Goal: Task Accomplishment & Management: Use online tool/utility

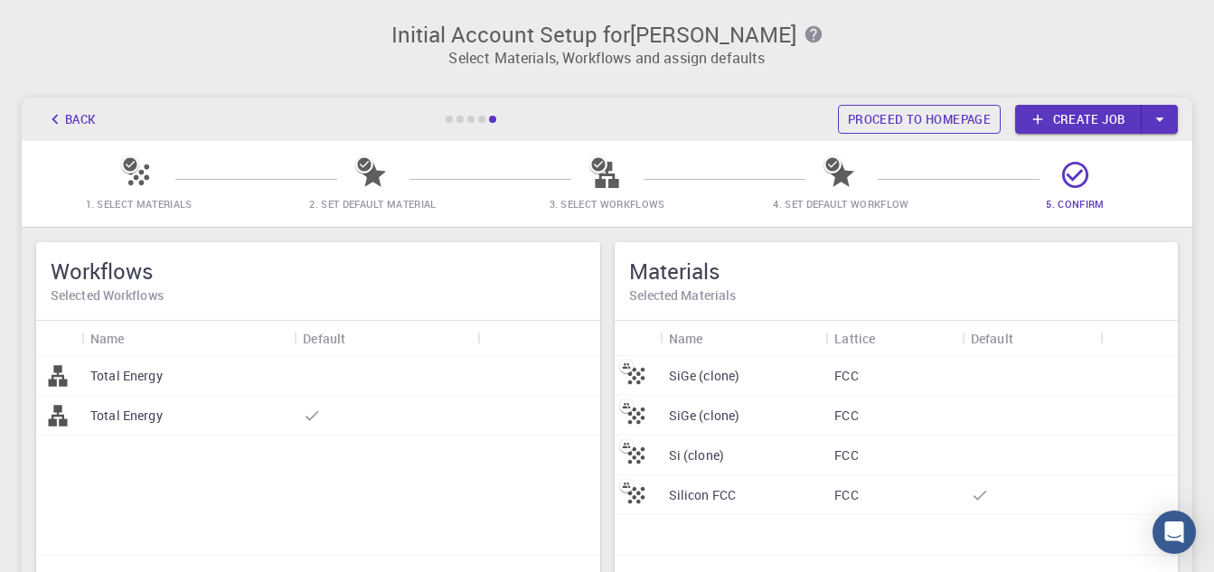
click at [883, 117] on link "Proceed to homepage" at bounding box center [919, 119] width 163 height 29
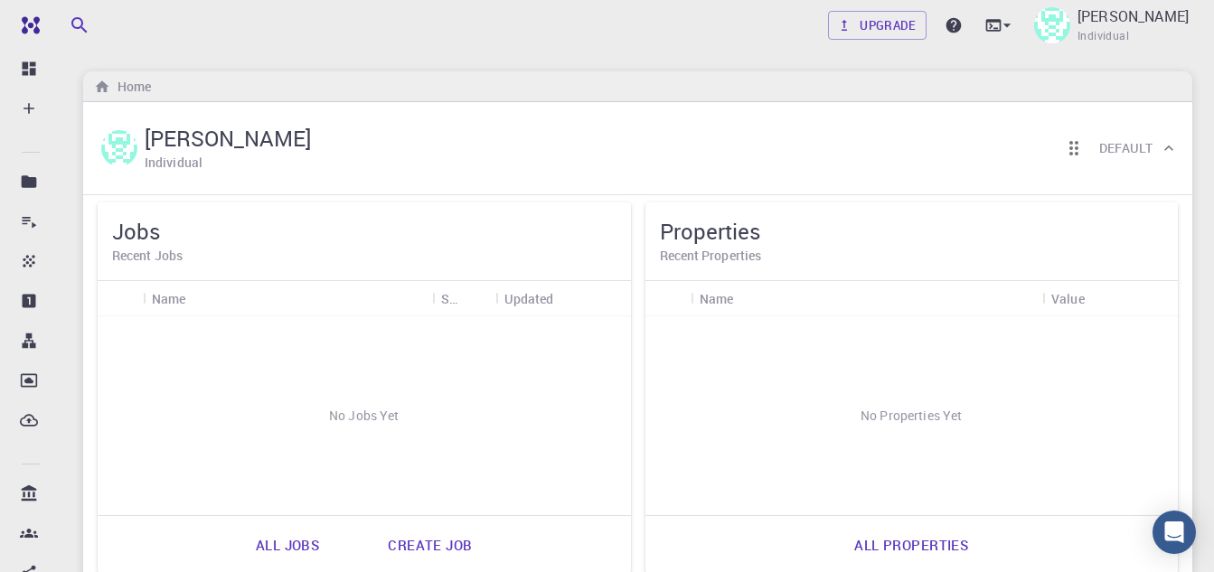
click at [437, 548] on link "Create job" at bounding box center [430, 544] width 124 height 43
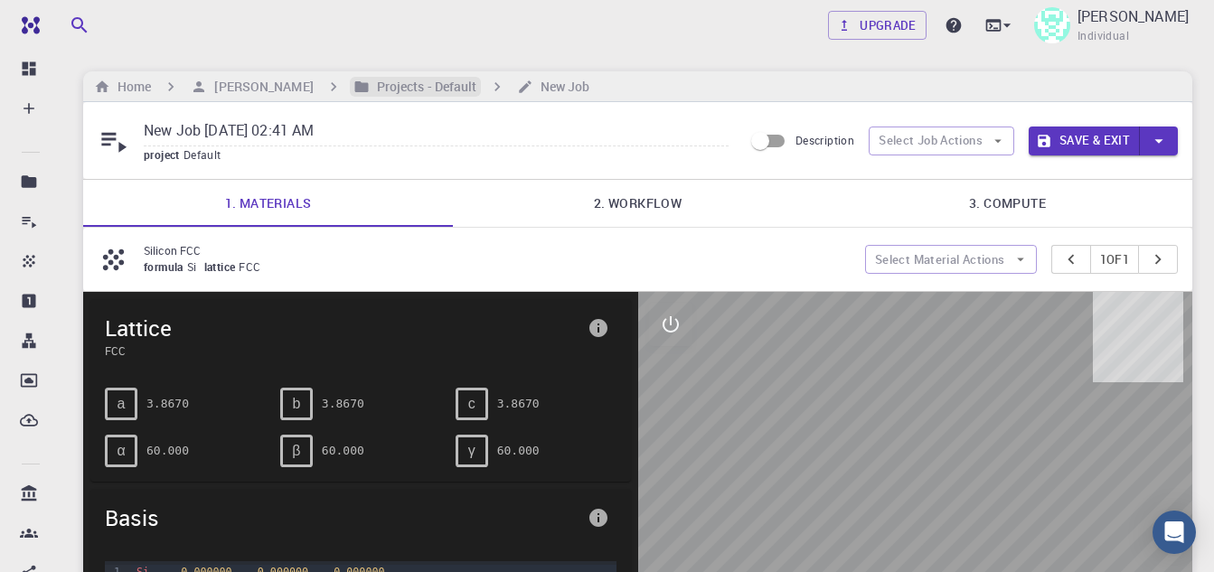
click at [401, 80] on h6 "Projects - Default" at bounding box center [424, 87] width 108 height 20
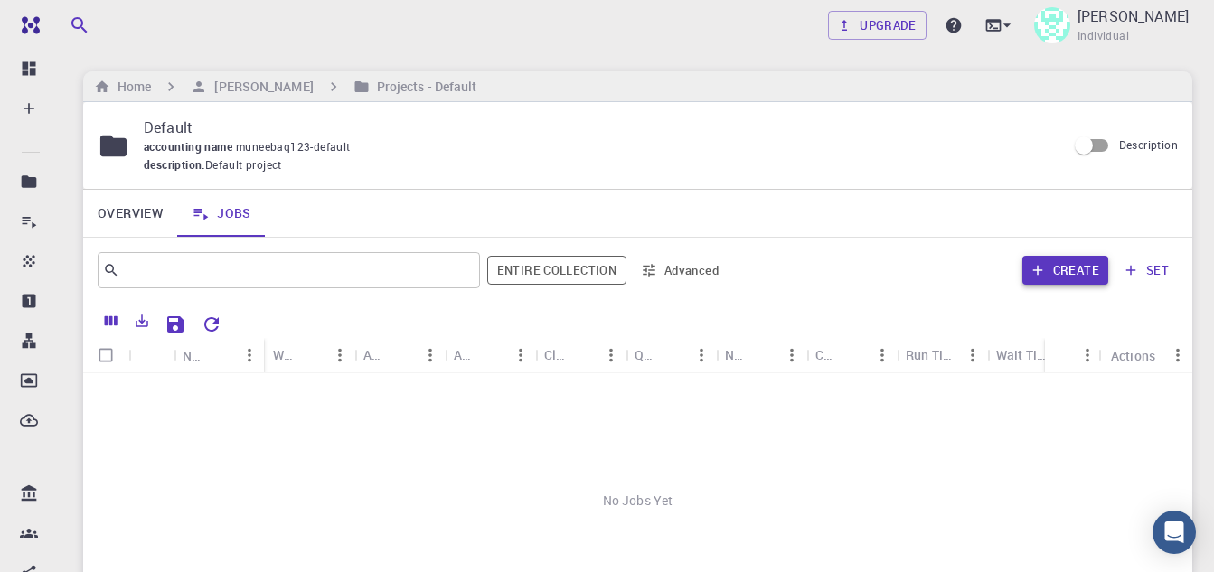
click at [1067, 274] on button "Create" at bounding box center [1065, 270] width 86 height 29
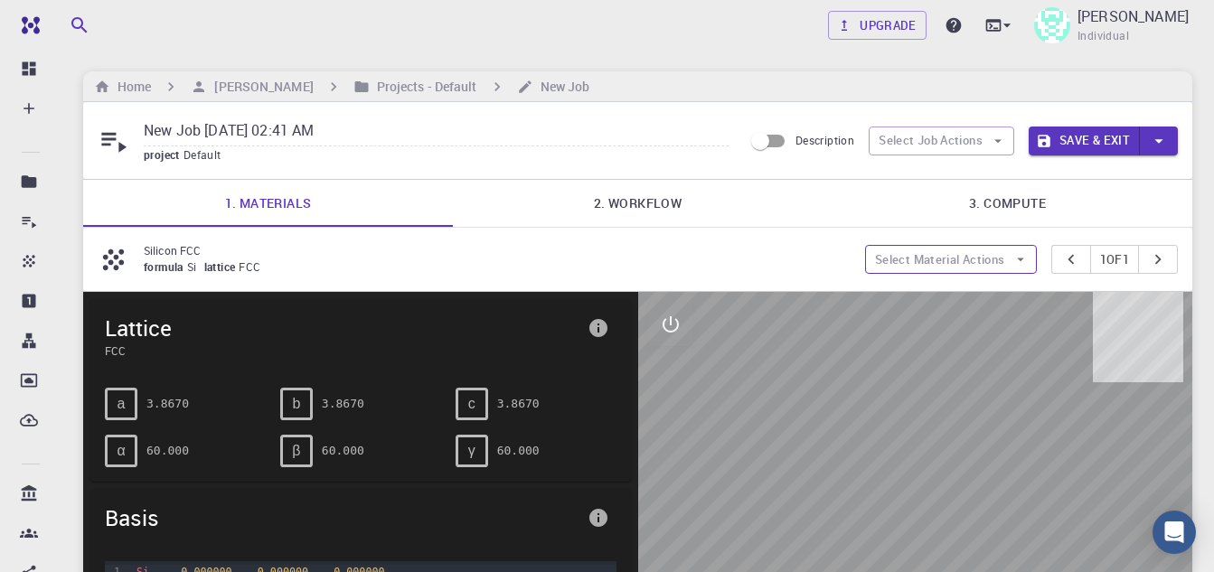
click at [995, 263] on button "Select Material Actions" at bounding box center [951, 259] width 172 height 29
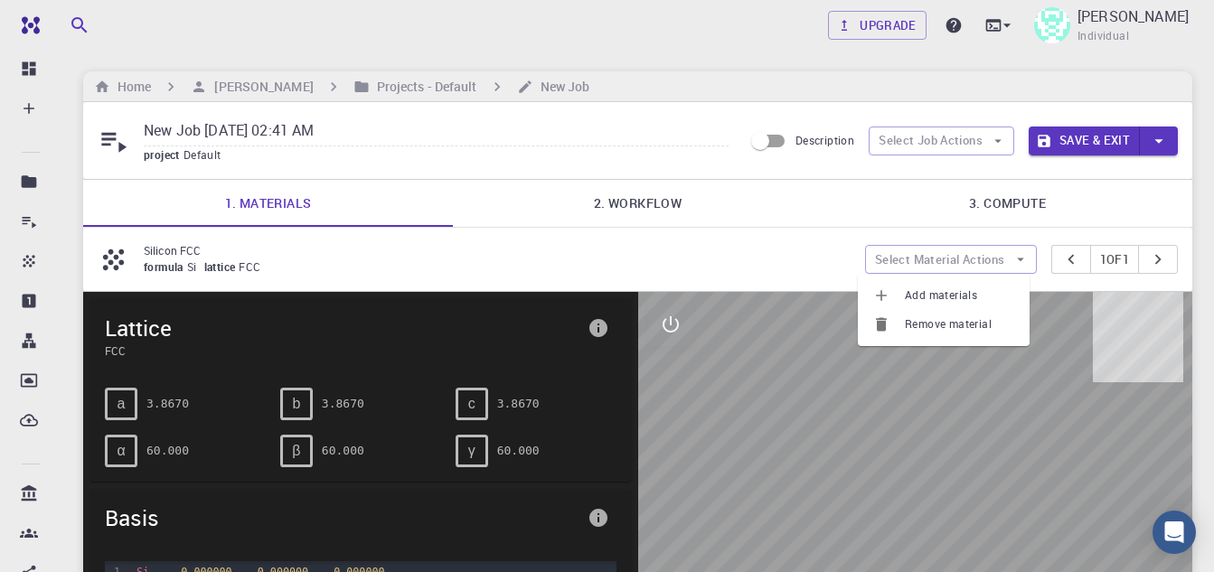
click at [924, 297] on span "Add materials" at bounding box center [960, 296] width 110 height 18
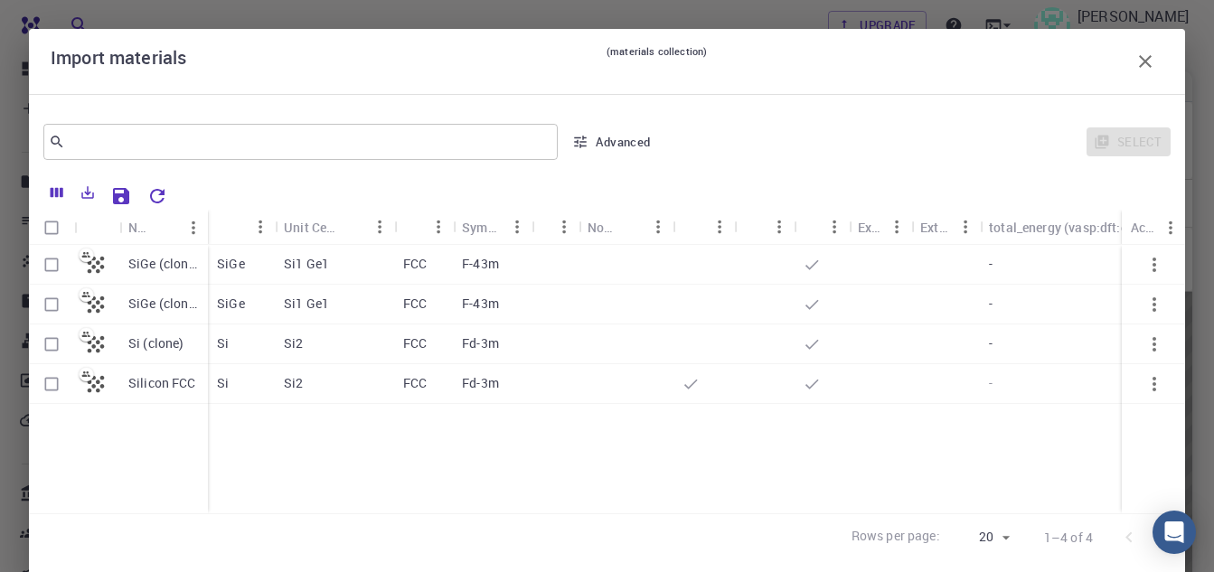
click at [49, 258] on input "Select row" at bounding box center [51, 265] width 34 height 34
checkbox input "true"
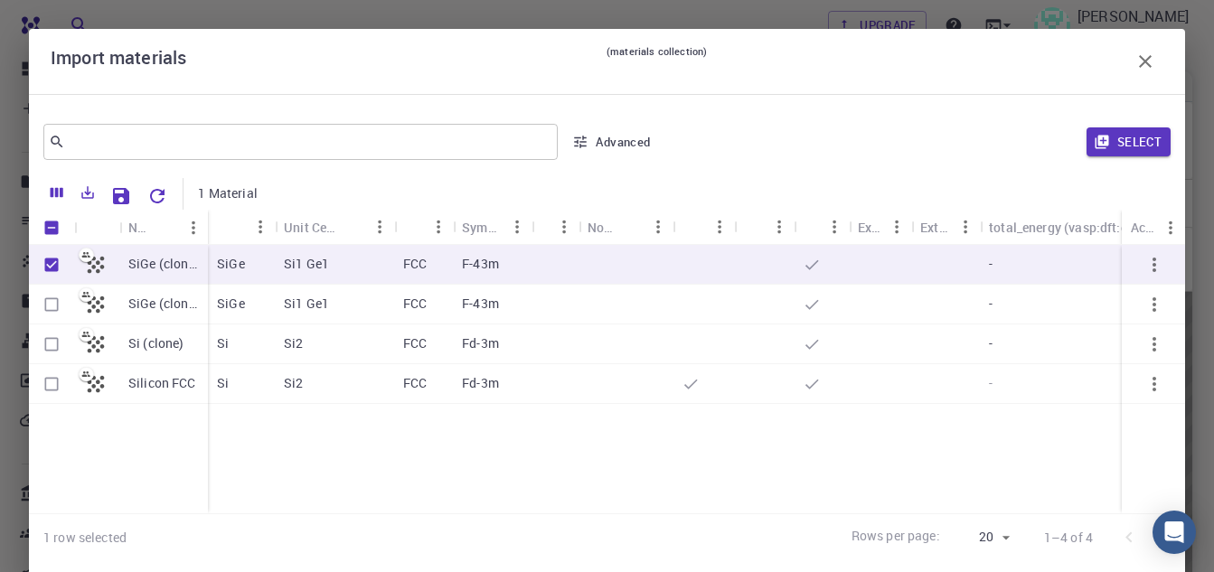
click at [54, 340] on input "Select row" at bounding box center [51, 344] width 34 height 34
checkbox input "true"
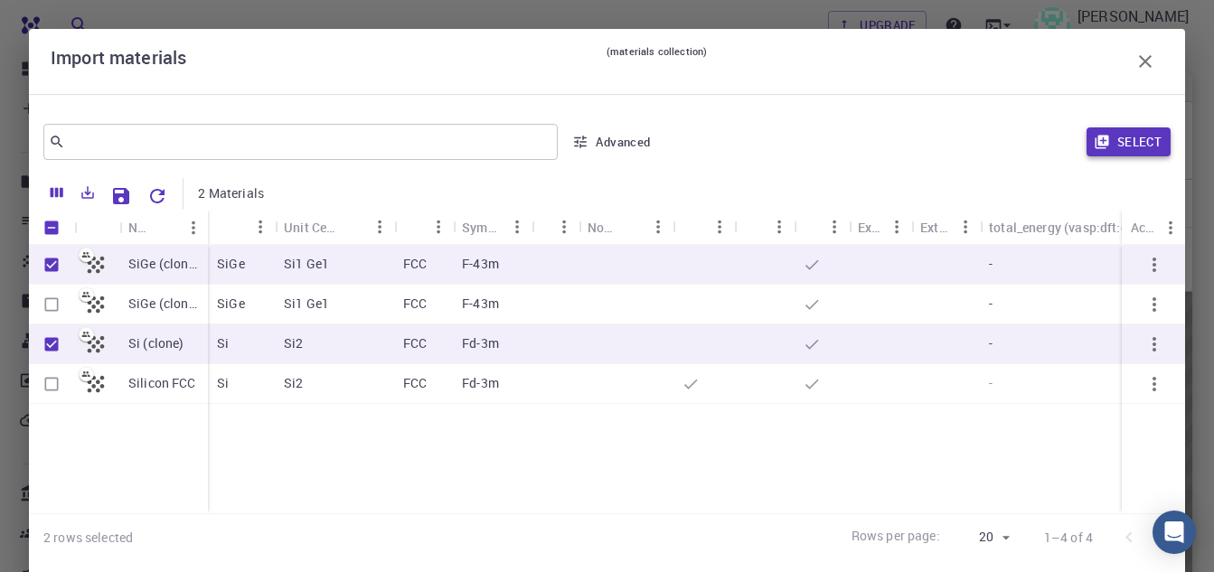
click at [1108, 142] on button "Select" at bounding box center [1129, 141] width 84 height 29
type input "New Job Aug 26, 2025, 02:41 AM {{ material.formula }}"
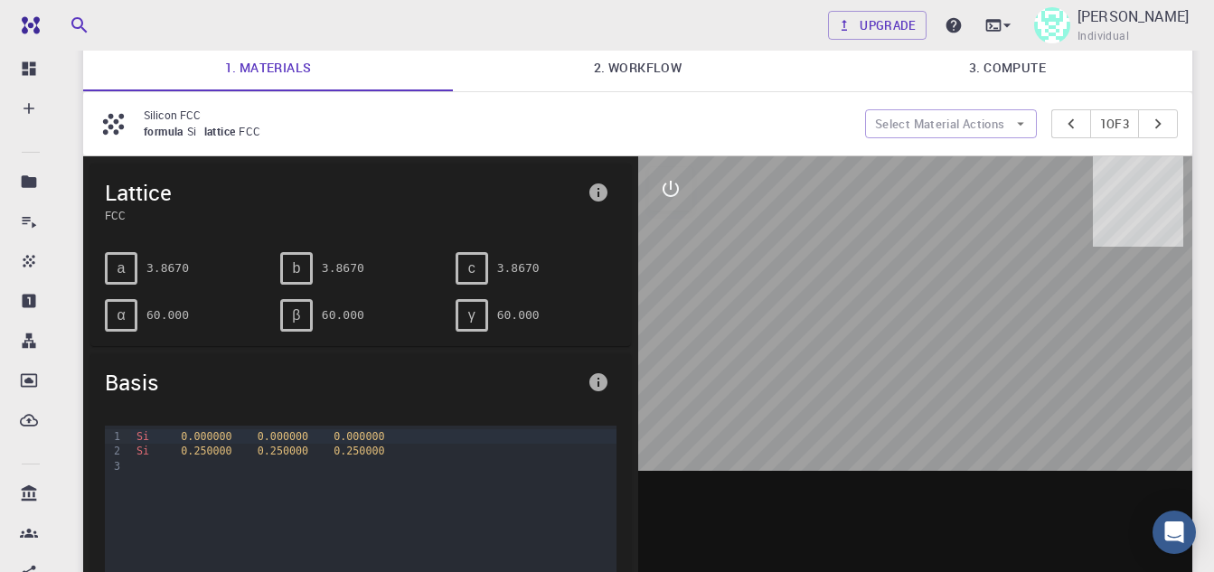
scroll to position [181, 0]
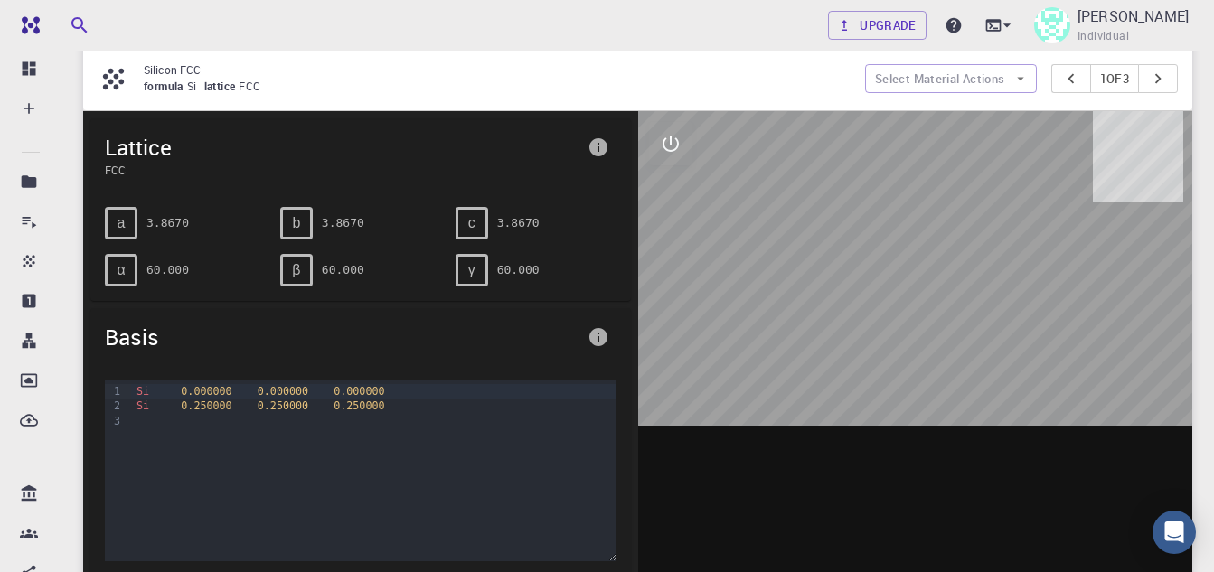
drag, startPoint x: 964, startPoint y: 297, endPoint x: 863, endPoint y: 289, distance: 100.7
click at [863, 289] on div at bounding box center [915, 392] width 555 height 562
click at [861, 288] on div at bounding box center [915, 392] width 555 height 562
drag, startPoint x: 944, startPoint y: 268, endPoint x: 948, endPoint y: 231, distance: 37.3
click at [954, 237] on div at bounding box center [915, 392] width 555 height 562
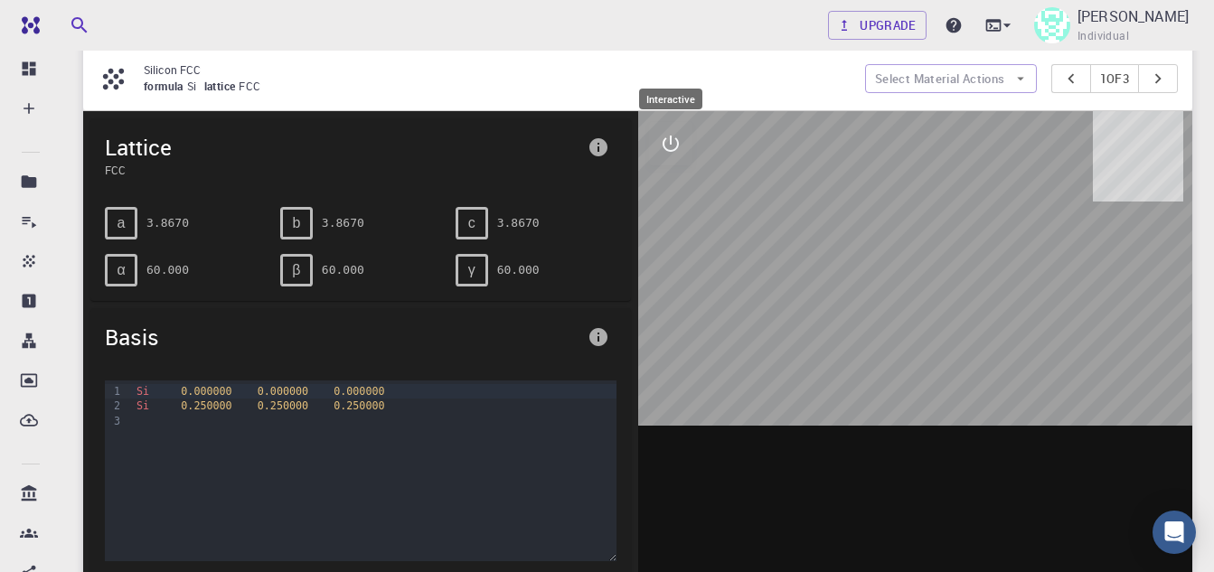
click at [664, 139] on icon "interactive" at bounding box center [671, 144] width 16 height 16
click at [669, 183] on icon "view" at bounding box center [671, 187] width 20 height 14
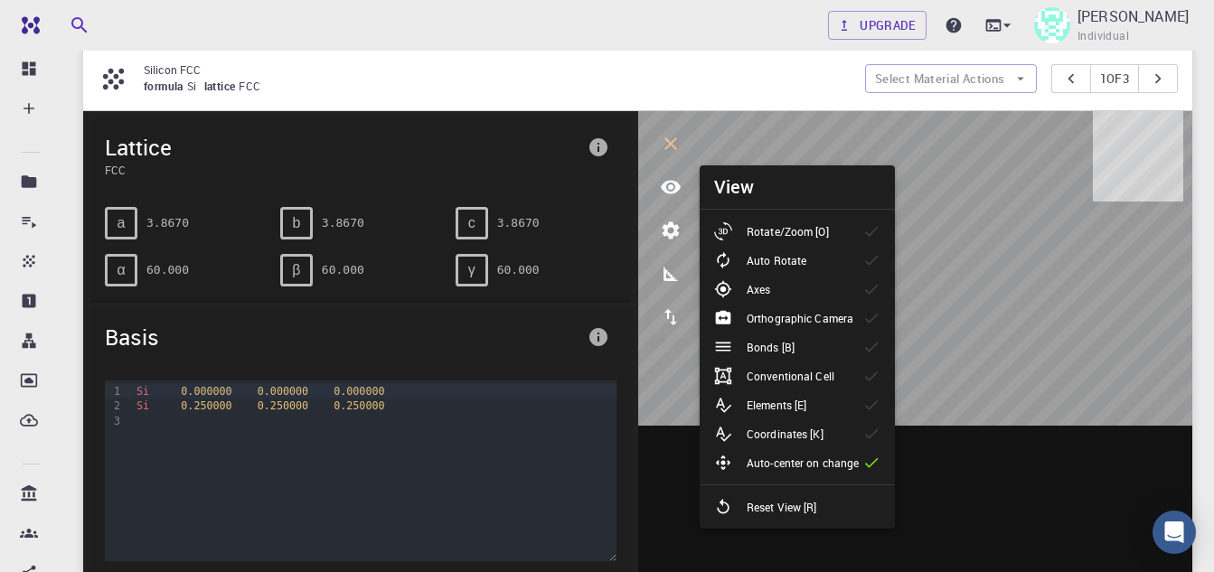
click at [801, 221] on li "Rotate/Zoom [O]" at bounding box center [797, 231] width 195 height 29
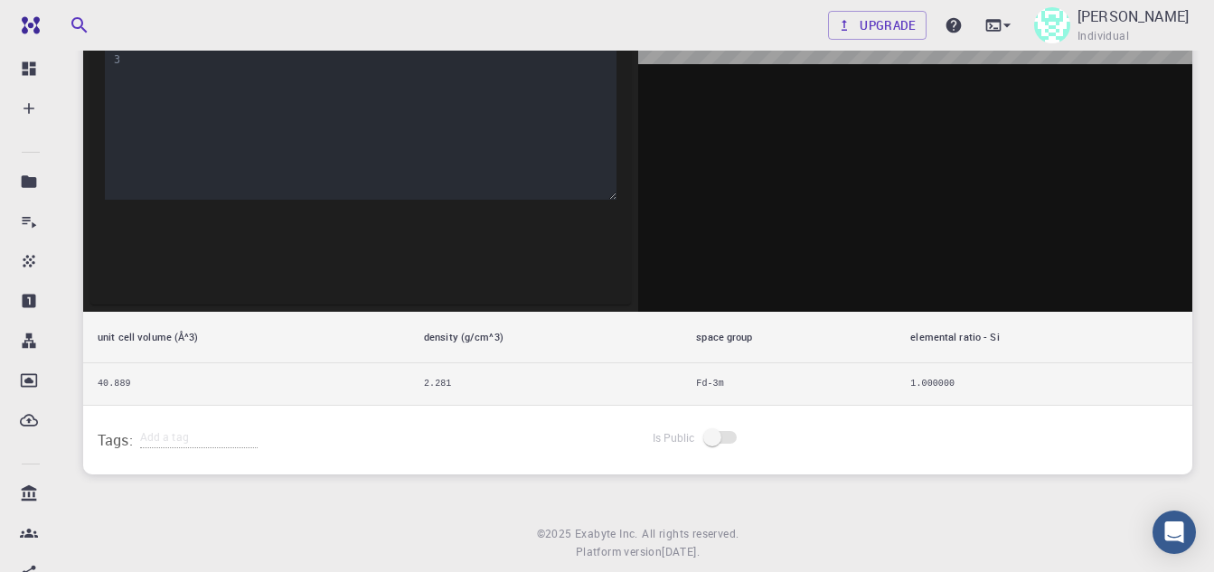
scroll to position [0, 0]
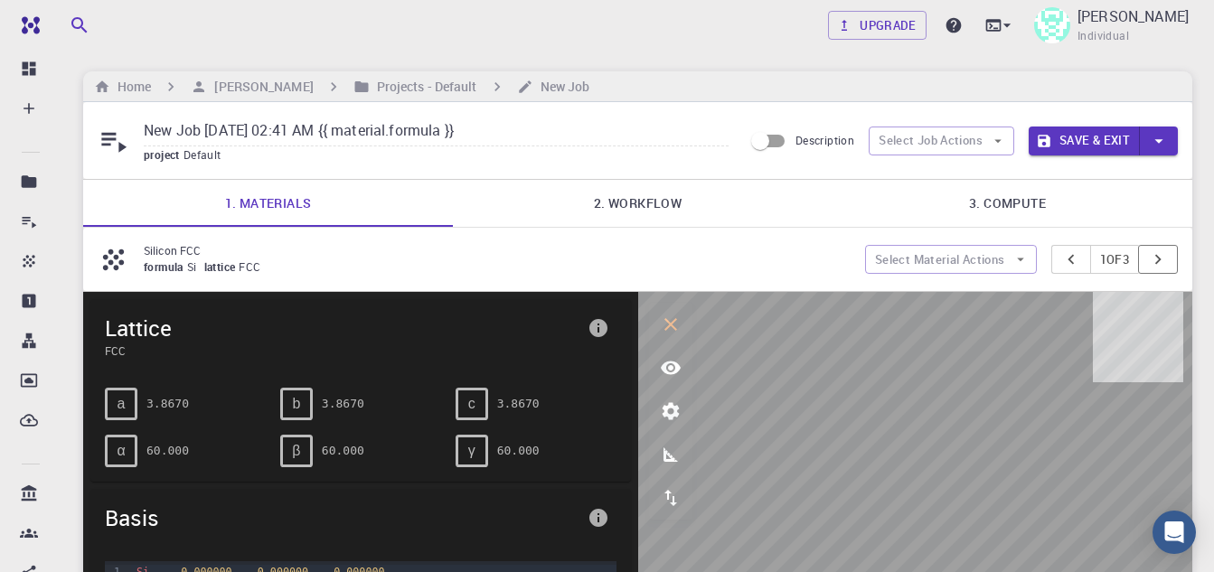
click at [1152, 245] on button "pager" at bounding box center [1158, 259] width 40 height 29
click at [1163, 252] on icon "pager" at bounding box center [1158, 259] width 20 height 20
click at [634, 197] on link "2. Workflow" at bounding box center [638, 203] width 370 height 47
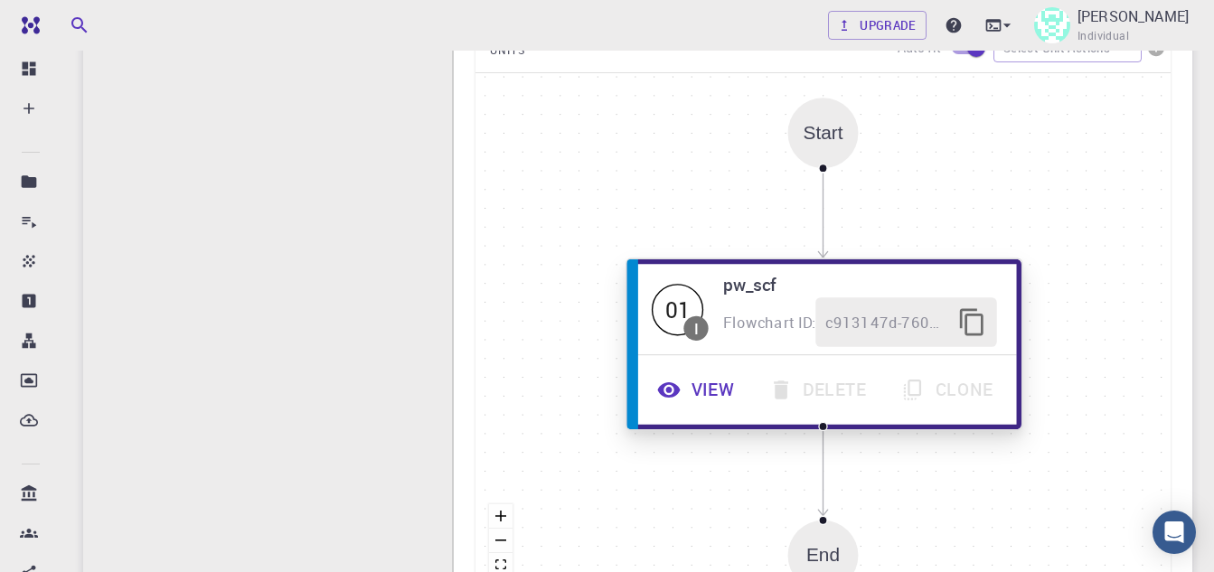
scroll to position [480, 0]
click at [794, 325] on span "Flowchart ID:" at bounding box center [769, 320] width 93 height 20
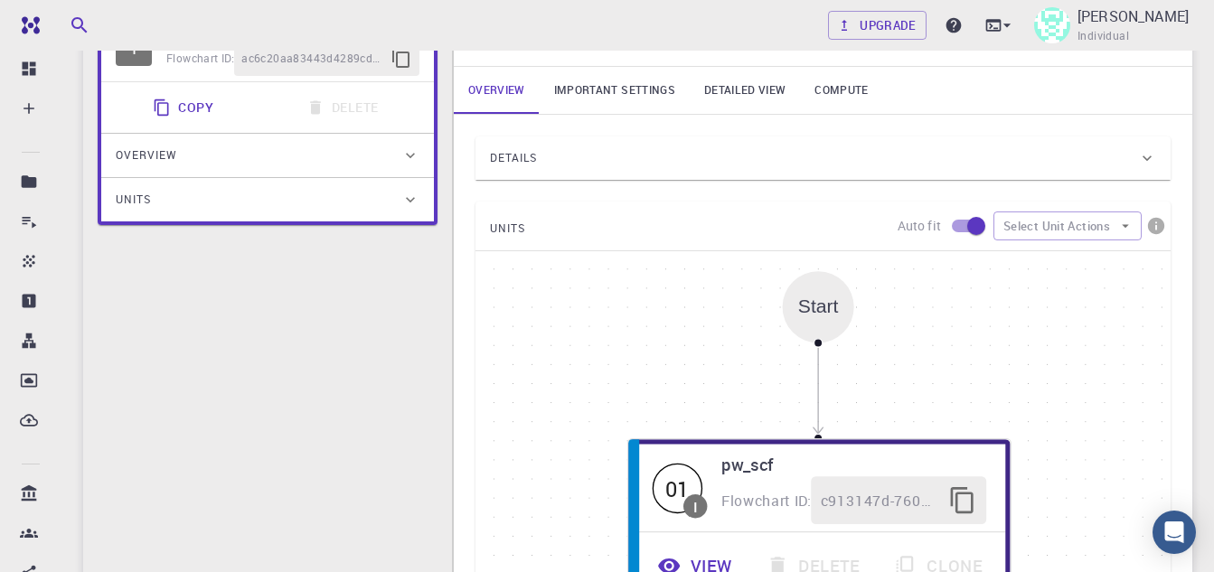
scroll to position [79, 0]
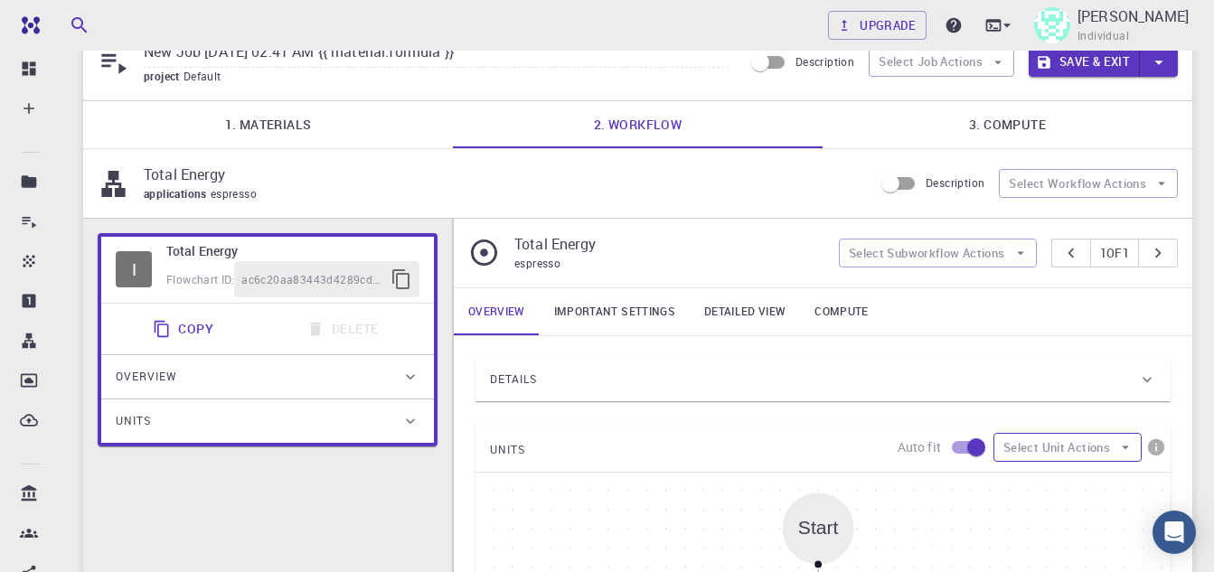
click at [1099, 448] on button "Select Unit Actions" at bounding box center [1067, 447] width 148 height 29
click at [967, 257] on button "Select Subworkflow Actions" at bounding box center [938, 253] width 198 height 29
click at [1049, 181] on button "Select Workflow Actions" at bounding box center [1088, 183] width 179 height 29
click at [666, 229] on div "Total Energy espresso Select Subworkflow Actions 1 of 1" at bounding box center [823, 253] width 739 height 69
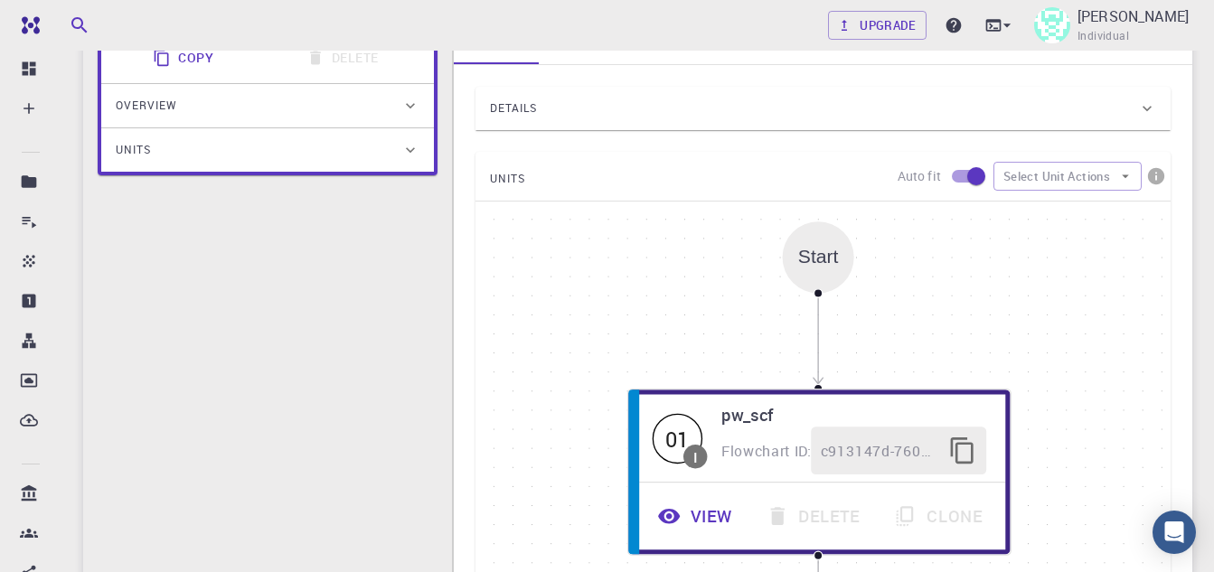
scroll to position [621, 0]
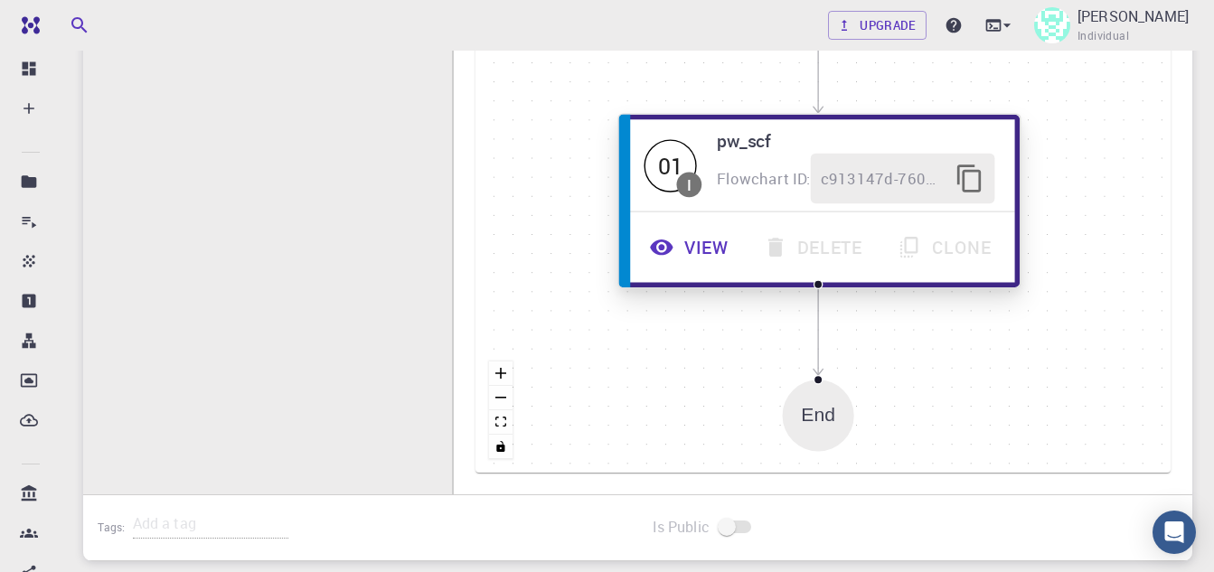
click at [751, 203] on div "01 I pw_scf Flowchart ID: c913147d-760d-496d-93a7-dc0771034d54" at bounding box center [819, 164] width 391 height 91
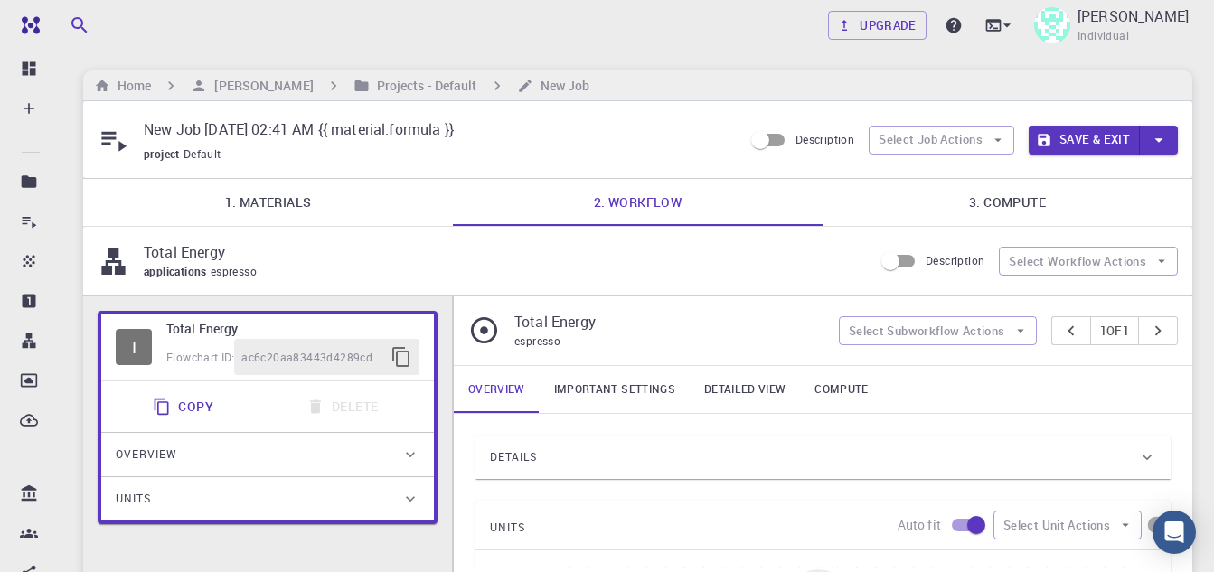
scroll to position [0, 0]
click at [1000, 209] on link "3. Compute" at bounding box center [1008, 203] width 370 height 47
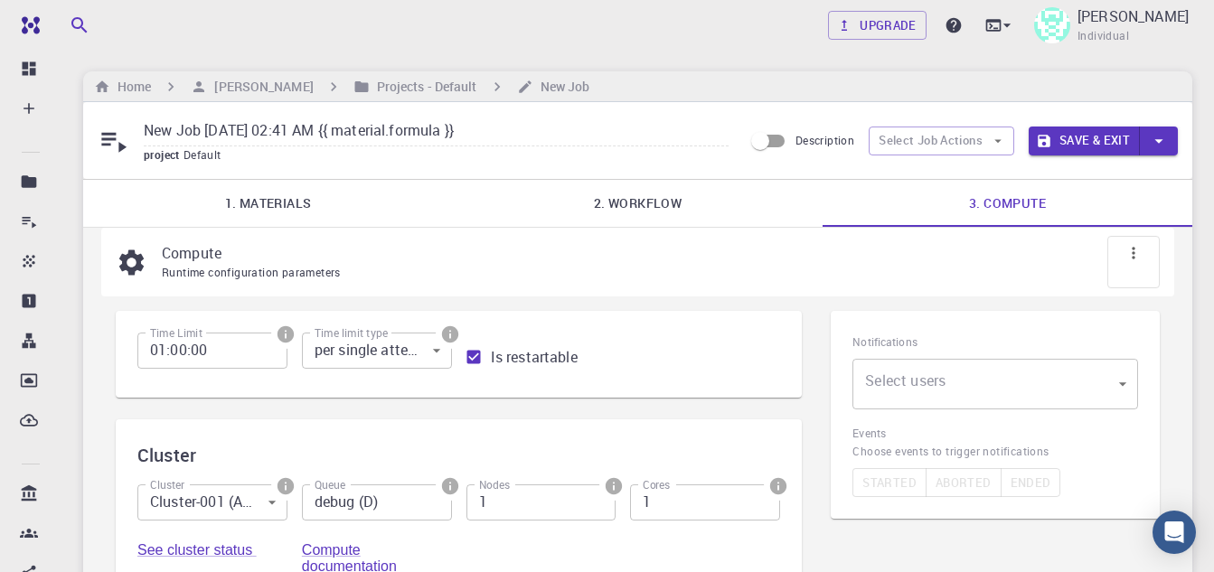
click at [402, 502] on input "debug (D)" at bounding box center [377, 503] width 150 height 36
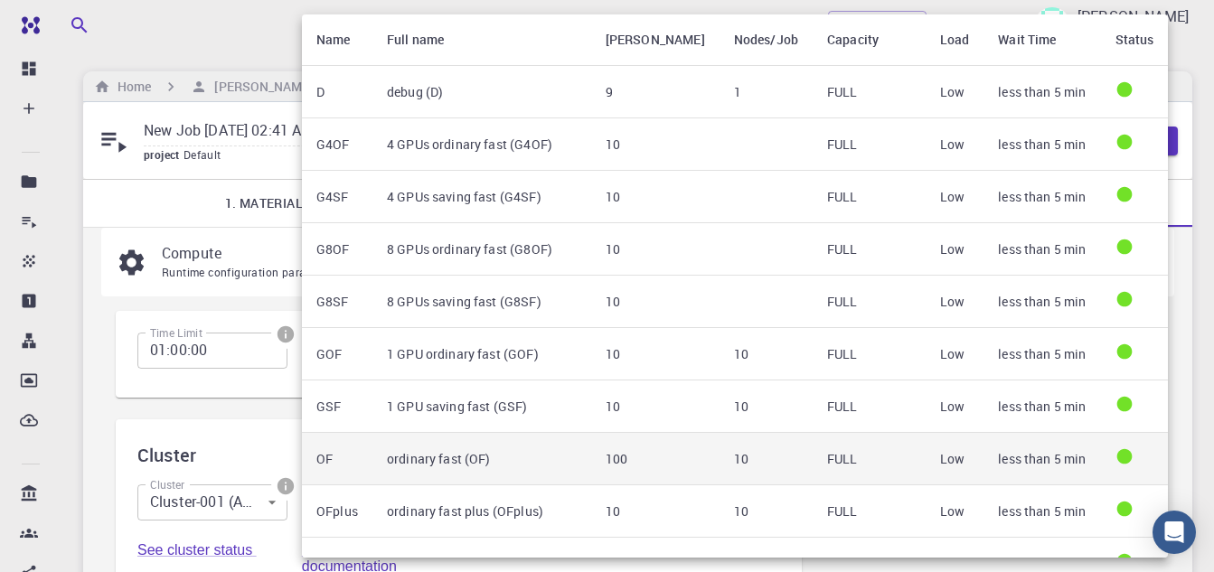
click at [413, 459] on td "ordinary fast (OF)" at bounding box center [481, 459] width 219 height 52
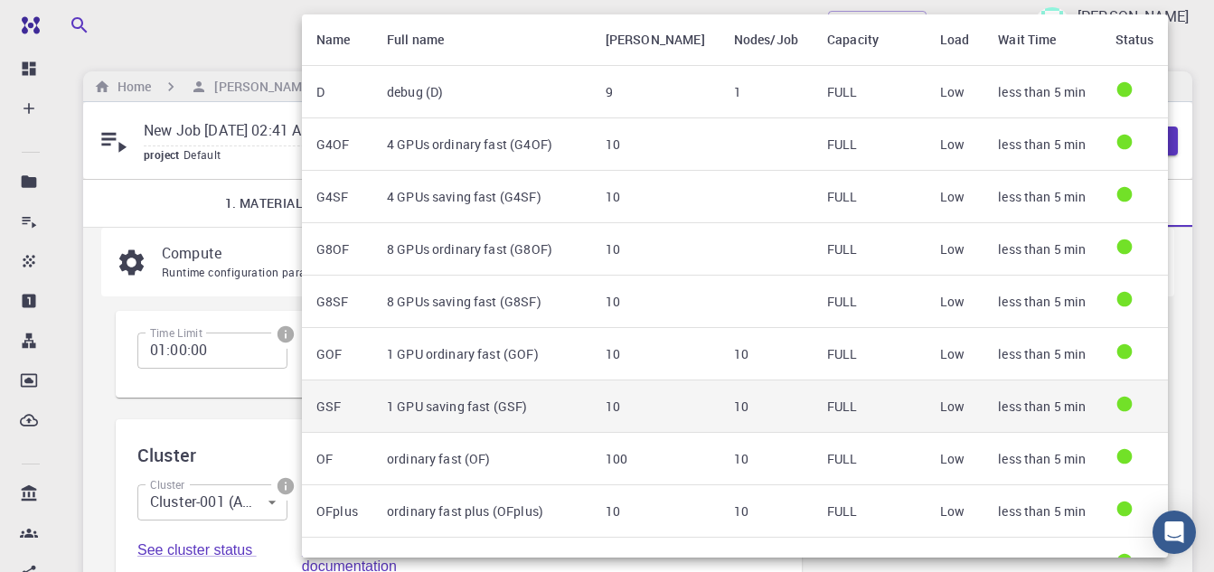
type input "ordinary fast (OF)"
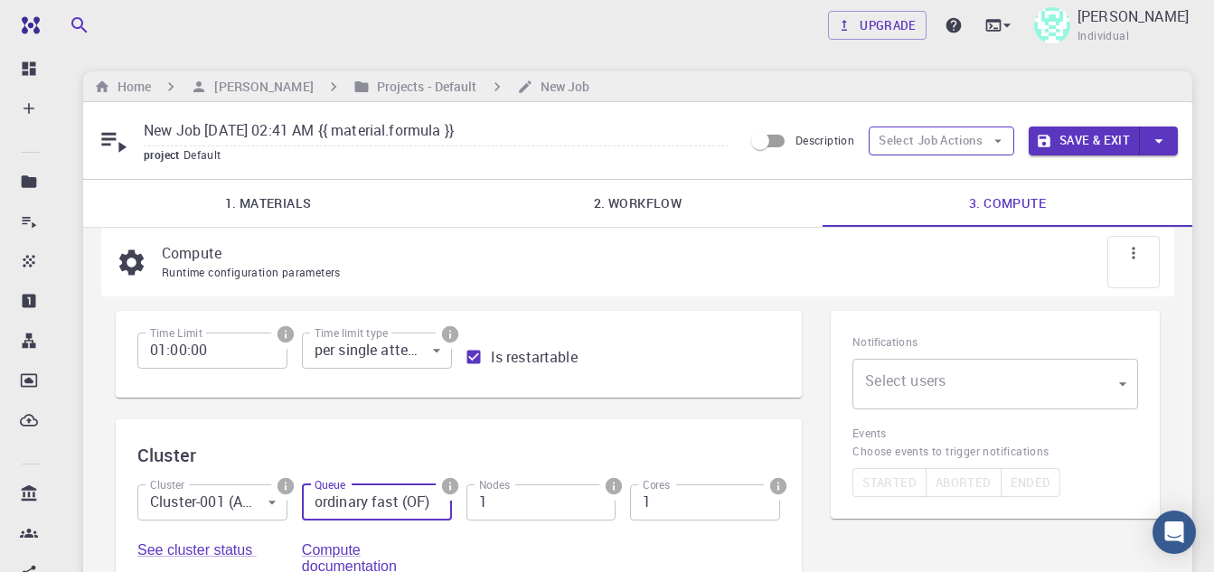
click at [984, 135] on button "Select Job Actions" at bounding box center [942, 141] width 146 height 29
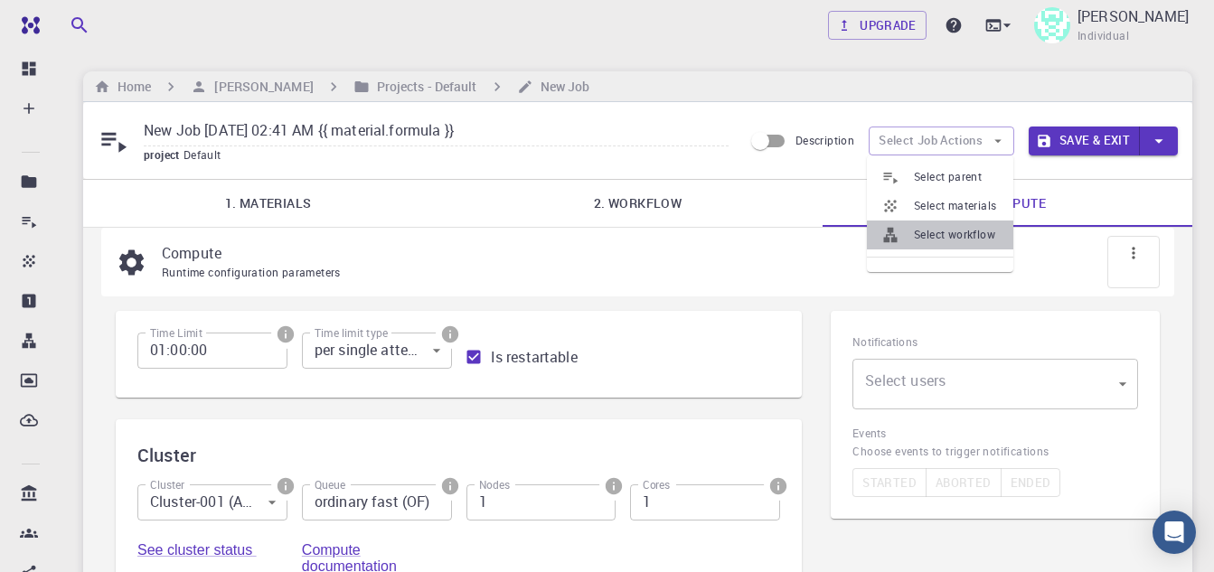
click at [947, 235] on span "Select workflow" at bounding box center [956, 235] width 85 height 18
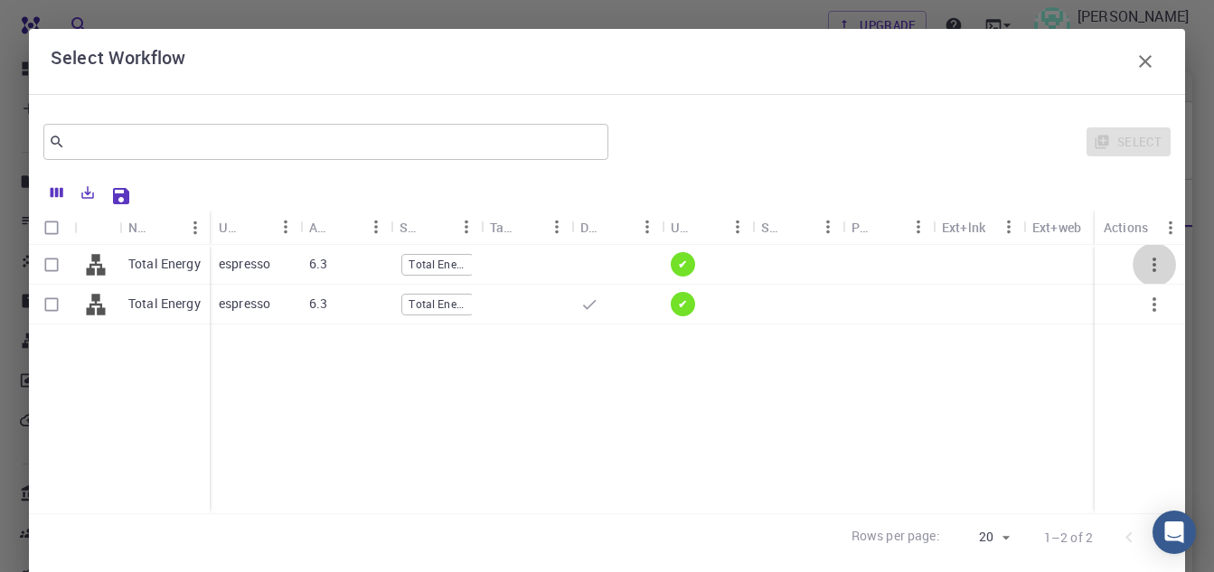
click at [1146, 273] on icon "button" at bounding box center [1154, 265] width 22 height 22
click at [142, 259] on p "Total Energy" at bounding box center [164, 264] width 72 height 18
checkbox input "true"
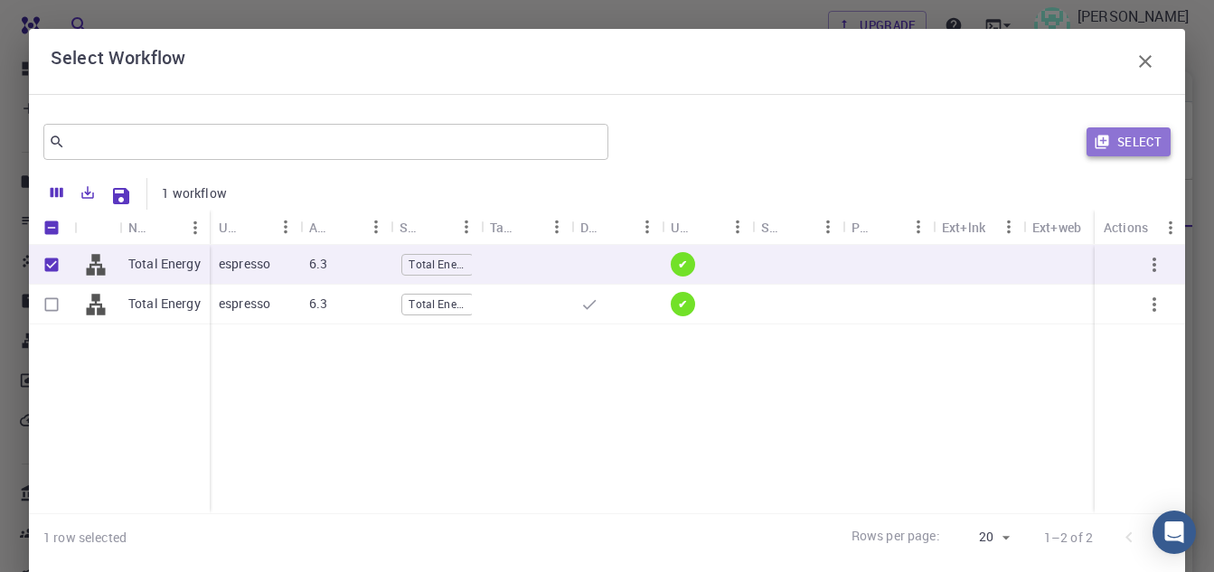
click at [1139, 136] on button "Select" at bounding box center [1129, 141] width 84 height 29
click at [1118, 140] on button "Select" at bounding box center [1129, 141] width 84 height 29
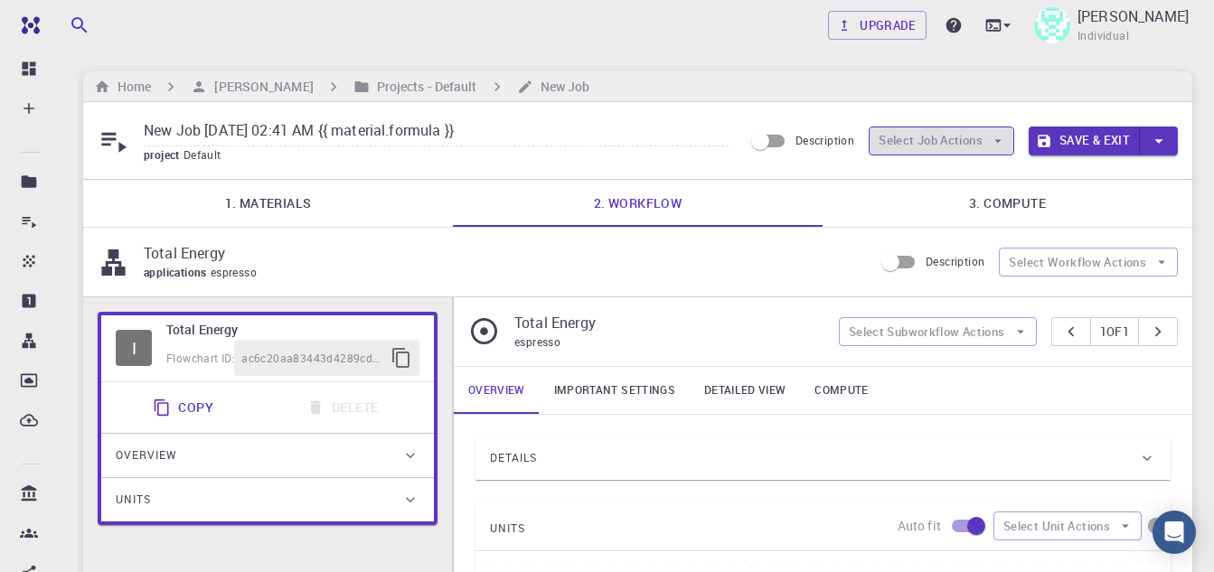
click at [951, 134] on button "Select Job Actions" at bounding box center [942, 141] width 146 height 29
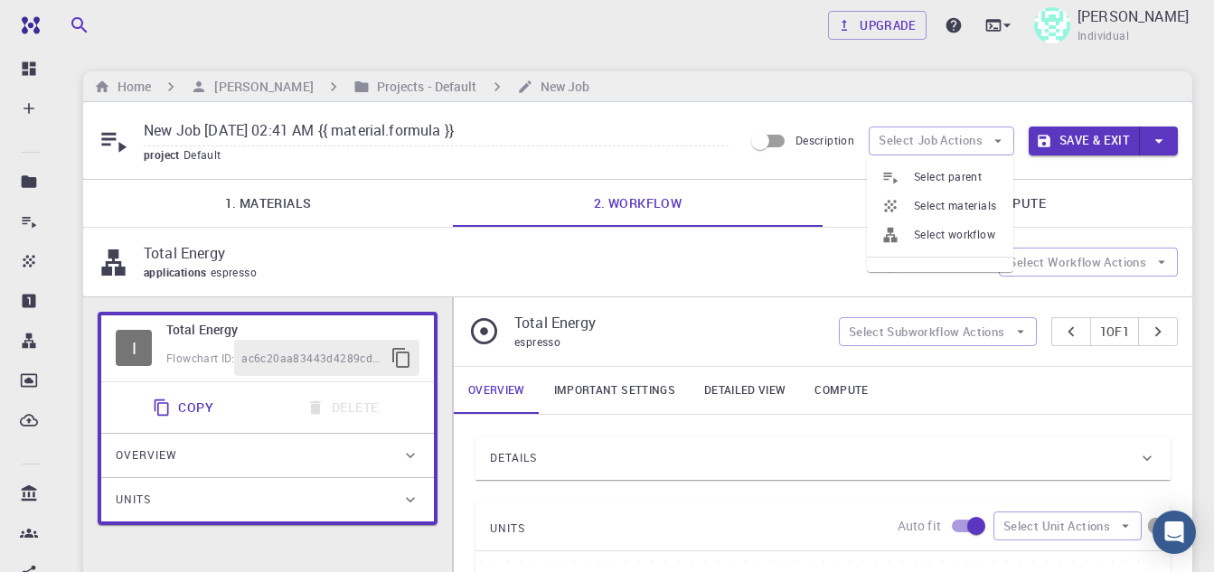
click at [942, 169] on span "Select parent" at bounding box center [956, 177] width 85 height 18
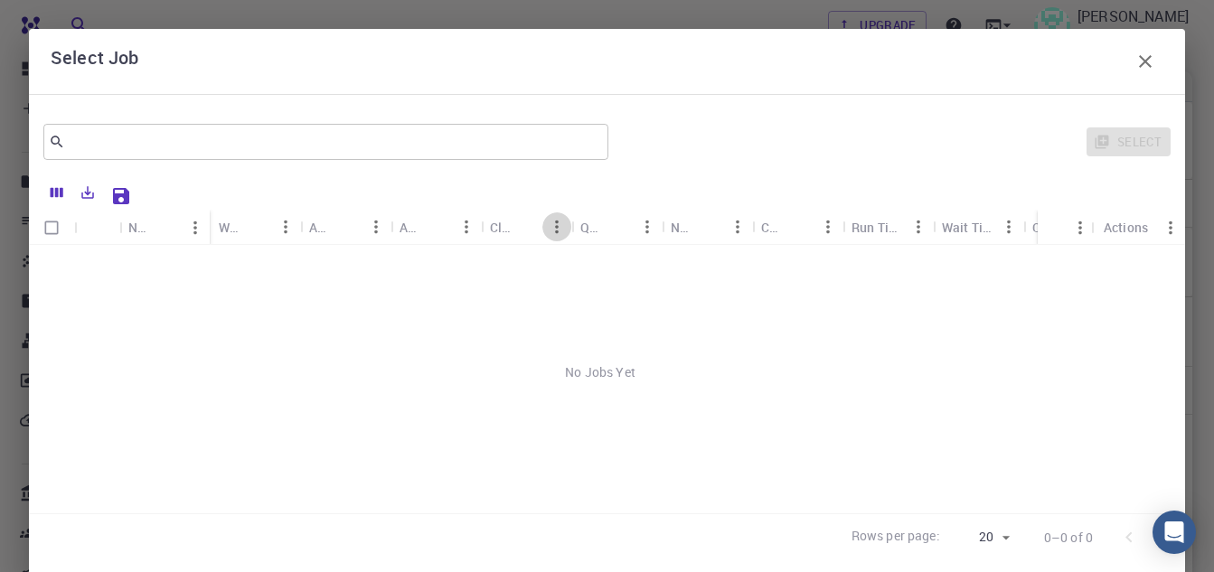
click at [546, 235] on button "Menu" at bounding box center [556, 226] width 29 height 29
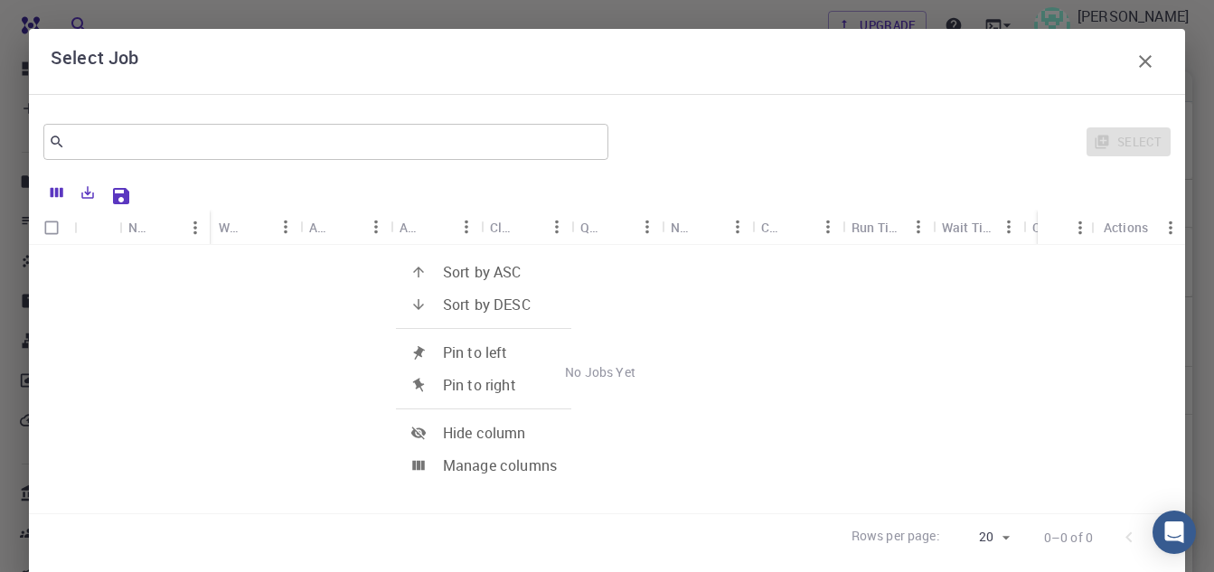
click at [778, 334] on div "No Jobs Yet" at bounding box center [600, 372] width 1143 height 255
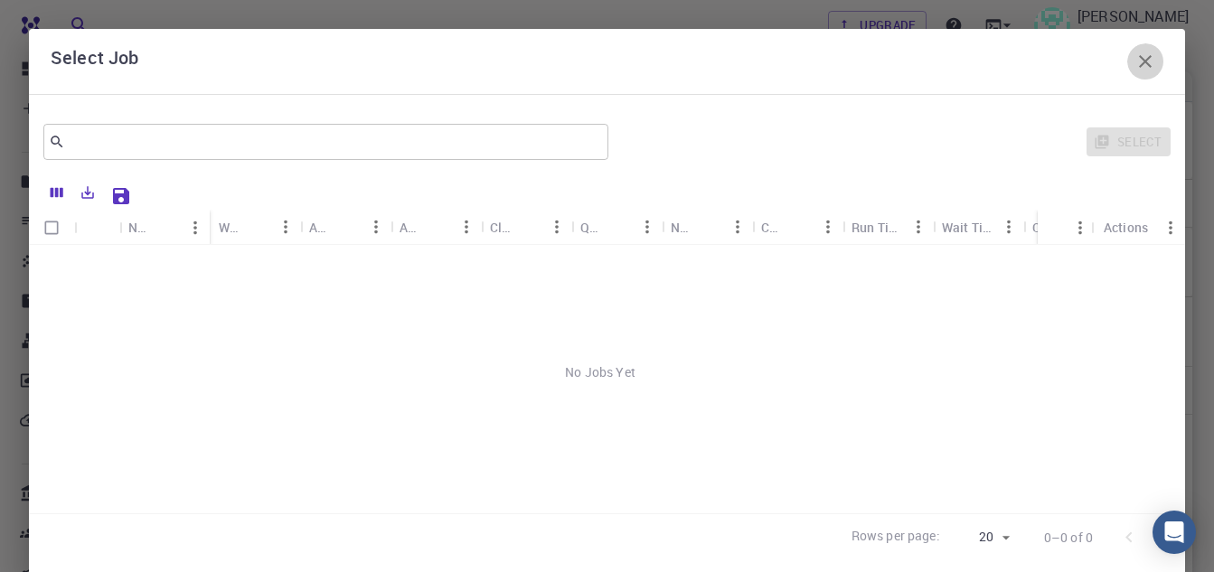
click at [1139, 60] on icon "button" at bounding box center [1145, 61] width 13 height 13
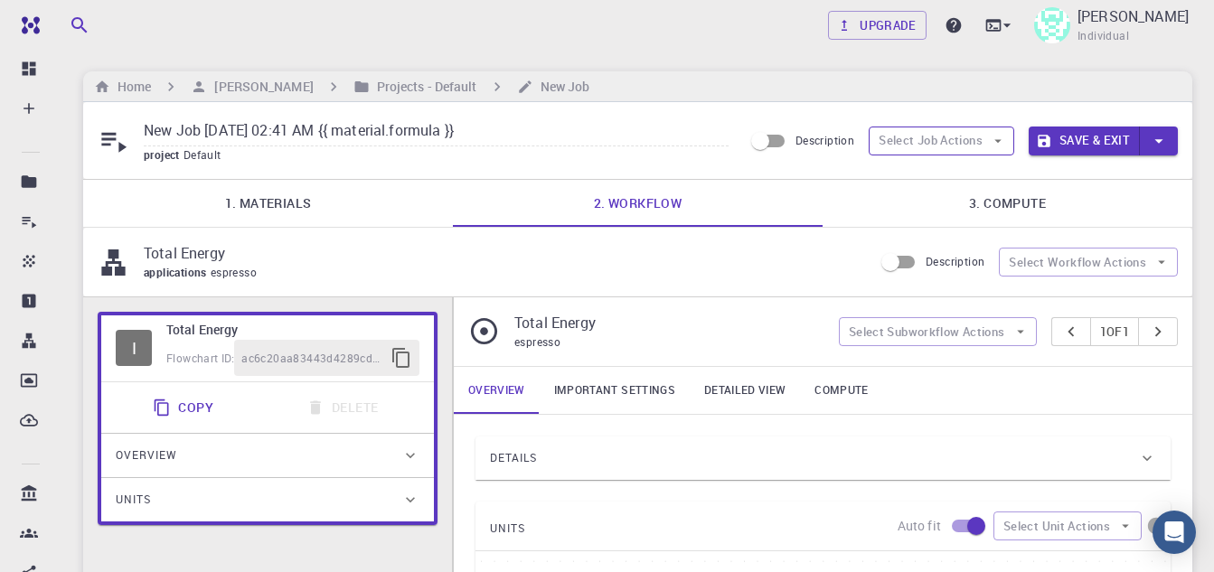
click at [972, 144] on button "Select Job Actions" at bounding box center [942, 141] width 146 height 29
click at [1157, 193] on link "3. Compute" at bounding box center [1008, 203] width 370 height 47
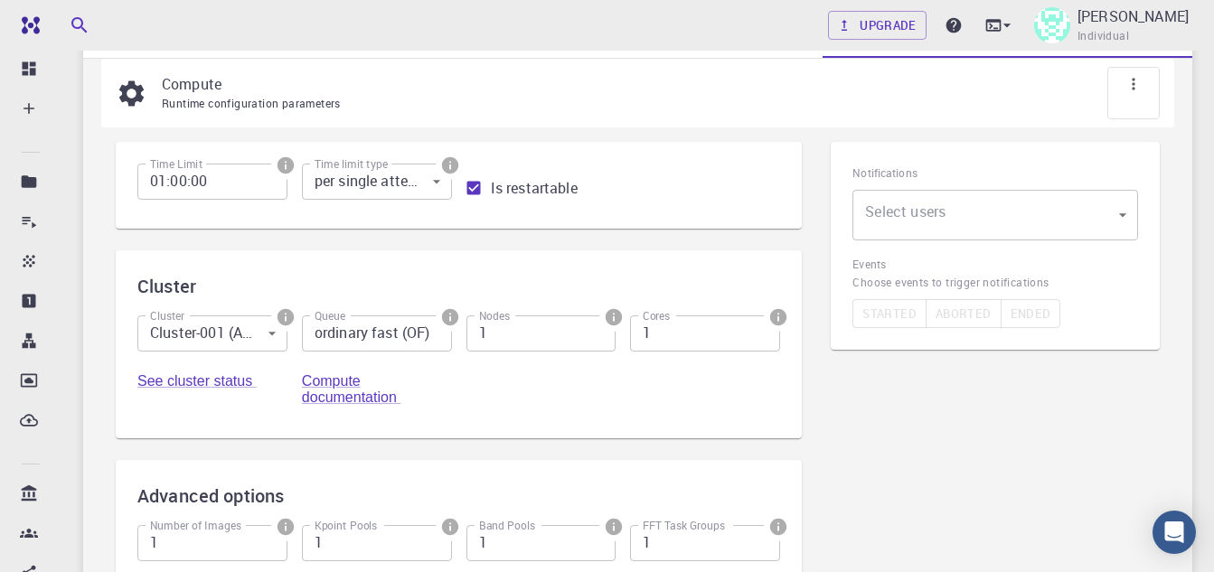
scroll to position [70, 0]
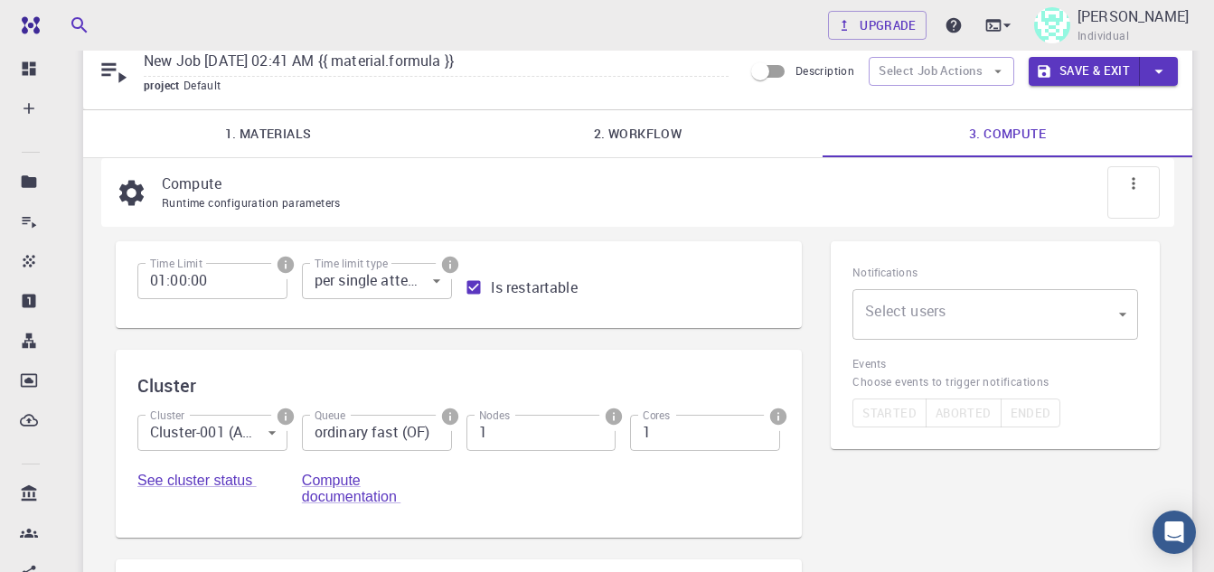
click at [241, 428] on body "Free Dashboard Create New Job New Material Create Material Upload File Import f…" at bounding box center [607, 431] width 1214 height 1003
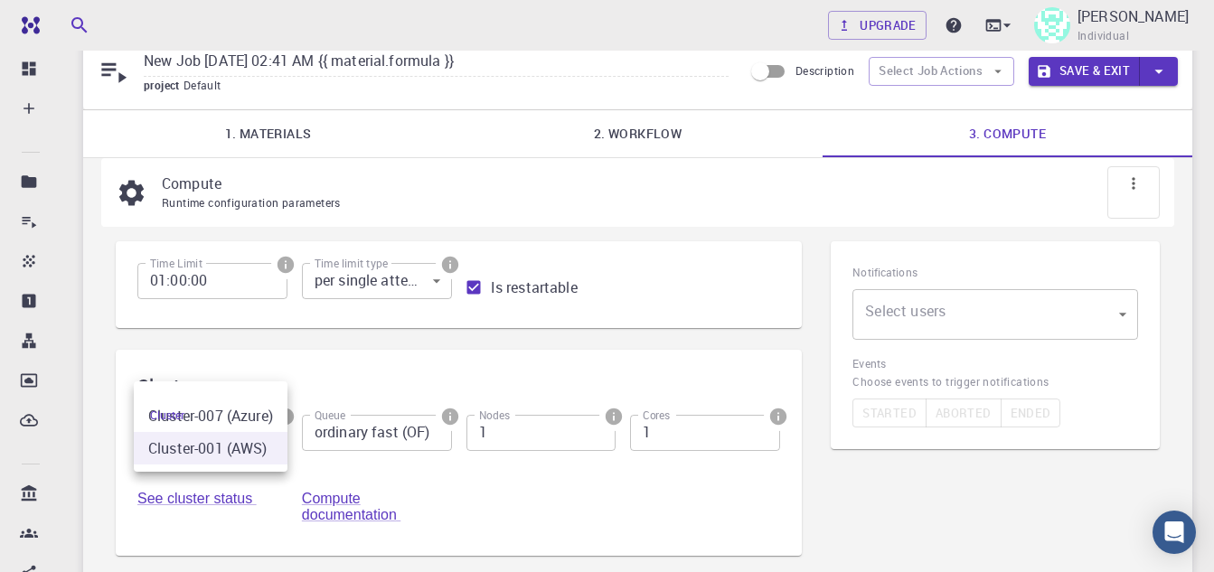
click at [241, 428] on div at bounding box center [607, 286] width 1214 height 572
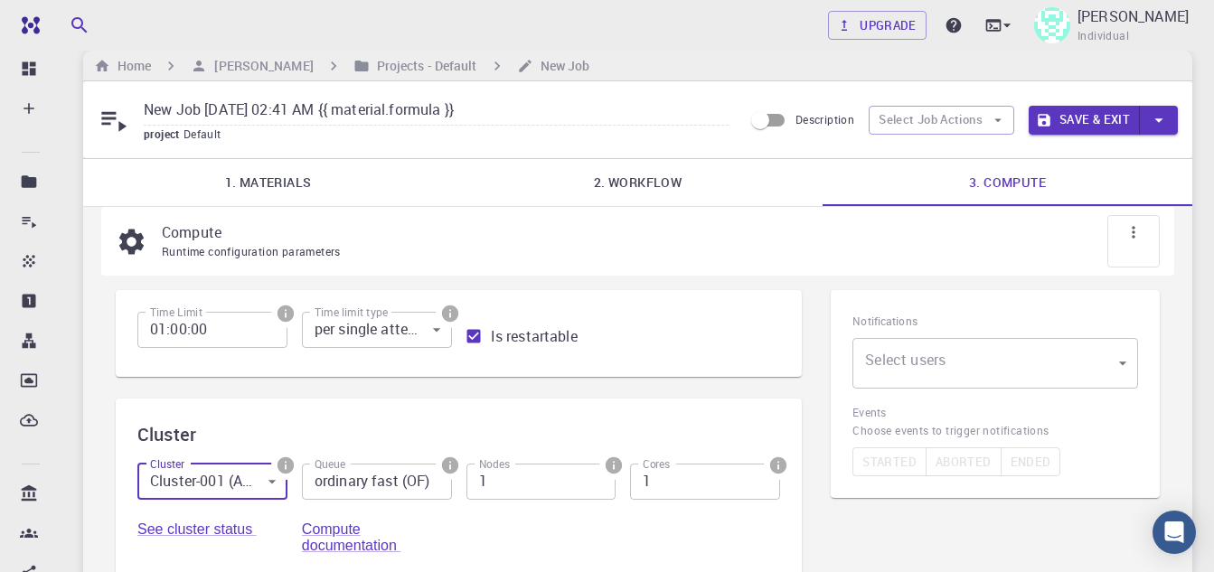
scroll to position [0, 0]
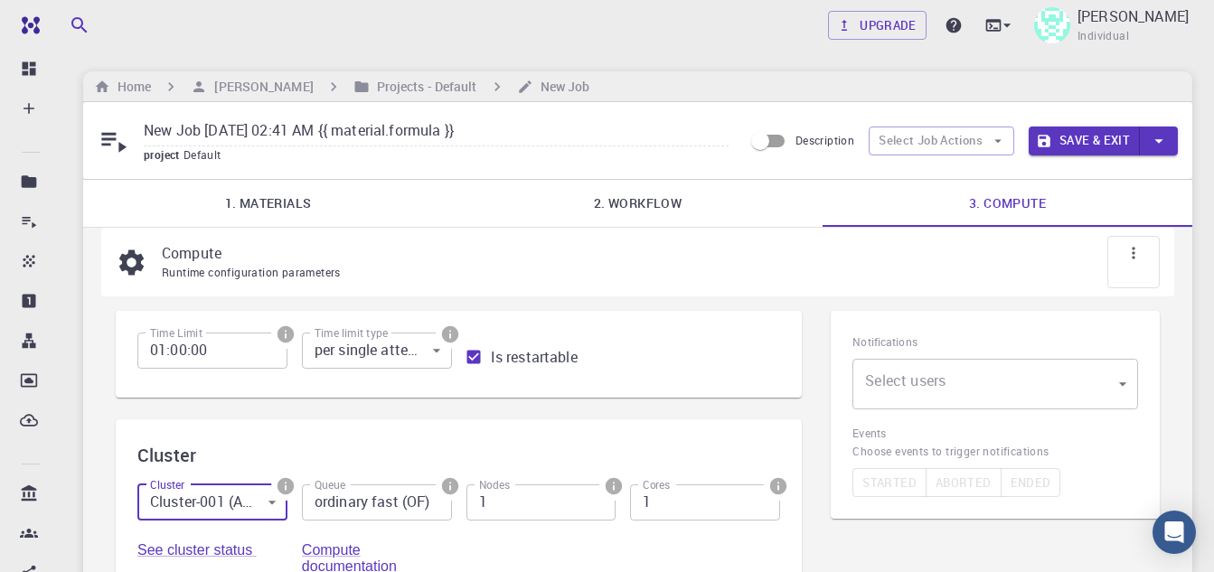
click at [475, 359] on input "Is restartable" at bounding box center [473, 357] width 34 height 34
checkbox input "false"
click at [1115, 258] on div at bounding box center [1133, 262] width 52 height 52
click at [1126, 259] on icon at bounding box center [1134, 253] width 18 height 18
click at [676, 229] on div "Compute Runtime configuration parameters" at bounding box center [637, 262] width 1073 height 69
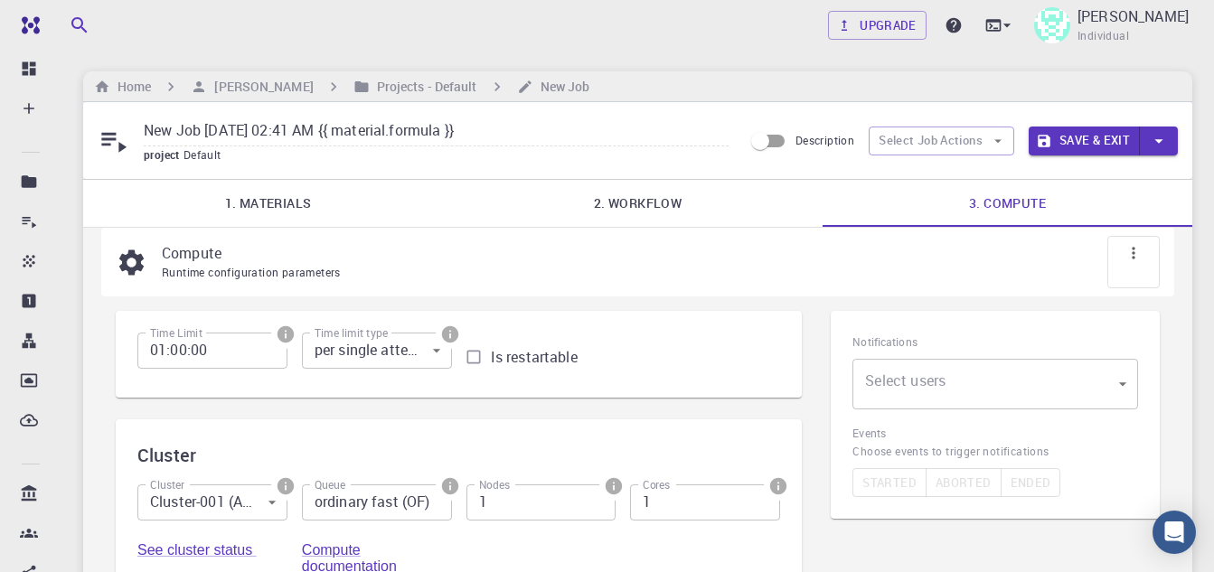
click at [630, 191] on link "2. Workflow" at bounding box center [638, 203] width 370 height 47
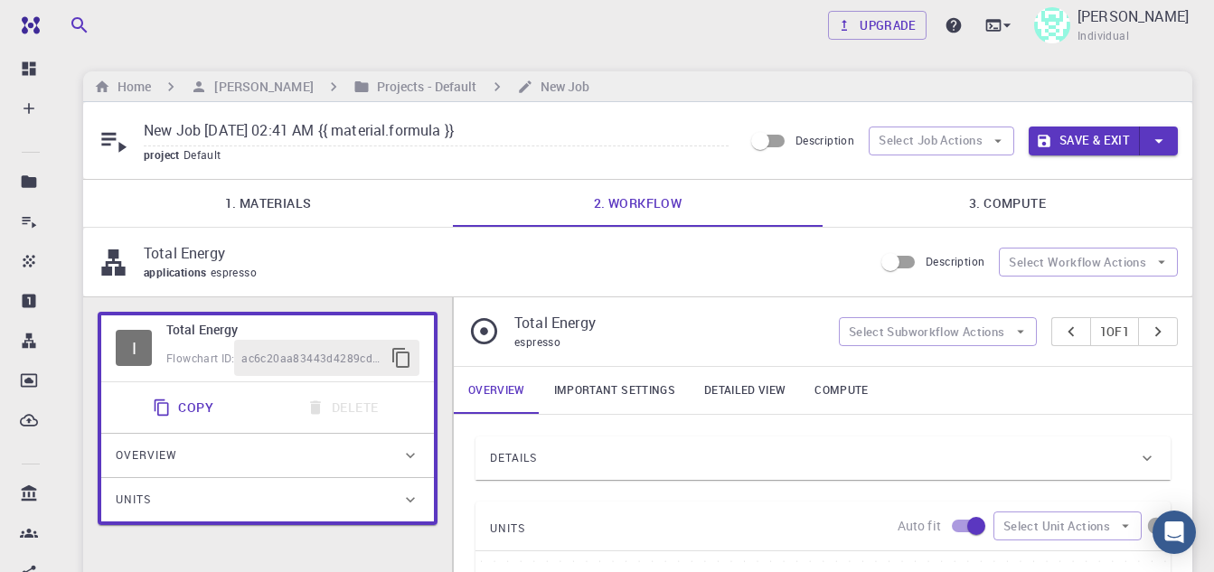
click at [607, 393] on link "Important settings" at bounding box center [615, 390] width 150 height 47
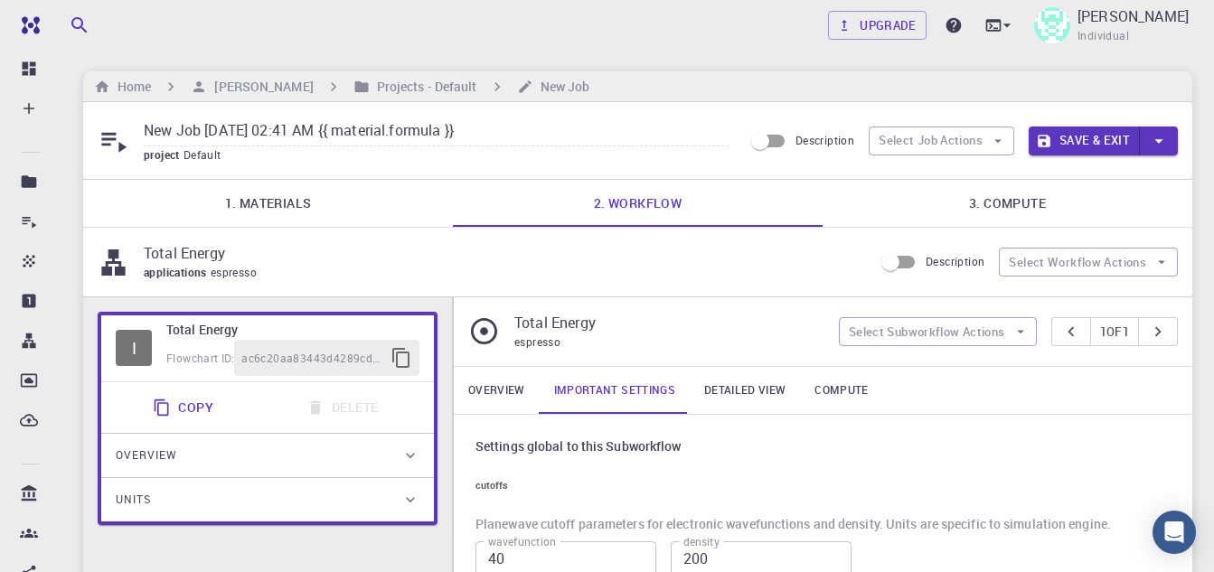
click at [776, 386] on link "Detailed view" at bounding box center [745, 390] width 110 height 47
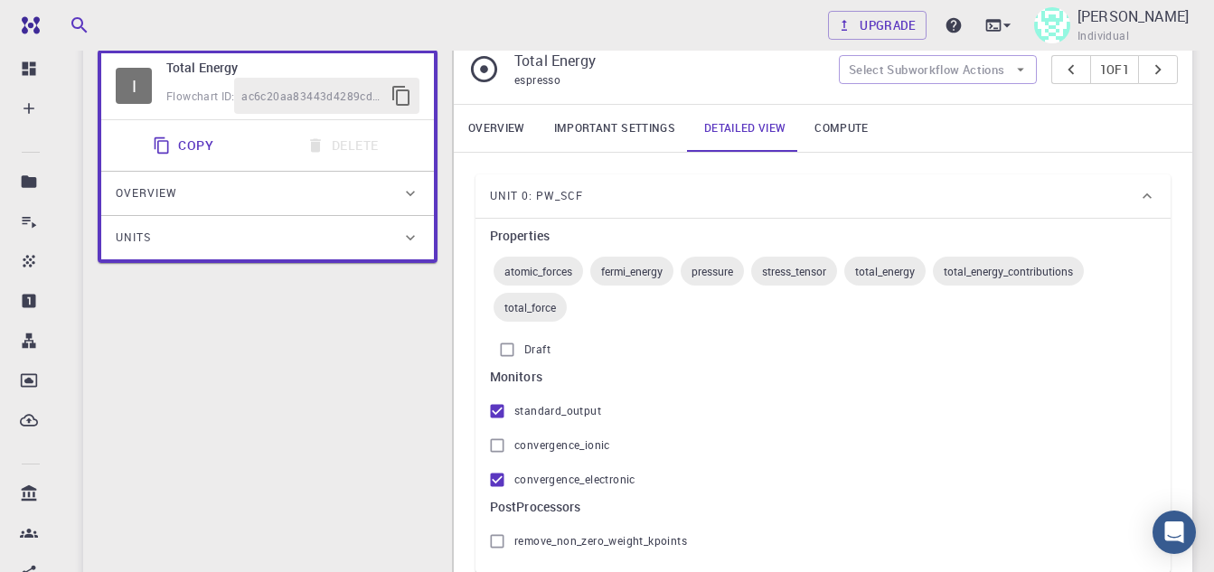
scroll to position [271, 0]
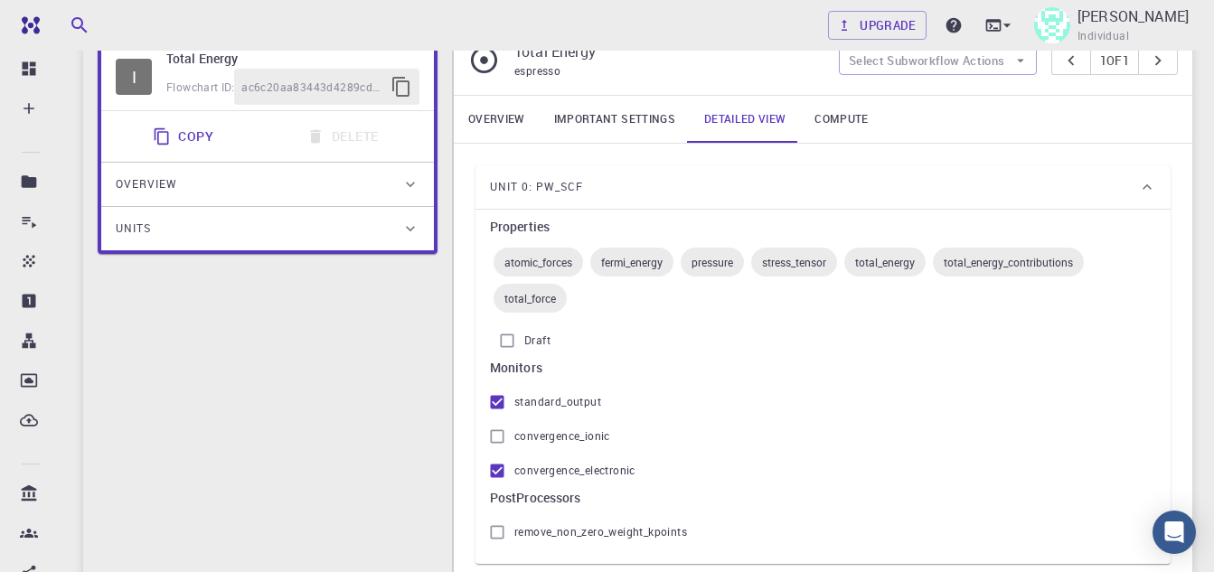
click at [547, 89] on div "Total Energy espresso Select Subworkflow Actions 1 of 1" at bounding box center [823, 60] width 739 height 69
drag, startPoint x: 600, startPoint y: 117, endPoint x: 608, endPoint y: 122, distance: 9.8
click at [601, 117] on link "Important settings" at bounding box center [615, 119] width 150 height 47
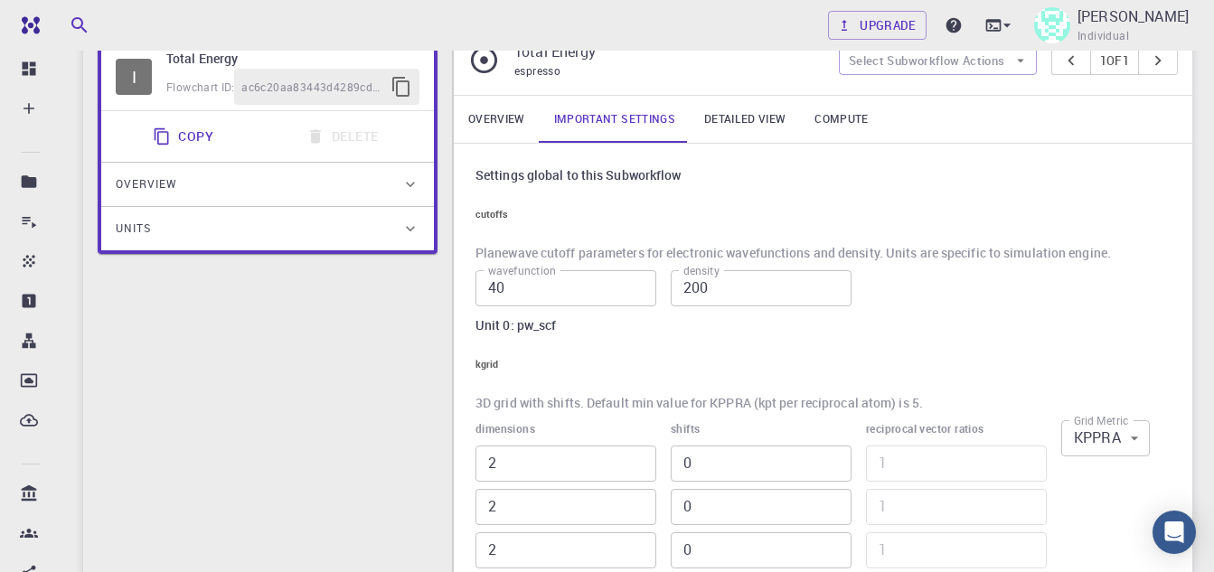
click at [859, 125] on link "Compute" at bounding box center [841, 119] width 82 height 47
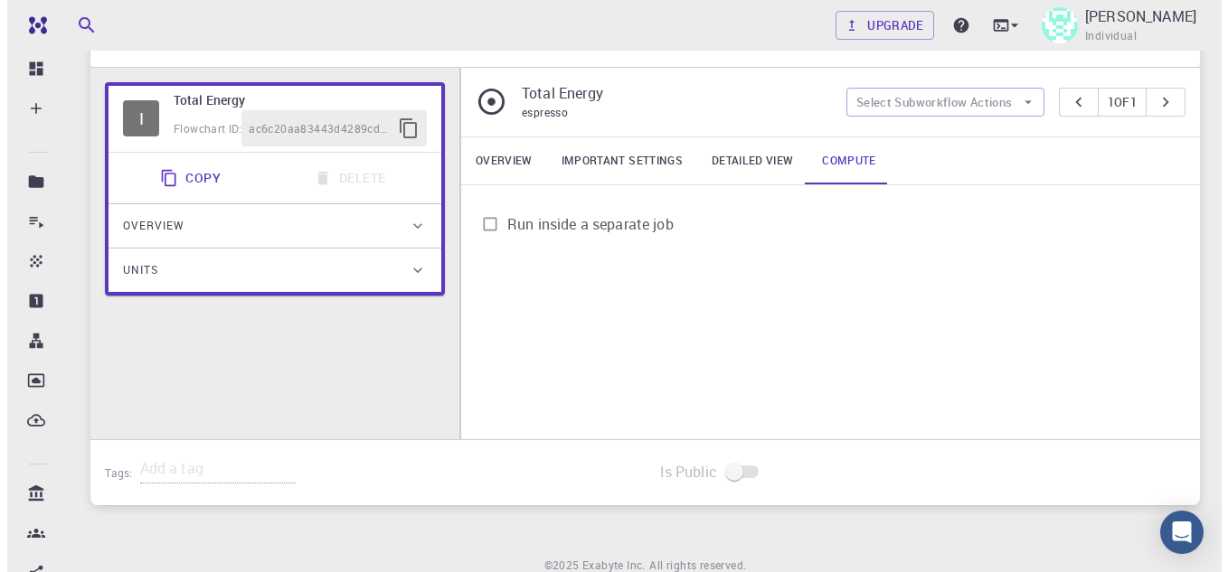
scroll to position [0, 0]
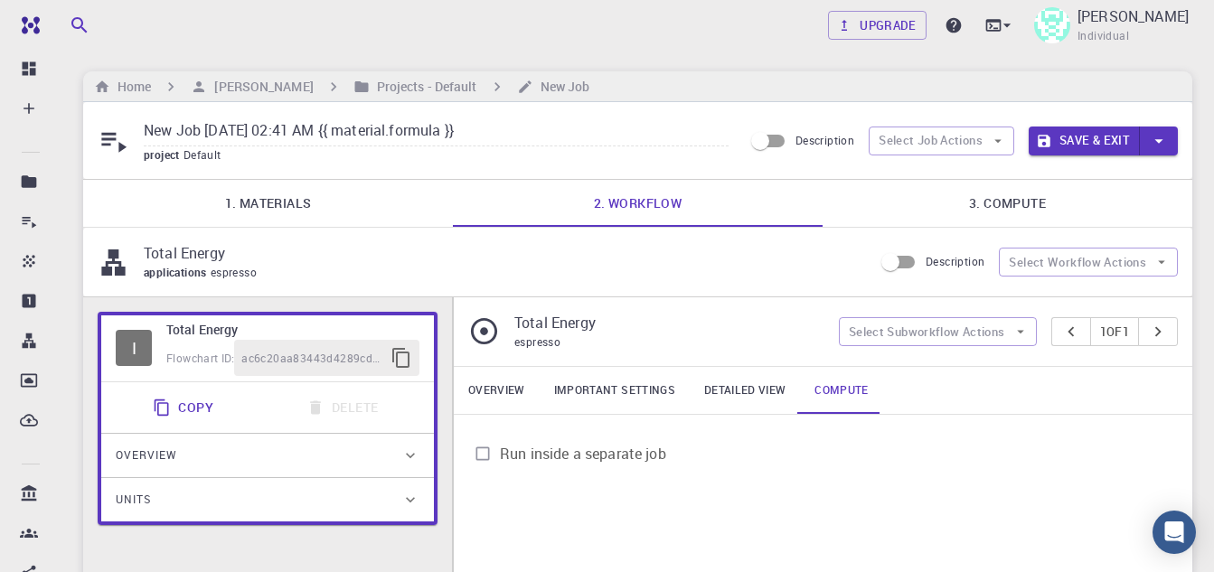
click at [1110, 142] on button "Save & Exit" at bounding box center [1084, 141] width 111 height 29
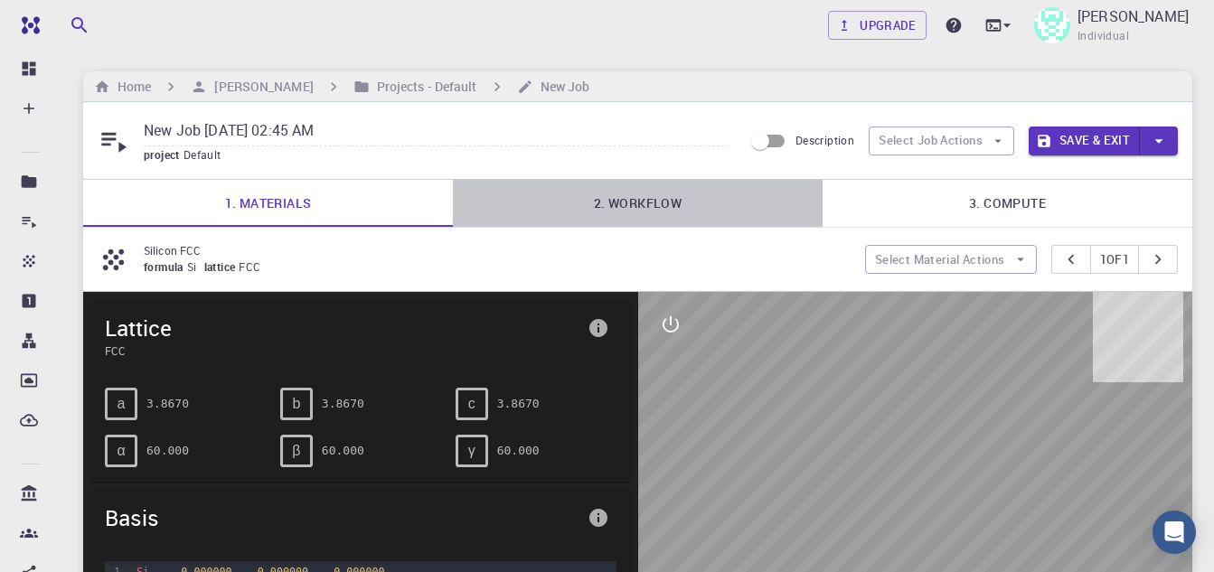
click at [645, 211] on link "2. Workflow" at bounding box center [638, 203] width 370 height 47
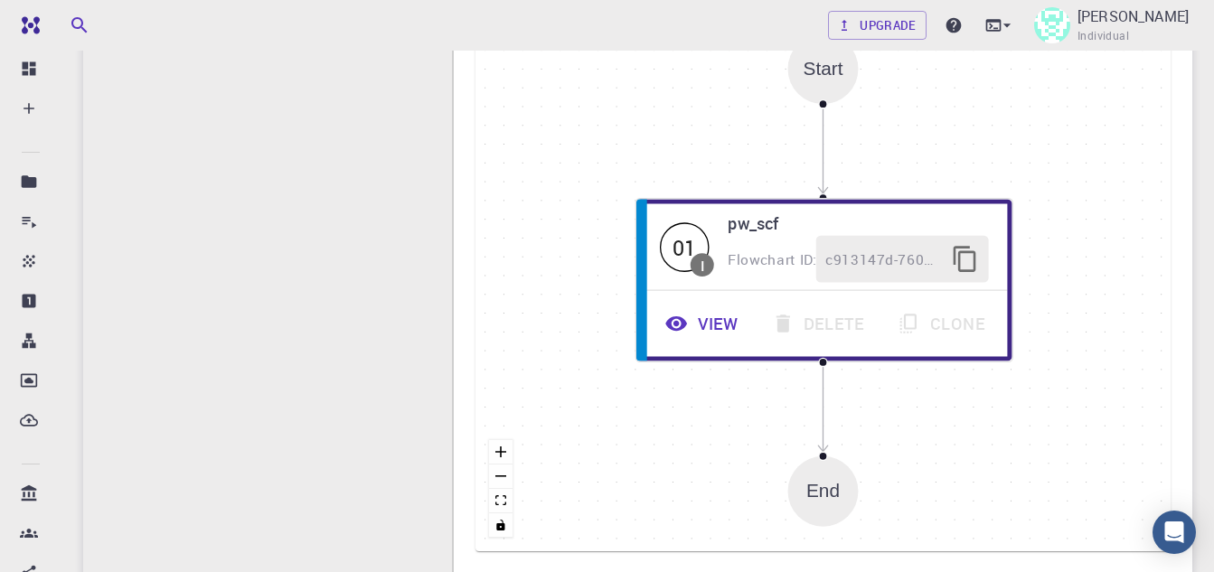
scroll to position [271, 0]
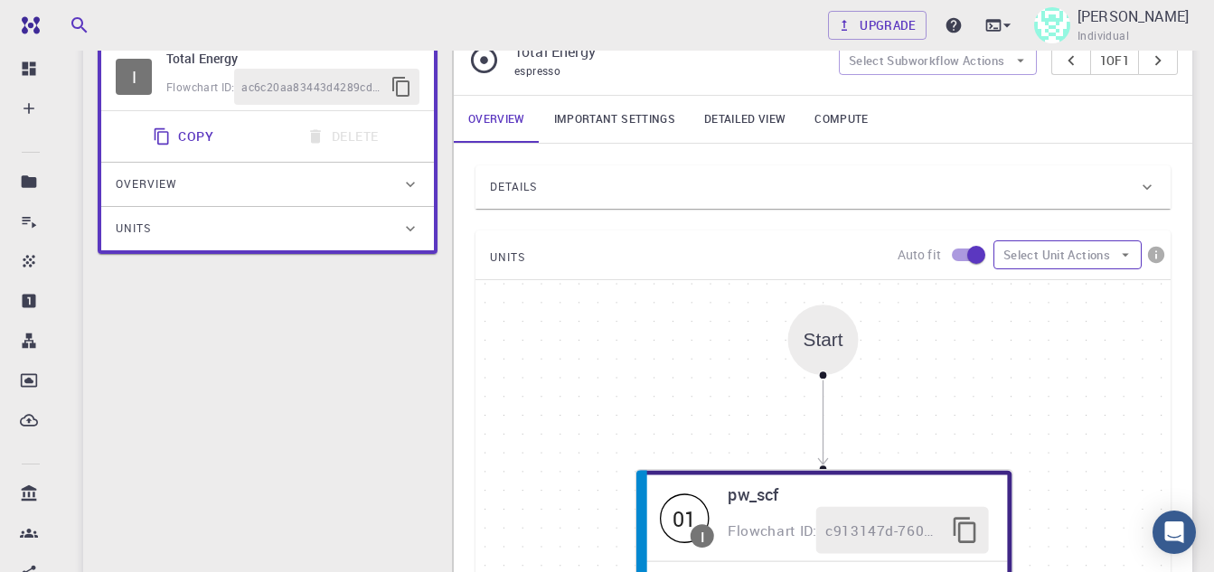
click at [1050, 250] on button "Select Unit Actions" at bounding box center [1067, 254] width 148 height 29
click at [959, 249] on input "checkbox" at bounding box center [976, 255] width 103 height 34
checkbox input "false"
click at [1062, 250] on button "Select Unit Actions" at bounding box center [1067, 254] width 148 height 29
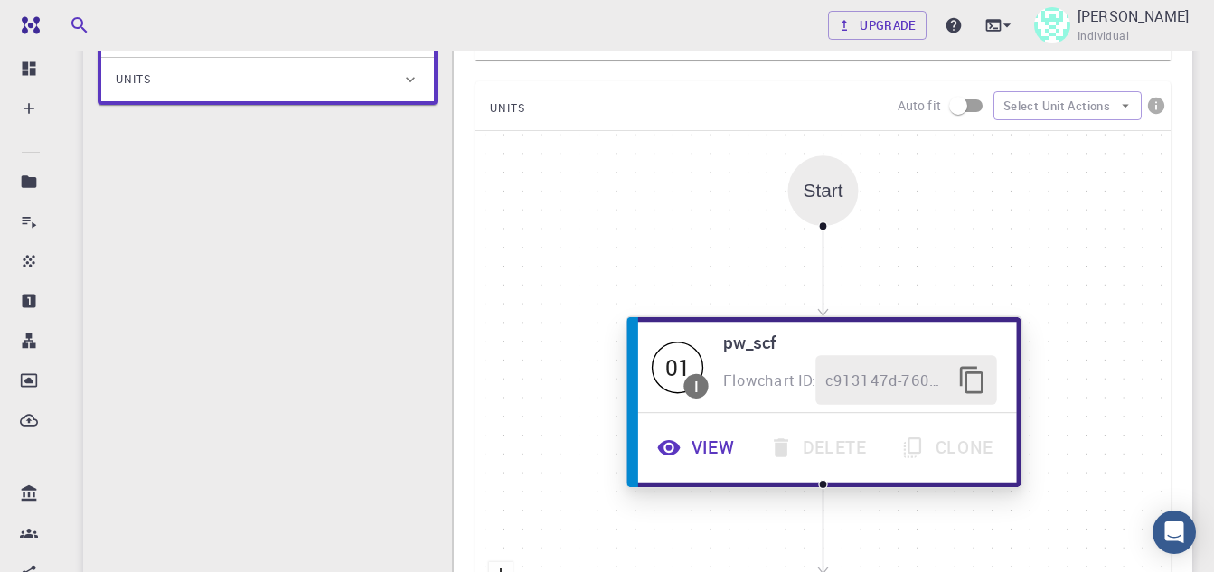
scroll to position [542, 0]
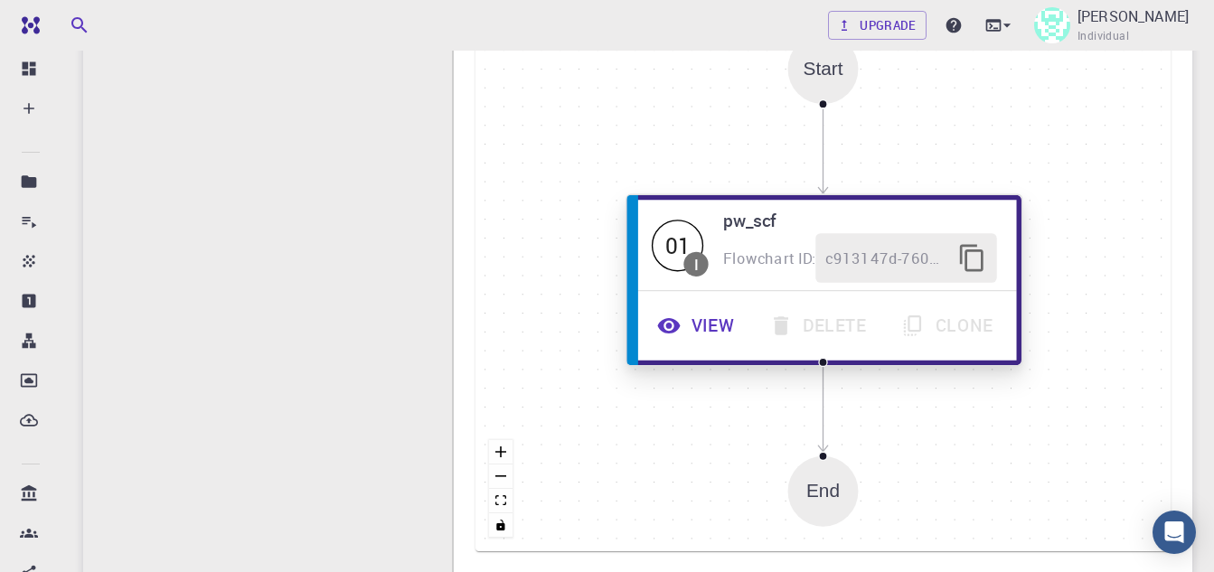
click at [918, 307] on div "View Delete Clone" at bounding box center [824, 326] width 365 height 50
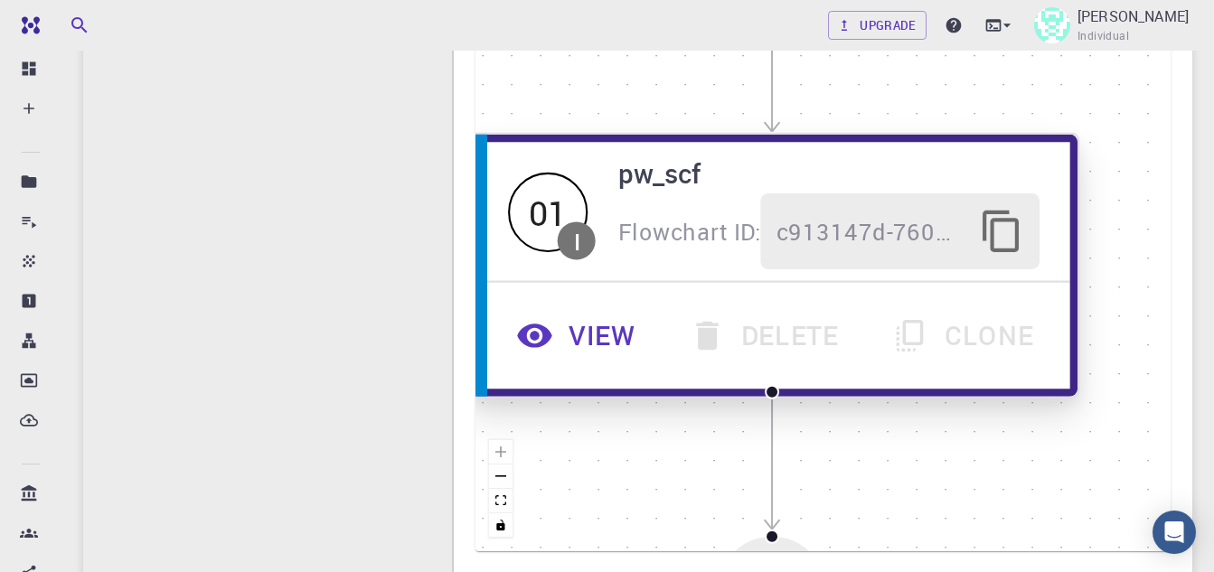
click at [550, 333] on icon "button" at bounding box center [534, 336] width 35 height 24
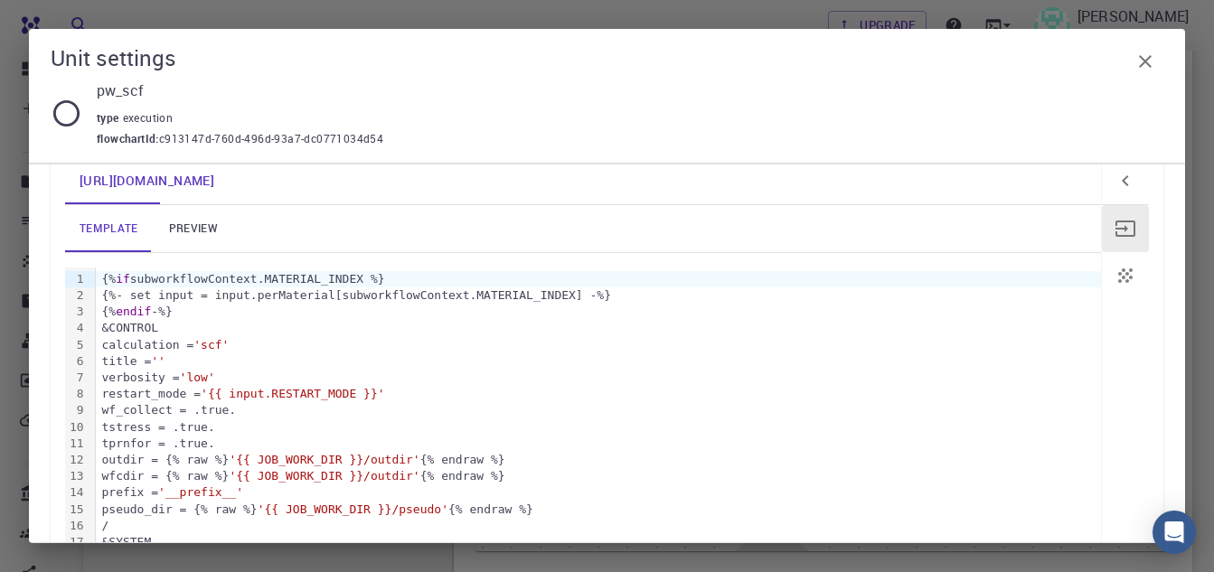
scroll to position [0, 0]
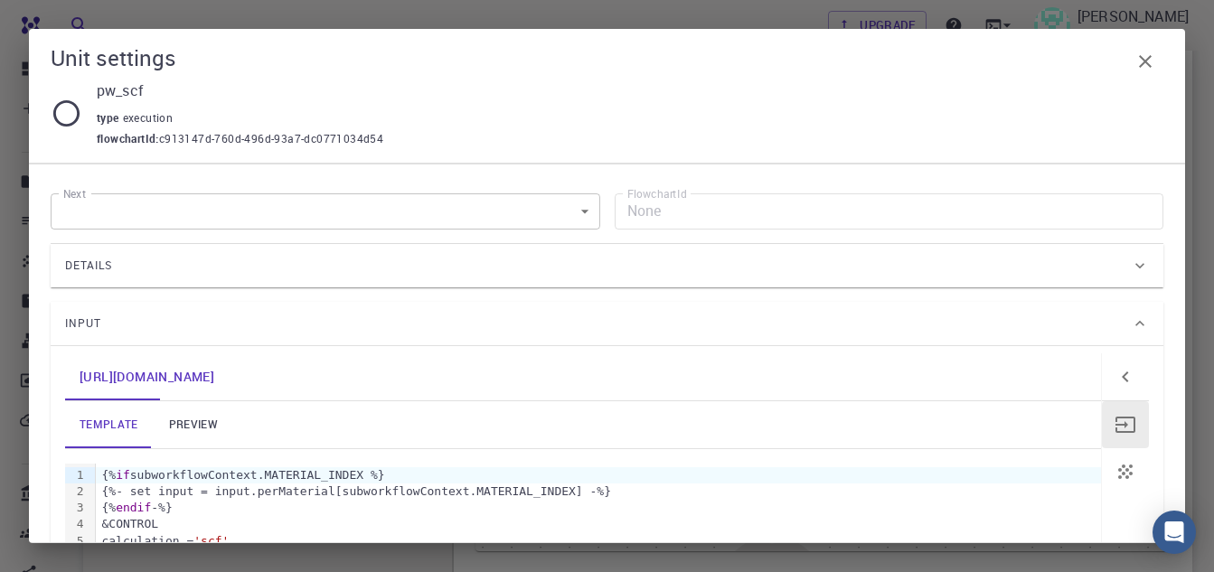
click at [275, 199] on body "Free Dashboard Create New Job New Material Create Material Upload File Import f…" at bounding box center [607, 119] width 1214 height 1323
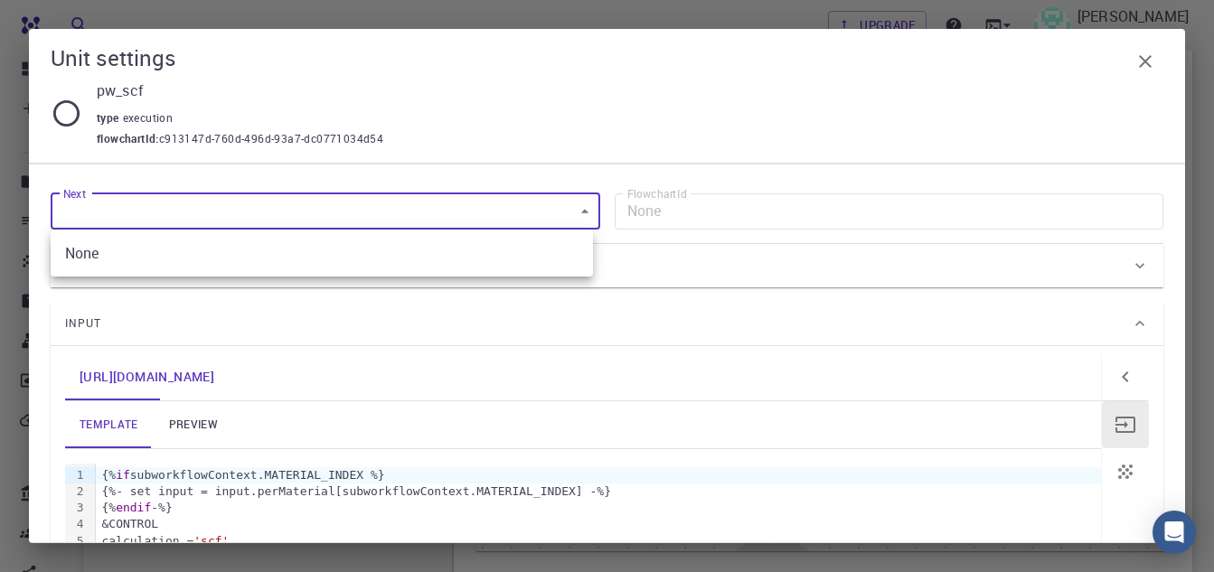
click at [731, 63] on div at bounding box center [607, 286] width 1214 height 572
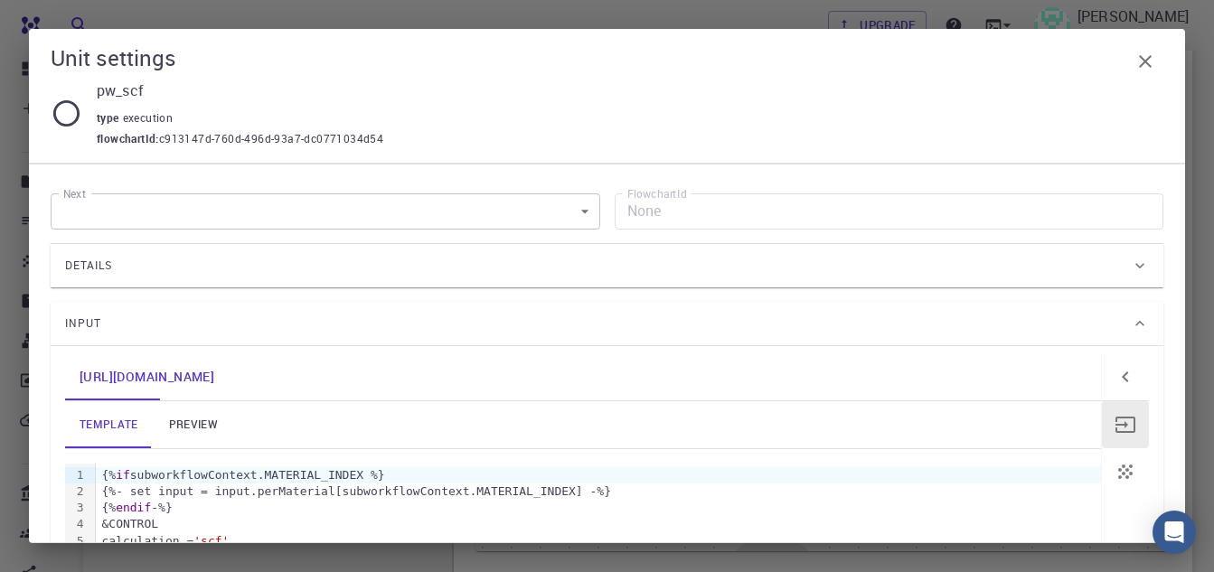
click at [61, 114] on icon at bounding box center [67, 114] width 32 height 32
click at [1143, 65] on icon "button" at bounding box center [1145, 62] width 22 height 22
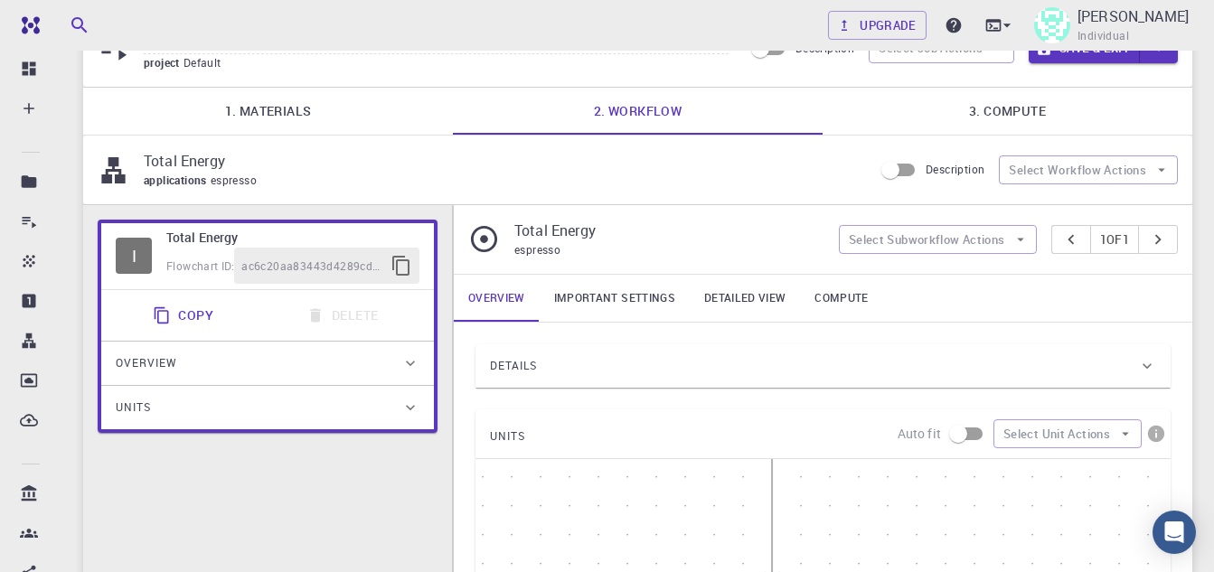
scroll to position [90, 0]
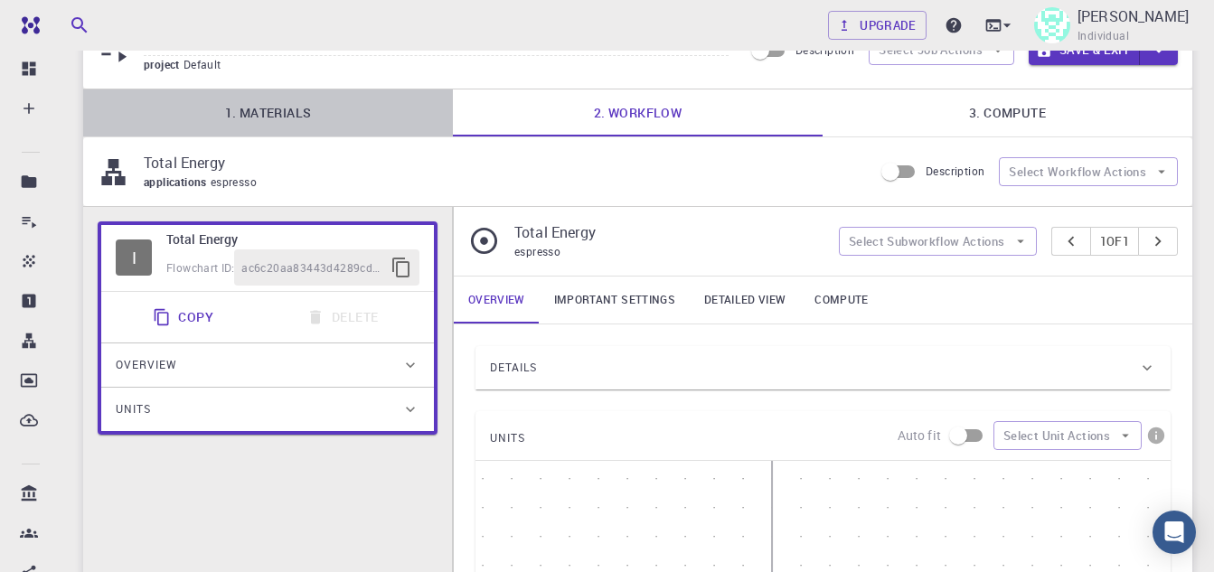
click at [250, 106] on link "1. Materials" at bounding box center [268, 112] width 370 height 47
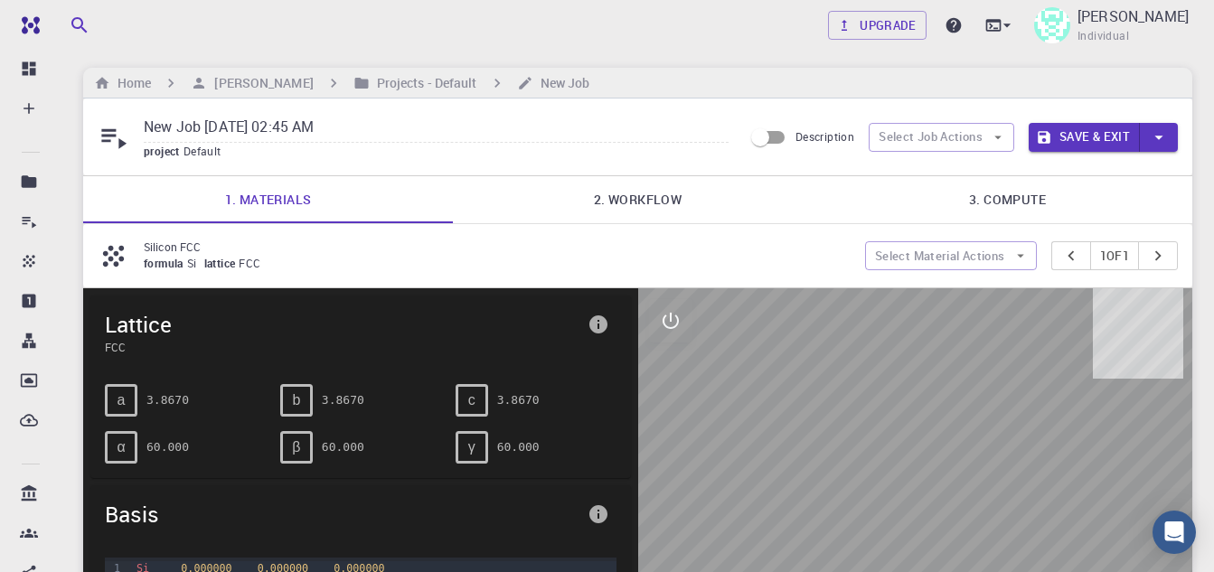
scroll to position [0, 0]
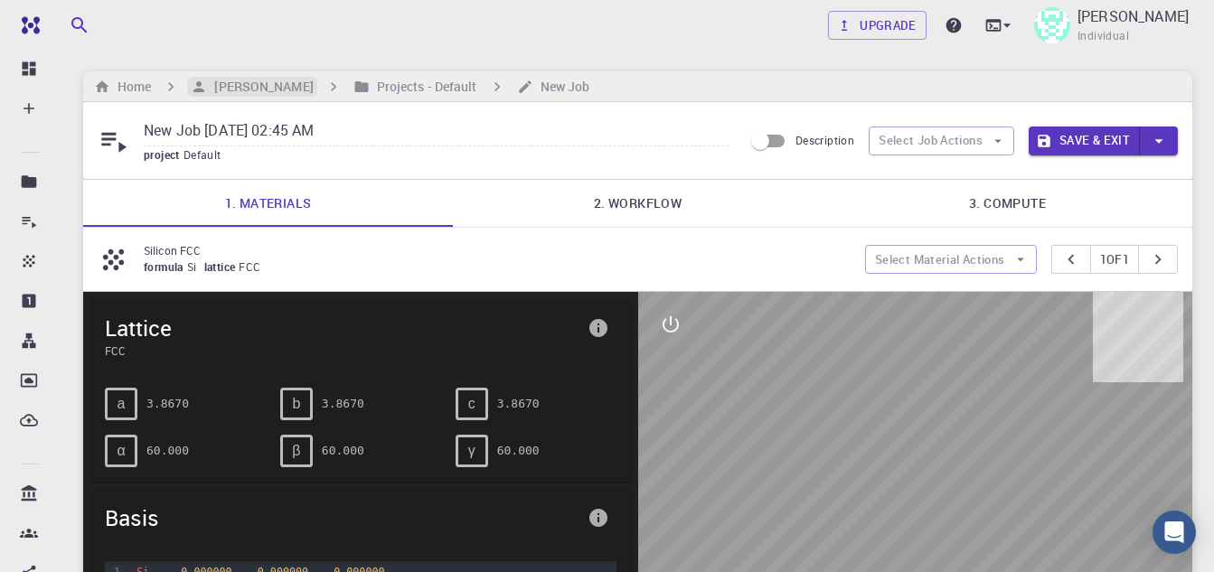
click at [240, 87] on h6 "[PERSON_NAME]" at bounding box center [260, 87] width 106 height 20
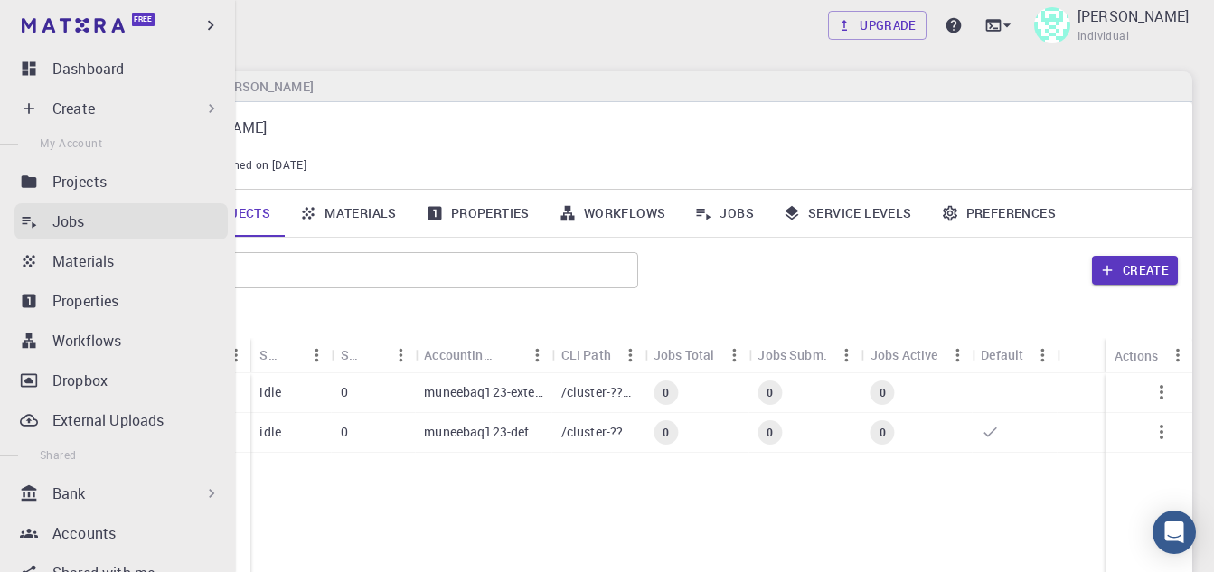
click at [53, 229] on p "Jobs" at bounding box center [68, 222] width 33 height 22
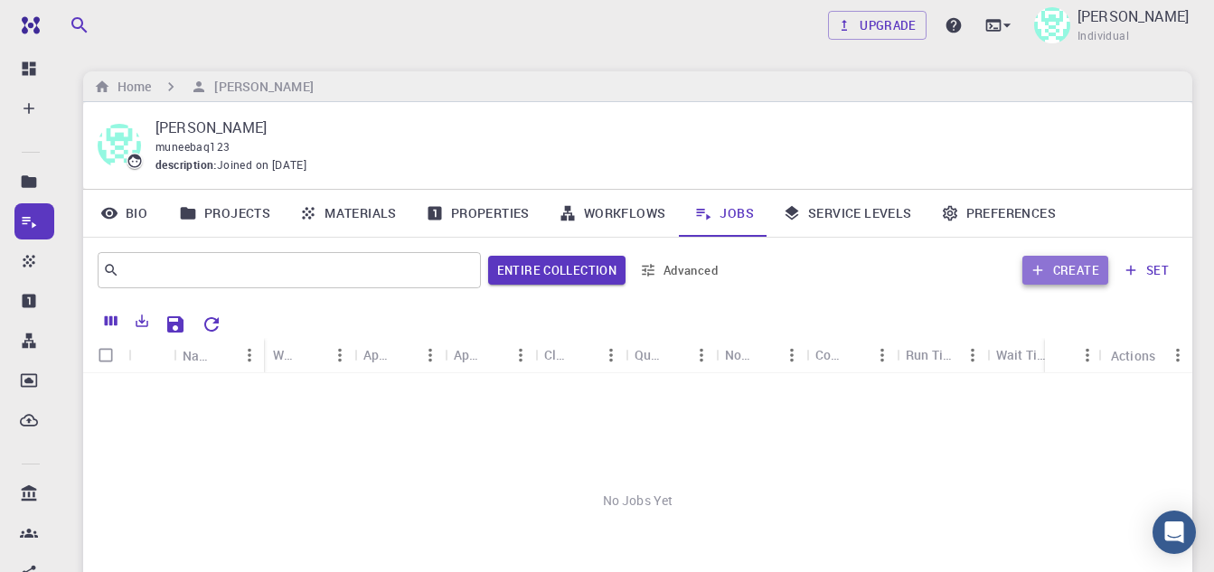
click at [1061, 266] on button "Create" at bounding box center [1065, 270] width 86 height 29
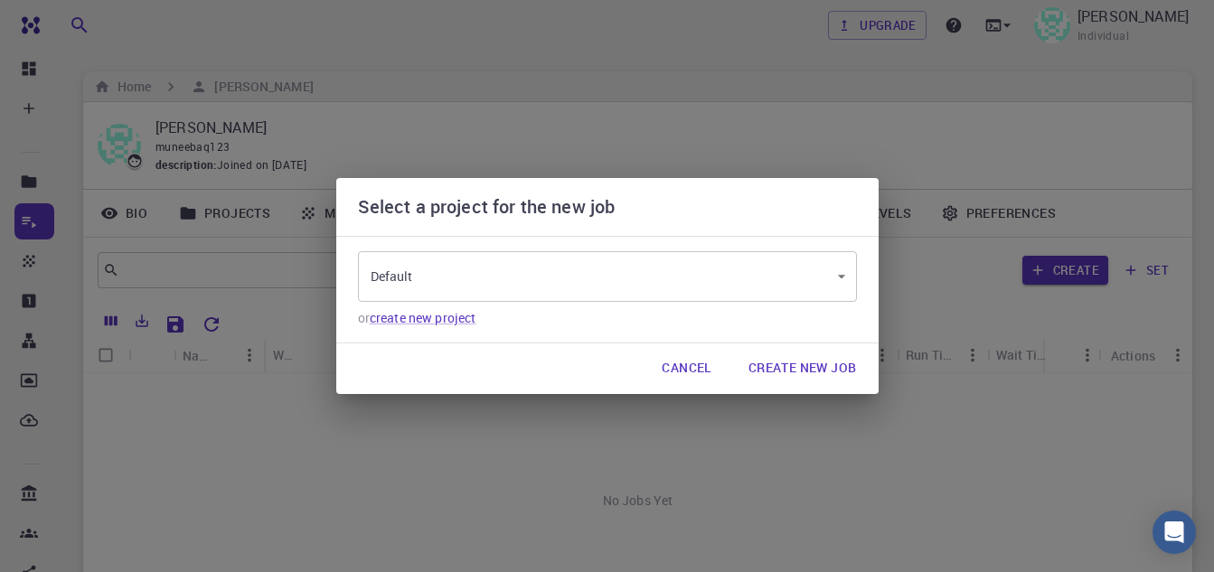
click at [629, 290] on body "Free Dashboard Create New Job New Material Create Material Upload File Import f…" at bounding box center [607, 415] width 1214 height 831
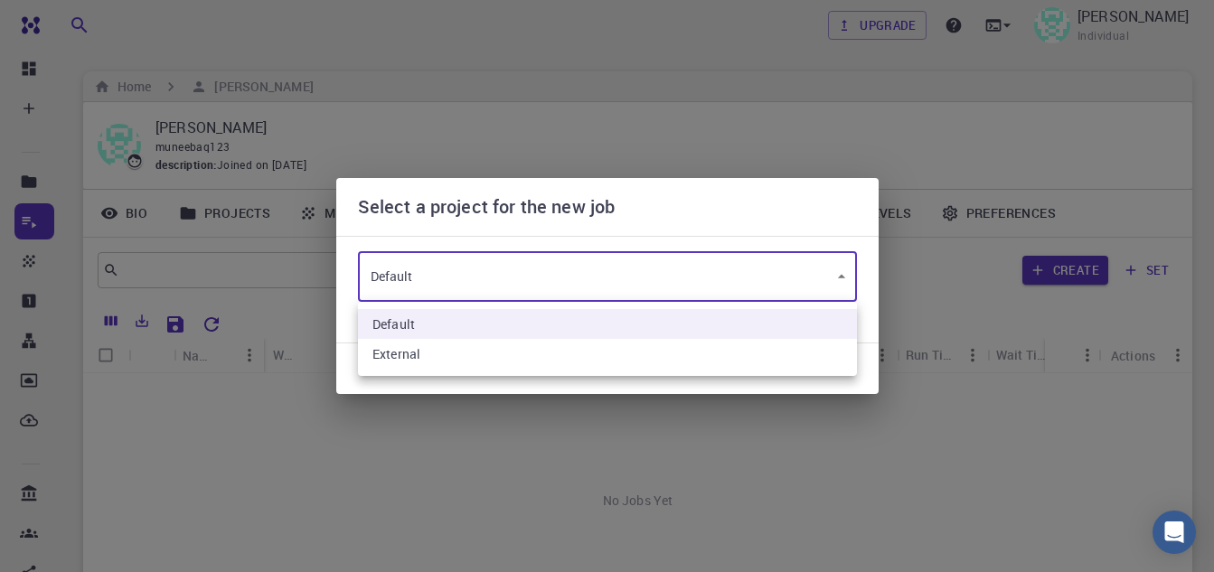
click at [560, 364] on li "External" at bounding box center [607, 354] width 499 height 30
type input "pD2rJ6a8obRw4Bw8u"
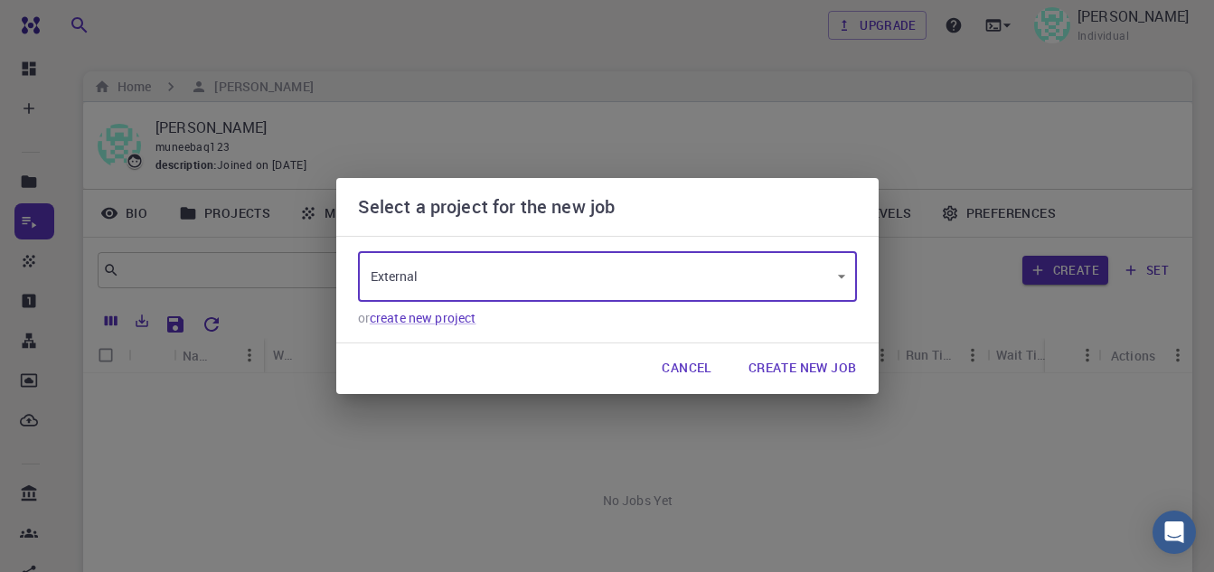
click at [607, 263] on body "Free Dashboard Create New Job New Material Create Material Upload File Import f…" at bounding box center [607, 415] width 1214 height 831
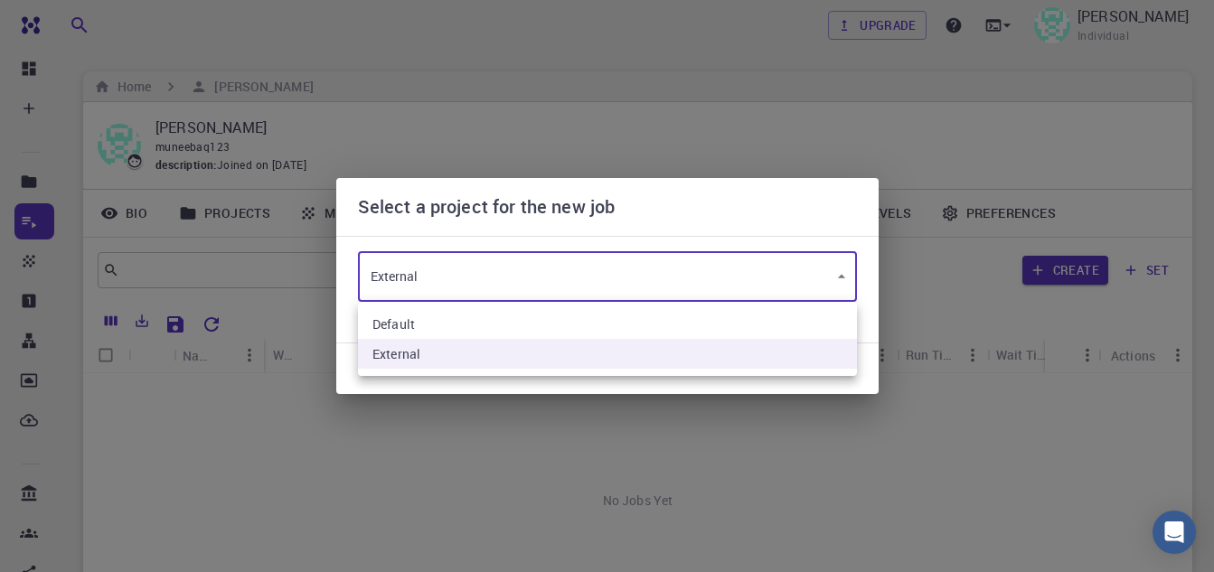
click at [572, 305] on ul "Default External" at bounding box center [607, 339] width 499 height 74
click at [607, 351] on li "External" at bounding box center [607, 354] width 499 height 30
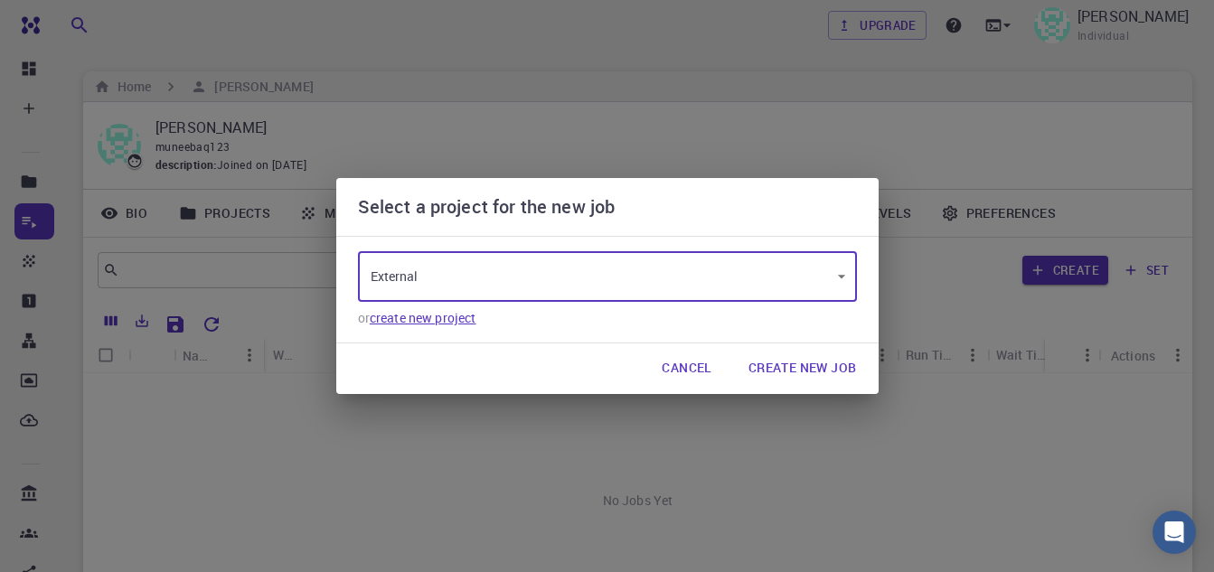
click at [427, 319] on link "create new project" at bounding box center [423, 317] width 107 height 17
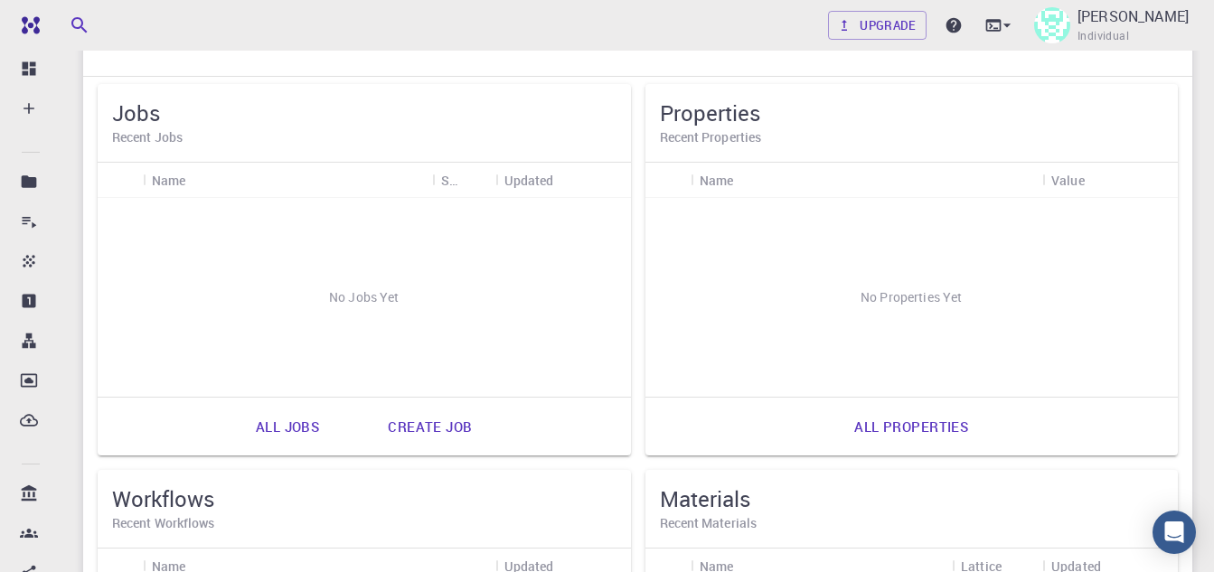
scroll to position [362, 0]
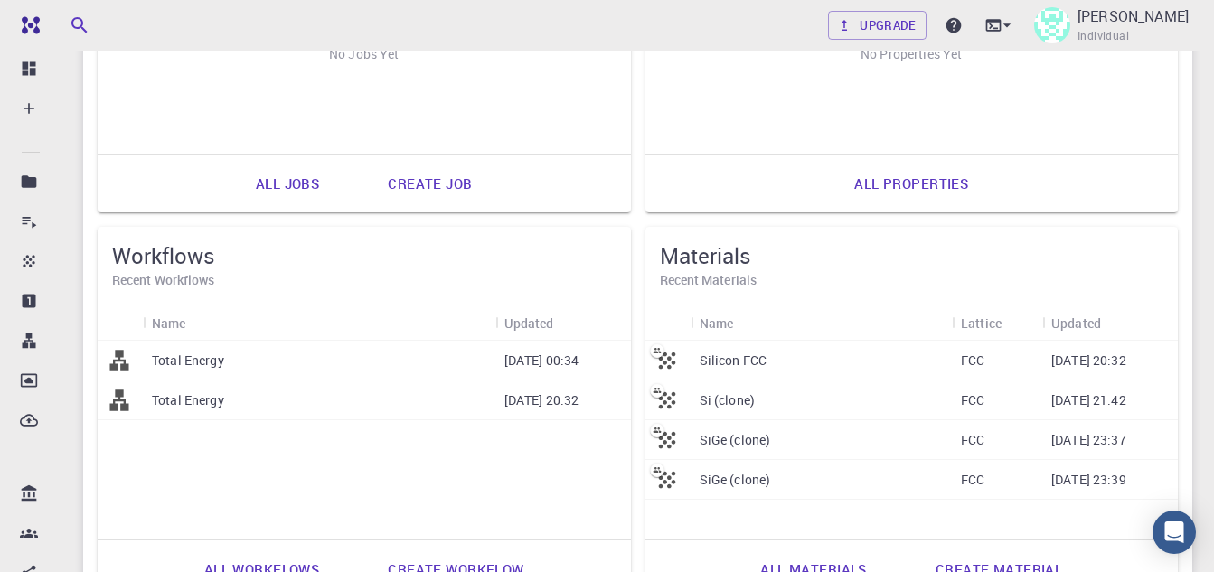
click at [445, 193] on link "Create job" at bounding box center [430, 183] width 124 height 43
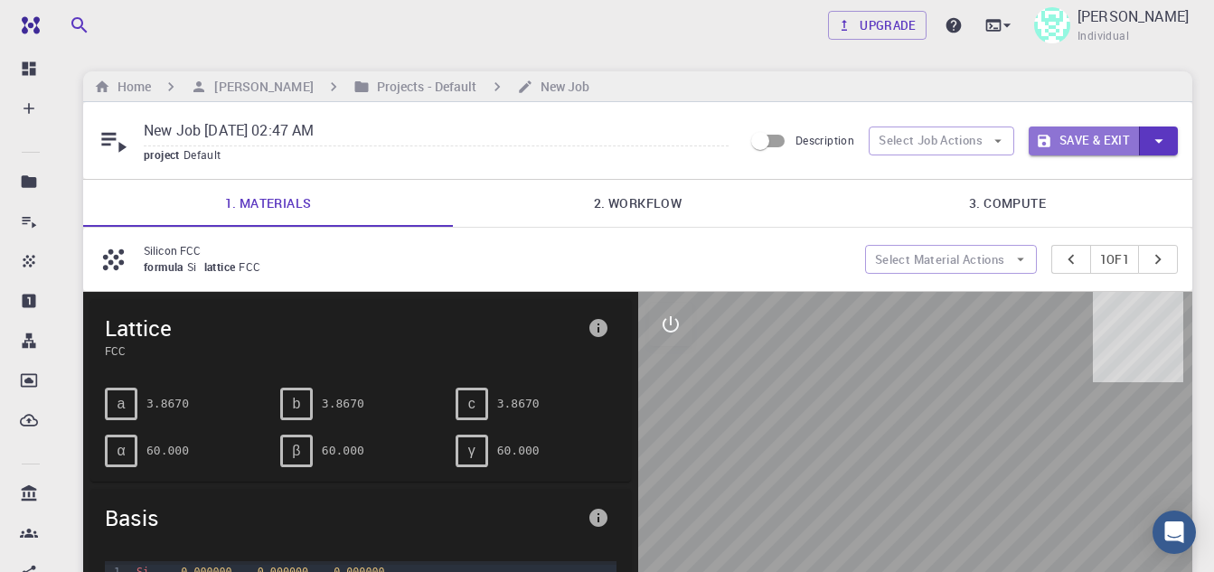
click at [1134, 140] on button "Save & Exit" at bounding box center [1084, 141] width 111 height 29
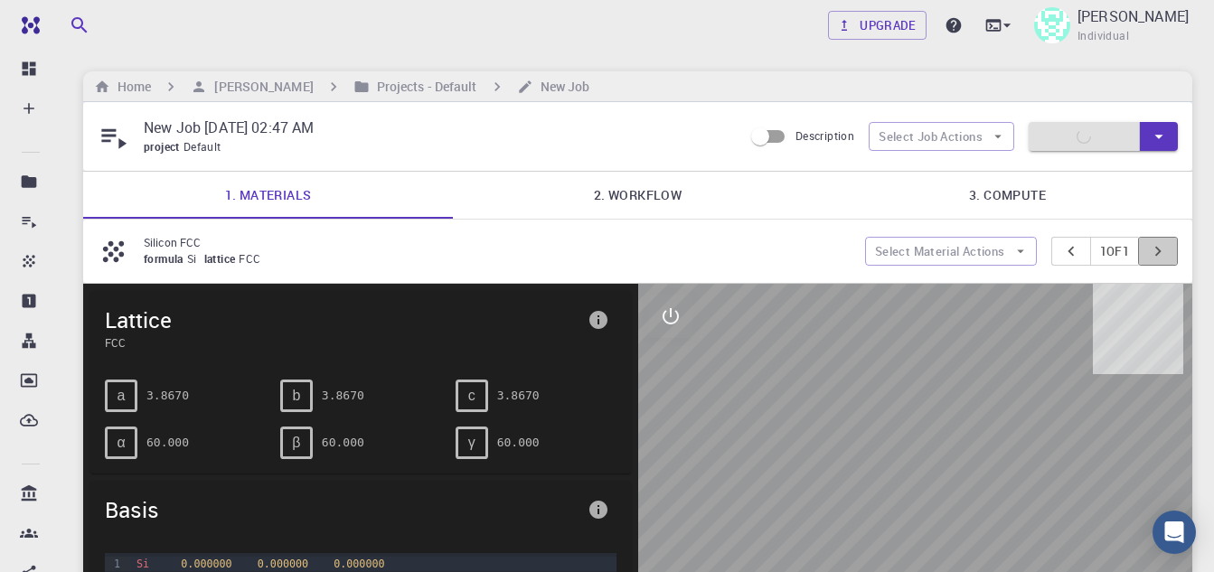
click at [1143, 253] on button "pager" at bounding box center [1158, 251] width 40 height 29
click at [990, 137] on icon "button" at bounding box center [998, 136] width 16 height 16
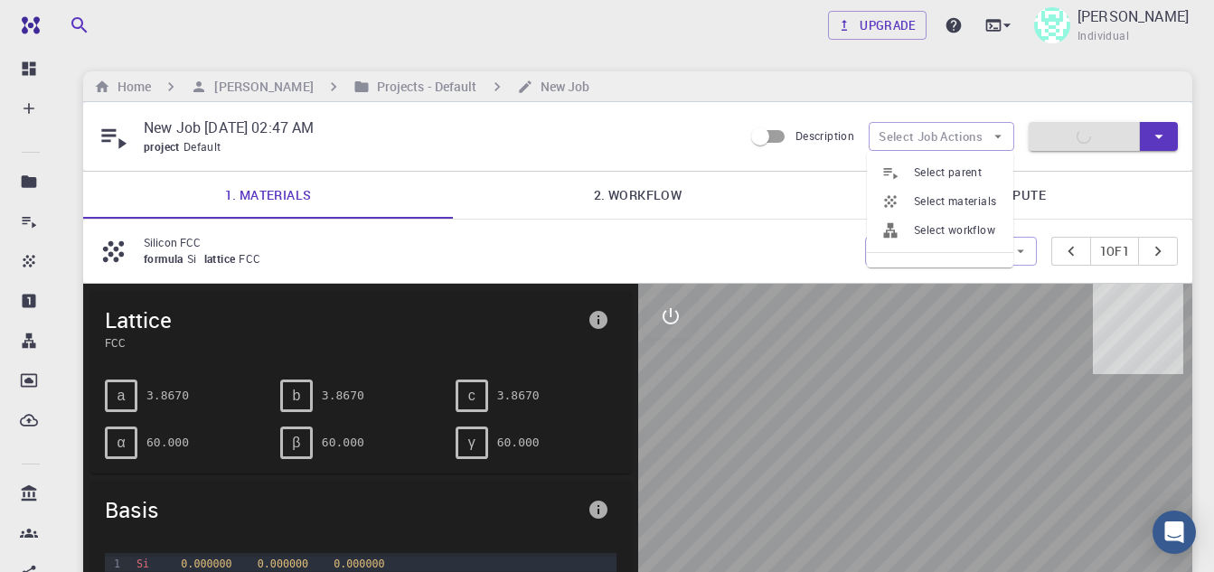
click at [961, 235] on span "Select workflow" at bounding box center [956, 230] width 85 height 18
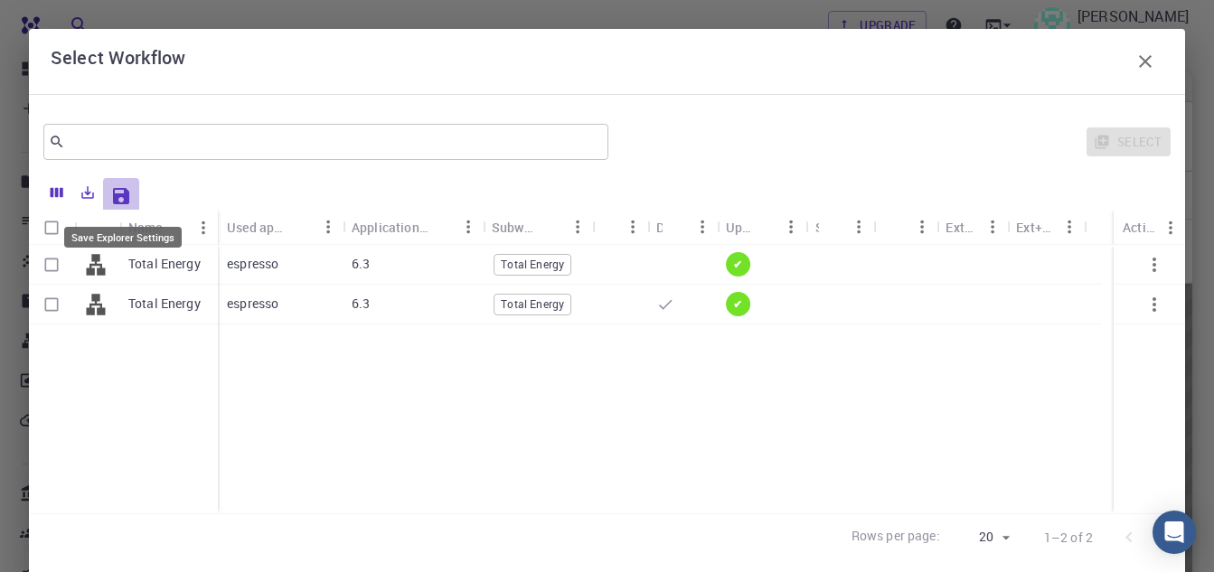
click at [114, 195] on icon "Save Explorer Settings" at bounding box center [121, 196] width 22 height 22
click at [1153, 303] on icon "button" at bounding box center [1155, 304] width 4 height 14
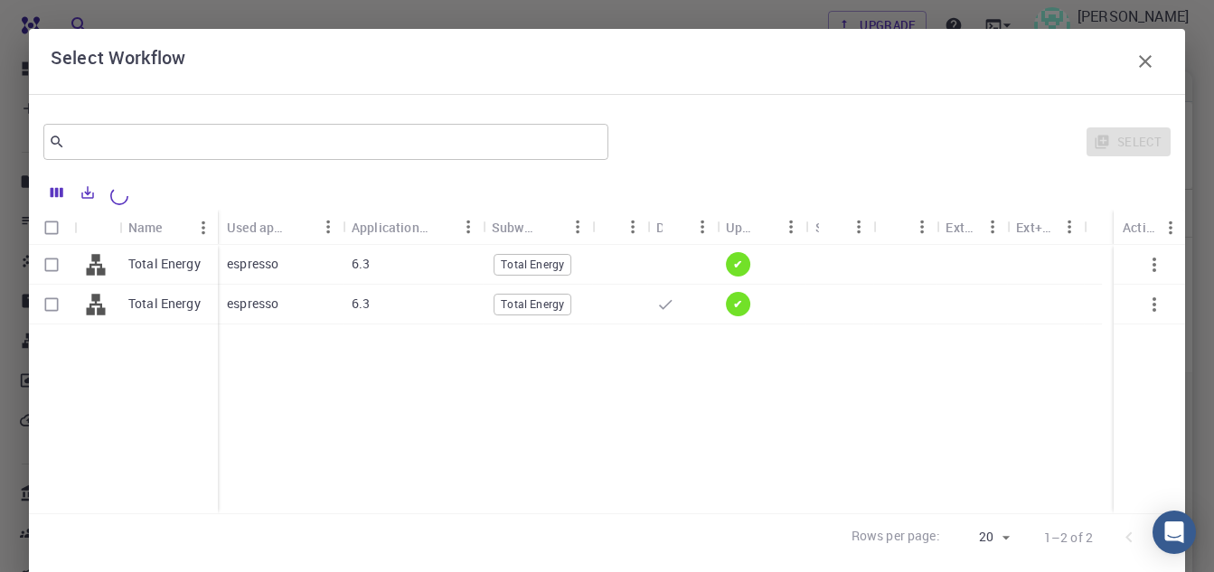
click at [1153, 303] on icon "button" at bounding box center [1155, 304] width 4 height 14
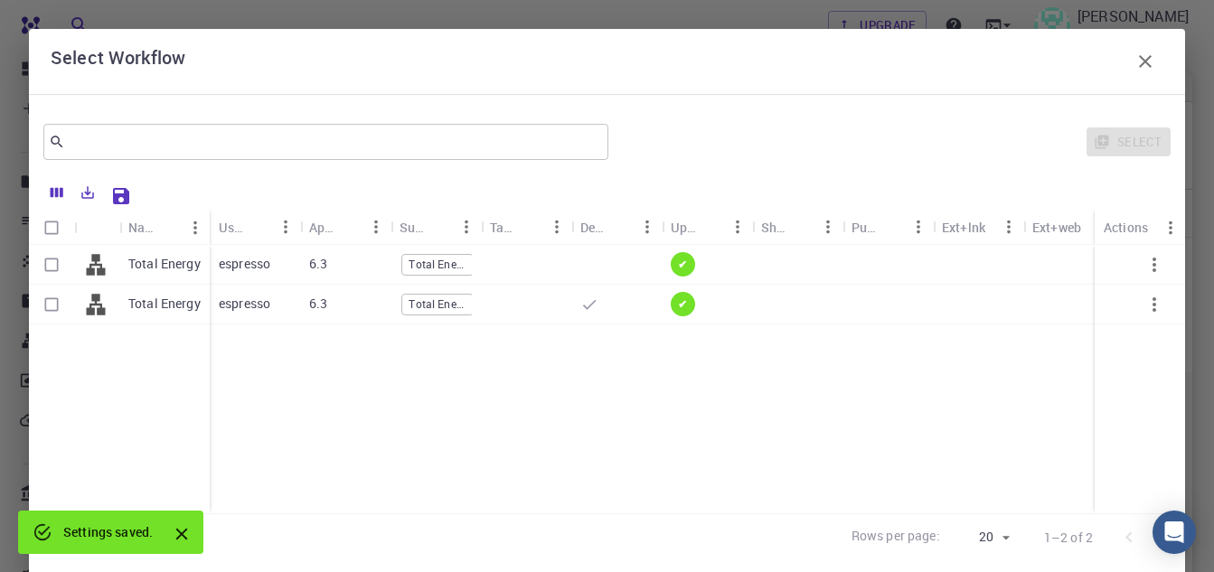
click at [1153, 259] on icon "button" at bounding box center [1155, 265] width 4 height 14
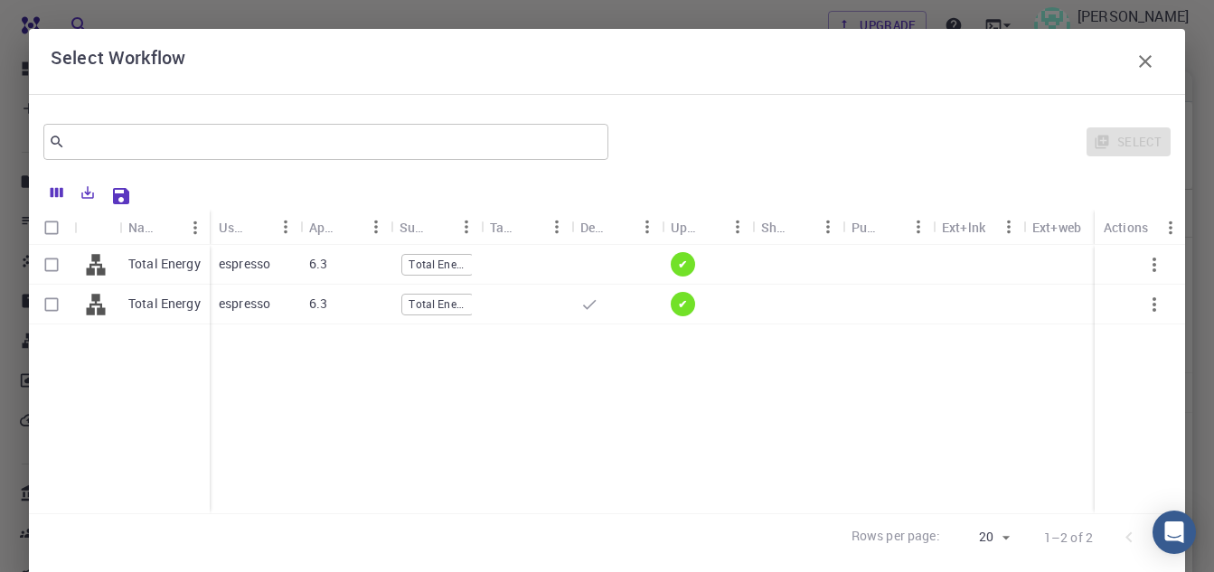
click at [52, 268] on input "Select row" at bounding box center [51, 265] width 34 height 34
checkbox input "true"
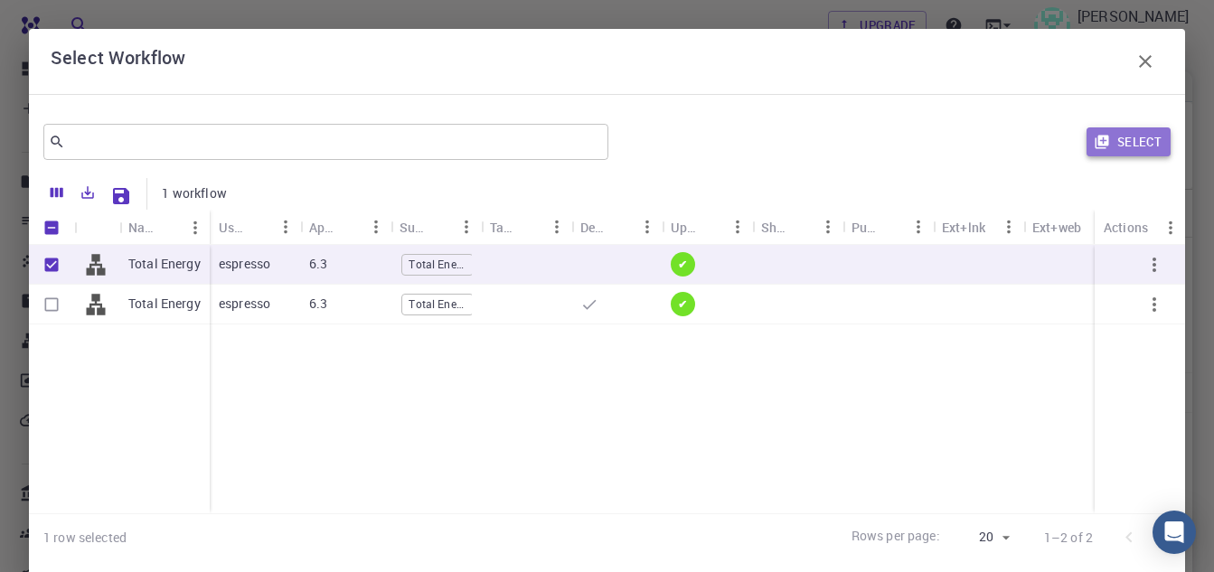
click at [1095, 138] on icon "button" at bounding box center [1102, 143] width 14 height 14
click at [798, 255] on div at bounding box center [797, 265] width 90 height 40
checkbox input "false"
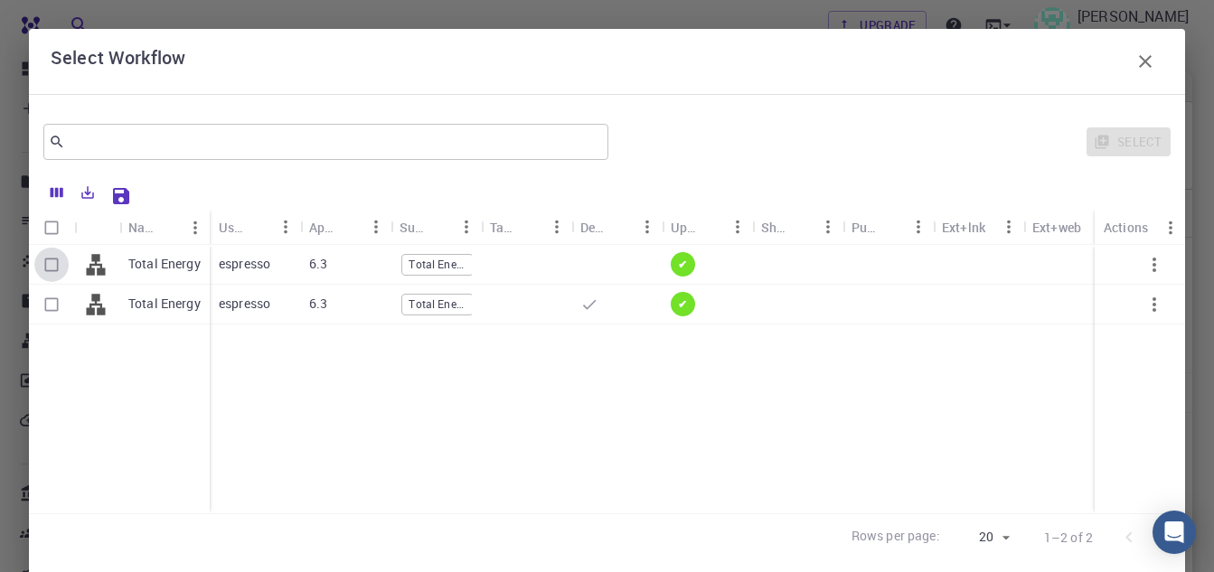
click at [50, 270] on input "Select row" at bounding box center [51, 265] width 34 height 34
checkbox input "true"
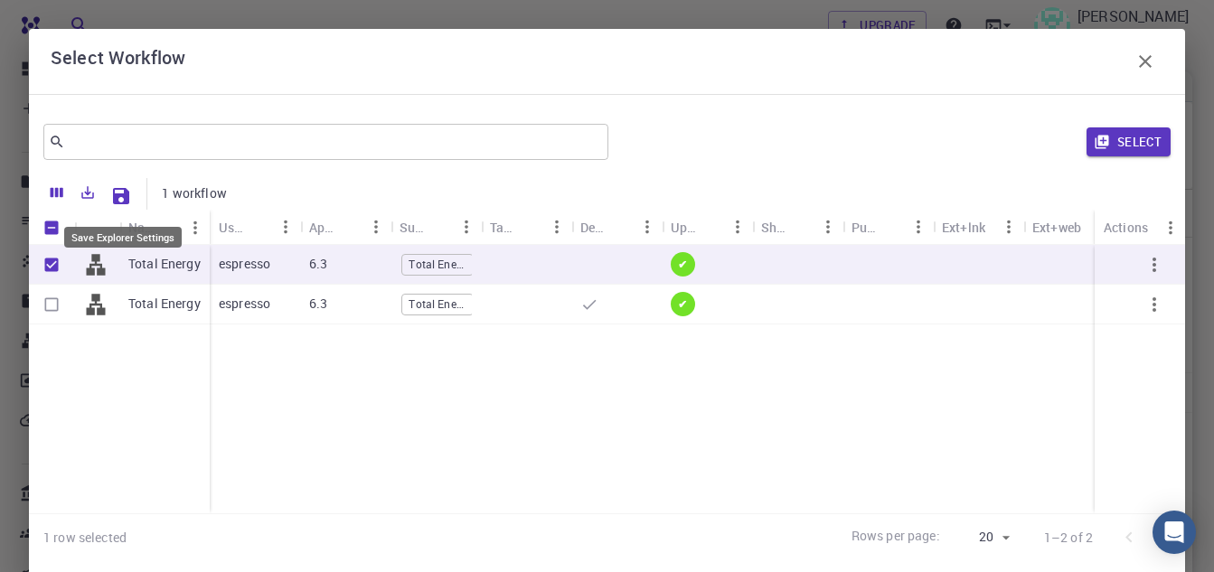
click at [126, 193] on icon "Save Explorer Settings" at bounding box center [121, 196] width 16 height 16
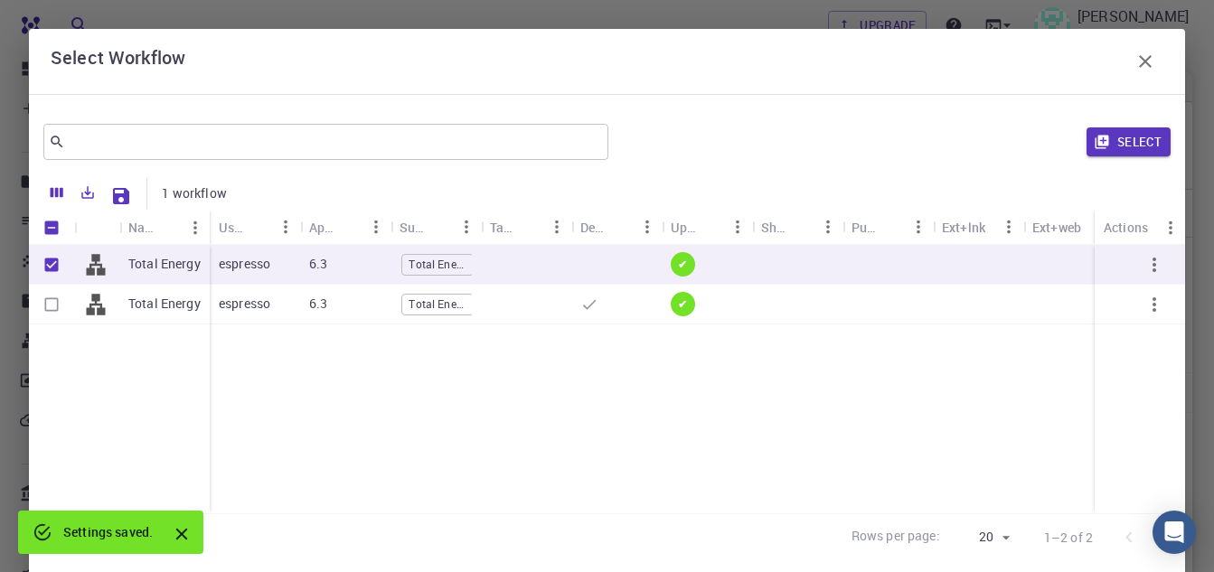
click at [1147, 264] on icon "button" at bounding box center [1154, 265] width 22 height 22
click at [1153, 269] on icon "button" at bounding box center [1155, 265] width 4 height 14
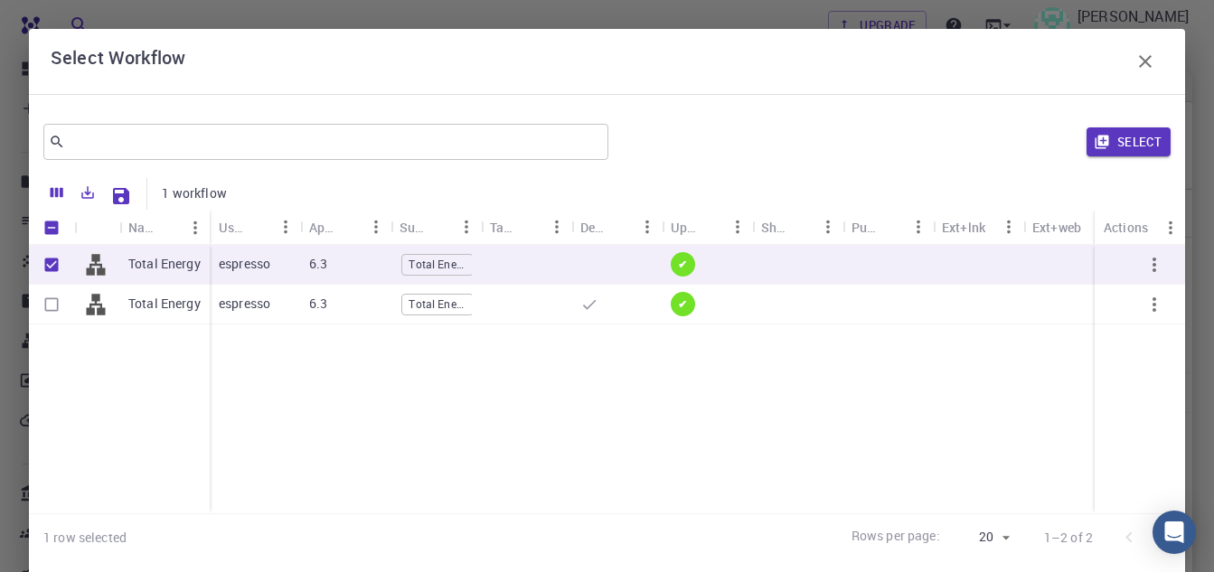
click at [1153, 269] on icon "button" at bounding box center [1155, 265] width 4 height 14
click at [1113, 136] on button "Select" at bounding box center [1129, 141] width 84 height 29
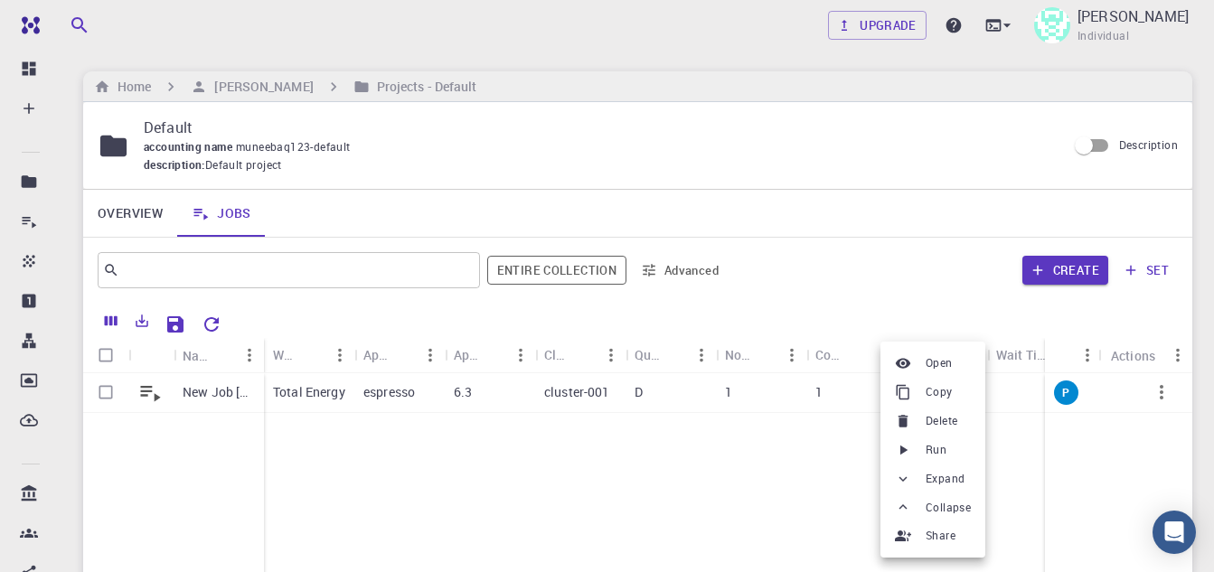
click at [920, 356] on li "Open" at bounding box center [932, 363] width 105 height 29
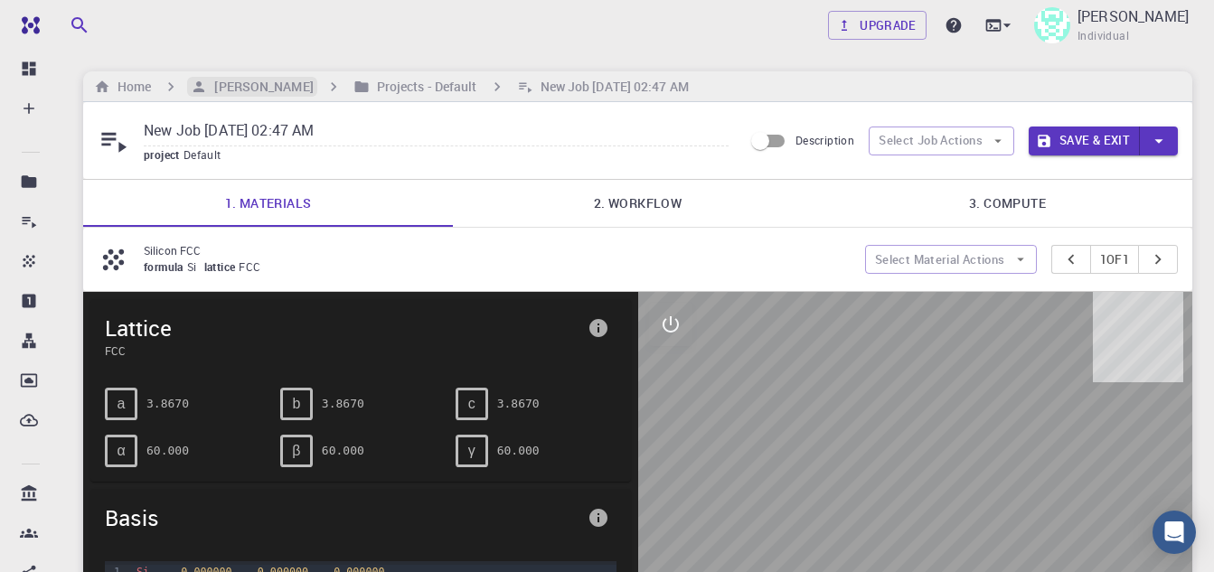
click at [290, 86] on h6 "[PERSON_NAME]" at bounding box center [260, 87] width 106 height 20
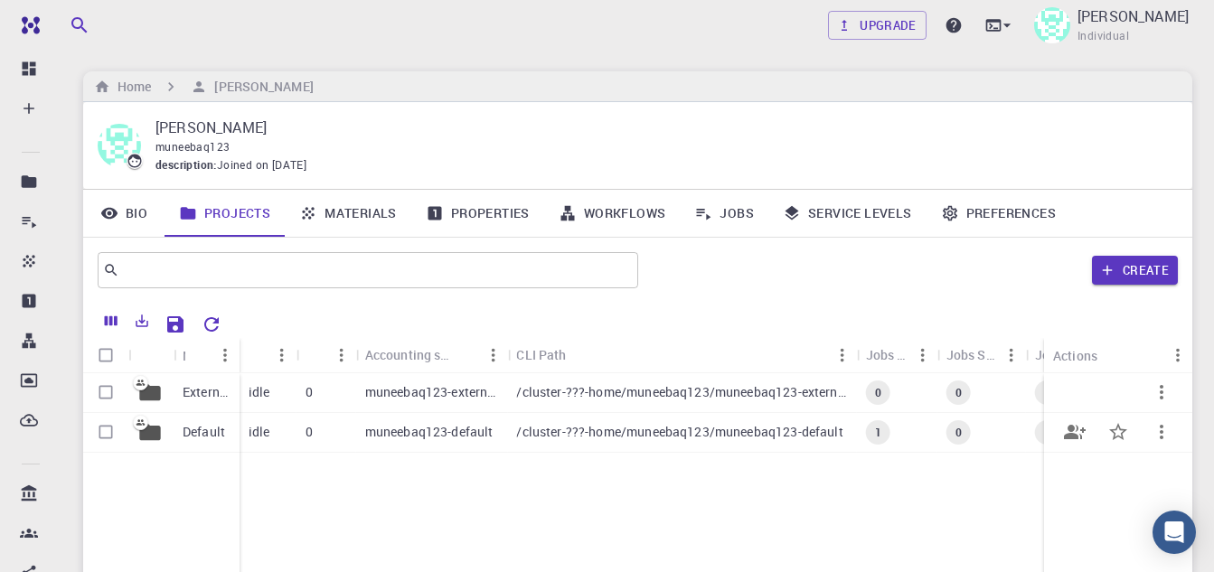
click at [104, 433] on input "Select row" at bounding box center [106, 432] width 34 height 34
checkbox input "true"
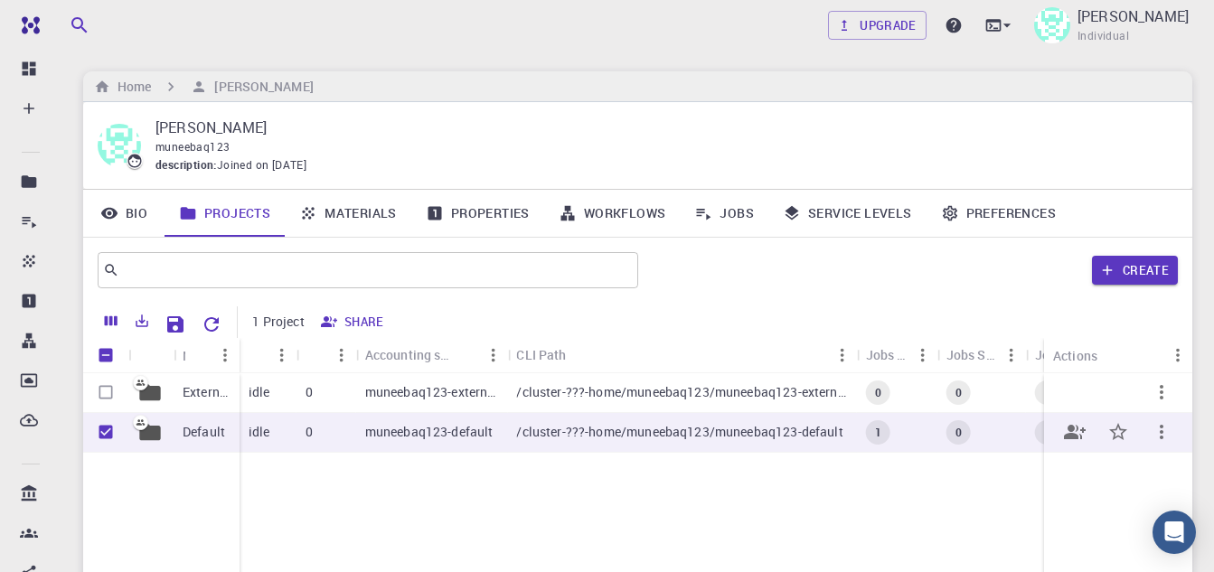
click at [1155, 436] on icon "button" at bounding box center [1162, 432] width 22 height 22
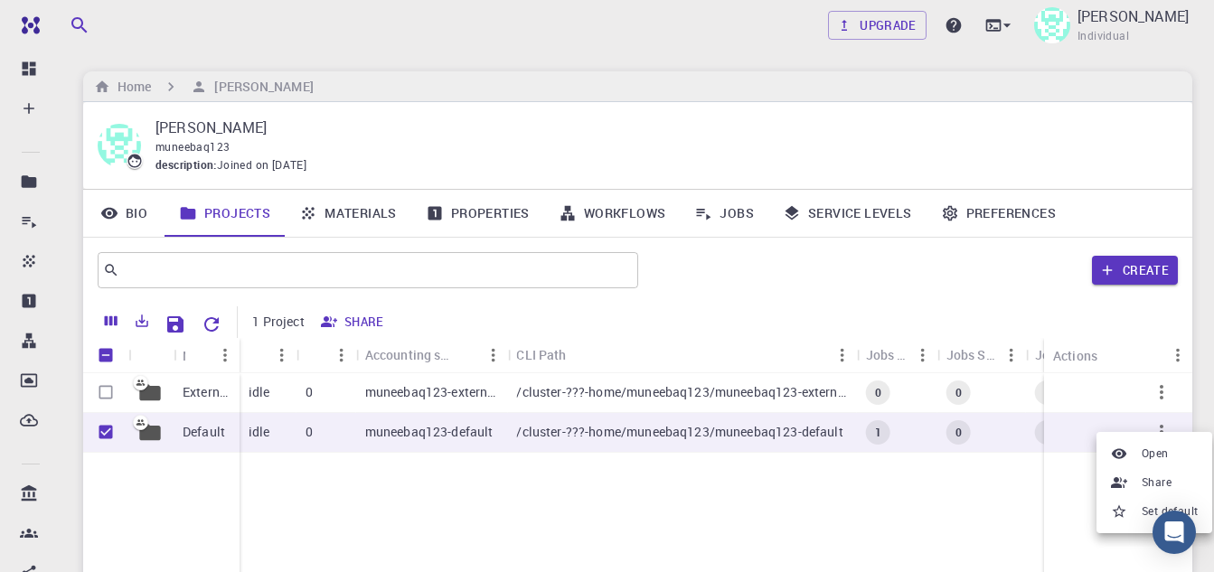
click at [919, 534] on div at bounding box center [607, 286] width 1214 height 572
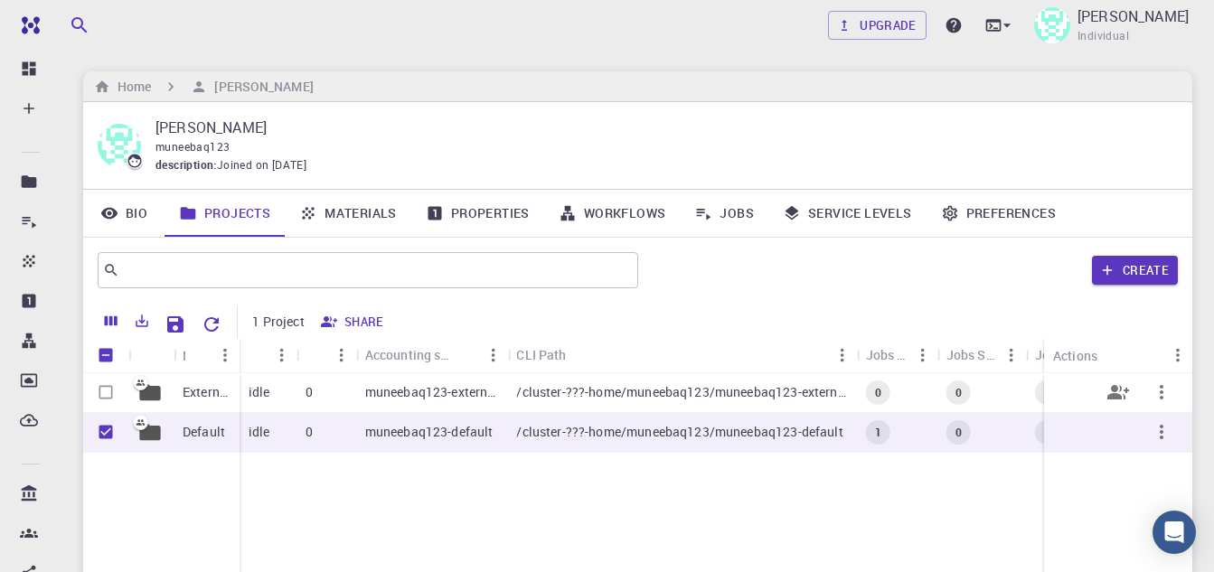
click at [884, 390] on span "0" at bounding box center [878, 392] width 21 height 15
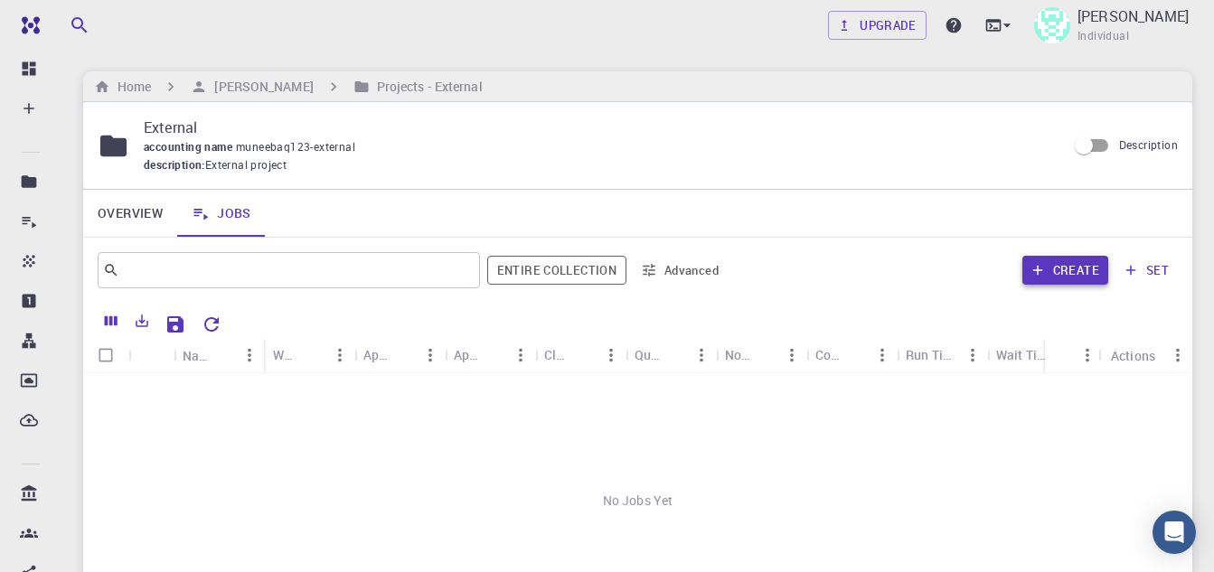
click at [1050, 278] on button "Create" at bounding box center [1065, 270] width 86 height 29
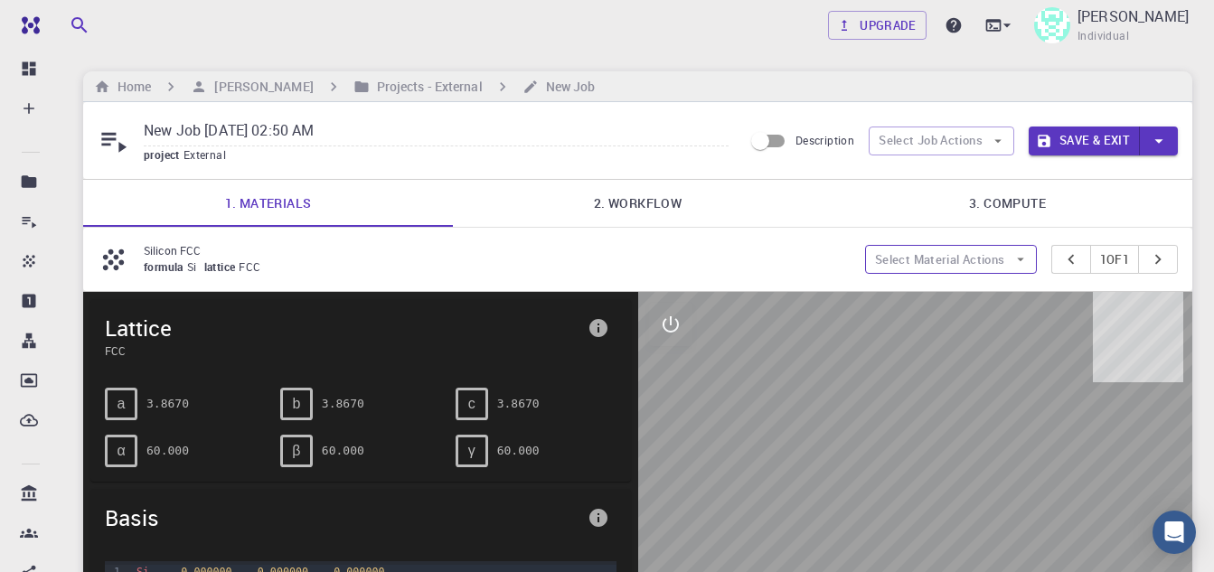
click at [1003, 253] on button "Select Material Actions" at bounding box center [951, 259] width 172 height 29
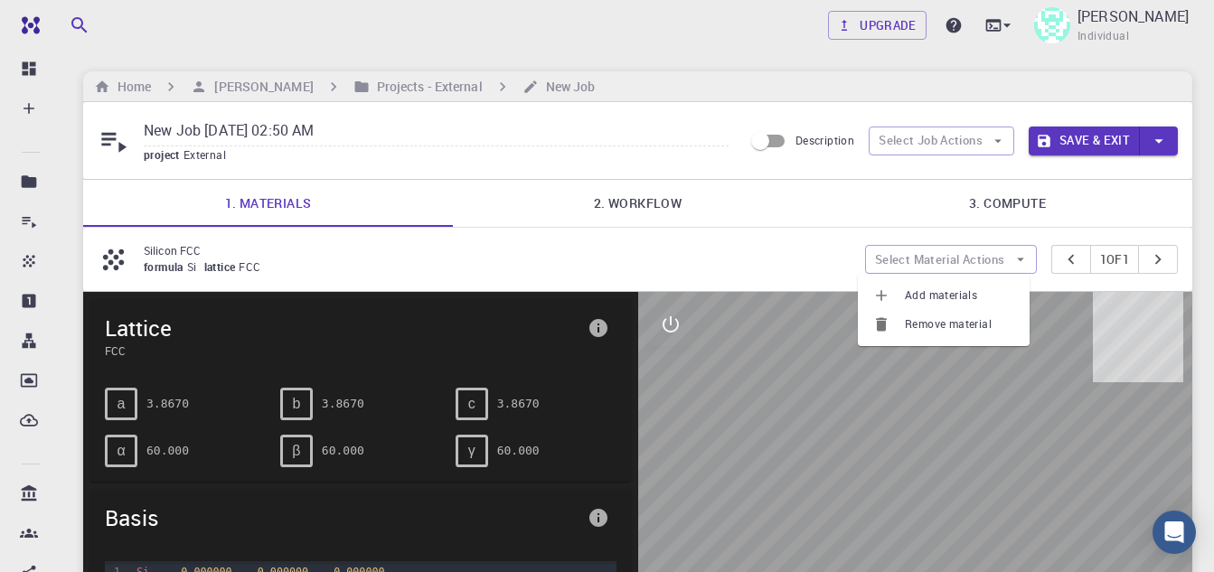
click at [959, 301] on span "Add materials" at bounding box center [960, 296] width 110 height 18
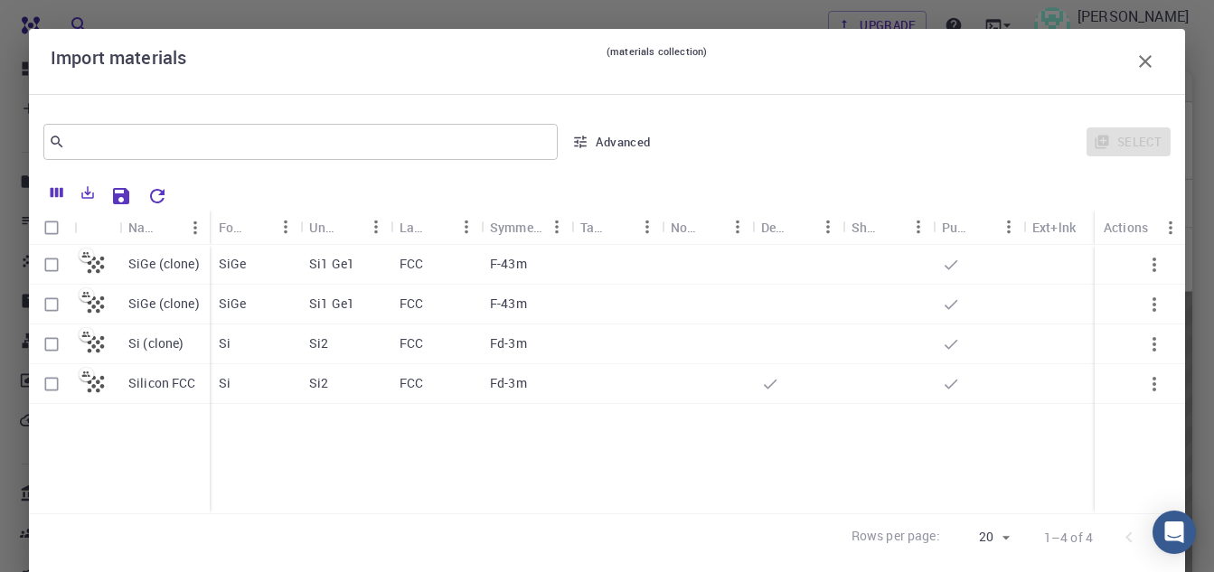
click at [52, 268] on input "Select row" at bounding box center [51, 265] width 34 height 34
checkbox input "true"
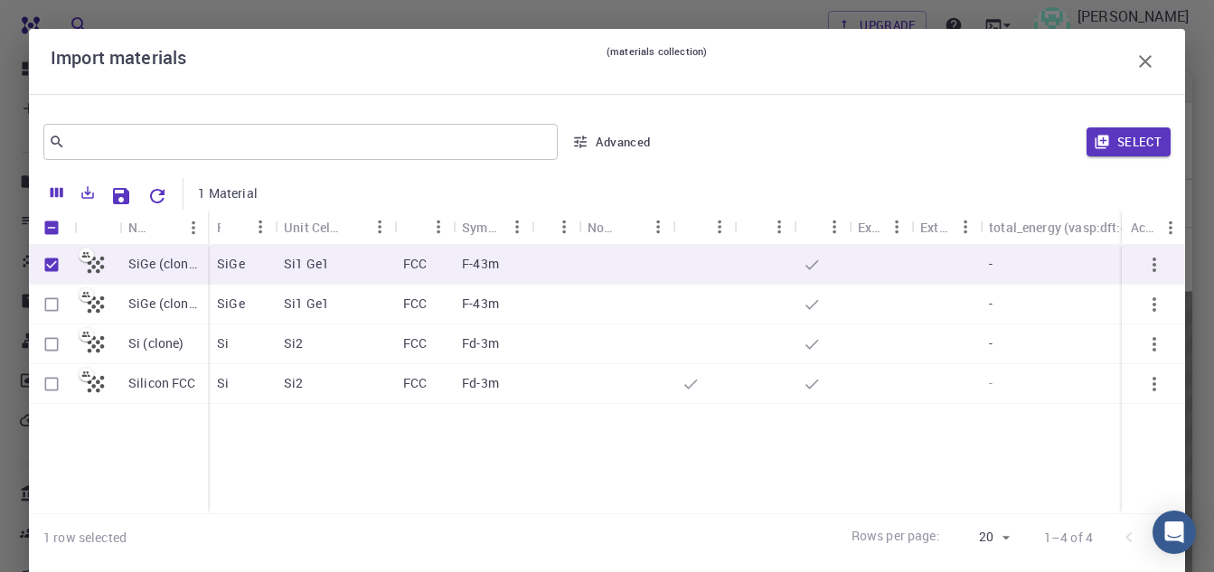
checkbox input "true"
click at [51, 350] on input "Select row" at bounding box center [51, 344] width 34 height 34
checkbox input "true"
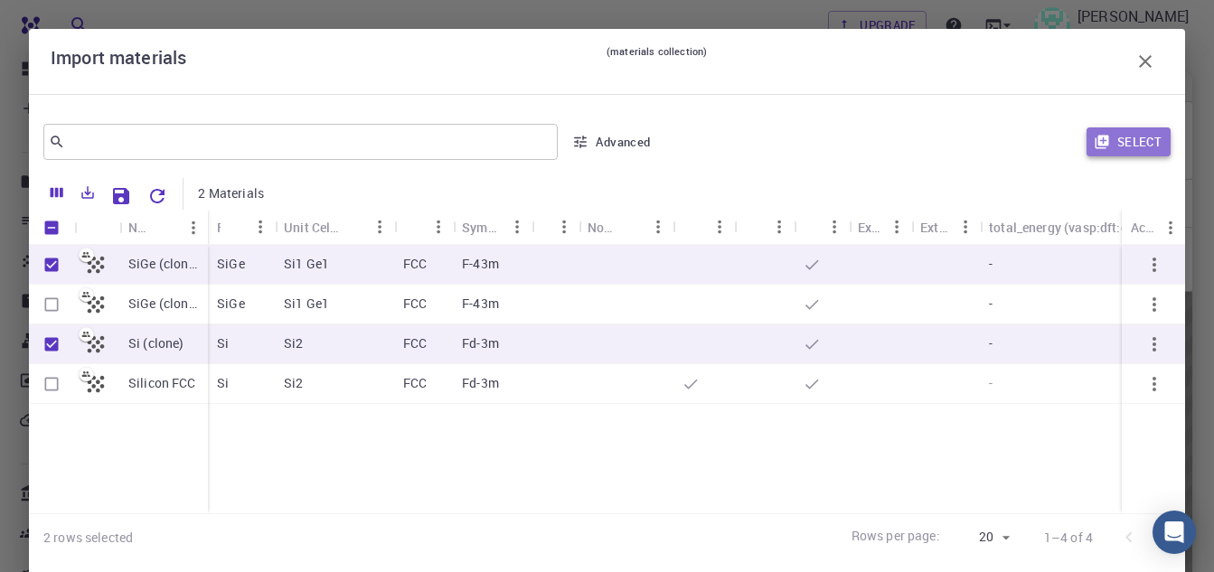
click at [1094, 140] on icon "button" at bounding box center [1102, 142] width 16 height 16
type input "New Job [DATE] 02:50 AM {{ material.formula }}"
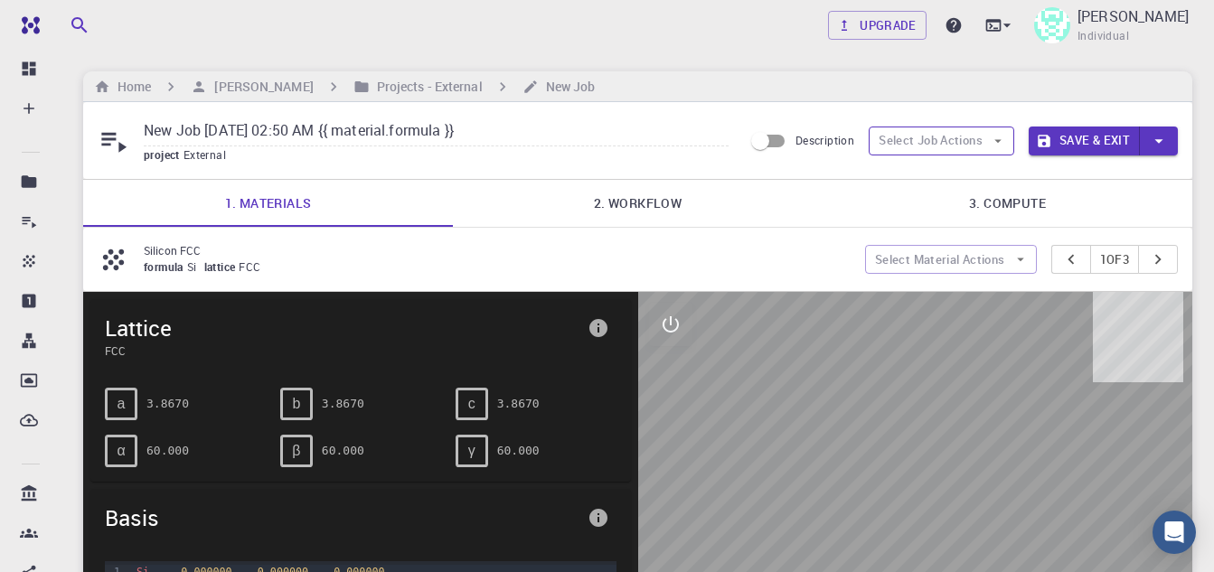
click at [974, 148] on button "Select Job Actions" at bounding box center [942, 141] width 146 height 29
click at [983, 204] on span "Select materials" at bounding box center [956, 206] width 85 height 18
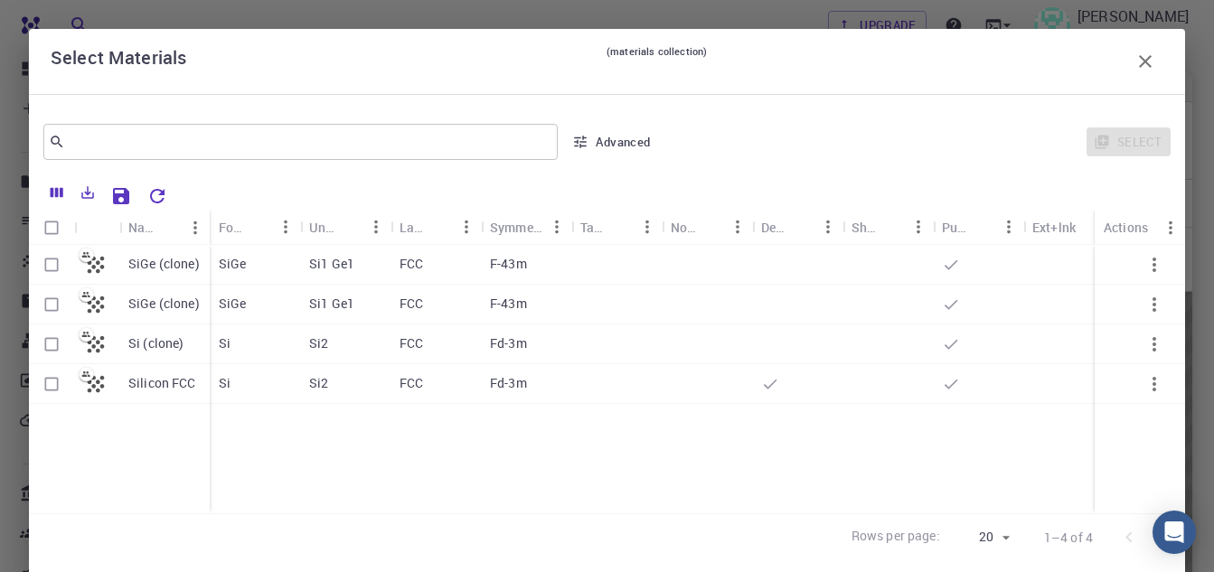
click at [52, 263] on input "Select row" at bounding box center [51, 265] width 34 height 34
checkbox input "true"
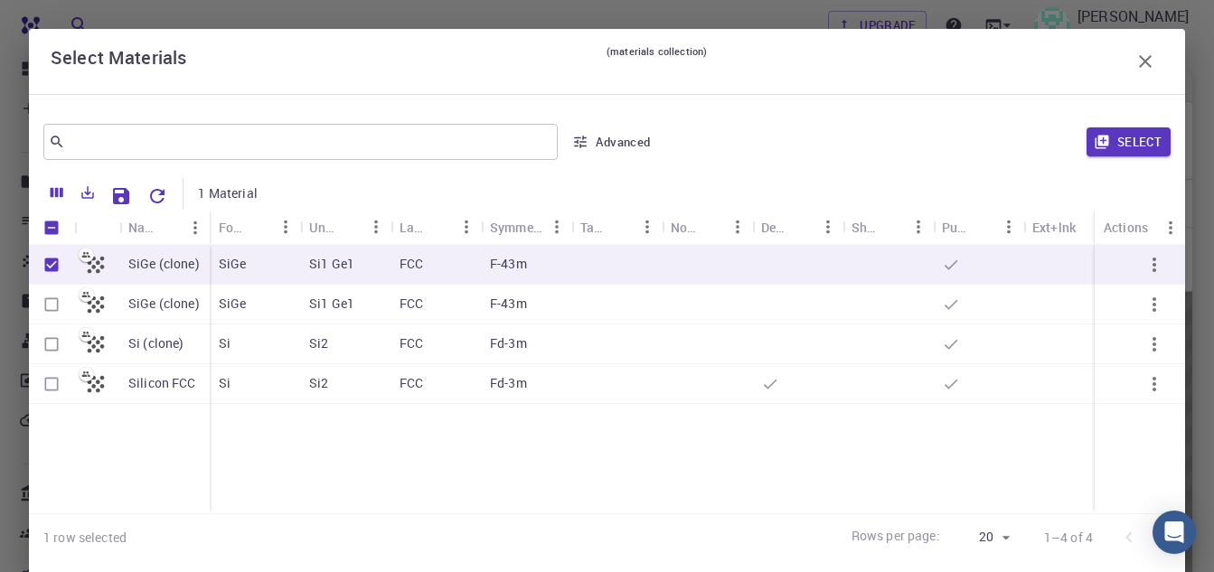
click at [54, 346] on input "Select row" at bounding box center [51, 344] width 34 height 34
checkbox input "true"
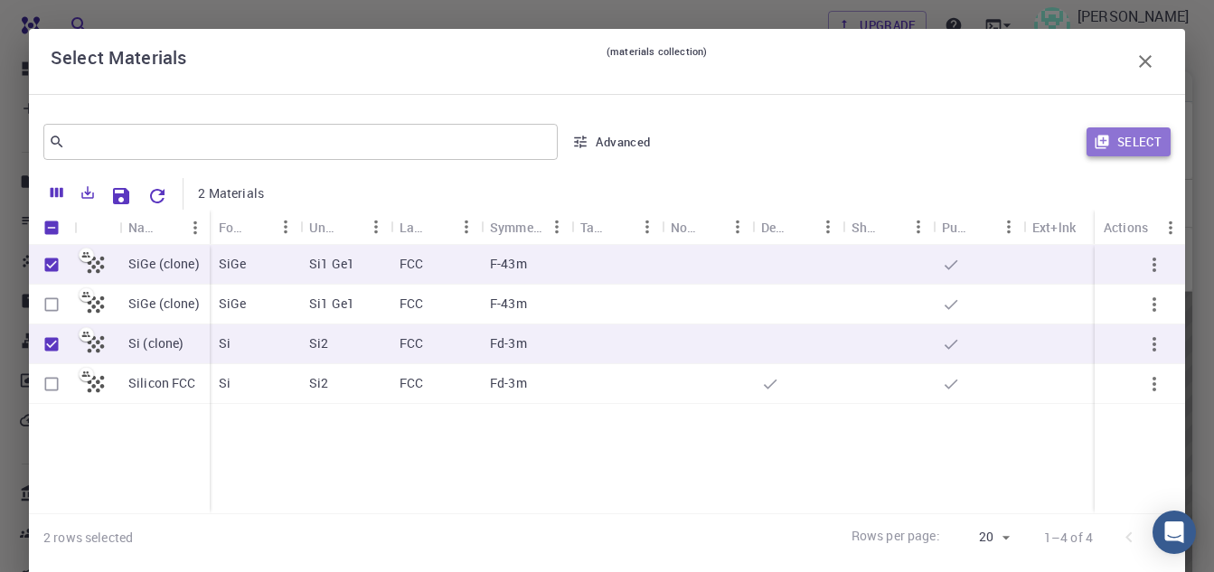
click at [1099, 142] on button "Select" at bounding box center [1129, 141] width 84 height 29
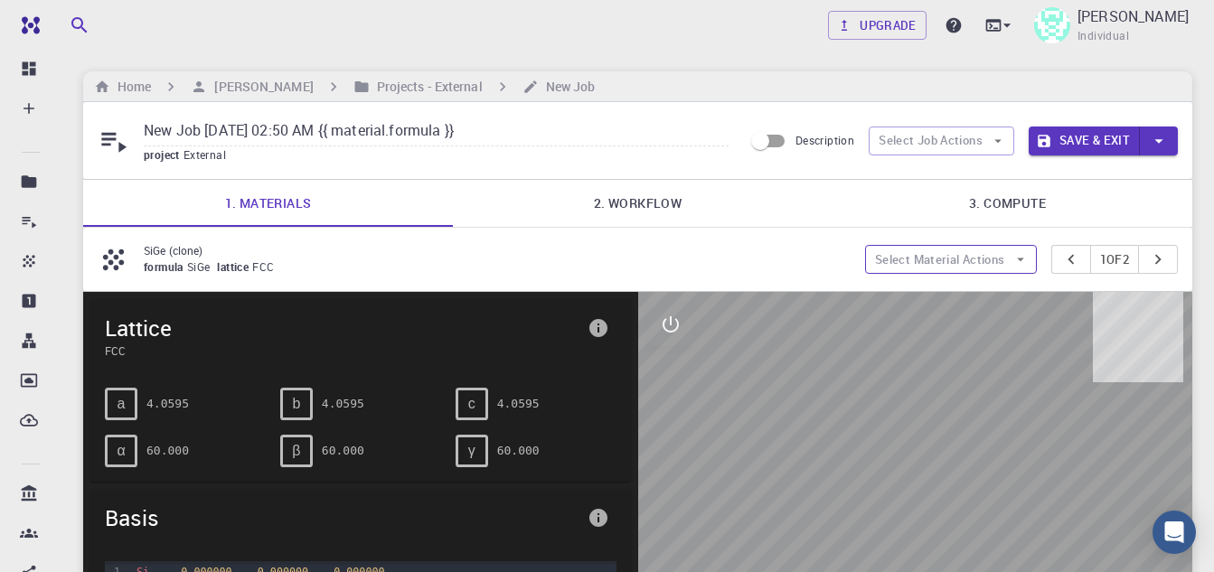
click at [1012, 266] on icon "button" at bounding box center [1020, 259] width 16 height 16
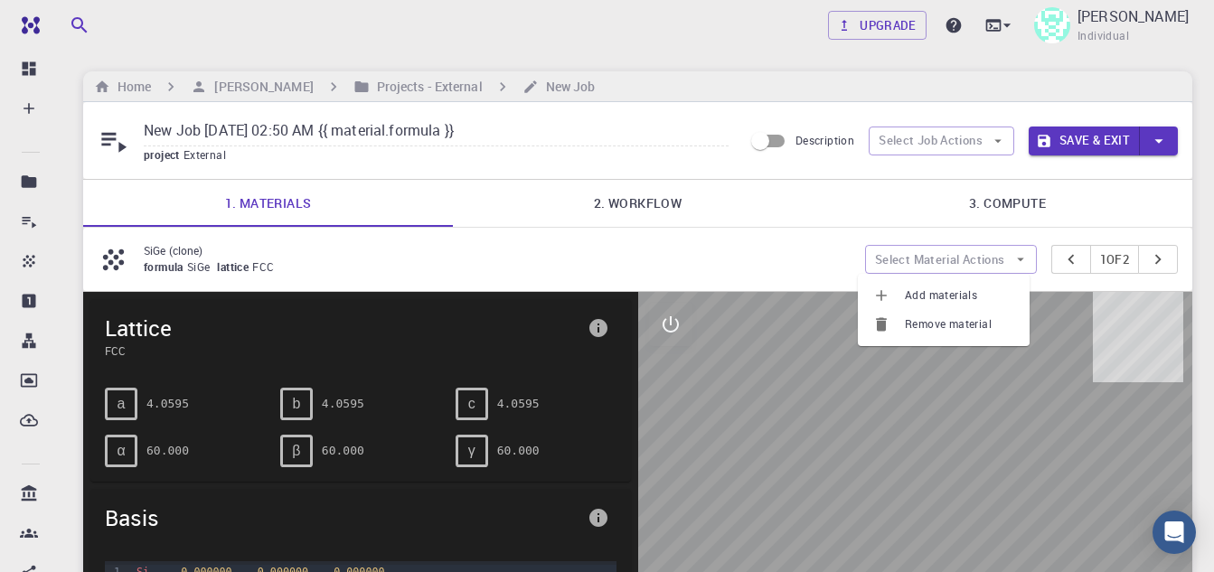
click at [988, 296] on span "Add materials" at bounding box center [960, 296] width 110 height 18
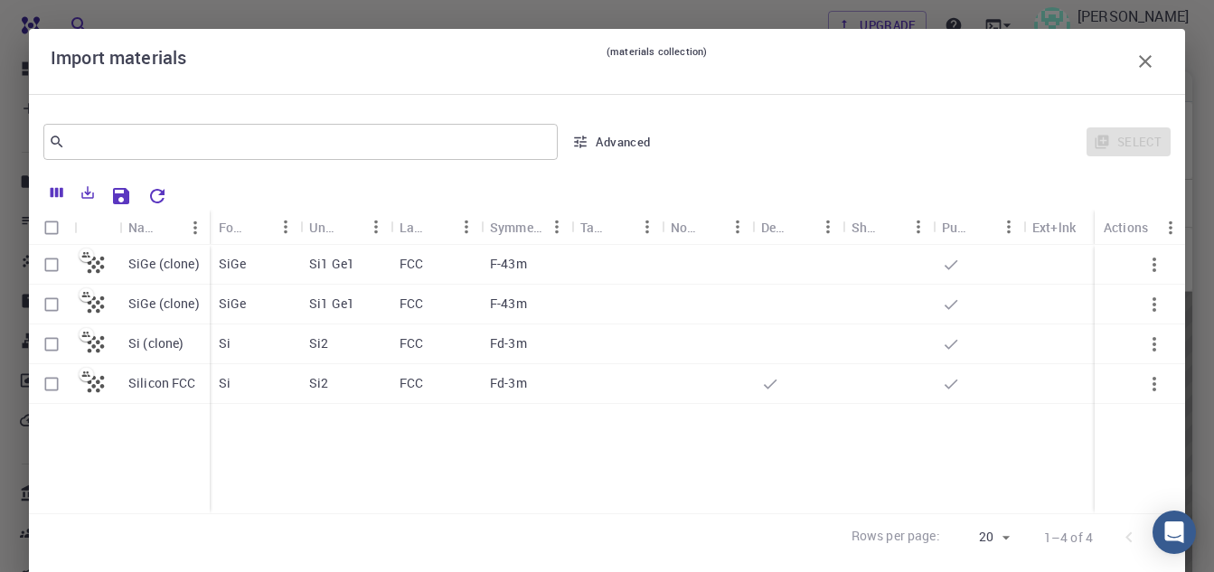
click at [45, 265] on input "Select row" at bounding box center [51, 265] width 34 height 34
checkbox input "true"
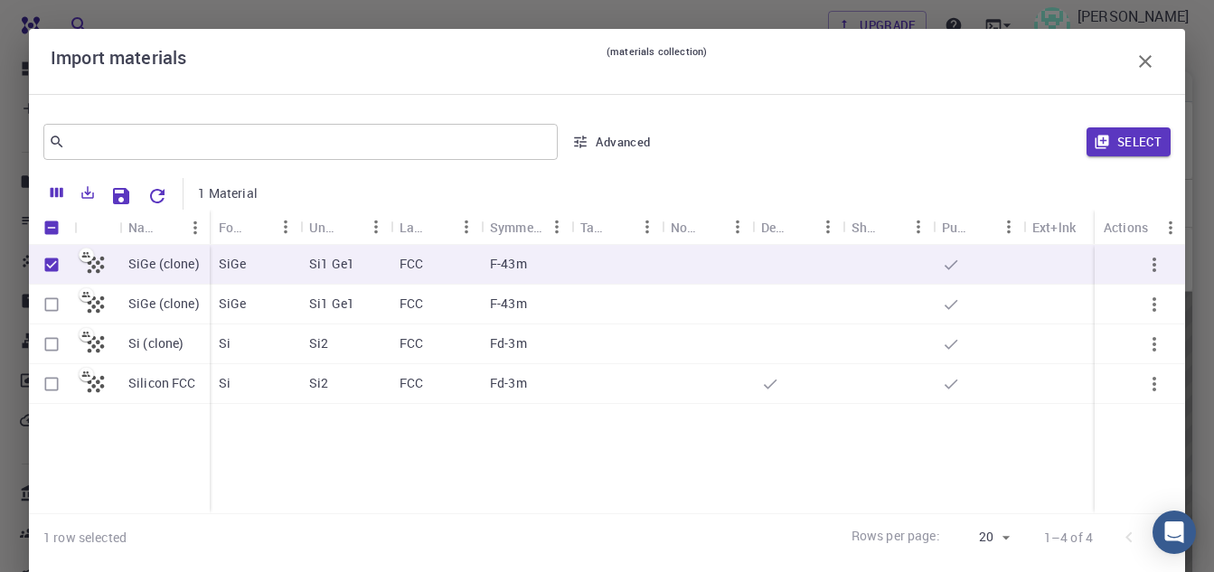
checkbox input "true"
click at [49, 349] on input "Select row" at bounding box center [51, 344] width 34 height 34
checkbox input "true"
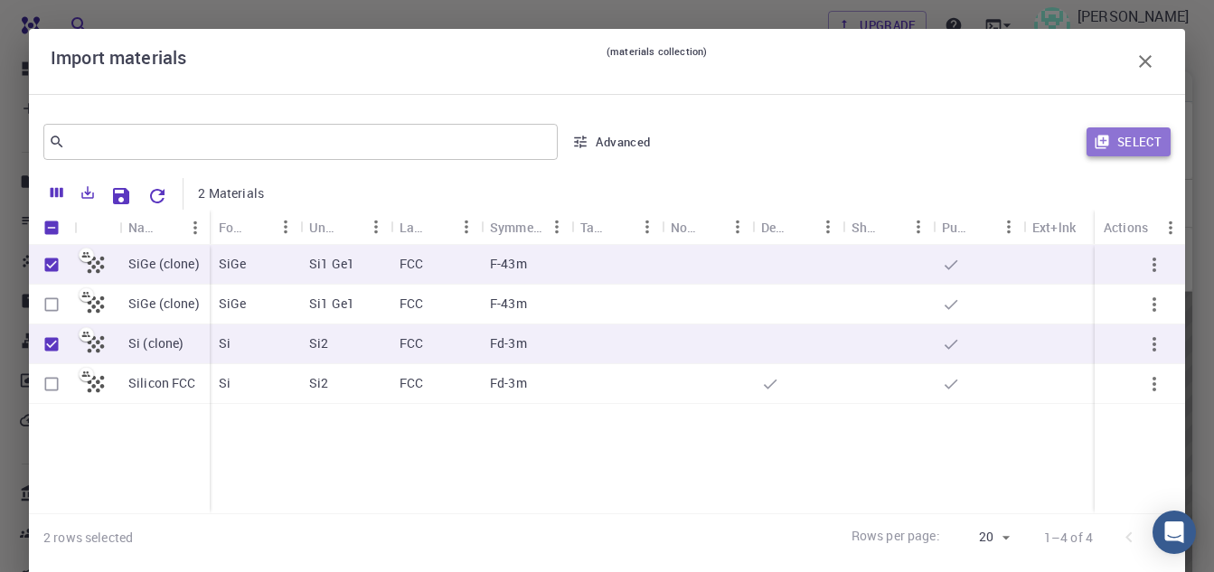
click at [1107, 146] on button "Select" at bounding box center [1129, 141] width 84 height 29
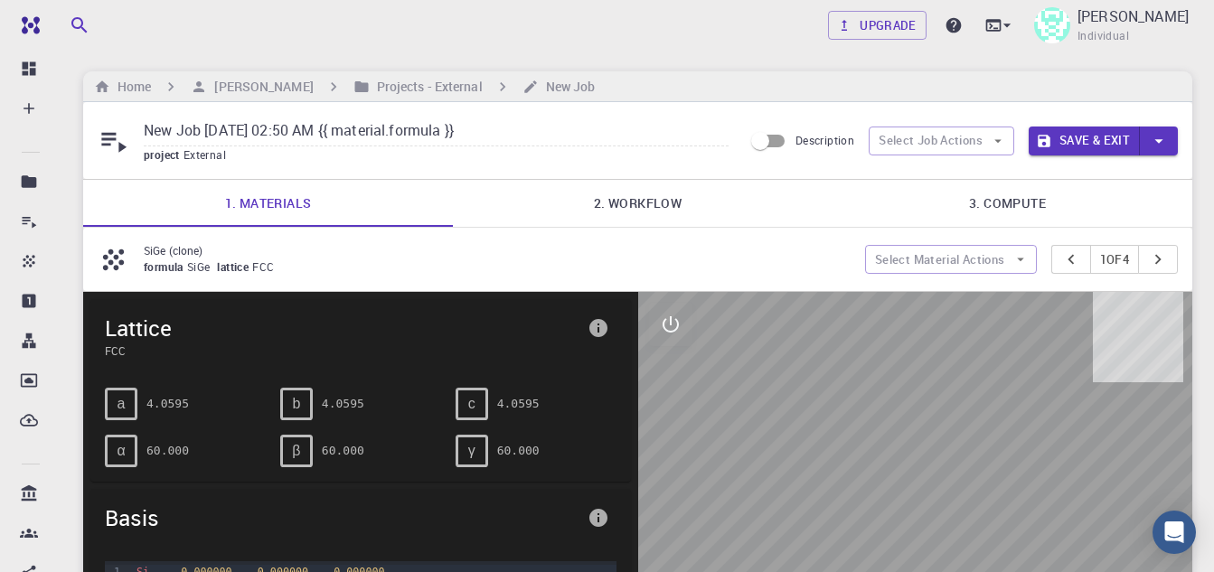
click at [640, 212] on link "2. Workflow" at bounding box center [638, 203] width 370 height 47
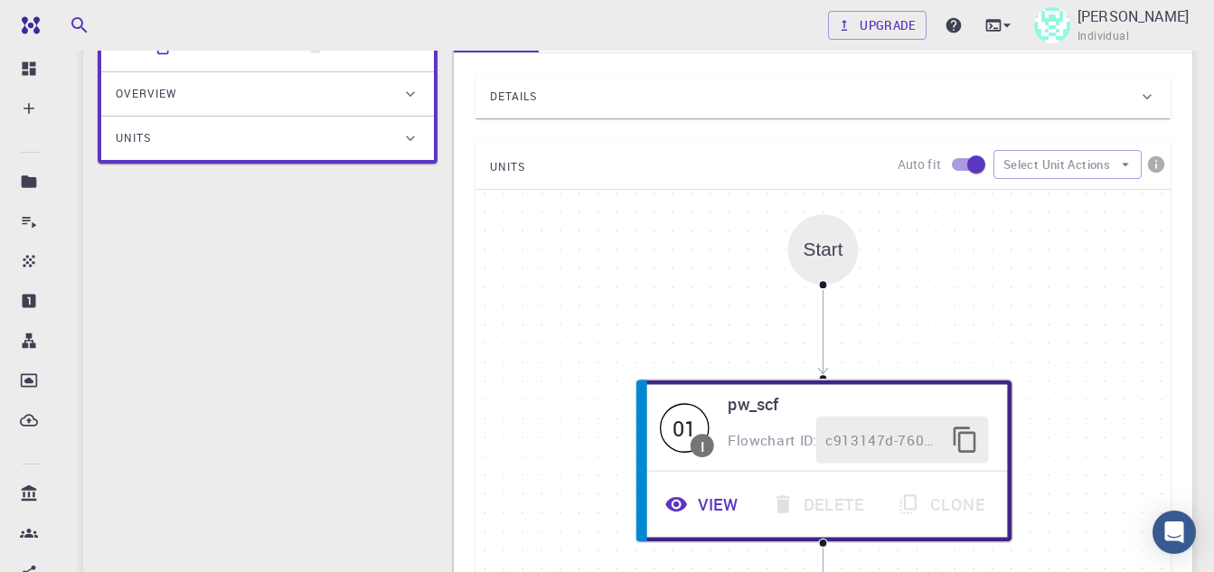
scroll to position [181, 0]
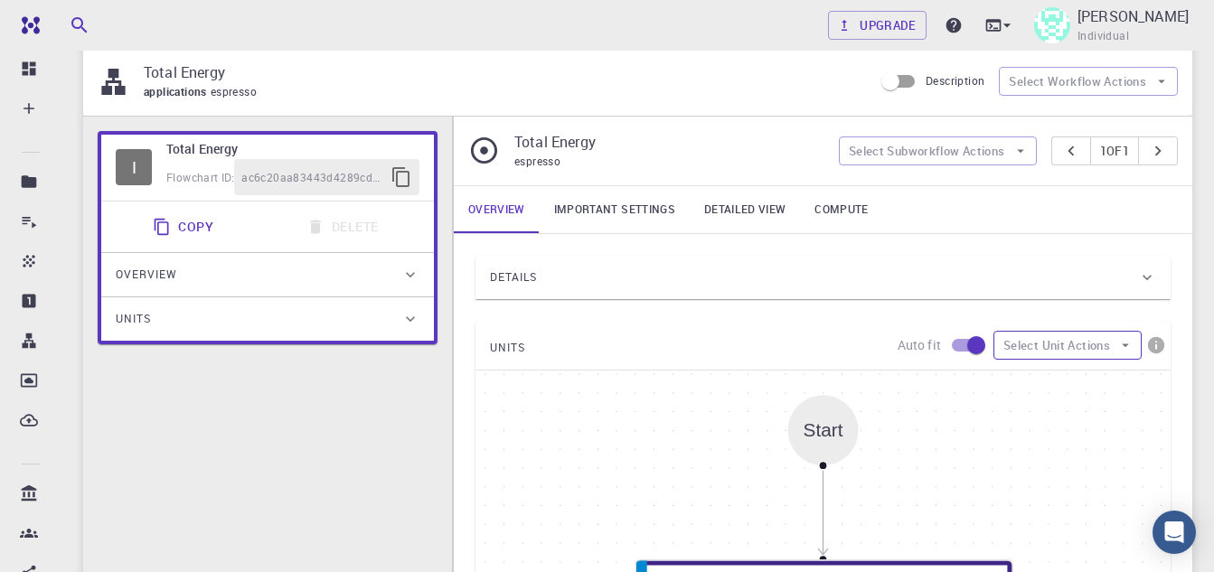
click at [1112, 350] on button "Select Unit Actions" at bounding box center [1067, 345] width 148 height 29
click at [1083, 381] on span "Collapse units" at bounding box center [1084, 381] width 88 height 18
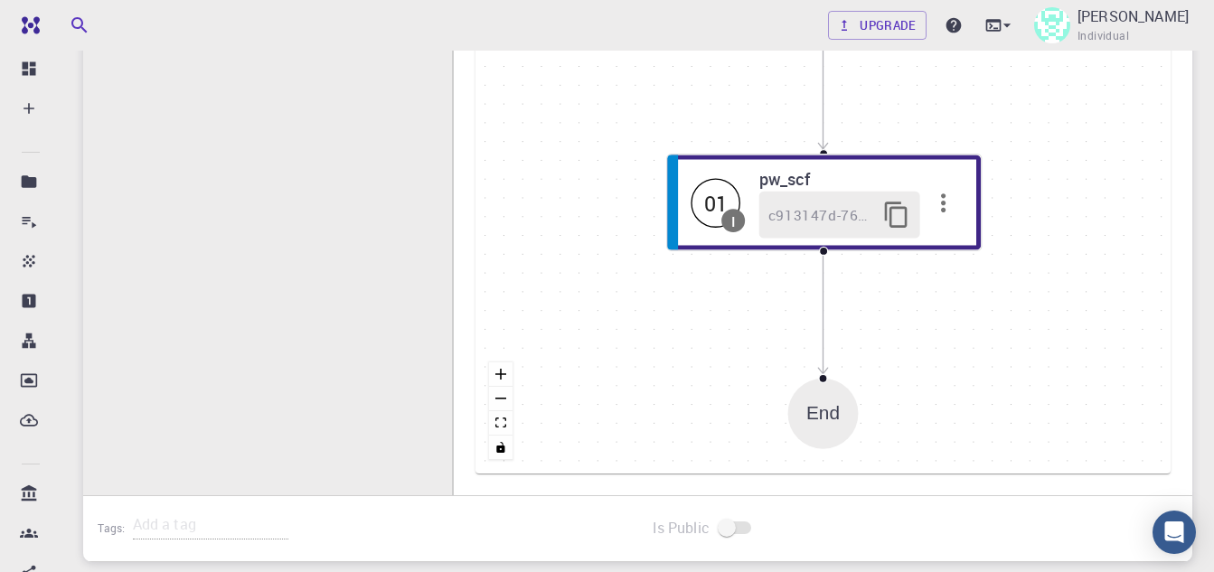
scroll to position [299, 0]
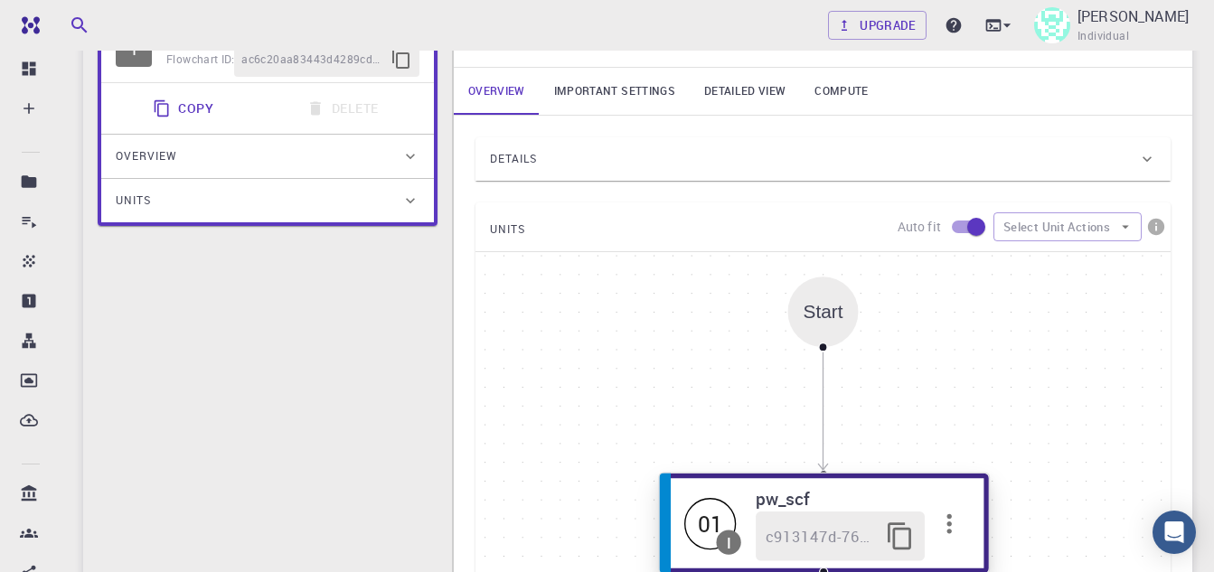
click at [832, 504] on h6 "pw_scf" at bounding box center [840, 498] width 169 height 27
click at [946, 534] on icon "button" at bounding box center [950, 524] width 30 height 30
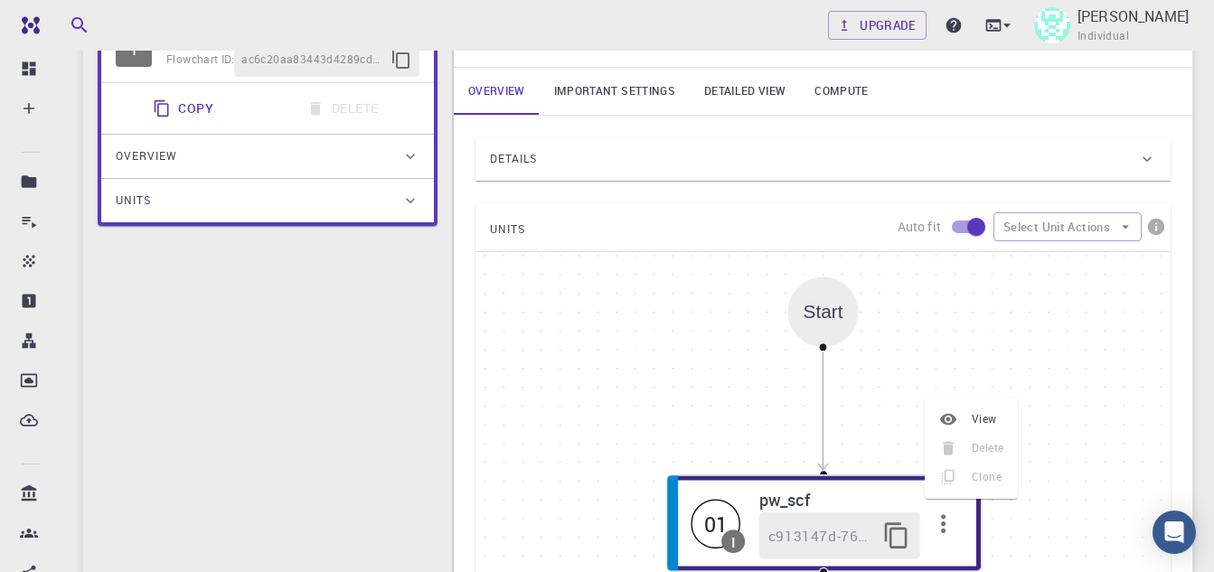
click at [1043, 358] on div "Start 01 I pw_scf c913147d-760d-496d-93a7-dc0771034d54 End" at bounding box center [822, 523] width 695 height 542
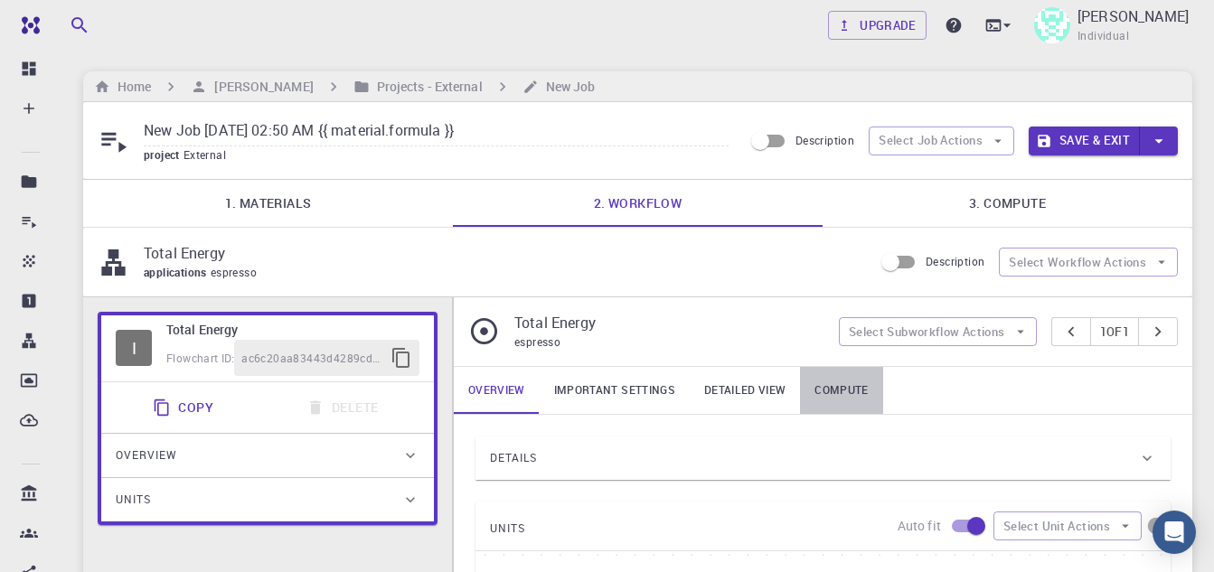
click at [836, 380] on link "Compute" at bounding box center [841, 390] width 82 height 47
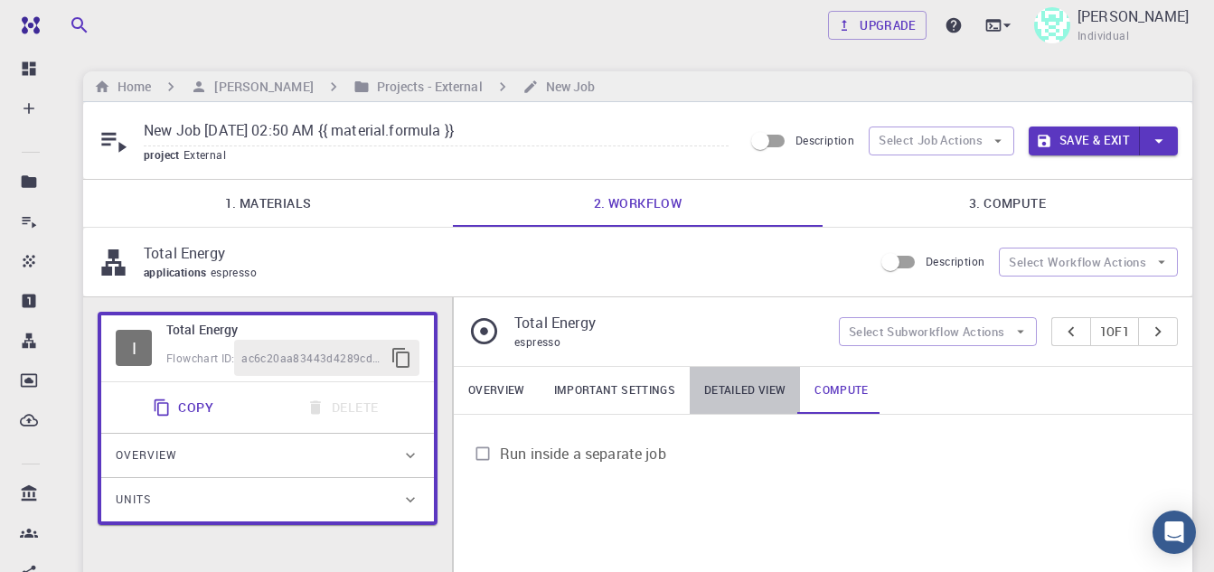
click at [741, 395] on link "Detailed view" at bounding box center [745, 390] width 110 height 47
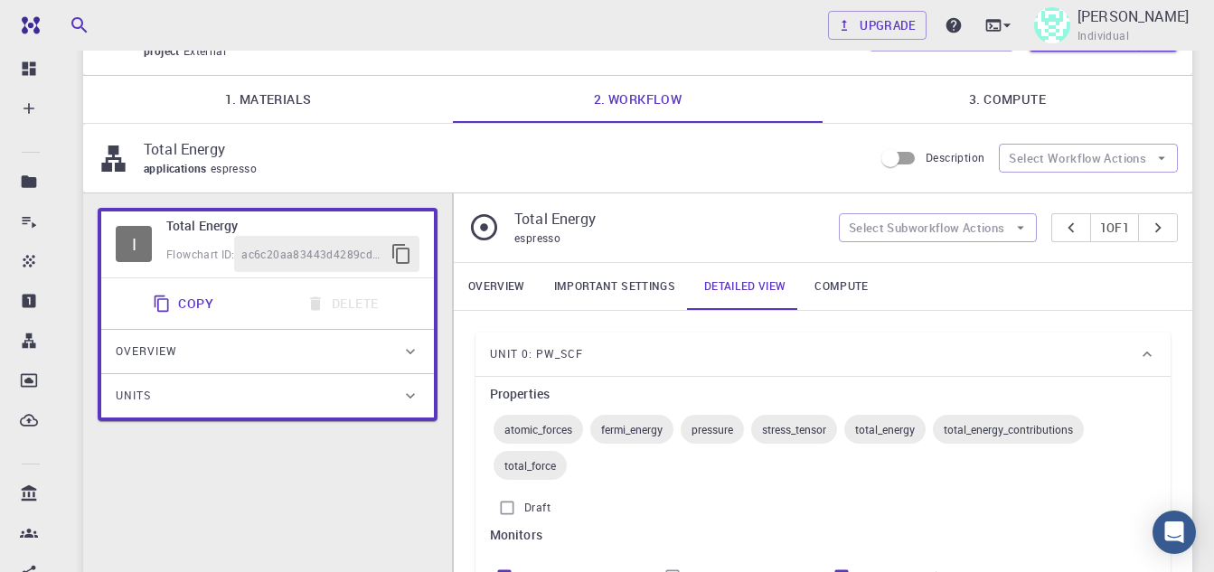
scroll to position [181, 0]
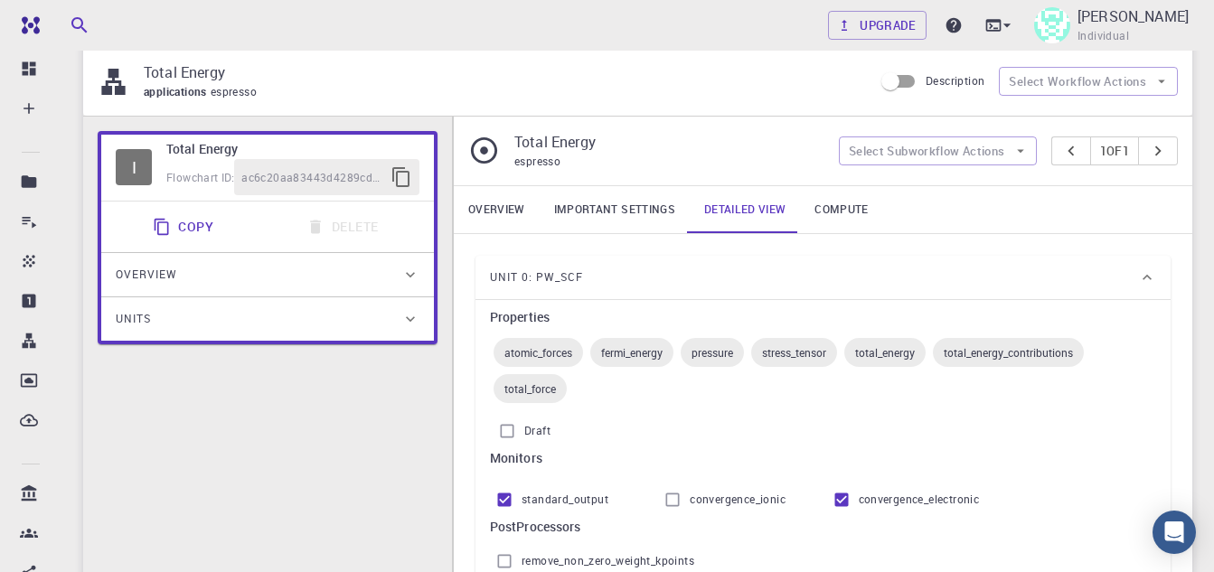
click at [605, 194] on link "Important settings" at bounding box center [615, 209] width 150 height 47
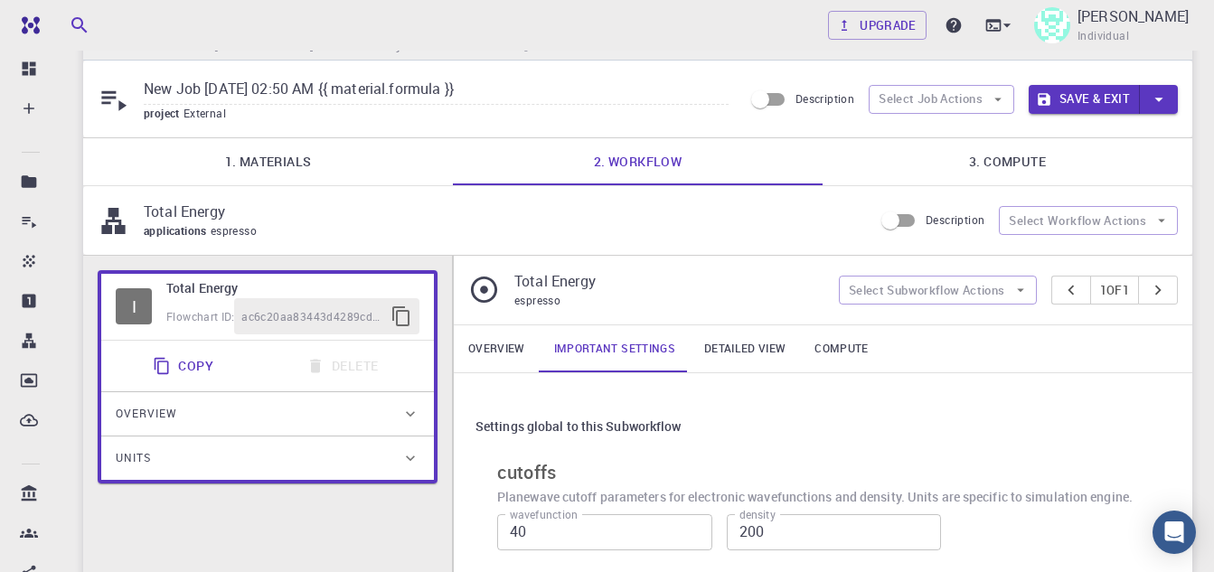
scroll to position [0, 0]
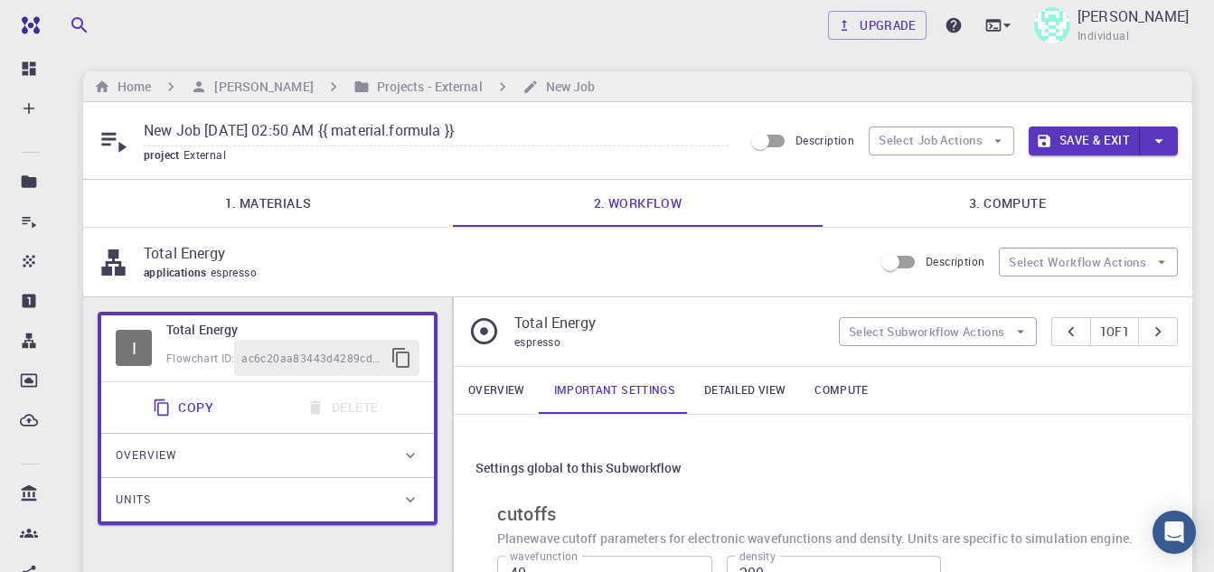
click at [1159, 138] on icon "button" at bounding box center [1159, 141] width 20 height 20
click at [590, 153] on div at bounding box center [607, 286] width 1214 height 572
click at [232, 83] on h6 "[PERSON_NAME]" at bounding box center [260, 87] width 106 height 20
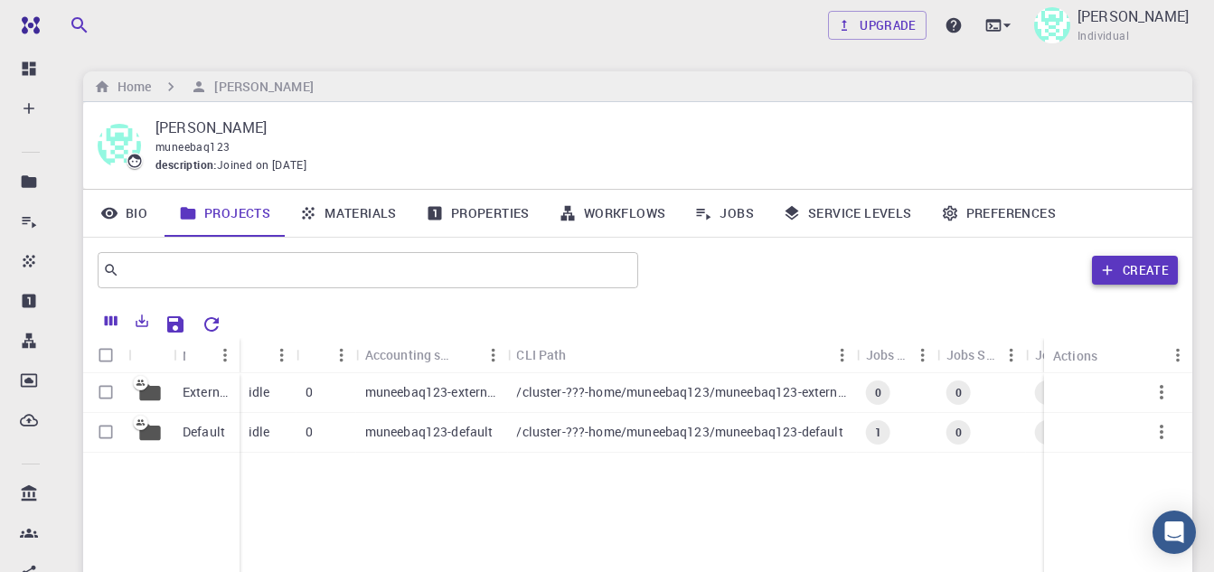
click at [1135, 271] on button "Create" at bounding box center [1135, 270] width 86 height 29
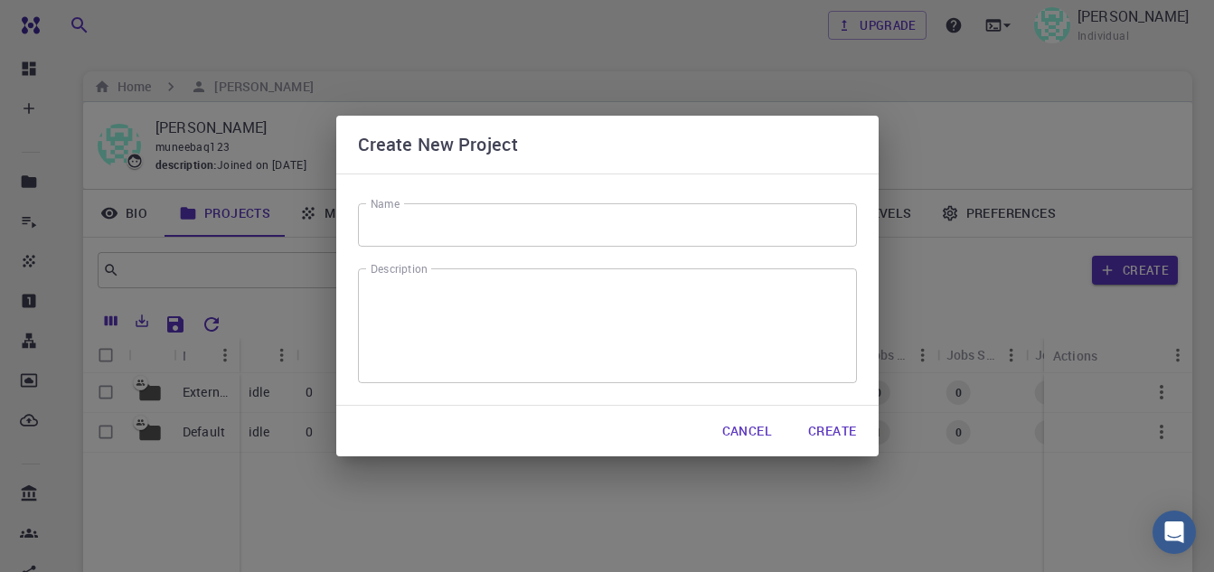
click at [733, 428] on button "Cancel" at bounding box center [747, 431] width 79 height 36
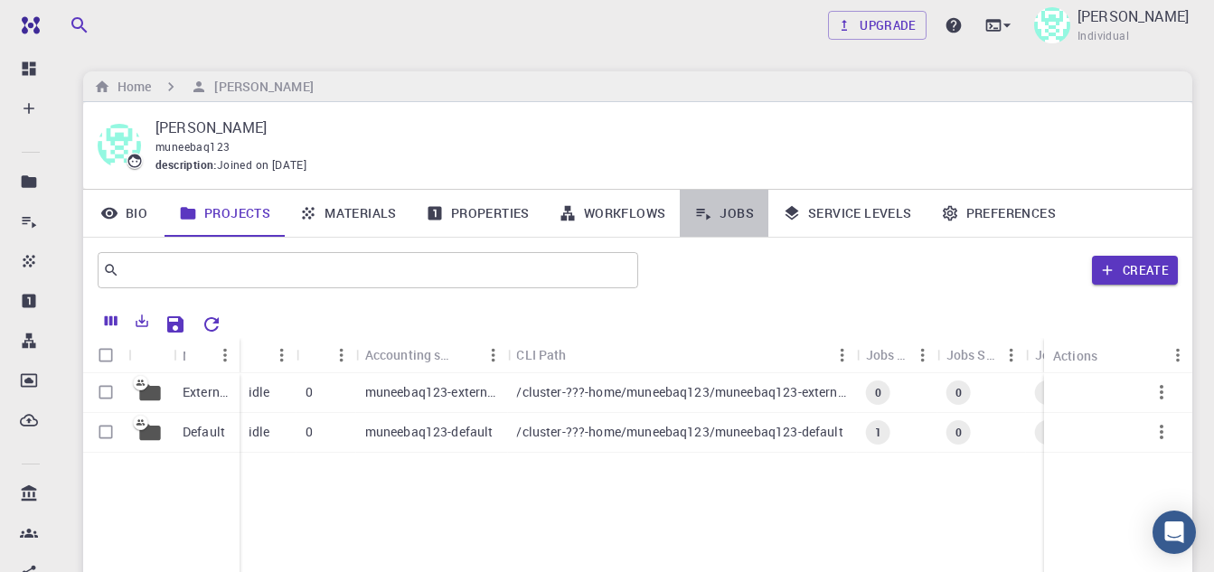
click at [729, 204] on link "Jobs" at bounding box center [724, 213] width 89 height 47
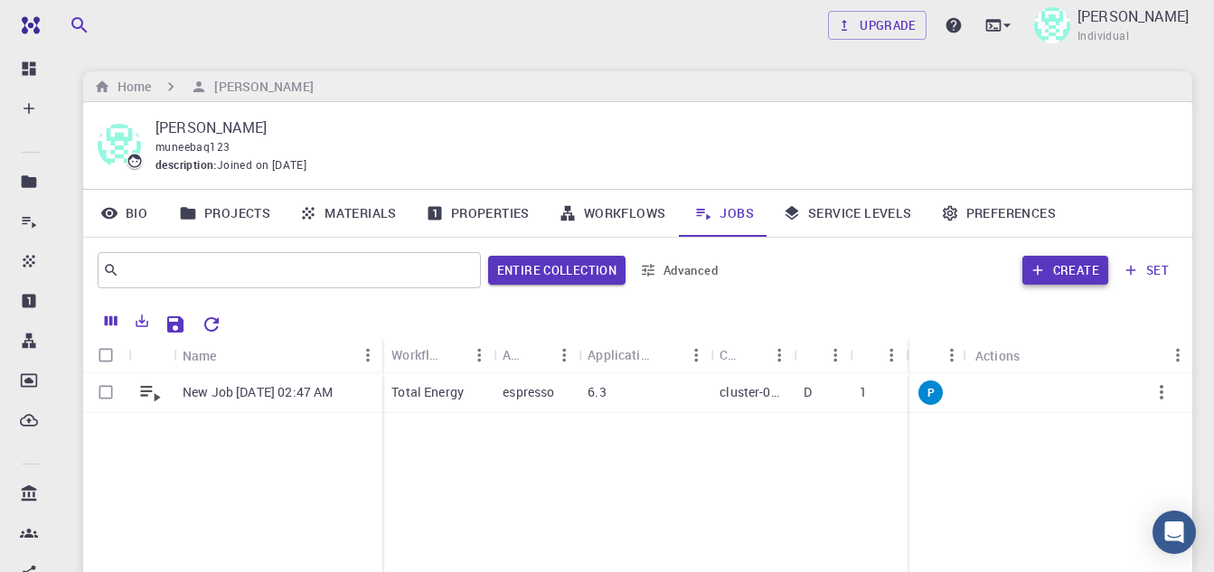
click at [1057, 270] on button "Create" at bounding box center [1065, 270] width 86 height 29
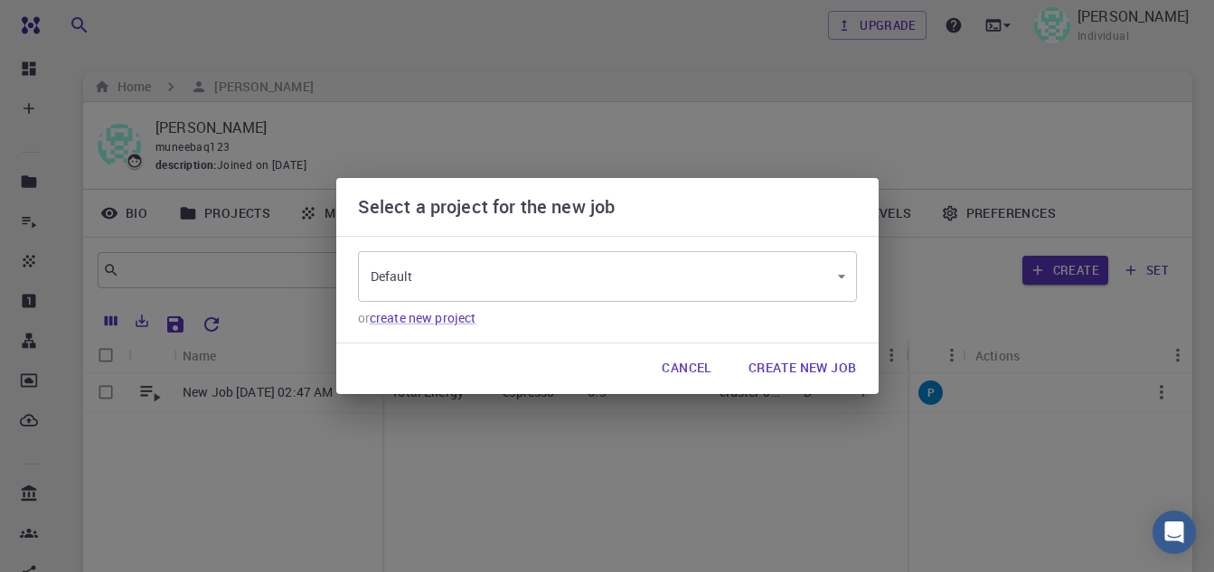
click at [791, 283] on body "Free Dashboard Create New Job New Material Create Material Upload File Import f…" at bounding box center [607, 415] width 1214 height 831
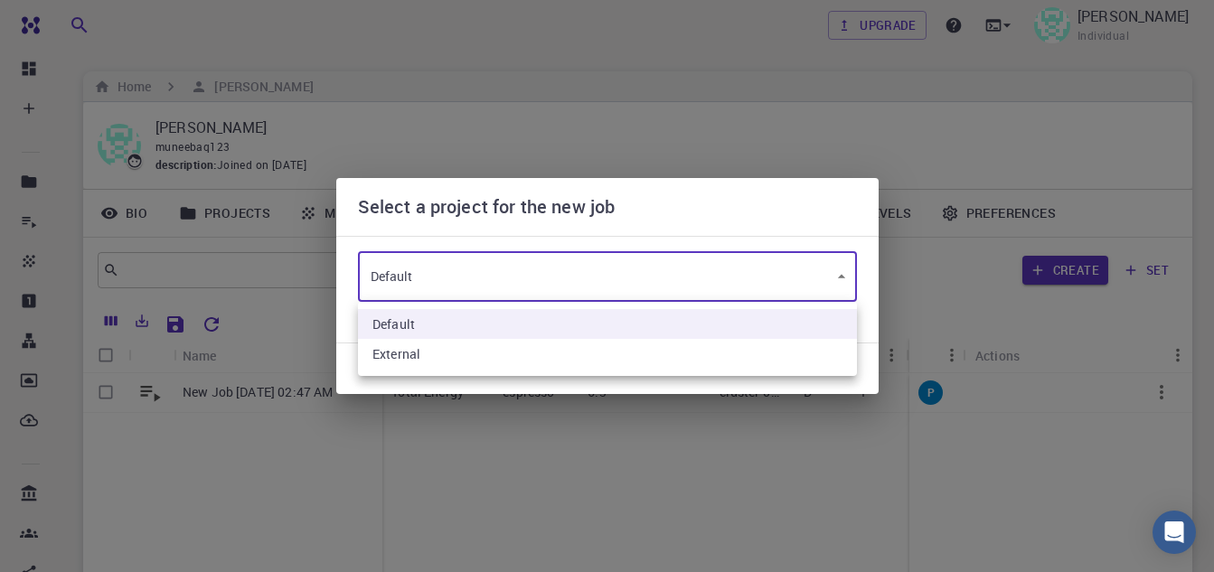
click at [760, 427] on div at bounding box center [607, 286] width 1214 height 572
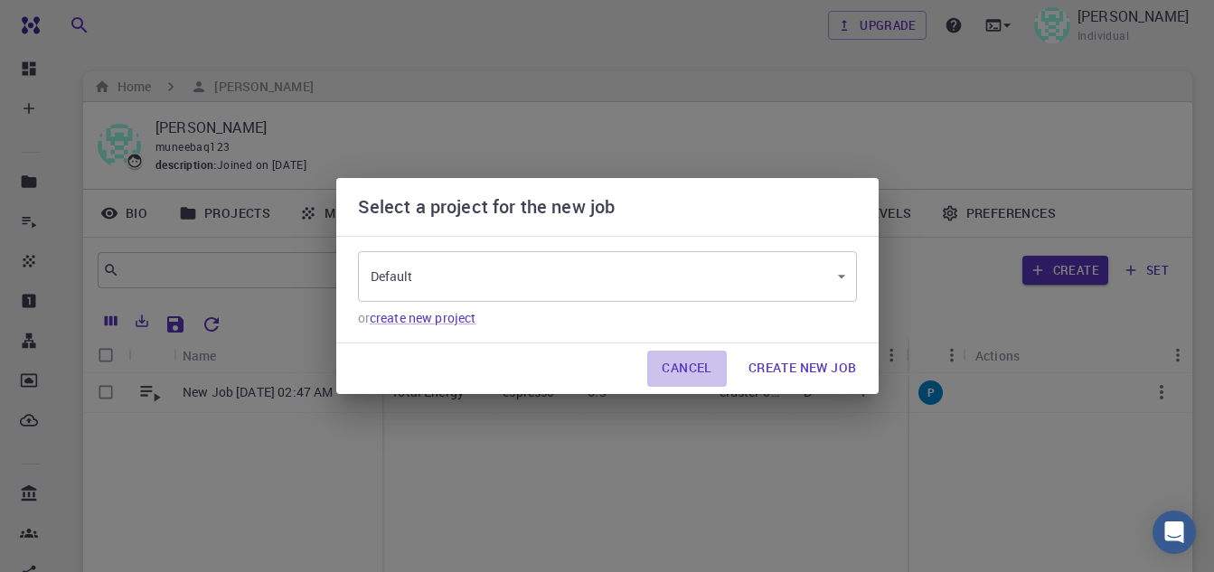
click at [696, 367] on button "Cancel" at bounding box center [686, 369] width 79 height 36
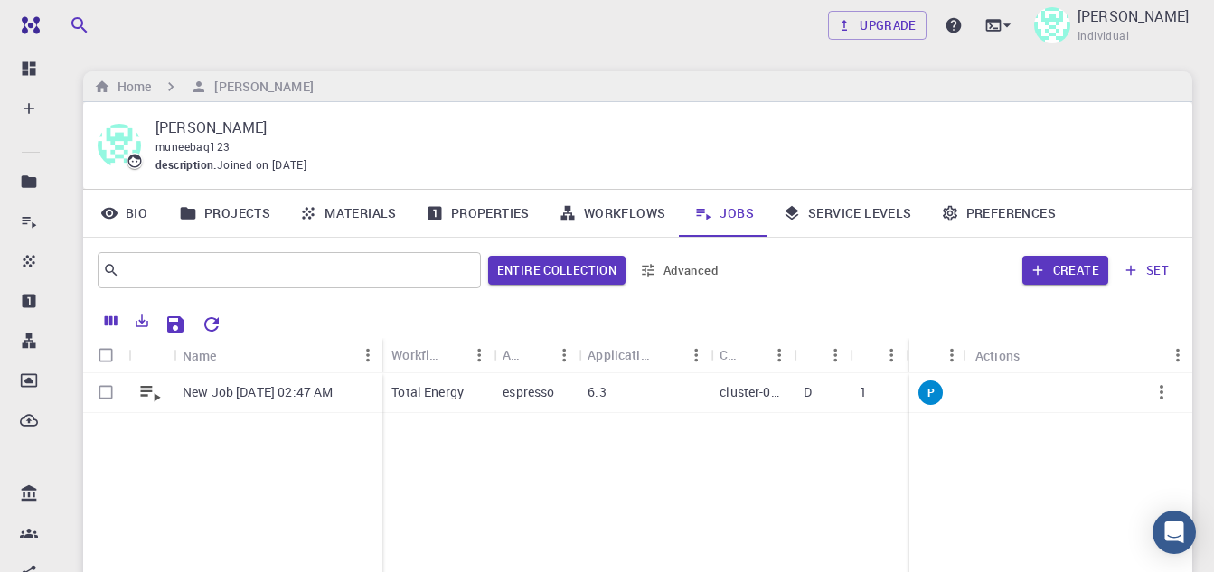
click at [249, 216] on link "Projects" at bounding box center [225, 213] width 120 height 47
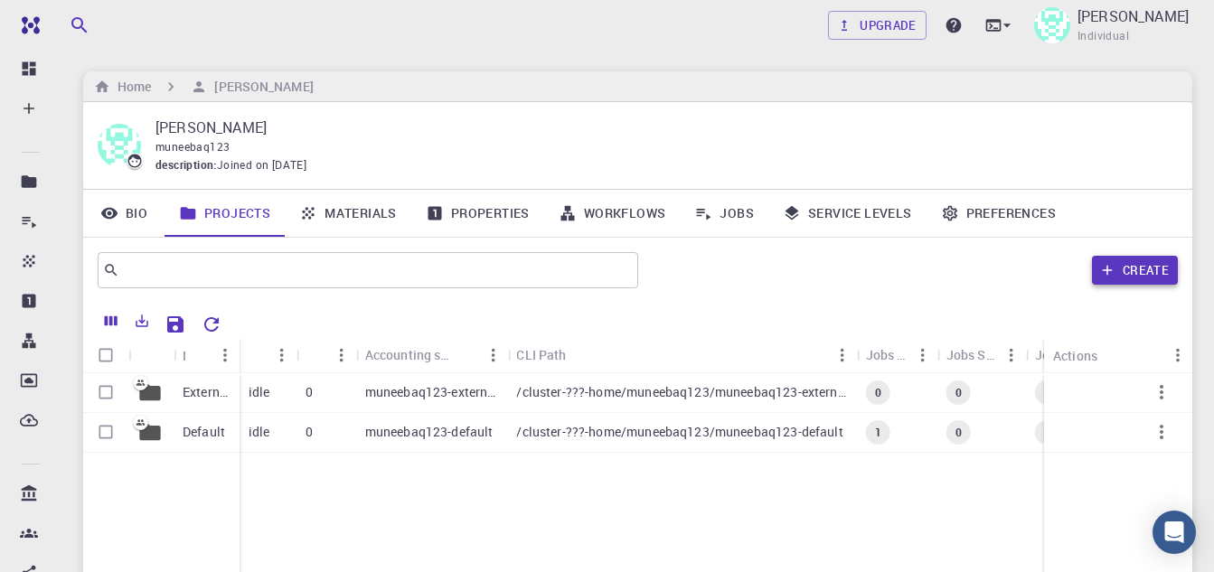
click at [1118, 266] on button "Create" at bounding box center [1135, 270] width 86 height 29
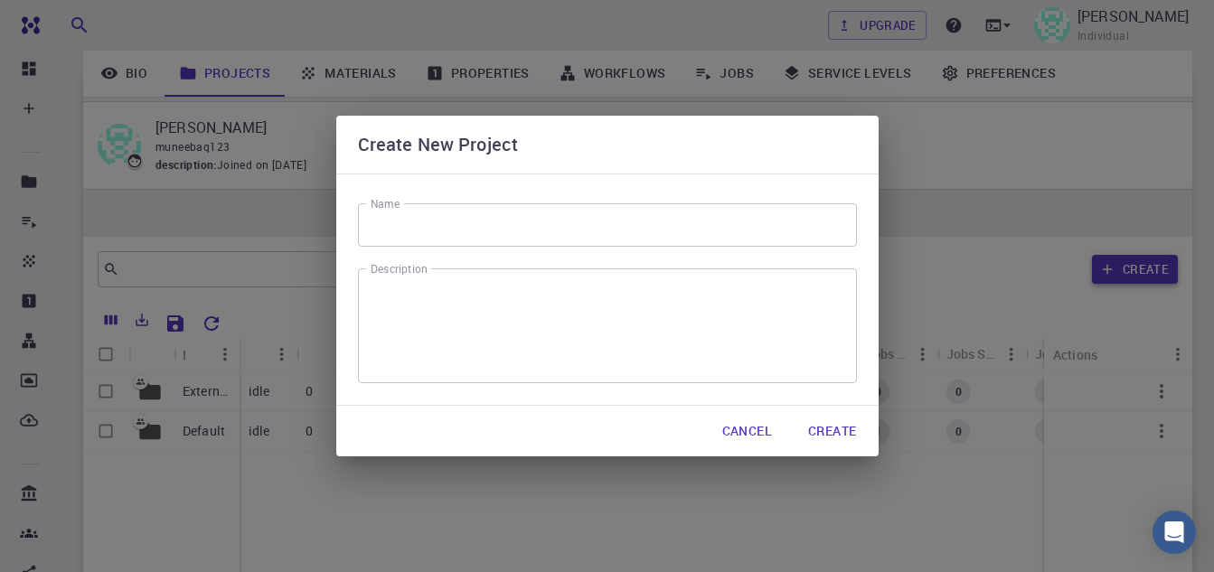
scroll to position [238, 0]
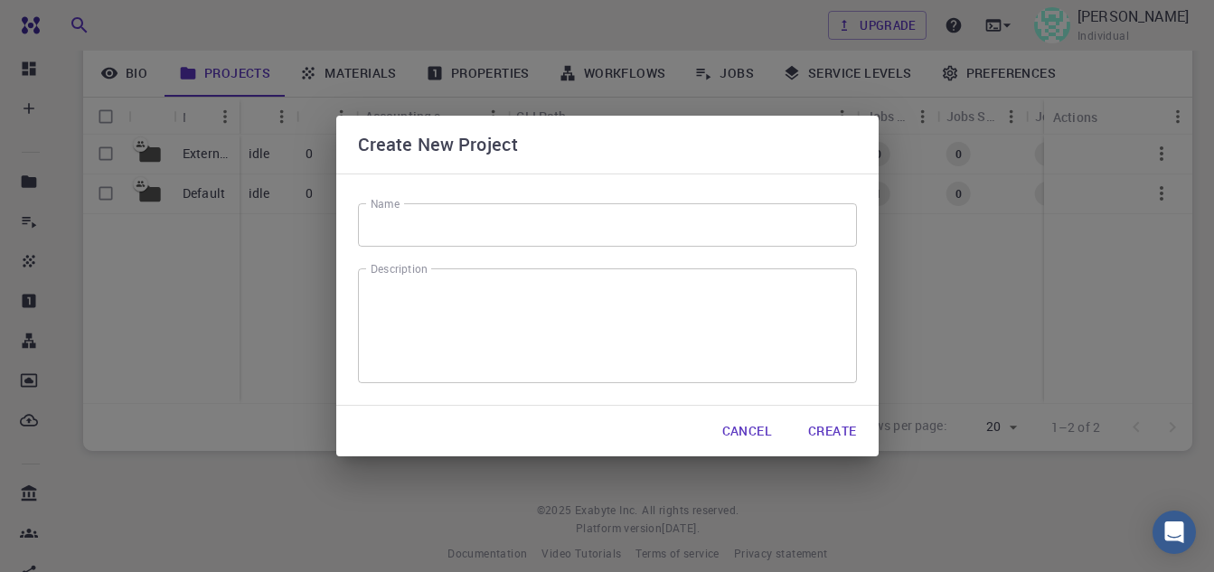
click at [561, 219] on input "Name" at bounding box center [607, 224] width 499 height 43
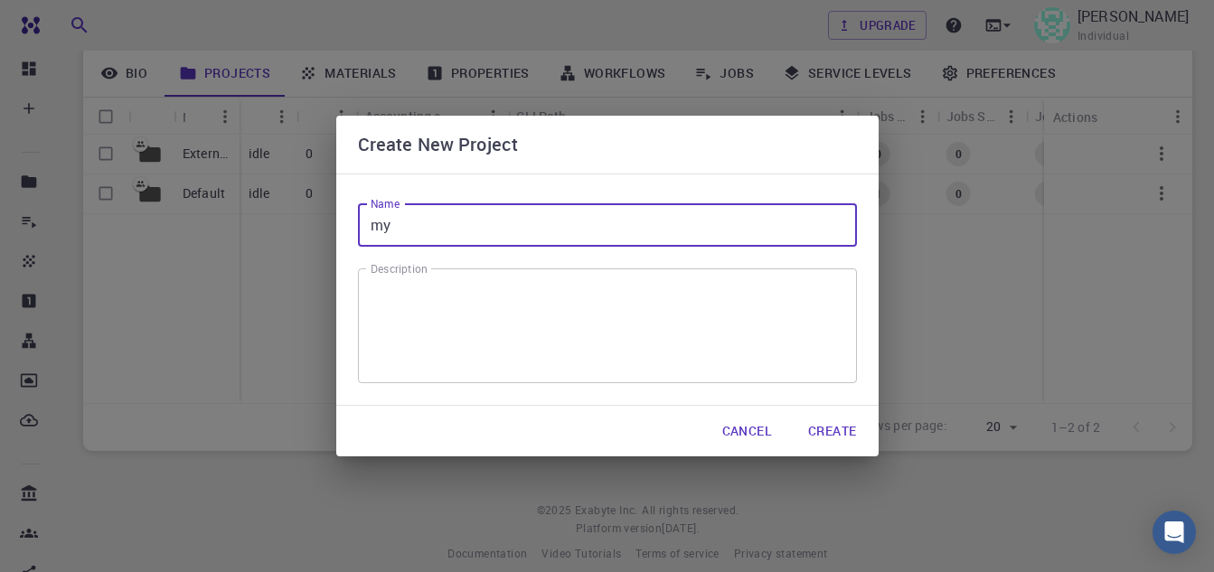
type input "my"
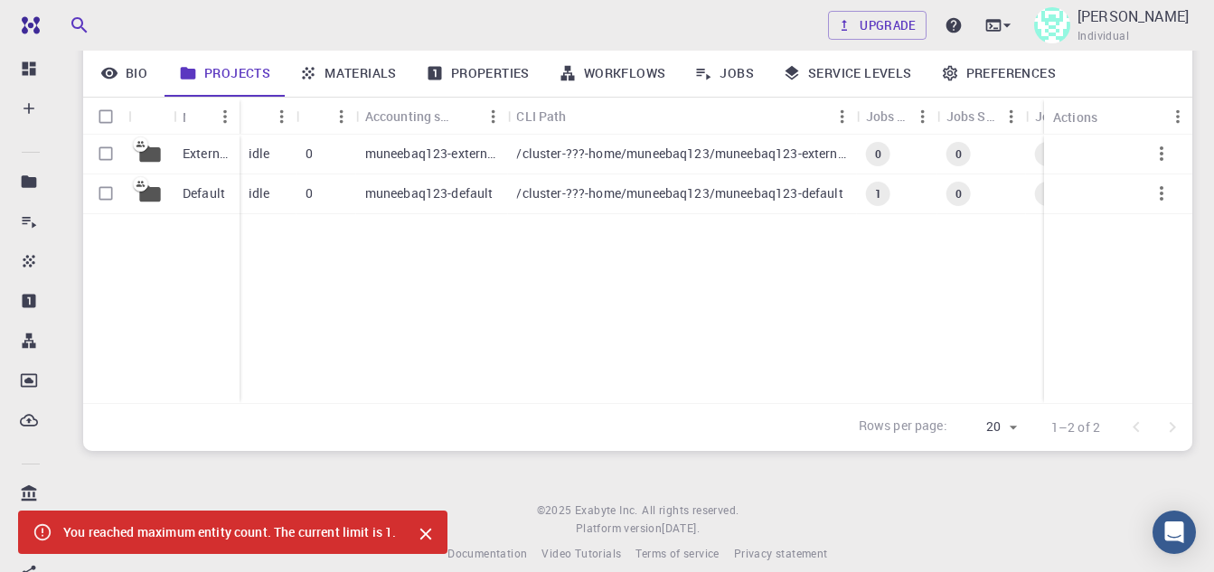
scroll to position [237, 0]
click at [602, 351] on div "External Default idle 0 muneebaq123-external /cluster-???-home/muneebaq123/mune…" at bounding box center [702, 270] width 1239 height 268
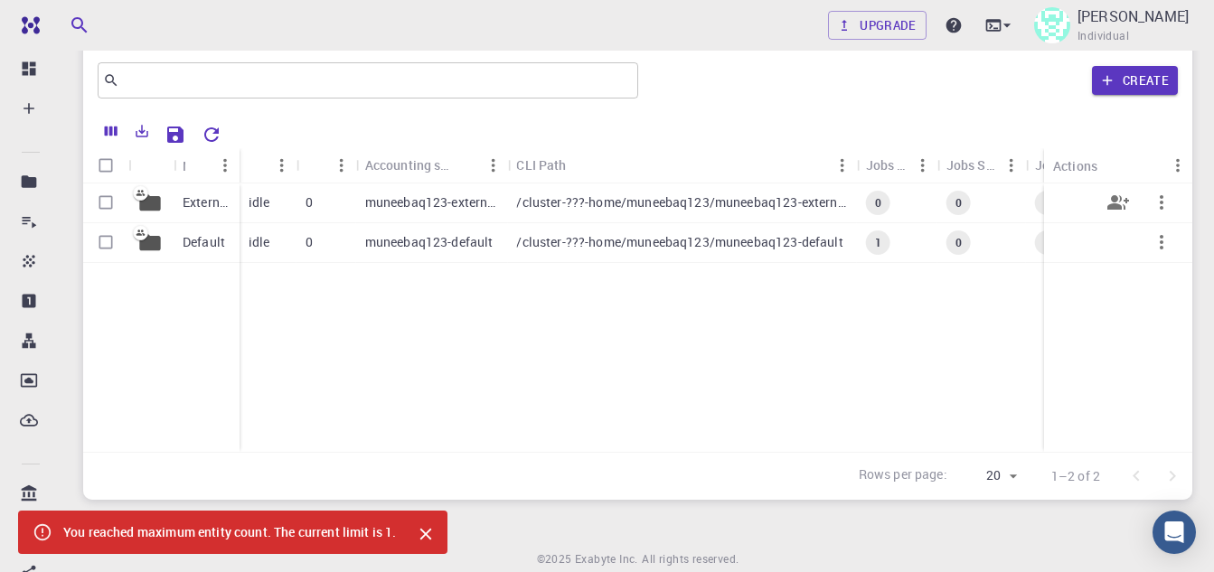
scroll to position [0, 0]
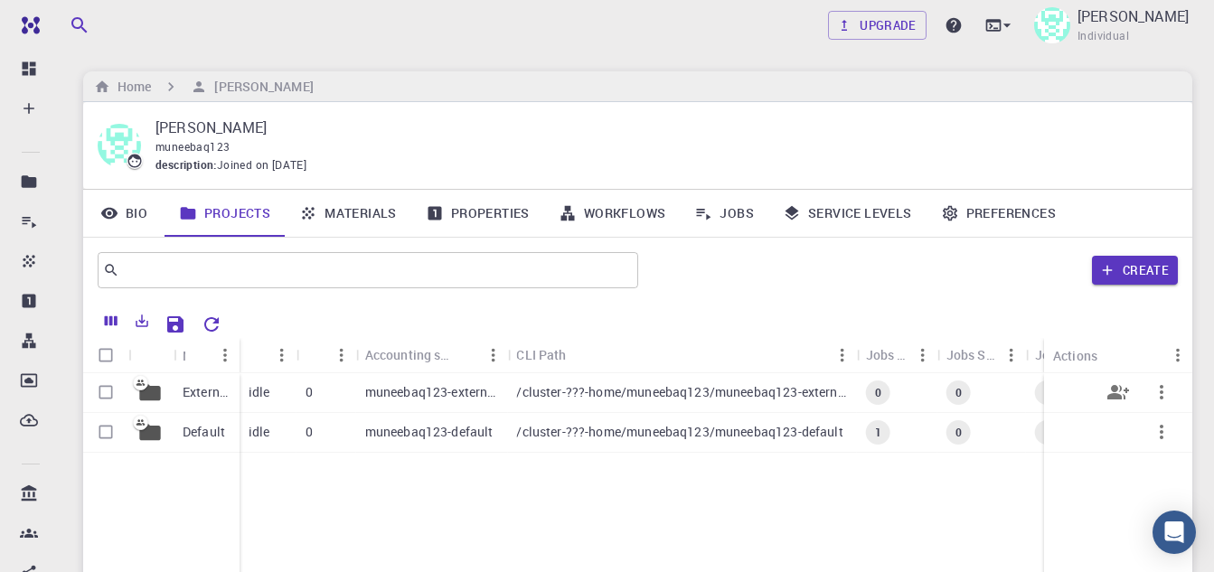
click at [102, 400] on input "Select row" at bounding box center [106, 392] width 34 height 34
checkbox input "true"
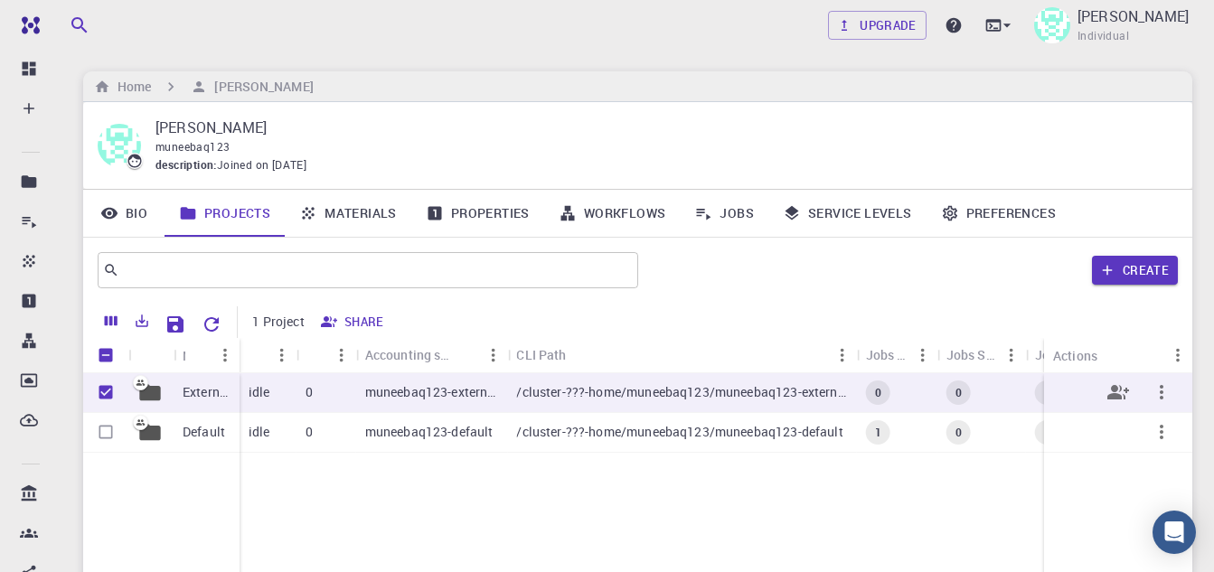
checkbox input "true"
click at [107, 431] on input "Select row" at bounding box center [106, 432] width 34 height 34
checkbox input "true"
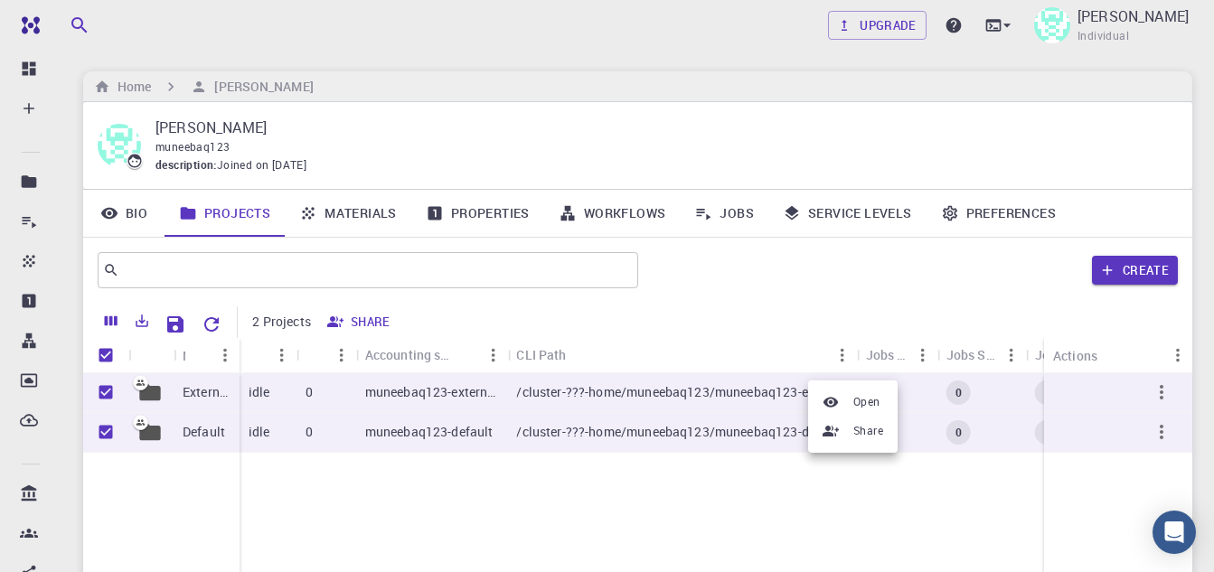
click at [1163, 391] on div at bounding box center [607, 286] width 1214 height 572
click at [1162, 394] on icon "button" at bounding box center [1162, 392] width 4 height 14
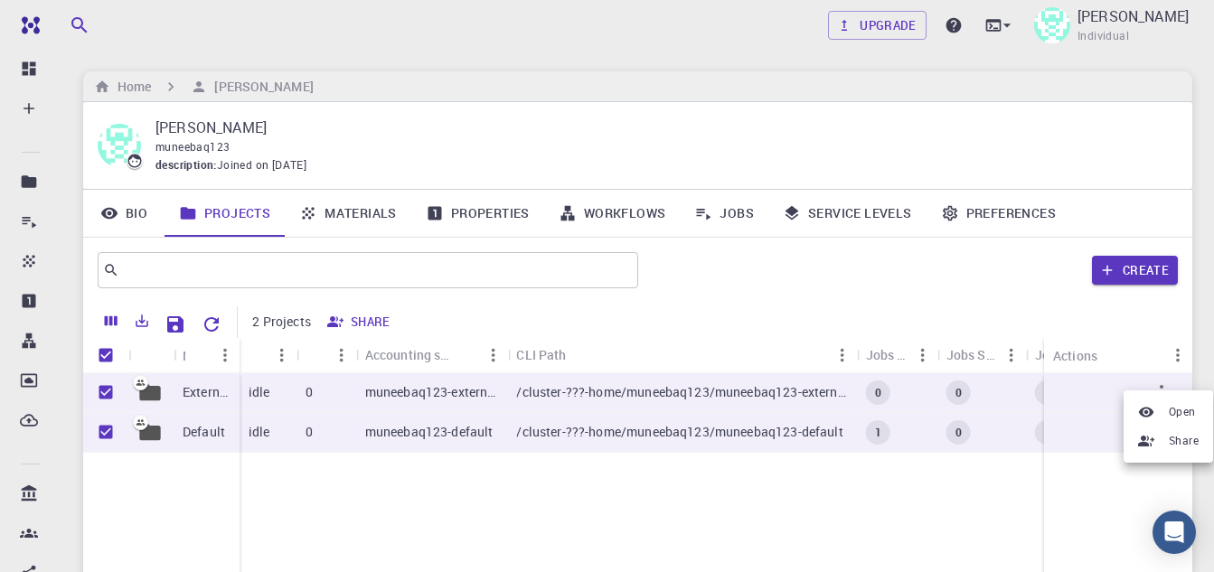
click at [632, 510] on div at bounding box center [607, 286] width 1214 height 572
click at [1176, 359] on icon "Menu" at bounding box center [1178, 355] width 20 height 20
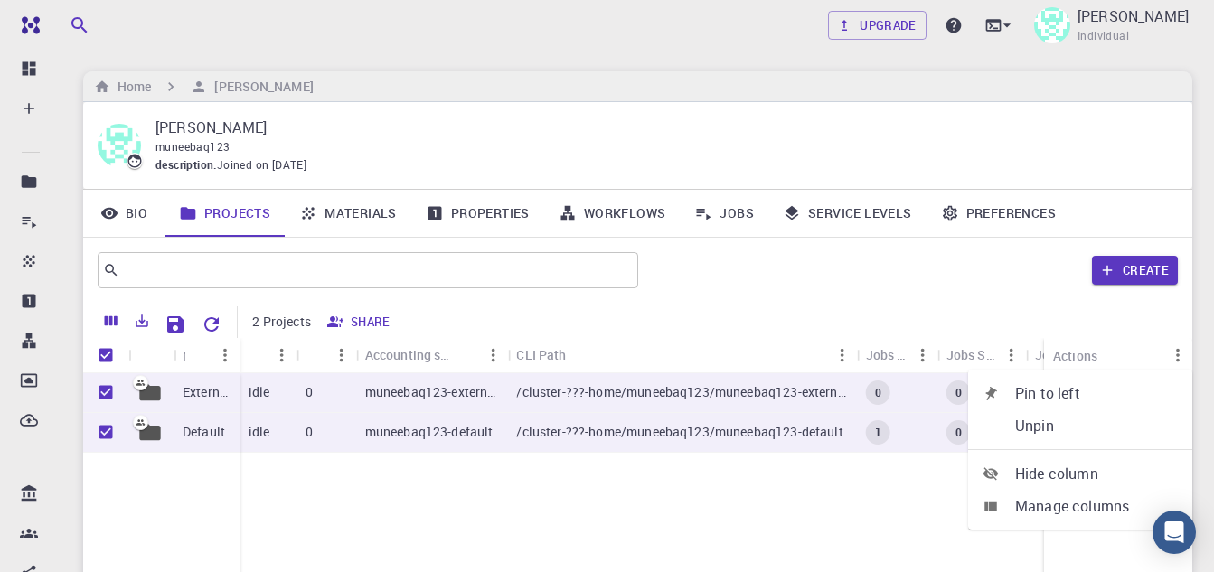
click at [368, 323] on button "Share" at bounding box center [360, 321] width 76 height 29
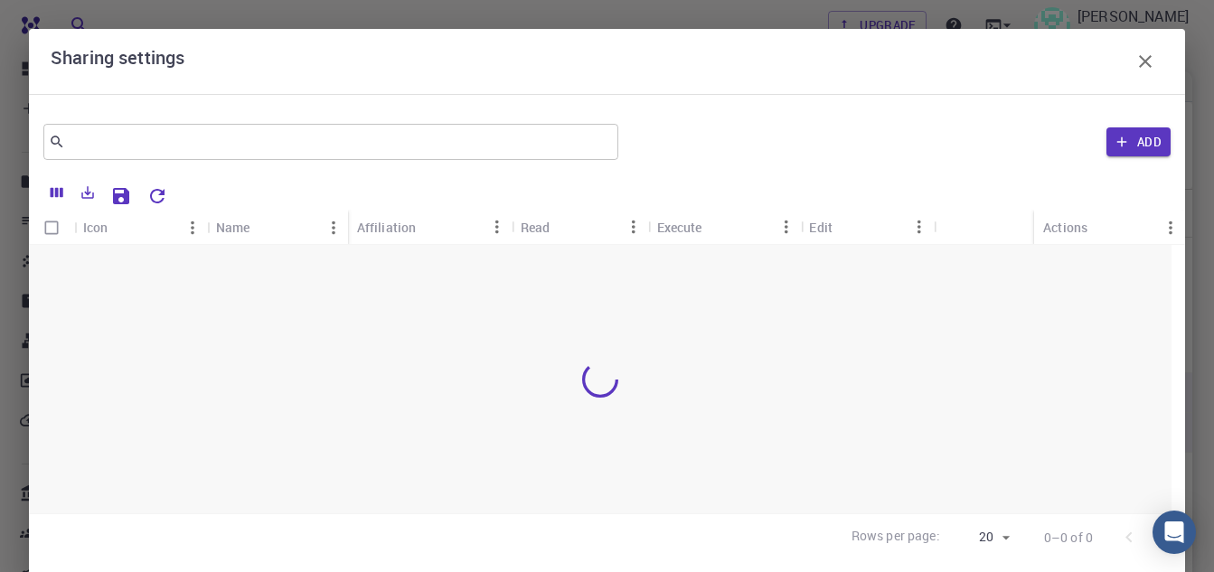
click at [1137, 62] on icon "button" at bounding box center [1145, 62] width 22 height 22
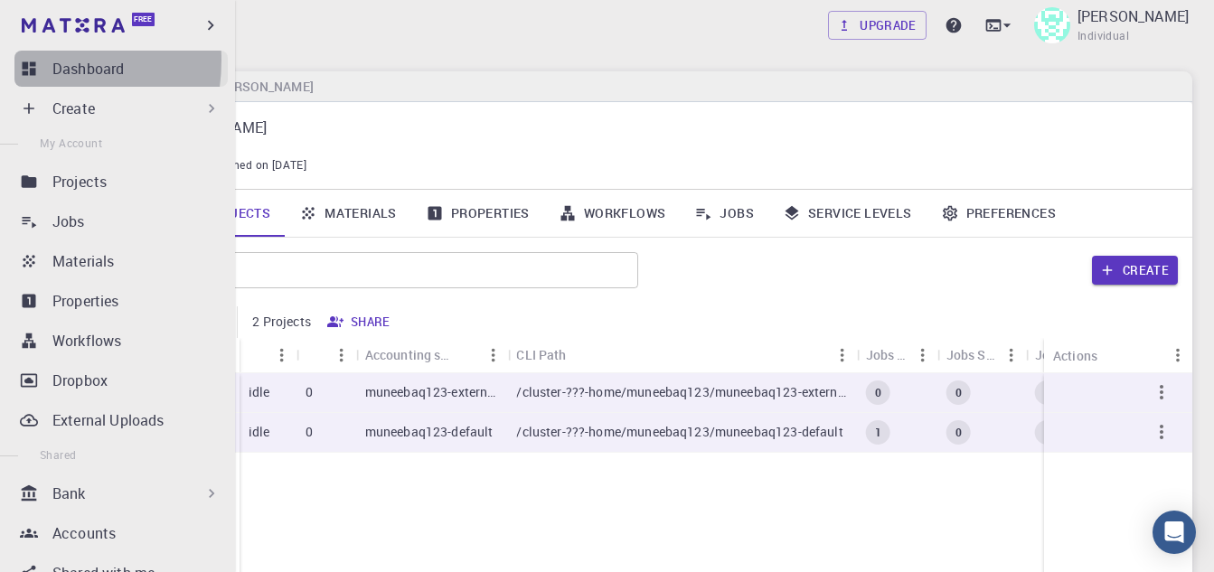
click at [24, 61] on icon at bounding box center [29, 69] width 18 height 18
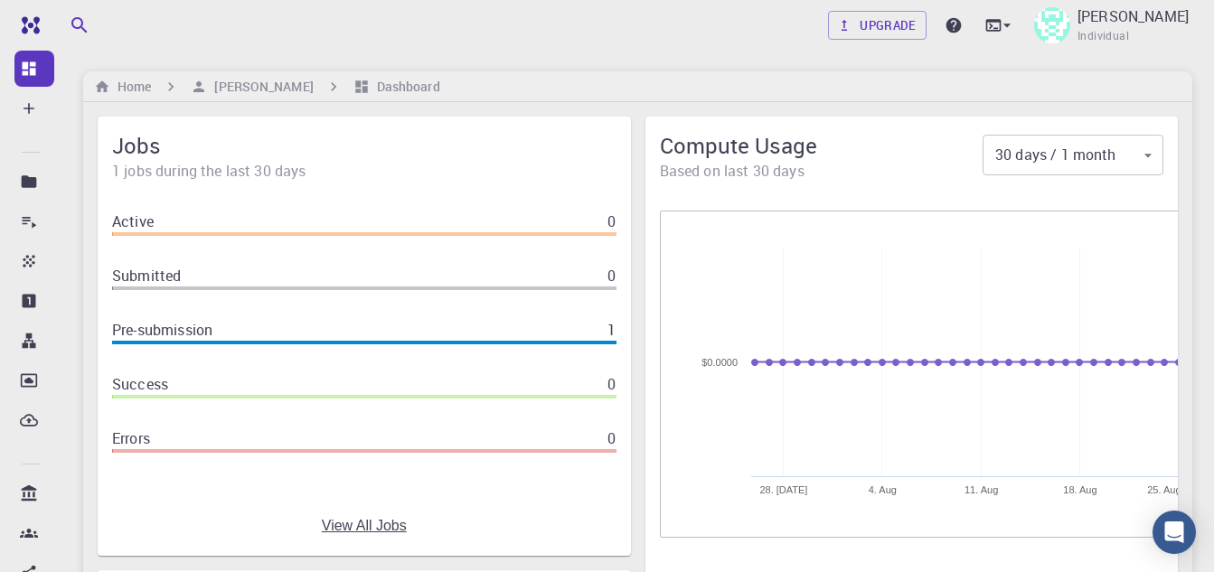
click at [126, 148] on span "Jobs" at bounding box center [364, 145] width 504 height 29
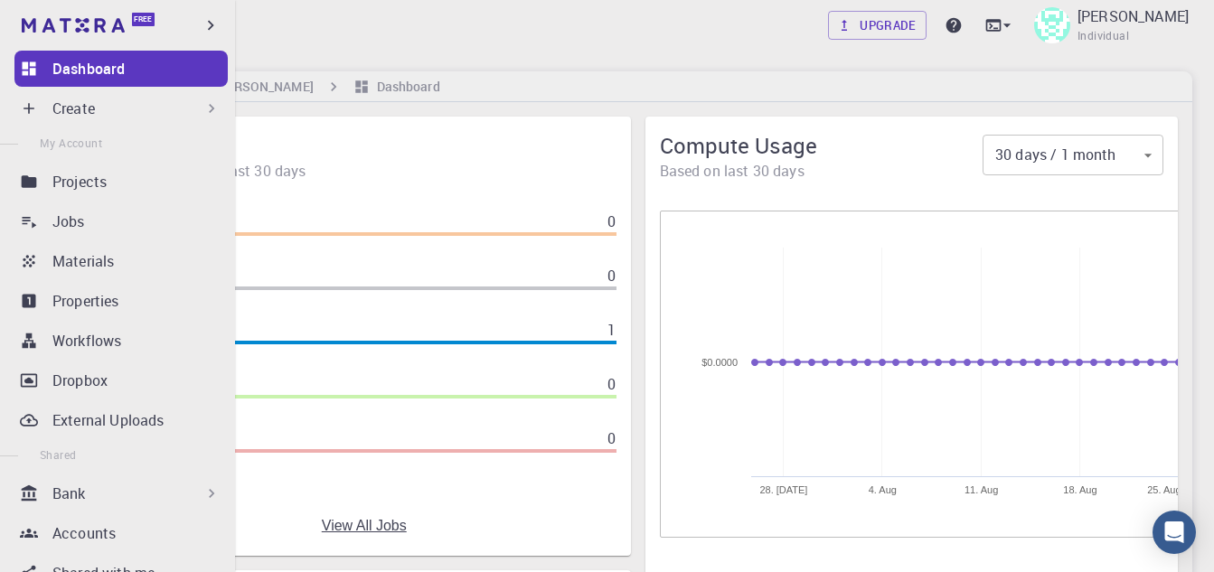
click at [103, 87] on ul "Dashboard Create New Job New Material Create Material Upload File Import from B…" at bounding box center [117, 476] width 235 height 850
click at [91, 115] on p "Create" at bounding box center [73, 109] width 42 height 22
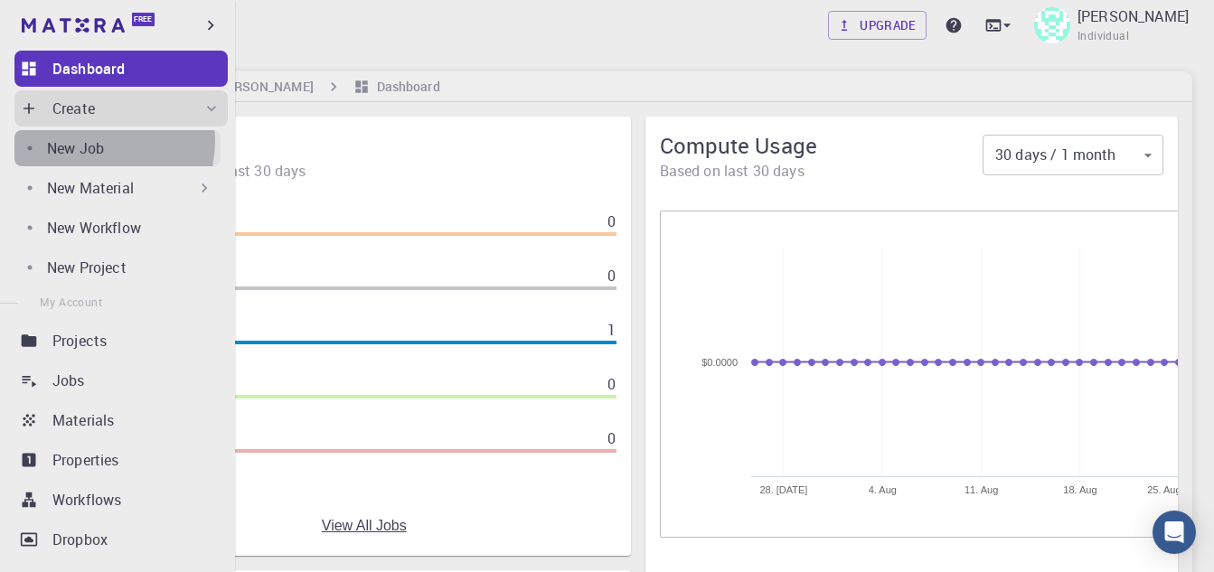
click at [93, 141] on p "New Job" at bounding box center [75, 148] width 57 height 22
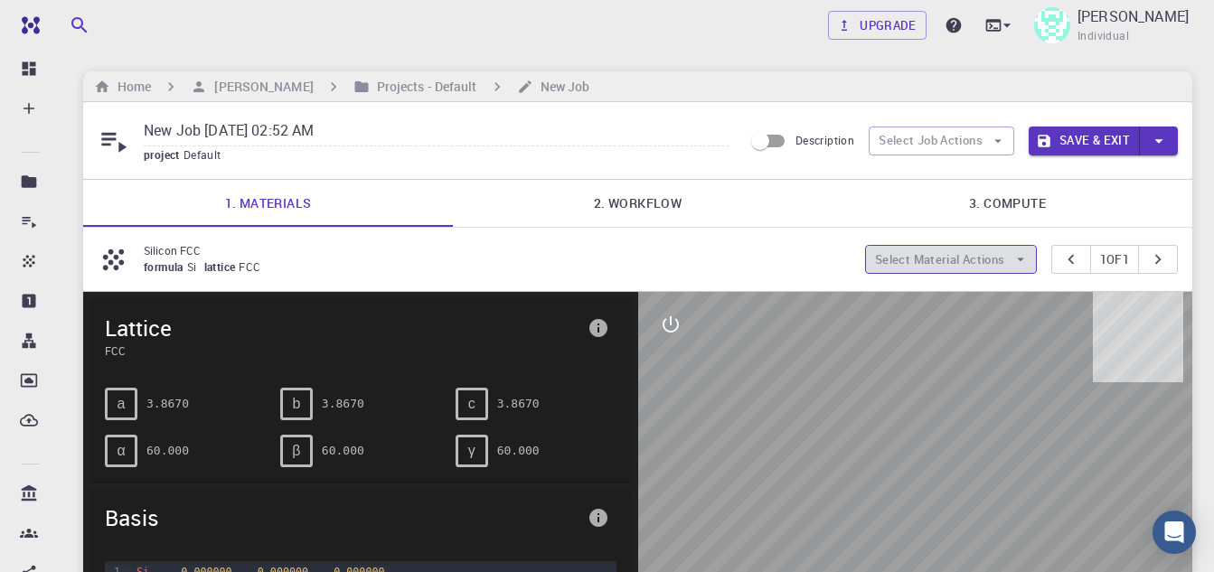
click at [963, 261] on button "Select Material Actions" at bounding box center [951, 259] width 172 height 29
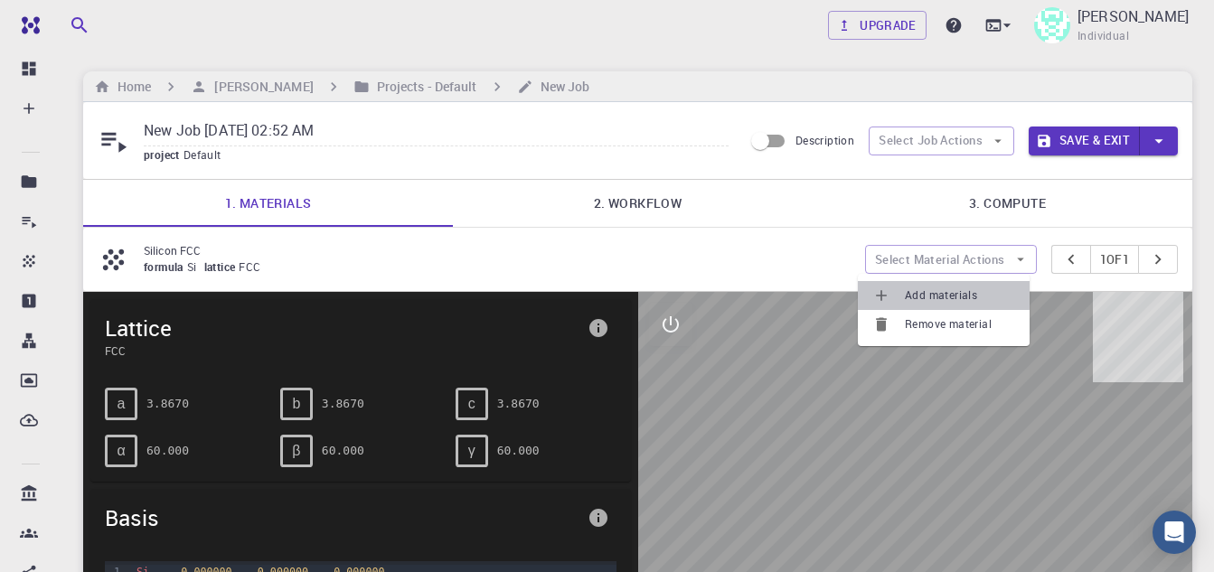
click at [952, 292] on span "Add materials" at bounding box center [960, 296] width 110 height 18
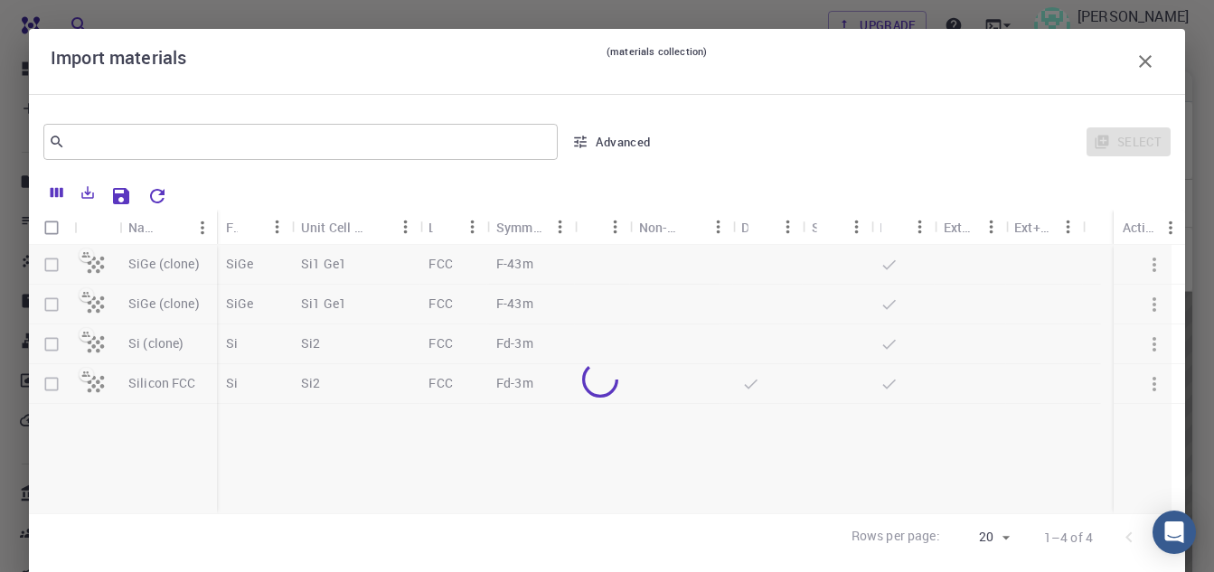
click at [48, 261] on input "Select row" at bounding box center [51, 265] width 34 height 34
checkbox input "true"
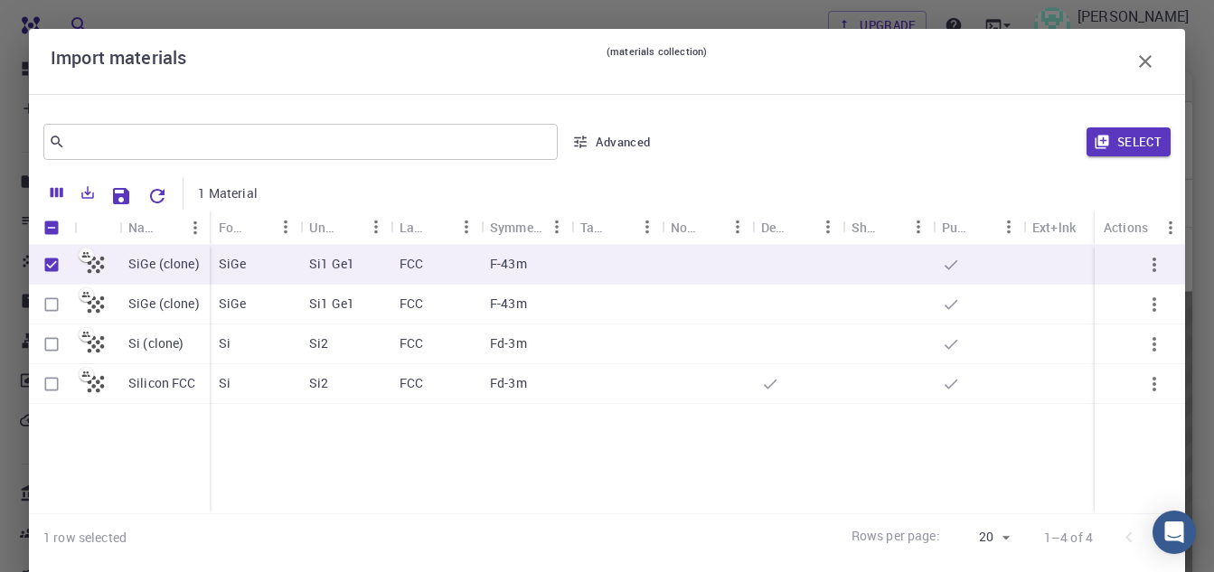
checkbox input "true"
click at [57, 345] on input "Select row" at bounding box center [51, 344] width 34 height 34
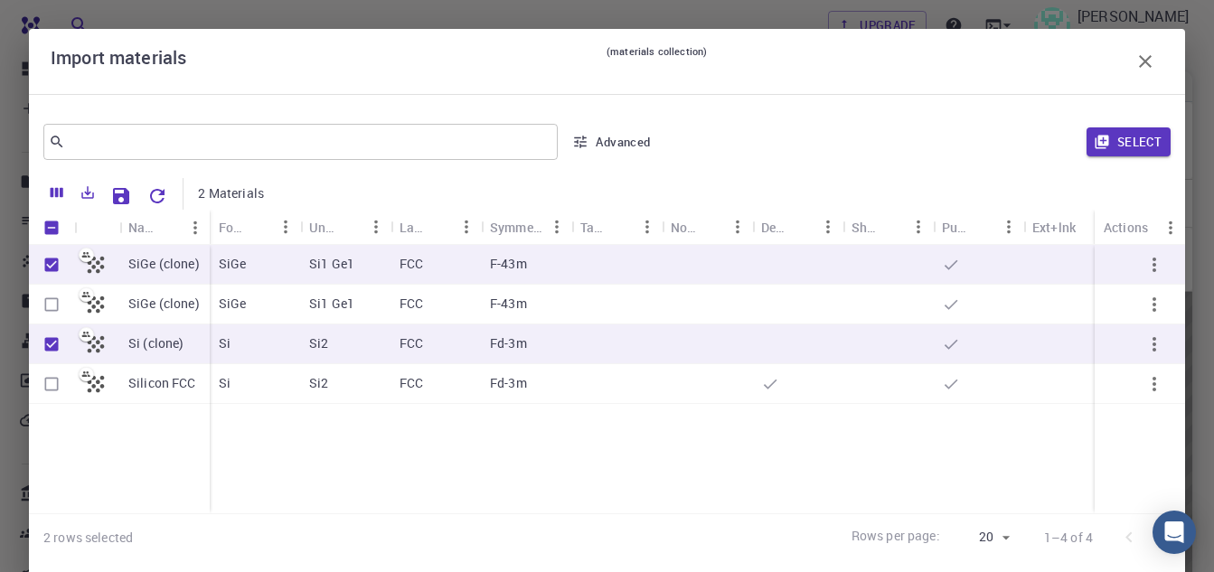
click at [57, 345] on input "Unselect row" at bounding box center [51, 344] width 34 height 34
checkbox input "false"
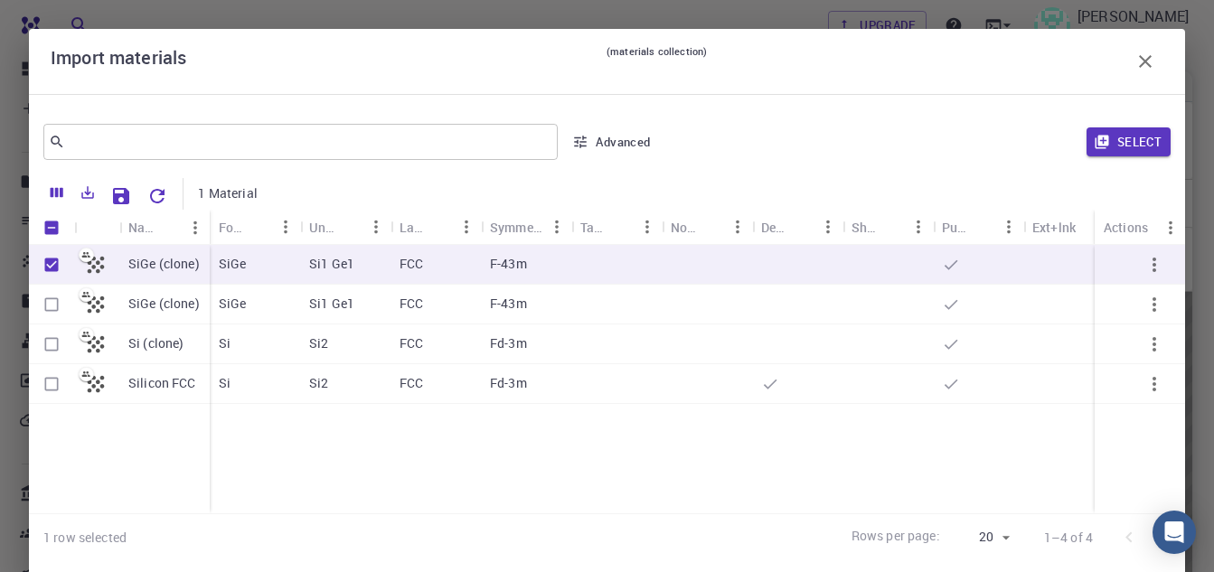
click at [52, 386] on input "Select row" at bounding box center [51, 384] width 34 height 34
checkbox input "true"
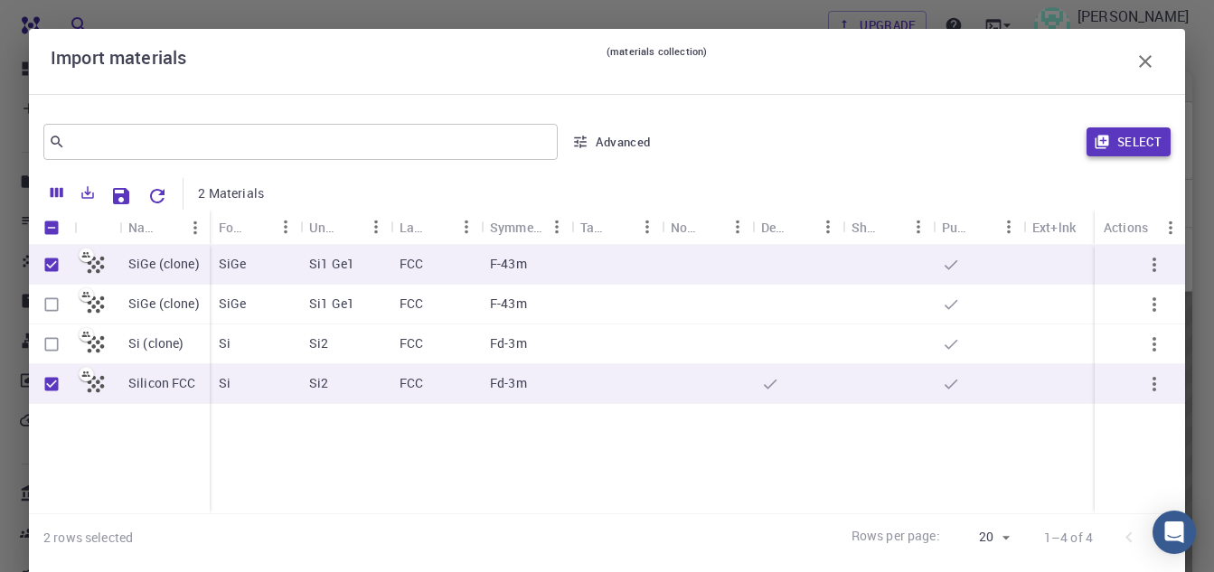
click at [1097, 145] on button "Select" at bounding box center [1129, 141] width 84 height 29
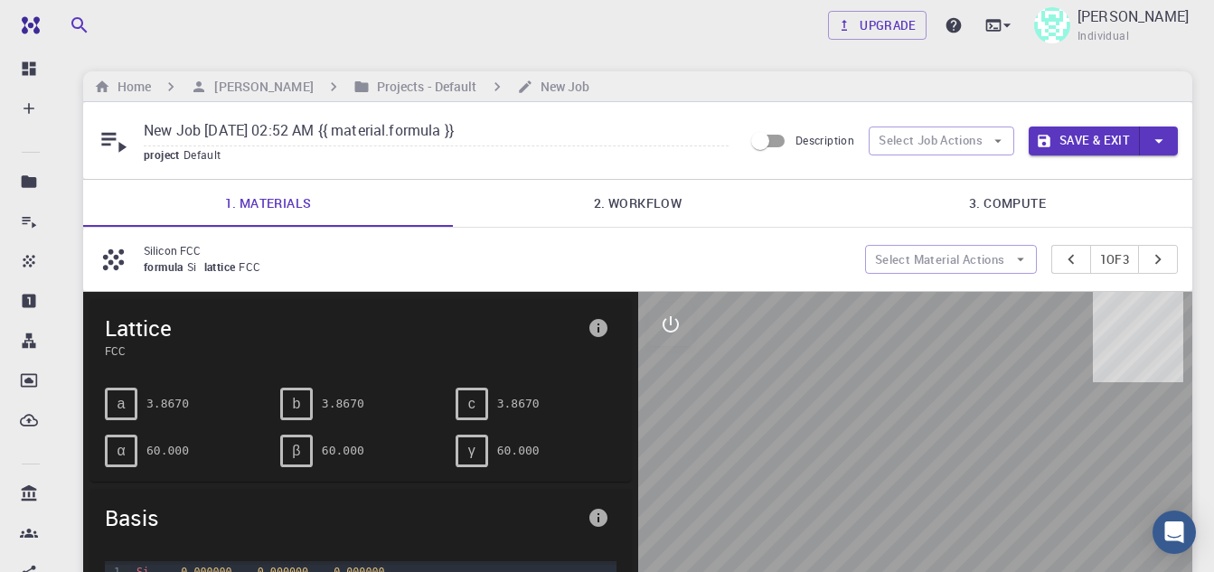
type input "New Job [DATE] 02:52 AM {{ material.formula }}"
click at [650, 204] on link "2. Workflow" at bounding box center [638, 203] width 370 height 47
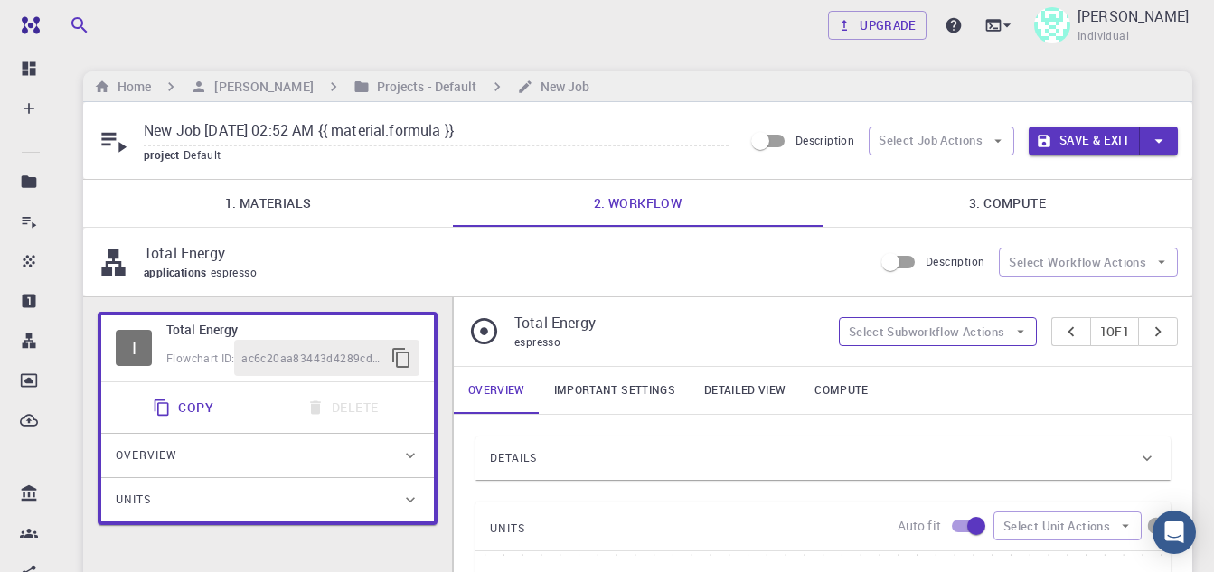
click at [999, 332] on button "Select Subworkflow Actions" at bounding box center [938, 331] width 198 height 29
click at [850, 290] on div "Total Energy applications espresso Description Select Workflow Actions" at bounding box center [637, 262] width 1109 height 69
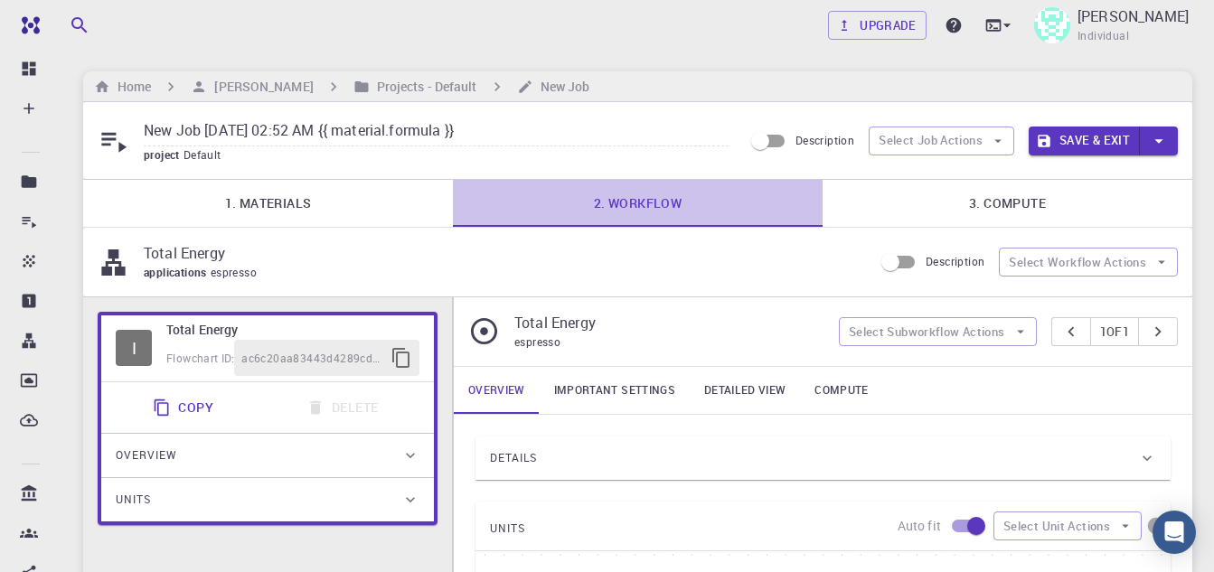
click at [643, 201] on link "2. Workflow" at bounding box center [638, 203] width 370 height 47
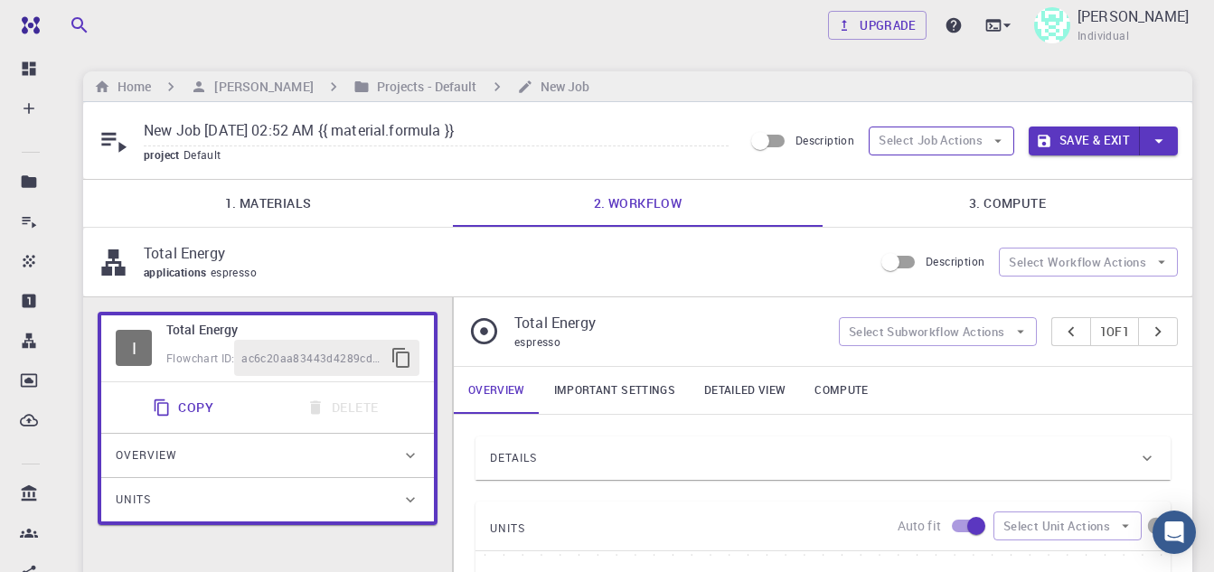
click at [988, 136] on button "Select Job Actions" at bounding box center [942, 141] width 146 height 29
click at [990, 136] on icon "button" at bounding box center [998, 141] width 16 height 16
click at [1178, 248] on div "Total Energy applications espresso Description Select Workflow Actions" at bounding box center [637, 262] width 1109 height 69
click at [1160, 260] on icon "button" at bounding box center [1161, 262] width 16 height 16
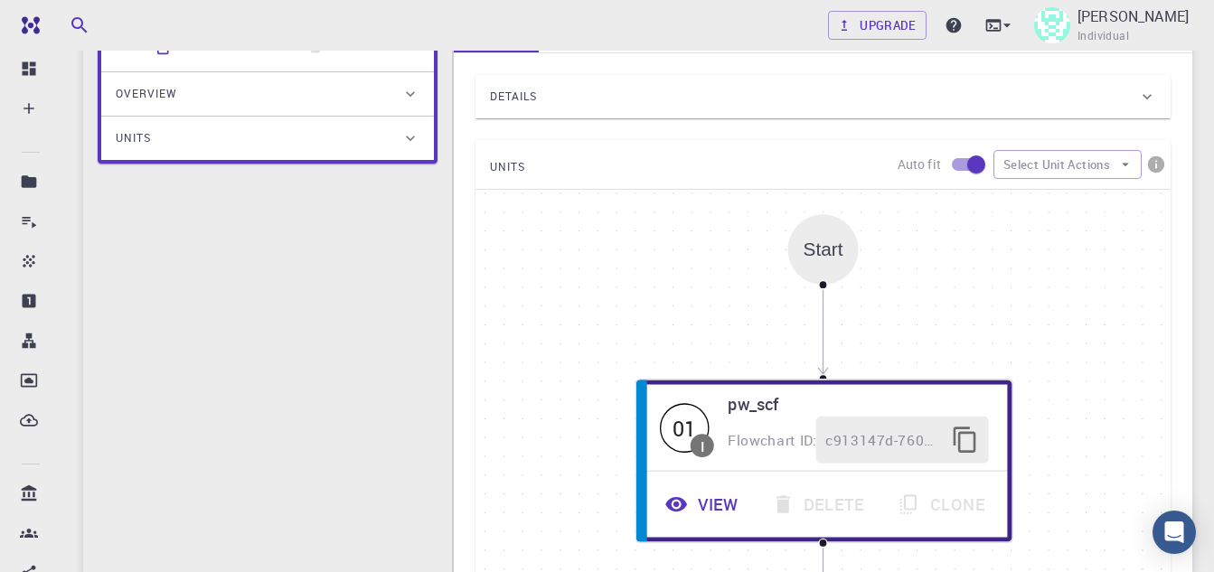
scroll to position [90, 0]
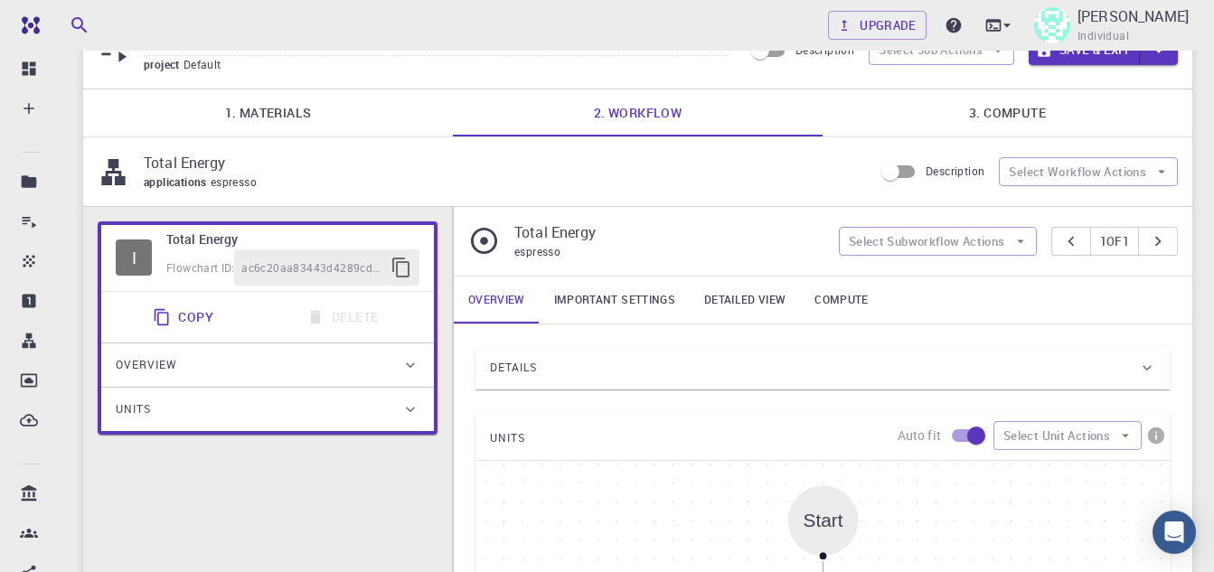
drag, startPoint x: 184, startPoint y: 259, endPoint x: 116, endPoint y: 268, distance: 68.5
click at [116, 268] on div "I" at bounding box center [134, 258] width 36 height 36
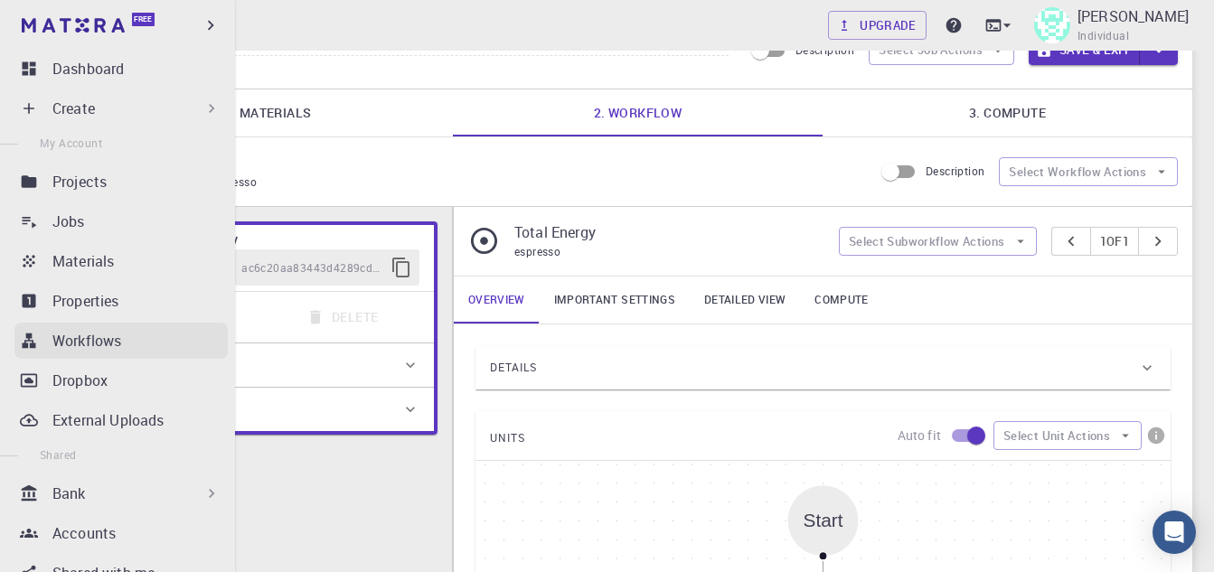
click at [37, 332] on icon at bounding box center [29, 341] width 18 height 18
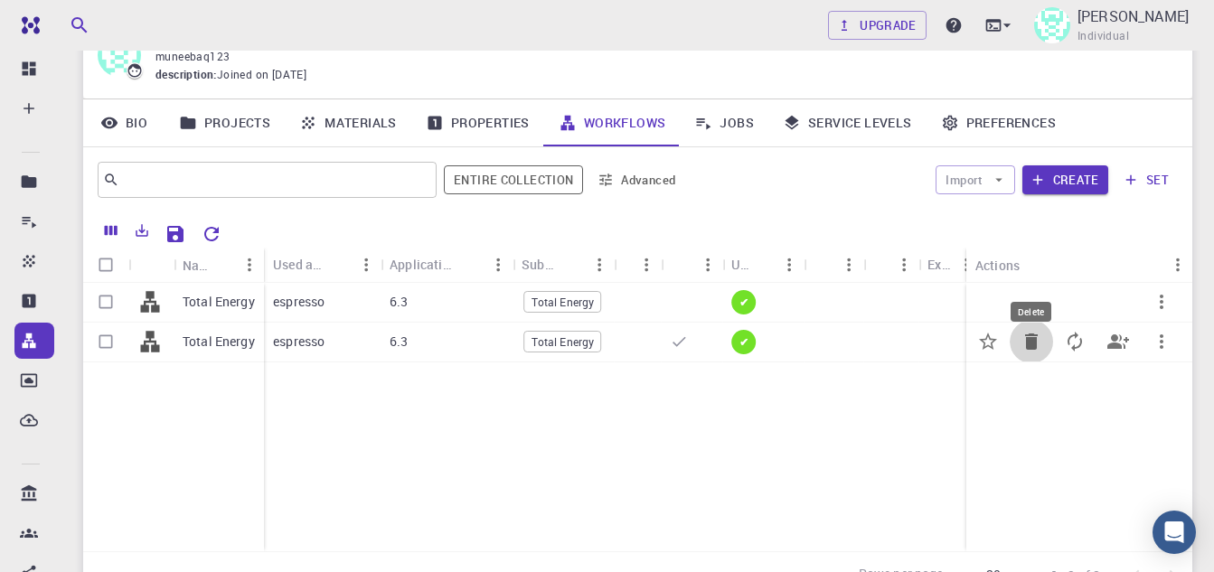
click at [1035, 337] on icon "Delete" at bounding box center [1032, 342] width 22 height 22
click at [1030, 332] on icon "Delete" at bounding box center [1032, 342] width 22 height 22
click at [1031, 298] on icon "Delete" at bounding box center [1031, 302] width 13 height 16
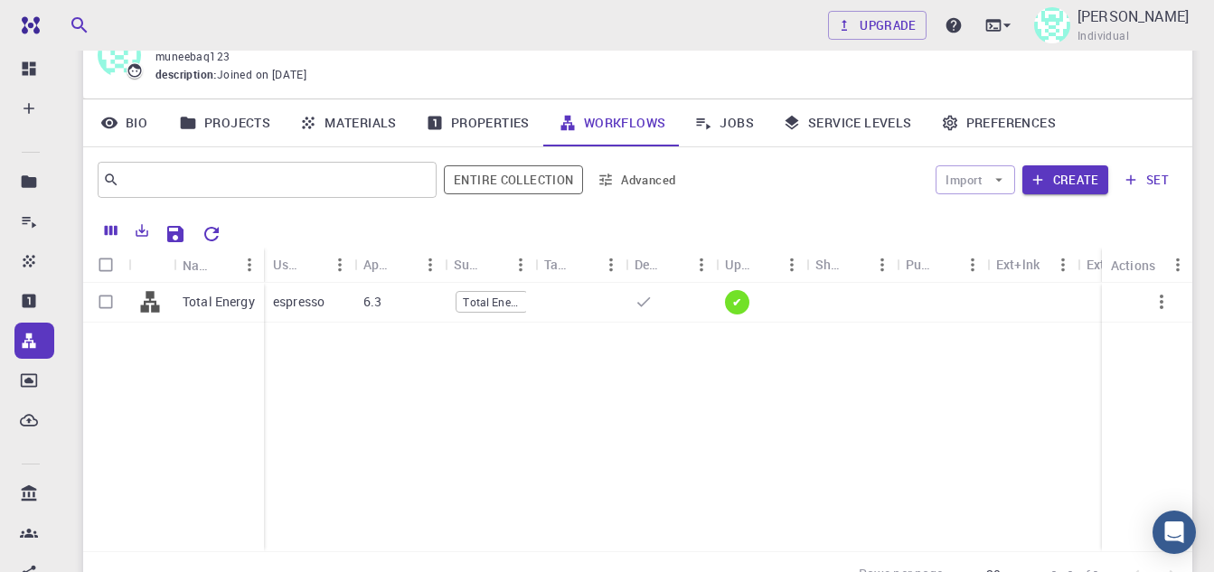
click at [856, 358] on div "Total Energy espresso 6.3 Total Energy ✔" at bounding box center [670, 417] width 1175 height 268
click at [863, 298] on div at bounding box center [851, 303] width 90 height 40
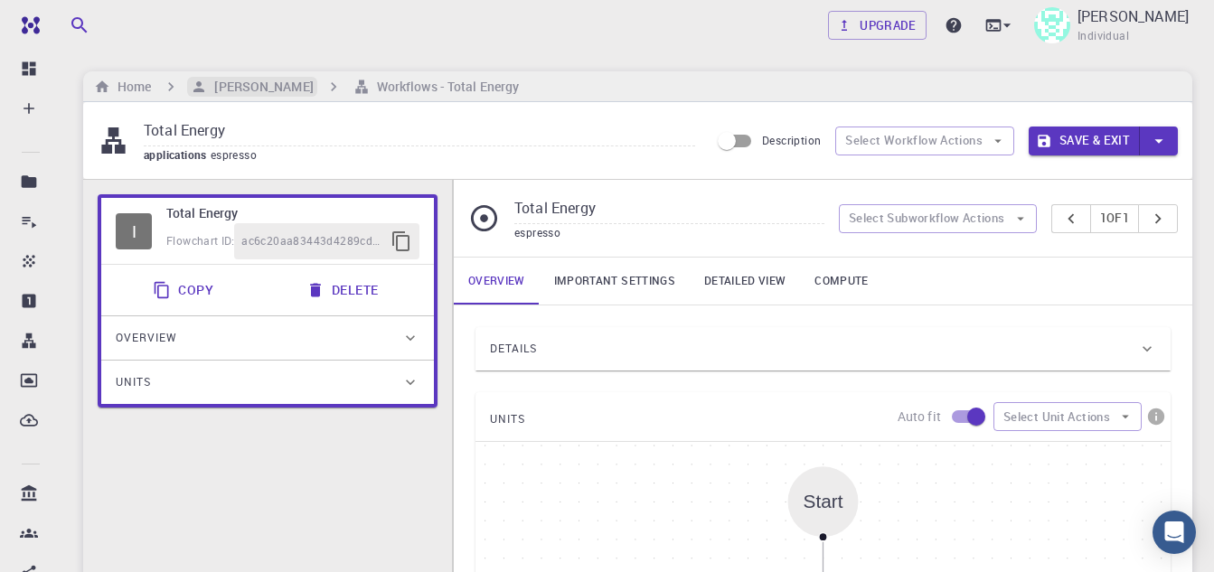
click at [278, 81] on h6 "[PERSON_NAME]" at bounding box center [260, 87] width 106 height 20
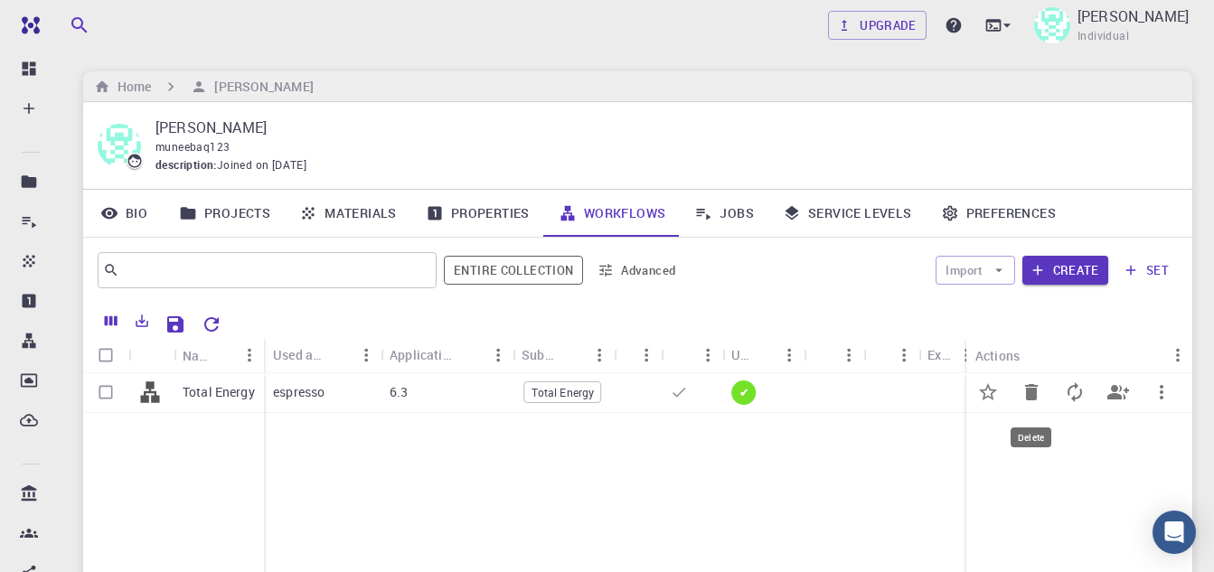
click at [1031, 391] on icon "Delete" at bounding box center [1031, 392] width 13 height 16
click at [1035, 391] on icon "Delete" at bounding box center [1031, 392] width 13 height 16
click at [1164, 398] on icon "button" at bounding box center [1162, 392] width 22 height 22
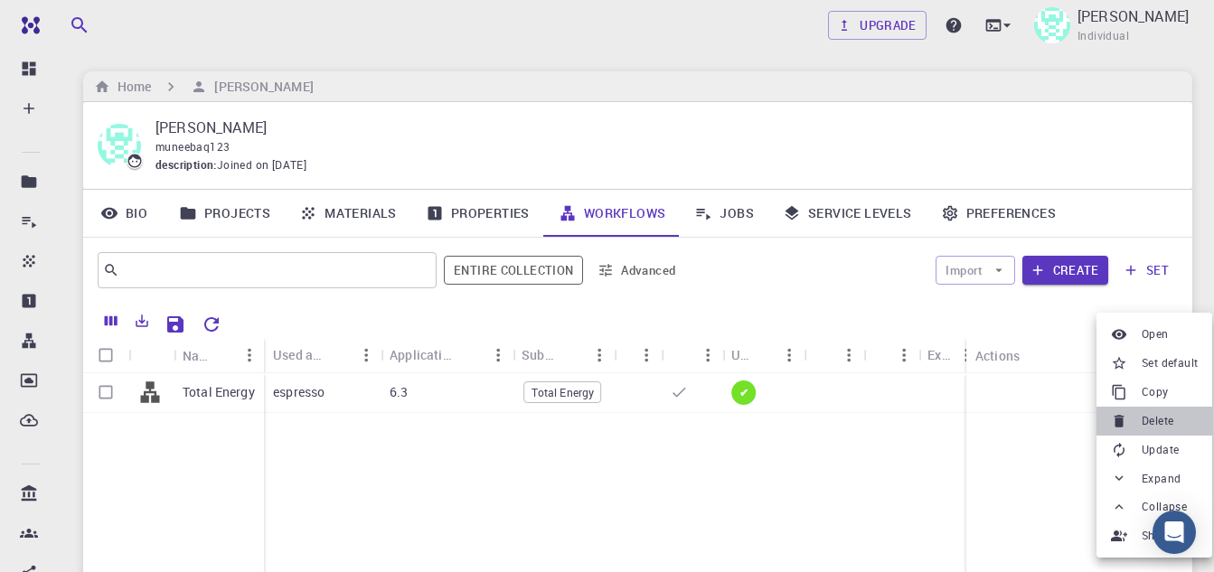
click at [1160, 427] on span "Delete" at bounding box center [1158, 421] width 32 height 18
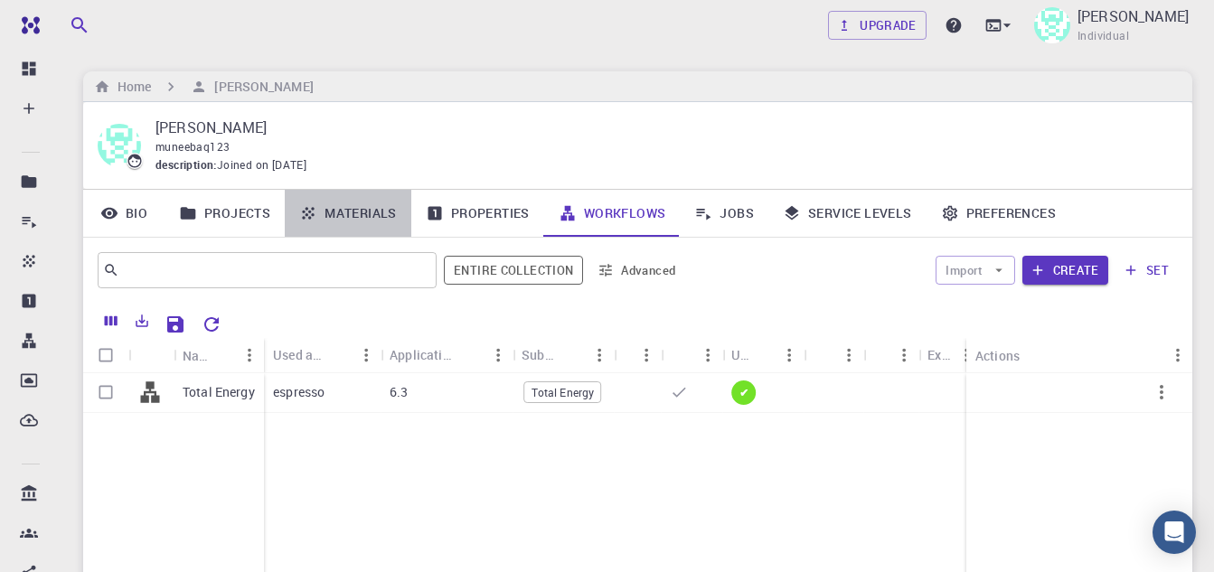
click at [386, 218] on link "Materials" at bounding box center [348, 213] width 127 height 47
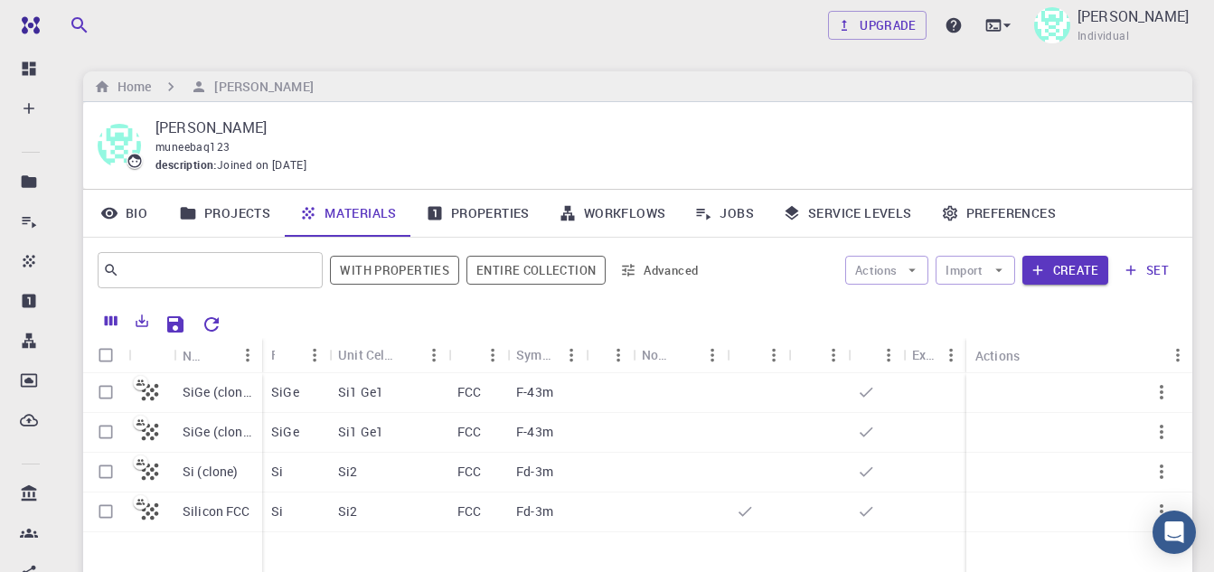
click at [493, 219] on link "Properties" at bounding box center [477, 213] width 133 height 47
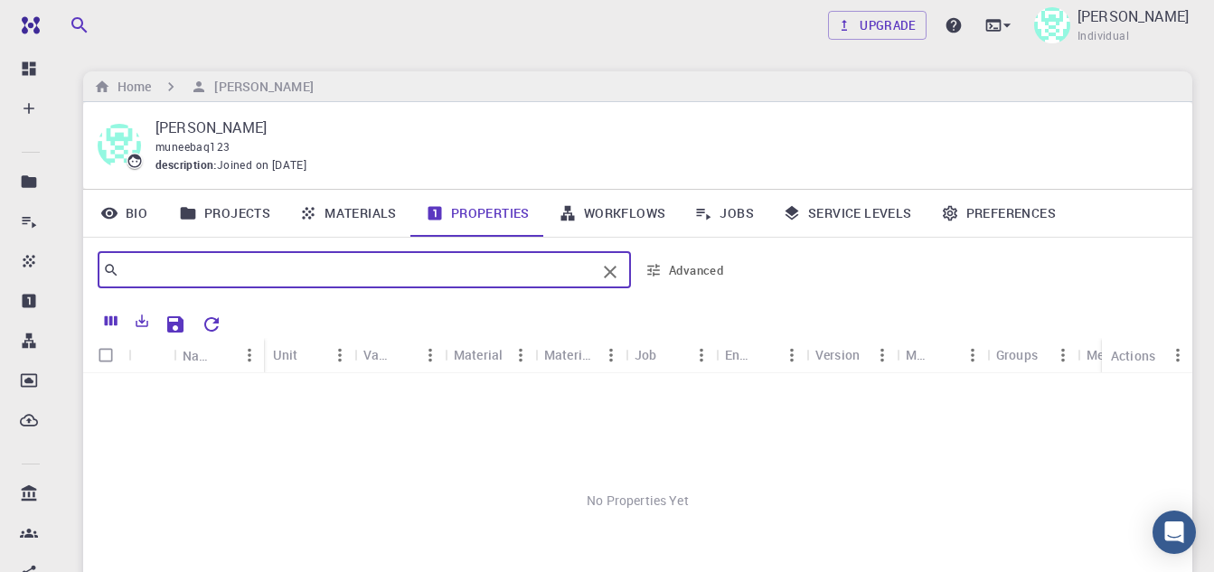
click at [558, 268] on input "text" at bounding box center [357, 270] width 476 height 25
click at [607, 212] on link "Workflows" at bounding box center [612, 213] width 136 height 47
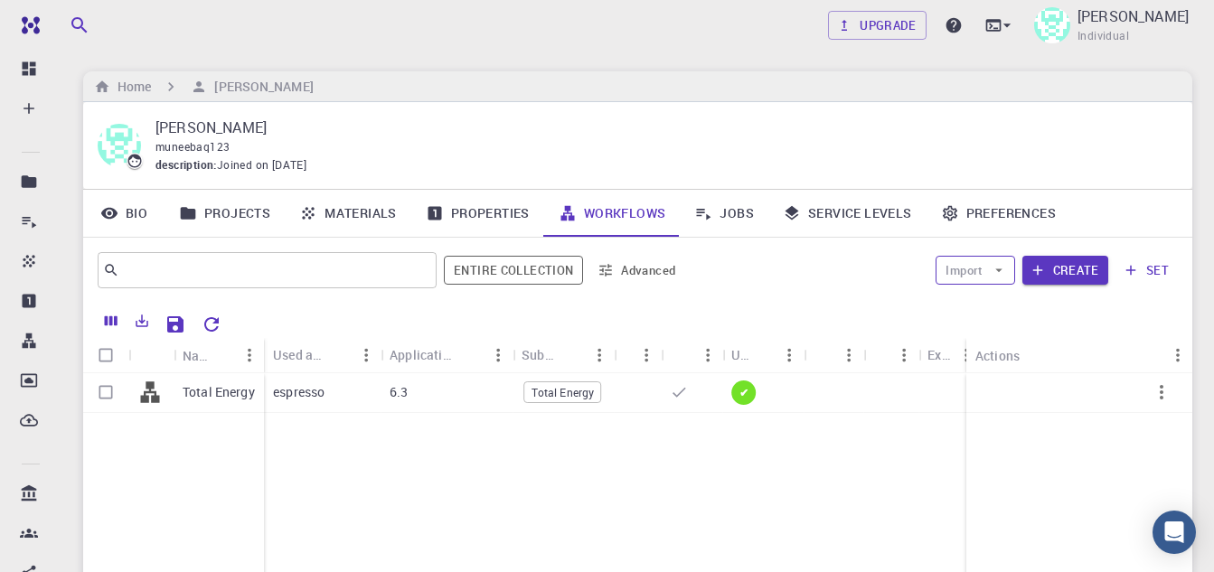
click at [998, 278] on button "Import" at bounding box center [975, 270] width 79 height 29
click at [985, 312] on span "Import From Bank" at bounding box center [1030, 306] width 93 height 18
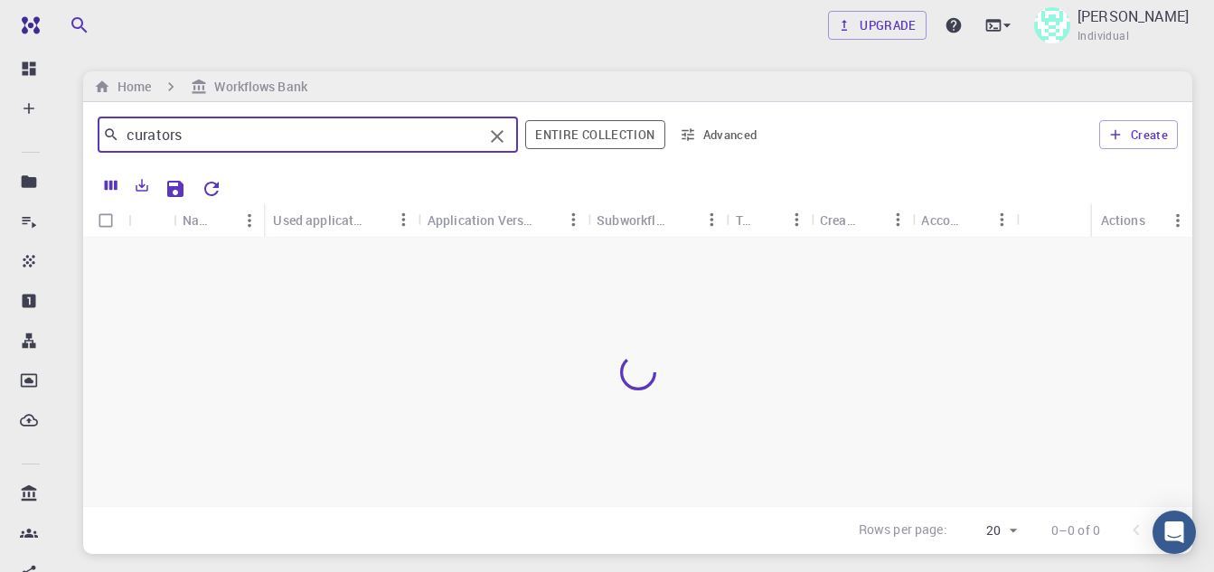
drag, startPoint x: 214, startPoint y: 146, endPoint x: 80, endPoint y: 118, distance: 137.6
click at [80, 118] on div "Upgrade [PERSON_NAME] Individual Home Workflows Bank curators ​ Entire collecti…" at bounding box center [637, 347] width 1153 height 695
type input "band"
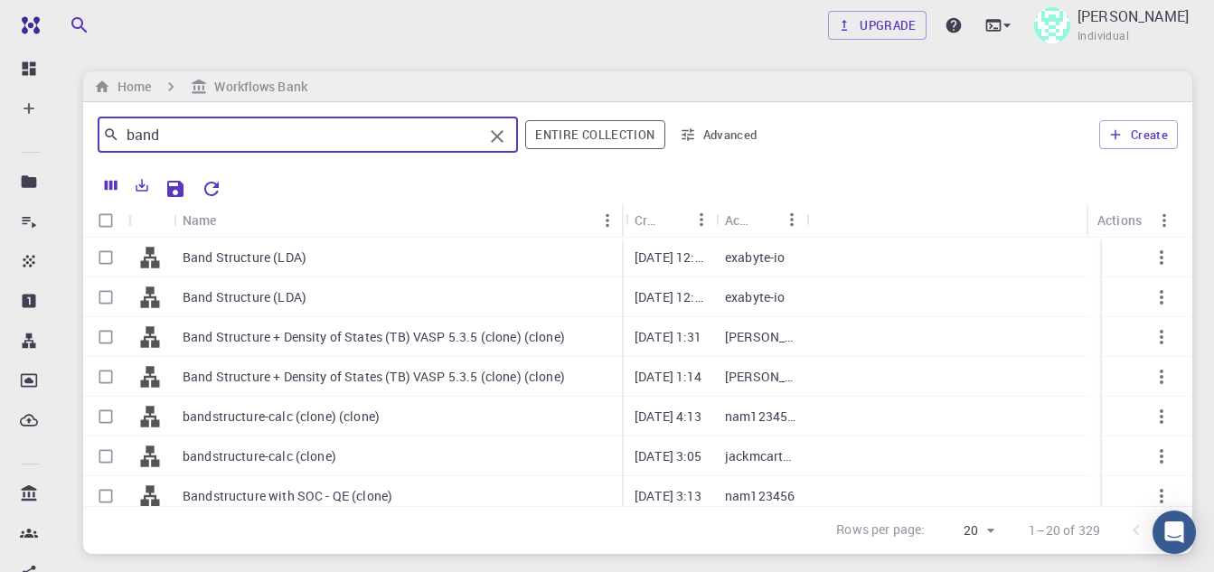
drag, startPoint x: 263, startPoint y: 211, endPoint x: 621, endPoint y: 225, distance: 358.3
click at [621, 225] on div "Name" at bounding box center [624, 219] width 18 height 35
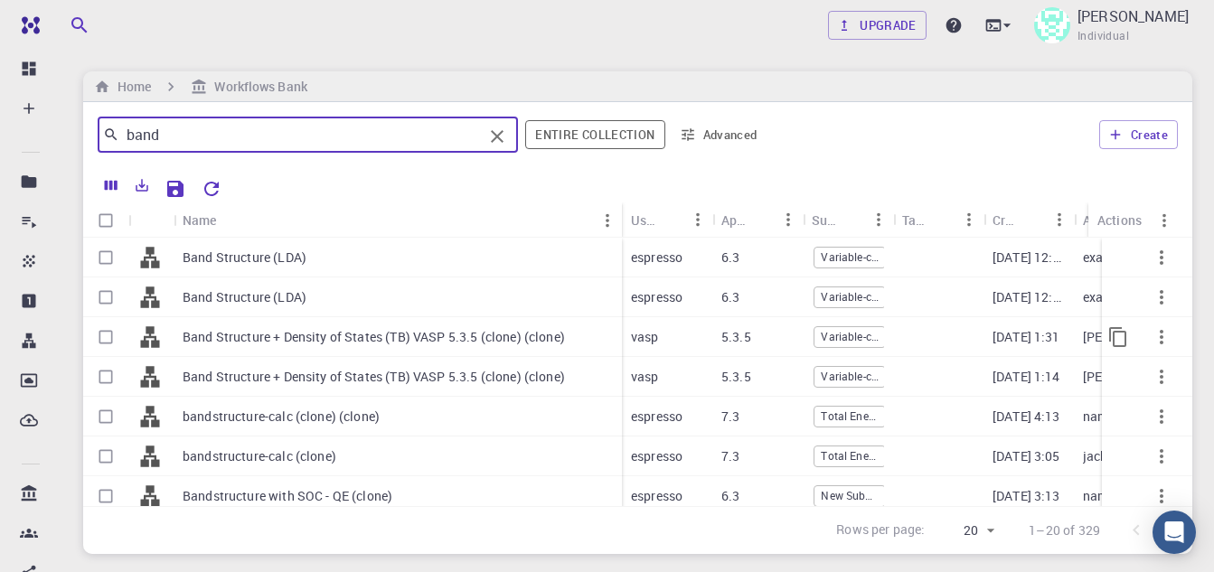
click at [352, 340] on p "Band Structure + Density of States (TB) VASP 5.3.5 (clone) (clone)" at bounding box center [374, 337] width 382 height 18
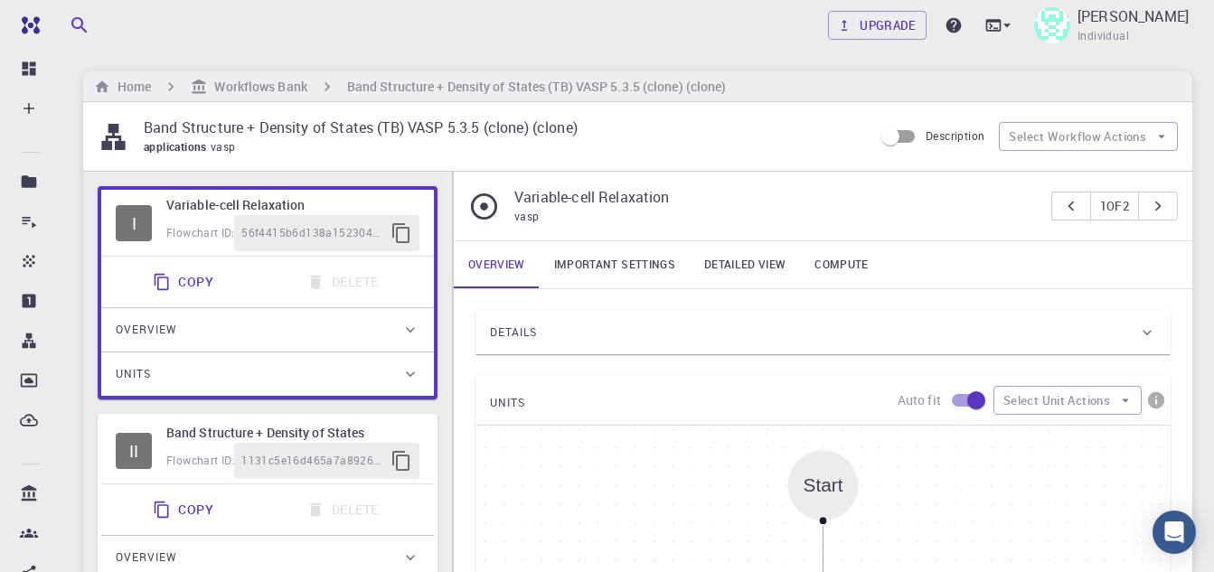
click at [206, 212] on h6 "Variable-cell Relaxation" at bounding box center [292, 205] width 253 height 20
drag, startPoint x: 203, startPoint y: 211, endPoint x: 194, endPoint y: 225, distance: 17.1
click at [194, 225] on span "Flowchart ID:" at bounding box center [200, 232] width 68 height 14
click at [1148, 135] on button "Select Workflow Actions" at bounding box center [1088, 136] width 179 height 29
click at [1146, 136] on button "Select Workflow Actions" at bounding box center [1088, 136] width 179 height 29
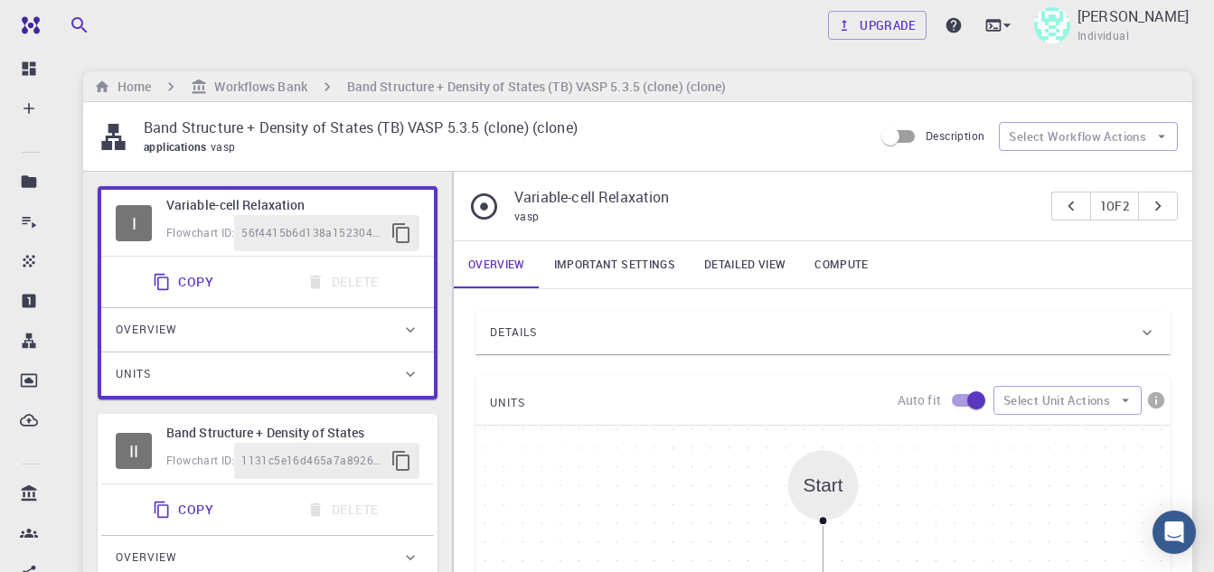
click at [1153, 342] on div "Details" at bounding box center [822, 332] width 695 height 43
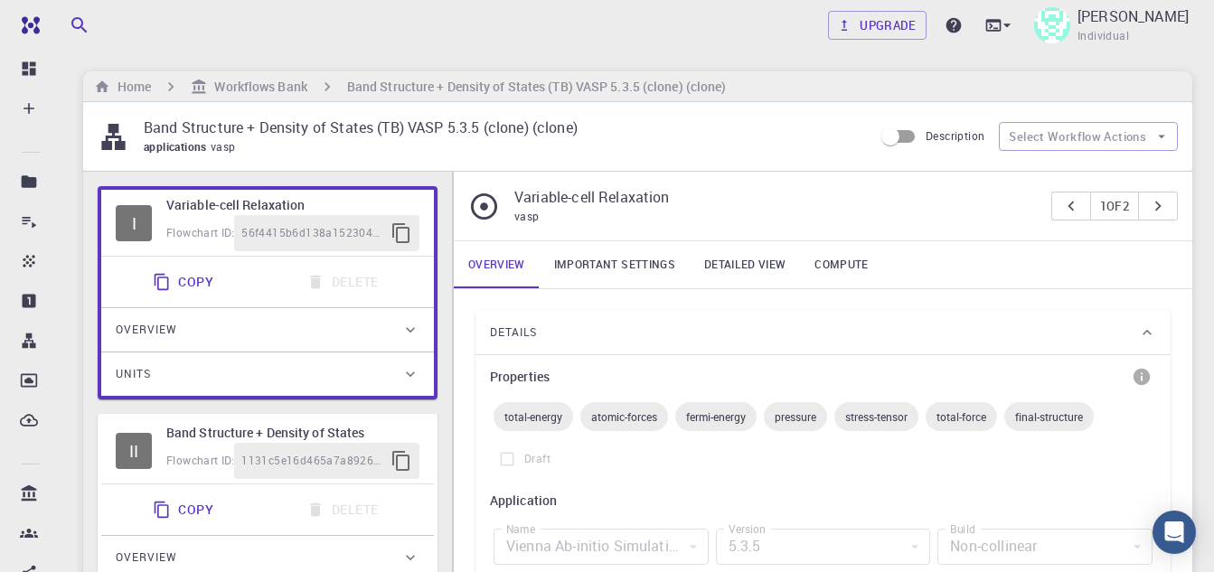
click at [808, 266] on link "Compute" at bounding box center [841, 264] width 82 height 47
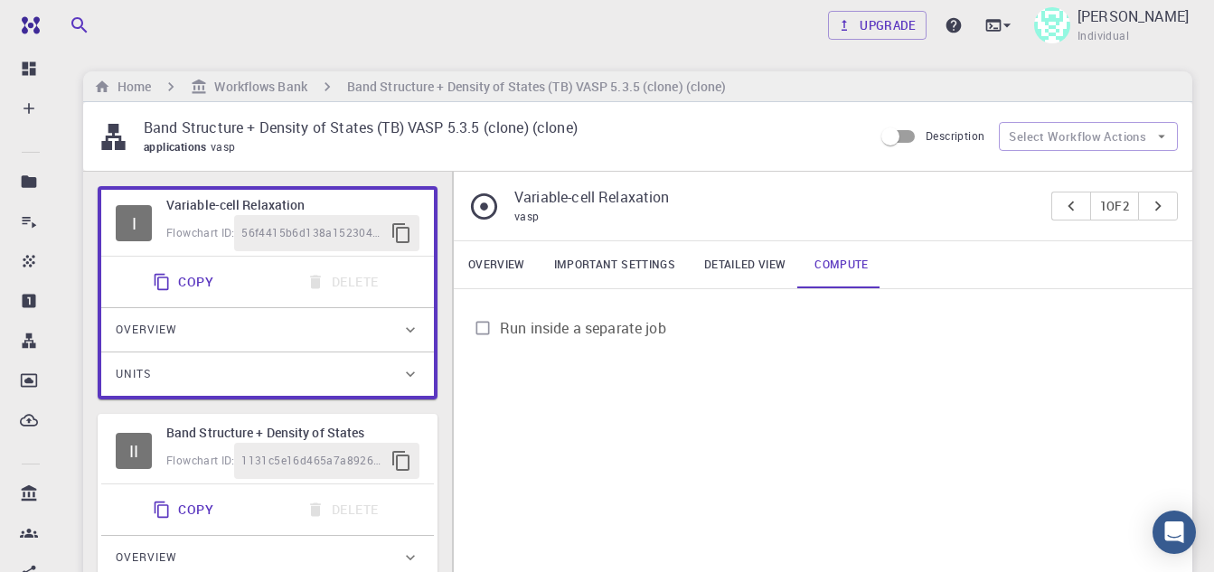
click at [748, 260] on link "Detailed view" at bounding box center [745, 264] width 110 height 47
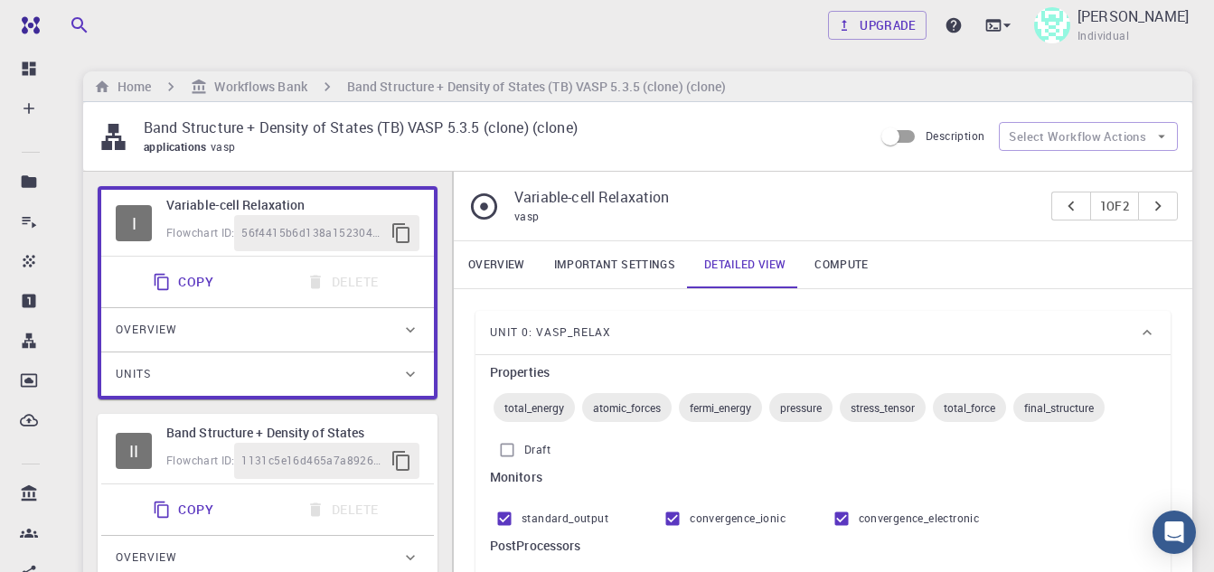
click at [623, 275] on link "Important settings" at bounding box center [615, 264] width 150 height 47
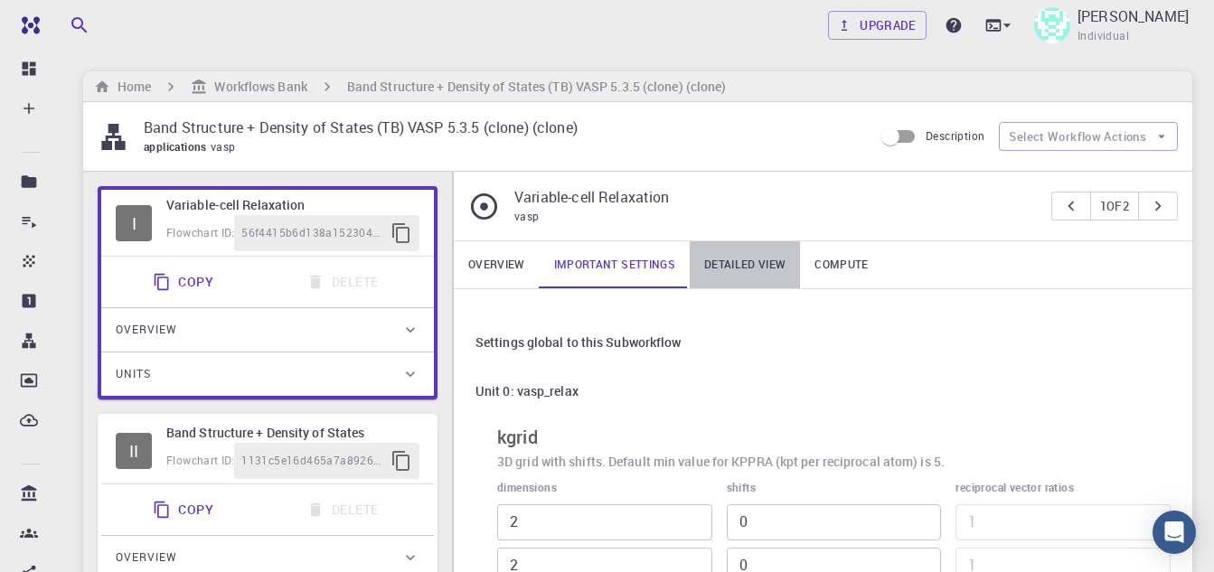
click at [738, 264] on link "Detailed view" at bounding box center [745, 264] width 110 height 47
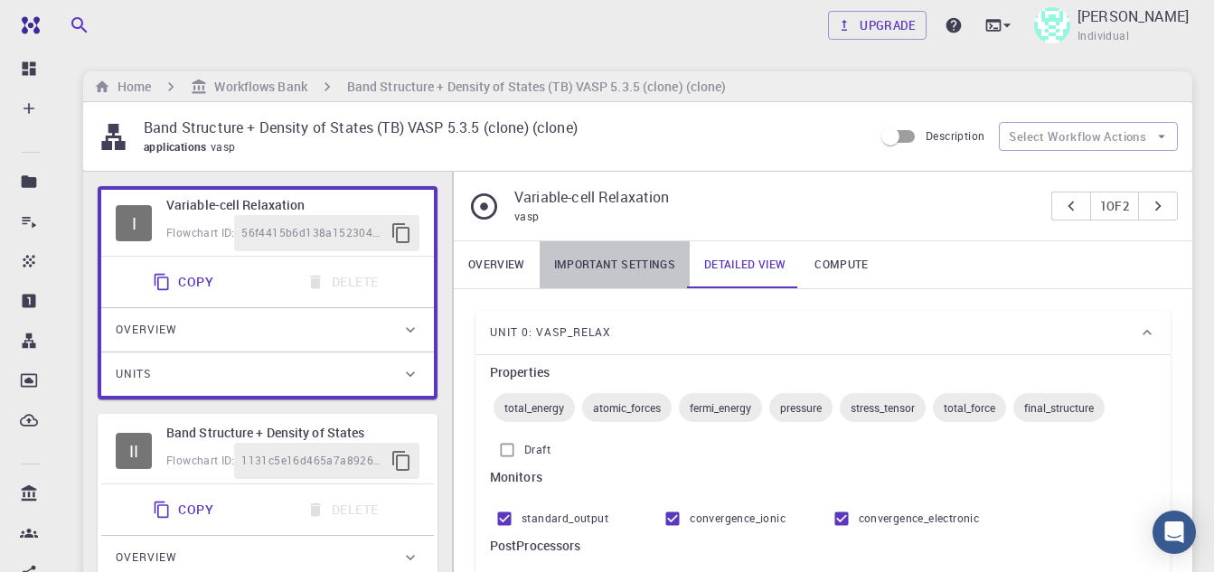
click at [600, 268] on link "Important settings" at bounding box center [615, 264] width 150 height 47
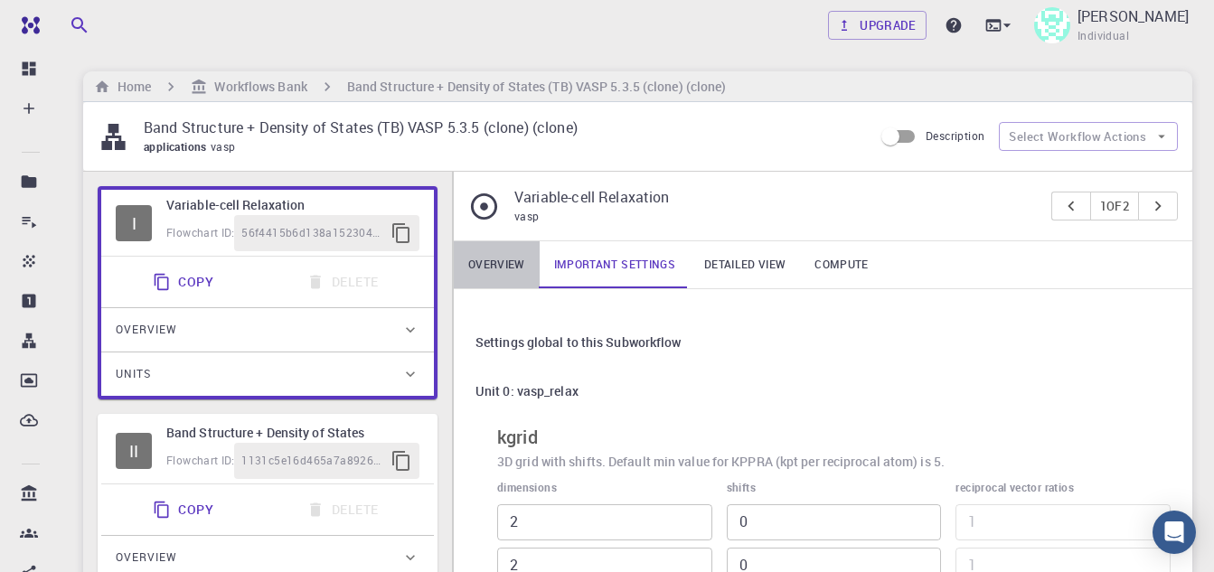
click at [517, 267] on link "Overview" at bounding box center [497, 264] width 86 height 47
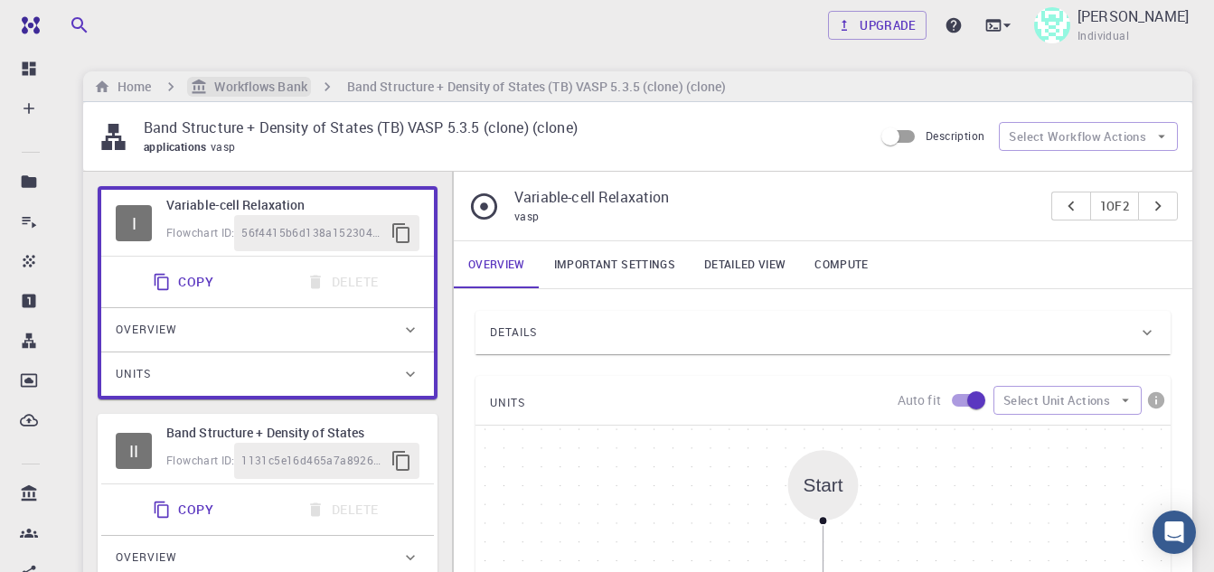
click at [294, 85] on h6 "Workflows Bank" at bounding box center [256, 87] width 99 height 20
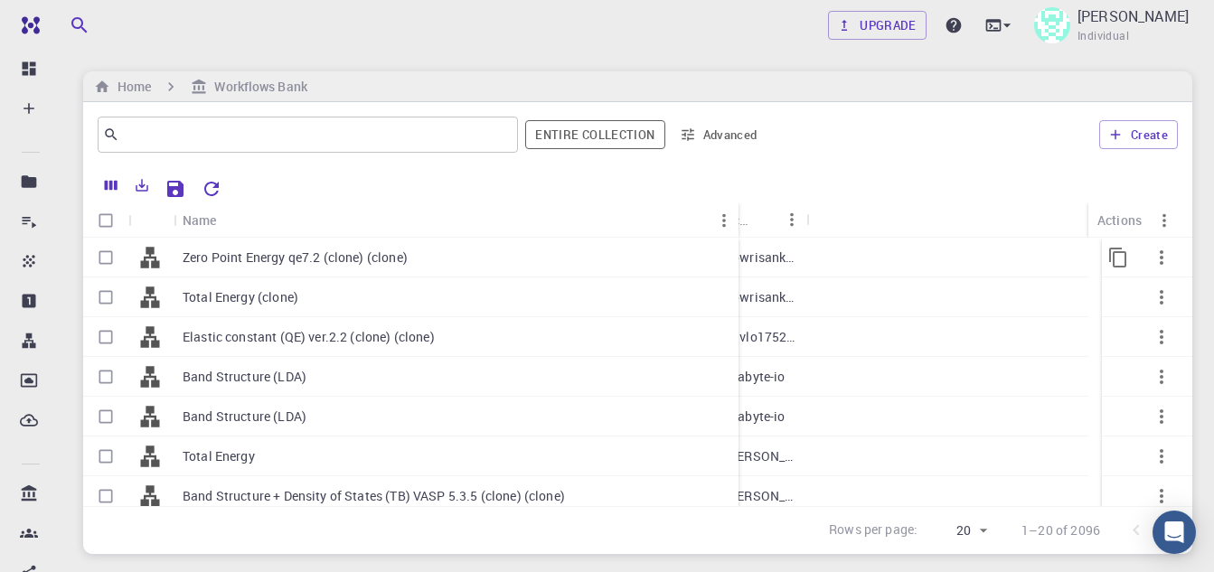
drag, startPoint x: 261, startPoint y: 219, endPoint x: 836, endPoint y: 242, distance: 575.4
click at [748, 247] on div "Name Used application Application Version Subworkflows Tags Created Account Act…" at bounding box center [637, 354] width 1109 height 304
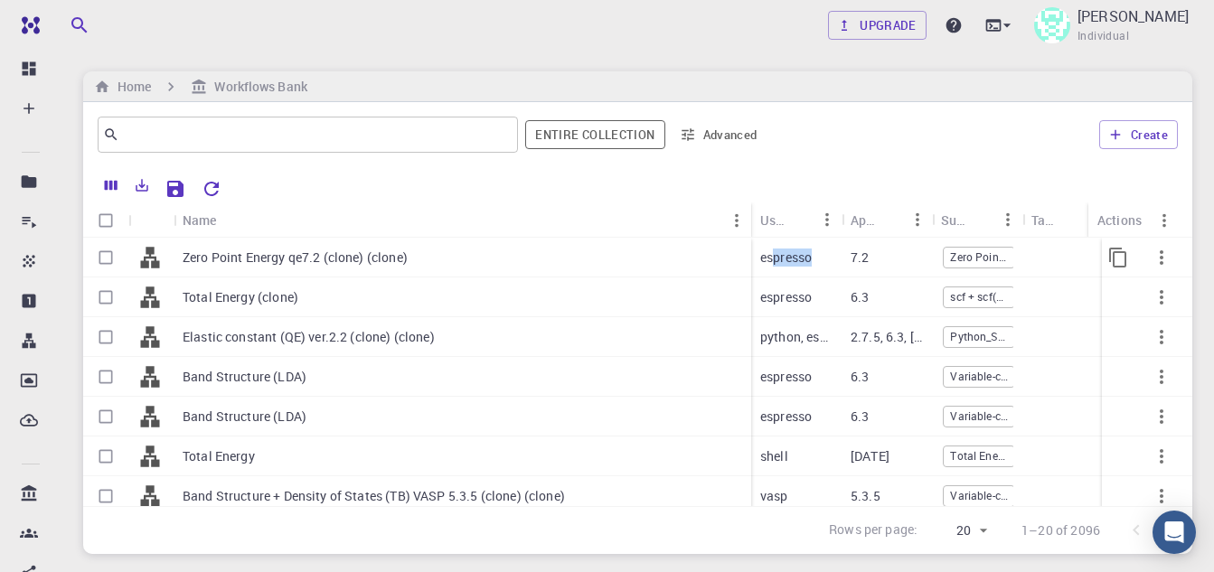
click at [836, 242] on div "espresso" at bounding box center [796, 258] width 90 height 40
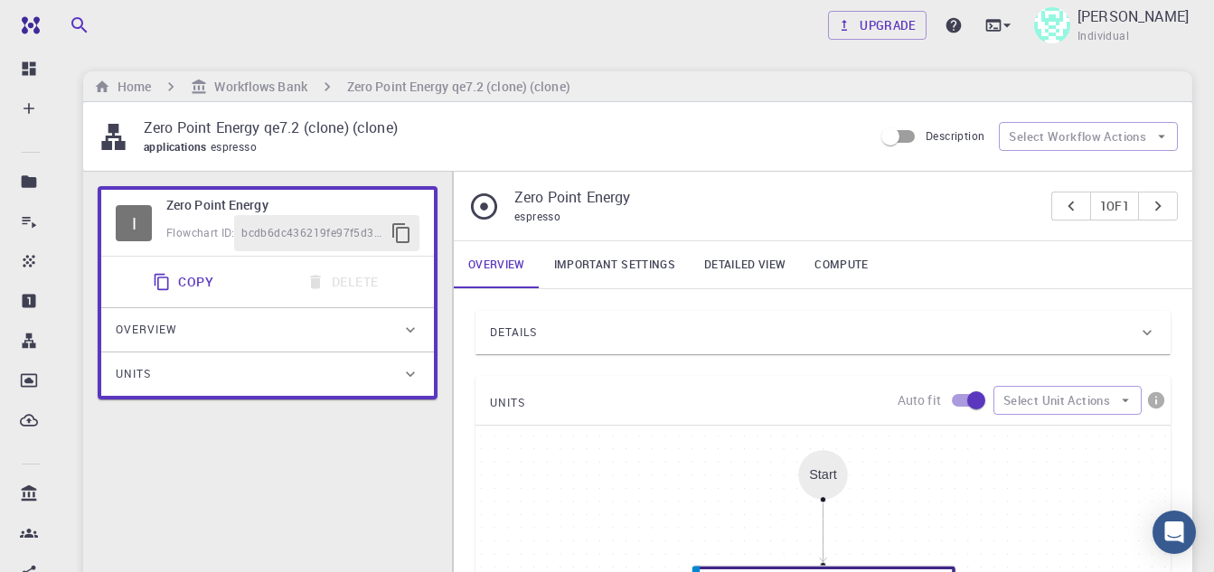
click at [616, 268] on link "Important settings" at bounding box center [615, 264] width 150 height 47
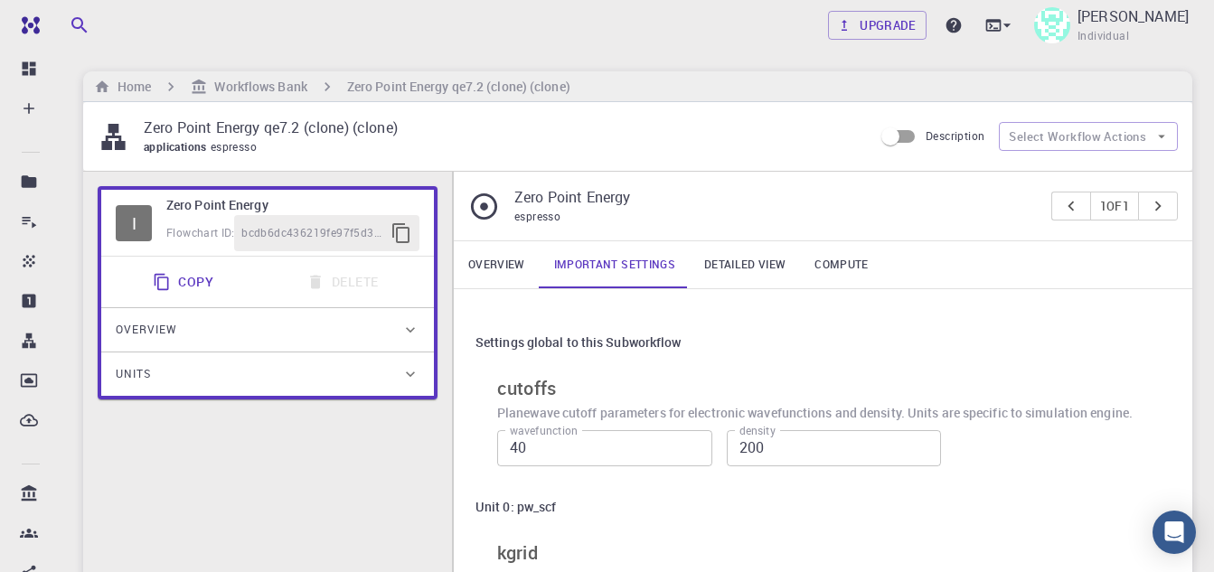
click at [757, 253] on link "Detailed view" at bounding box center [745, 264] width 110 height 47
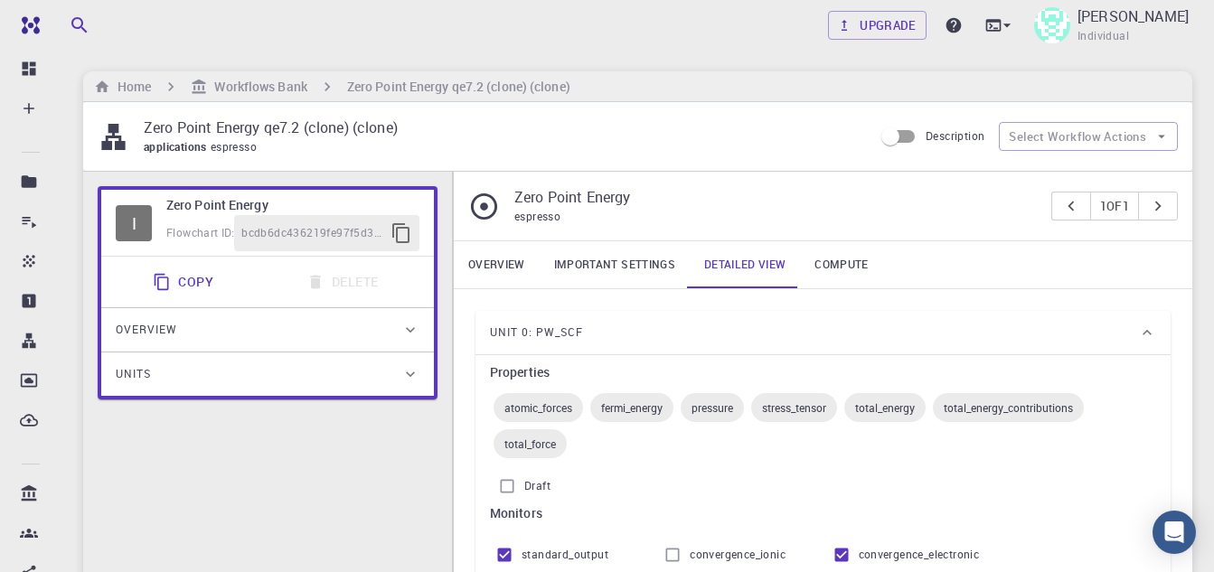
click at [834, 254] on link "Compute" at bounding box center [841, 264] width 82 height 47
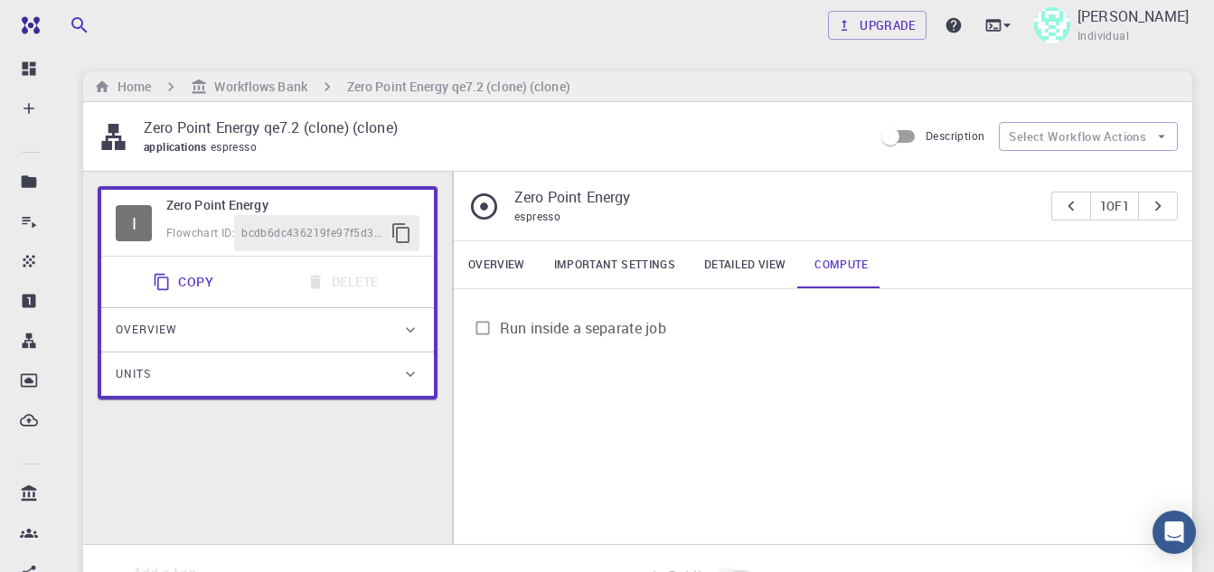
click at [510, 268] on link "Overview" at bounding box center [497, 264] width 86 height 47
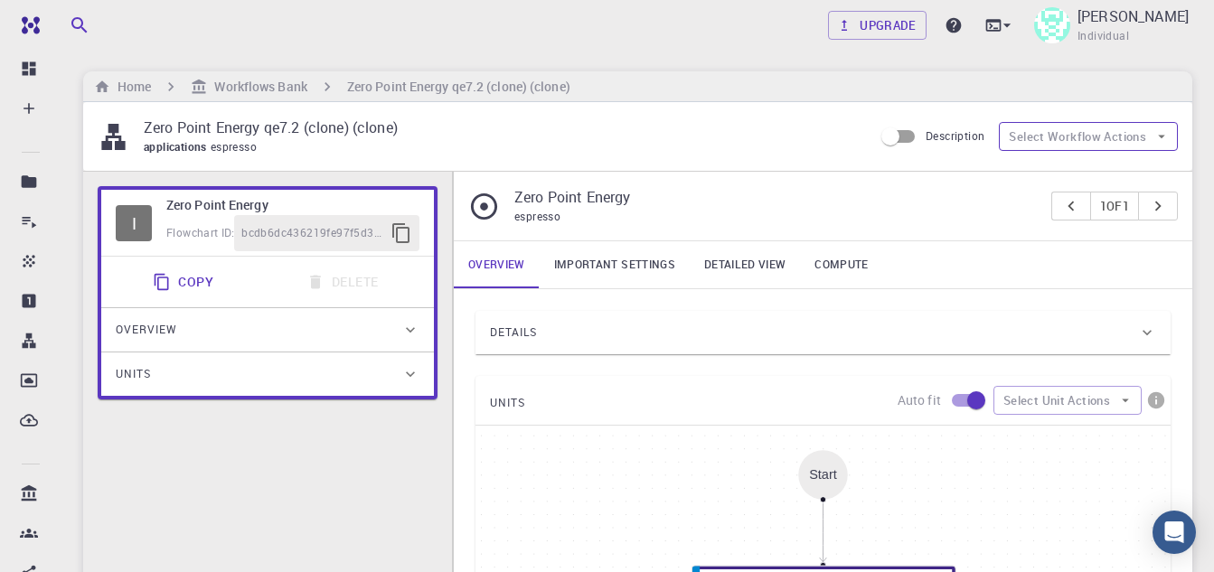
click at [1146, 129] on button "Select Workflow Actions" at bounding box center [1088, 136] width 179 height 29
click at [907, 194] on p "Zero Point Energy" at bounding box center [775, 197] width 522 height 22
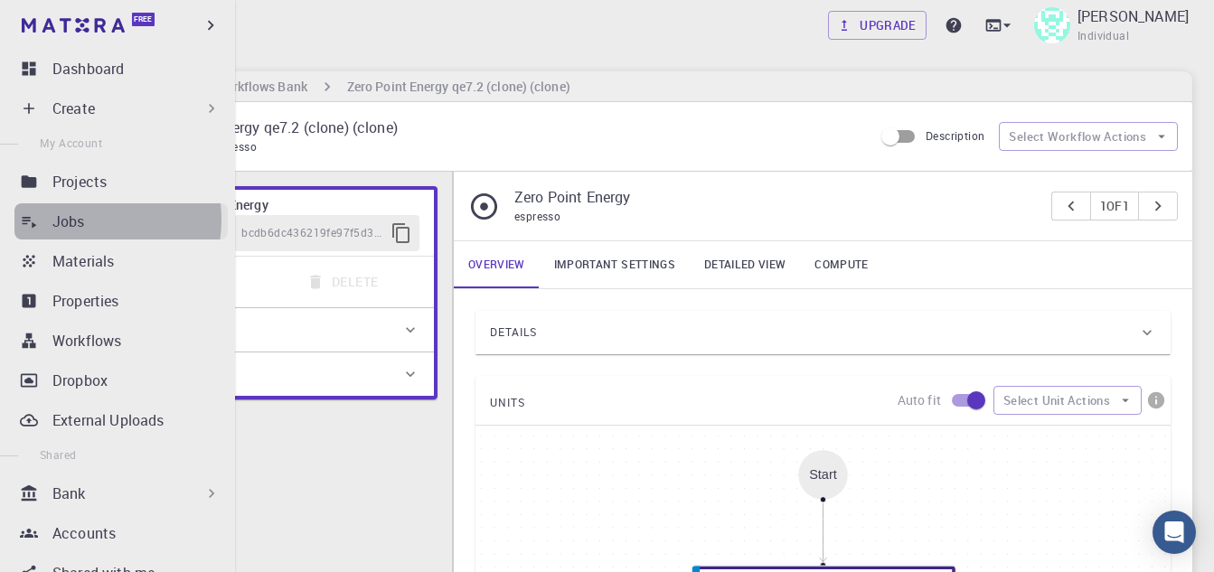
click at [81, 220] on p "Jobs" at bounding box center [68, 222] width 33 height 22
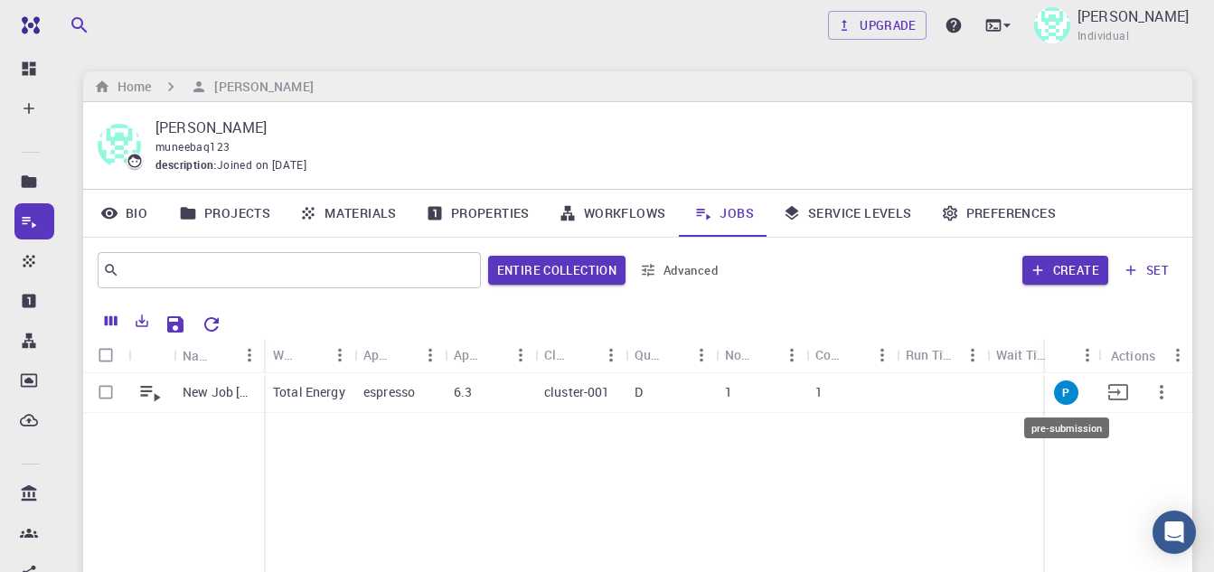
click at [1063, 390] on span "P" at bounding box center [1066, 392] width 22 height 15
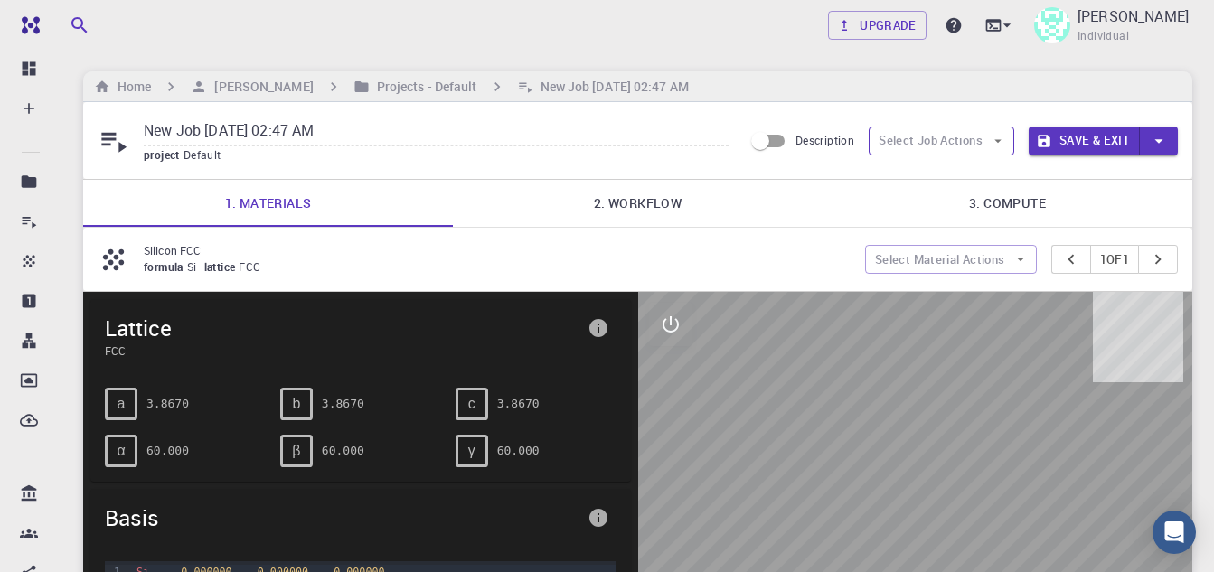
click at [971, 146] on button "Select Job Actions" at bounding box center [942, 141] width 146 height 29
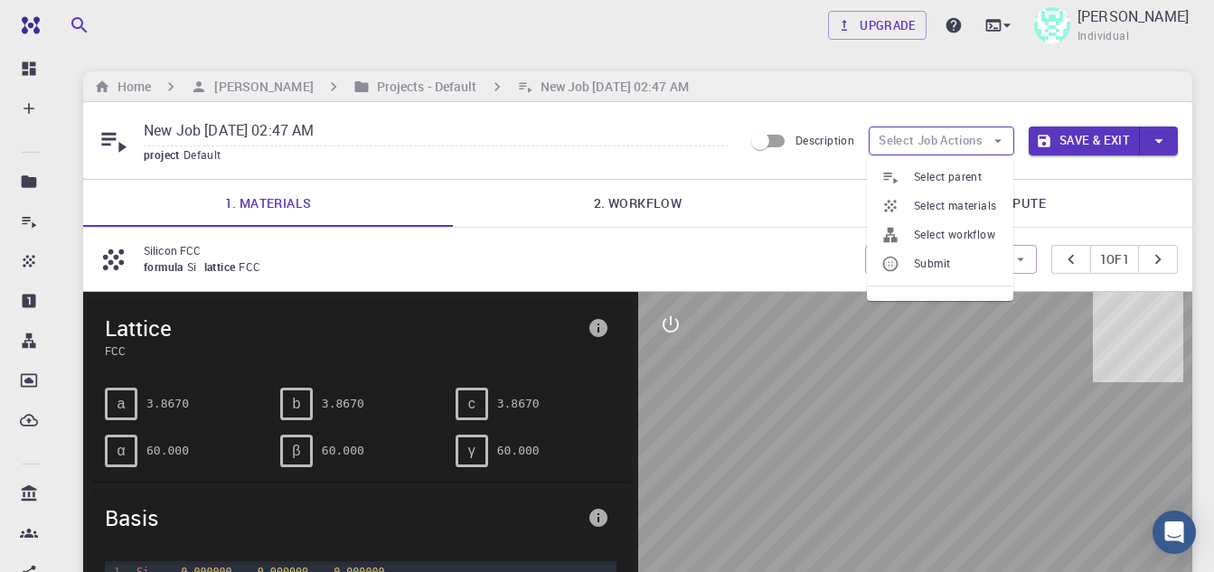
click at [971, 146] on button "Select Job Actions" at bounding box center [942, 141] width 146 height 29
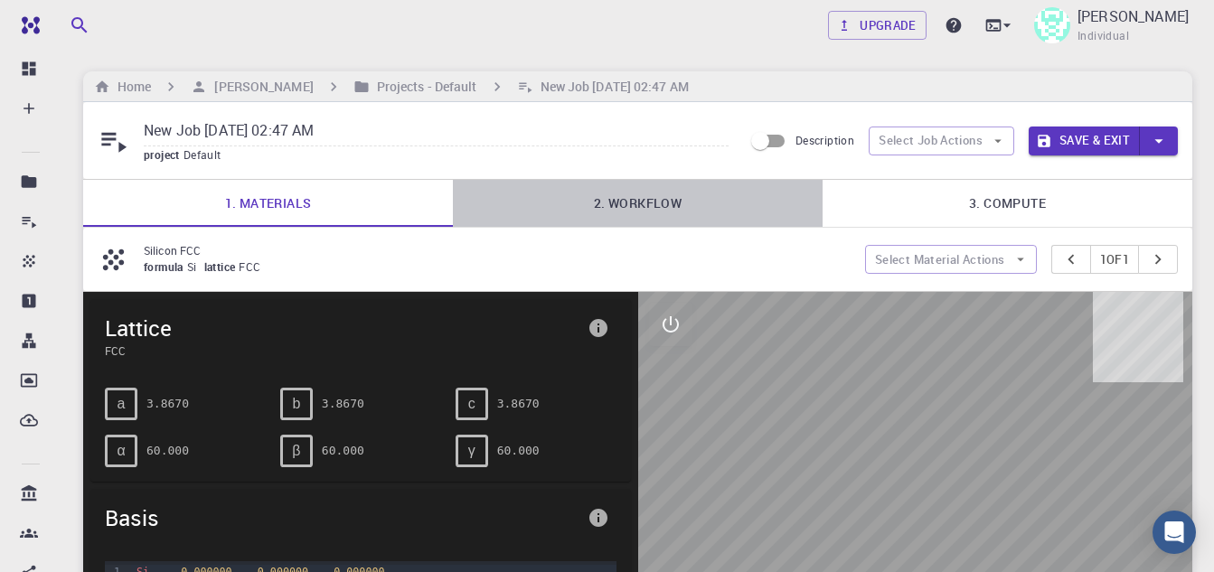
click at [645, 212] on link "2. Workflow" at bounding box center [638, 203] width 370 height 47
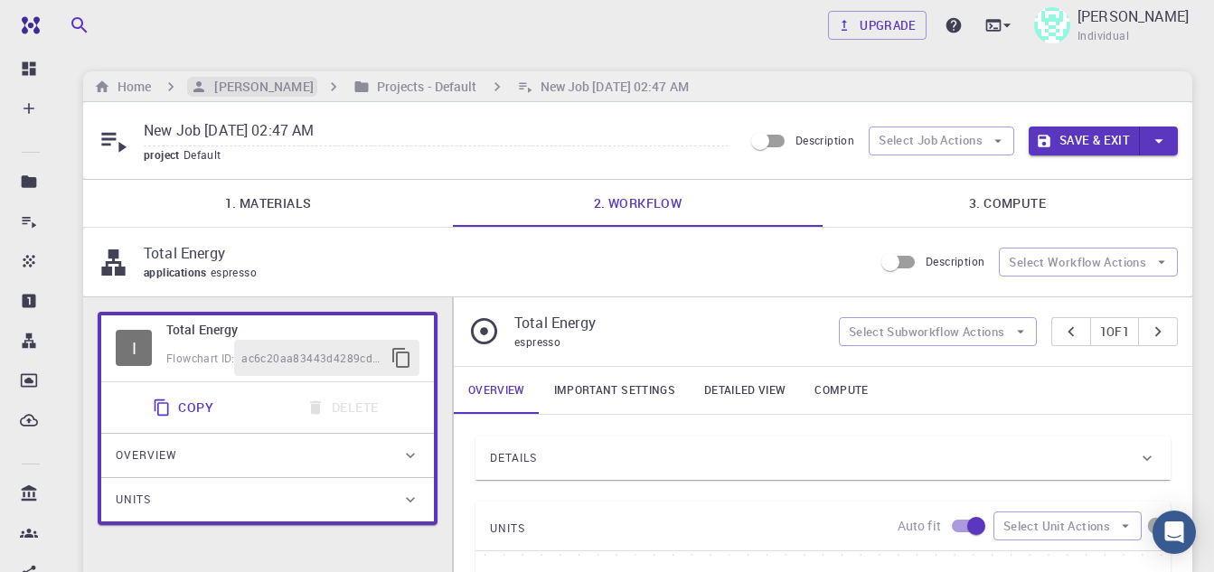
click at [268, 79] on h6 "[PERSON_NAME]" at bounding box center [260, 87] width 106 height 20
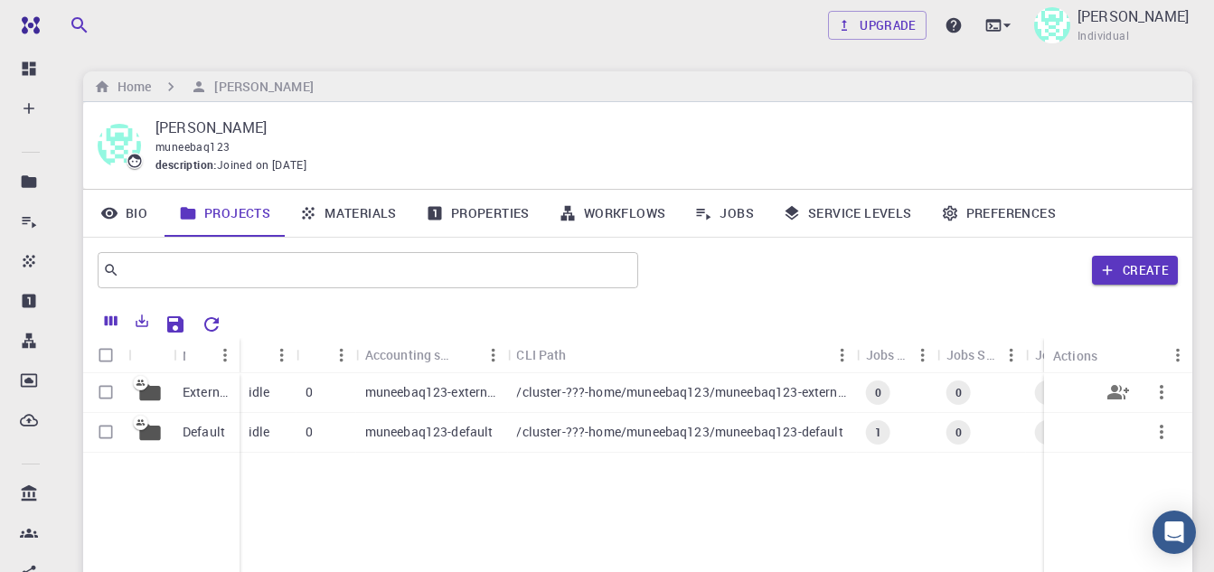
click at [413, 394] on p "muneebaq123-external" at bounding box center [432, 392] width 134 height 18
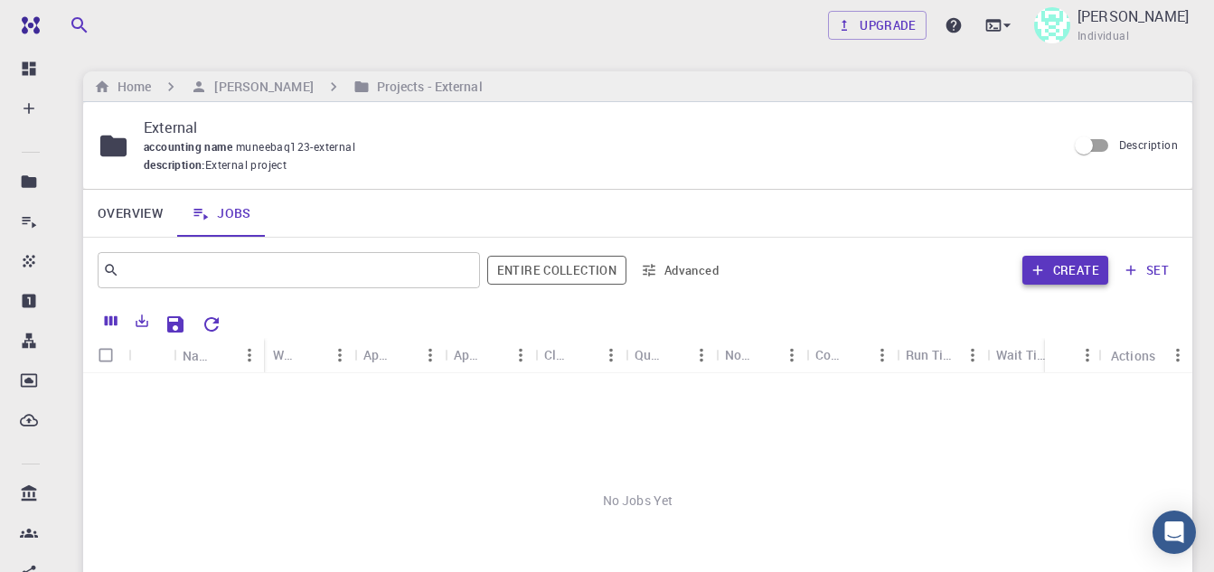
click at [1094, 261] on button "Create" at bounding box center [1065, 270] width 86 height 29
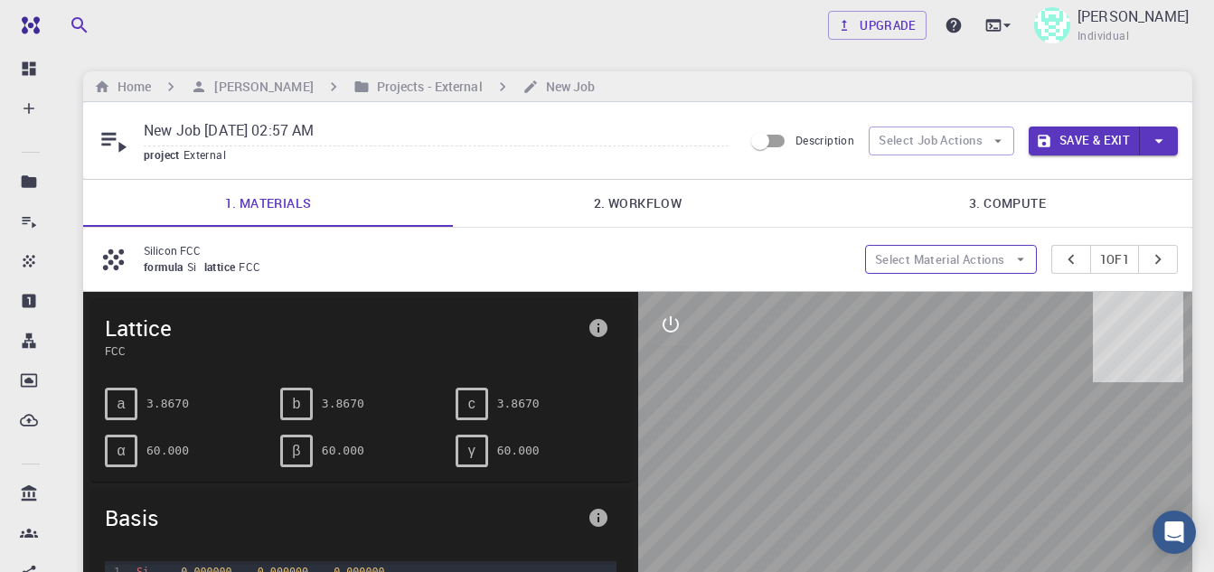
click at [989, 263] on button "Select Material Actions" at bounding box center [951, 259] width 172 height 29
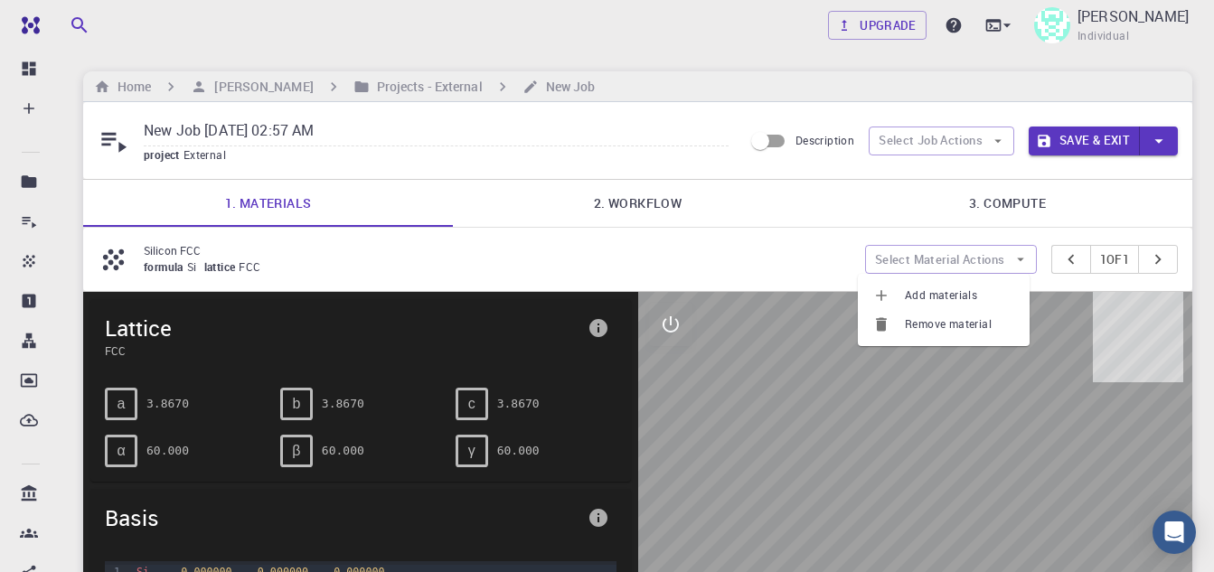
click at [961, 287] on span "Add materials" at bounding box center [960, 296] width 110 height 18
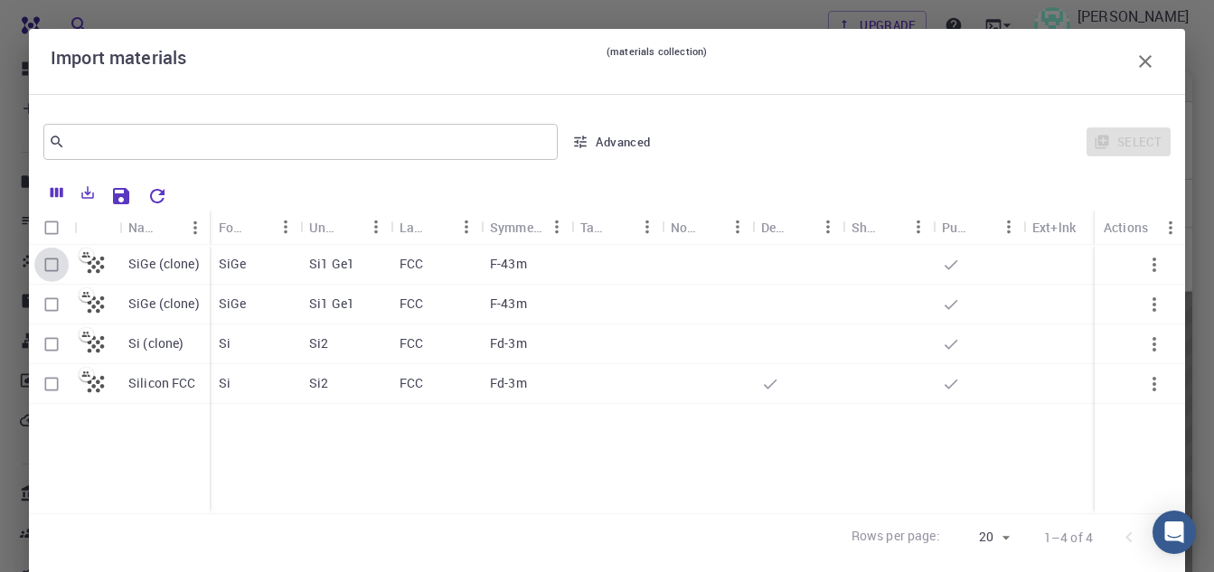
click at [47, 263] on input "Select row" at bounding box center [51, 265] width 34 height 34
checkbox input "true"
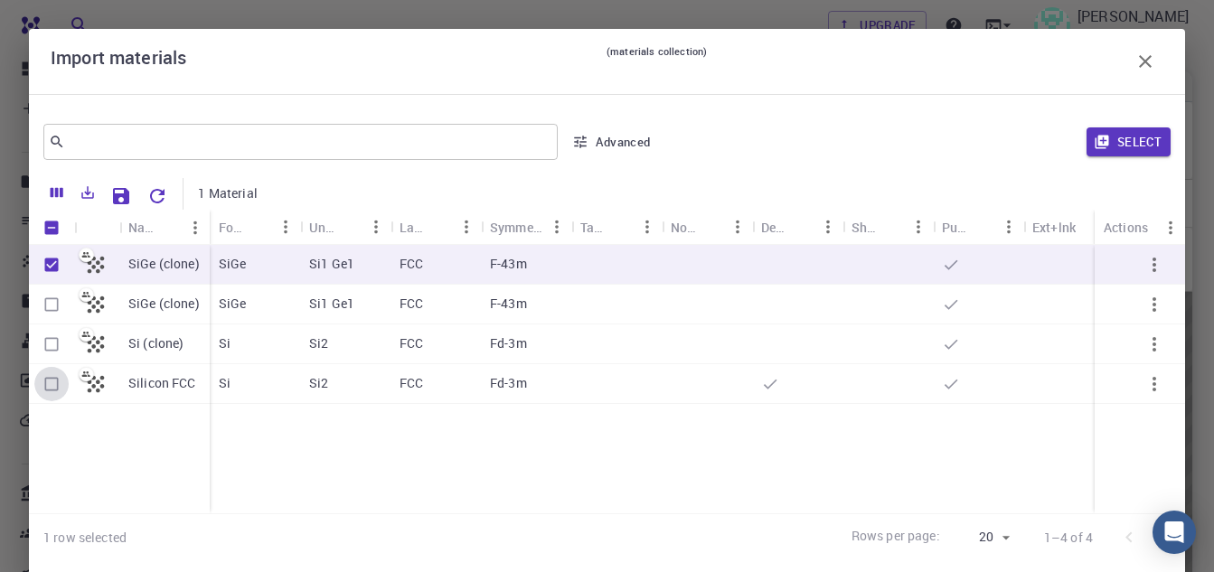
click at [57, 384] on input "Select row" at bounding box center [51, 384] width 34 height 34
checkbox input "true"
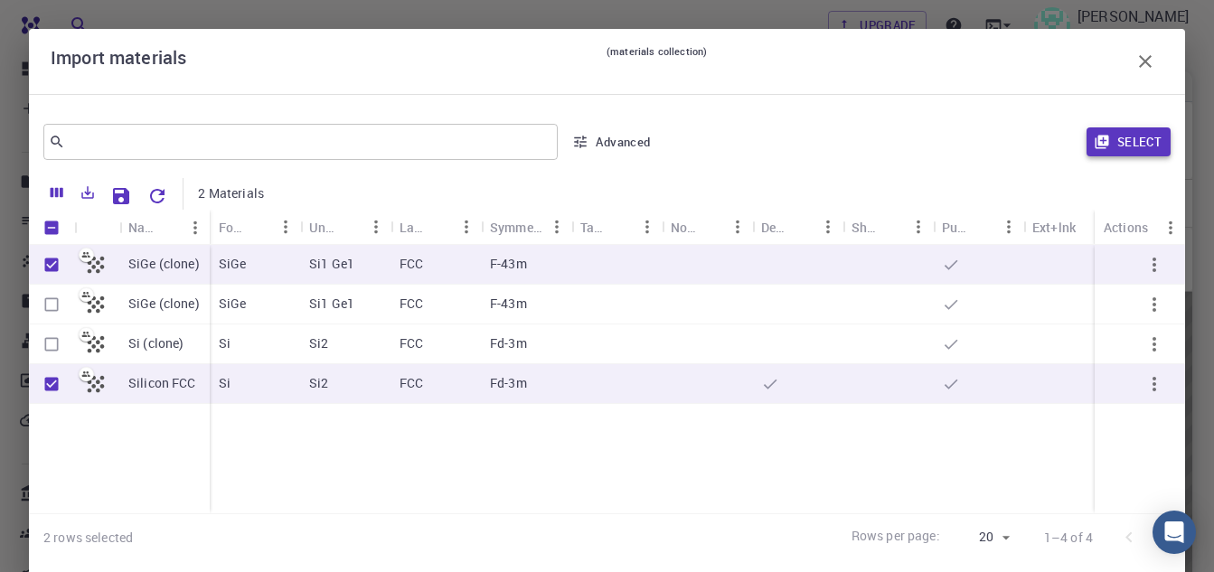
click at [1124, 155] on button "Select" at bounding box center [1129, 141] width 84 height 29
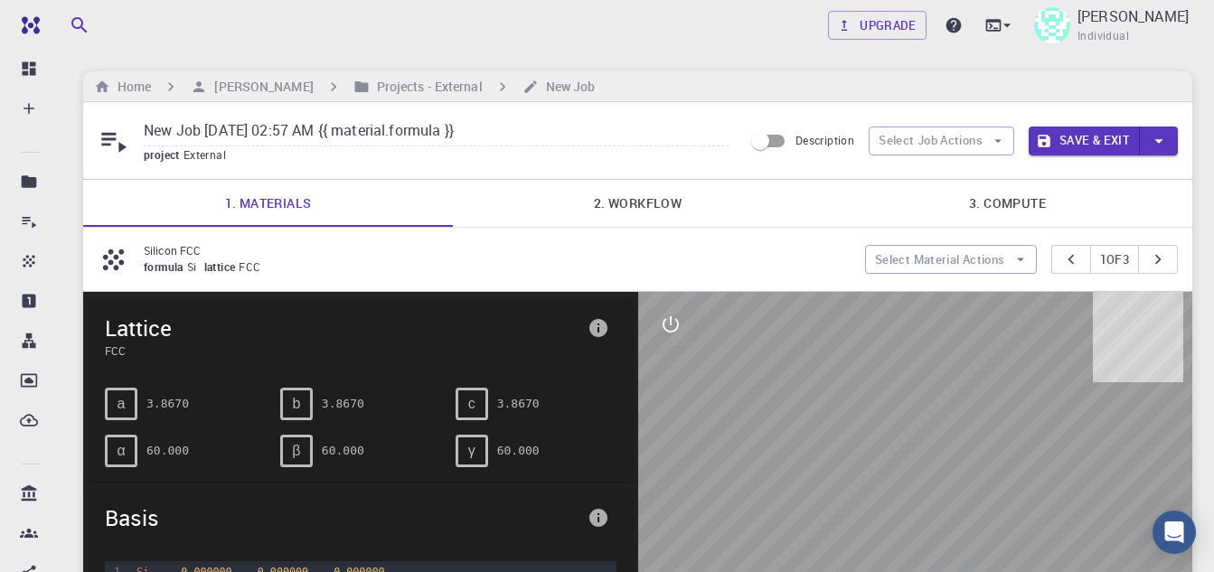
type input "New Job [DATE] 02:57 AM {{ material.formula }}"
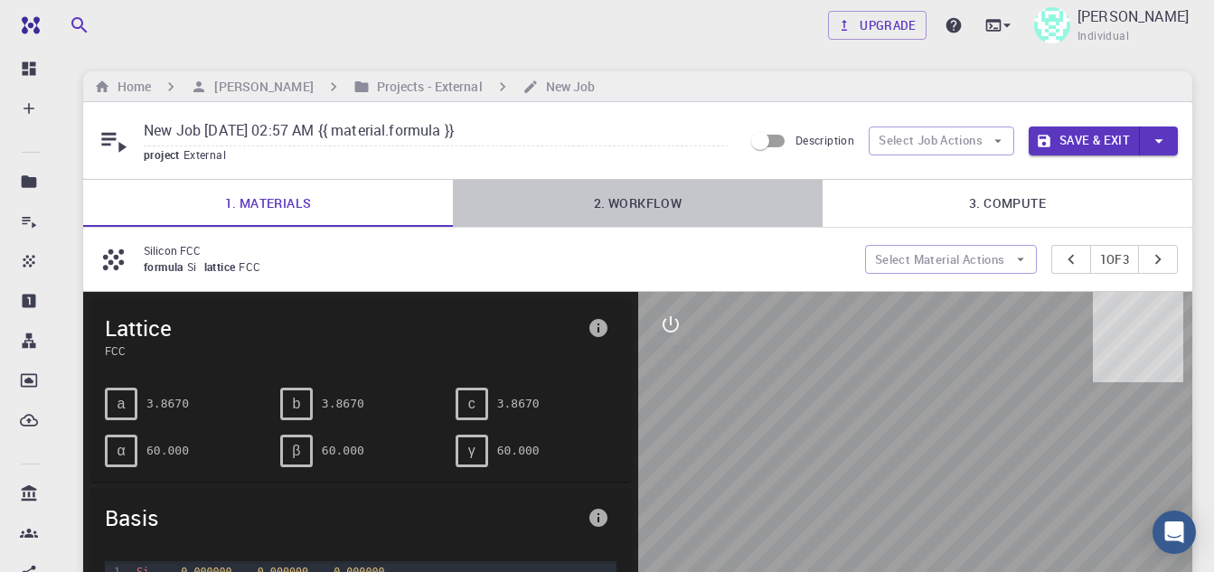
click at [578, 197] on link "2. Workflow" at bounding box center [638, 203] width 370 height 47
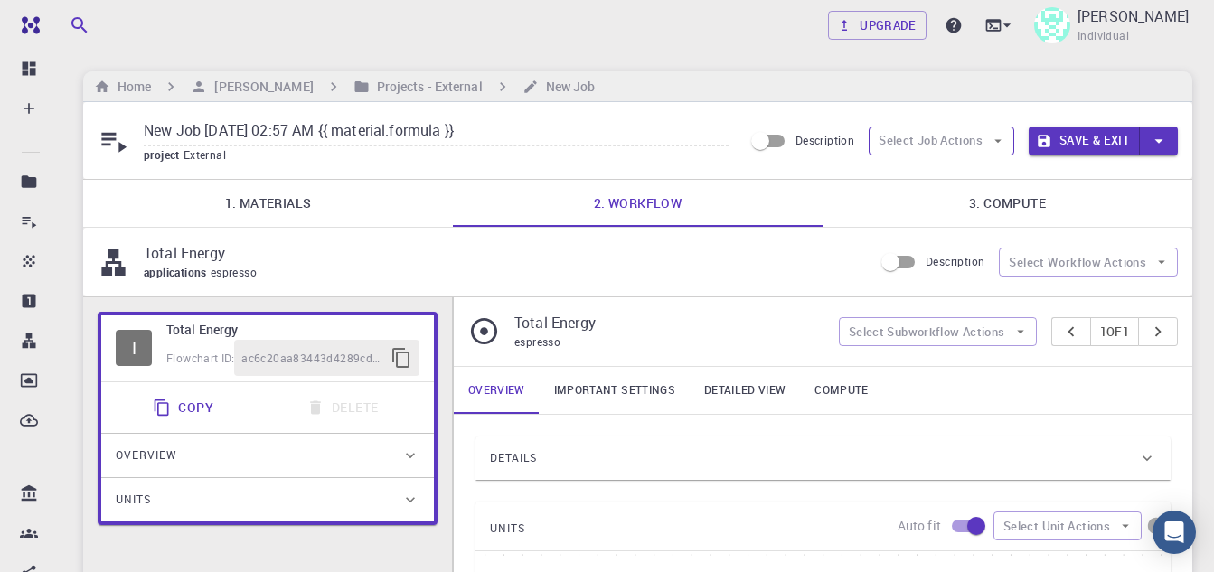
click at [989, 141] on button "Select Job Actions" at bounding box center [942, 141] width 146 height 29
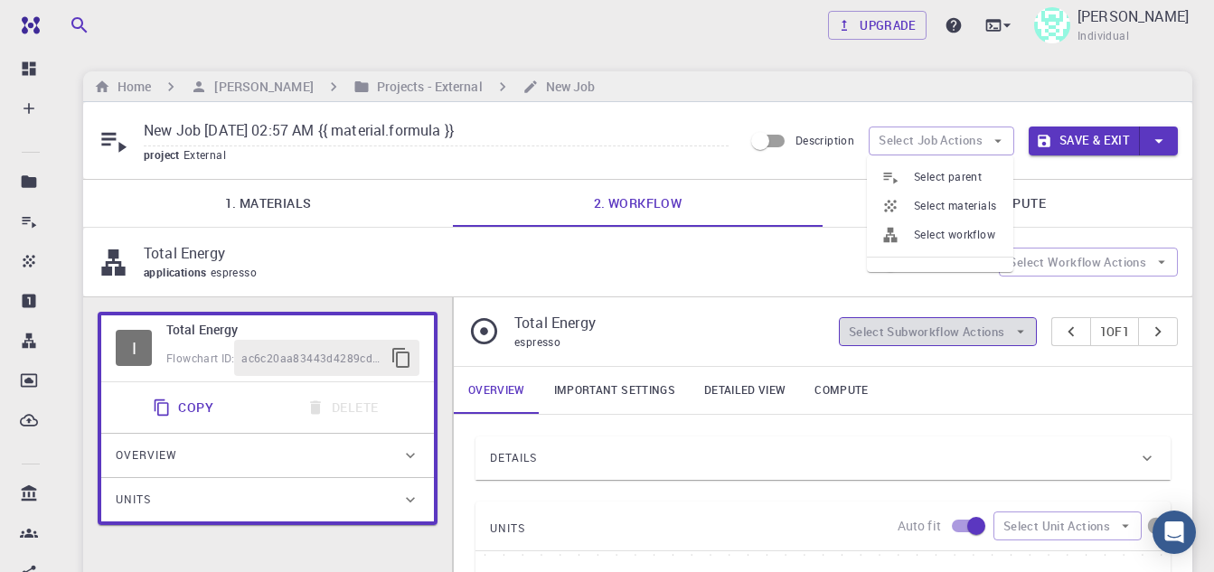
click at [998, 325] on button "Select Subworkflow Actions" at bounding box center [938, 331] width 198 height 29
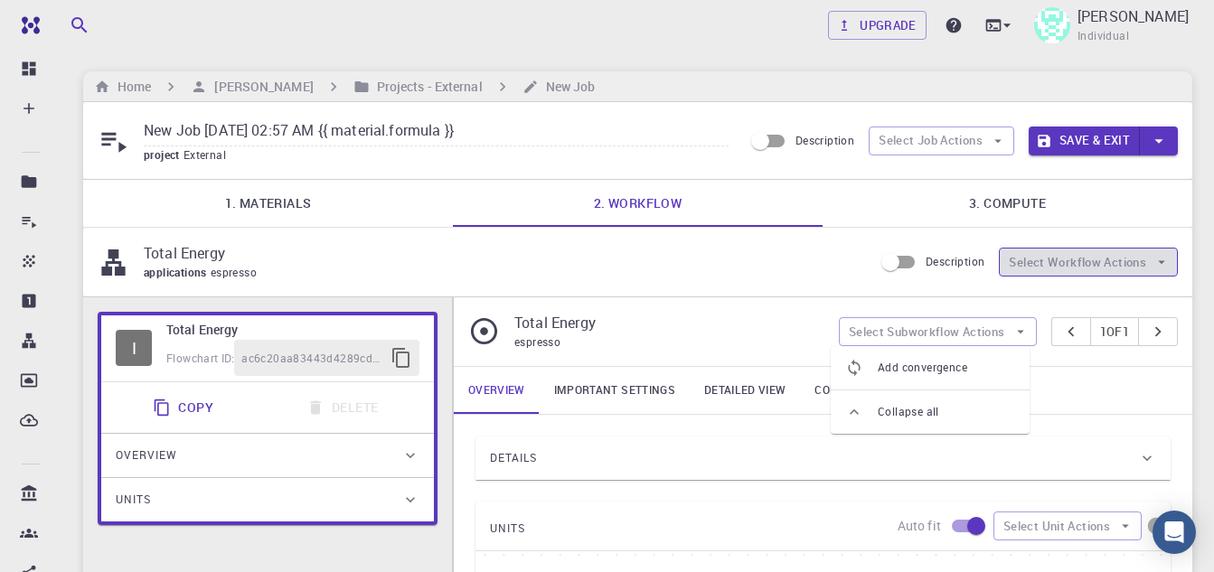
click at [1151, 264] on button "Select Workflow Actions" at bounding box center [1088, 262] width 179 height 29
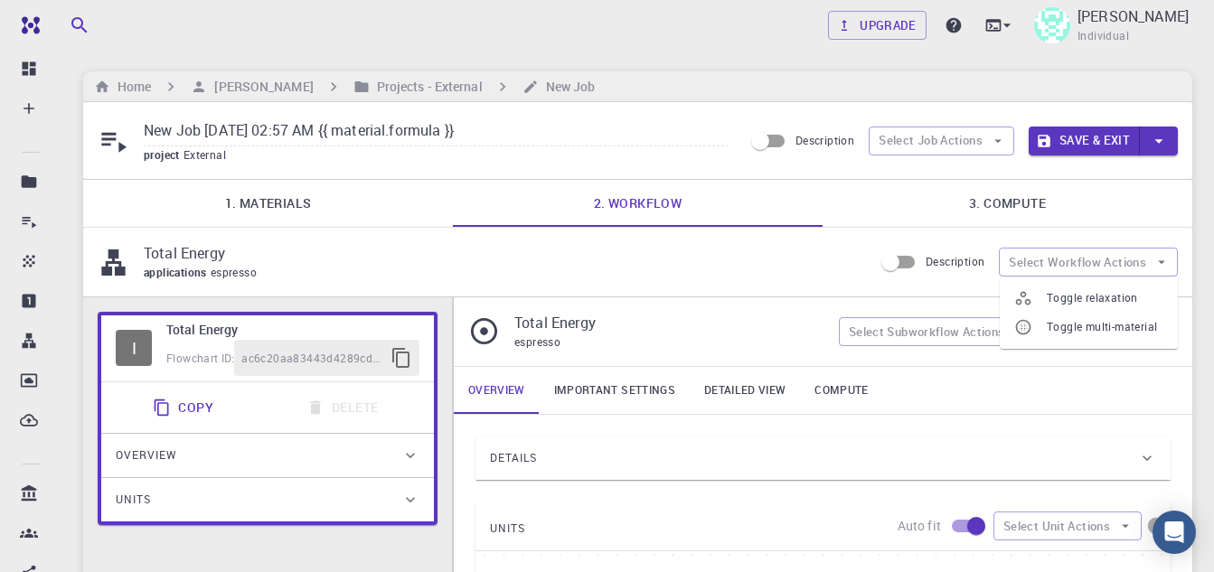
click at [607, 269] on div "applications espresso" at bounding box center [501, 273] width 715 height 18
click at [649, 379] on link "Important settings" at bounding box center [615, 390] width 150 height 47
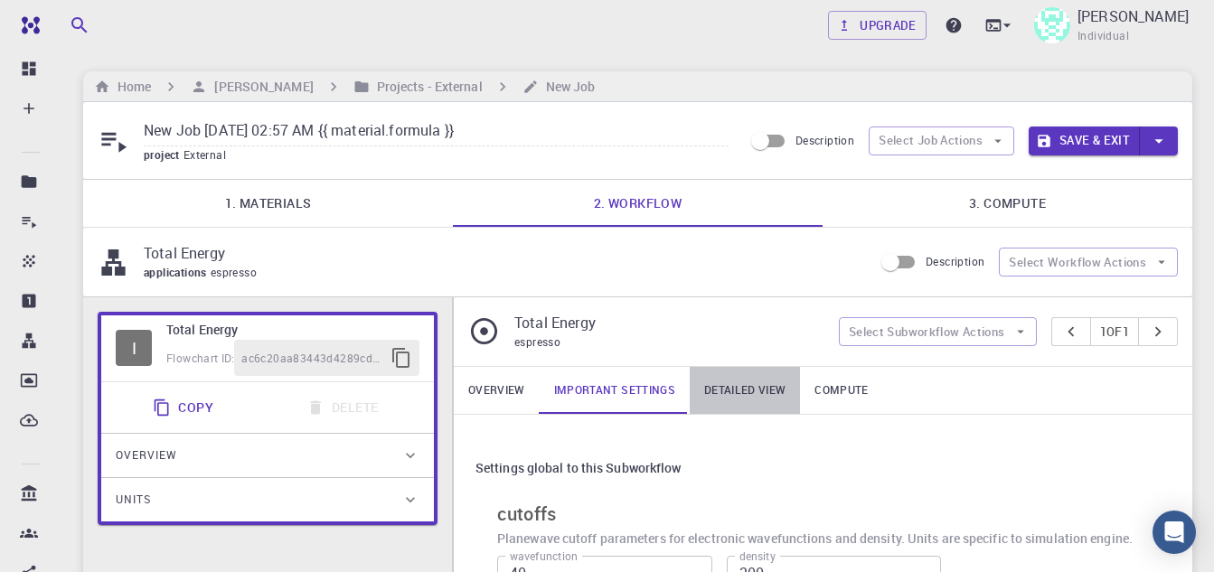
click at [766, 382] on link "Detailed view" at bounding box center [745, 390] width 110 height 47
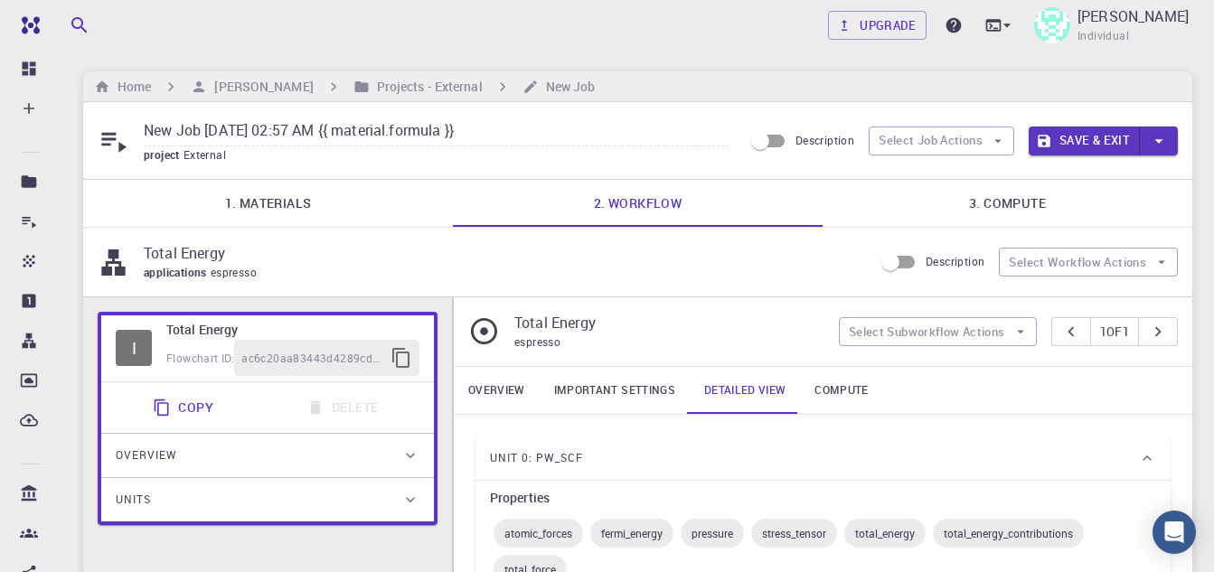
click at [857, 386] on link "Compute" at bounding box center [841, 390] width 82 height 47
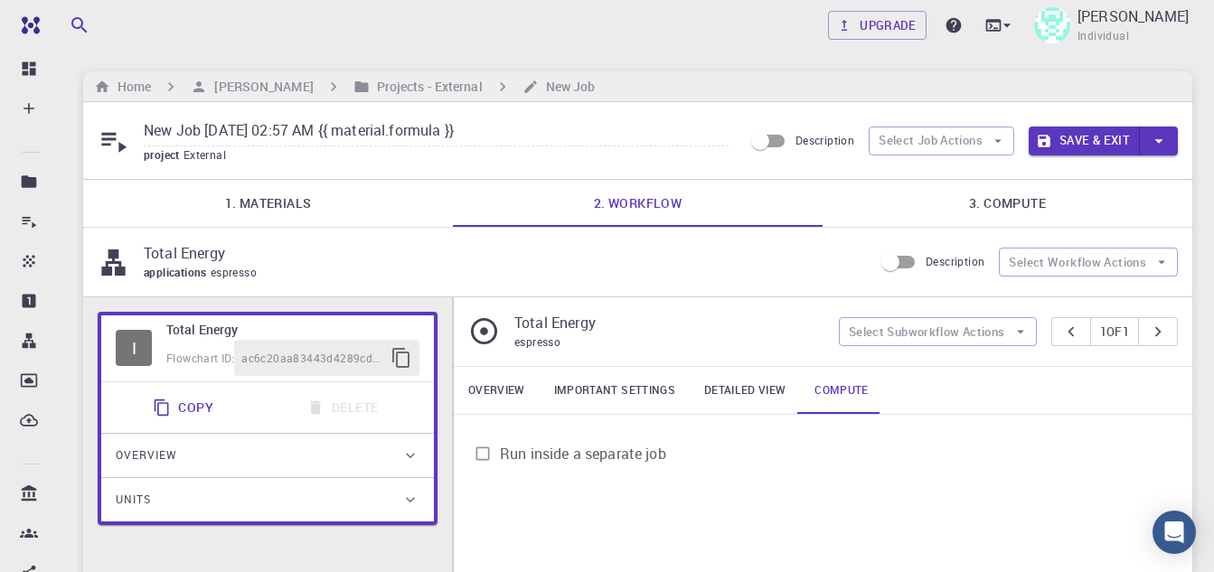
click at [594, 393] on link "Important settings" at bounding box center [615, 390] width 150 height 47
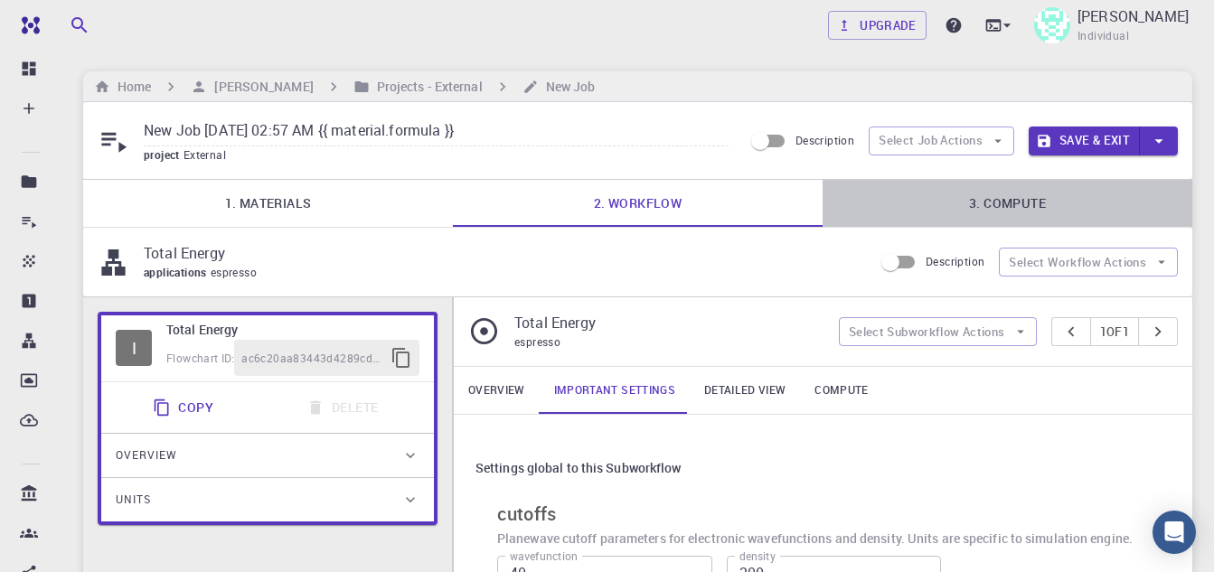
click at [1003, 203] on link "3. Compute" at bounding box center [1008, 203] width 370 height 47
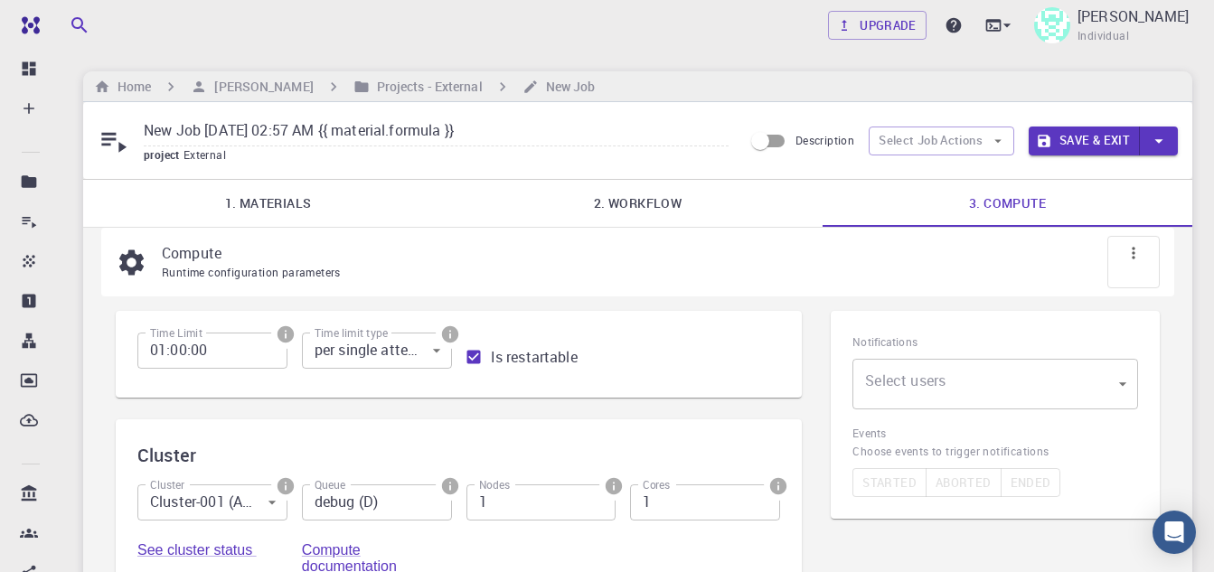
click at [353, 504] on input "debug (D)" at bounding box center [377, 503] width 150 height 36
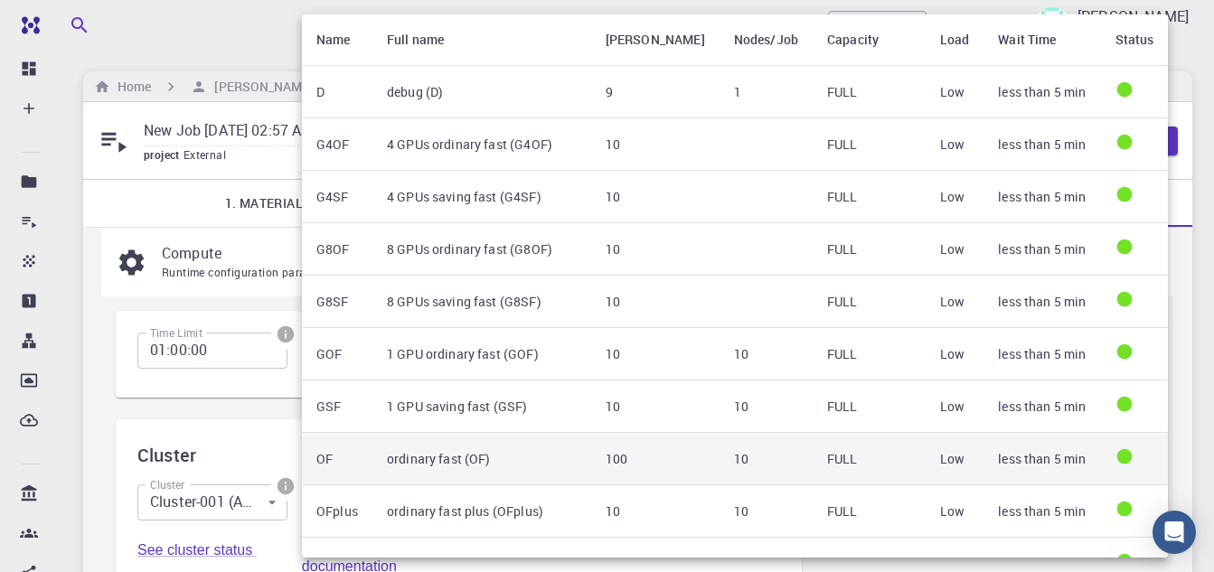
click at [402, 468] on td "ordinary fast (OF)" at bounding box center [481, 459] width 219 height 52
type input "ordinary fast (OF)"
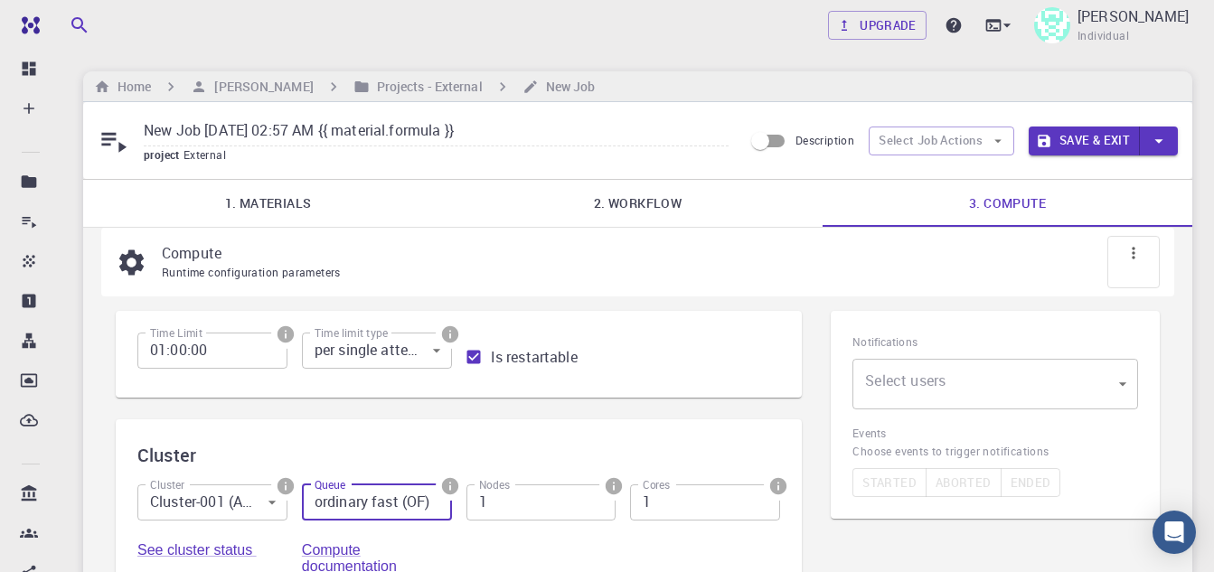
click at [1156, 134] on icon "button" at bounding box center [1159, 141] width 20 height 20
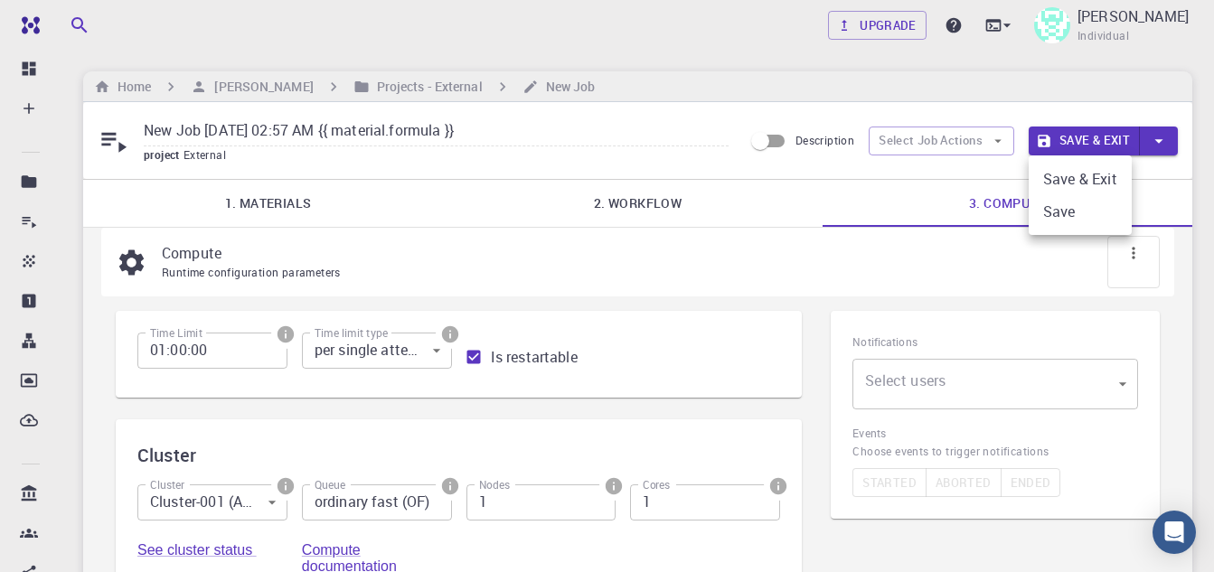
click at [1081, 211] on li "Save" at bounding box center [1080, 211] width 103 height 33
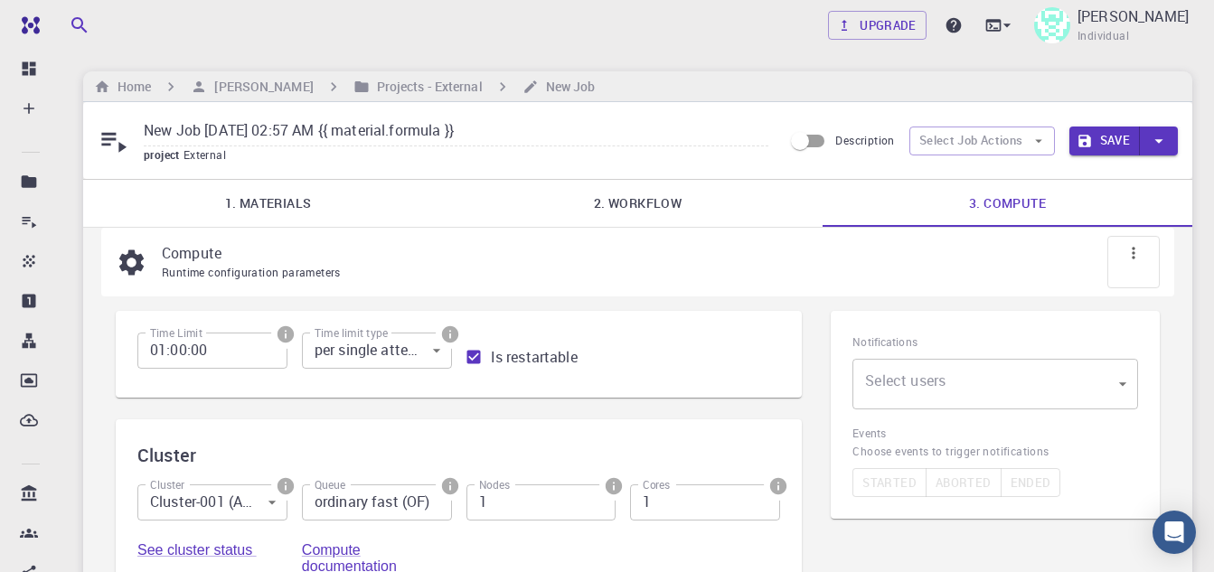
click at [1102, 135] on button "Save" at bounding box center [1104, 141] width 71 height 29
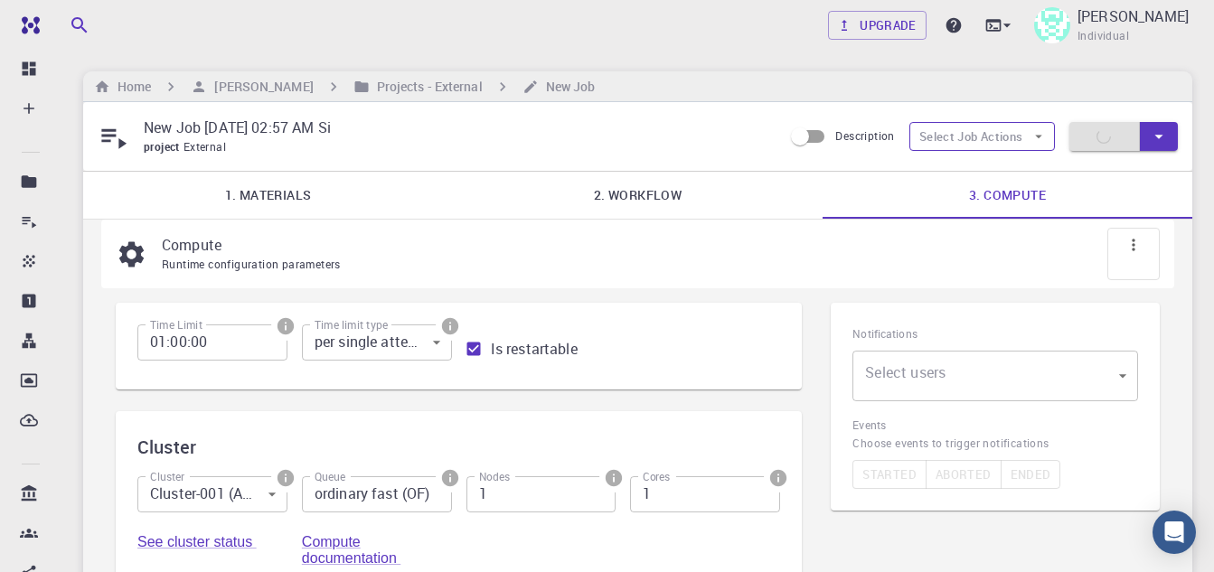
click at [1038, 135] on icon "button" at bounding box center [1039, 136] width 16 height 16
click at [1009, 230] on span "Select workflow" at bounding box center [997, 230] width 85 height 18
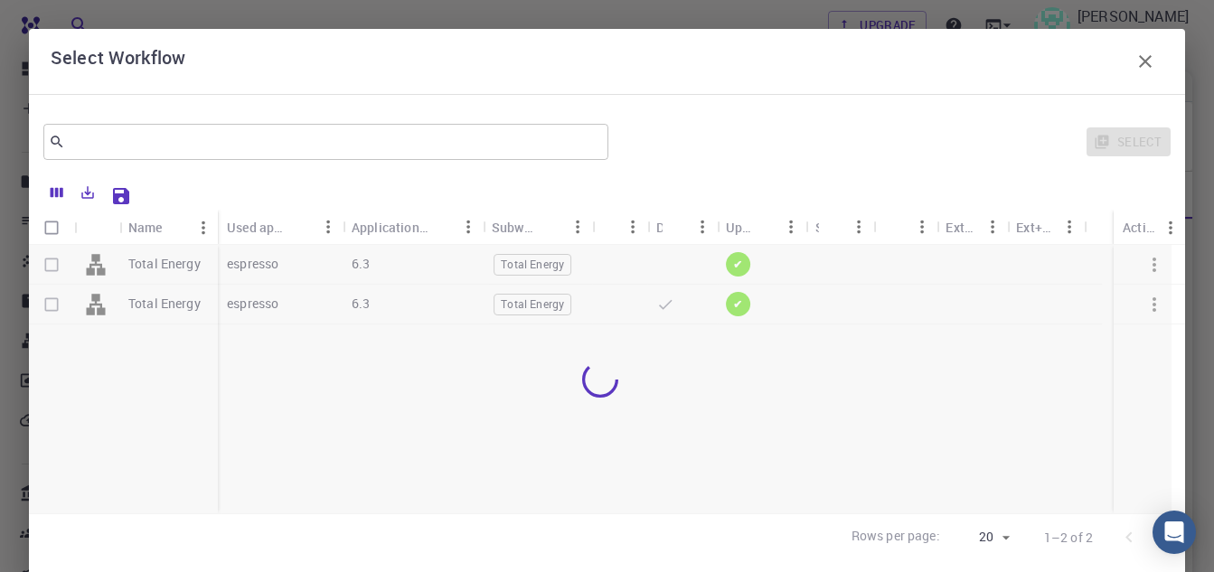
click at [1139, 61] on icon "button" at bounding box center [1145, 61] width 13 height 13
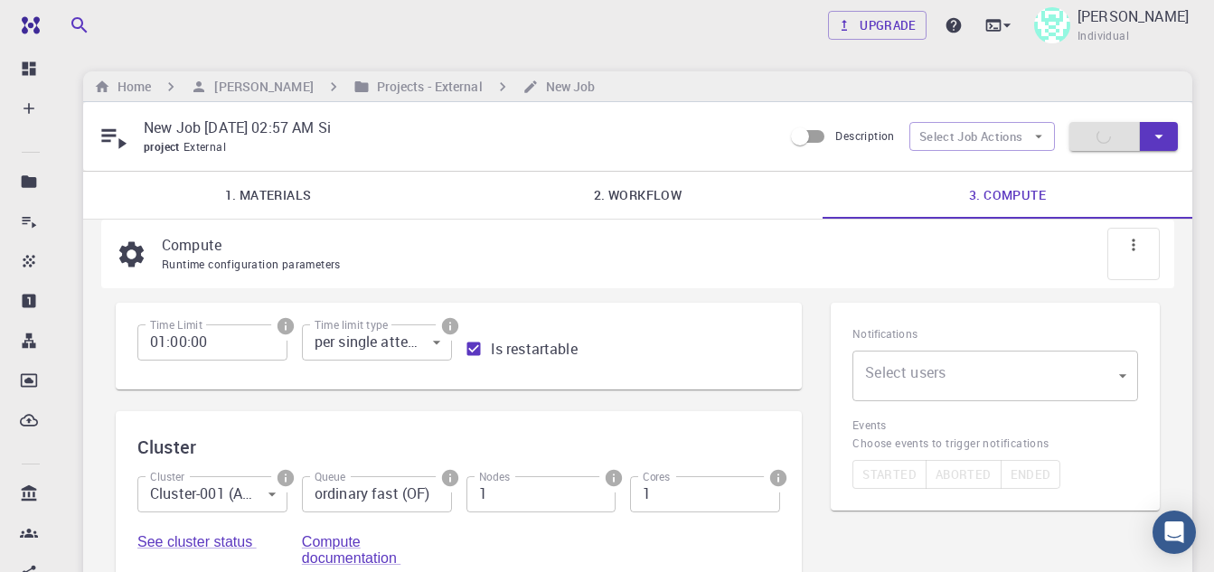
click at [619, 198] on link "2. Workflow" at bounding box center [638, 195] width 370 height 47
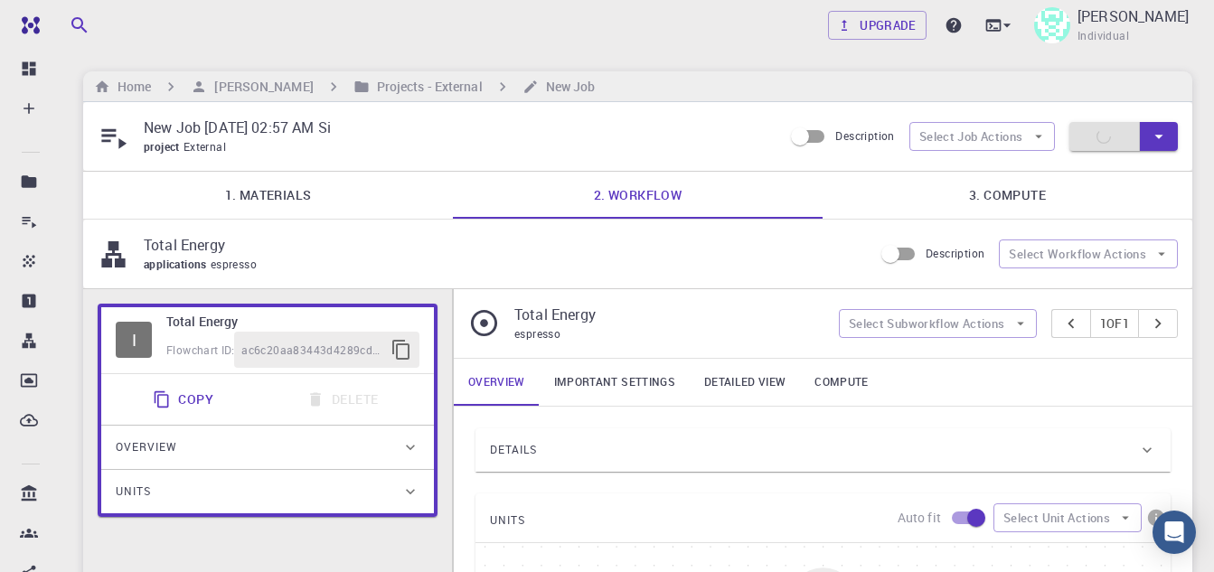
click at [255, 182] on link "1. Materials" at bounding box center [268, 195] width 370 height 47
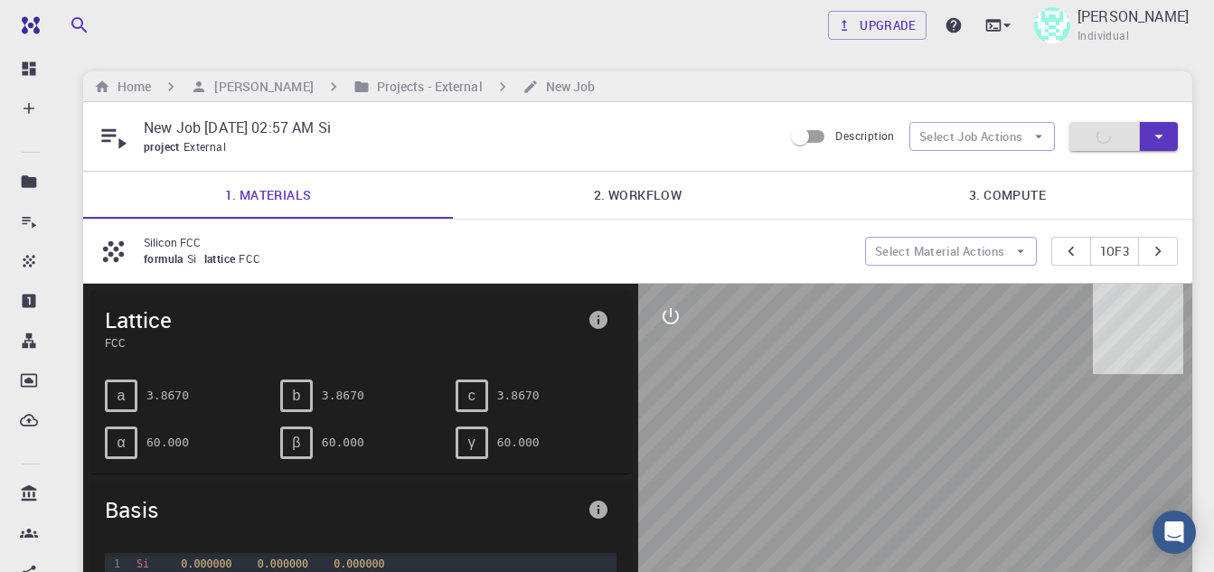
click at [1001, 189] on link "3. Compute" at bounding box center [1008, 195] width 370 height 47
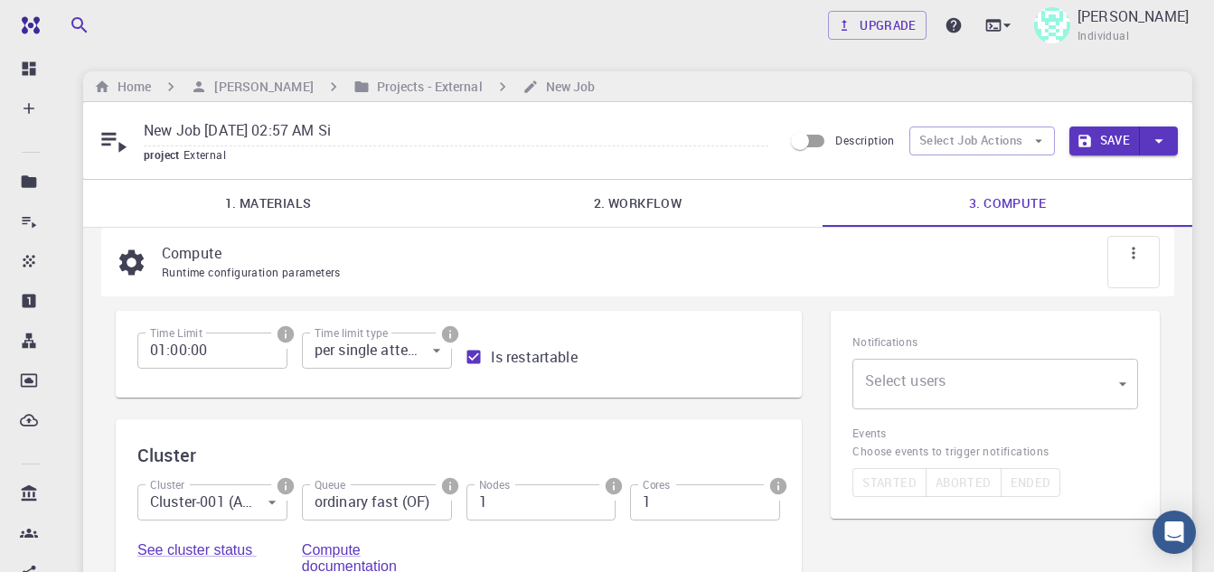
click at [1124, 259] on div at bounding box center [1133, 262] width 52 height 52
click at [1004, 142] on button "Select Job Actions" at bounding box center [982, 141] width 146 height 29
click at [772, 260] on p "Compute" at bounding box center [653, 253] width 983 height 22
click at [115, 90] on h6 "Home" at bounding box center [130, 87] width 41 height 20
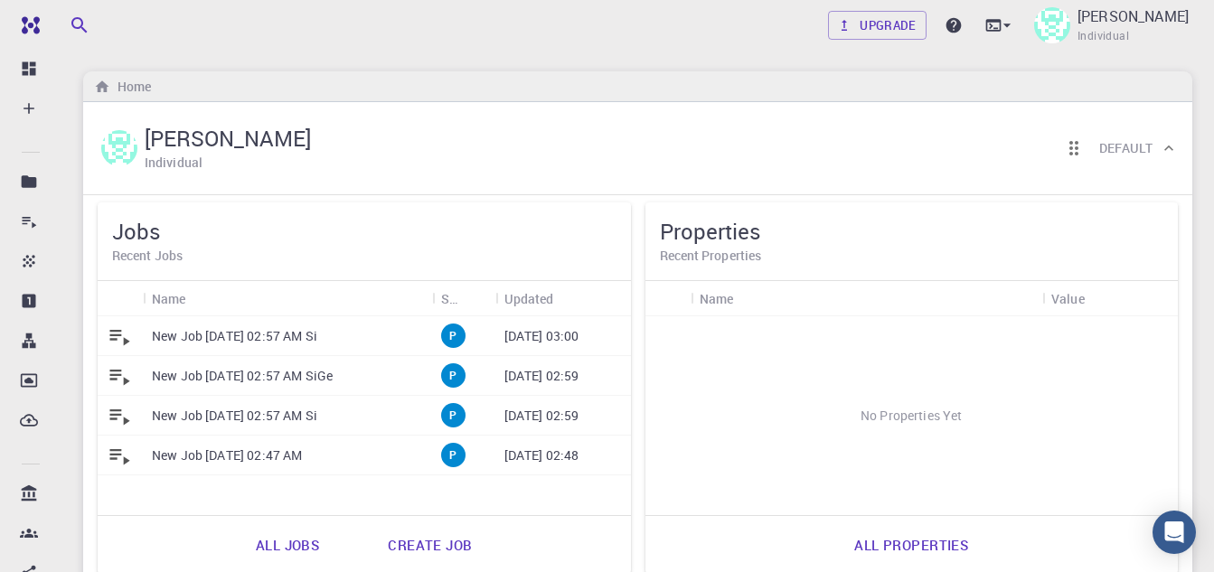
click at [317, 340] on p "New Job [DATE] 02:57 AM Si" at bounding box center [234, 336] width 165 height 18
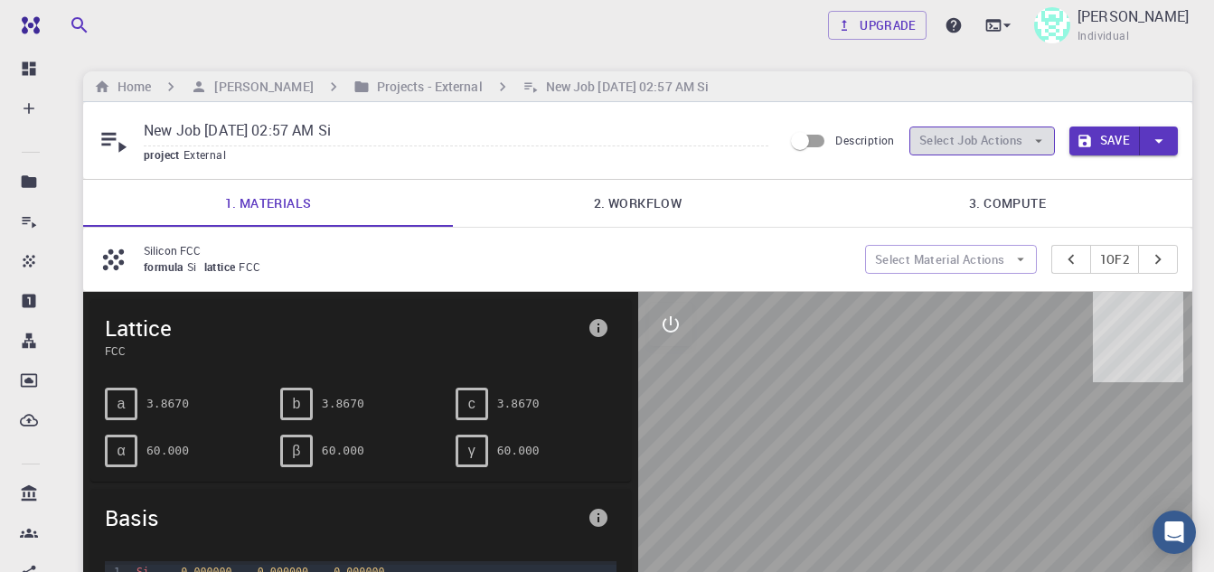
click at [1006, 140] on button "Select Job Actions" at bounding box center [982, 141] width 146 height 29
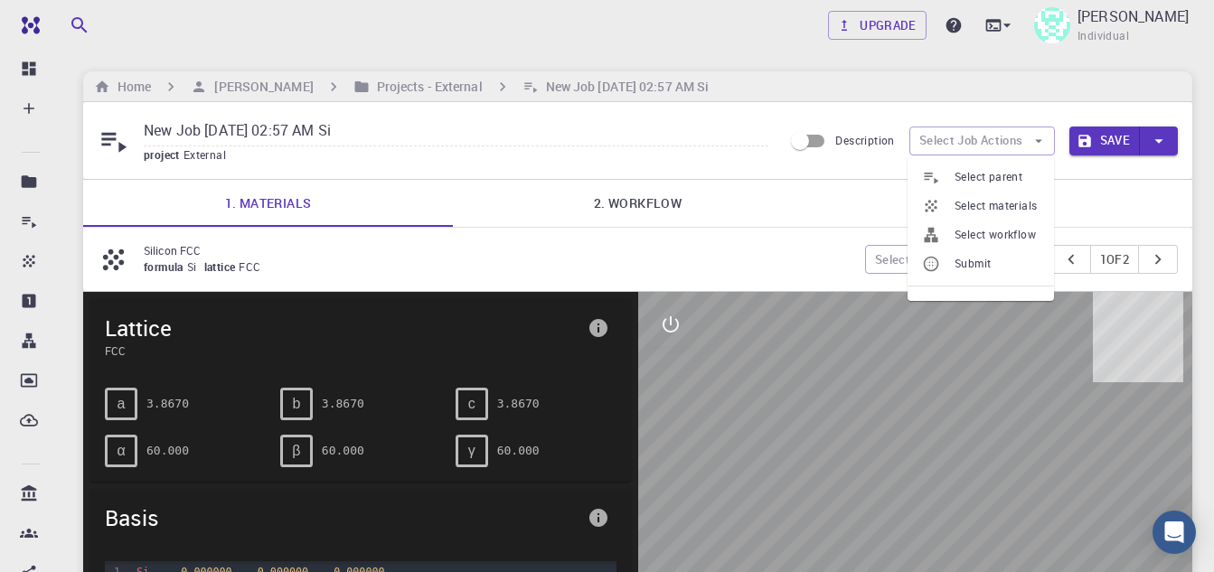
click at [963, 270] on span "Submit" at bounding box center [997, 264] width 85 height 18
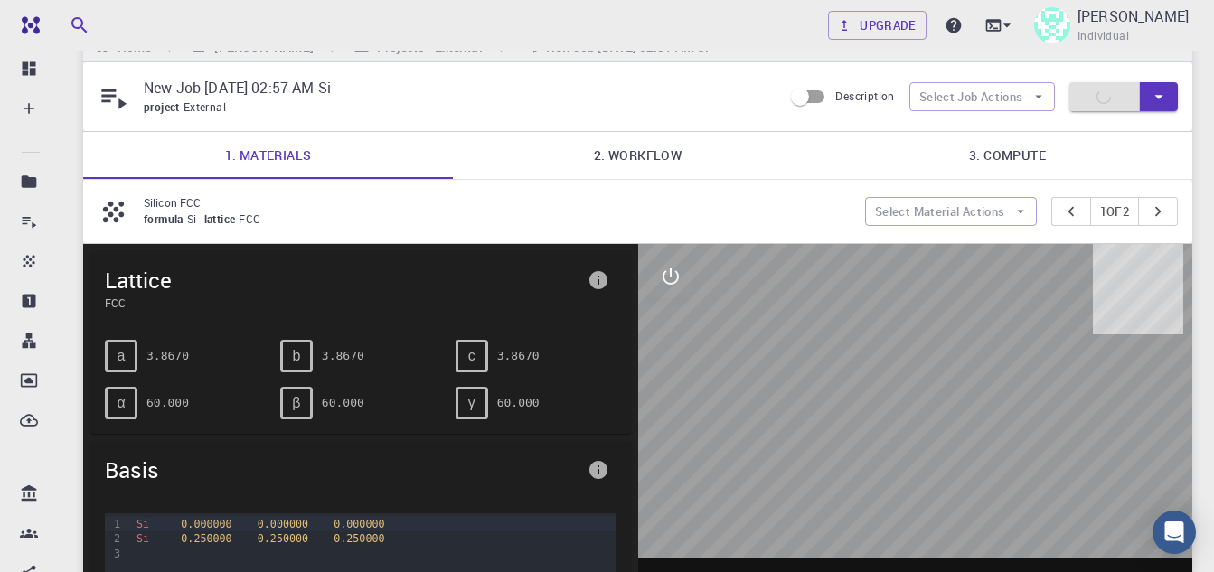
scroll to position [35, 0]
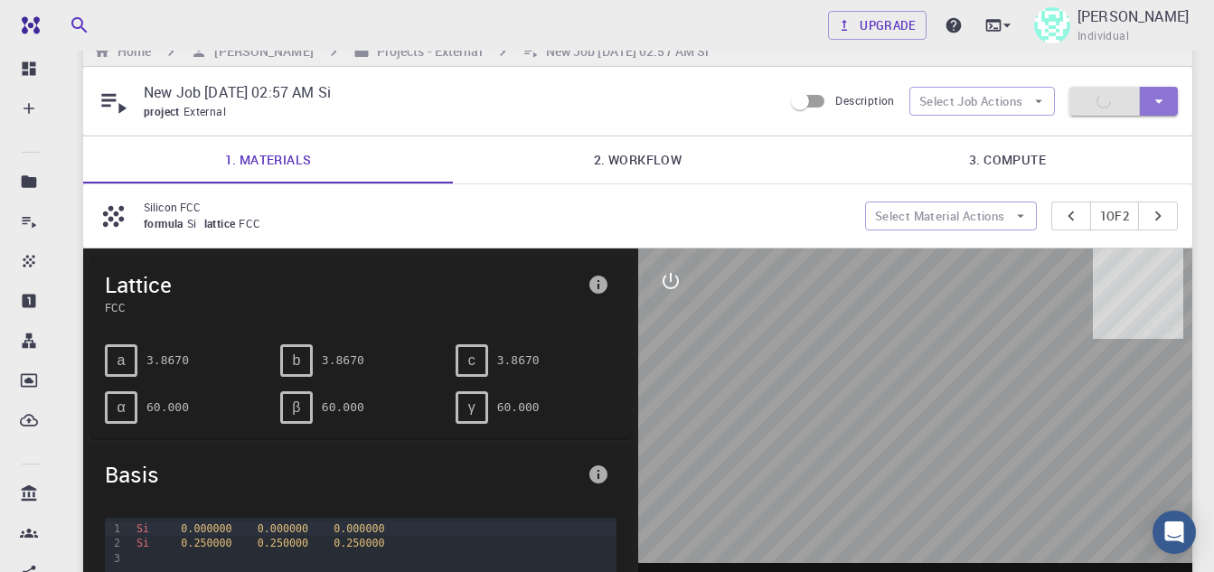
click at [1155, 108] on icon "button" at bounding box center [1159, 101] width 20 height 20
click at [1139, 137] on li "Save & Exit" at bounding box center [1119, 139] width 103 height 33
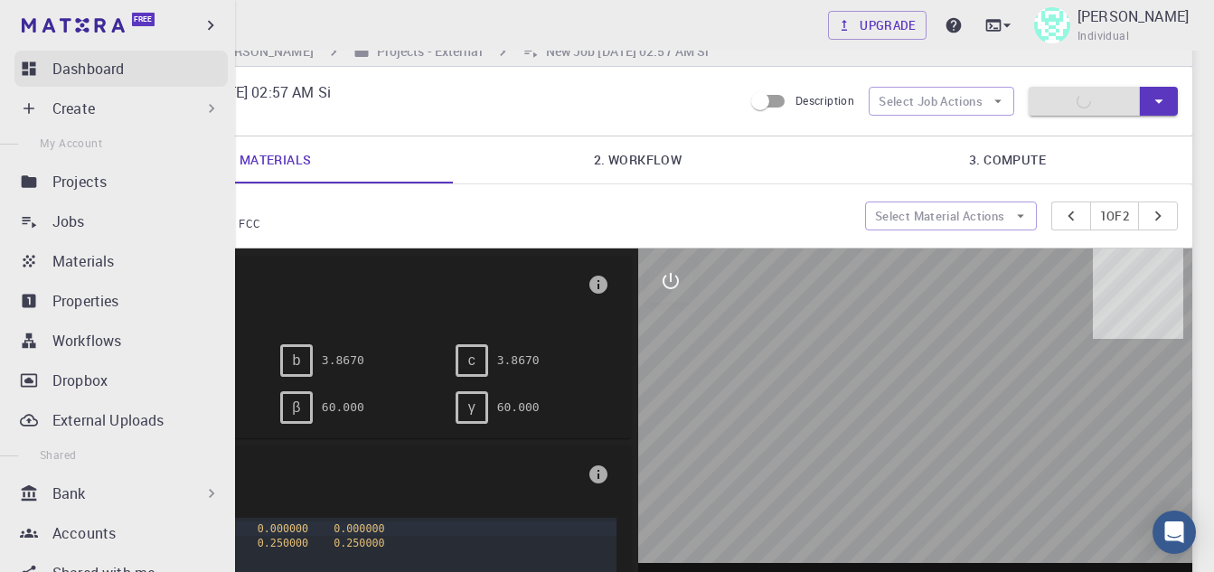
click at [80, 69] on p "Dashboard" at bounding box center [87, 69] width 71 height 22
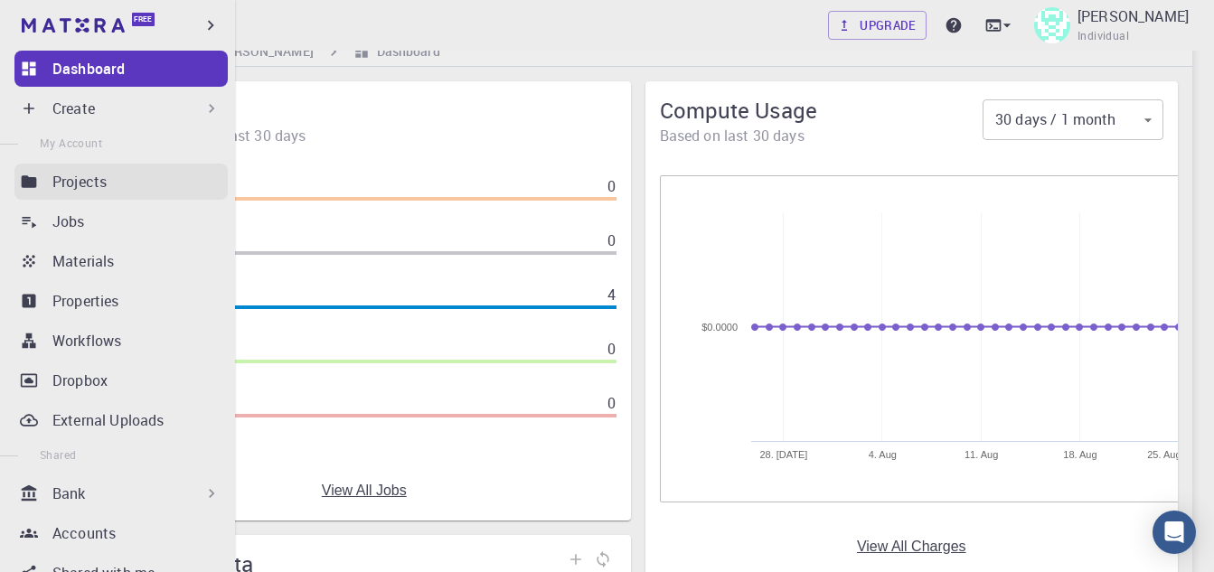
click at [99, 184] on p "Projects" at bounding box center [79, 182] width 54 height 22
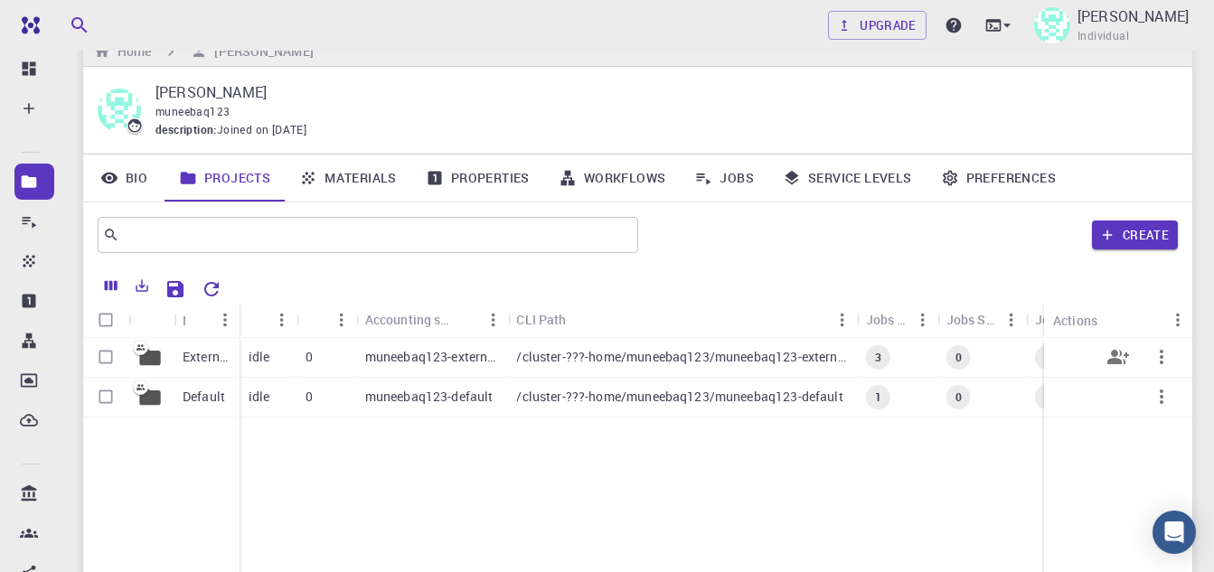
click at [1162, 353] on icon "button" at bounding box center [1162, 357] width 4 height 14
click at [1160, 372] on div at bounding box center [1150, 371] width 24 height 16
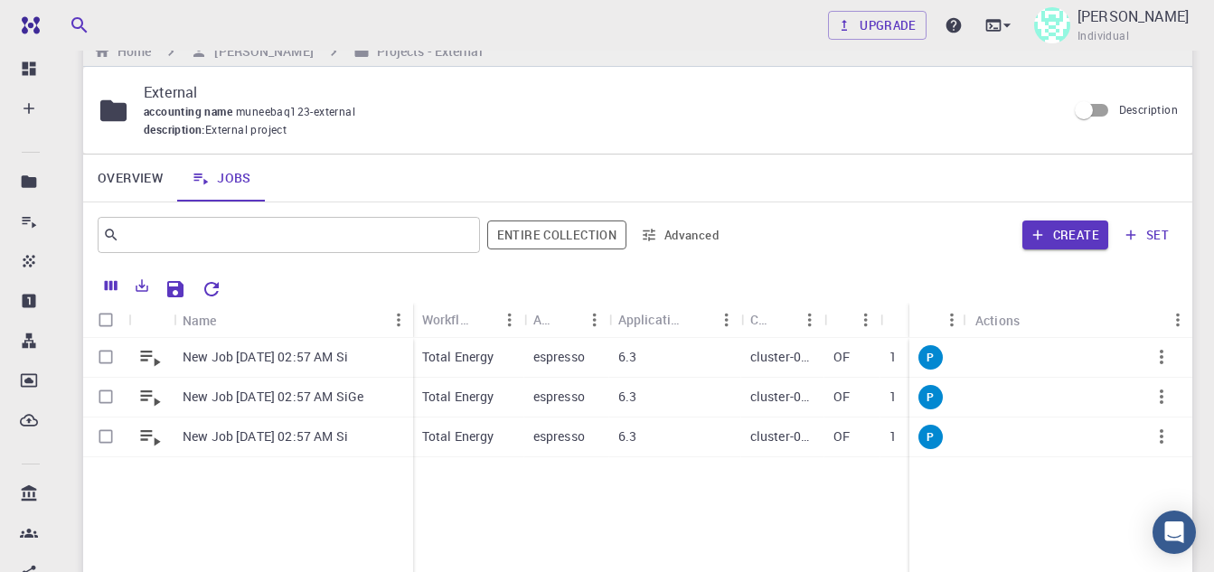
click at [553, 535] on div "New Job [DATE] 02:57 AM Si New Job [DATE] 02:57 AM SiGe New Job [DATE] 02:57 AM…" at bounding box center [932, 472] width 1698 height 268
click at [1074, 391] on icon "Run" at bounding box center [1075, 397] width 22 height 22
click at [286, 392] on p "New Job [DATE] 02:57 AM SiGe" at bounding box center [273, 397] width 181 height 18
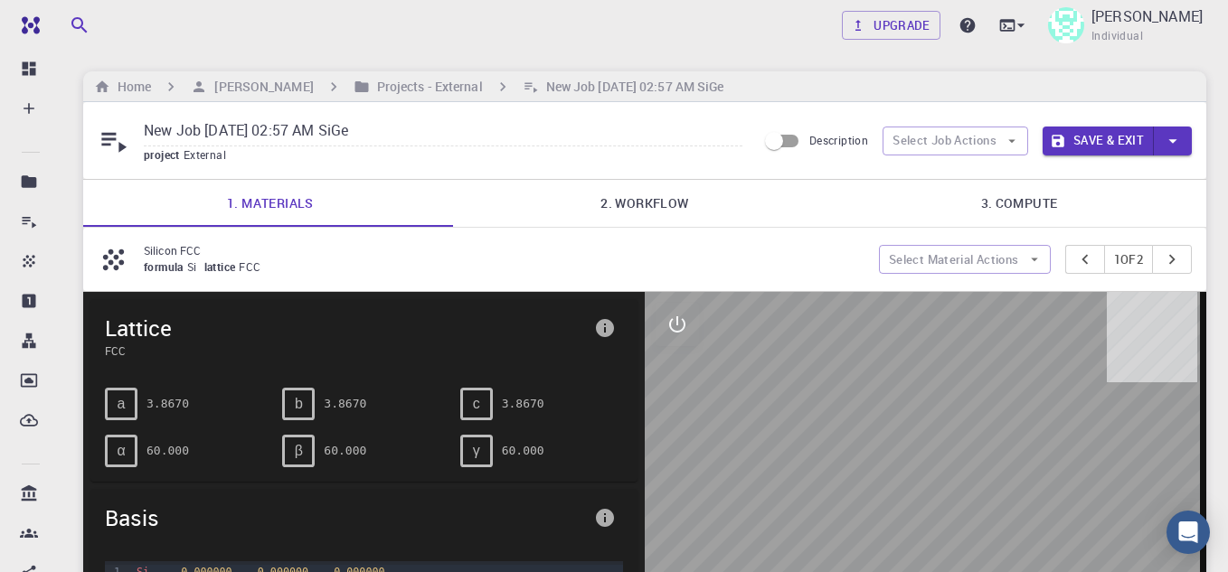
click at [431, 88] on h6 "Projects - External" at bounding box center [426, 87] width 113 height 20
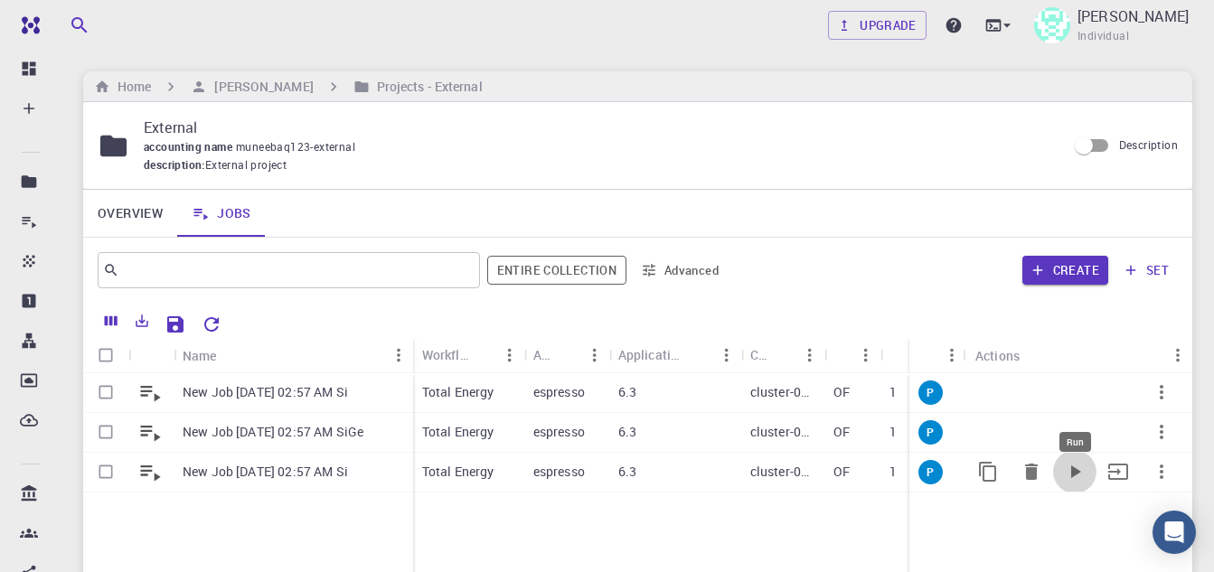
click at [1075, 474] on icon "Run" at bounding box center [1076, 472] width 10 height 13
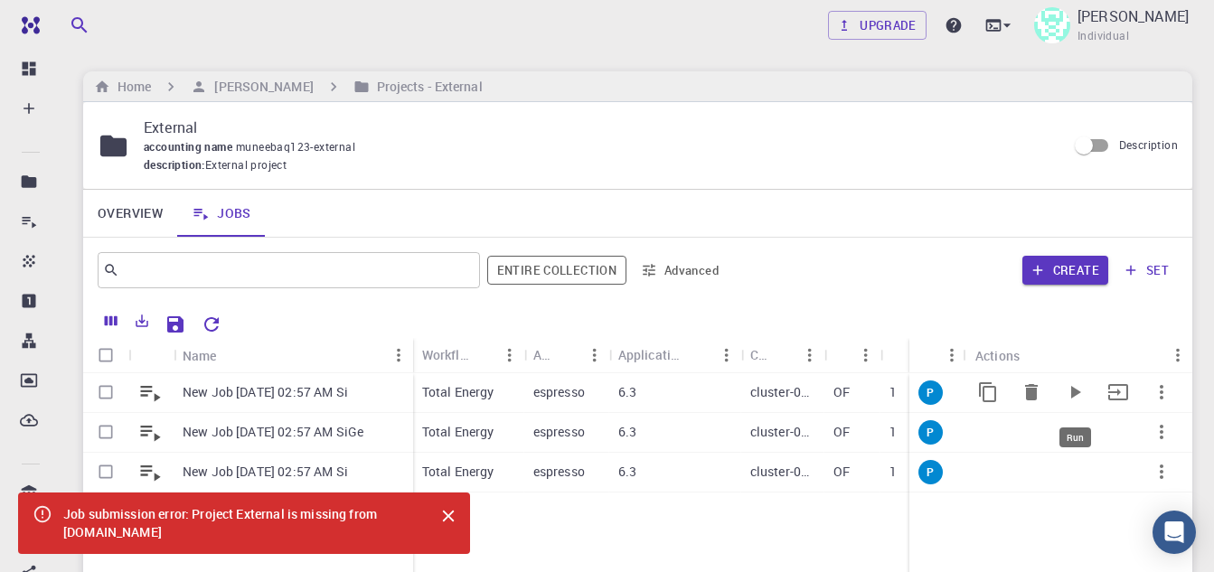
click at [1072, 395] on icon "Run" at bounding box center [1076, 392] width 10 height 13
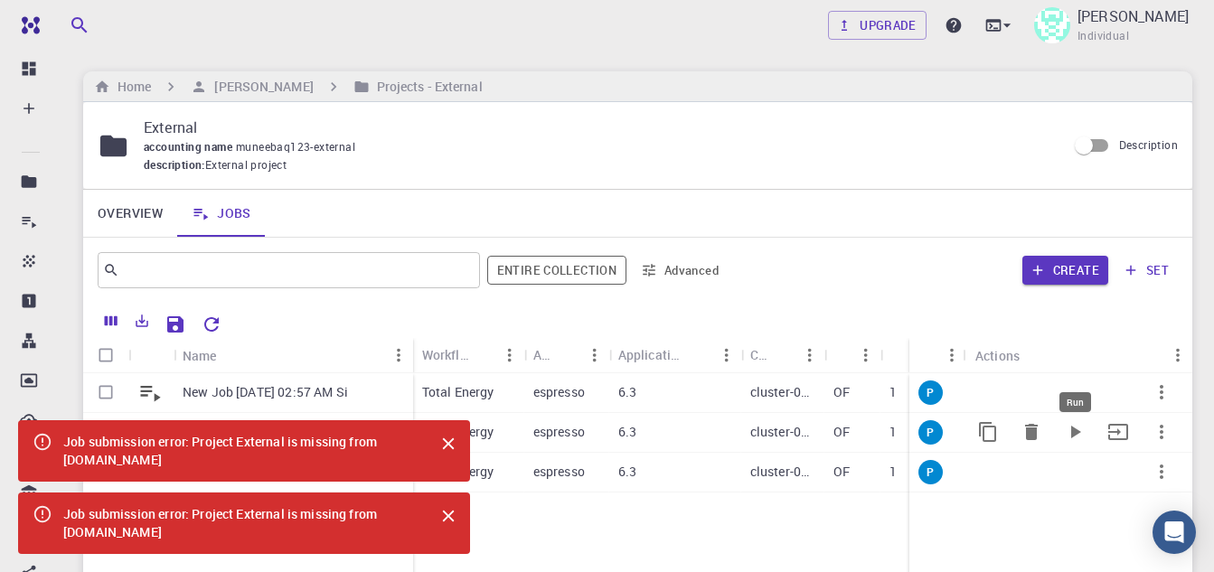
click at [1069, 440] on icon "Run" at bounding box center [1075, 432] width 22 height 22
click at [1121, 388] on icon "Move to set" at bounding box center [1118, 392] width 22 height 22
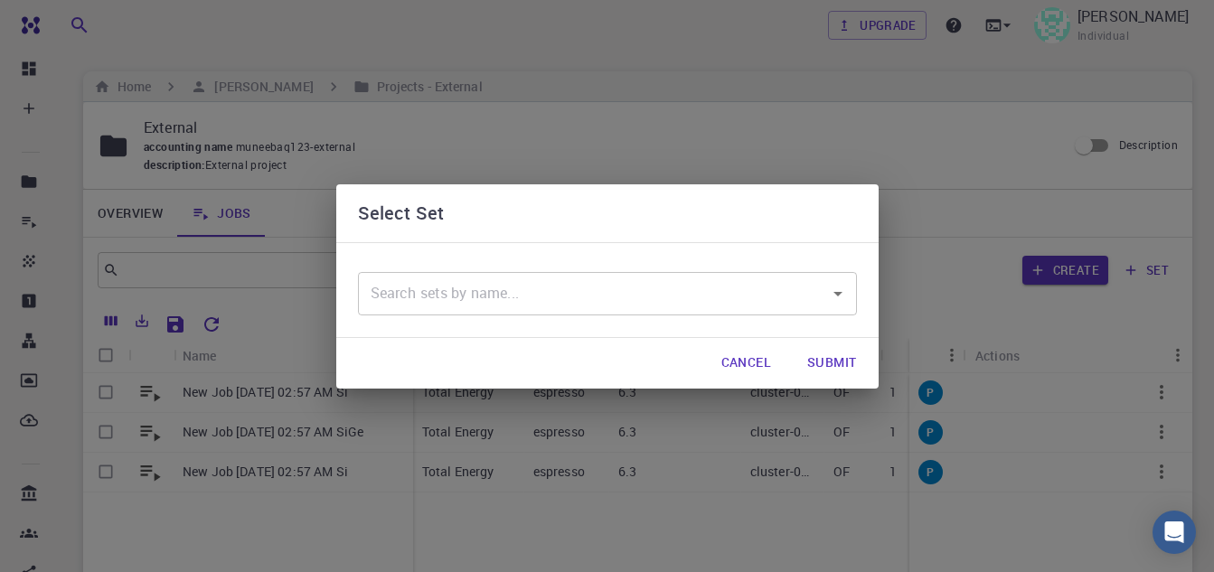
click at [619, 278] on input "text" at bounding box center [594, 294] width 456 height 34
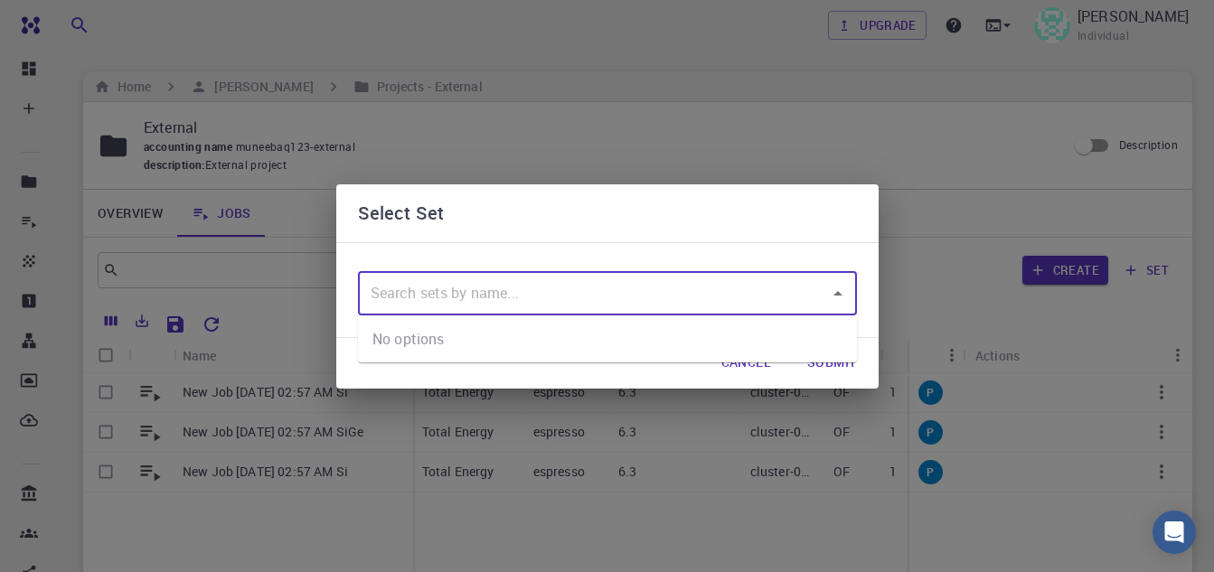
click at [619, 278] on input "text" at bounding box center [594, 294] width 456 height 34
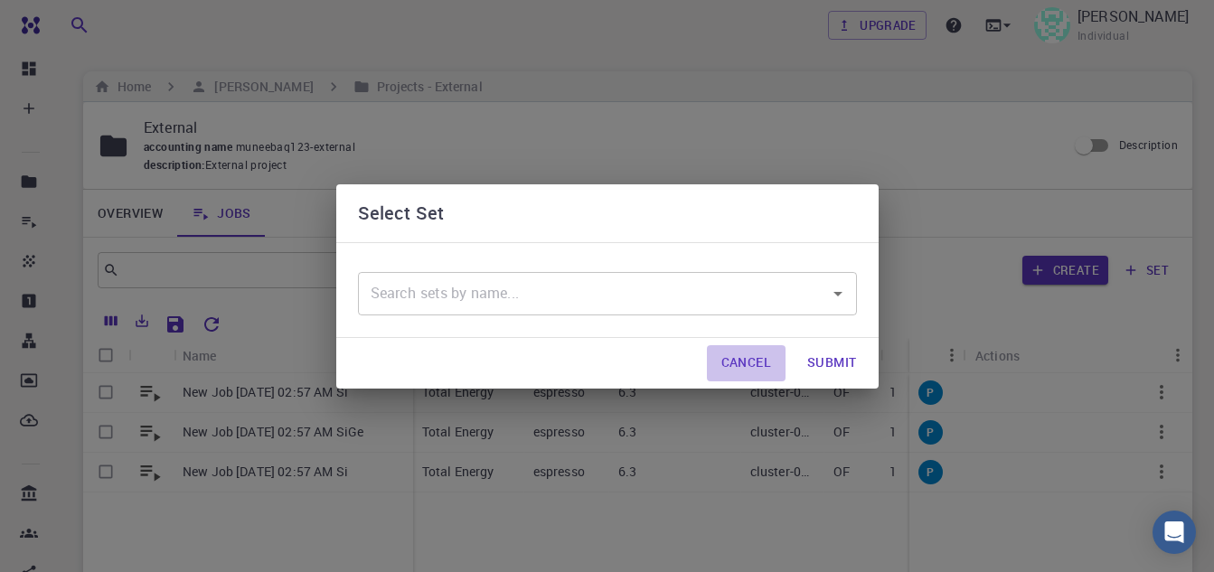
click at [741, 350] on button "Cancel" at bounding box center [746, 363] width 79 height 36
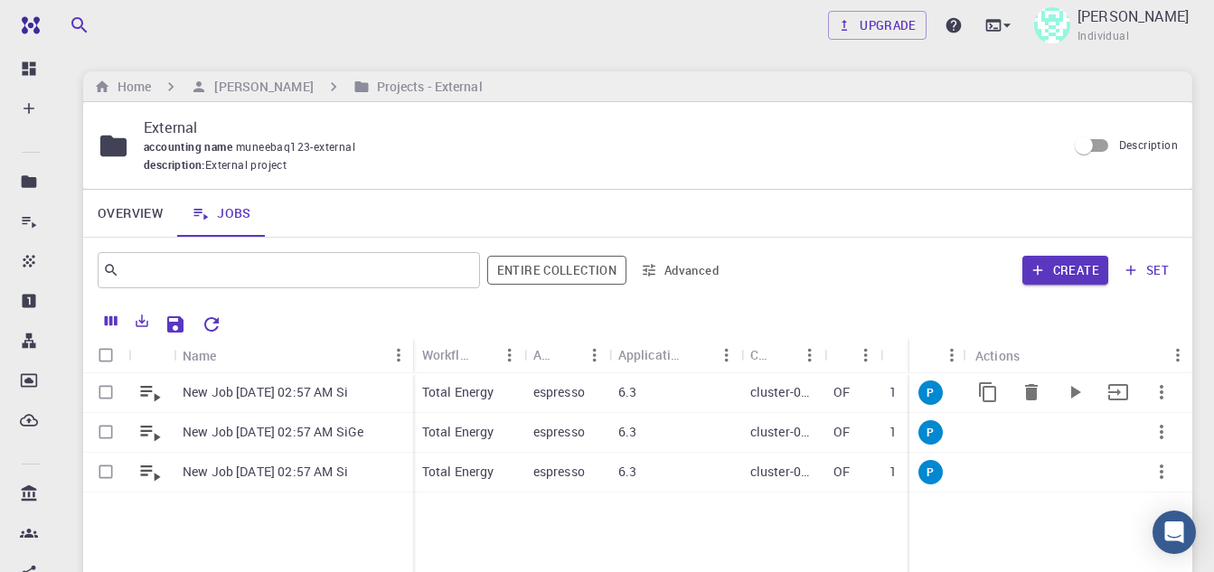
click at [183, 389] on p "New Job [DATE] 02:57 AM Si" at bounding box center [265, 392] width 165 height 18
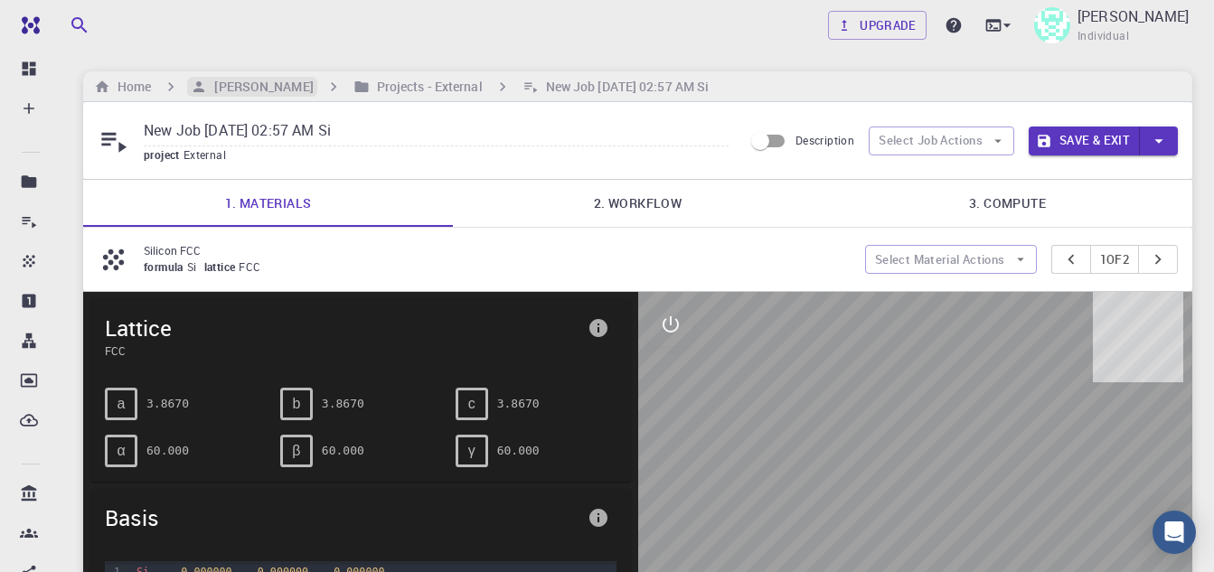
click at [249, 87] on h6 "[PERSON_NAME]" at bounding box center [260, 87] width 106 height 20
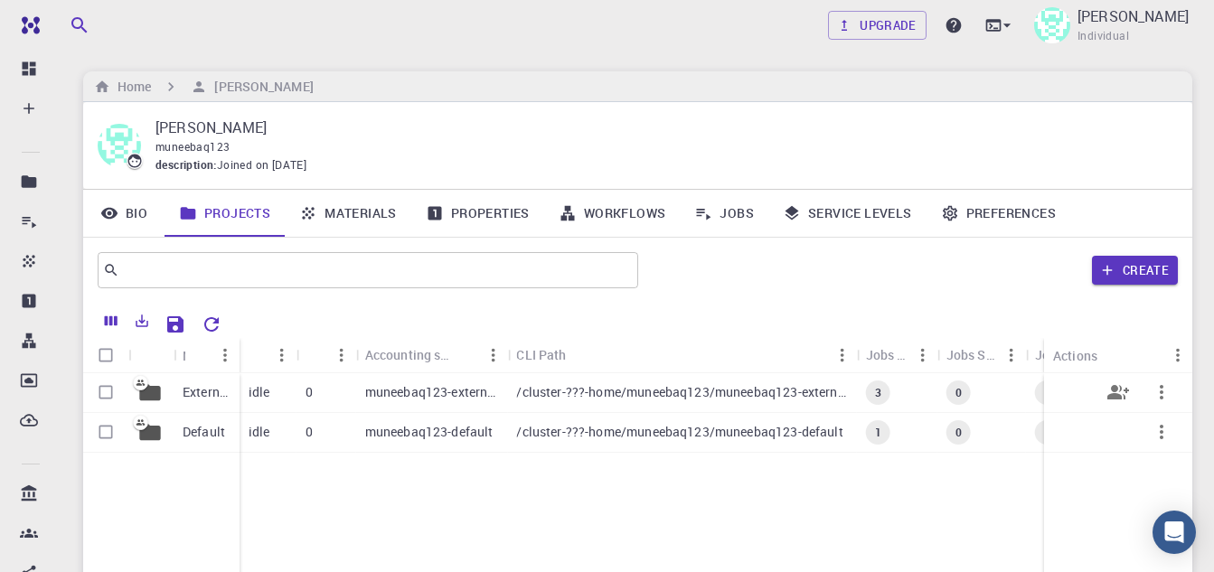
click at [161, 390] on icon at bounding box center [149, 392] width 25 height 25
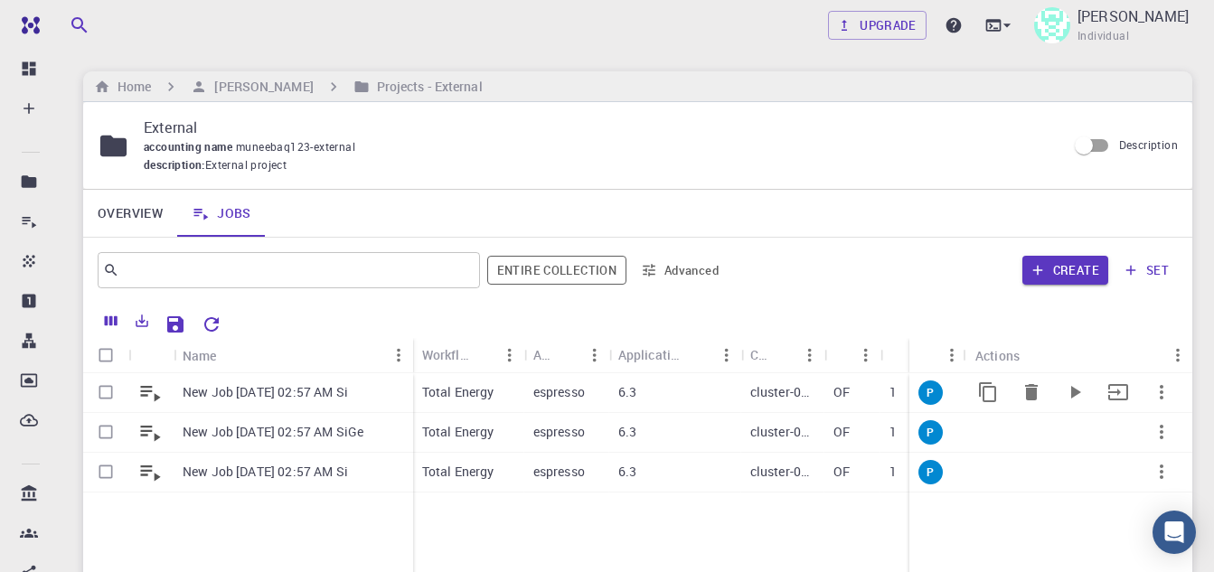
click at [1159, 396] on icon "button" at bounding box center [1162, 392] width 22 height 22
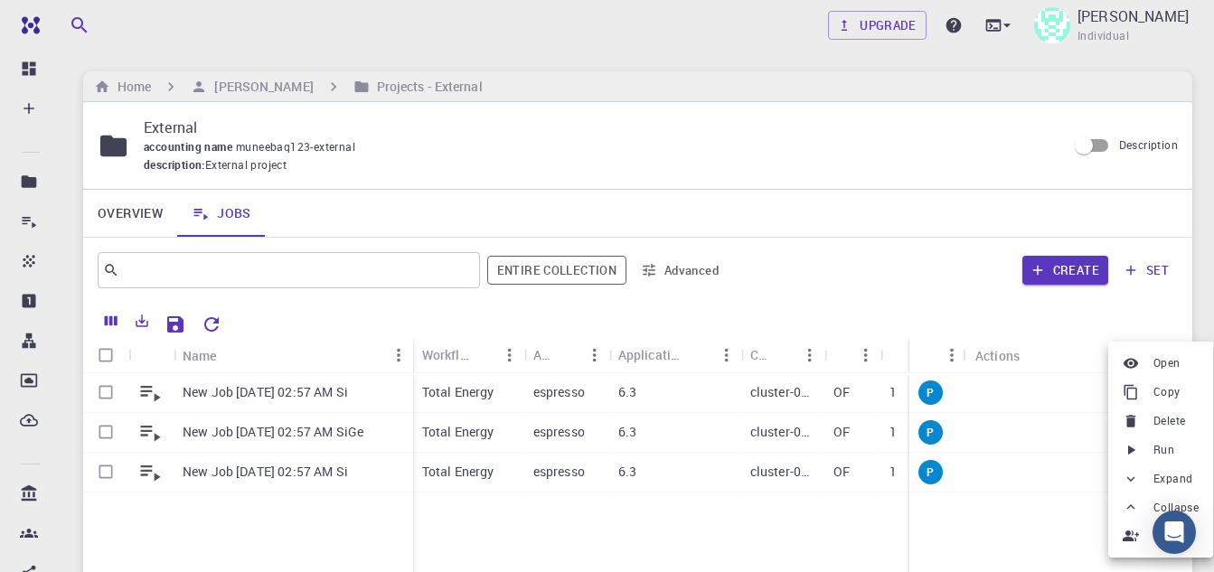
scroll to position [90, 0]
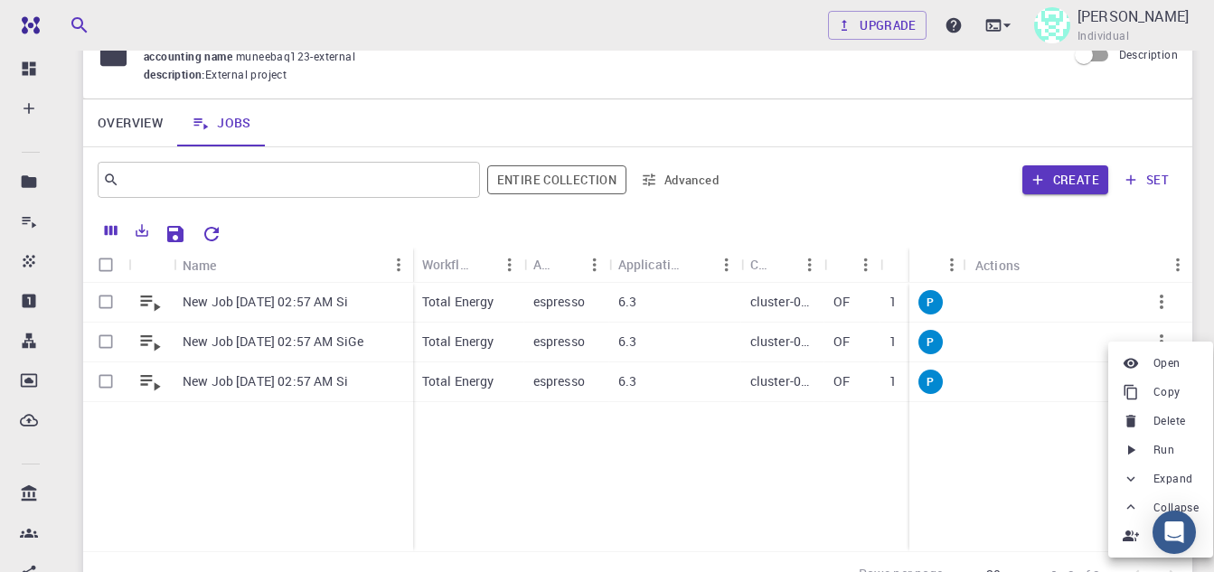
click at [1151, 445] on li "Run" at bounding box center [1160, 450] width 105 height 29
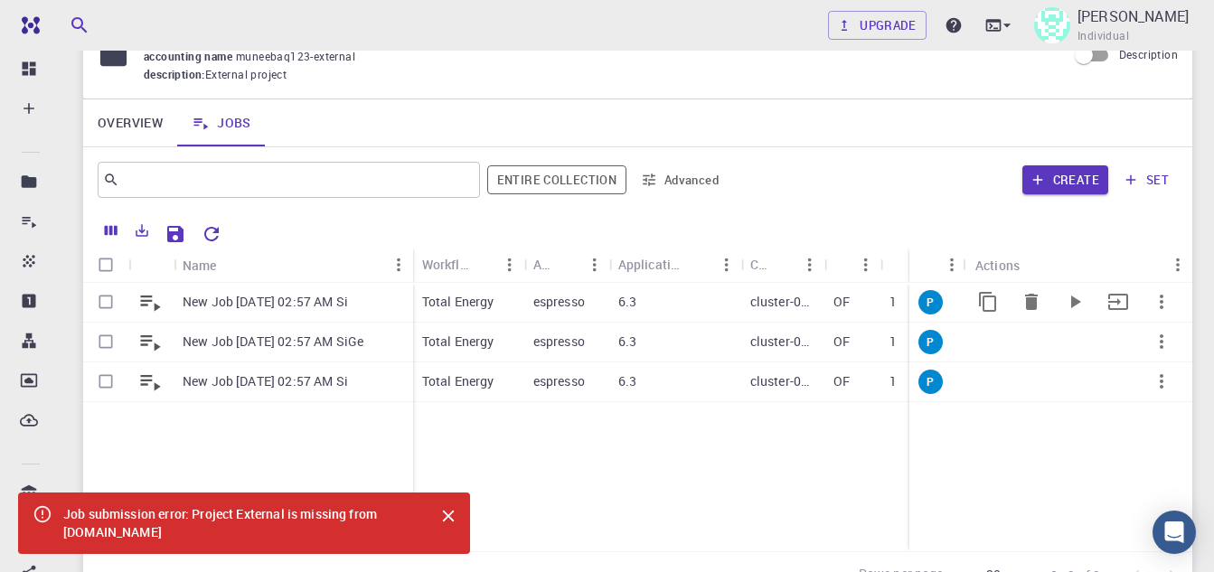
click at [1166, 296] on icon "button" at bounding box center [1162, 302] width 22 height 22
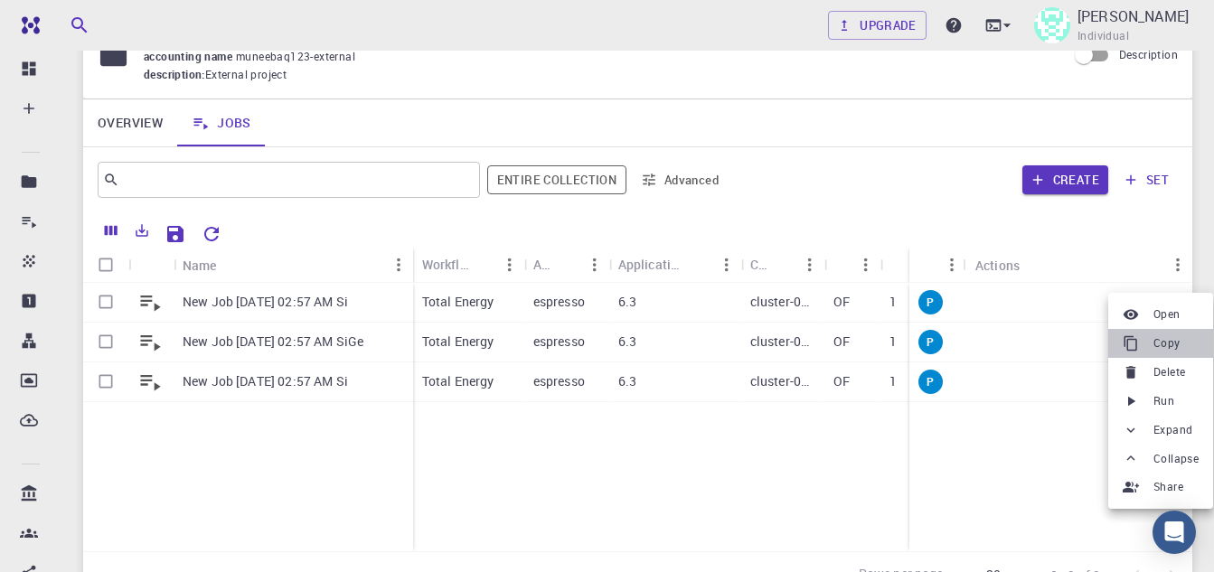
click at [1162, 345] on span "Copy" at bounding box center [1166, 343] width 27 height 18
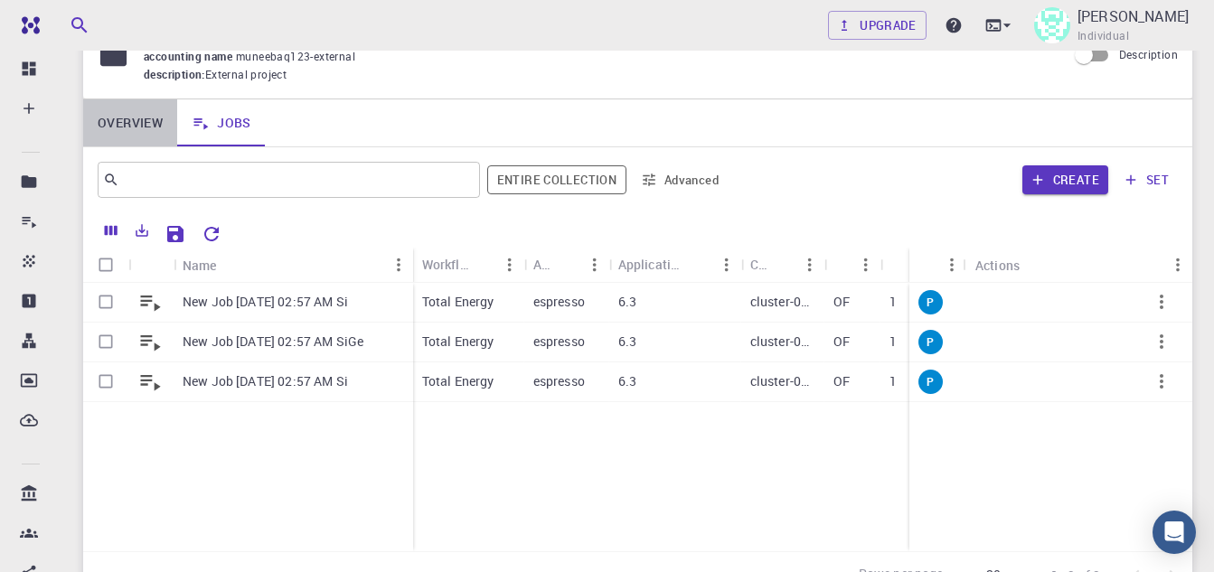
click at [130, 126] on link "Overview" at bounding box center [130, 122] width 94 height 47
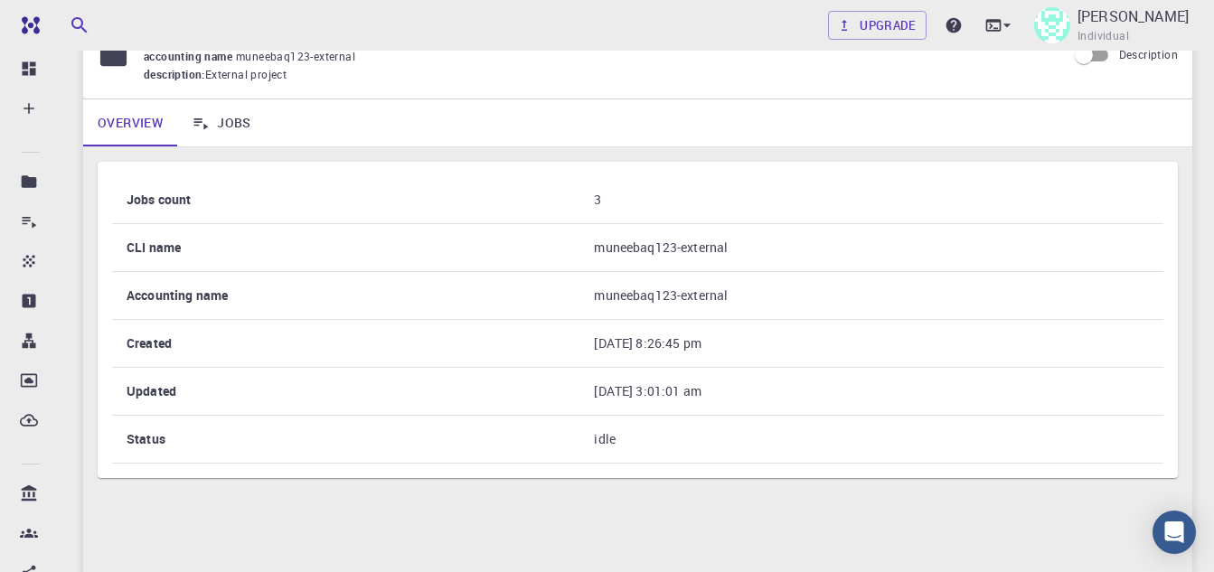
click at [224, 118] on link "Jobs" at bounding box center [221, 122] width 89 height 47
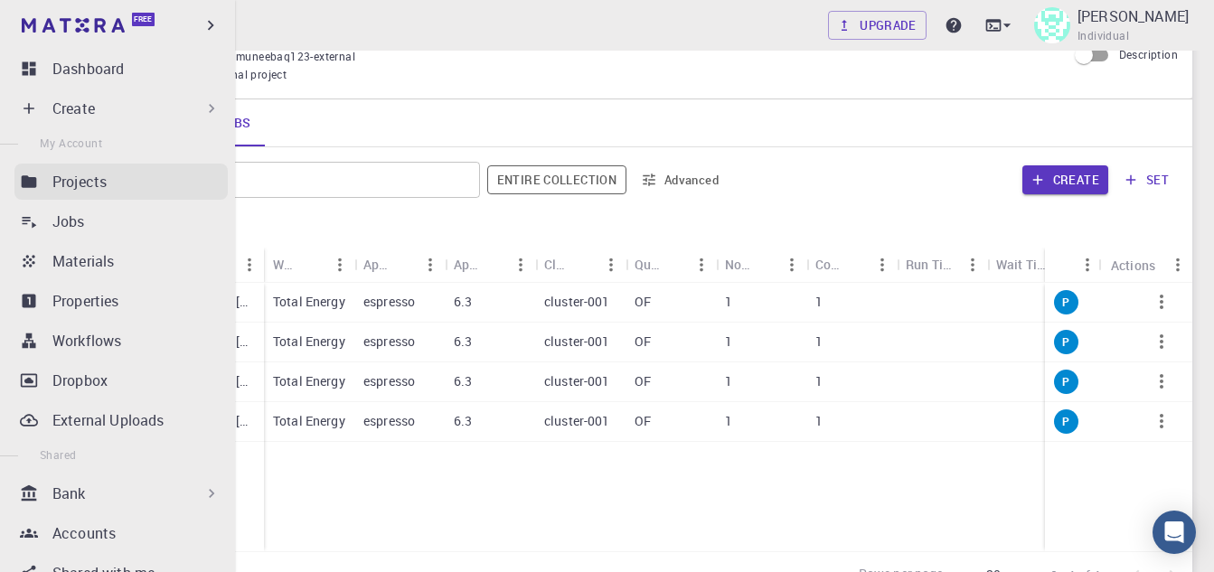
click at [23, 174] on icon at bounding box center [29, 182] width 18 height 18
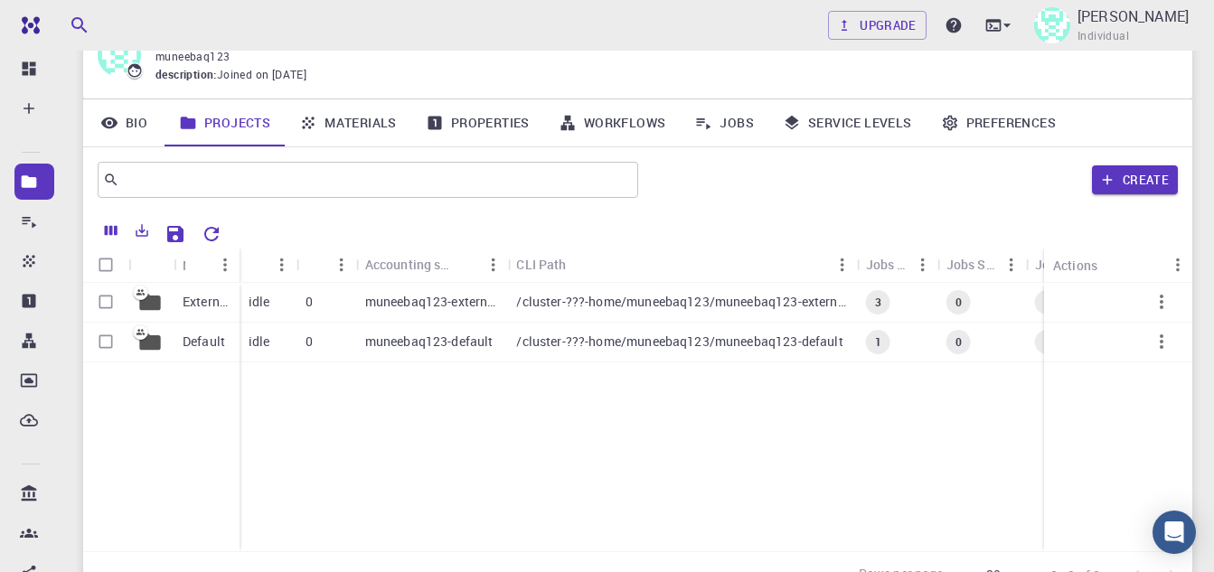
click at [541, 426] on div "External Default idle 0 muneebaq123-external /cluster-???-home/muneebaq123/mune…" at bounding box center [702, 417] width 1239 height 268
click at [314, 339] on div "0" at bounding box center [326, 343] width 60 height 40
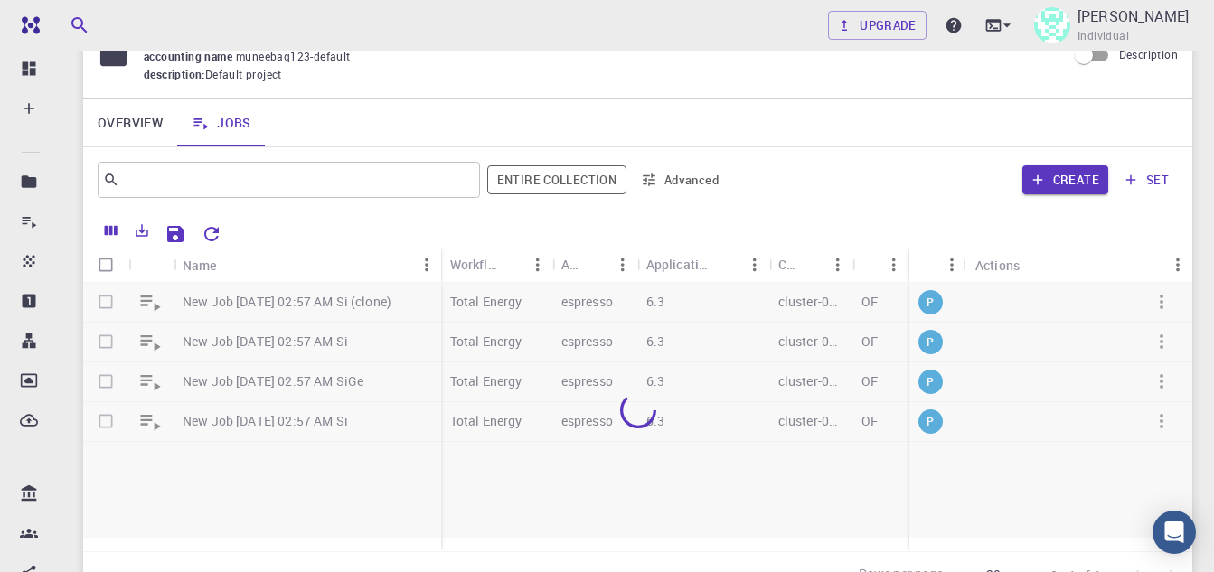
click at [477, 486] on div at bounding box center [637, 410] width 1109 height 255
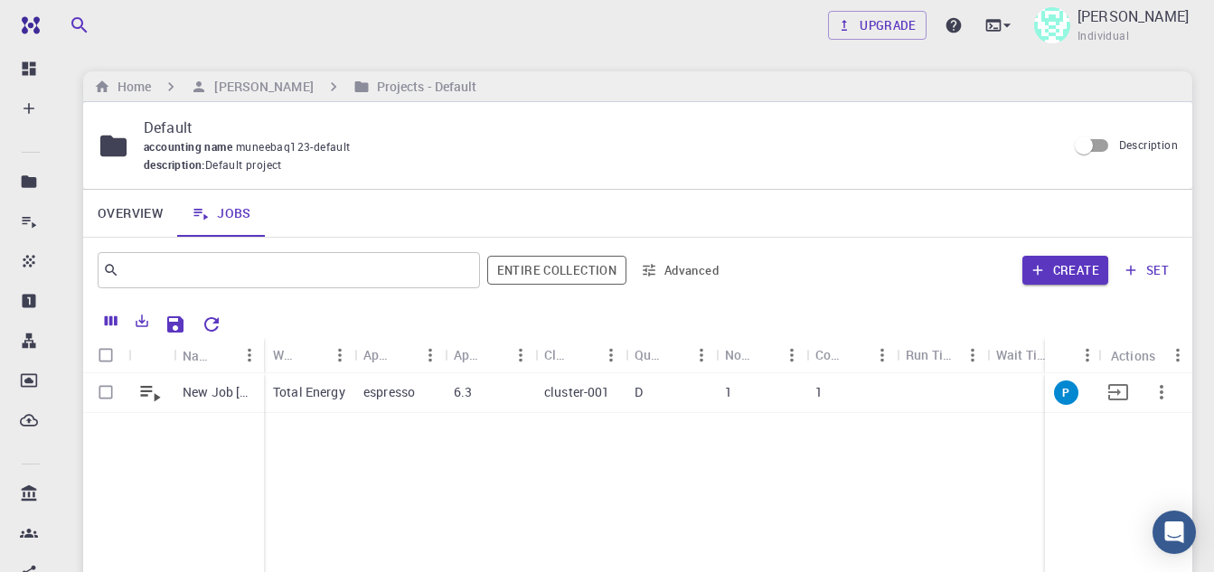
click at [1164, 391] on icon "button" at bounding box center [1162, 392] width 22 height 22
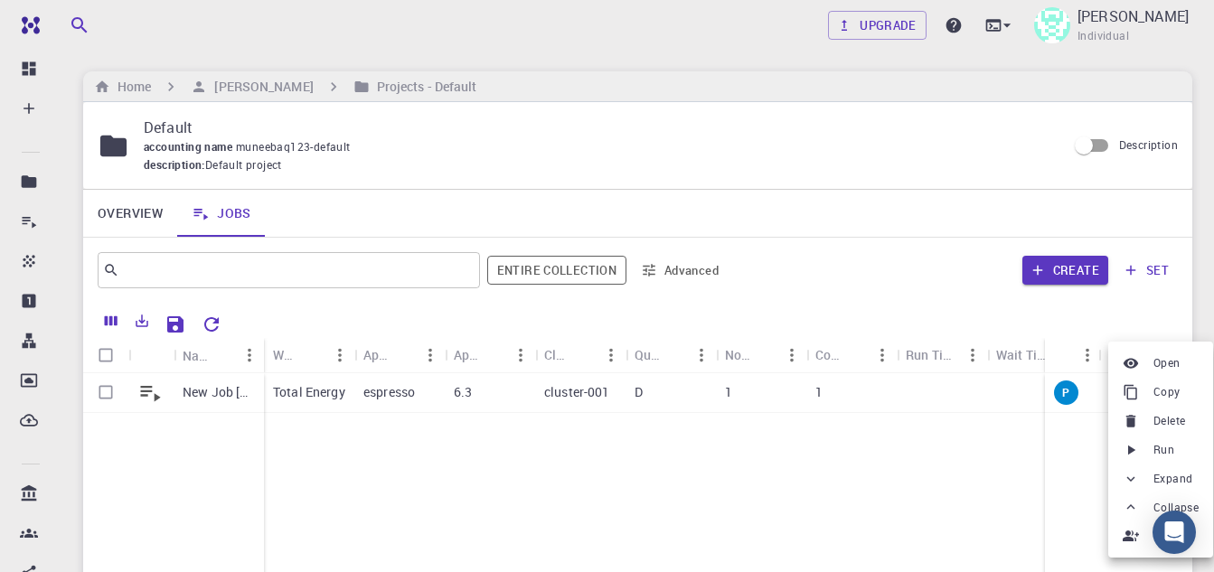
click at [1165, 450] on span "Run" at bounding box center [1163, 450] width 21 height 18
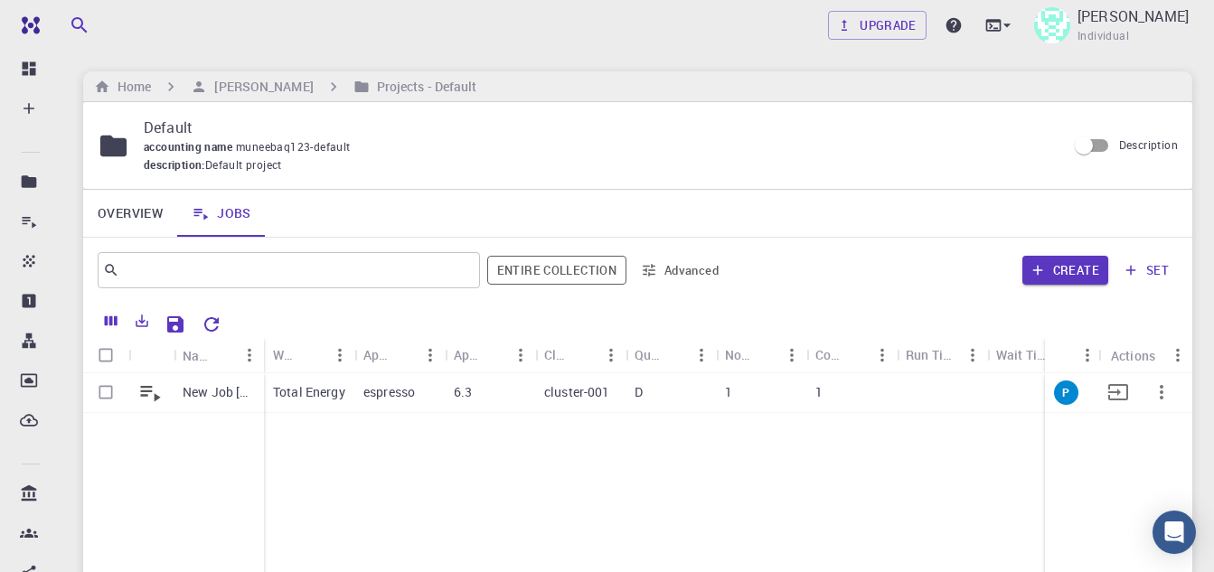
click at [1166, 389] on icon "button" at bounding box center [1162, 392] width 22 height 22
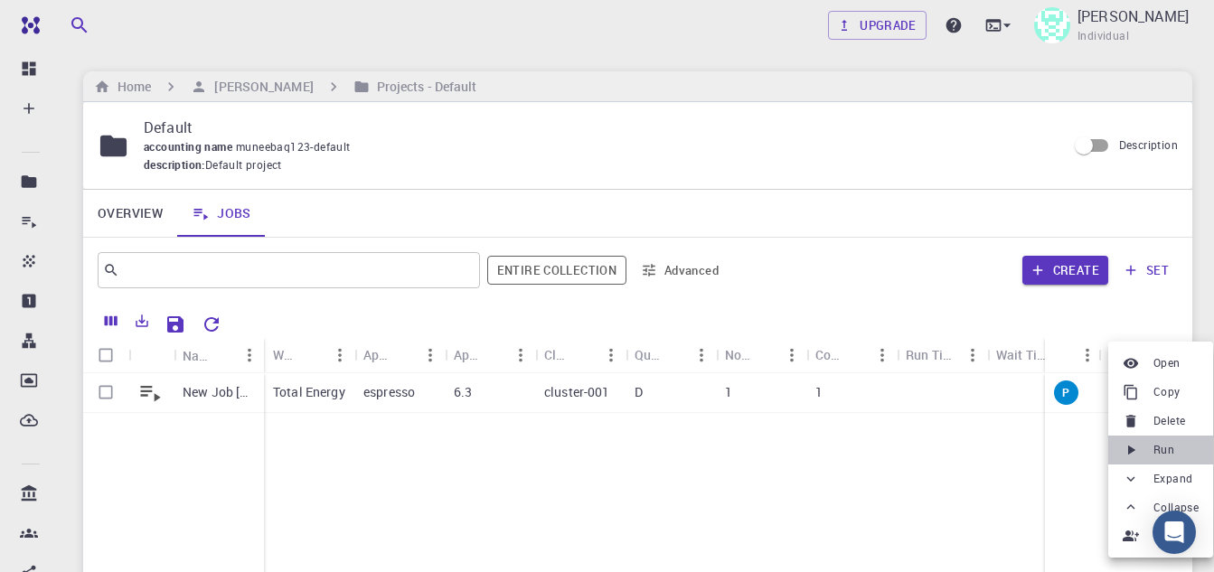
click at [1157, 456] on span "Run" at bounding box center [1163, 450] width 21 height 18
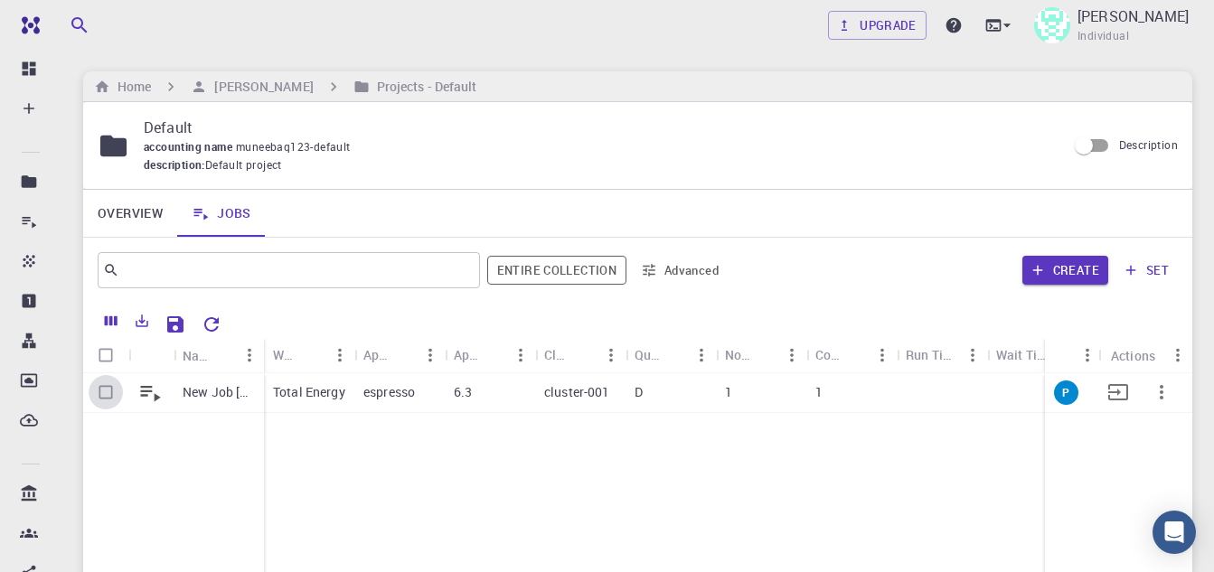
click at [99, 393] on input "Select row" at bounding box center [106, 392] width 34 height 34
checkbox input "true"
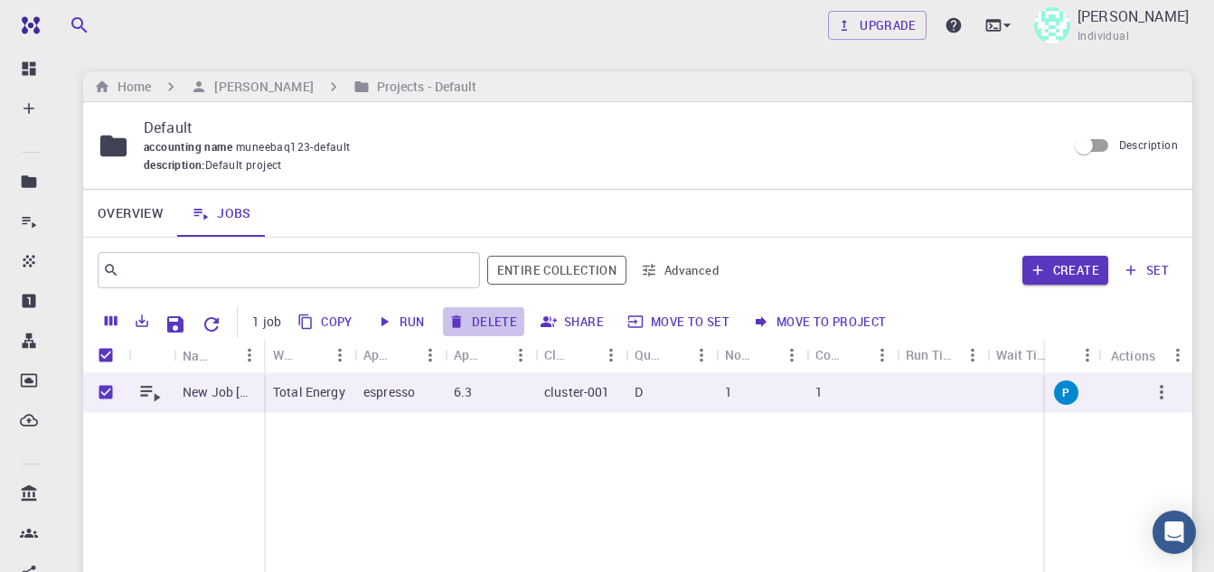
click at [503, 315] on button "Delete" at bounding box center [483, 321] width 81 height 29
checkbox input "false"
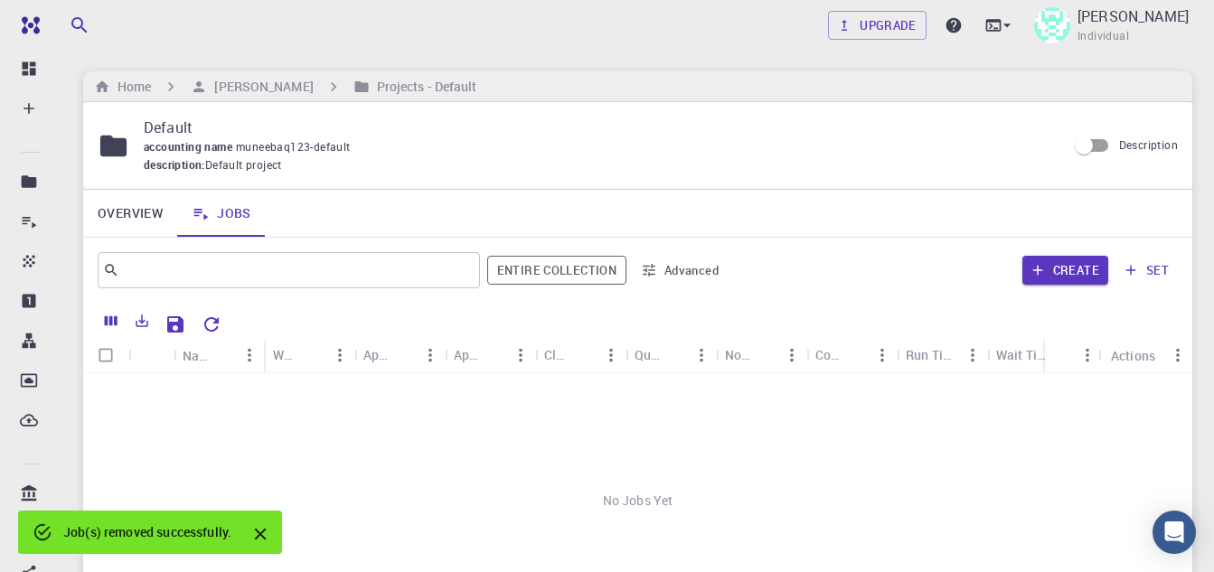
click at [136, 215] on link "Overview" at bounding box center [130, 213] width 94 height 47
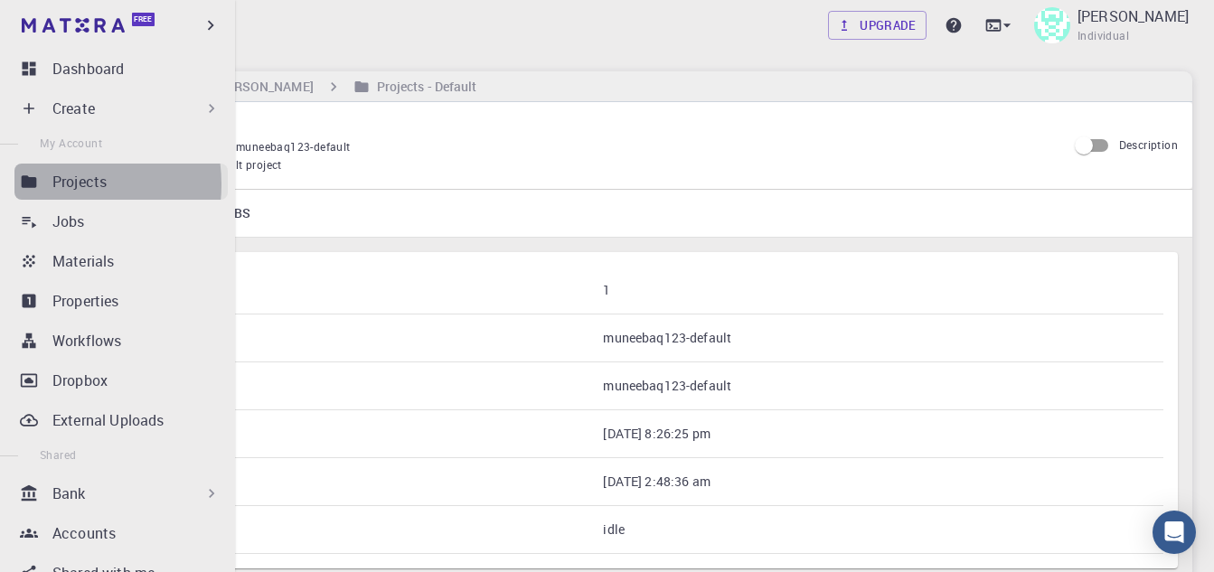
click at [55, 184] on p "Projects" at bounding box center [79, 182] width 54 height 22
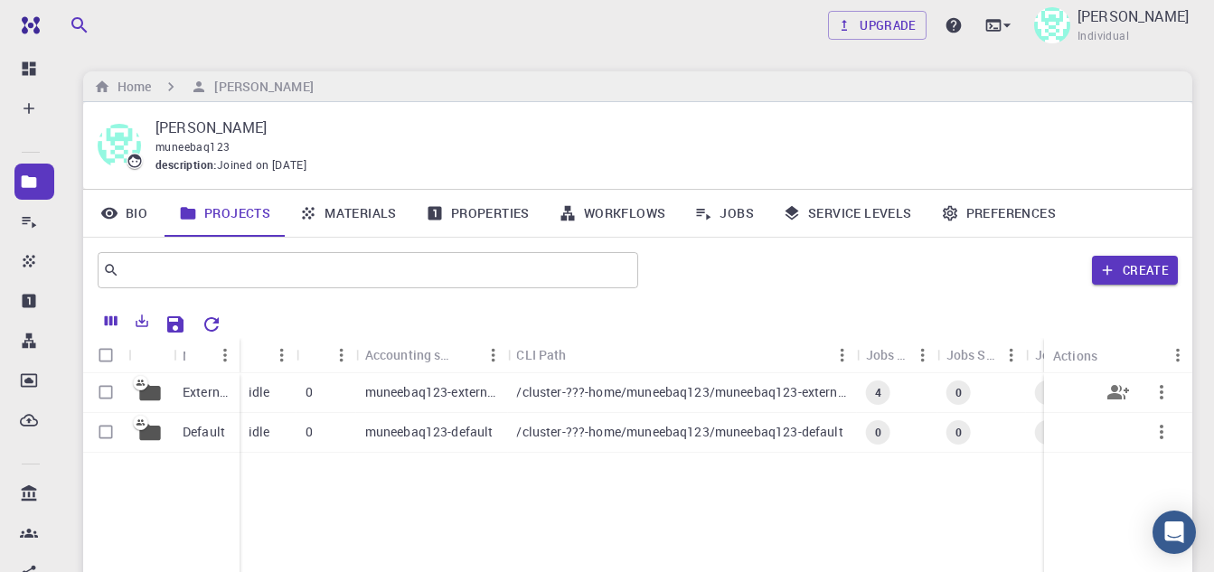
click at [106, 392] on input "Select row" at bounding box center [106, 392] width 34 height 34
checkbox input "true"
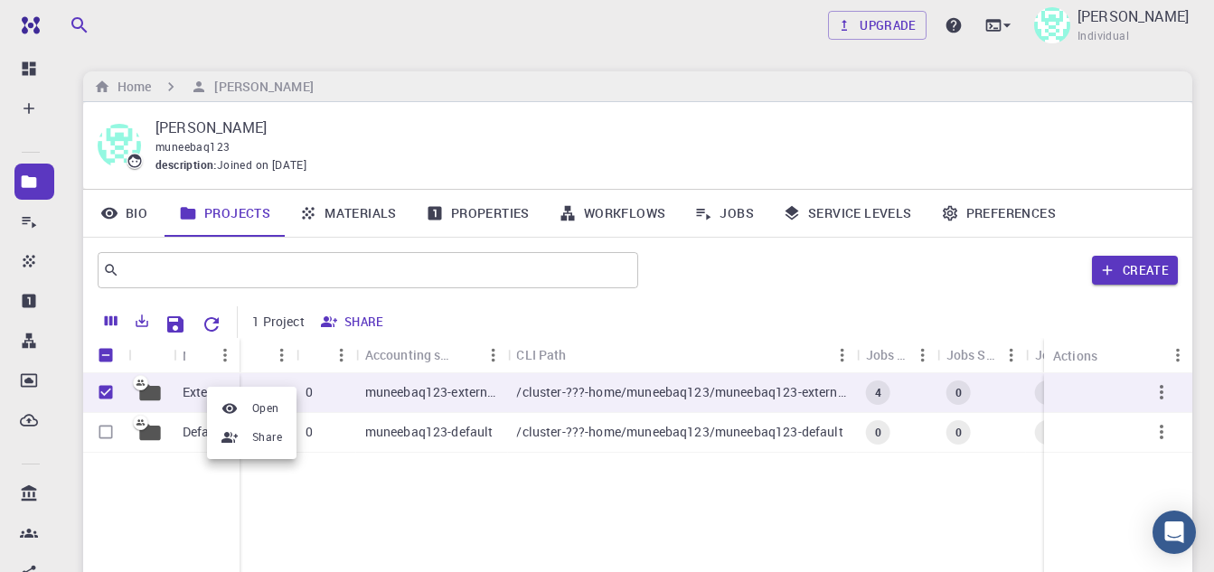
click at [1164, 390] on div at bounding box center [607, 286] width 1214 height 572
click at [1165, 391] on icon "button" at bounding box center [1162, 392] width 22 height 22
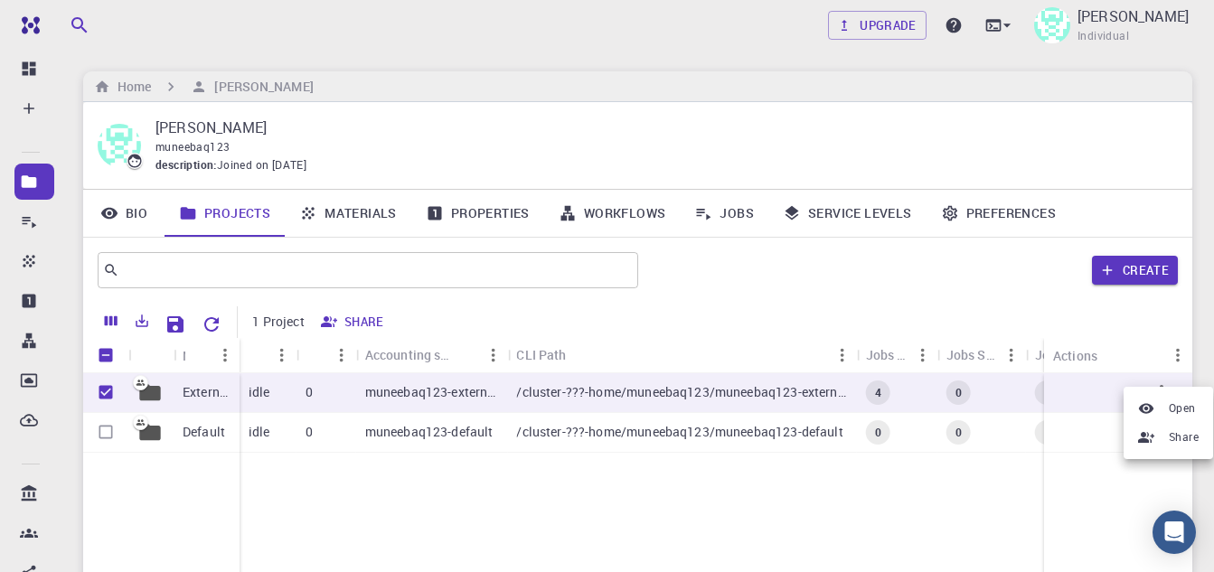
click at [466, 515] on div at bounding box center [607, 286] width 1214 height 572
click at [339, 434] on div "0" at bounding box center [326, 433] width 60 height 40
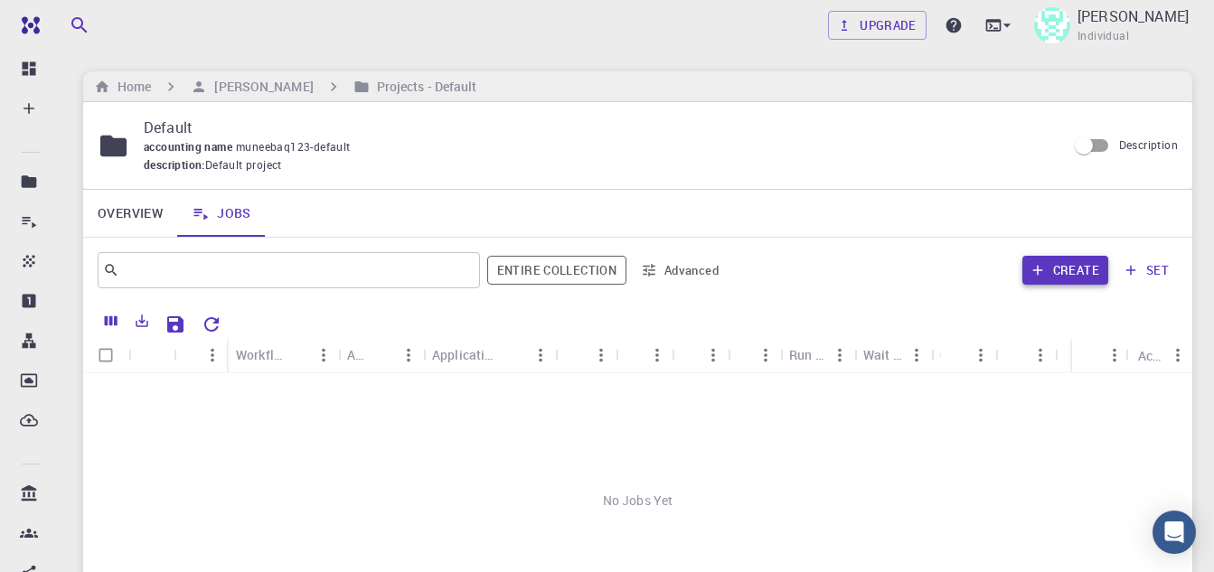
click at [1063, 268] on button "Create" at bounding box center [1065, 270] width 86 height 29
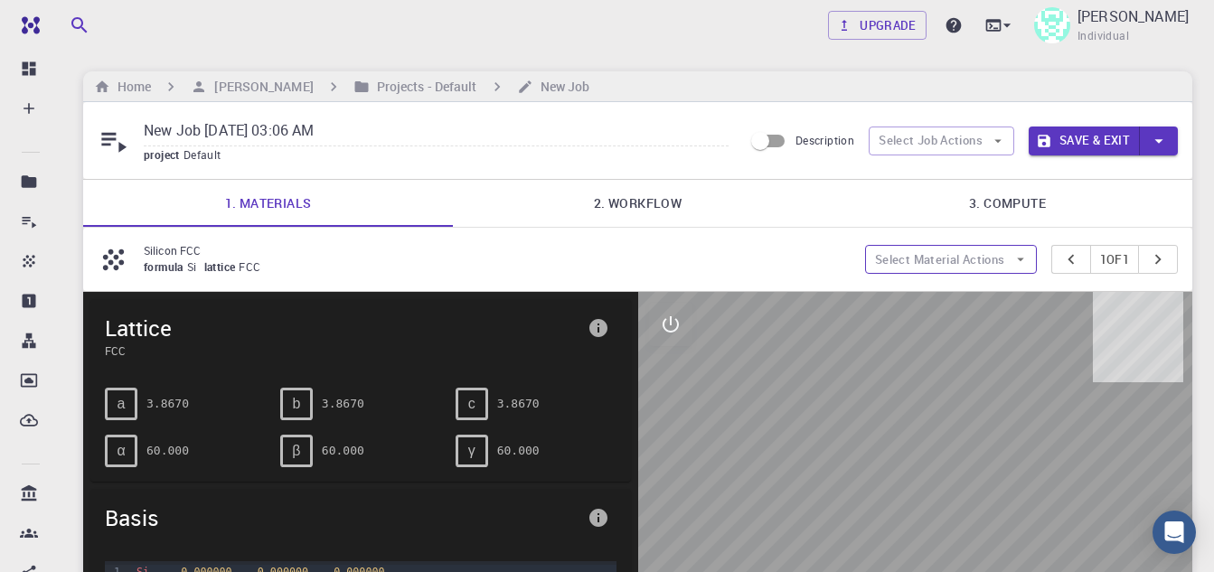
click at [936, 256] on button "Select Material Actions" at bounding box center [951, 259] width 172 height 29
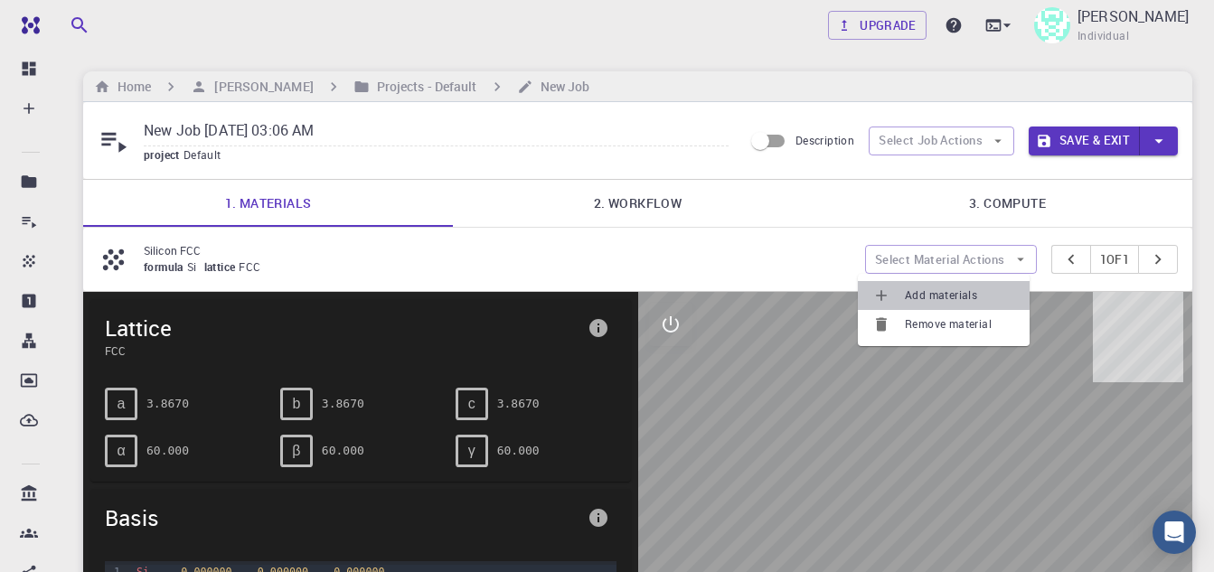
click at [938, 296] on span "Add materials" at bounding box center [960, 296] width 110 height 18
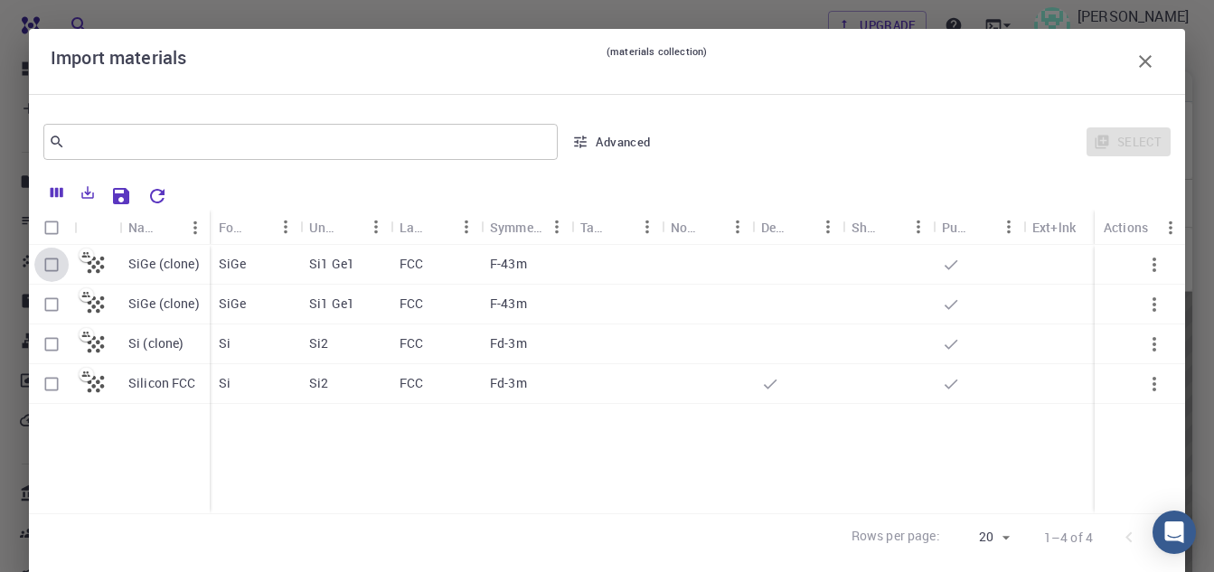
click at [49, 267] on input "Select row" at bounding box center [51, 265] width 34 height 34
checkbox input "true"
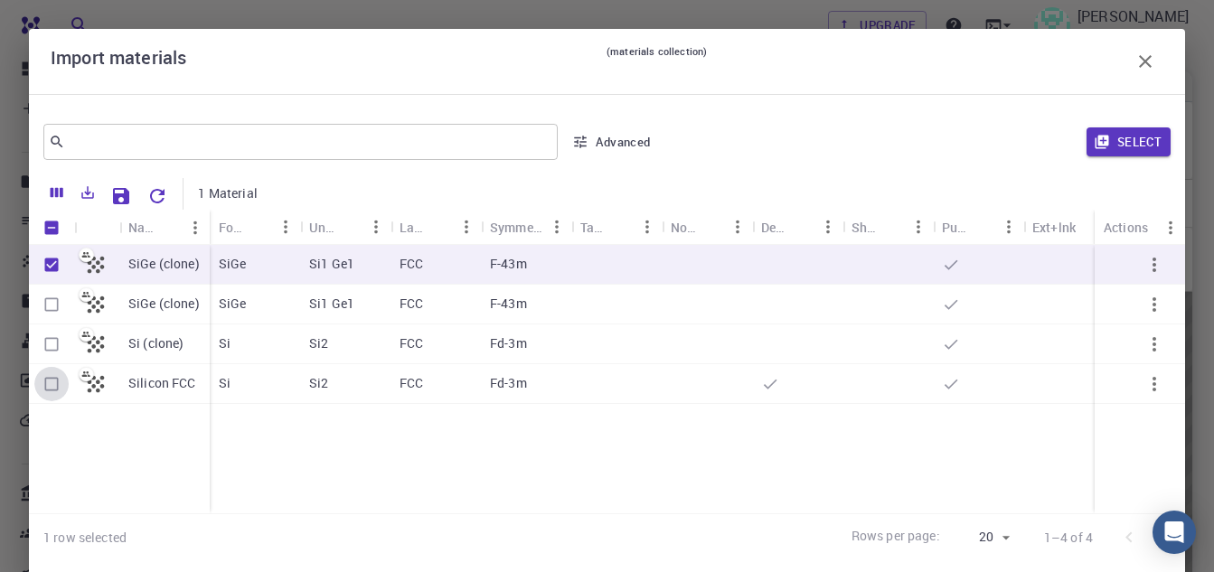
click at [54, 380] on input "Select row" at bounding box center [51, 384] width 34 height 34
checkbox input "true"
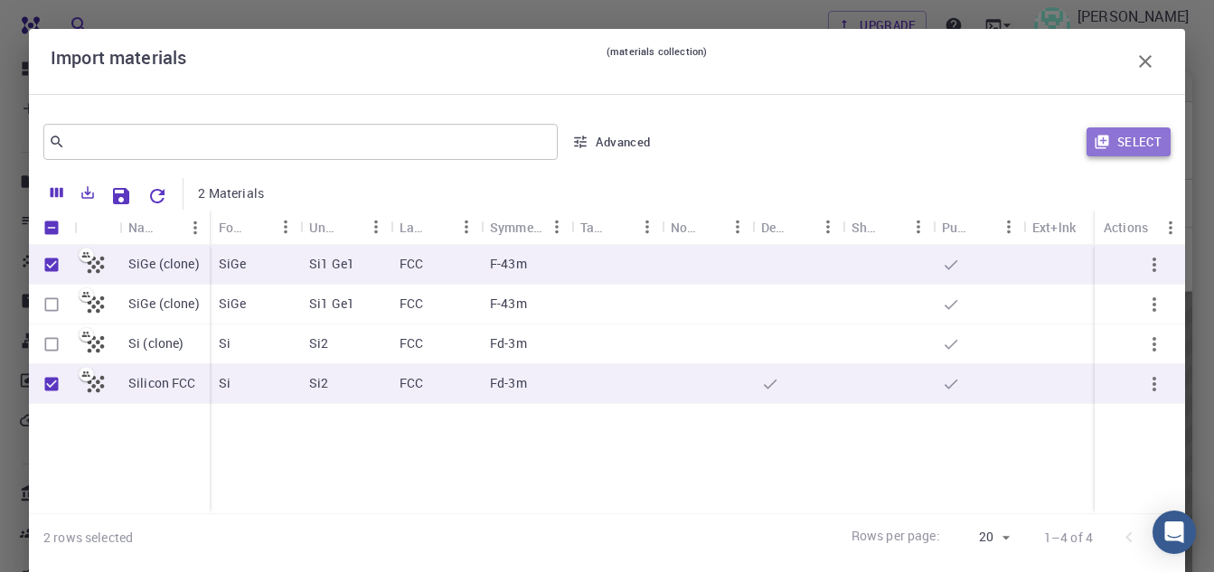
click at [1110, 143] on button "Select" at bounding box center [1129, 141] width 84 height 29
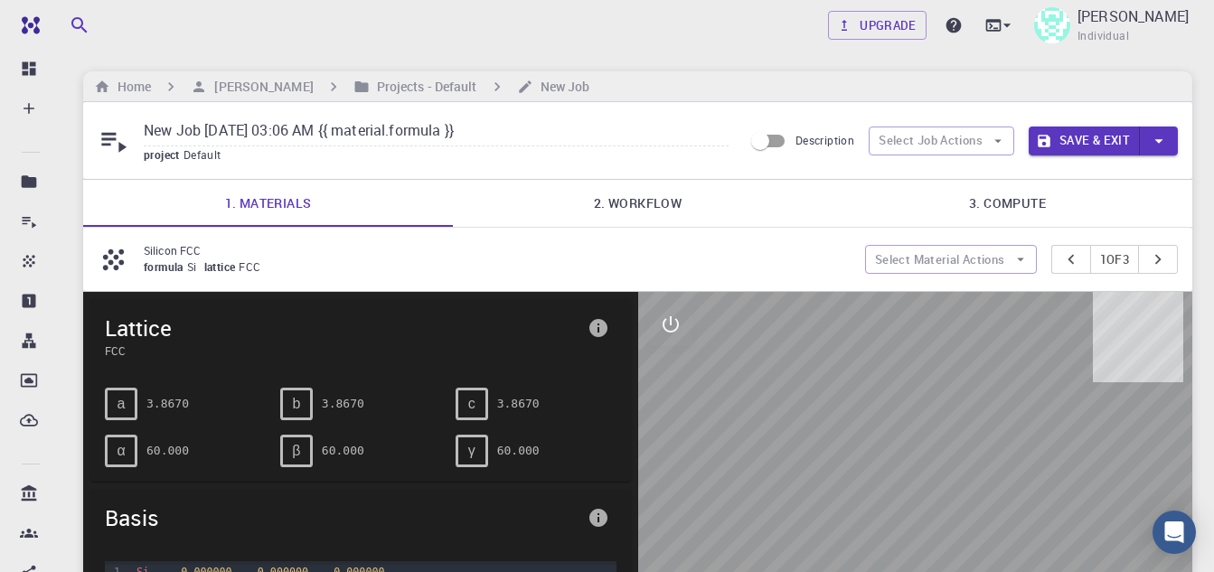
type input "New Job [DATE] 03:06 AM {{ material.formula }}"
click at [992, 140] on icon "button" at bounding box center [998, 141] width 16 height 16
click at [979, 202] on span "Select materials" at bounding box center [956, 206] width 85 height 18
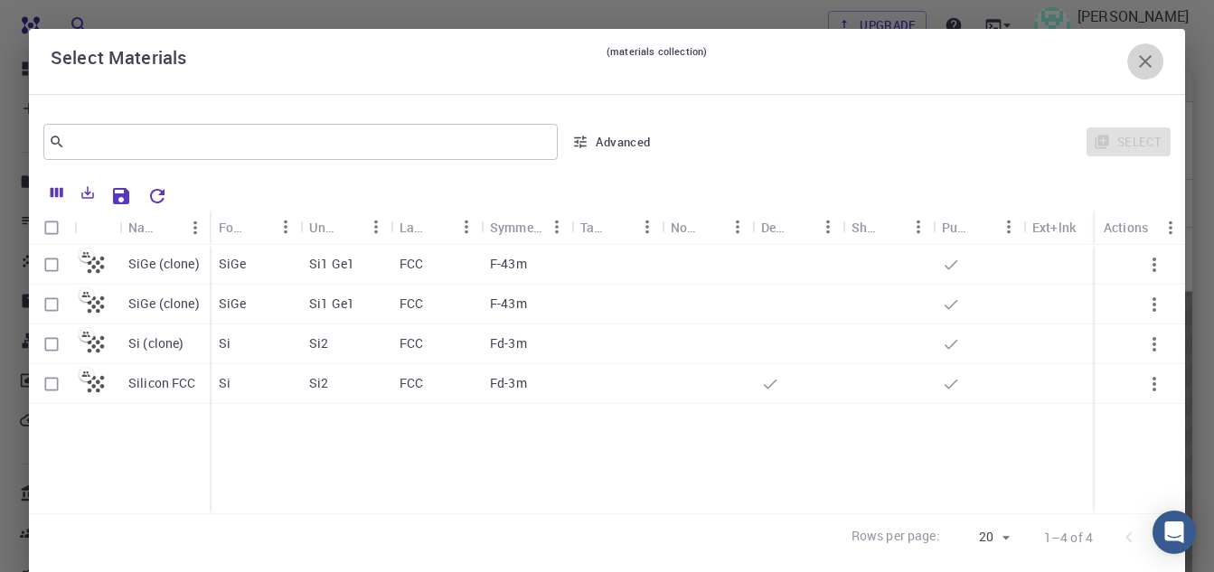
click at [1139, 59] on icon "button" at bounding box center [1145, 61] width 13 height 13
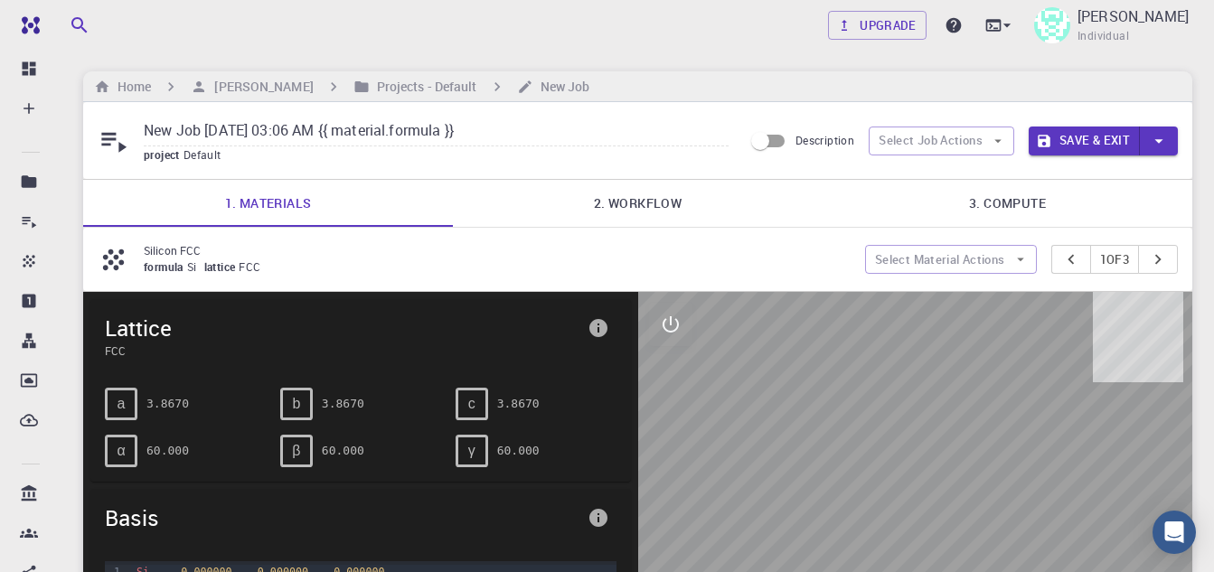
click at [640, 204] on link "2. Workflow" at bounding box center [638, 203] width 370 height 47
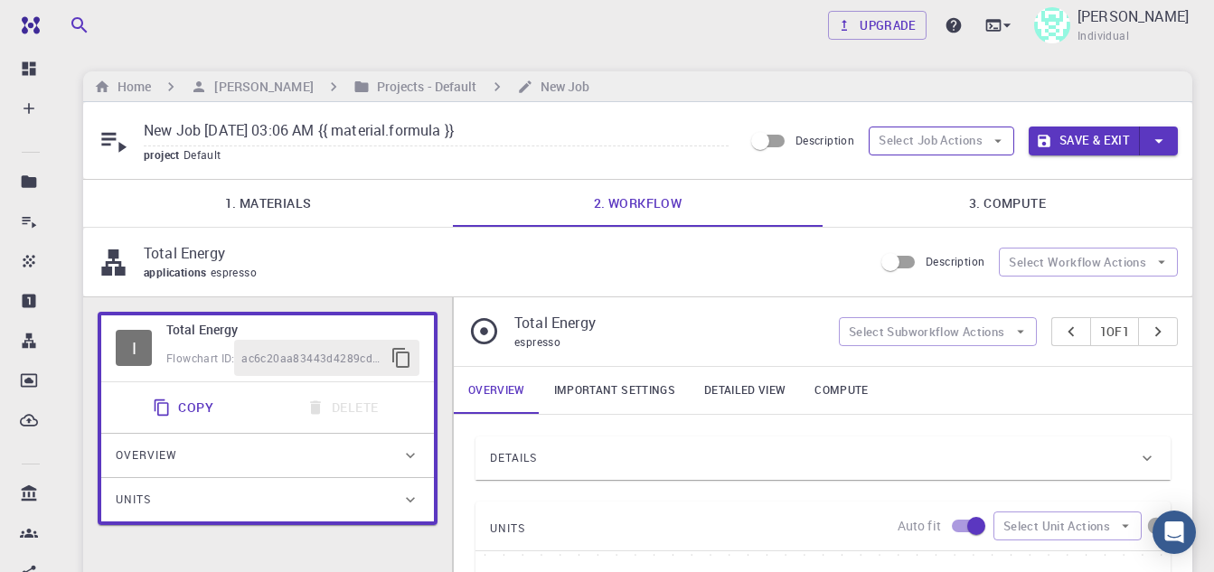
click at [972, 145] on button "Select Job Actions" at bounding box center [942, 141] width 146 height 29
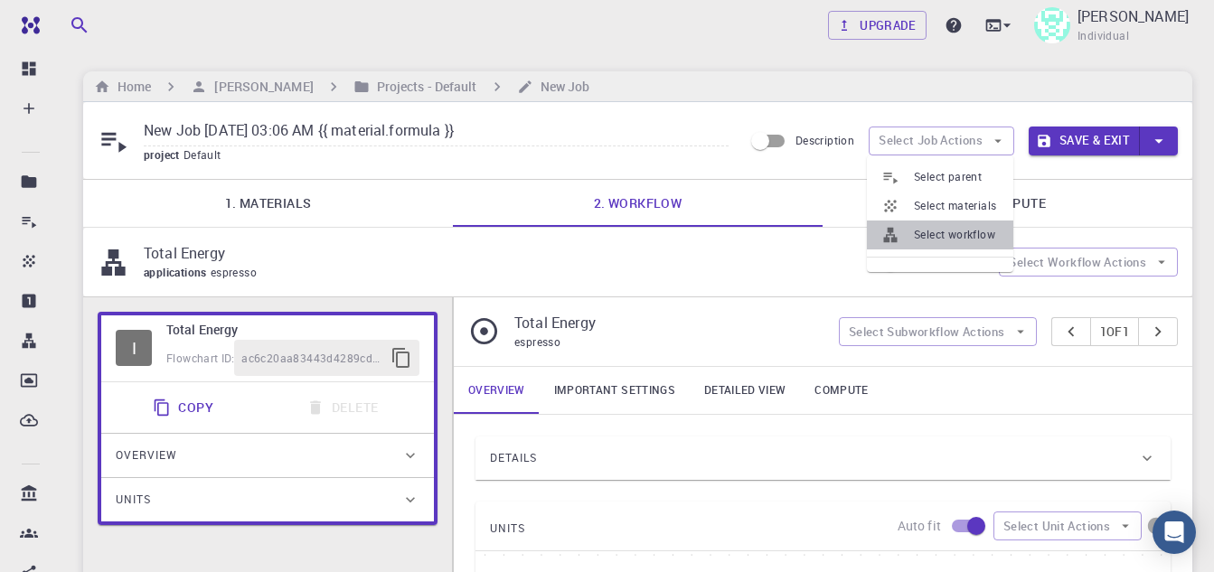
click at [965, 240] on span "Select workflow" at bounding box center [956, 235] width 85 height 18
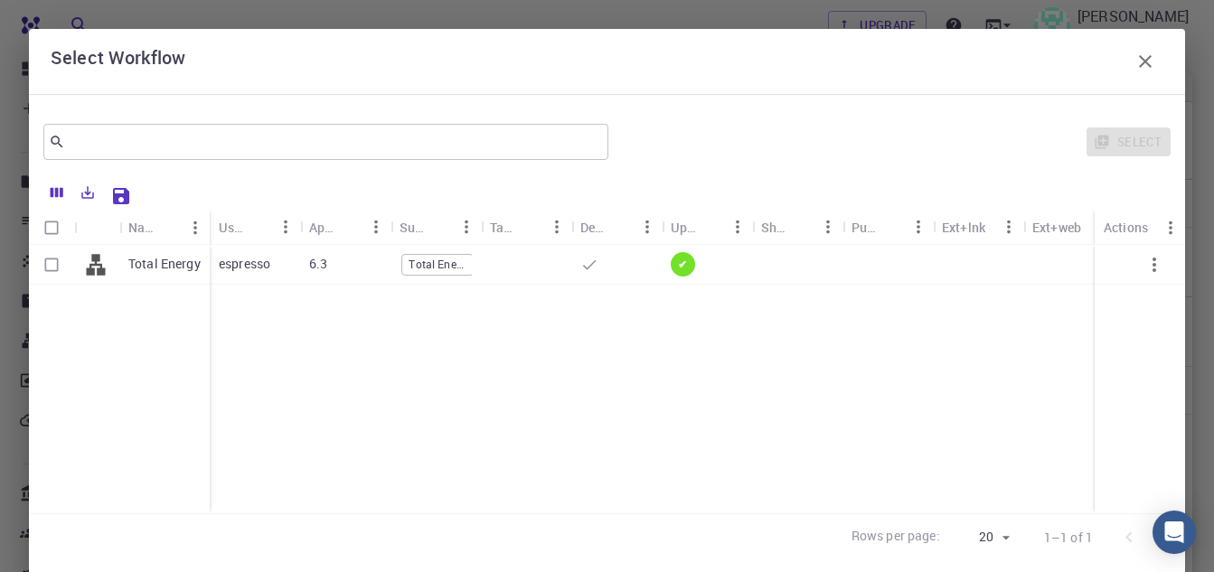
click at [242, 261] on p "espresso" at bounding box center [245, 264] width 52 height 18
checkbox input "true"
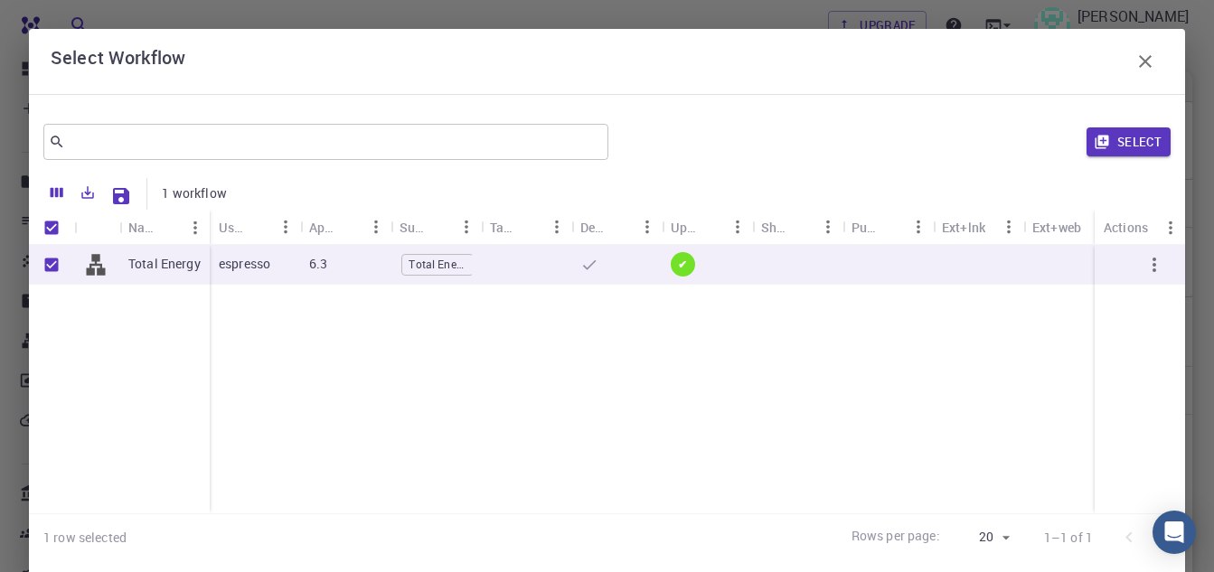
click at [1143, 261] on icon "button" at bounding box center [1154, 265] width 22 height 22
click at [1143, 269] on icon "button" at bounding box center [1154, 265] width 22 height 22
click at [1134, 60] on icon "button" at bounding box center [1145, 62] width 22 height 22
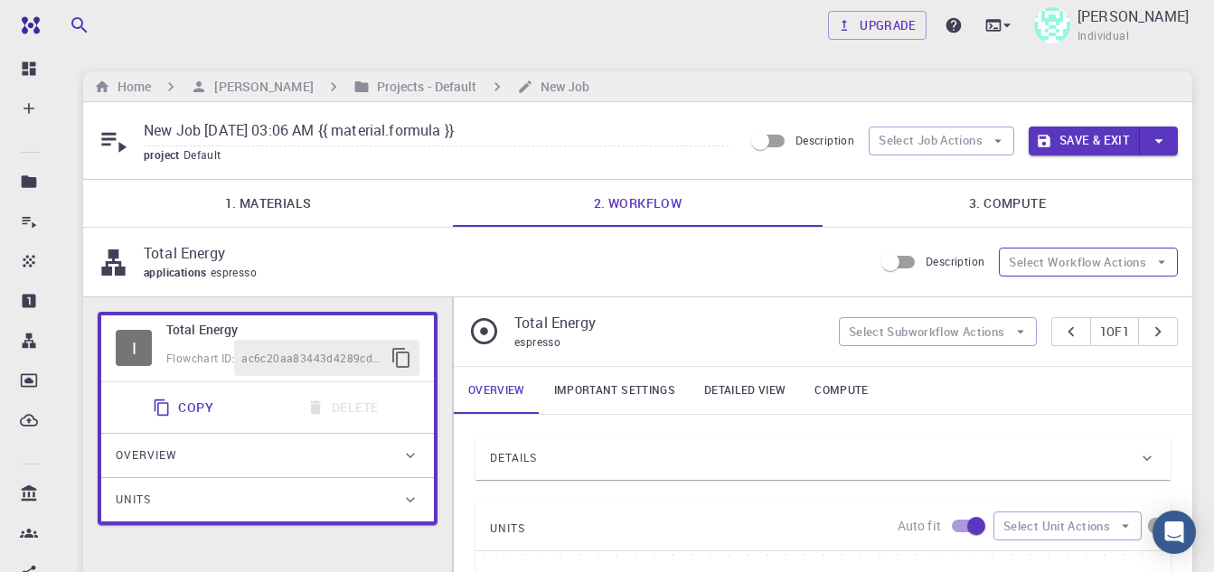
click at [1151, 264] on button "Select Workflow Actions" at bounding box center [1088, 262] width 179 height 29
click at [968, 327] on button "Select Subworkflow Actions" at bounding box center [938, 331] width 198 height 29
click at [664, 336] on div "espresso" at bounding box center [669, 343] width 310 height 18
click at [121, 143] on icon at bounding box center [114, 141] width 32 height 32
click at [193, 359] on span "Flowchart ID:" at bounding box center [200, 358] width 68 height 14
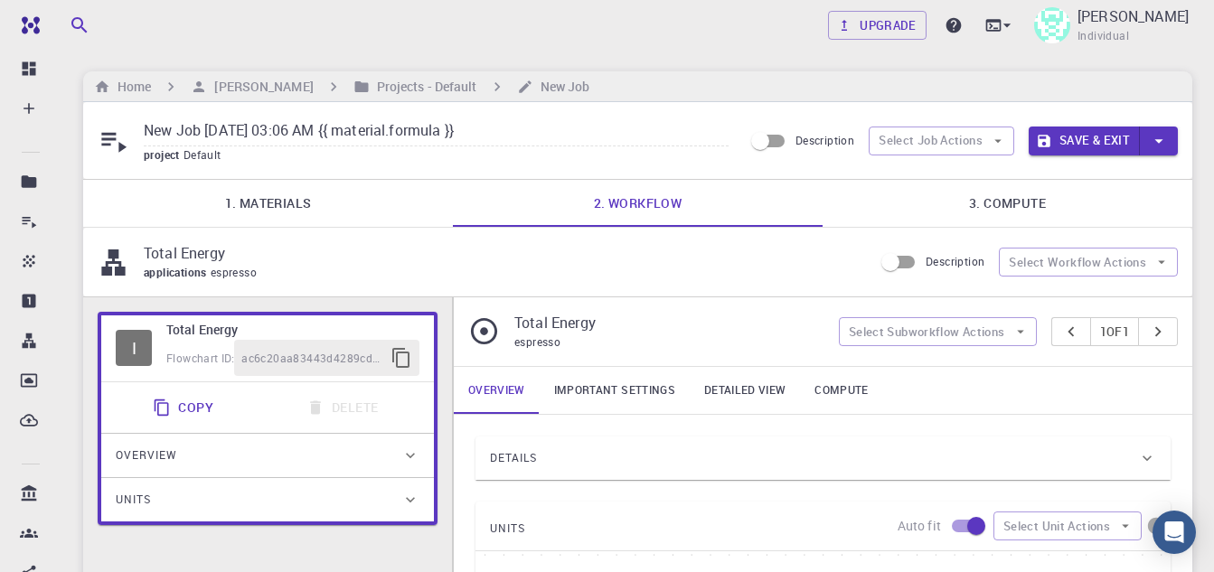
click at [176, 359] on span "Flowchart ID:" at bounding box center [200, 358] width 68 height 14
click at [231, 449] on div "Overview" at bounding box center [259, 455] width 286 height 29
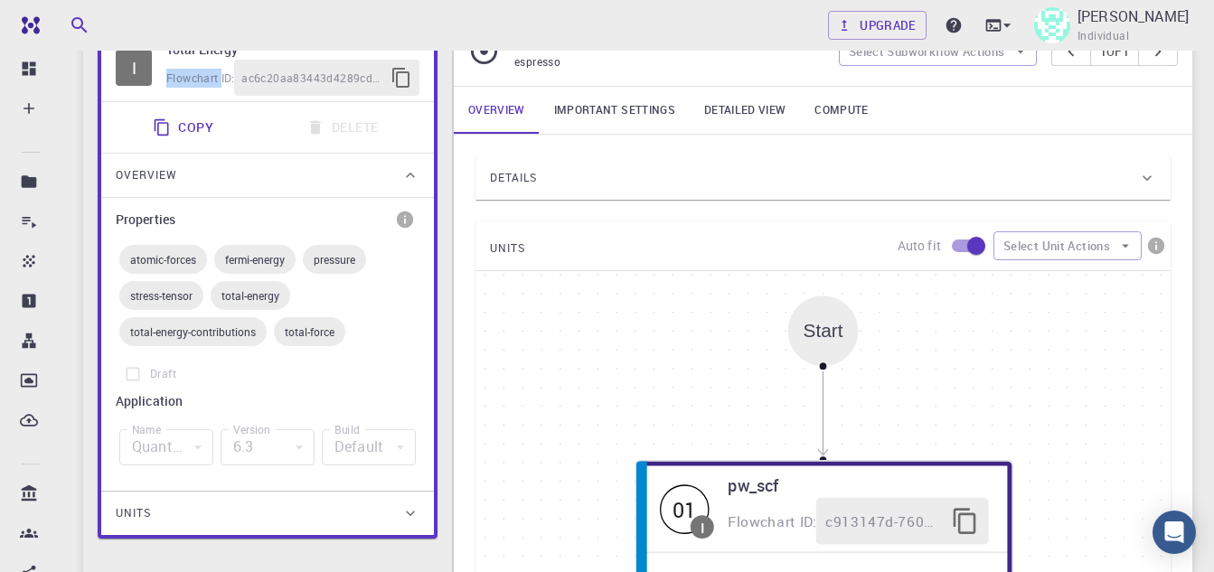
scroll to position [271, 0]
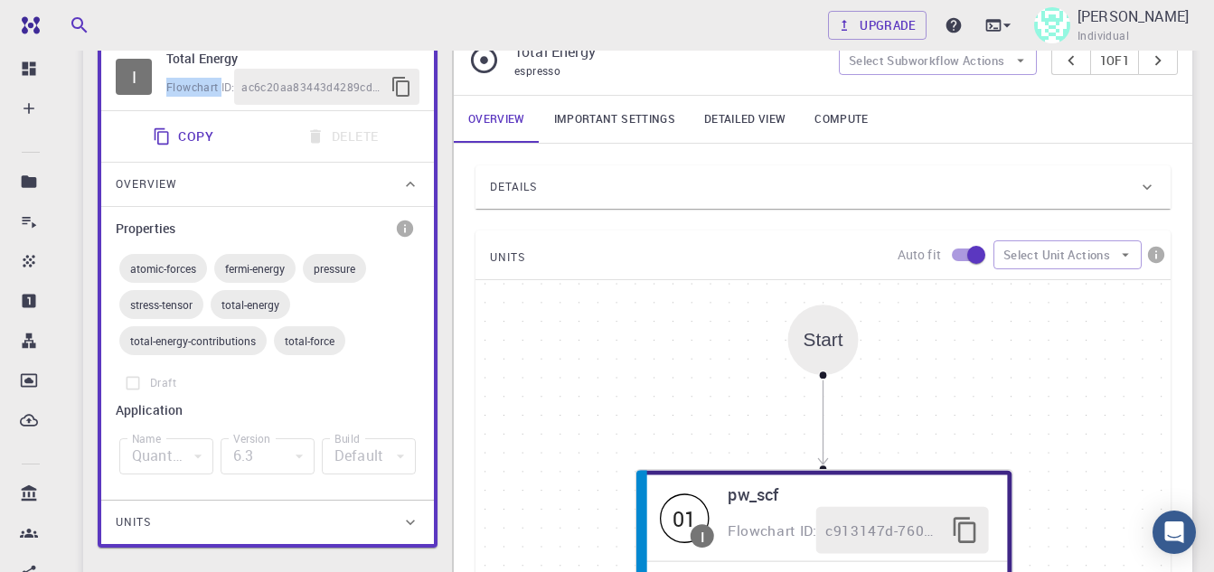
click at [406, 188] on icon at bounding box center [410, 184] width 18 height 18
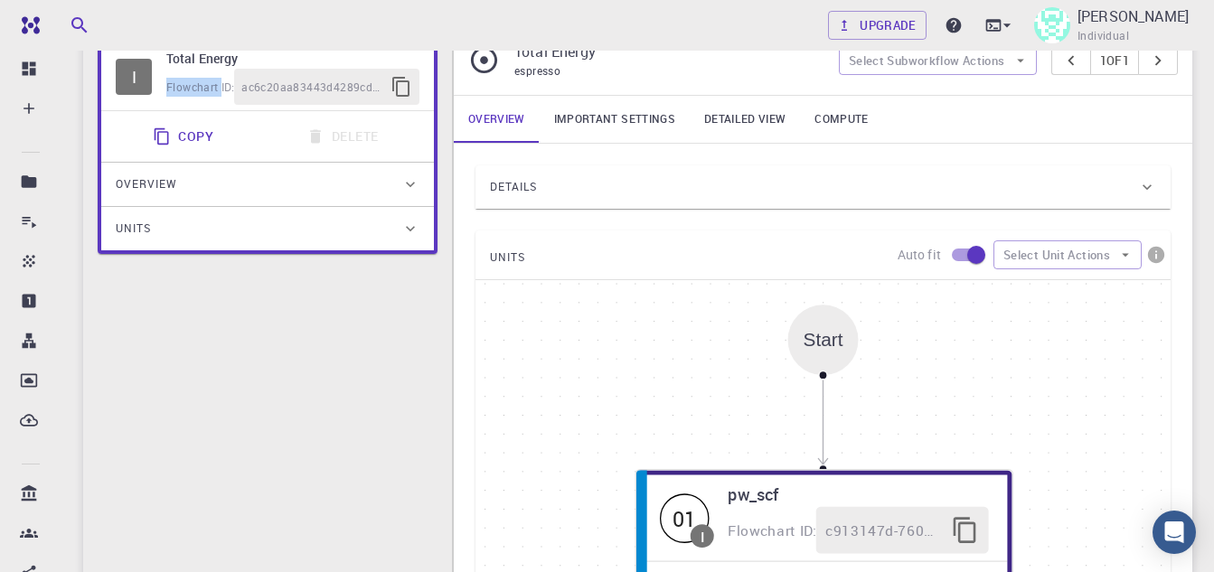
click at [406, 188] on icon at bounding box center [410, 184] width 18 height 18
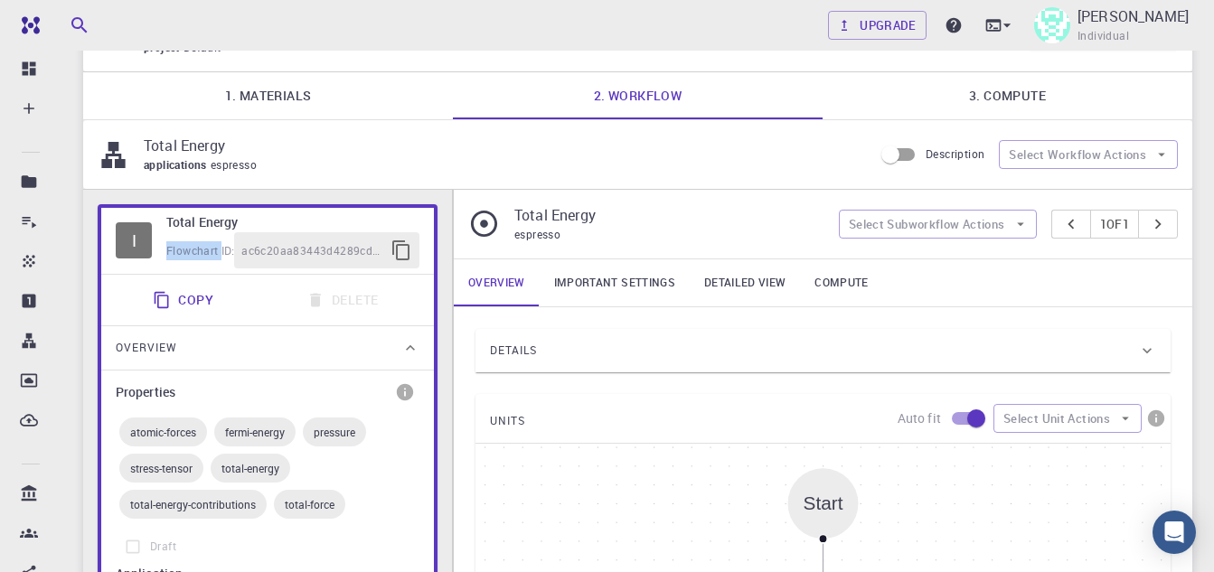
scroll to position [90, 0]
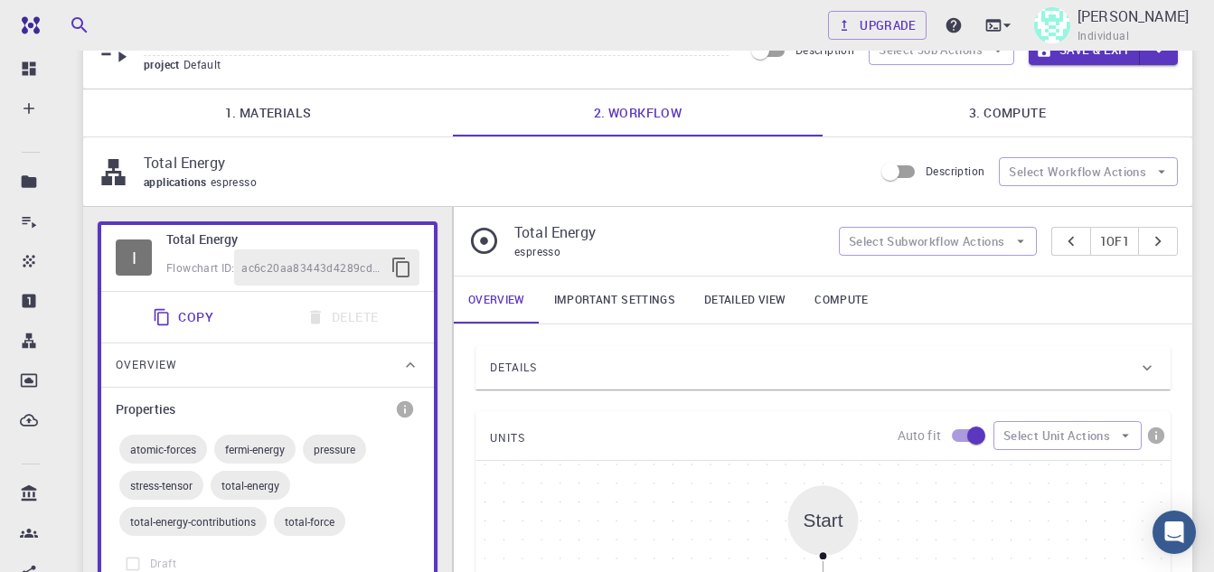
drag, startPoint x: 660, startPoint y: 254, endPoint x: 687, endPoint y: 254, distance: 27.1
click at [662, 254] on div "espresso" at bounding box center [669, 252] width 310 height 18
click at [927, 246] on button "Select Subworkflow Actions" at bounding box center [938, 241] width 198 height 29
click at [955, 278] on span "Add convergence" at bounding box center [946, 277] width 137 height 18
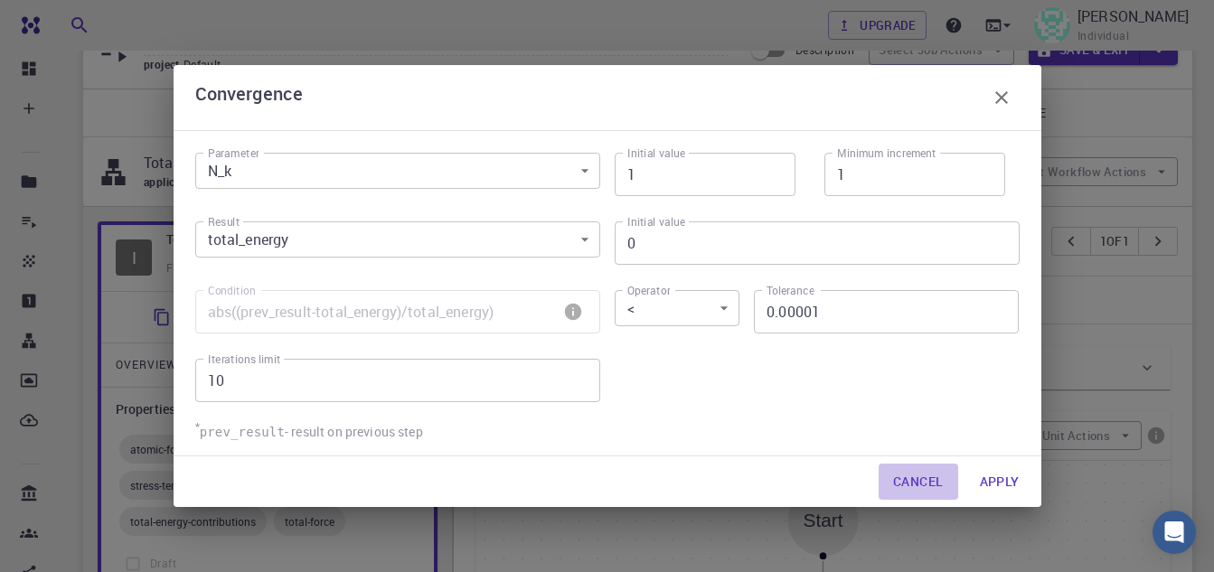
click at [926, 481] on button "Cancel" at bounding box center [918, 482] width 79 height 36
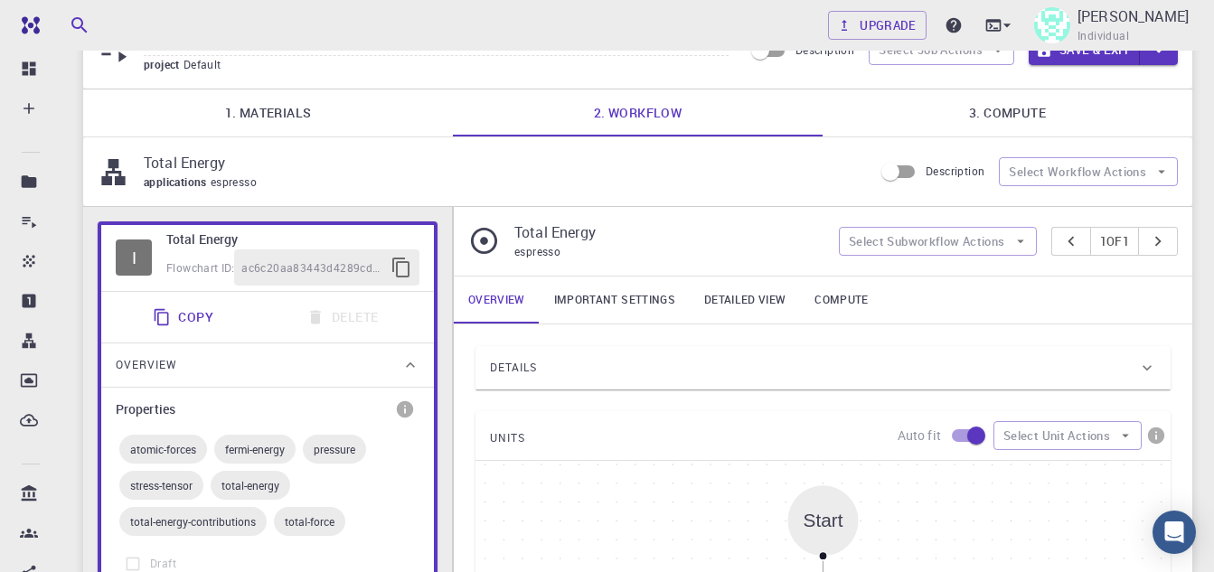
click at [598, 302] on link "Important settings" at bounding box center [615, 300] width 150 height 47
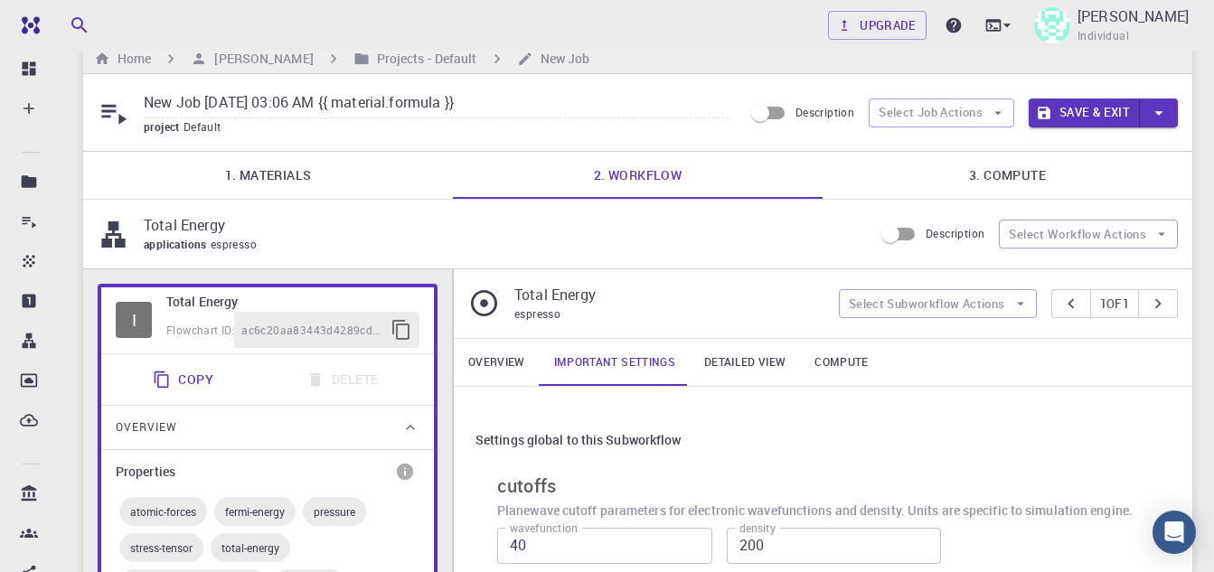
scroll to position [0, 0]
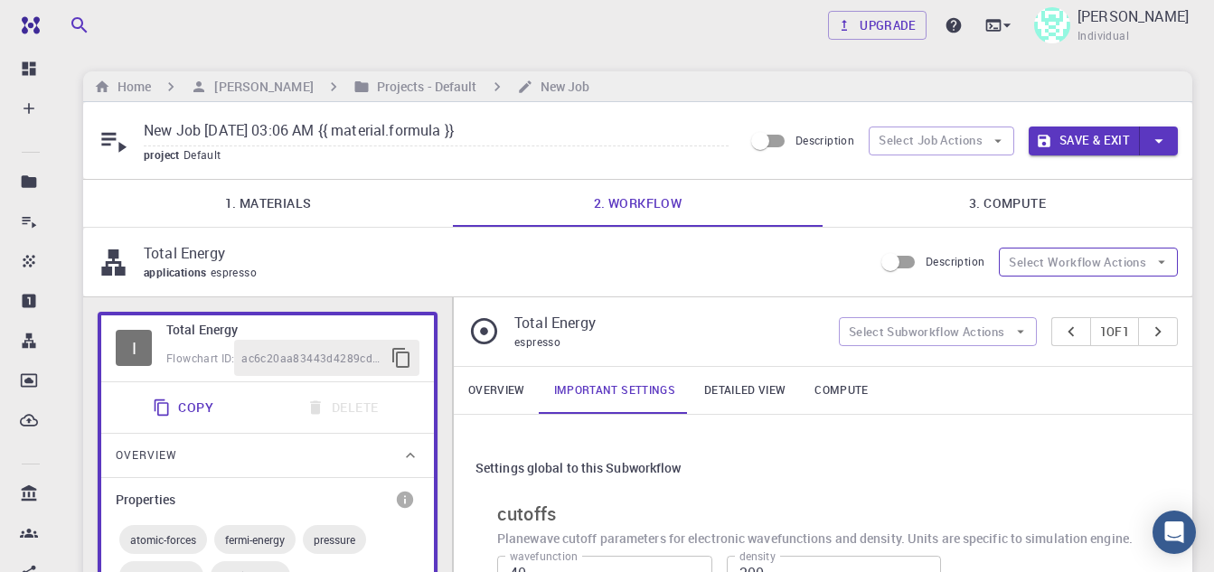
click at [1136, 264] on button "Select Workflow Actions" at bounding box center [1088, 262] width 179 height 29
click at [970, 133] on button "Select Job Actions" at bounding box center [942, 141] width 146 height 29
click at [983, 233] on span "Select workflow" at bounding box center [956, 235] width 85 height 18
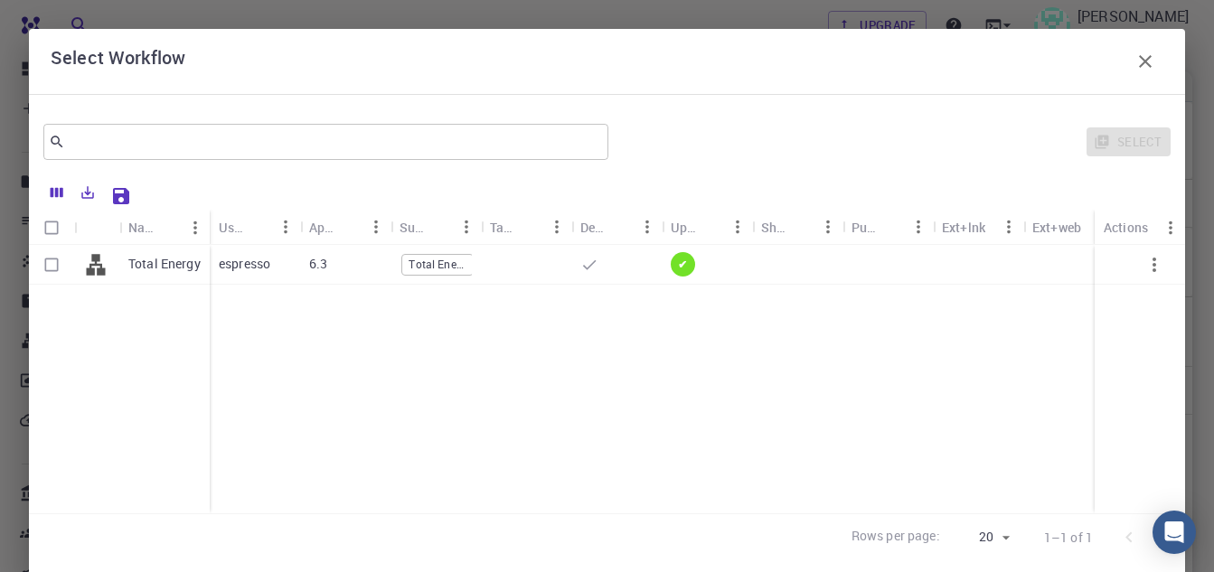
click at [983, 205] on span "Select workflow" at bounding box center [952, 200] width 64 height 10
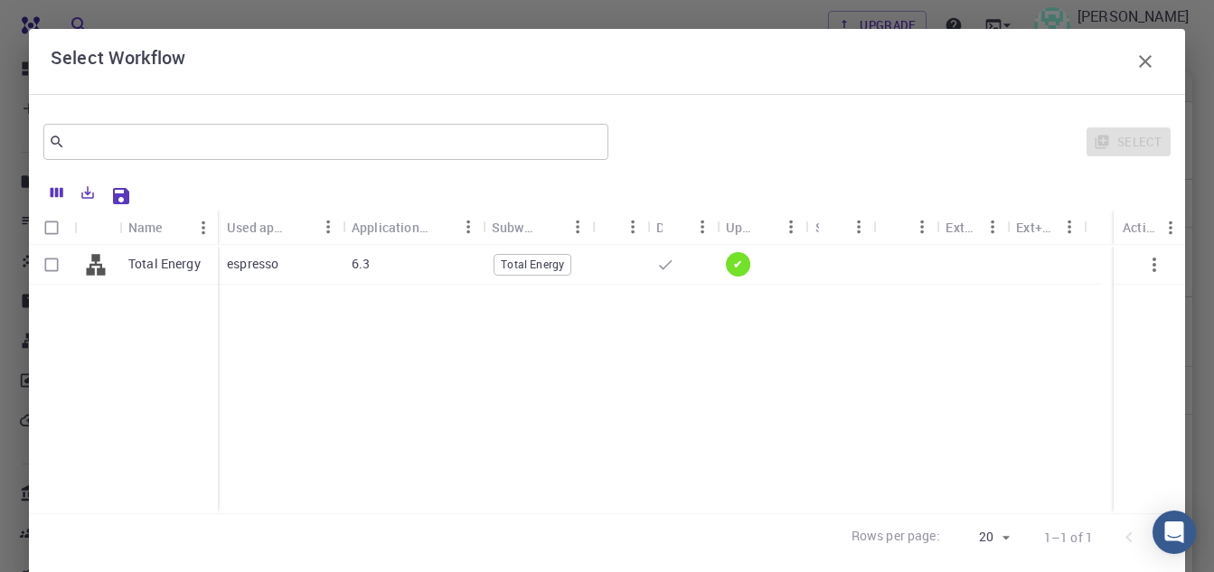
drag, startPoint x: 398, startPoint y: 332, endPoint x: 342, endPoint y: 330, distance: 56.1
click at [342, 330] on div "Total Energy espresso 6.3 Total Energy ✔" at bounding box center [607, 379] width 1156 height 268
click at [537, 260] on span "Total Energy" at bounding box center [532, 264] width 76 height 15
checkbox input "true"
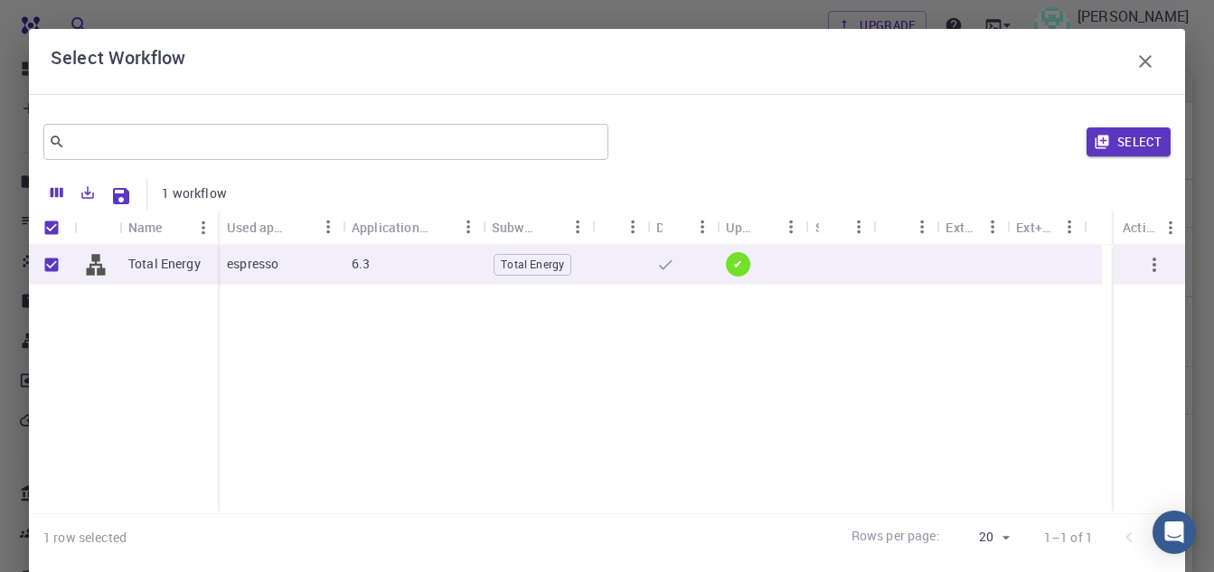
click at [493, 372] on div "Total Energy espresso 6.3 Total Energy ✔" at bounding box center [607, 379] width 1156 height 268
click at [1143, 268] on icon "button" at bounding box center [1154, 265] width 22 height 22
click at [943, 396] on div "Total Energy espresso 6.3 Total Energy ✔" at bounding box center [607, 379] width 1156 height 268
click at [1115, 141] on button "Select" at bounding box center [1129, 141] width 84 height 29
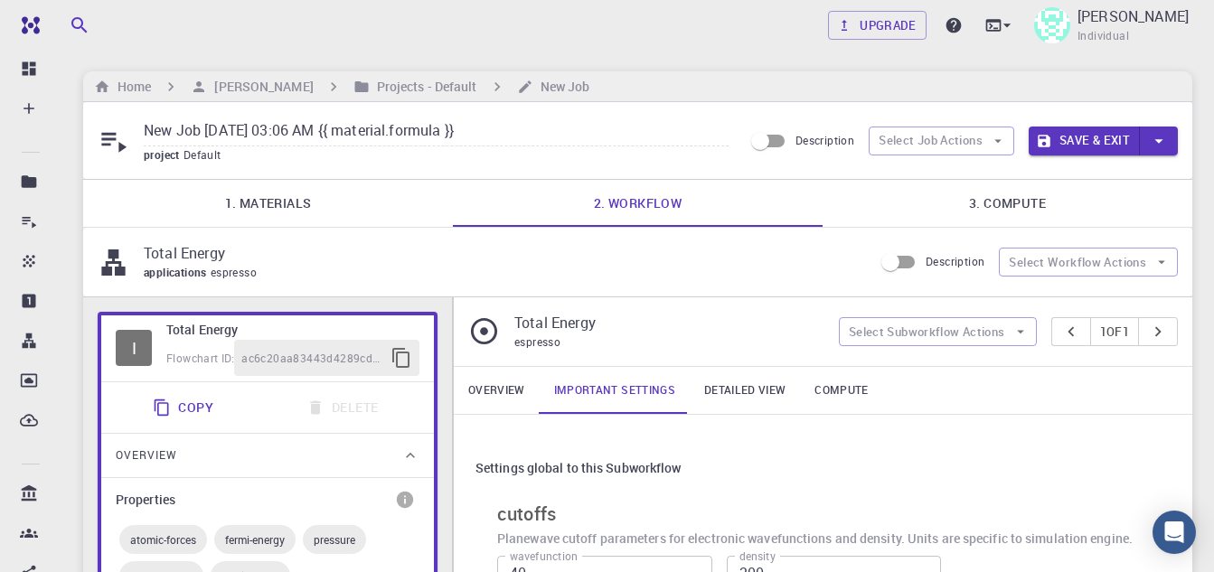
click at [1032, 203] on link "3. Compute" at bounding box center [1008, 203] width 370 height 47
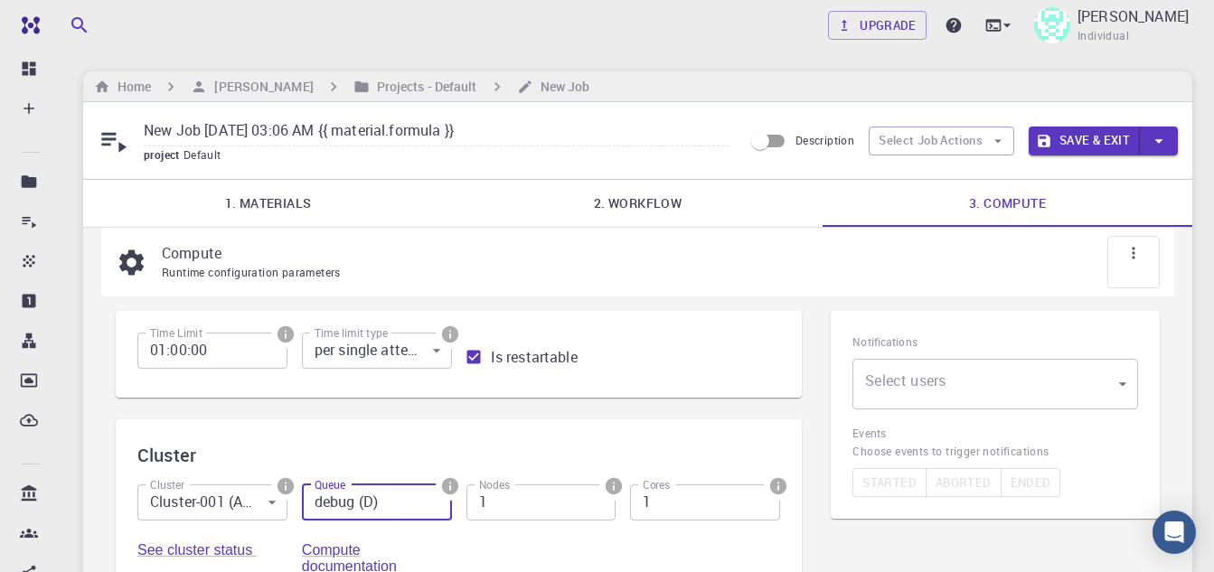
click at [377, 503] on input "debug (D)" at bounding box center [377, 503] width 150 height 36
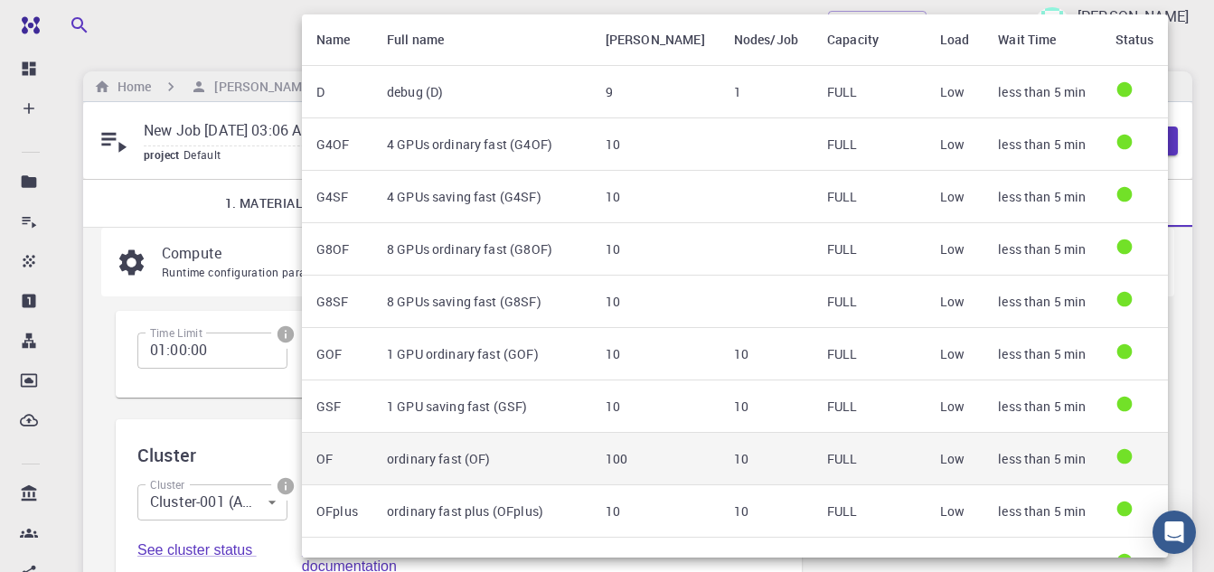
click at [423, 450] on td "ordinary fast (OF)" at bounding box center [481, 459] width 219 height 52
type input "ordinary fast (OF)"
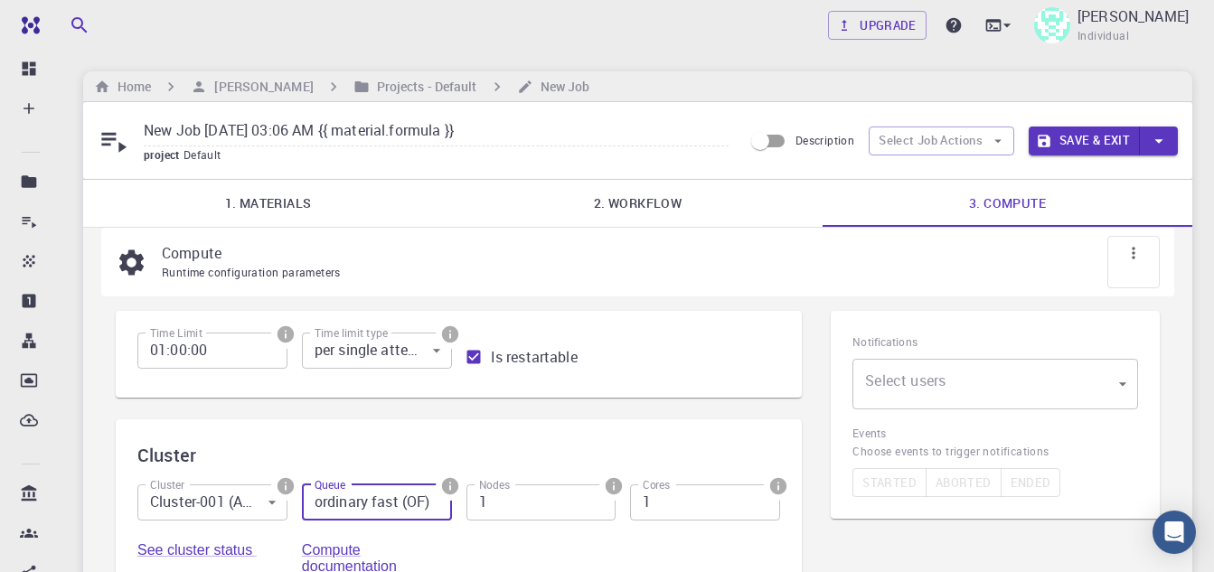
click at [1147, 138] on button "button" at bounding box center [1159, 141] width 38 height 29
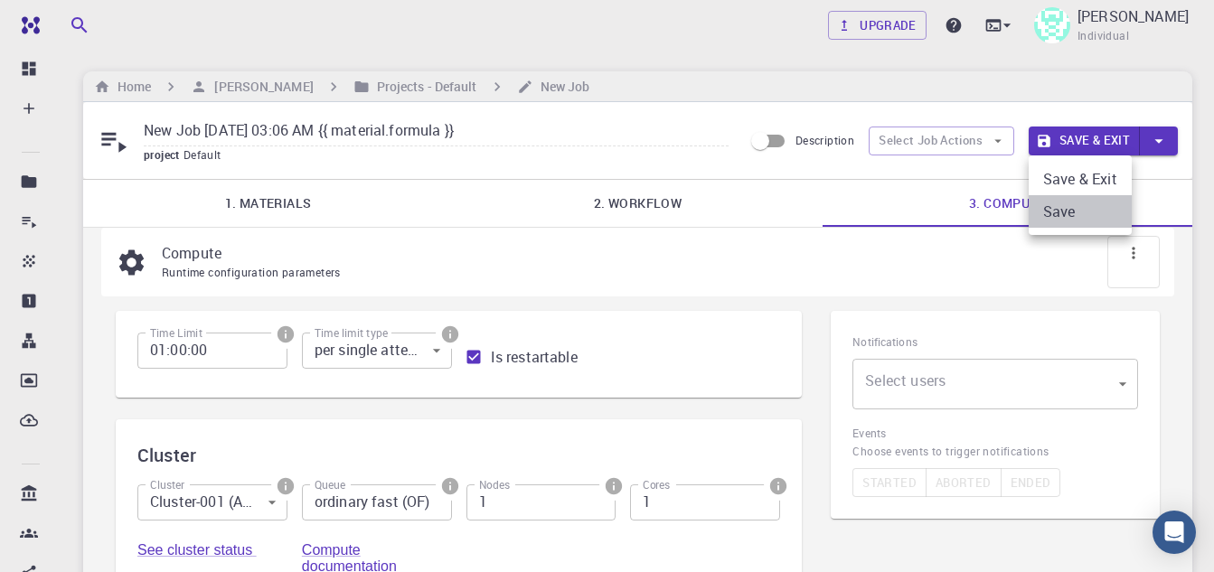
click at [1074, 211] on li "Save" at bounding box center [1080, 211] width 103 height 33
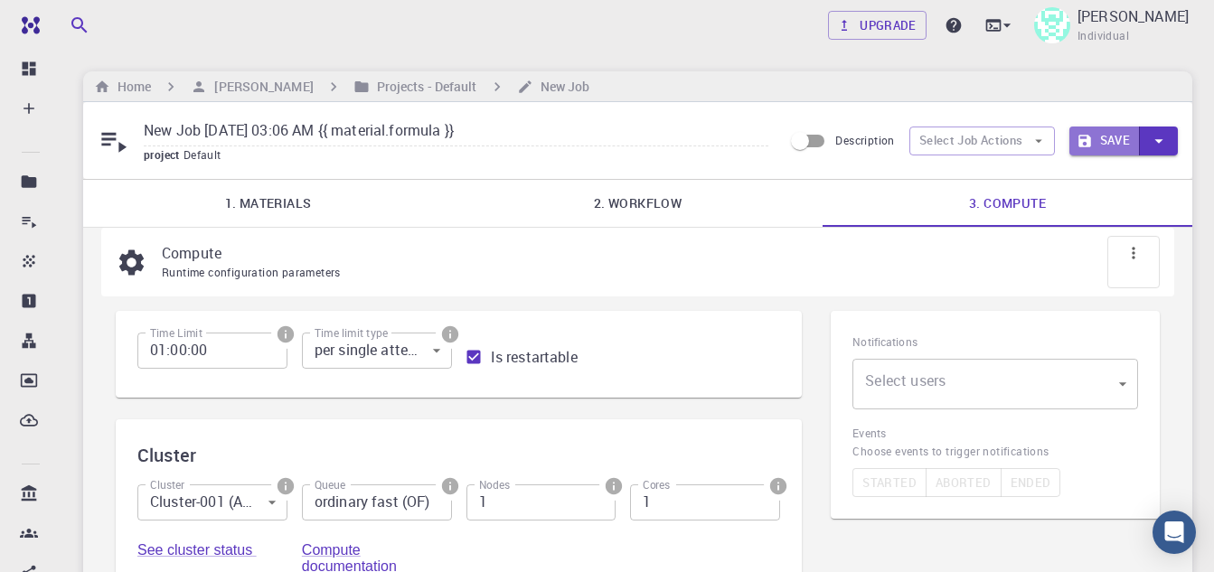
click at [1096, 127] on button "Save" at bounding box center [1104, 141] width 71 height 29
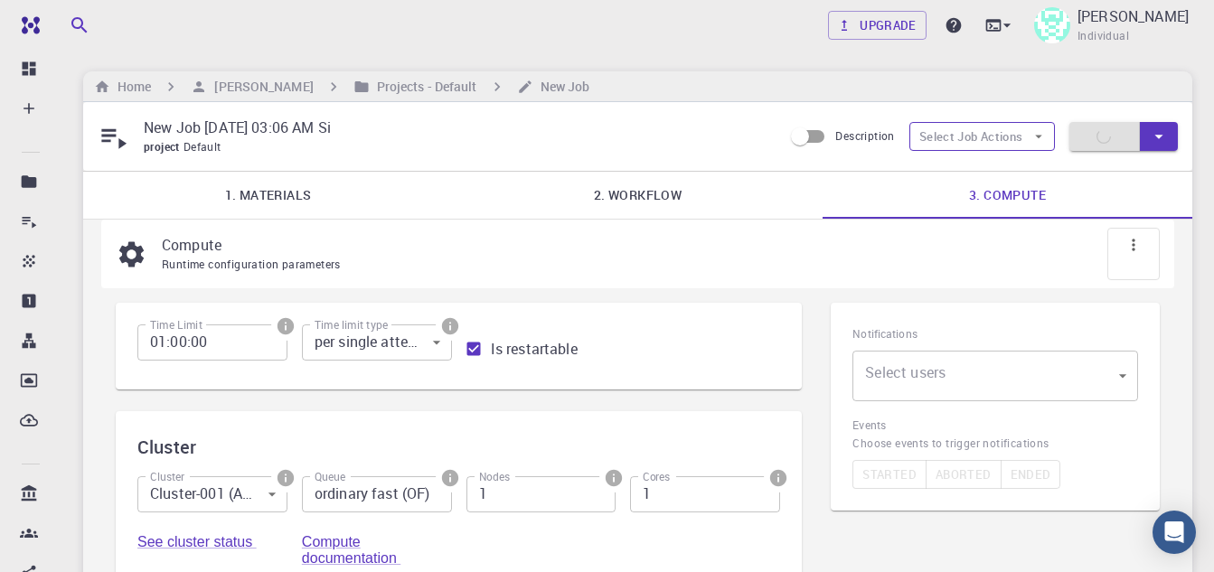
click at [1036, 136] on icon "button" at bounding box center [1038, 138] width 7 height 4
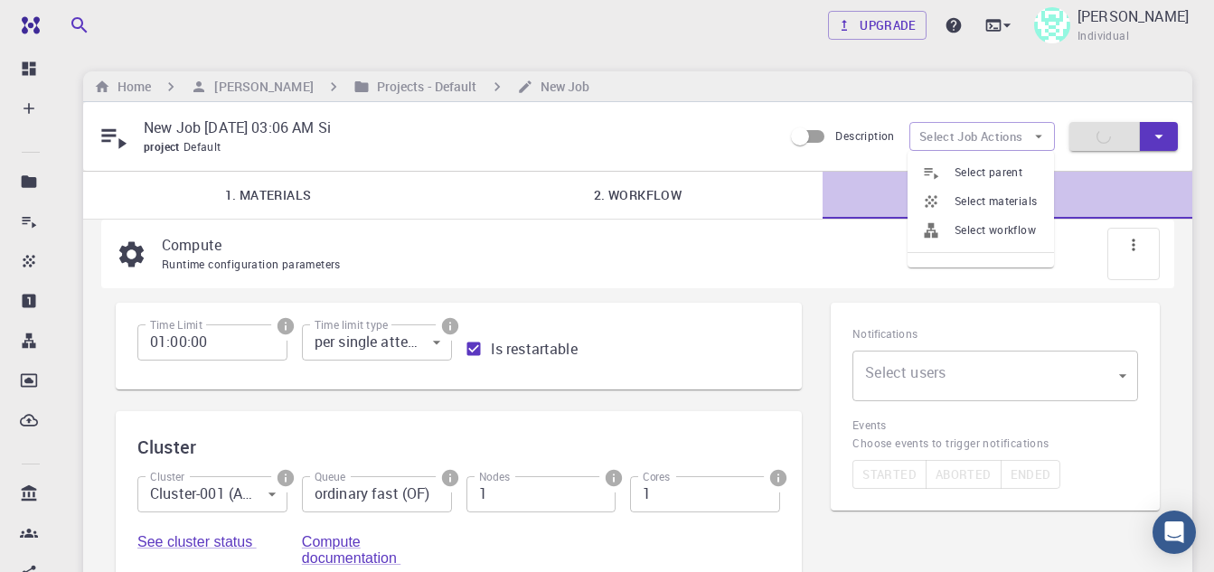
click at [1114, 186] on link "3. Compute" at bounding box center [1008, 195] width 370 height 47
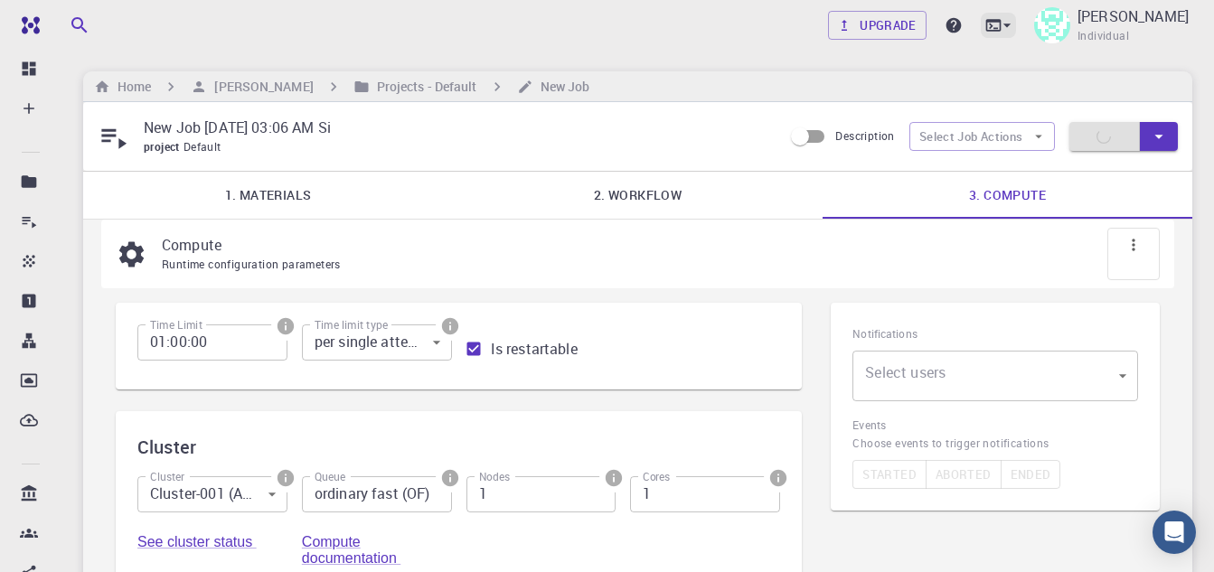
click at [1002, 22] on icon at bounding box center [1007, 25] width 18 height 18
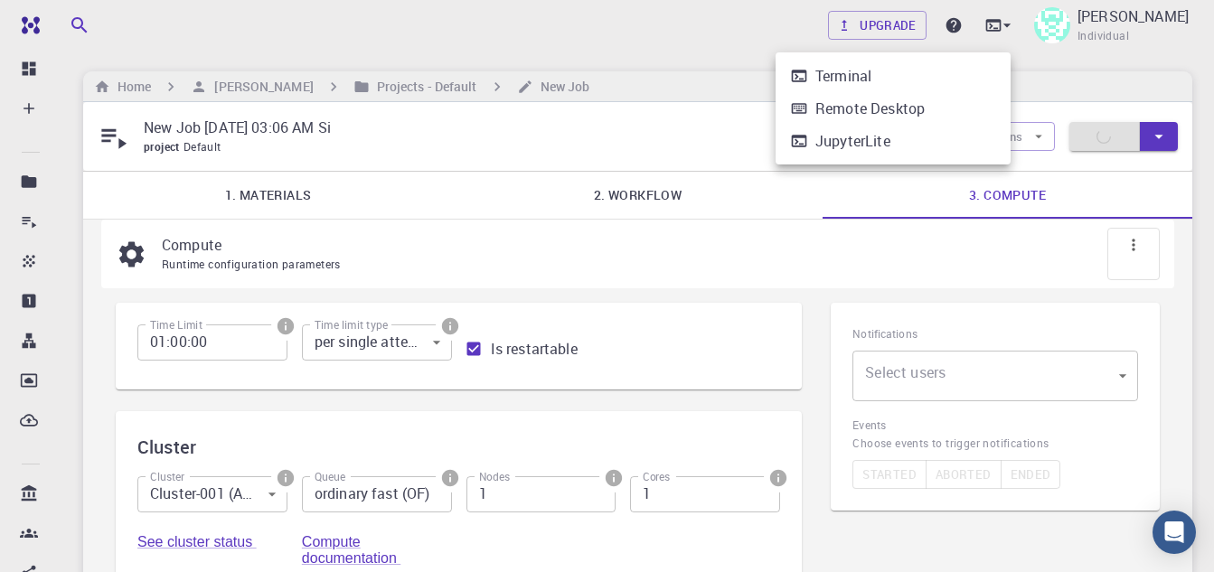
click at [1120, 82] on div at bounding box center [607, 286] width 1214 height 572
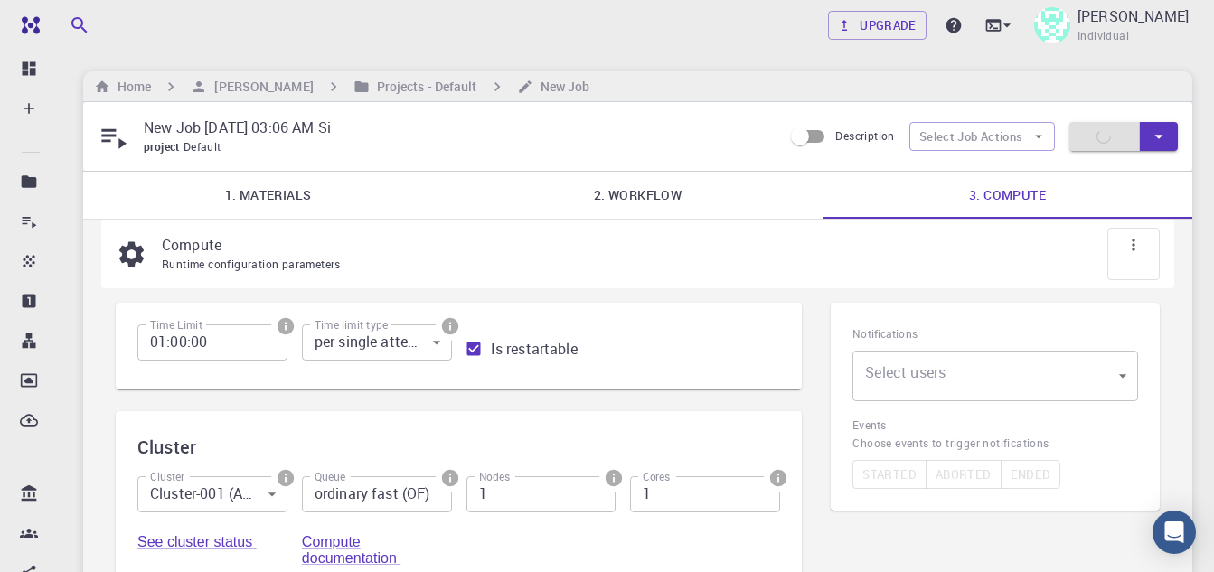
click at [1160, 130] on icon "button" at bounding box center [1159, 137] width 20 height 20
click at [1145, 166] on li "Save & Exit" at bounding box center [1119, 174] width 103 height 33
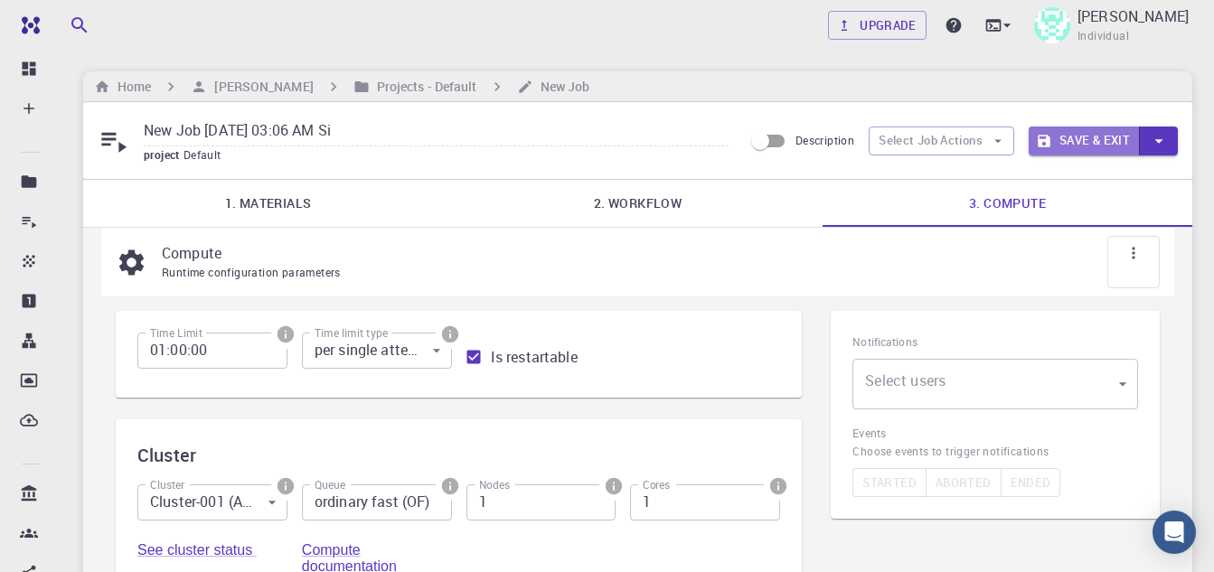
click at [1082, 133] on button "Save & Exit" at bounding box center [1084, 141] width 111 height 29
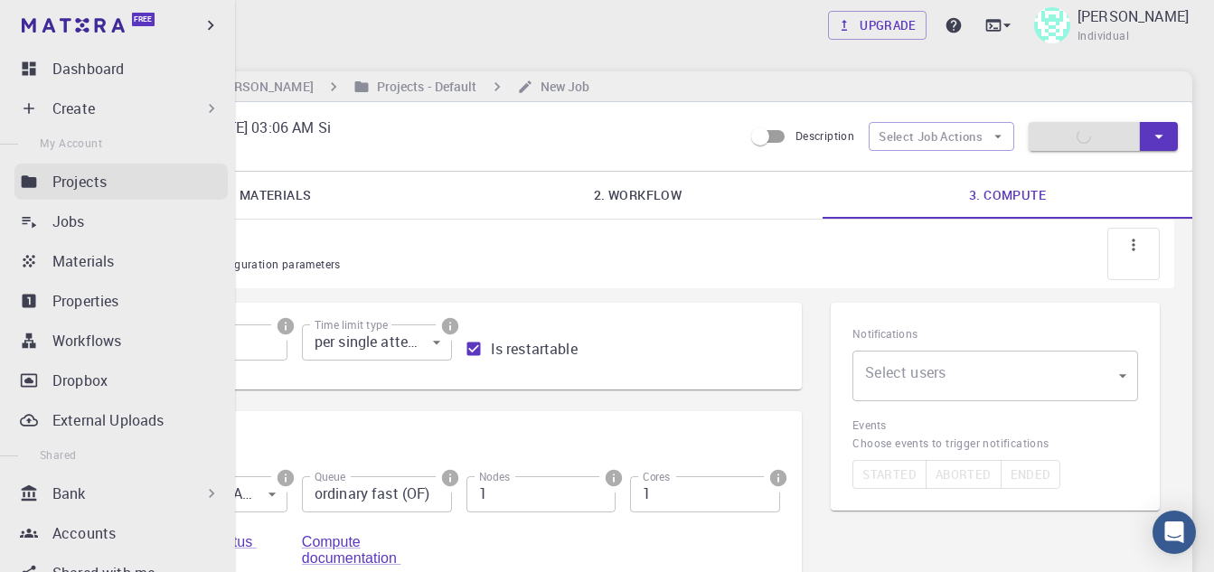
click at [61, 190] on p "Projects" at bounding box center [79, 182] width 54 height 22
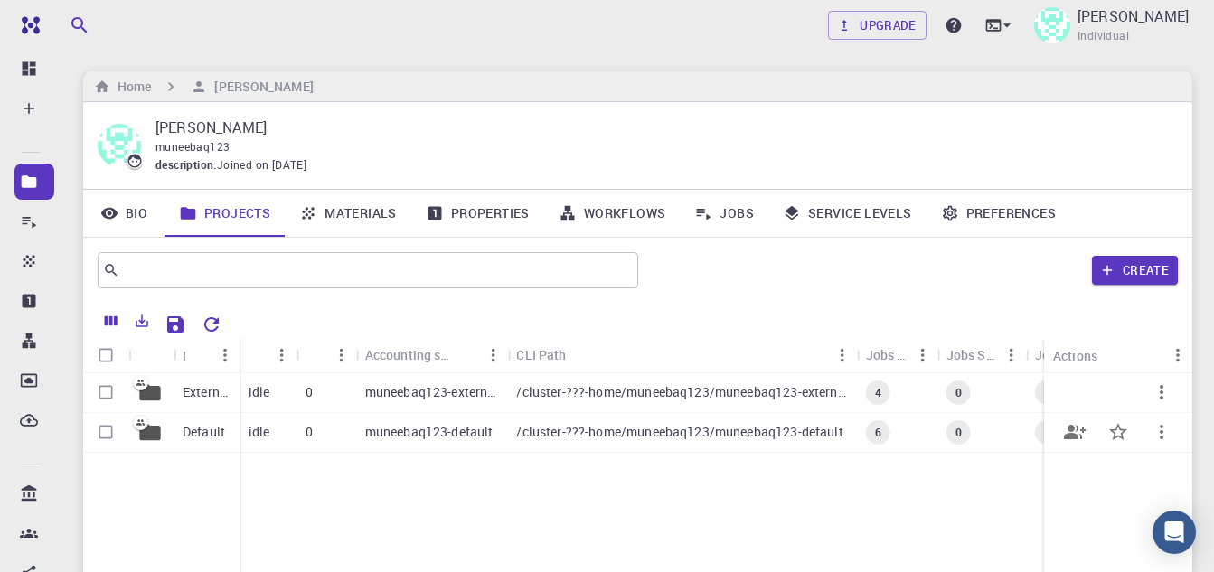
click at [104, 435] on input "Select row" at bounding box center [106, 432] width 34 height 34
checkbox input "true"
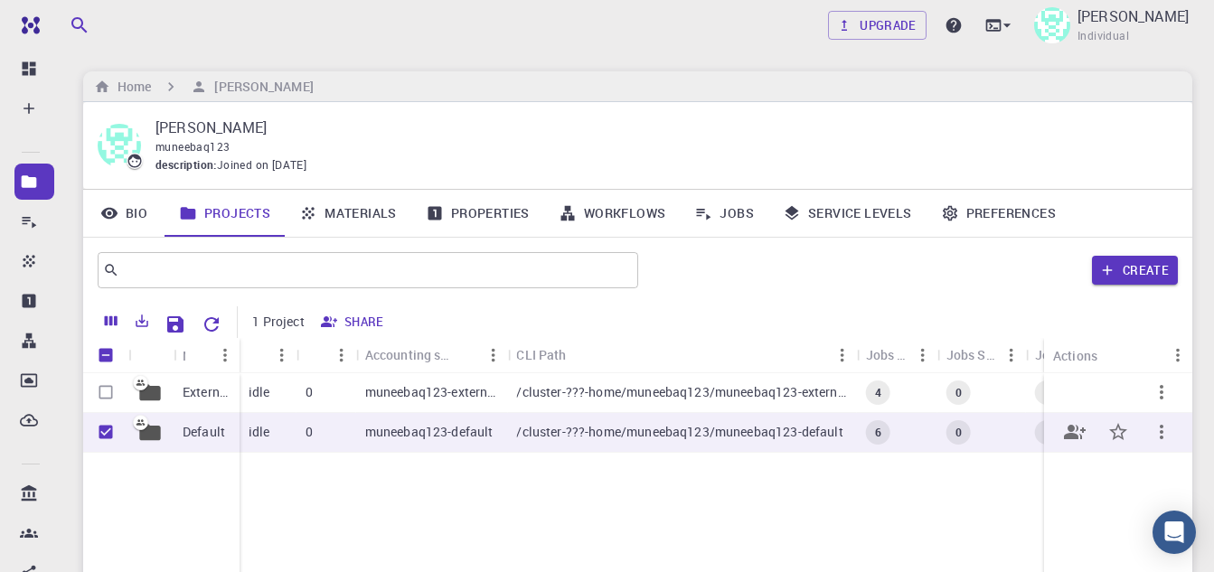
checkbox input "true"
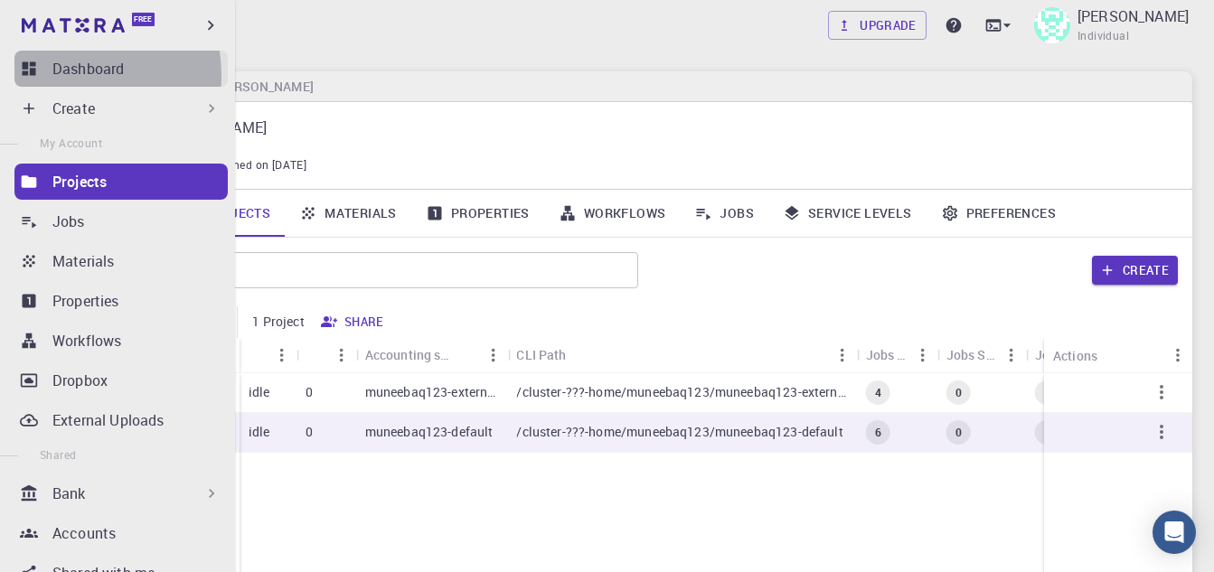
click at [70, 75] on p "Dashboard" at bounding box center [87, 69] width 71 height 22
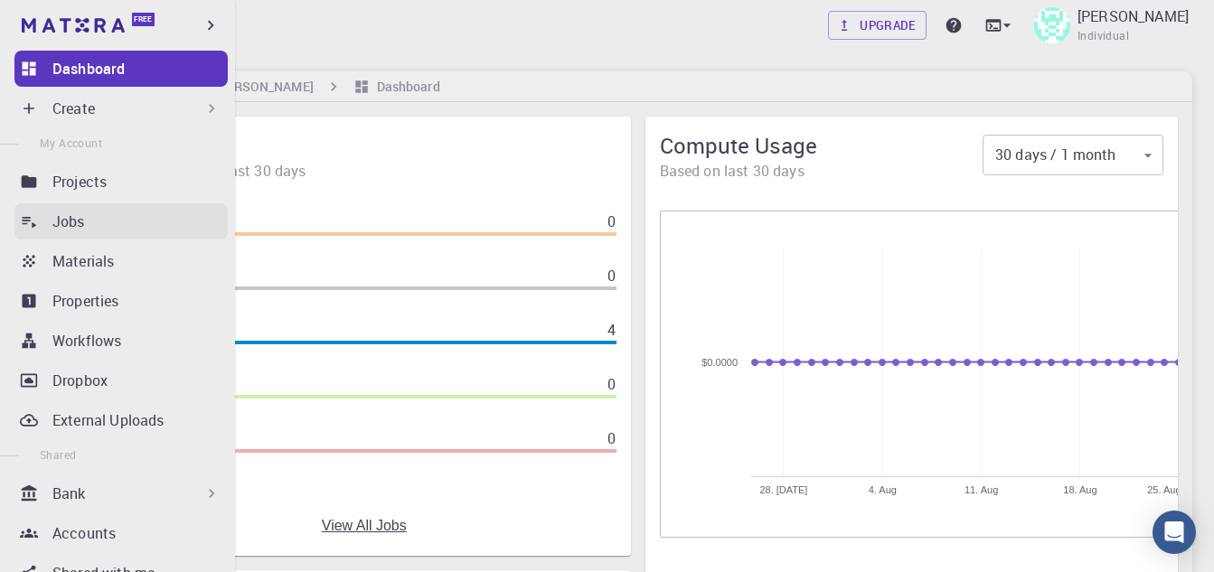
click at [81, 221] on p "Jobs" at bounding box center [68, 222] width 33 height 22
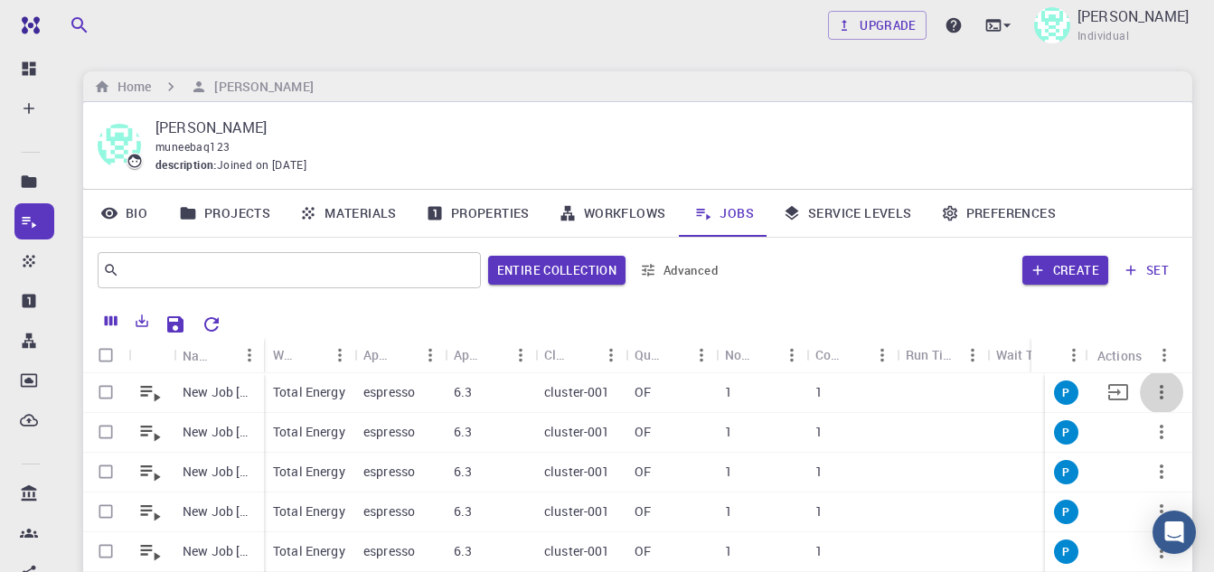
click at [1151, 392] on icon "button" at bounding box center [1162, 392] width 22 height 22
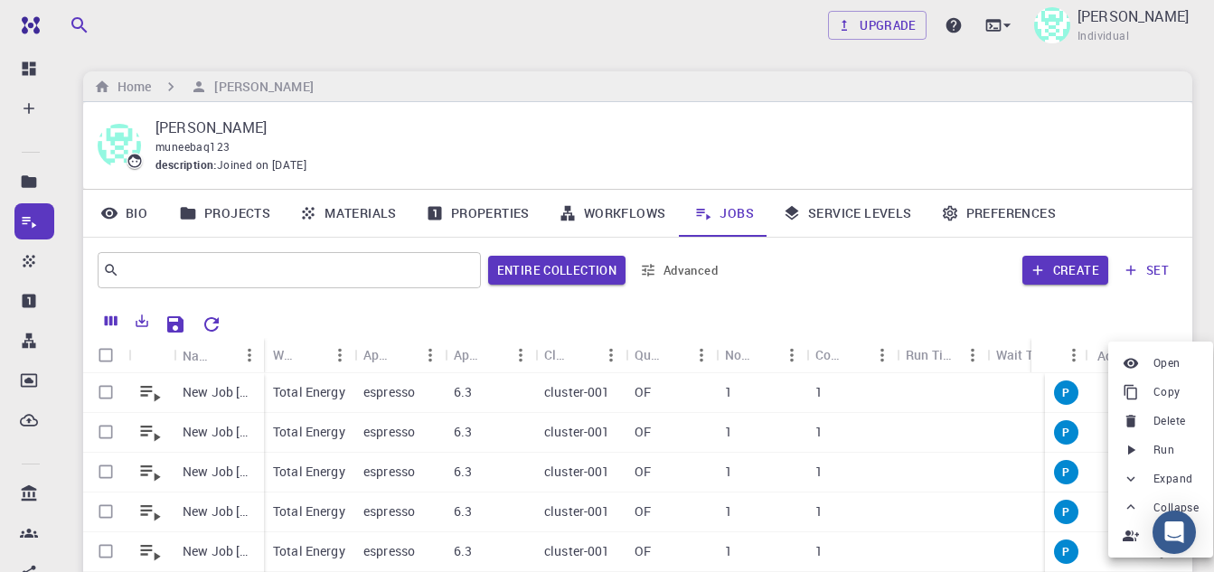
click at [1150, 447] on li "Run" at bounding box center [1160, 450] width 105 height 29
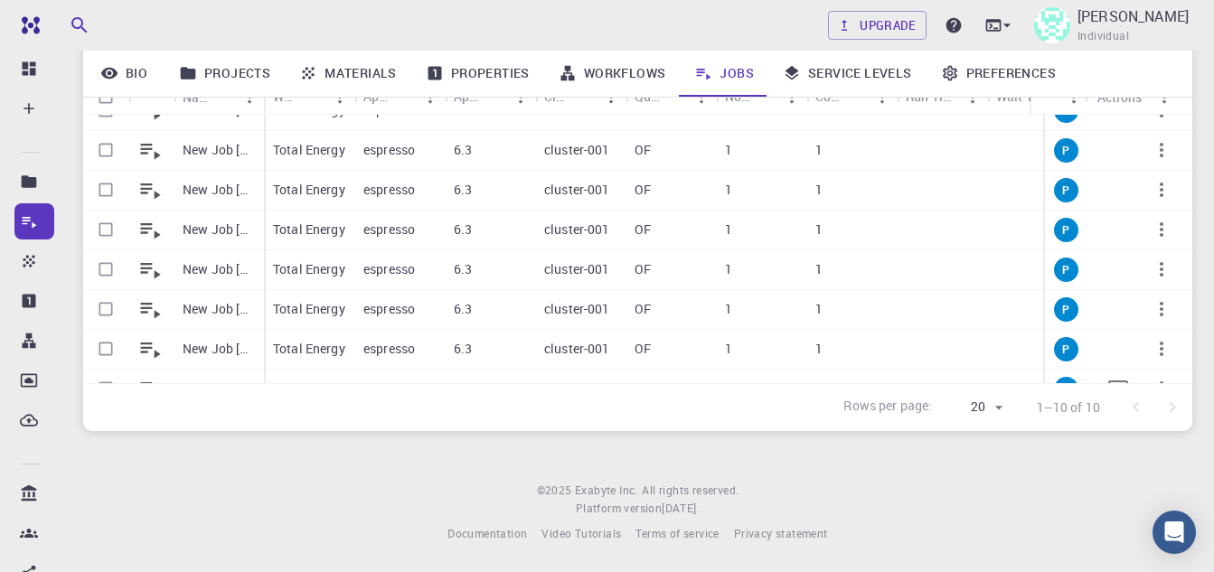
scroll to position [136, 0]
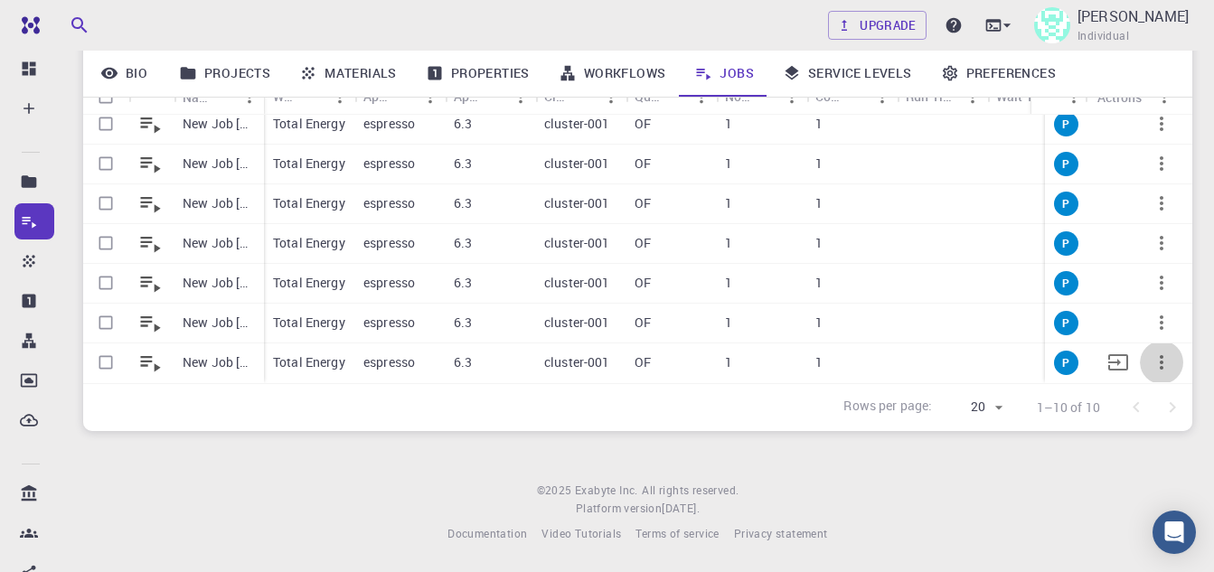
click at [1151, 359] on icon "button" at bounding box center [1162, 363] width 22 height 22
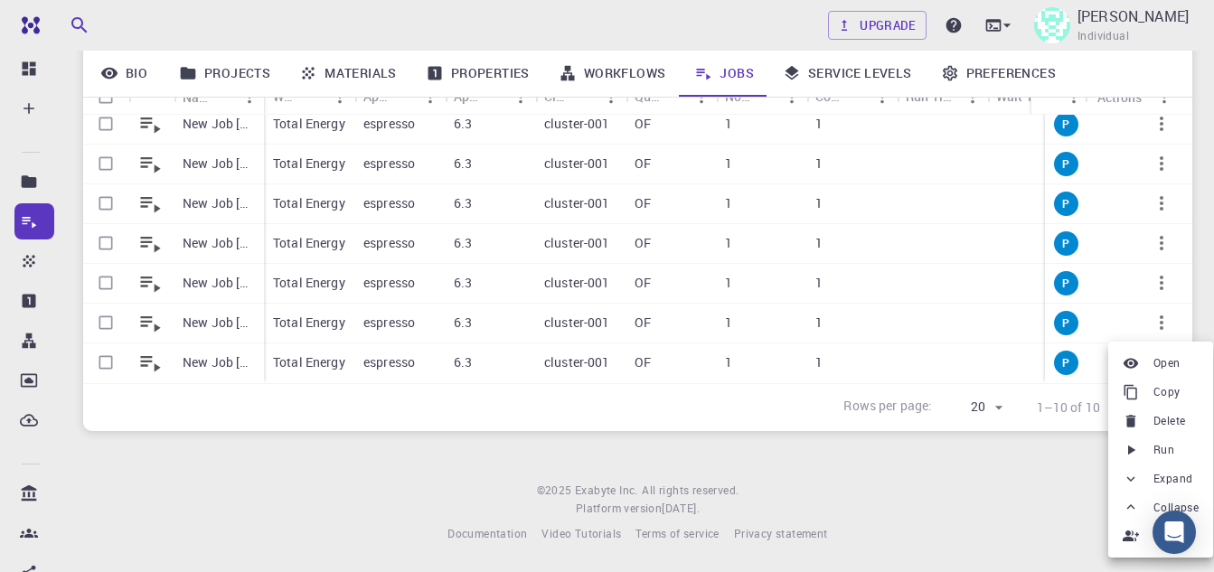
click at [1153, 448] on span "Run" at bounding box center [1163, 450] width 21 height 18
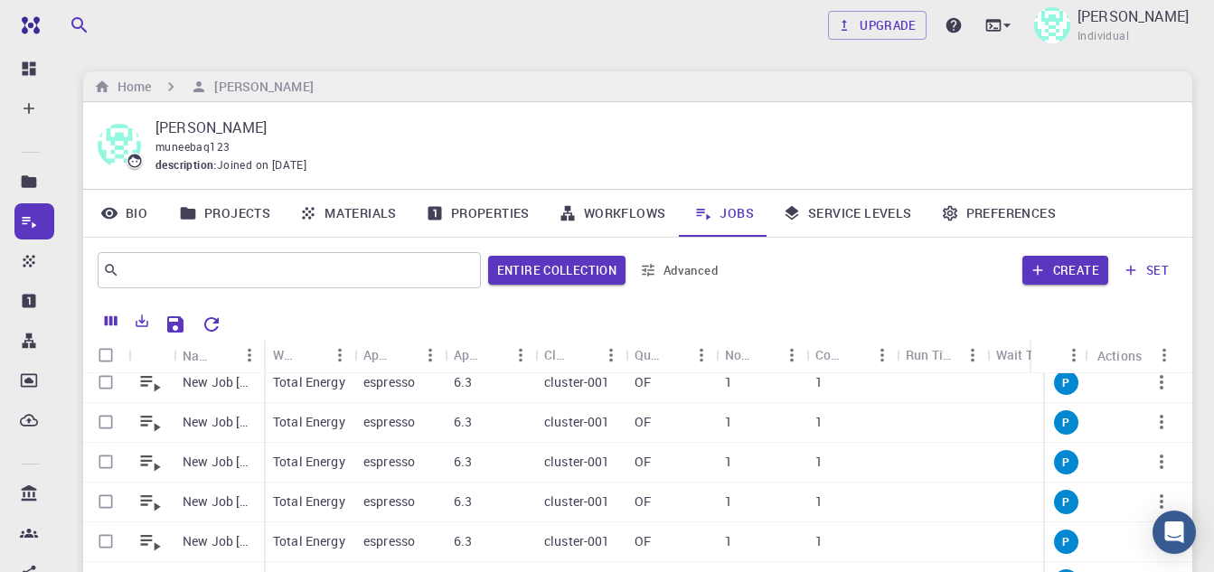
scroll to position [52, 0]
click at [296, 419] on p "Total Energy" at bounding box center [309, 420] width 72 height 18
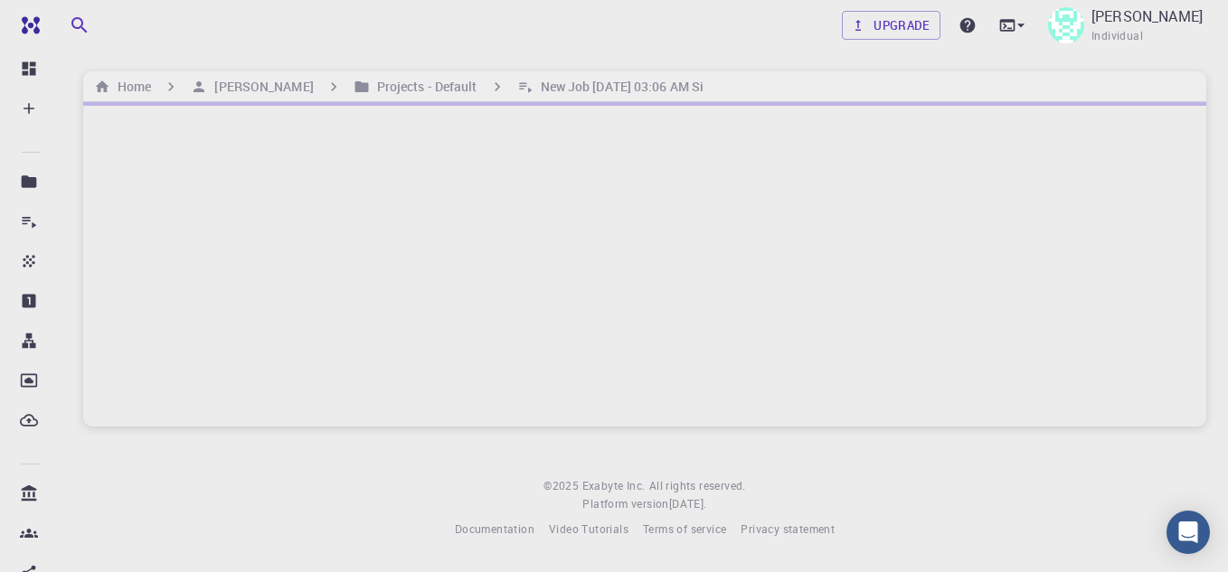
drag, startPoint x: 602, startPoint y: 84, endPoint x: 559, endPoint y: 33, distance: 66.7
click at [559, 33] on div "Upgrade [PERSON_NAME] Individual" at bounding box center [644, 25] width 1166 height 47
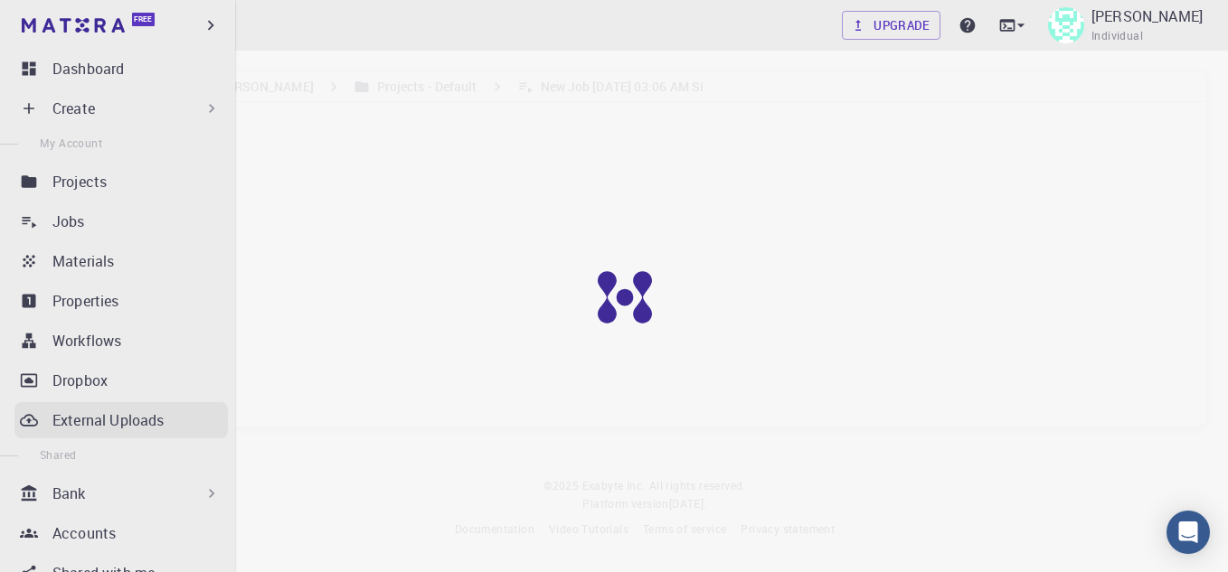
click at [63, 419] on p "External Uploads" at bounding box center [107, 420] width 111 height 22
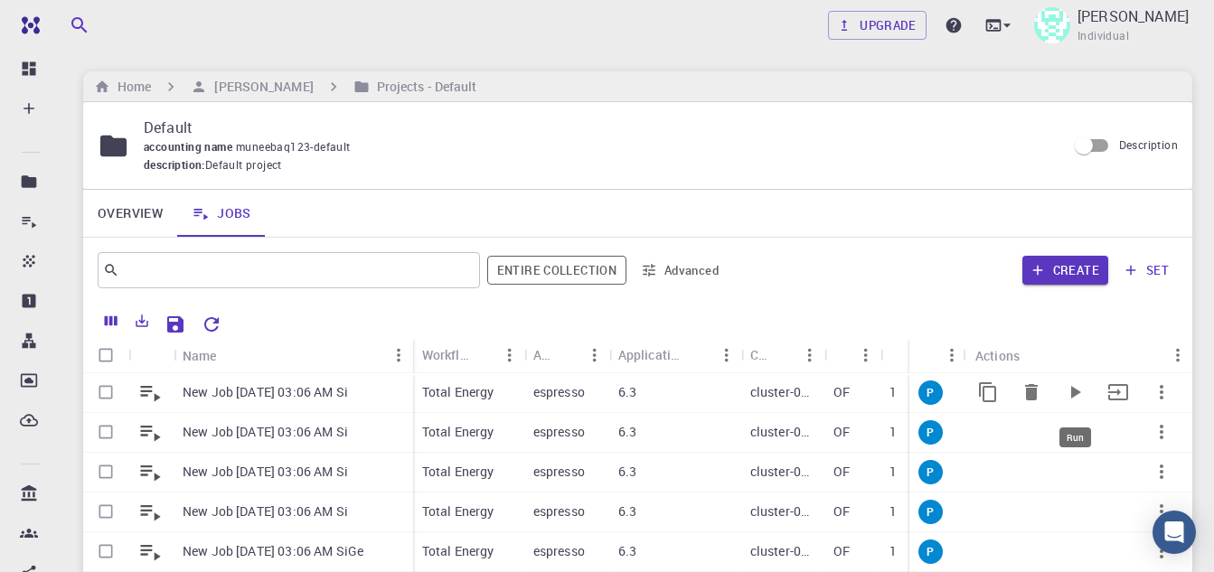
click at [1068, 388] on icon "Run" at bounding box center [1075, 392] width 22 height 22
click at [1079, 438] on icon "Run" at bounding box center [1075, 432] width 22 height 22
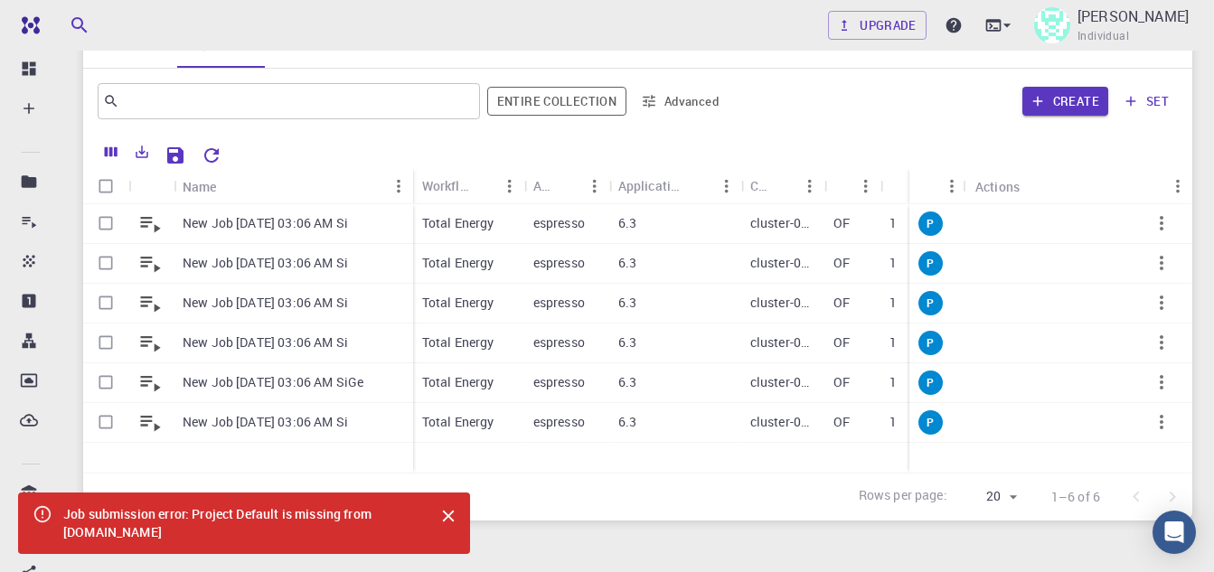
scroll to position [259, 0]
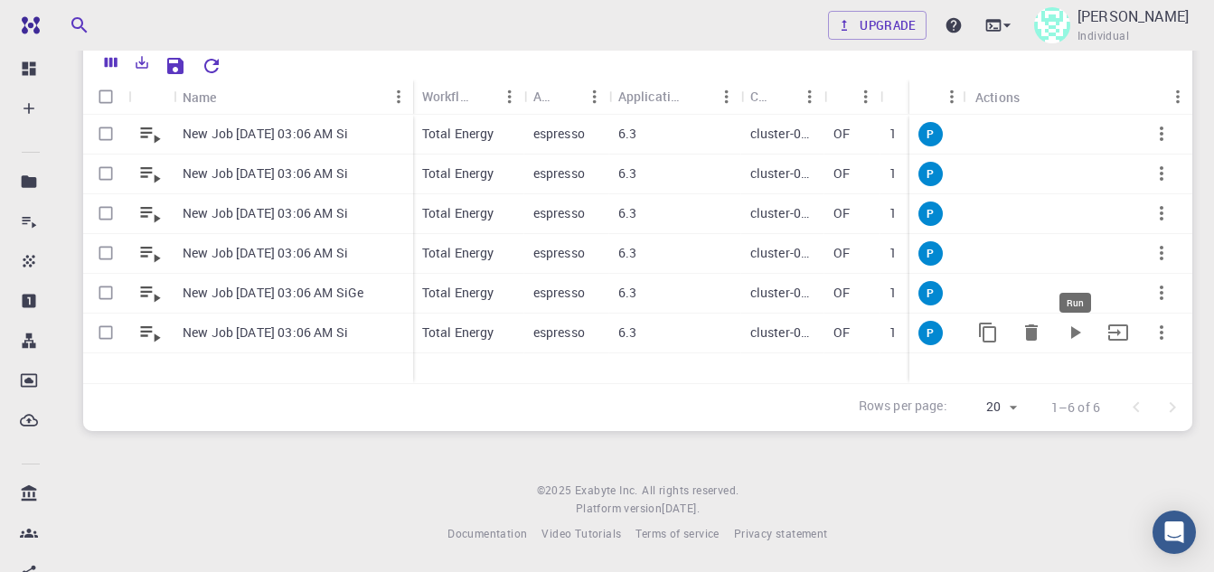
click at [1077, 334] on icon "Run" at bounding box center [1076, 332] width 10 height 13
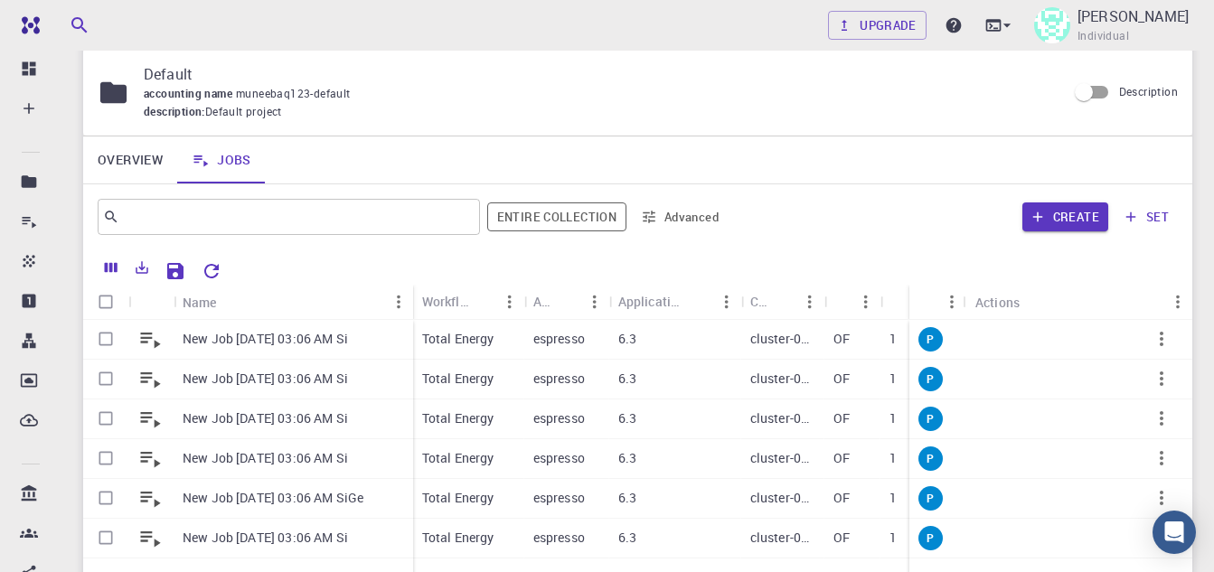
scroll to position [0, 0]
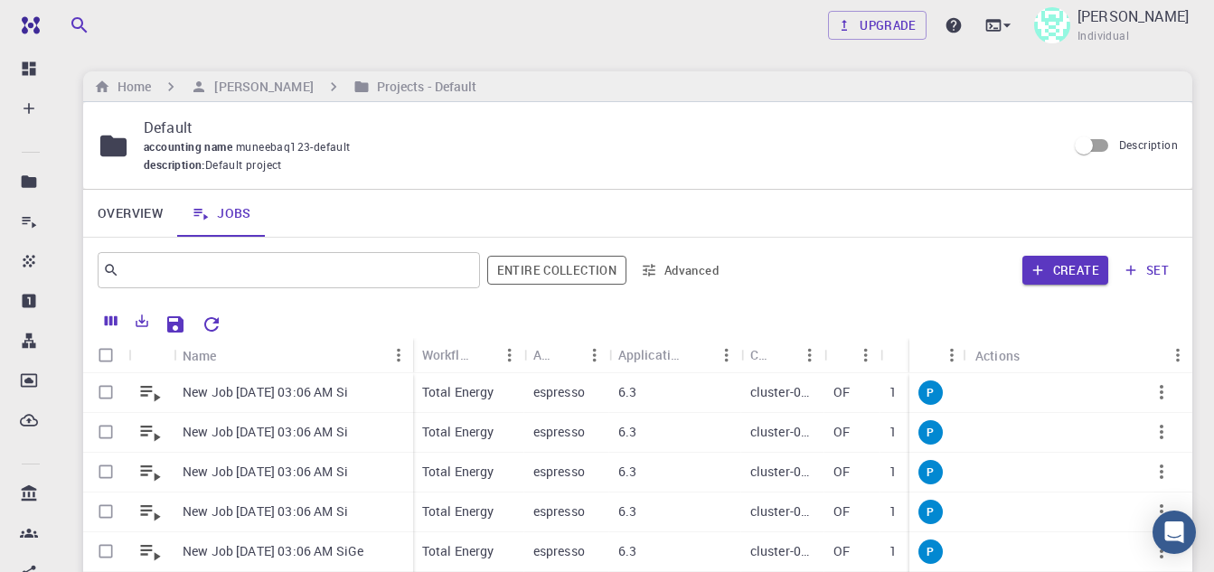
click at [119, 217] on link "Overview" at bounding box center [130, 213] width 94 height 47
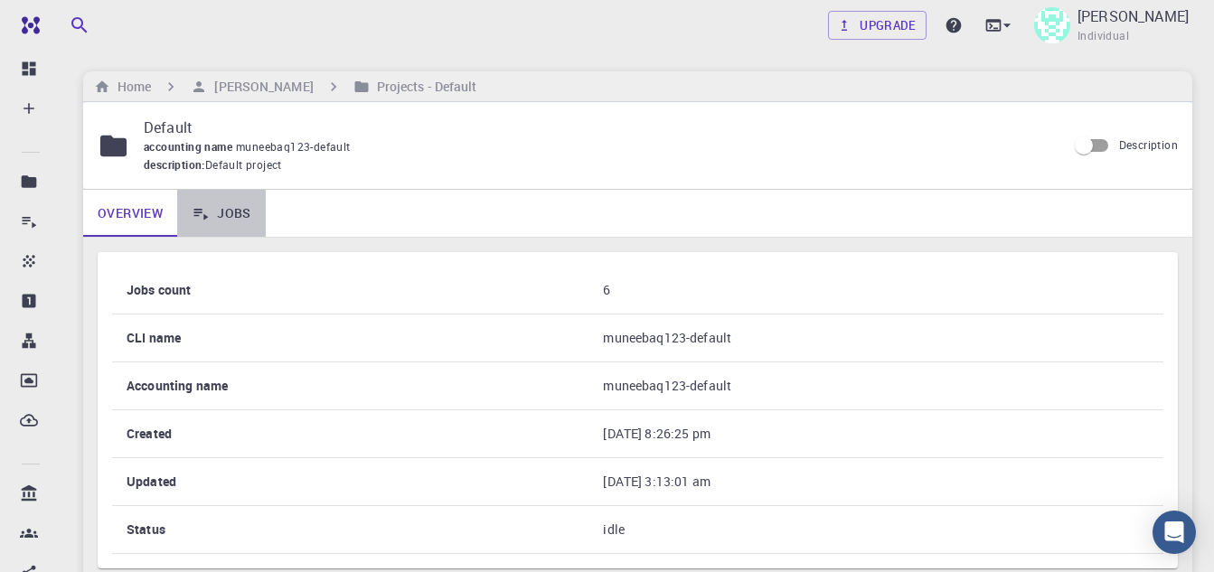
click at [244, 212] on link "Jobs" at bounding box center [221, 213] width 89 height 47
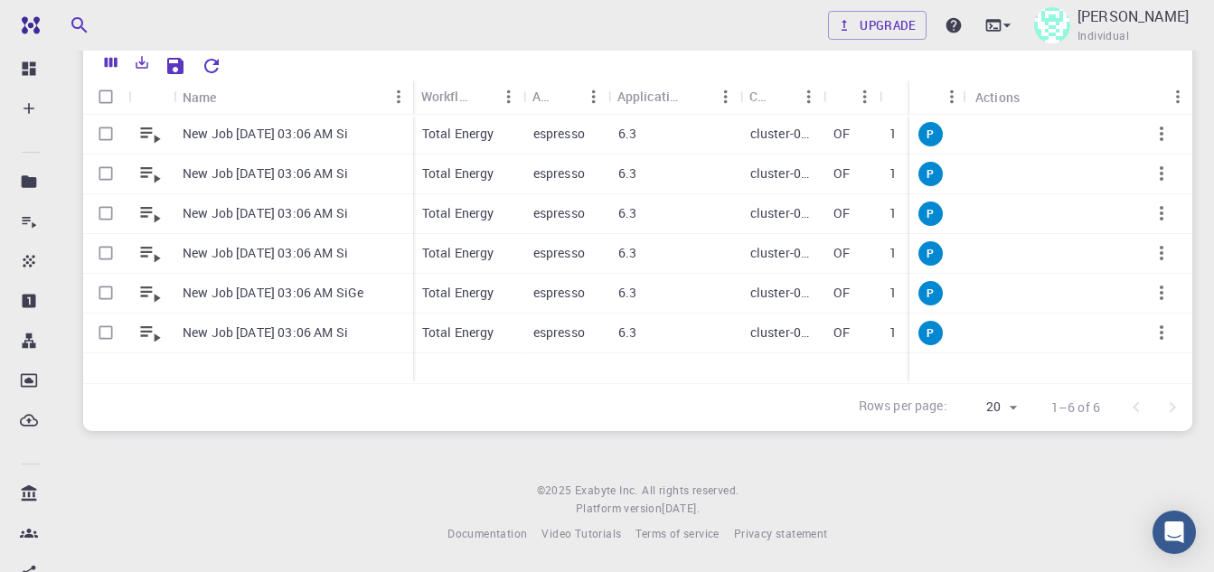
scroll to position [0, 36]
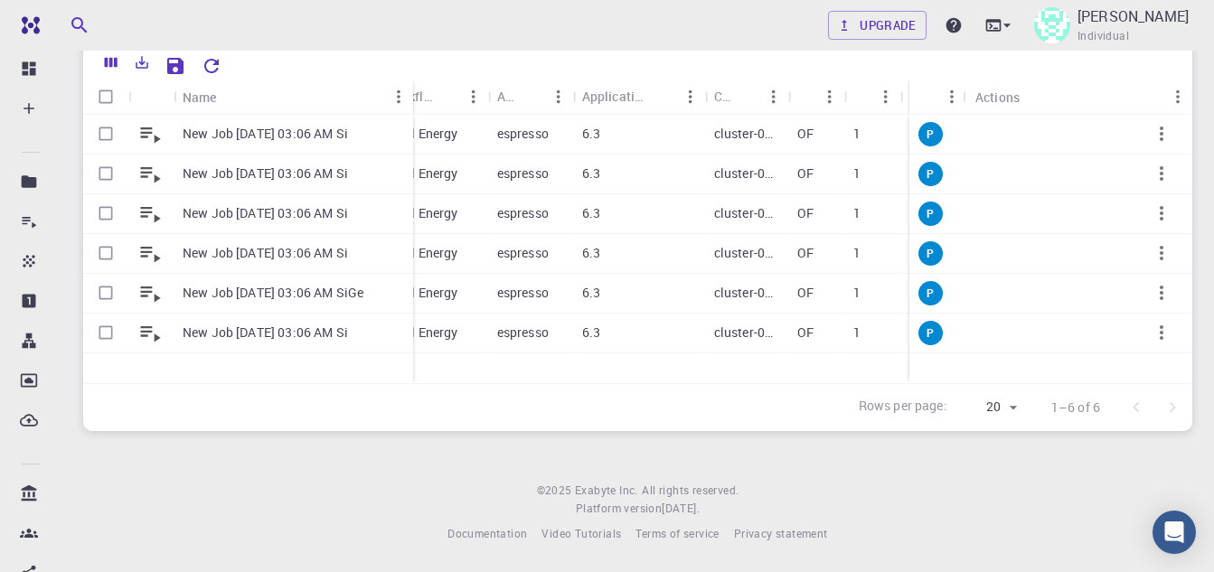
click at [1185, 405] on div at bounding box center [1154, 408] width 72 height 36
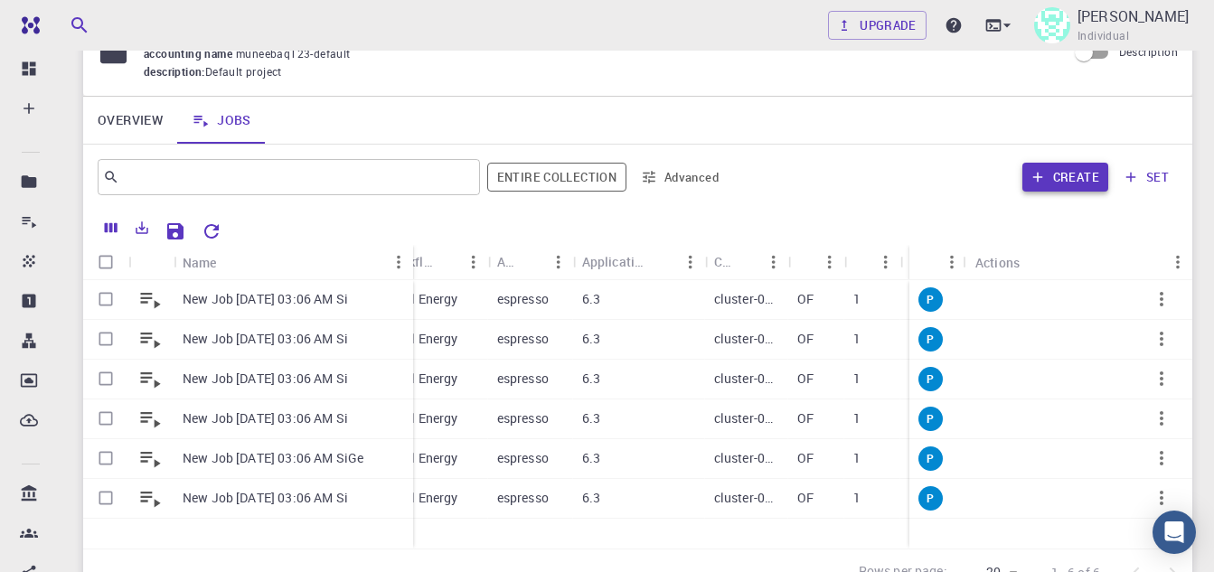
scroll to position [181, 0]
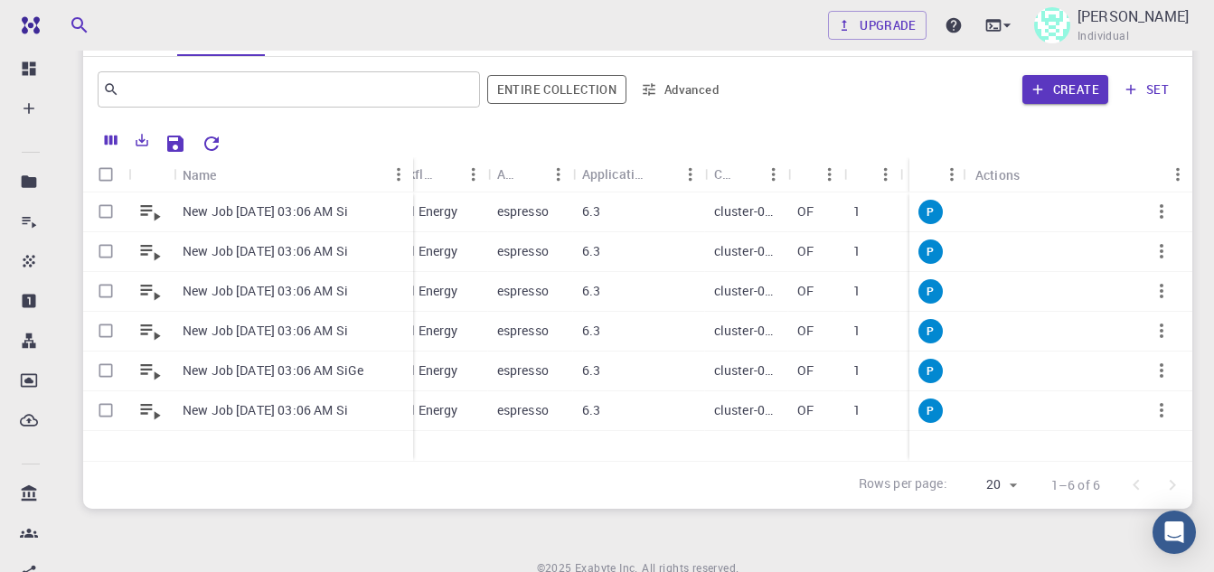
click at [100, 176] on input "Select all rows" at bounding box center [106, 174] width 34 height 34
checkbox input "true"
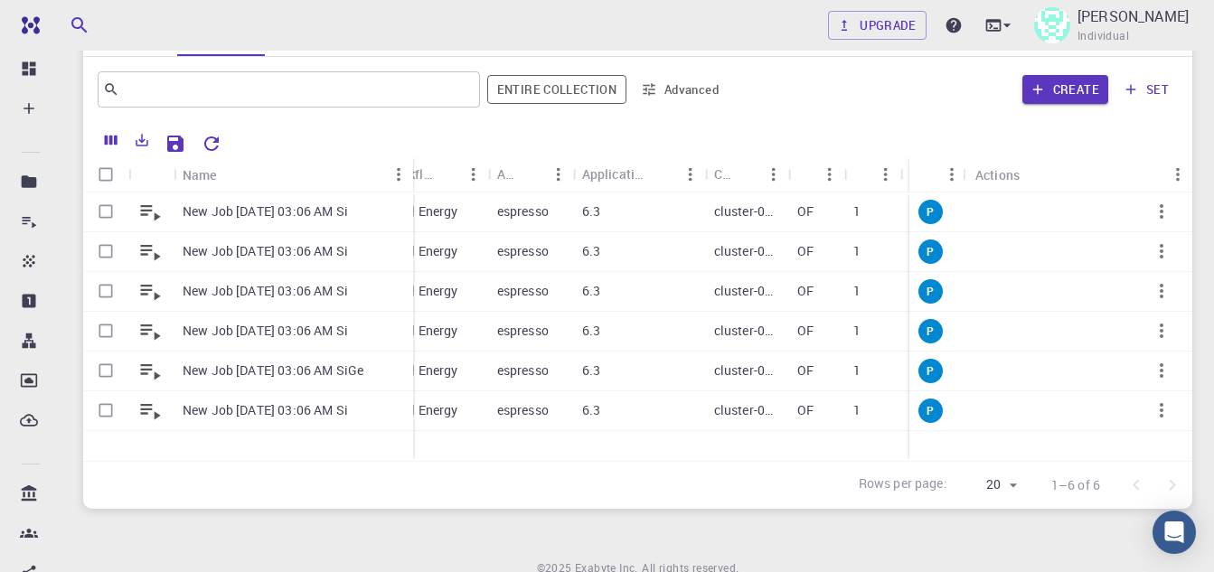
checkbox input "true"
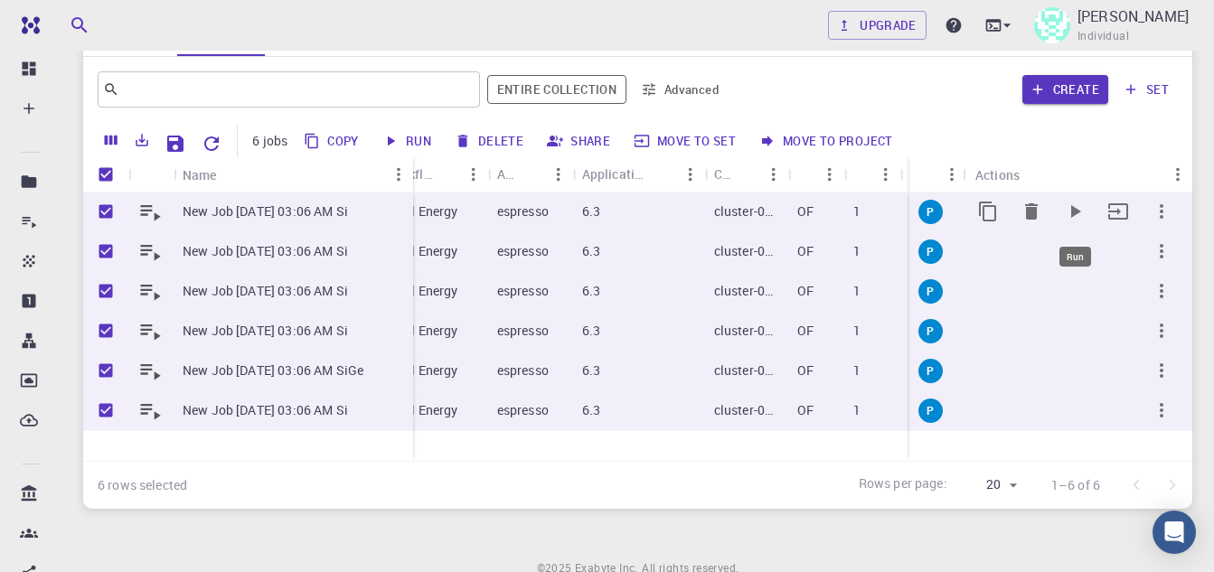
click at [1075, 208] on icon "Run" at bounding box center [1075, 212] width 22 height 22
click at [396, 133] on icon "button" at bounding box center [390, 141] width 16 height 16
checkbox input "false"
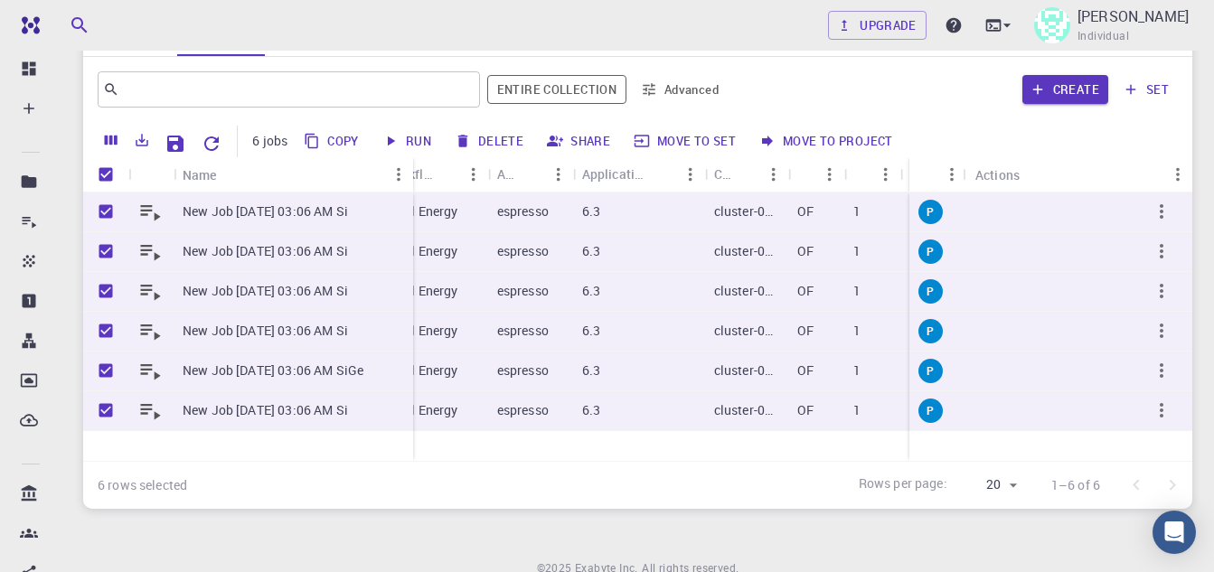
checkbox input "false"
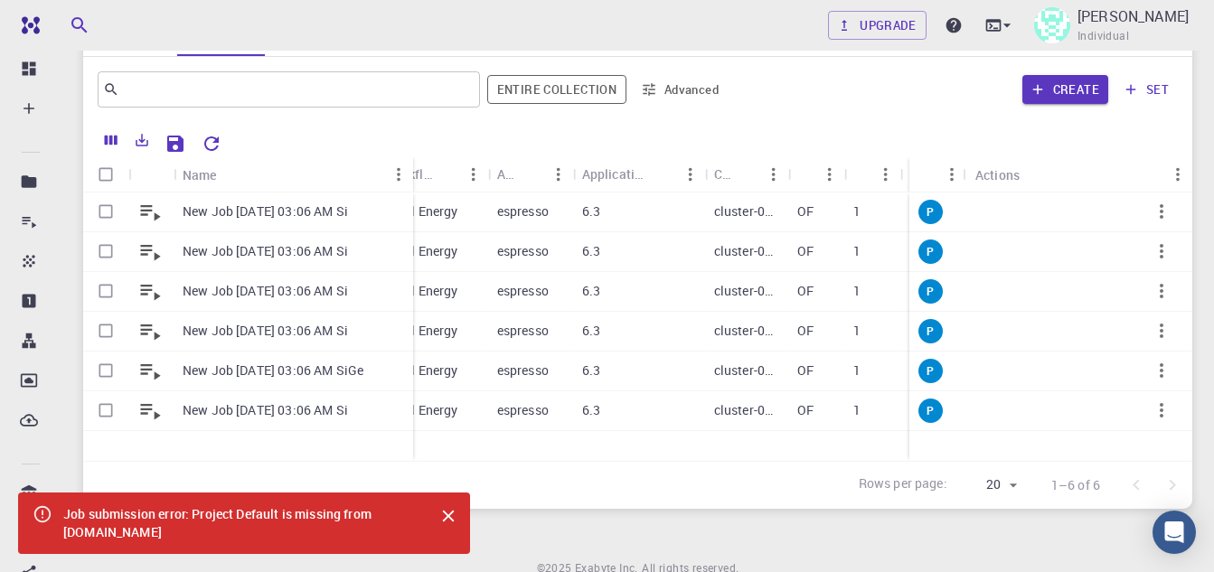
click at [103, 175] on input "Select all rows" at bounding box center [106, 174] width 34 height 34
checkbox input "true"
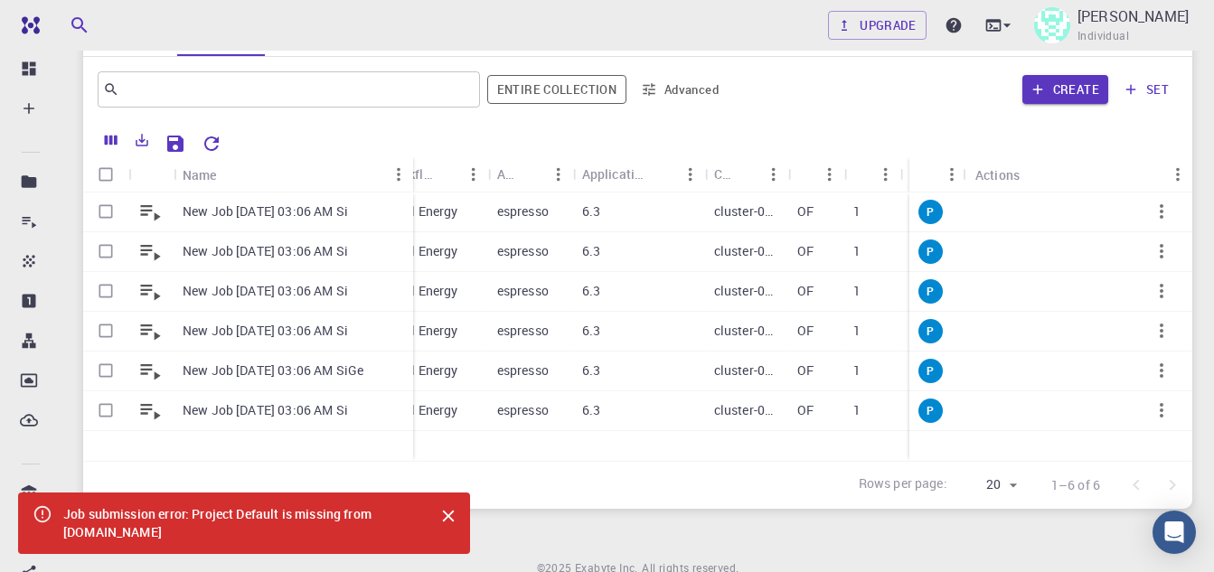
checkbox input "true"
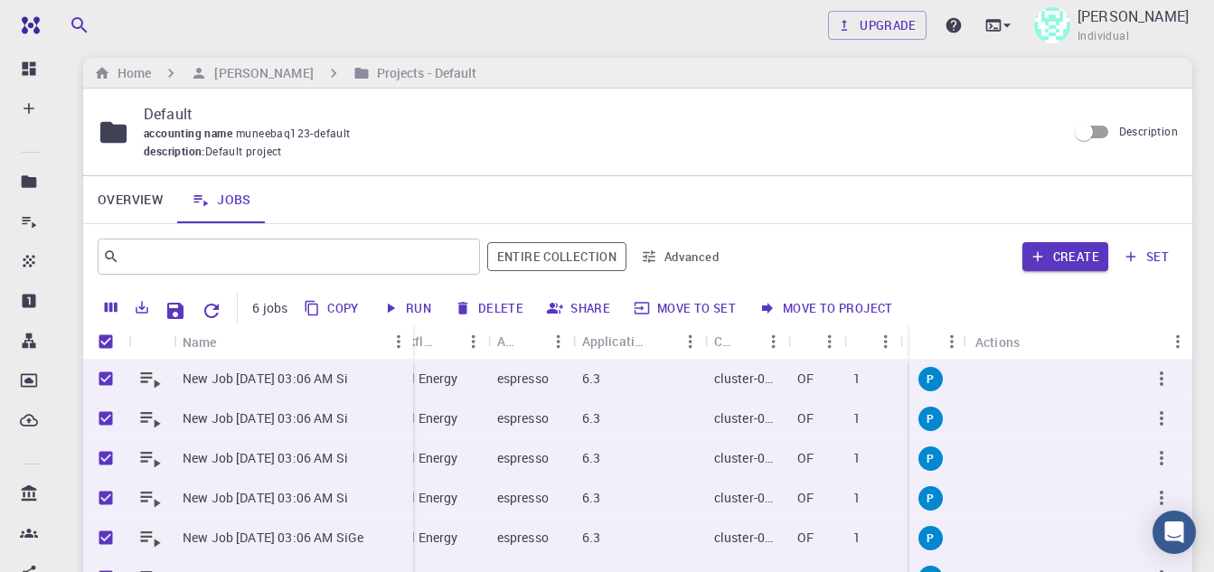
scroll to position [0, 0]
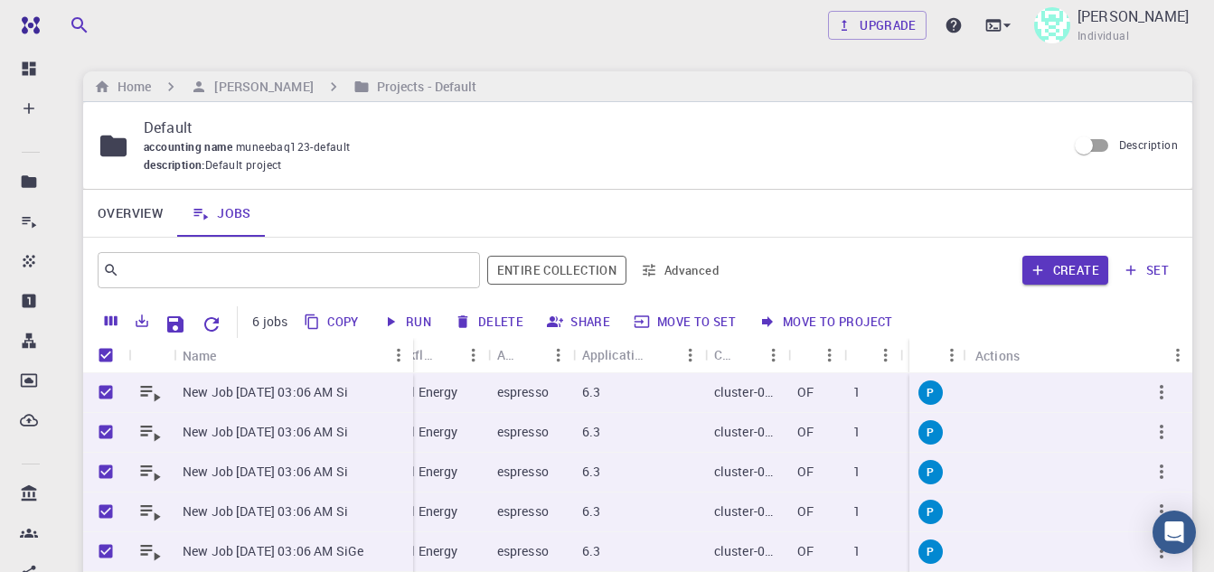
click at [177, 129] on p "Default" at bounding box center [598, 128] width 908 height 22
click at [393, 89] on h6 "Projects - Default" at bounding box center [424, 87] width 108 height 20
drag, startPoint x: 393, startPoint y: 89, endPoint x: 254, endPoint y: 92, distance: 139.3
click at [254, 92] on h6 "[PERSON_NAME]" at bounding box center [260, 87] width 106 height 20
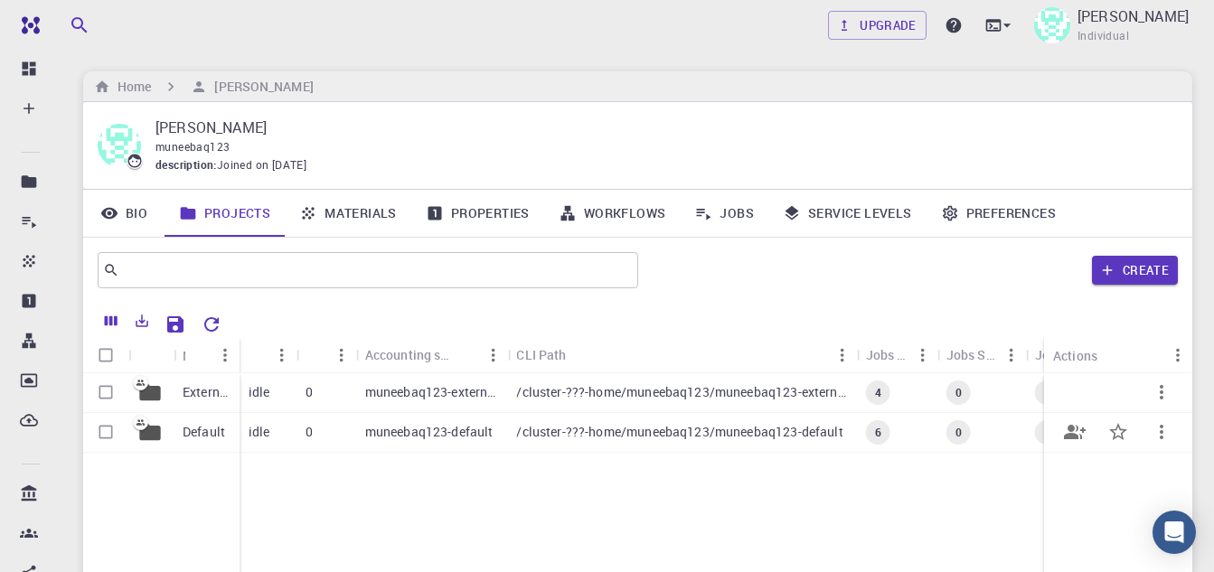
click at [1158, 439] on icon "button" at bounding box center [1162, 432] width 22 height 22
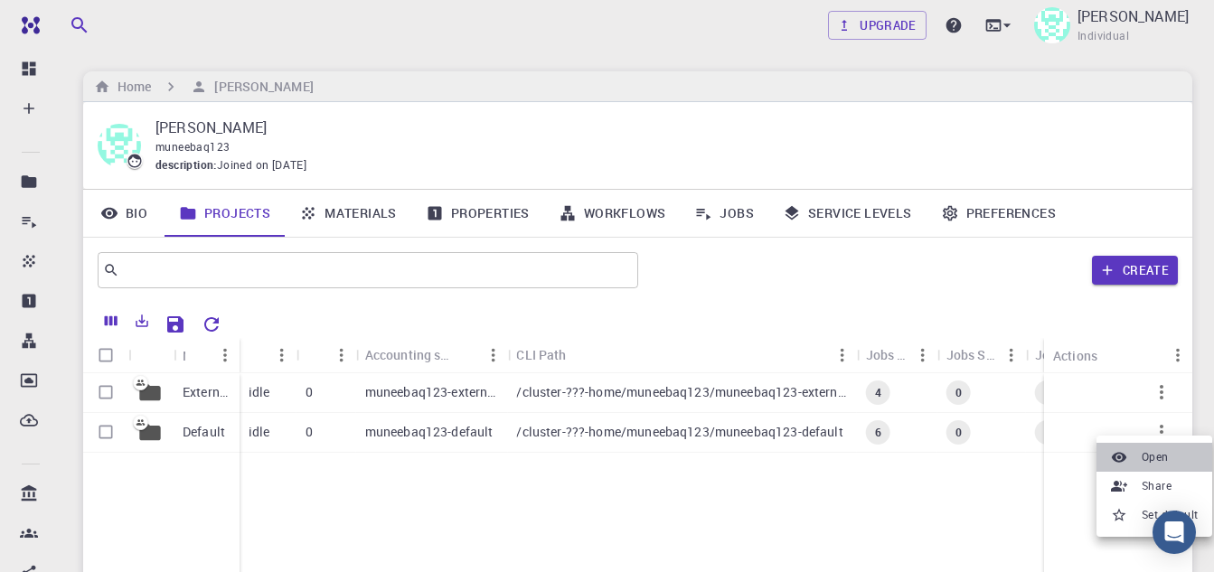
click at [1158, 454] on span "Open" at bounding box center [1155, 457] width 27 height 18
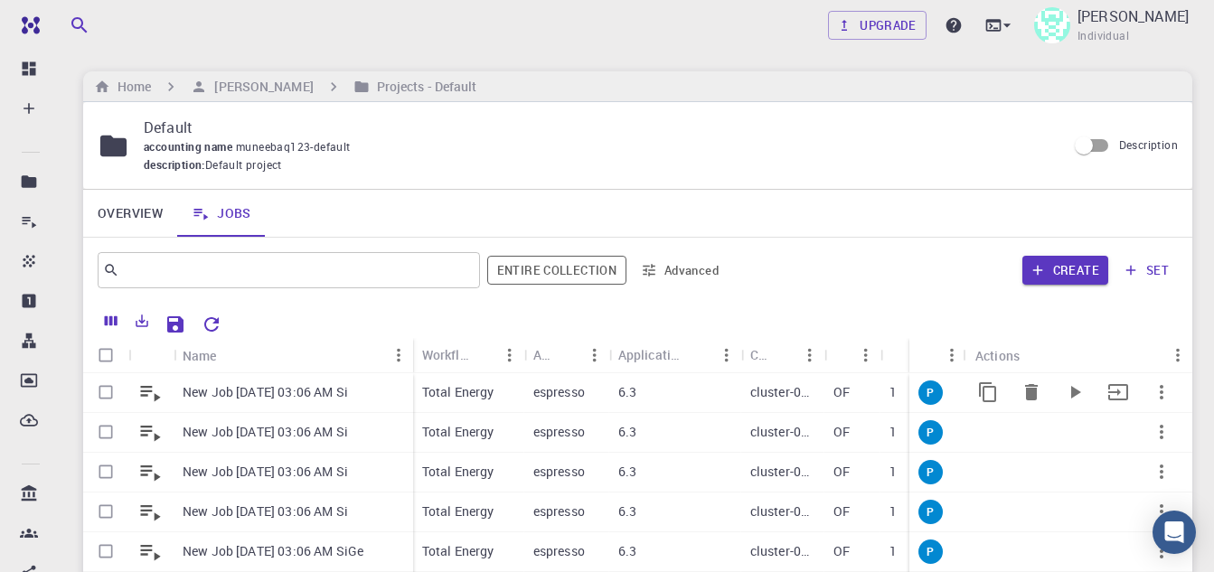
click at [1066, 393] on icon "Run" at bounding box center [1075, 392] width 22 height 22
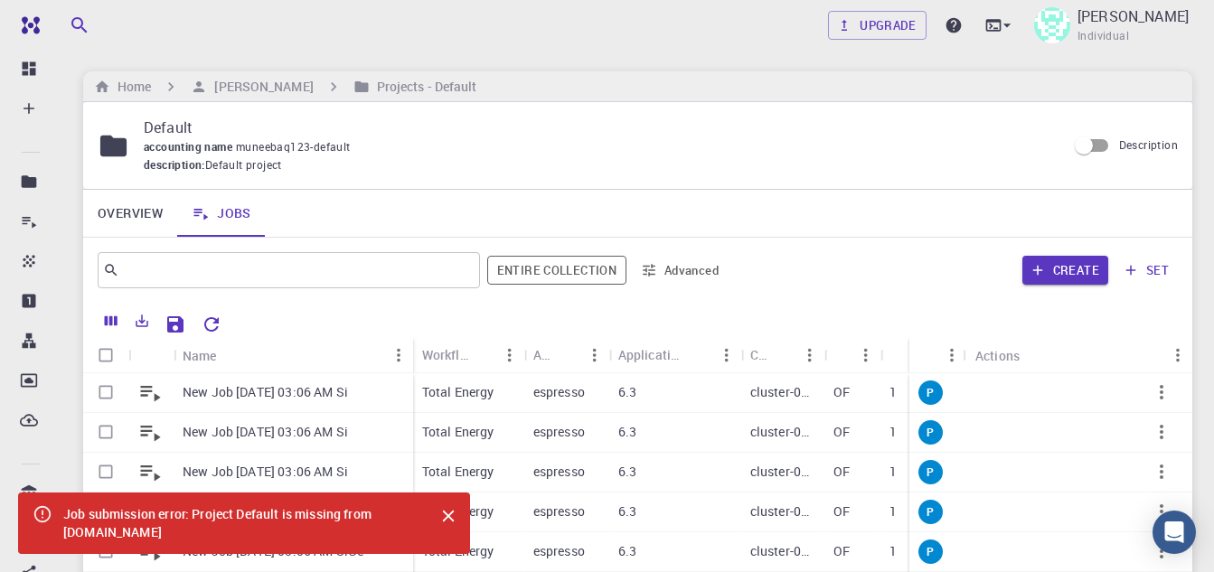
click at [128, 212] on link "Overview" at bounding box center [130, 213] width 94 height 47
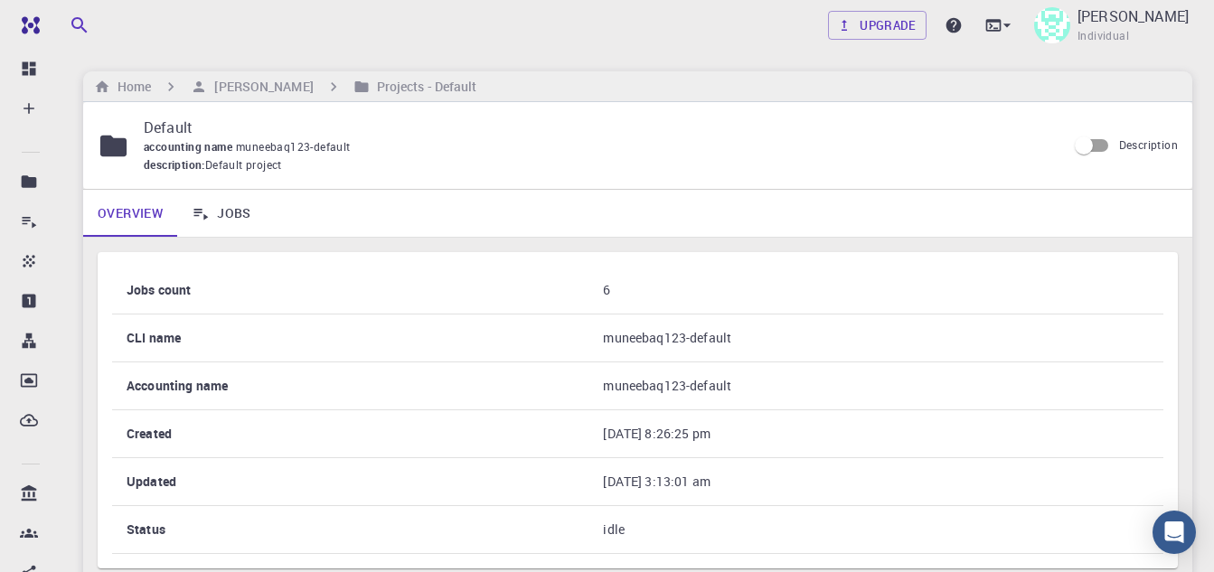
click at [226, 97] on div "Home [PERSON_NAME] Projects - Default" at bounding box center [637, 86] width 1109 height 31
click at [284, 84] on h6 "[PERSON_NAME]" at bounding box center [260, 87] width 106 height 20
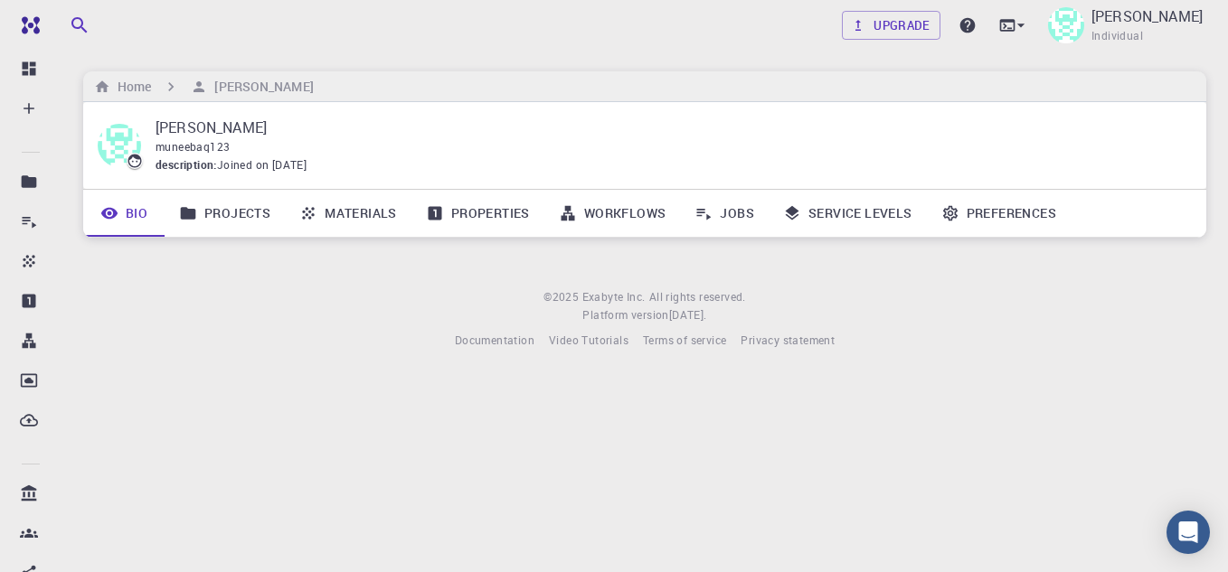
click at [215, 212] on link "Projects" at bounding box center [225, 213] width 120 height 47
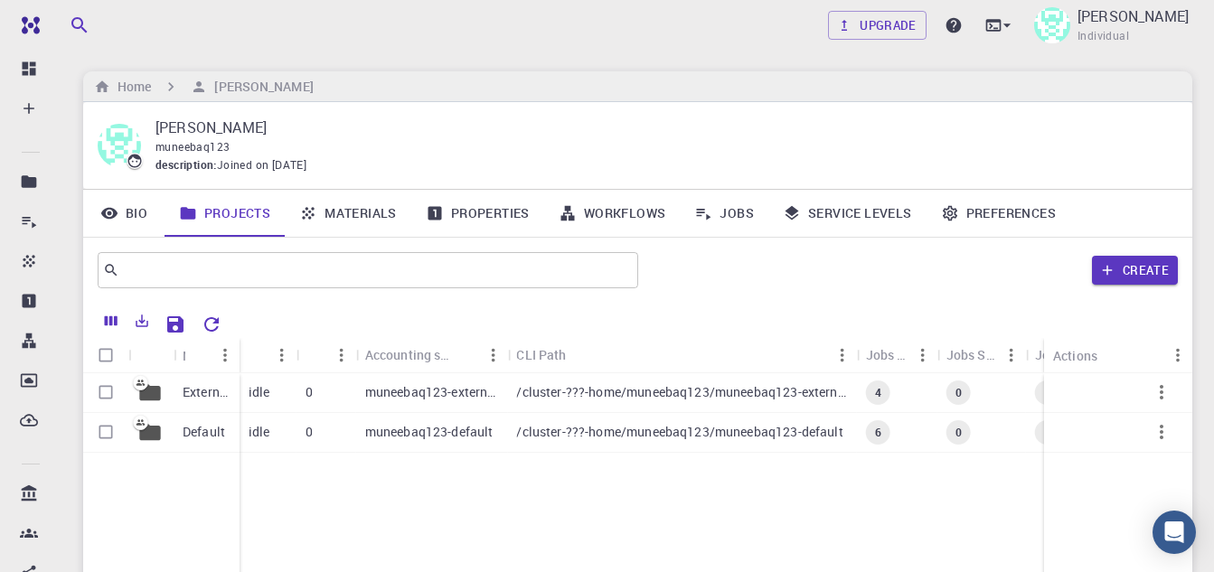
click at [102, 353] on input "Select all rows" at bounding box center [106, 355] width 34 height 34
checkbox input "true"
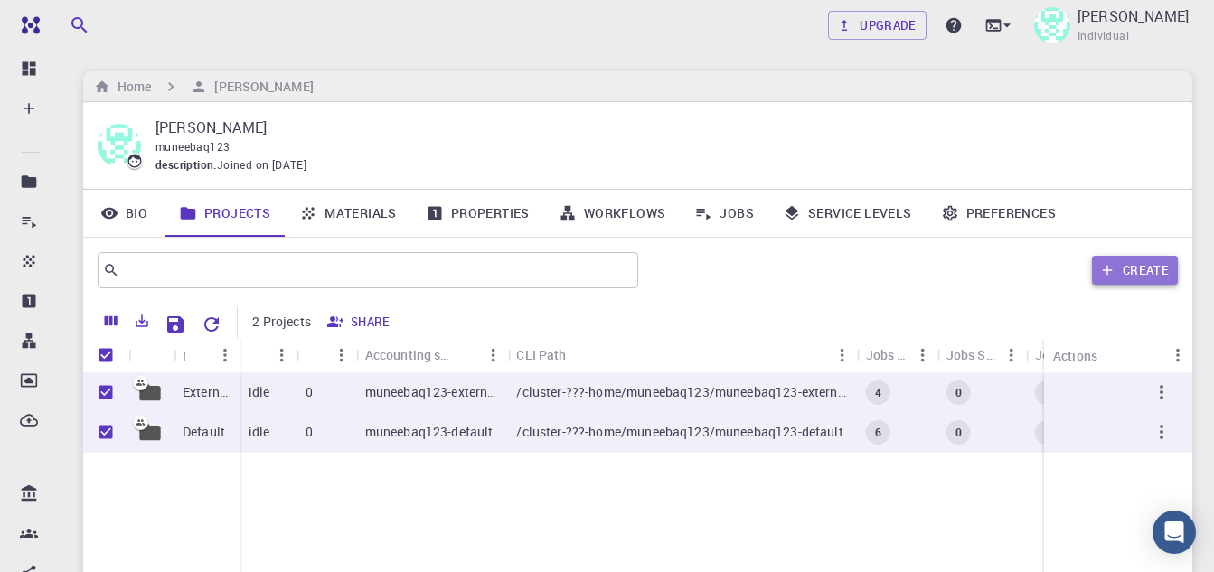
click at [1149, 277] on button "Create" at bounding box center [1135, 270] width 86 height 29
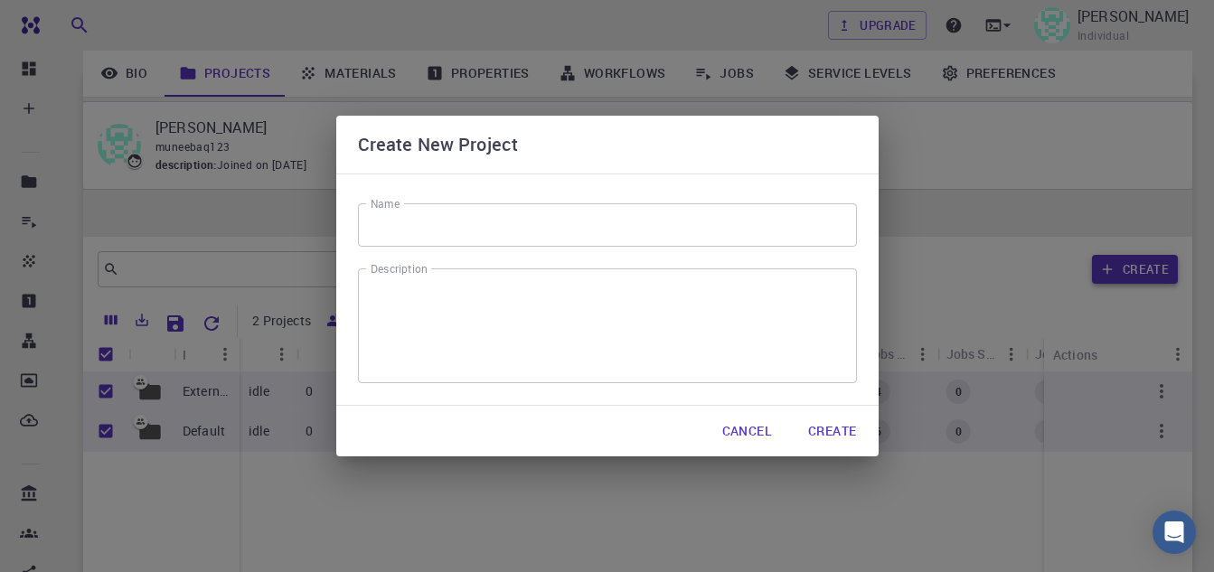
scroll to position [238, 0]
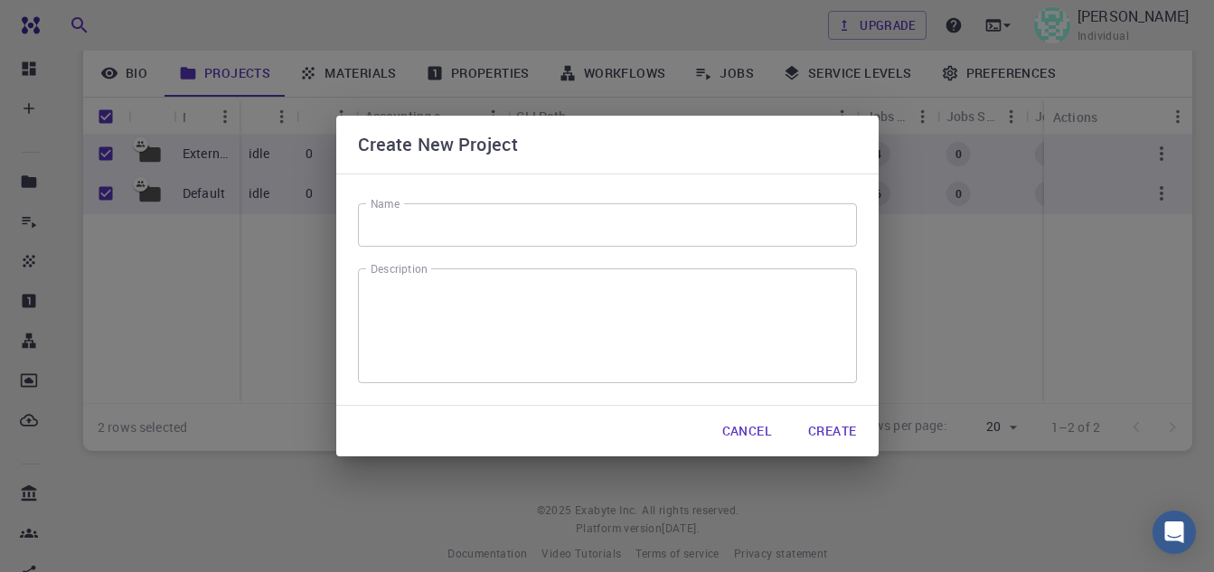
click at [616, 253] on div "Name Name Description x Description" at bounding box center [607, 290] width 542 height 232
click at [551, 223] on input "Name" at bounding box center [607, 224] width 499 height 43
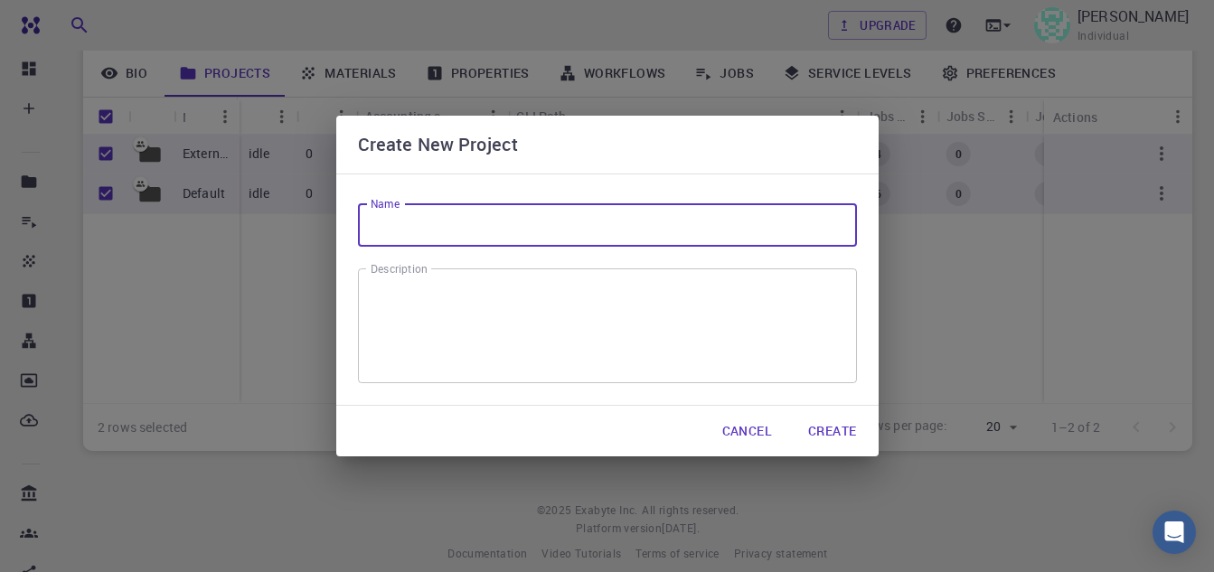
type input "my"
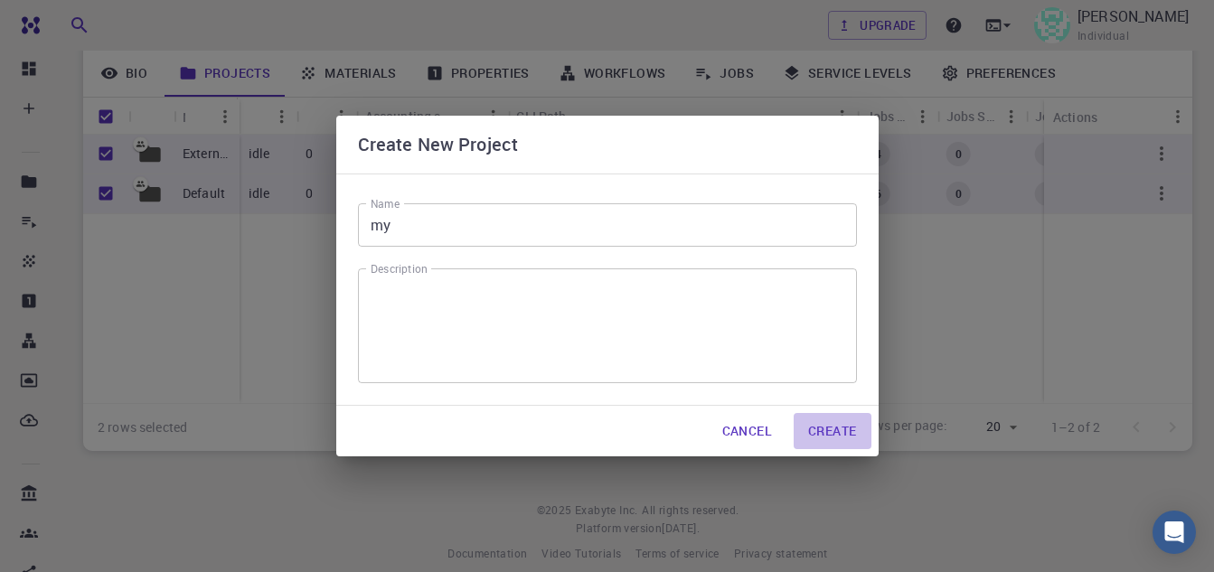
click at [829, 430] on button "Create" at bounding box center [832, 431] width 77 height 36
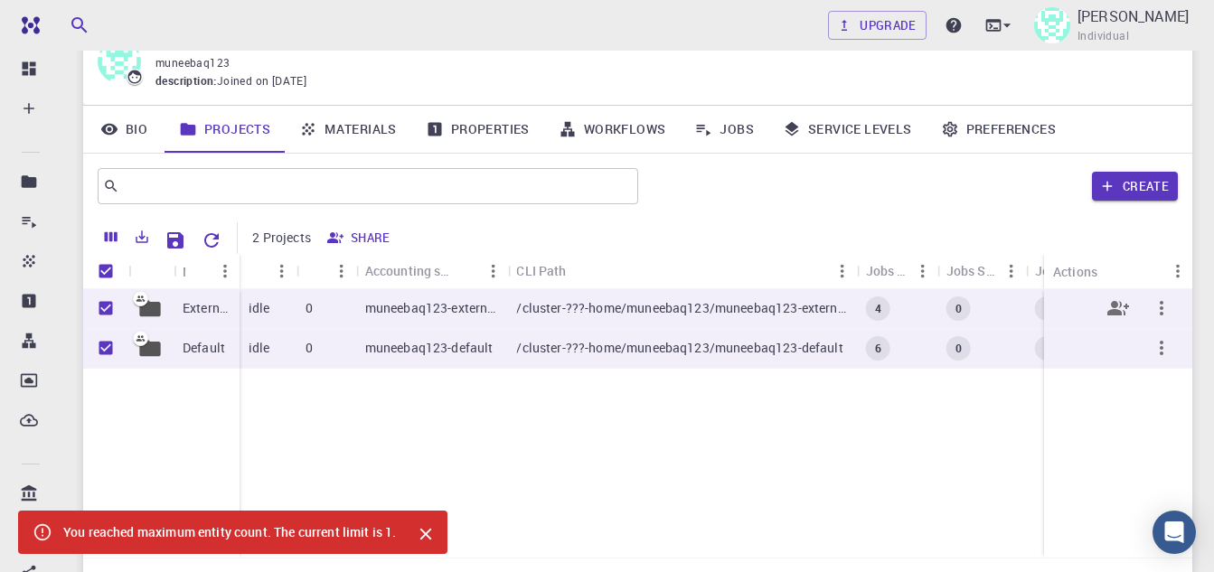
scroll to position [56, 0]
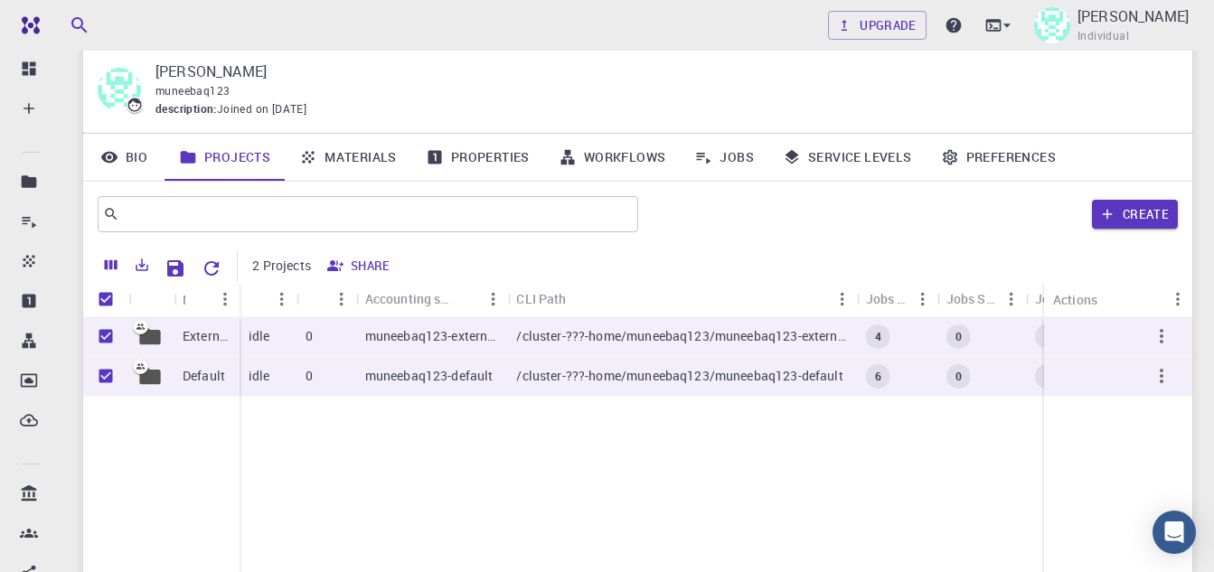
click at [672, 410] on div "External Default idle 0 muneebaq123-external /cluster-???-home/muneebaq123/mune…" at bounding box center [702, 451] width 1239 height 268
click at [107, 337] on input "Unselect row" at bounding box center [106, 336] width 34 height 34
checkbox input "false"
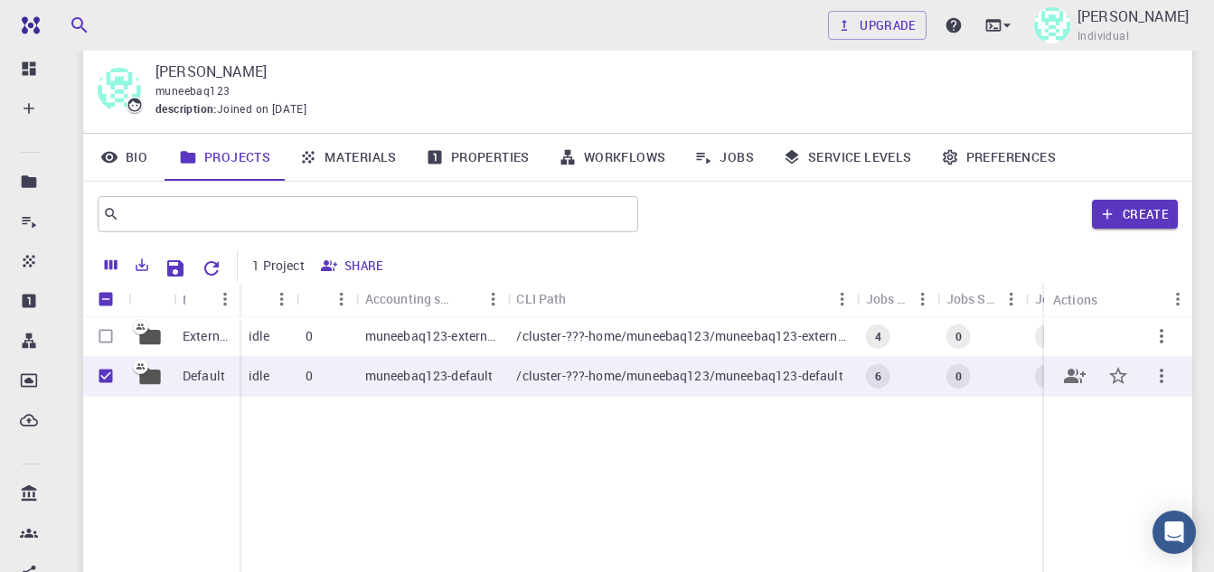
click at [106, 377] on input "Unselect row" at bounding box center [106, 376] width 34 height 34
checkbox input "false"
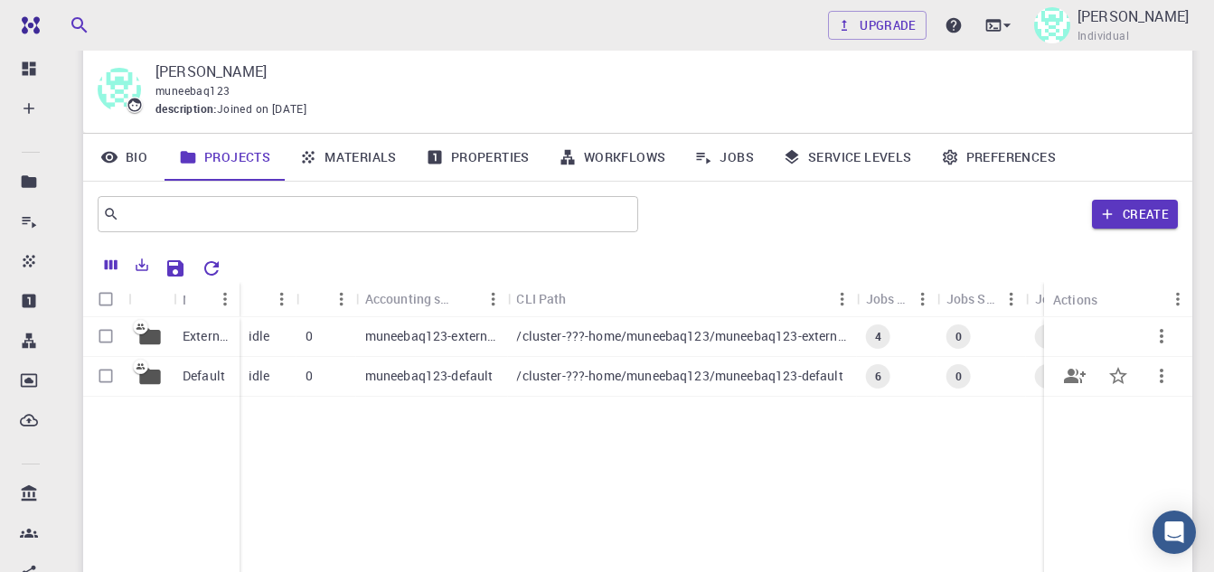
drag, startPoint x: 169, startPoint y: 331, endPoint x: 167, endPoint y: 380, distance: 48.8
click at [167, 380] on div "External Default" at bounding box center [161, 451] width 156 height 268
drag, startPoint x: 154, startPoint y: 336, endPoint x: 178, endPoint y: 378, distance: 48.2
click at [178, 378] on div "External Default" at bounding box center [161, 451] width 156 height 268
click at [111, 336] on input "Select row" at bounding box center [106, 336] width 34 height 34
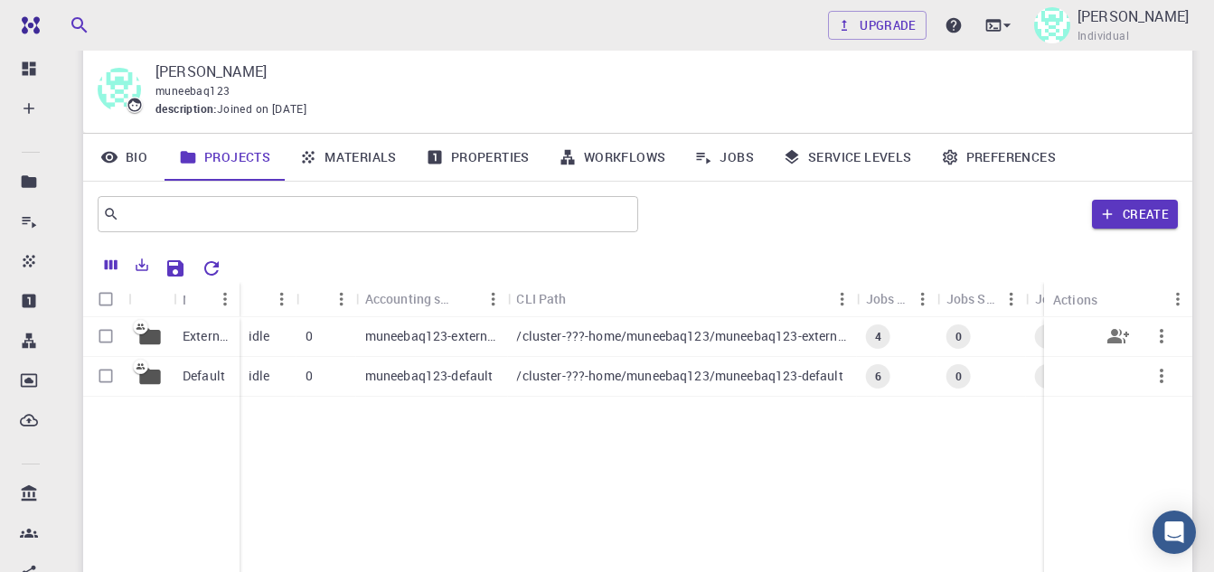
checkbox input "true"
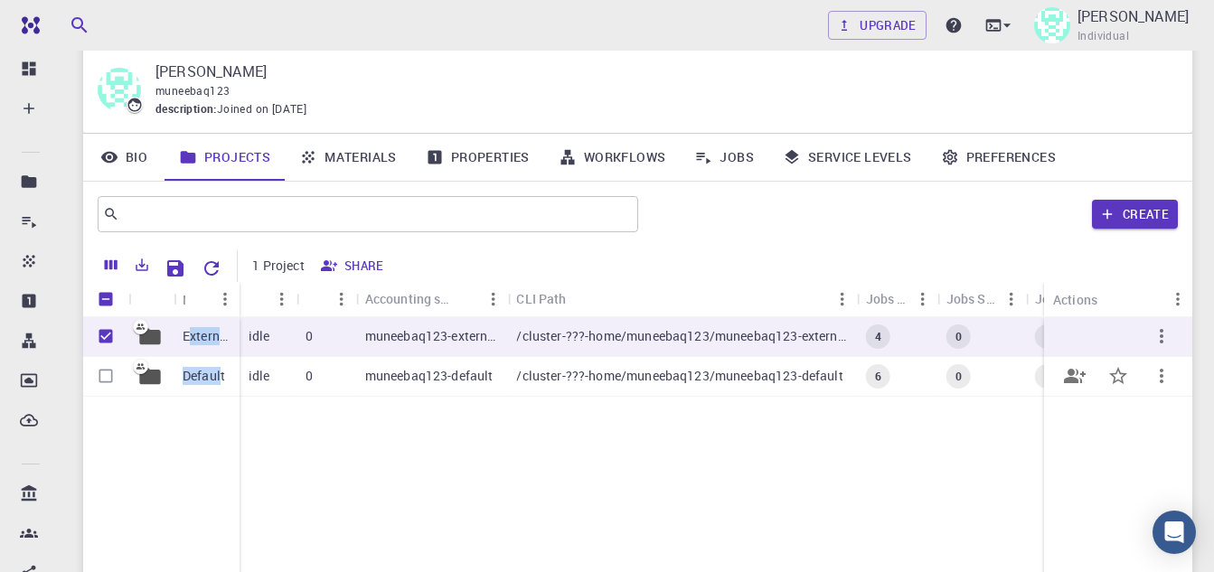
drag, startPoint x: 188, startPoint y: 332, endPoint x: 220, endPoint y: 372, distance: 51.5
click at [220, 372] on div "External Default" at bounding box center [161, 451] width 156 height 268
click at [634, 494] on div "External Default idle 0 muneebaq123-external /cluster-???-home/muneebaq123/mune…" at bounding box center [702, 451] width 1239 height 268
click at [1160, 334] on icon "button" at bounding box center [1162, 336] width 22 height 22
click at [1183, 380] on span "Share" at bounding box center [1184, 381] width 30 height 18
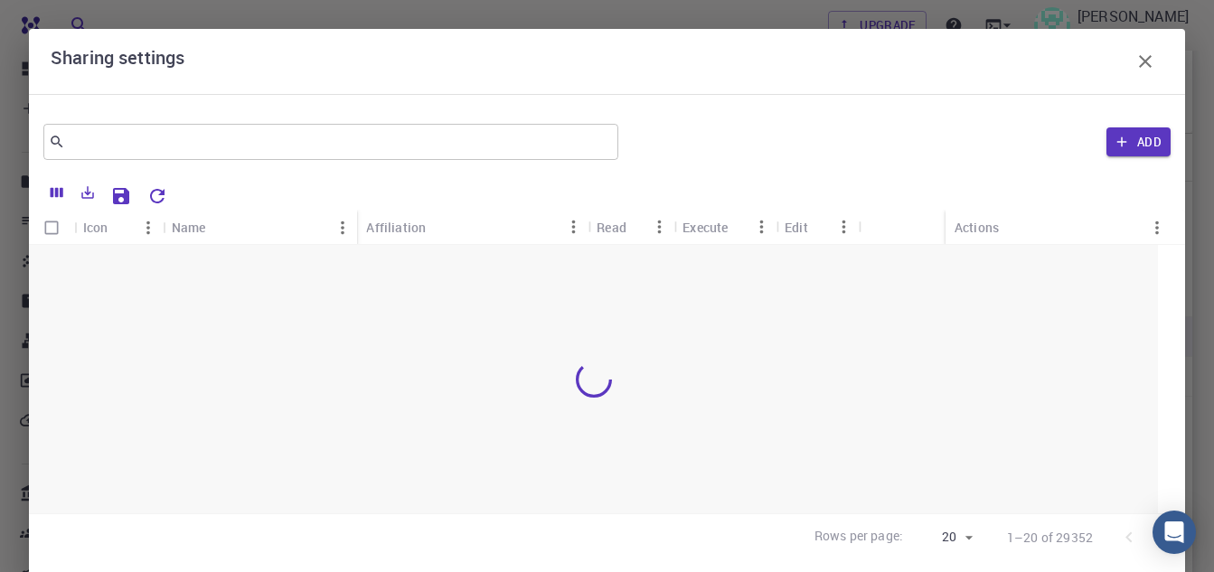
scroll to position [0, 0]
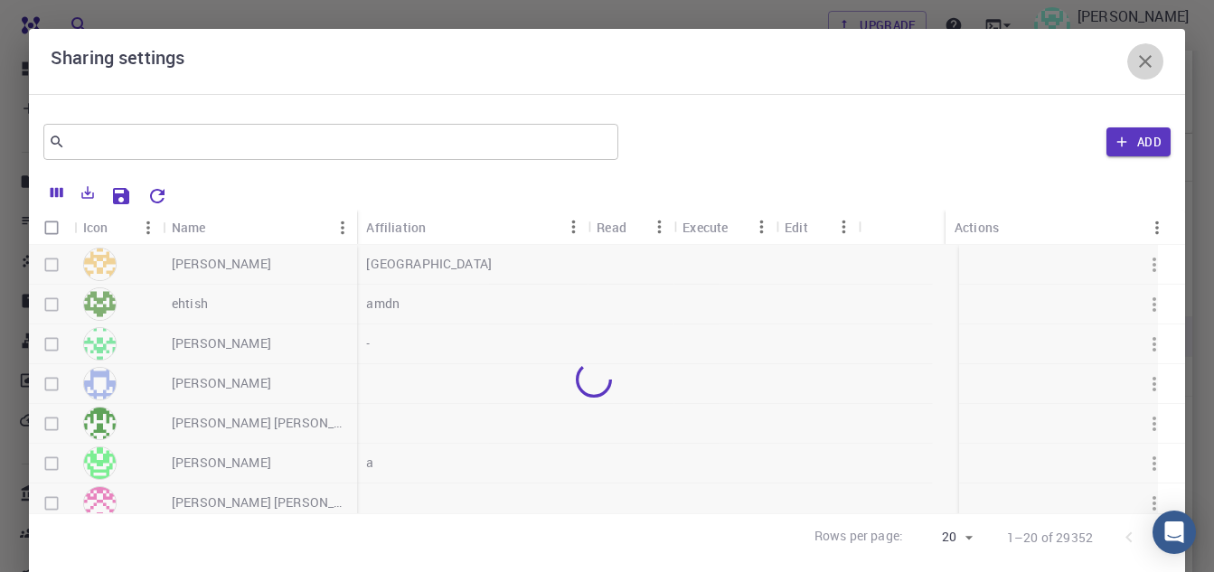
click at [1139, 62] on icon "button" at bounding box center [1145, 61] width 13 height 13
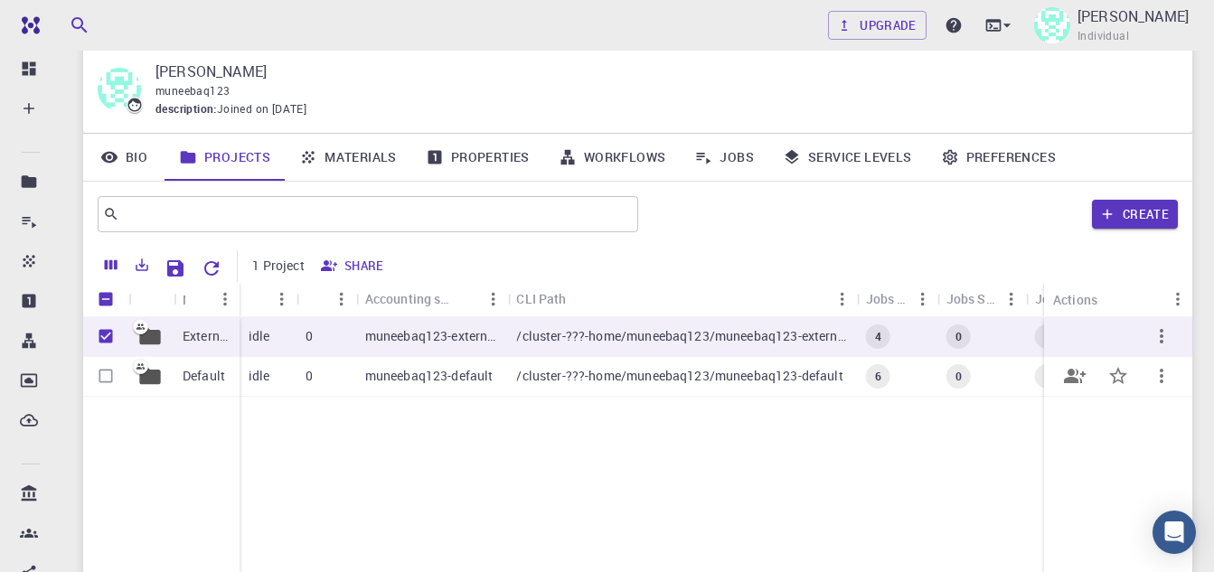
drag, startPoint x: 102, startPoint y: 372, endPoint x: 127, endPoint y: 395, distance: 34.5
click at [103, 372] on input "Select row" at bounding box center [106, 376] width 34 height 34
checkbox input "true"
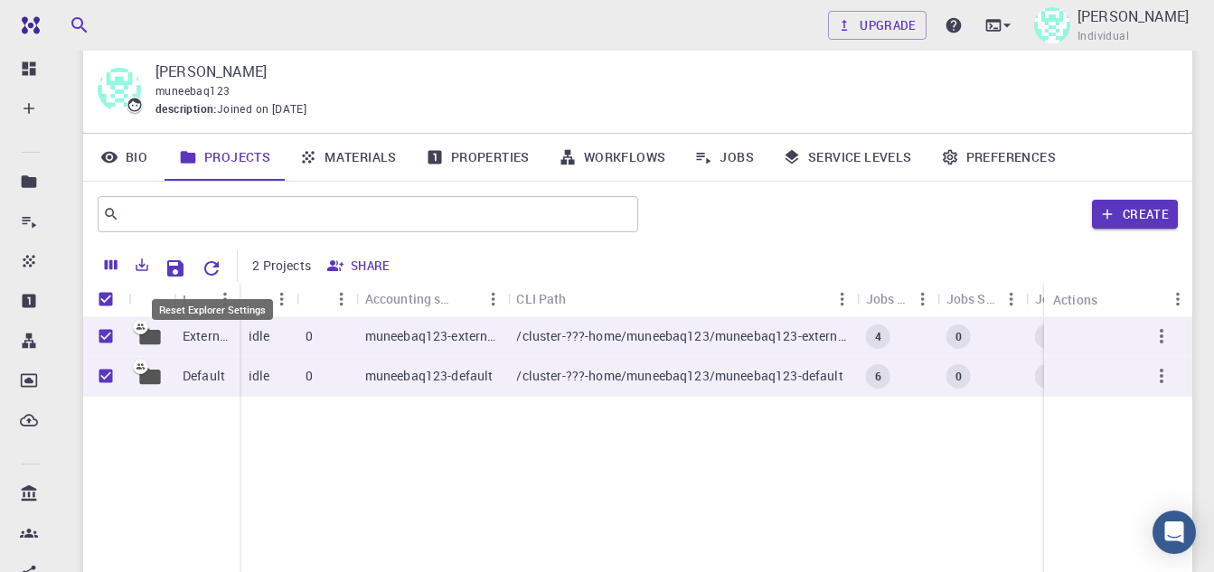
click at [215, 268] on icon "Reset Explorer Settings" at bounding box center [212, 269] width 22 height 22
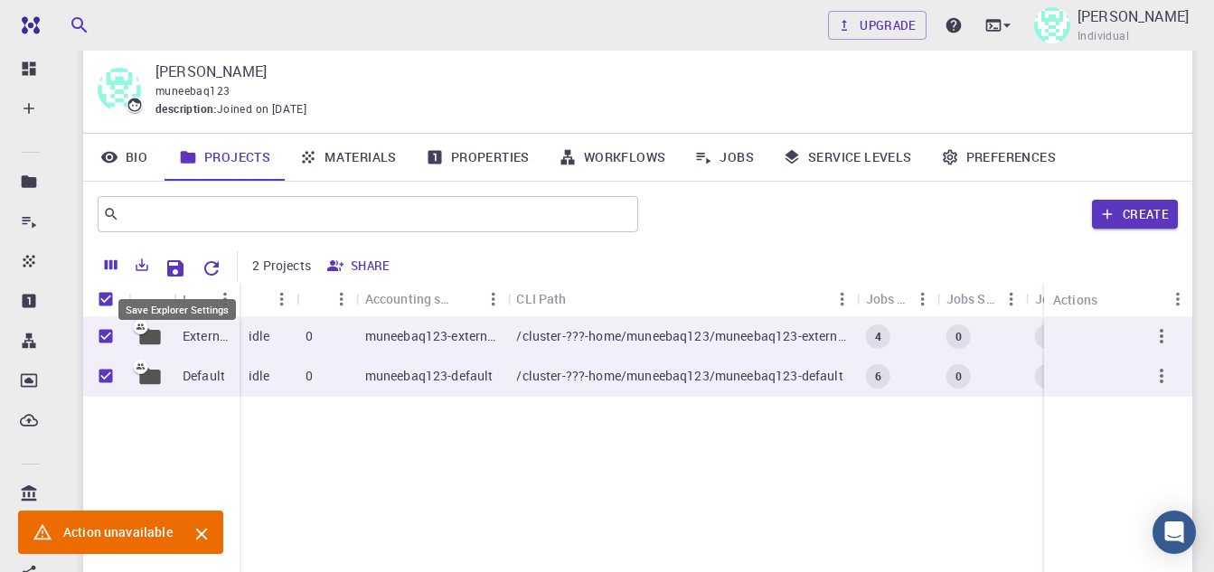
click at [180, 268] on icon "Save Explorer Settings" at bounding box center [175, 268] width 16 height 16
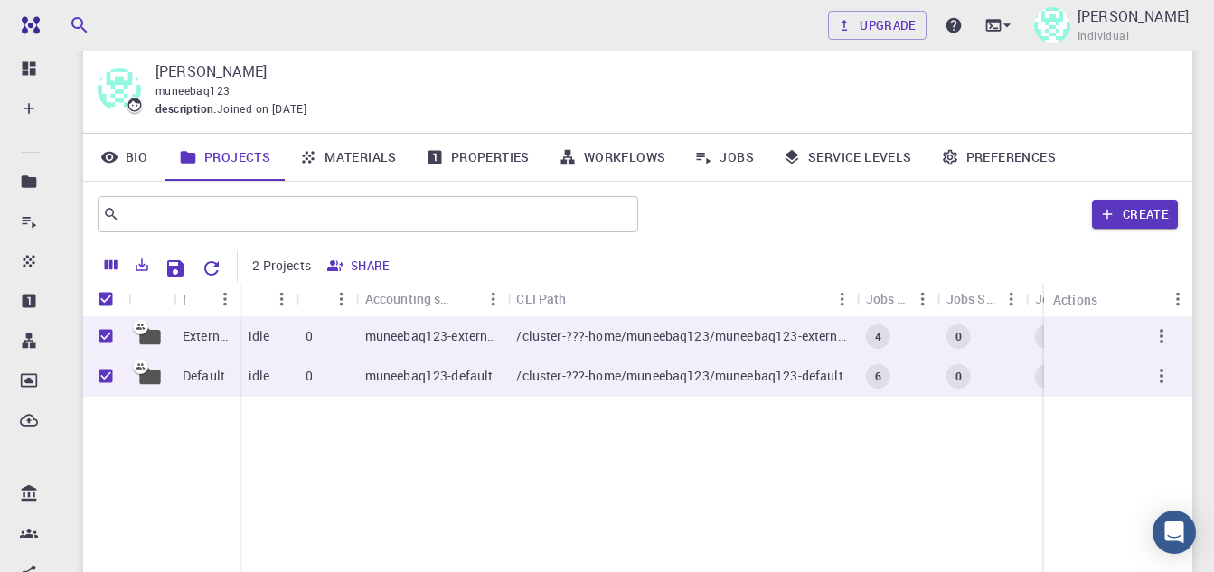
click at [725, 152] on link "Jobs" at bounding box center [724, 157] width 89 height 47
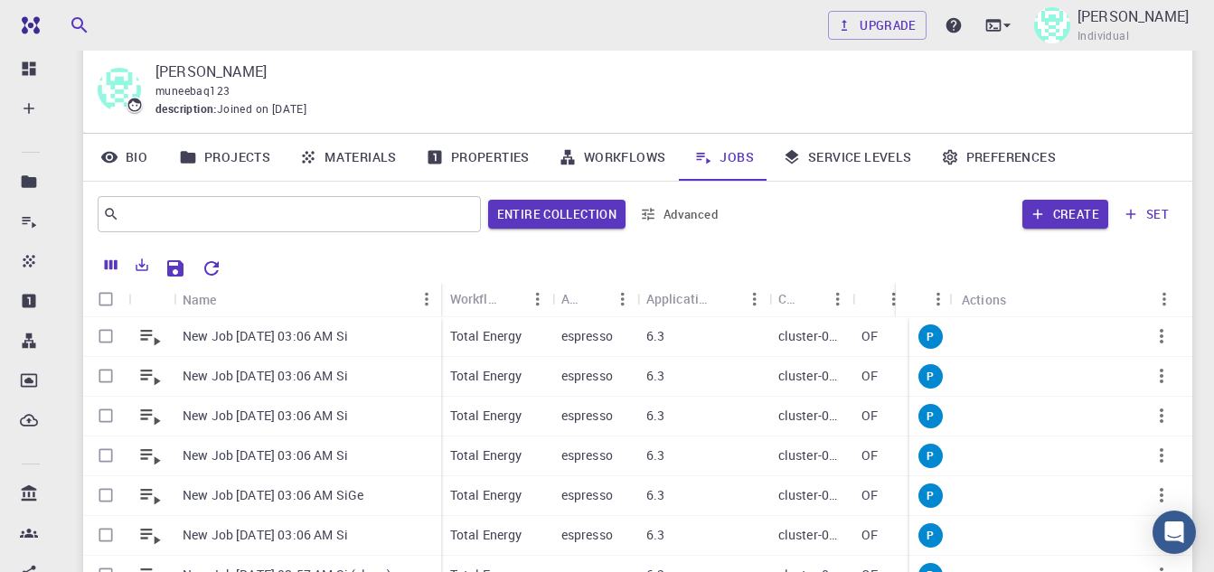
click at [655, 213] on icon "button" at bounding box center [648, 214] width 16 height 16
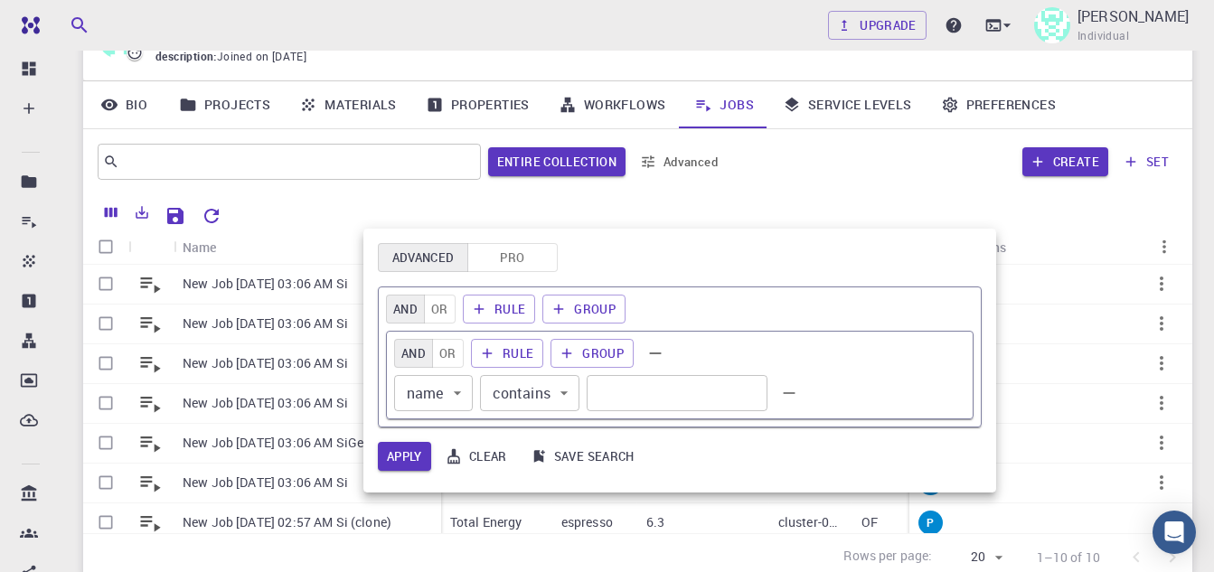
scroll to position [258, 0]
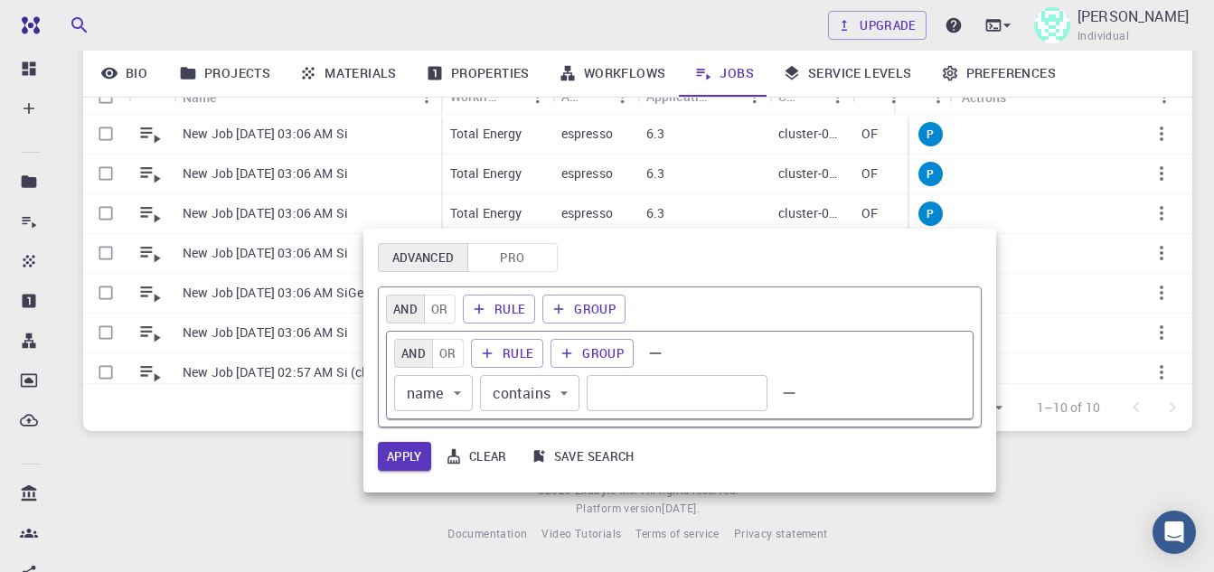
click at [449, 407] on body "Free Dashboard Create New Job New Material Create Material Upload File Import f…" at bounding box center [607, 157] width 1214 height 830
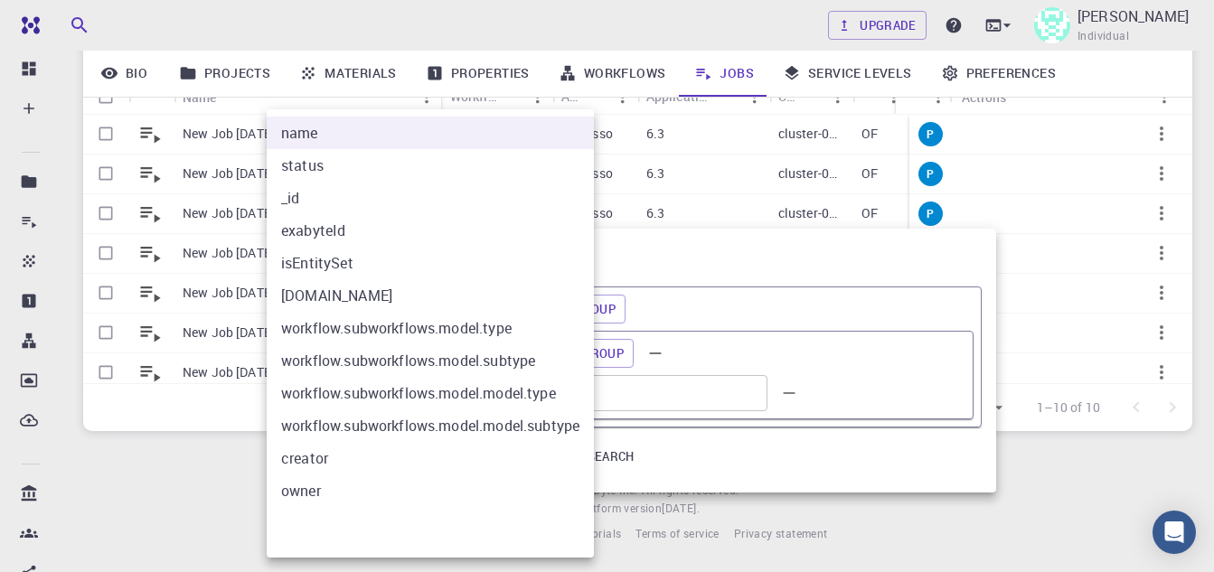
click at [730, 463] on div at bounding box center [607, 286] width 1214 height 572
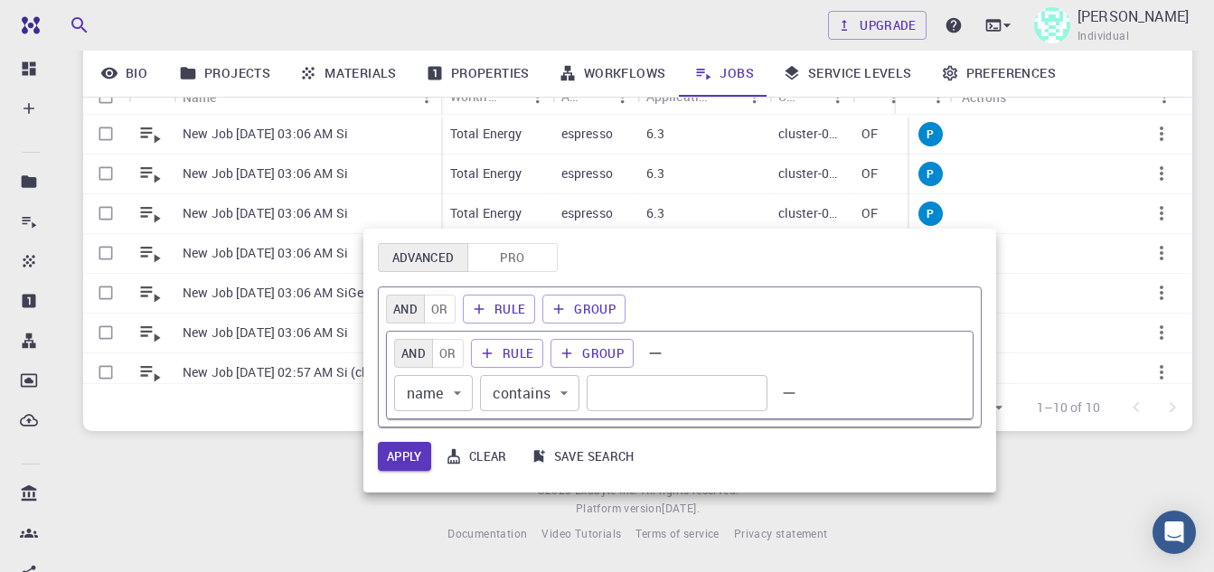
click at [948, 516] on div at bounding box center [607, 286] width 1214 height 572
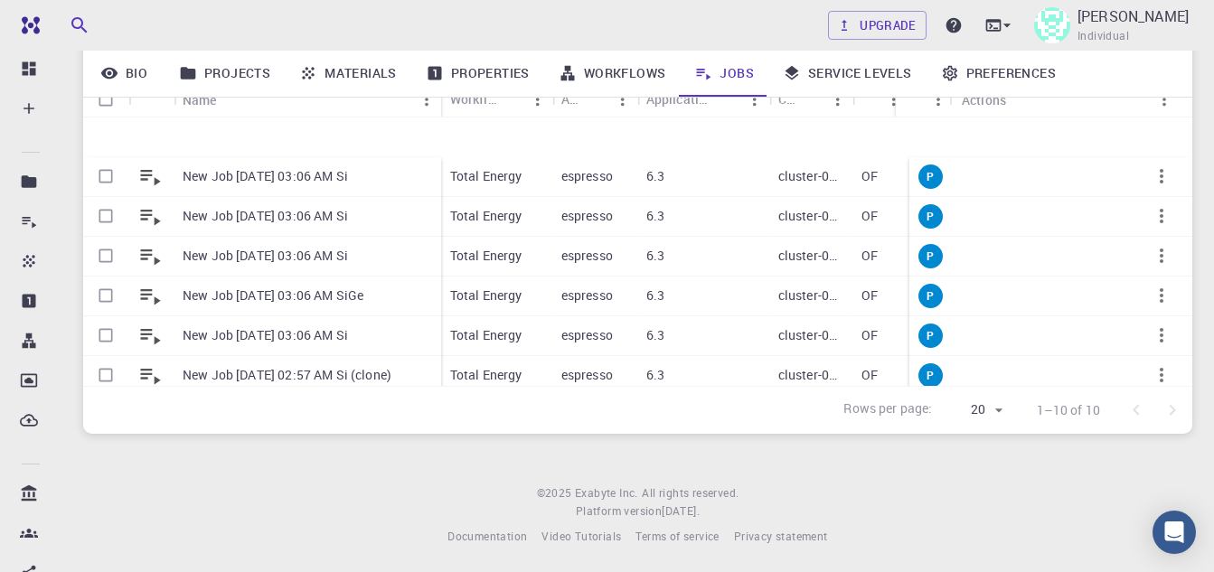
scroll to position [143, 0]
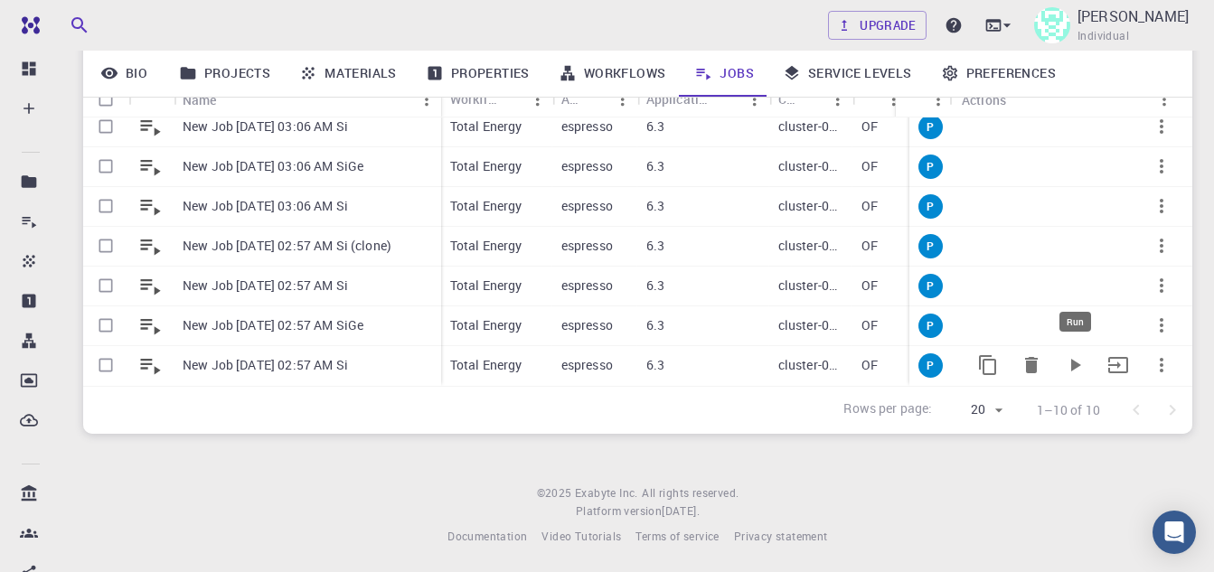
click at [1064, 354] on icon "Run" at bounding box center [1075, 365] width 22 height 22
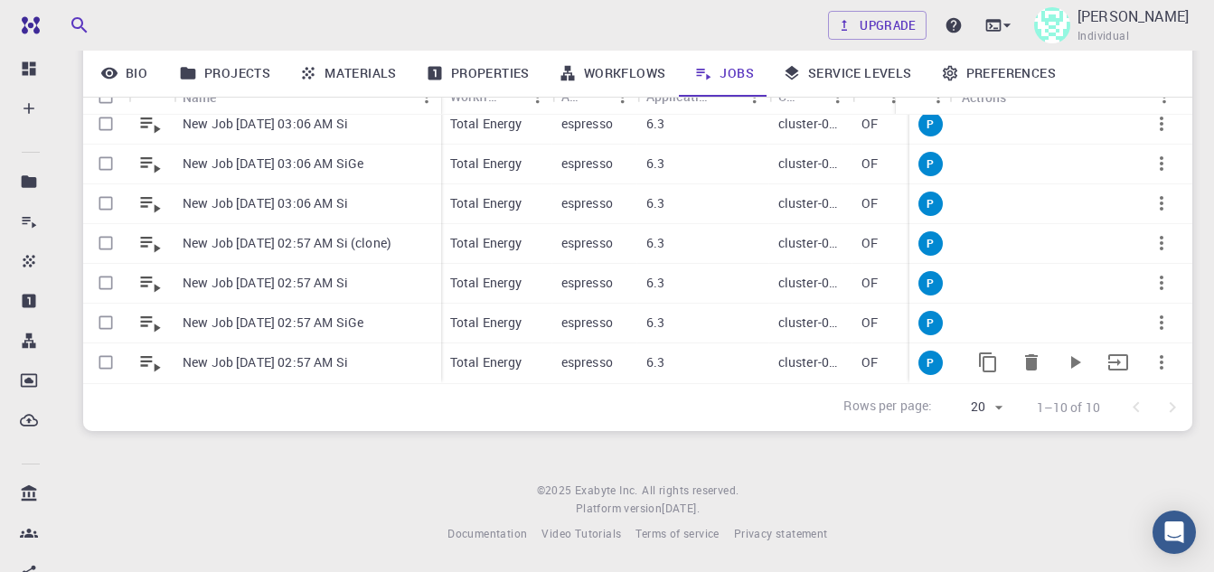
click at [101, 345] on input "Select row" at bounding box center [106, 362] width 34 height 34
checkbox input "true"
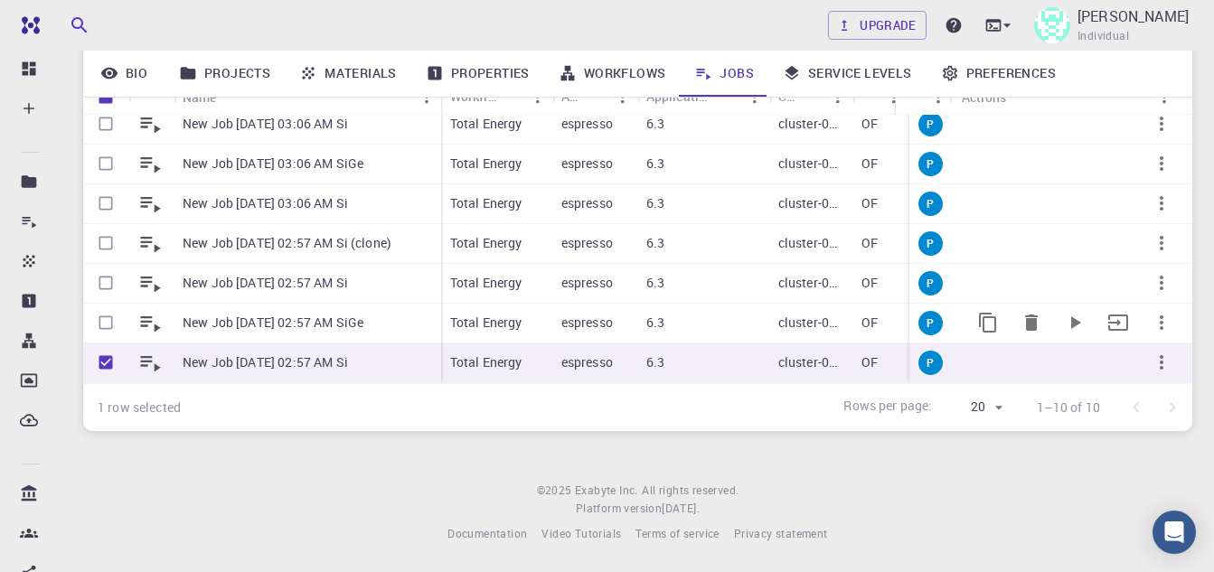
click at [101, 308] on input "Select row" at bounding box center [106, 323] width 34 height 34
checkbox input "true"
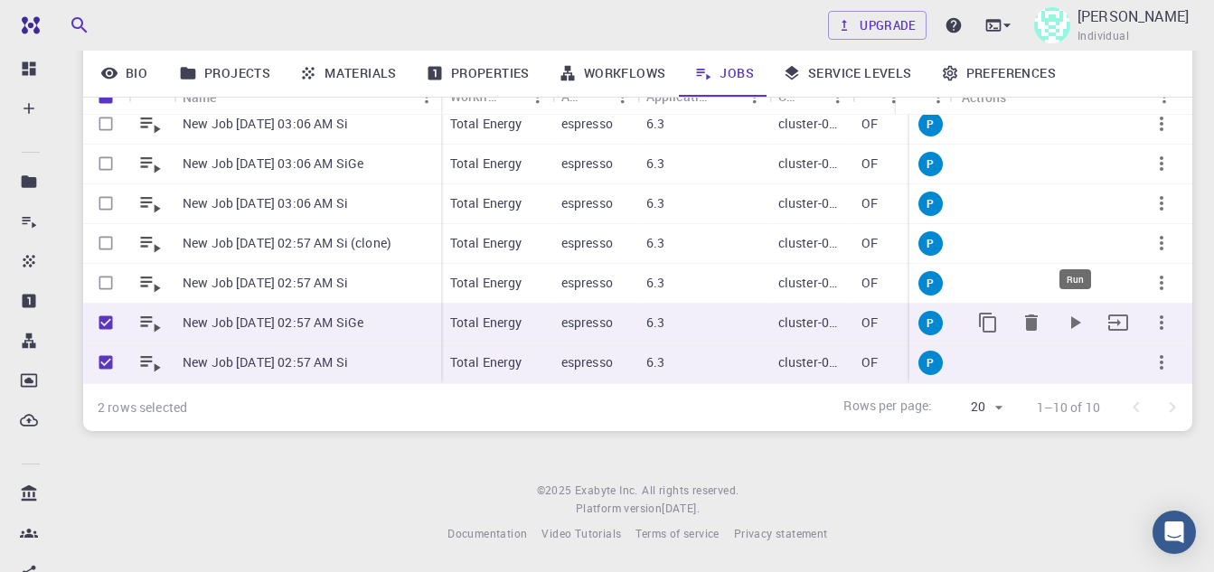
click at [1071, 316] on icon "Run" at bounding box center [1076, 322] width 10 height 13
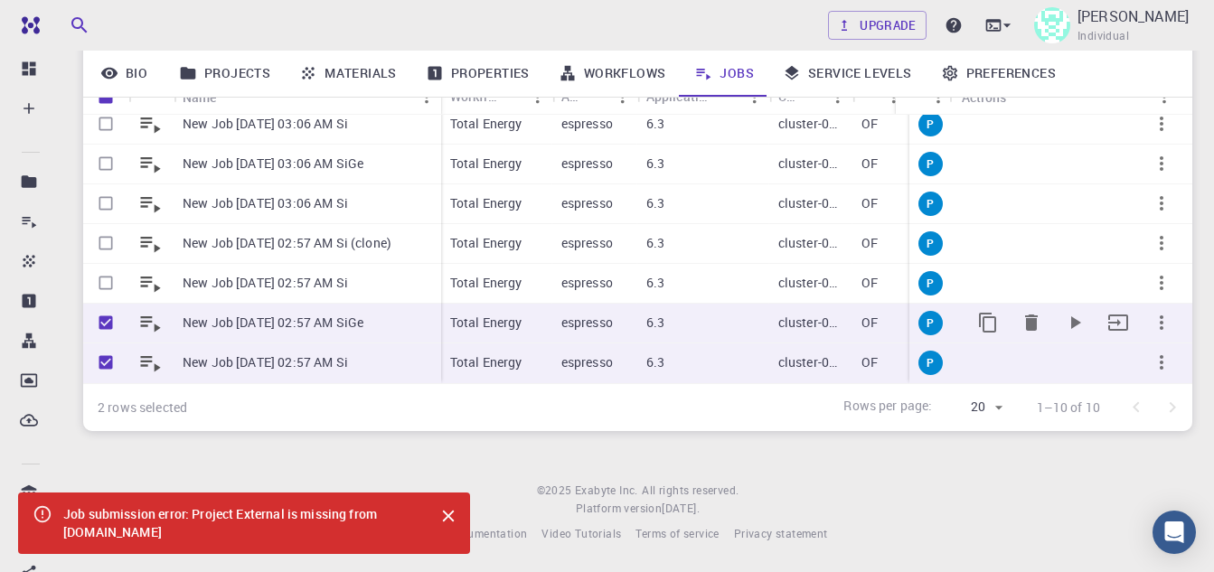
click at [152, 312] on icon at bounding box center [149, 322] width 25 height 25
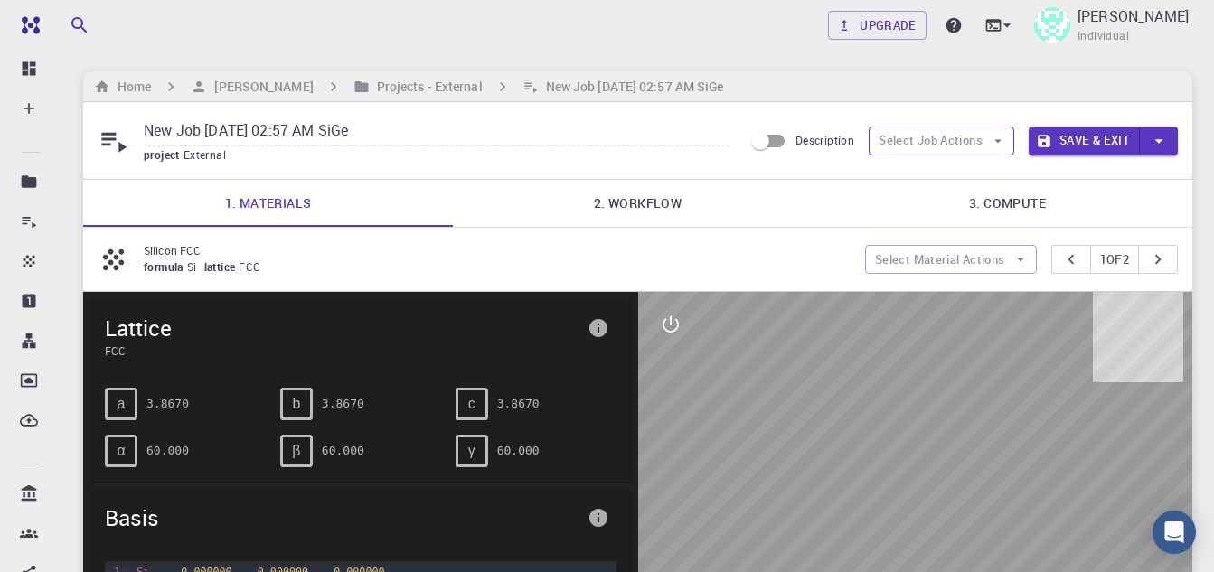
click at [981, 136] on button "Select Job Actions" at bounding box center [942, 141] width 146 height 29
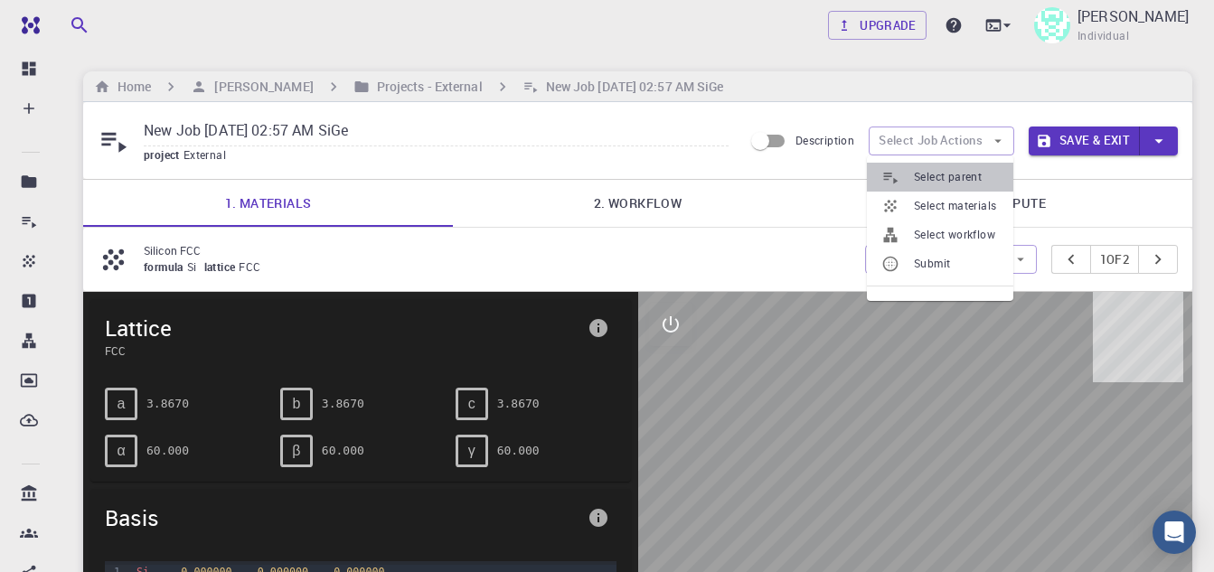
click at [946, 174] on span "Select parent" at bounding box center [956, 177] width 85 height 18
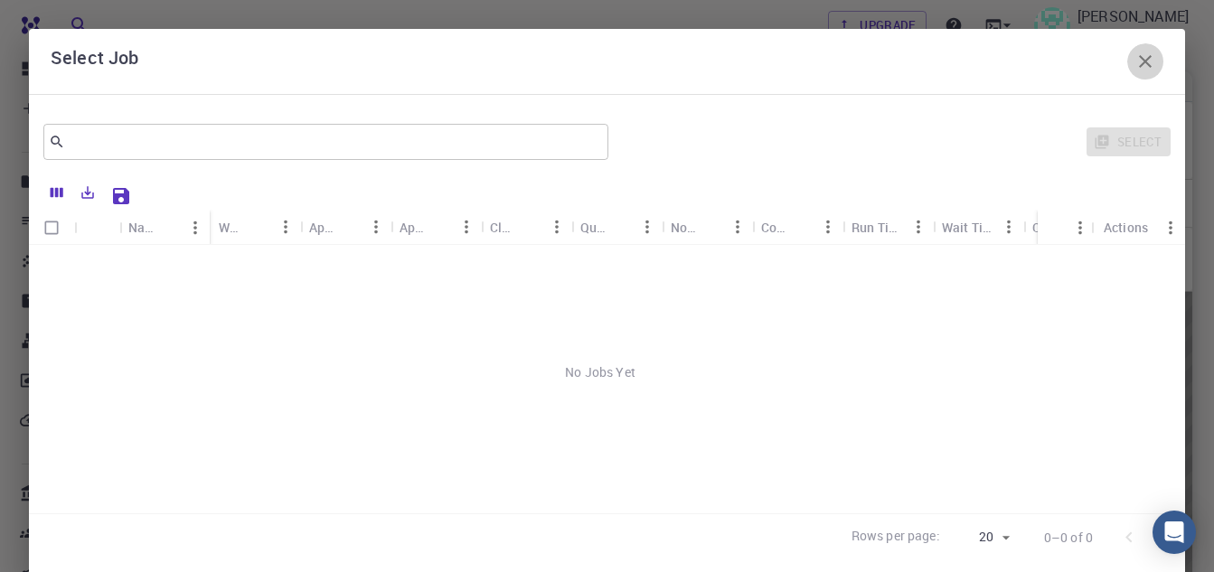
click at [1139, 60] on icon "button" at bounding box center [1145, 61] width 13 height 13
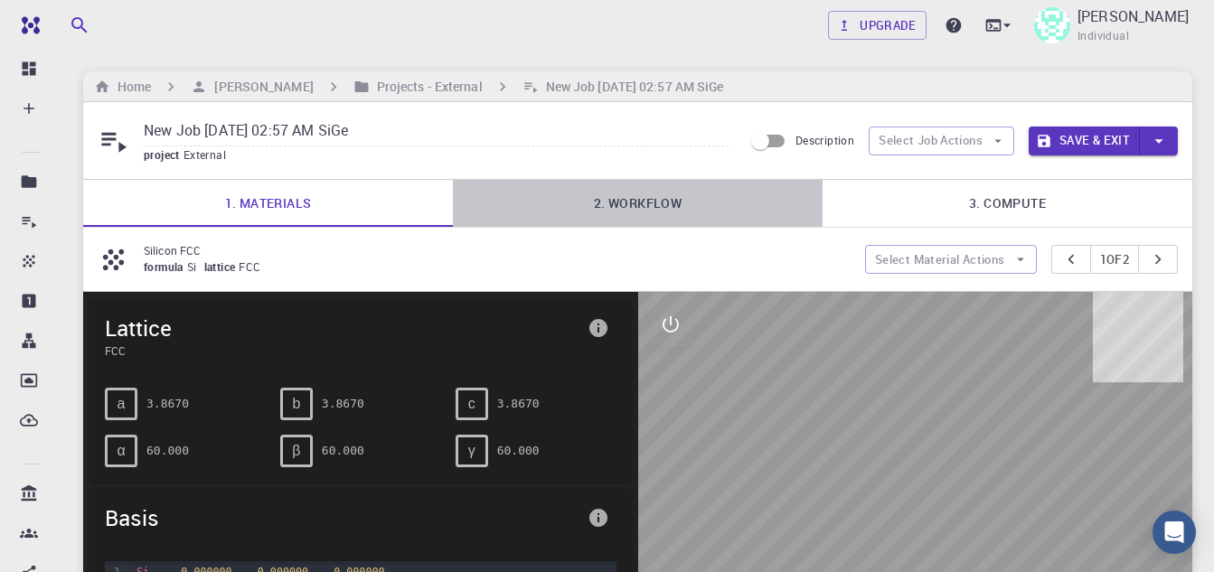
click at [644, 204] on link "2. Workflow" at bounding box center [638, 203] width 370 height 47
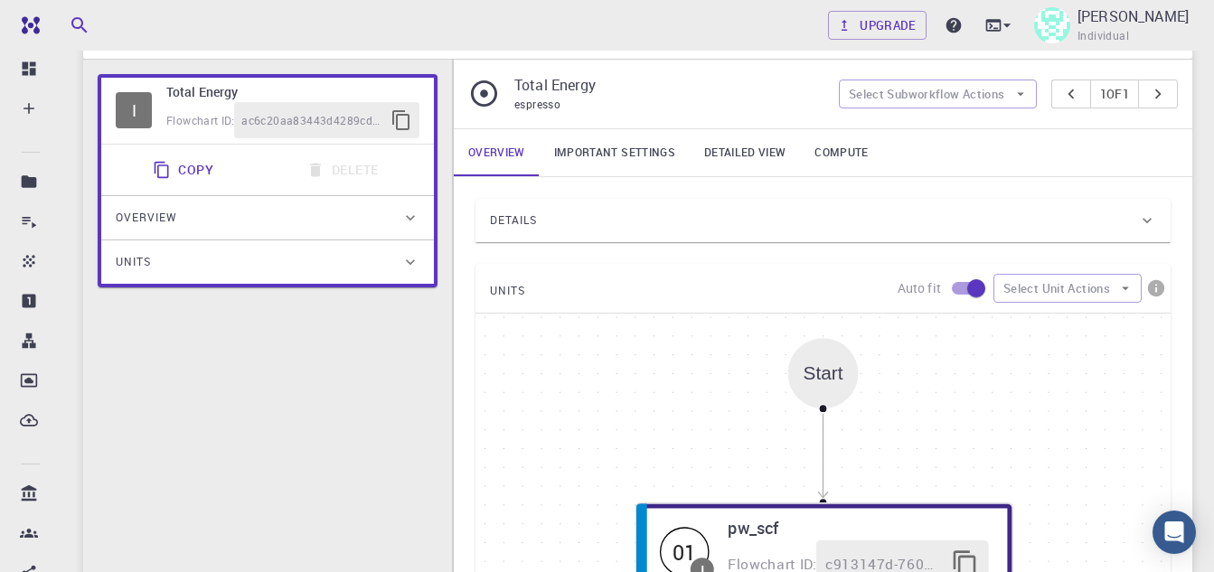
scroll to position [362, 0]
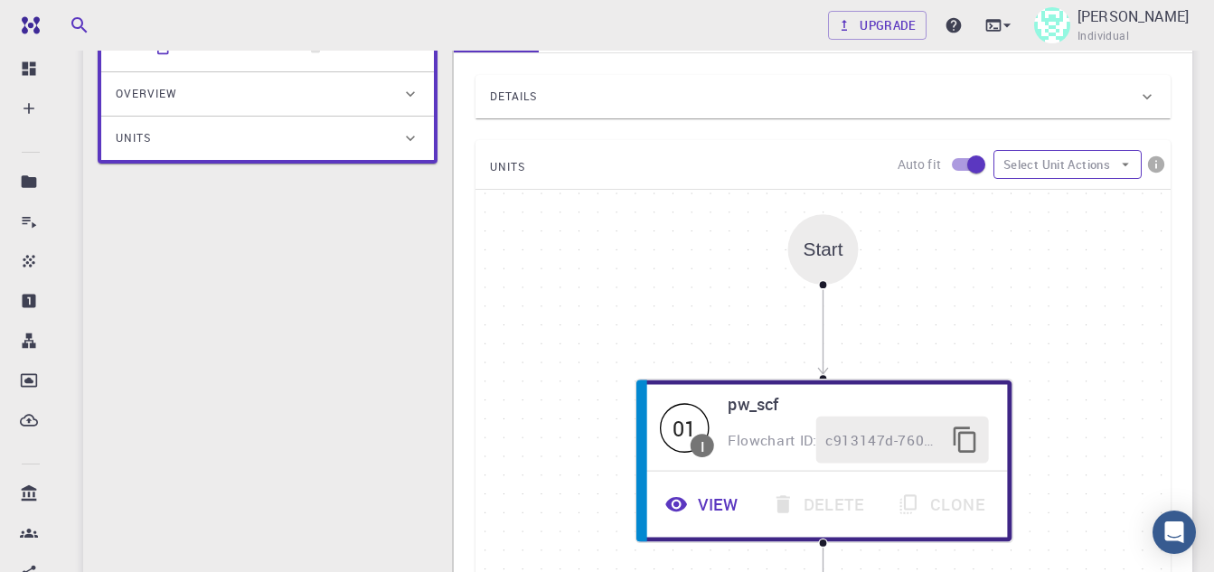
click at [1105, 167] on button "Select Unit Actions" at bounding box center [1067, 164] width 148 height 29
click at [1056, 316] on div "Start 01 I pw_scf Flowchart ID: c913147d-760d-496d-93a7-dc0771034d54 View Delet…" at bounding box center [822, 461] width 695 height 542
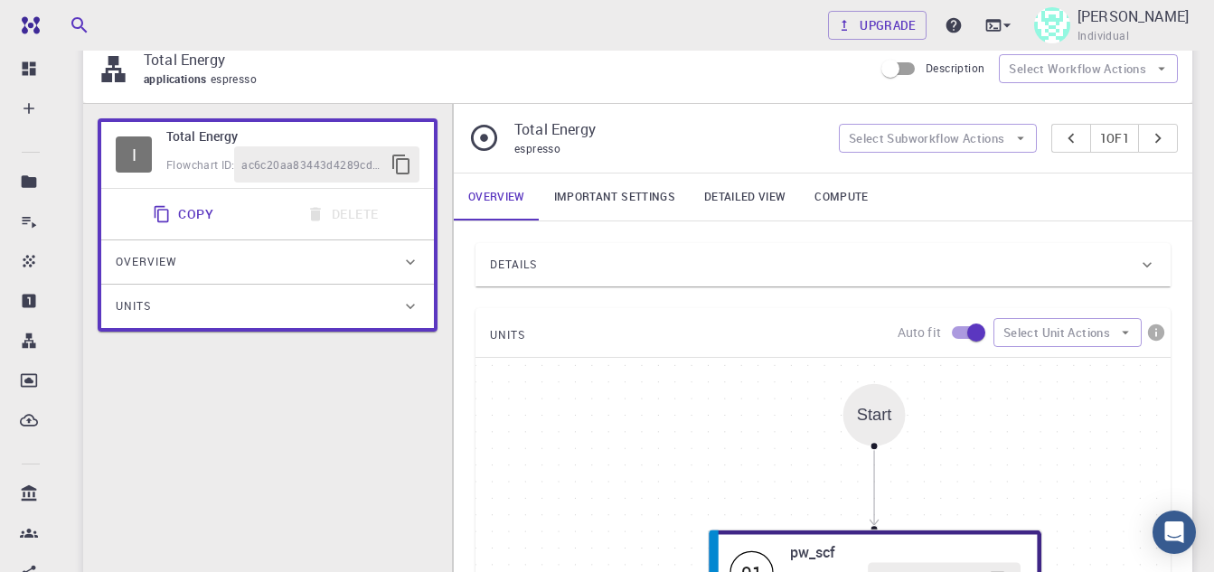
scroll to position [0, 0]
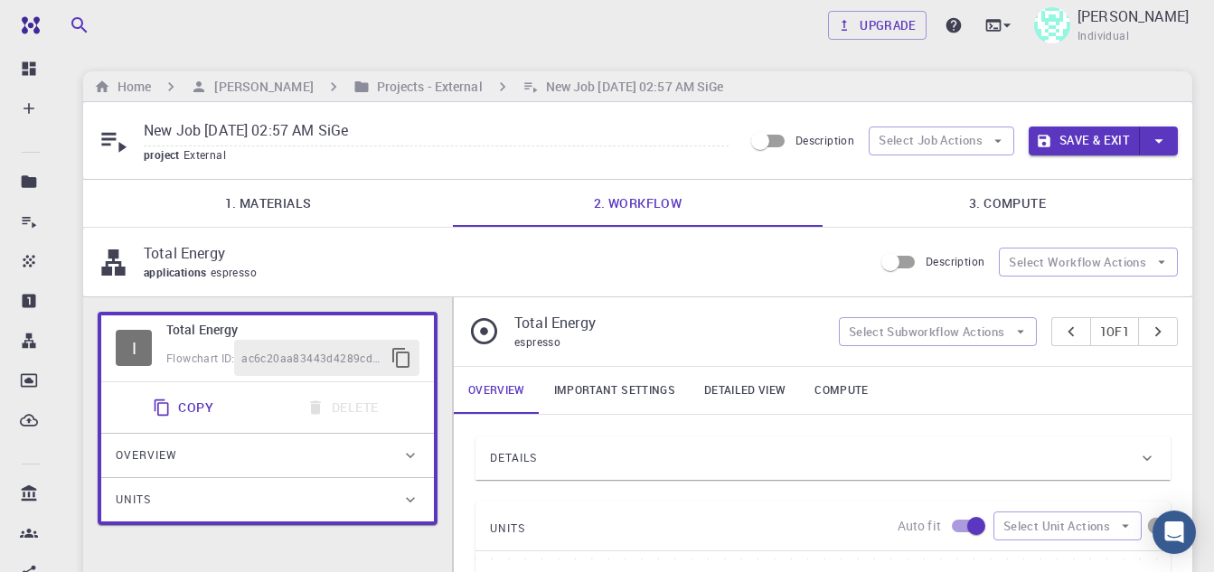
click at [278, 185] on link "1. Materials" at bounding box center [268, 203] width 370 height 47
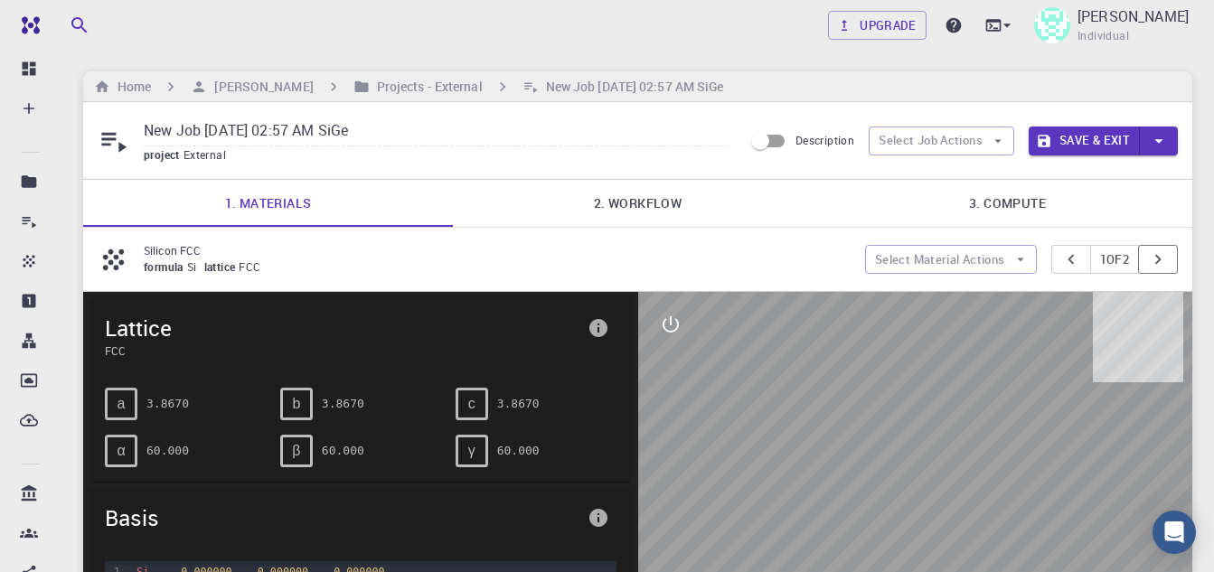
click at [1156, 257] on icon "pager" at bounding box center [1158, 259] width 20 height 20
click at [1012, 254] on icon "button" at bounding box center [1020, 259] width 16 height 16
click at [1012, 261] on icon "button" at bounding box center [1020, 259] width 16 height 16
click at [1012, 255] on icon "button" at bounding box center [1020, 259] width 16 height 16
click at [995, 249] on button "Select Material Actions" at bounding box center [951, 259] width 172 height 29
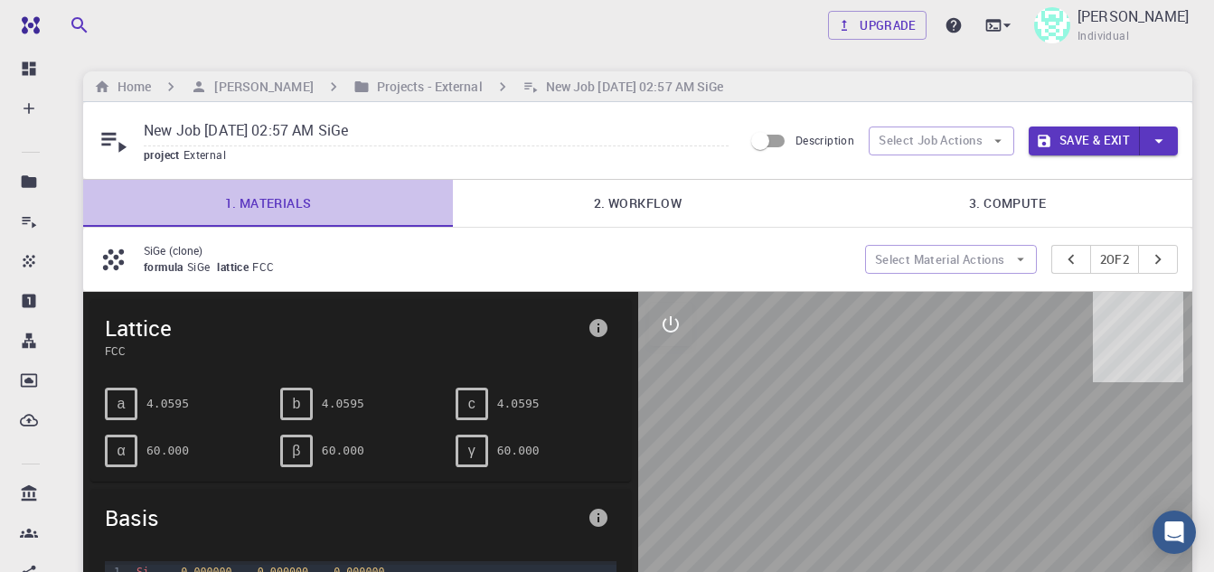
click at [246, 209] on link "1. Materials" at bounding box center [268, 203] width 370 height 47
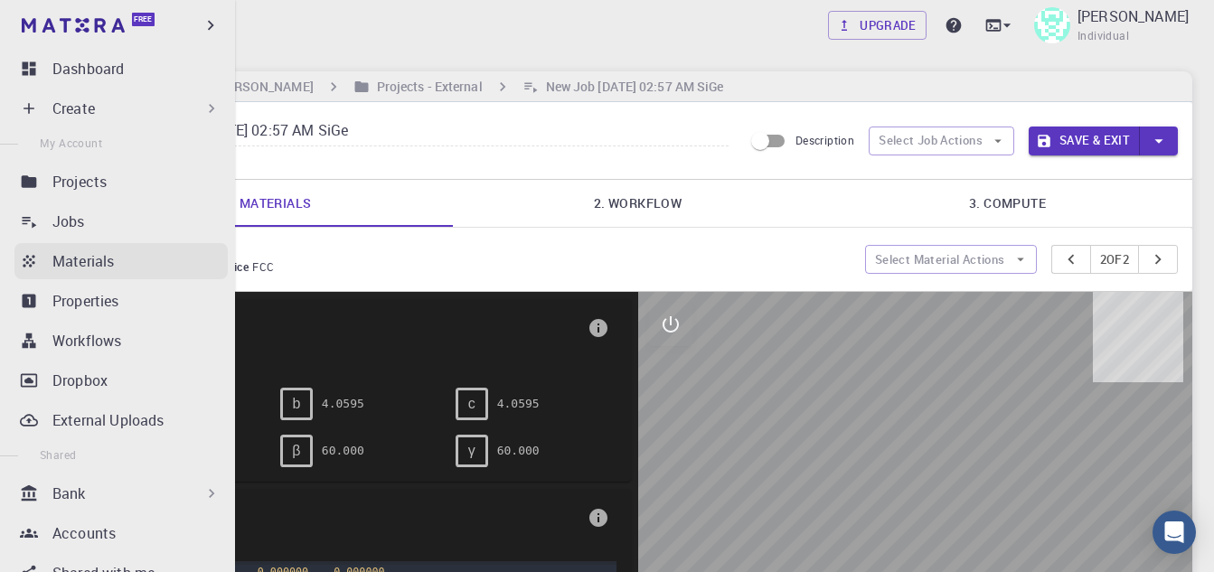
click at [96, 261] on p "Materials" at bounding box center [82, 261] width 61 height 22
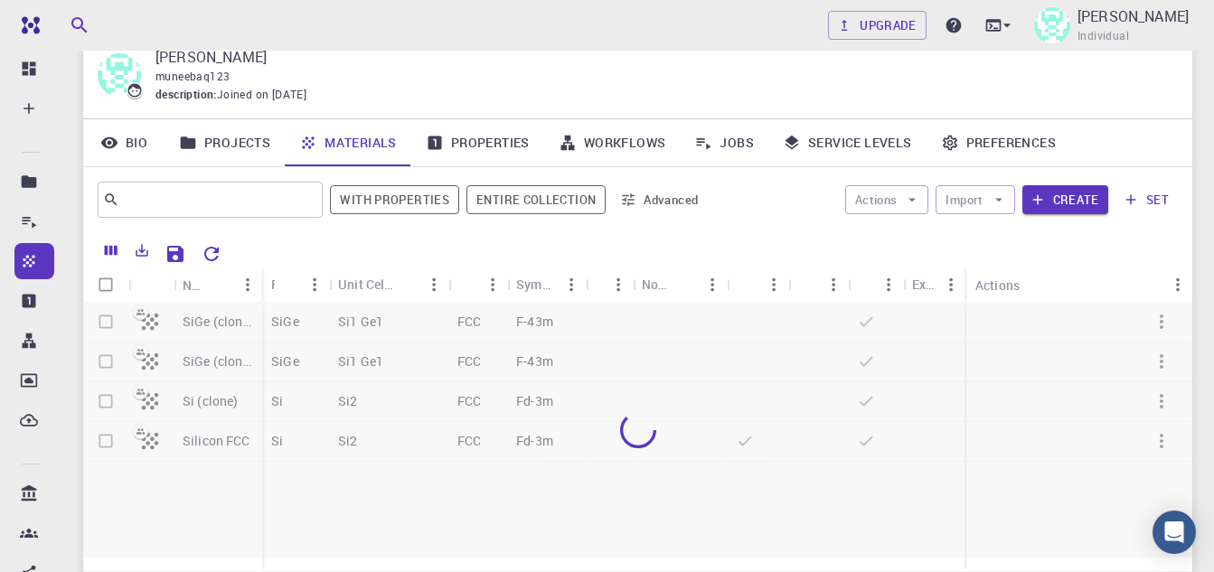
scroll to position [90, 0]
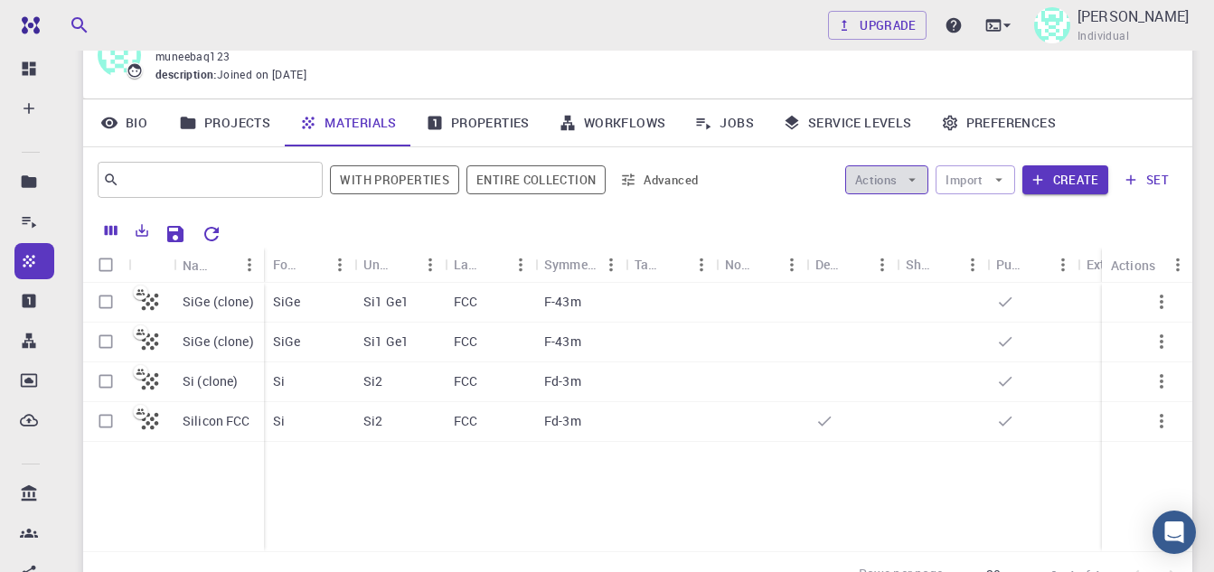
click at [899, 184] on button "Actions" at bounding box center [887, 179] width 84 height 29
click at [999, 179] on icon "button" at bounding box center [998, 180] width 7 height 4
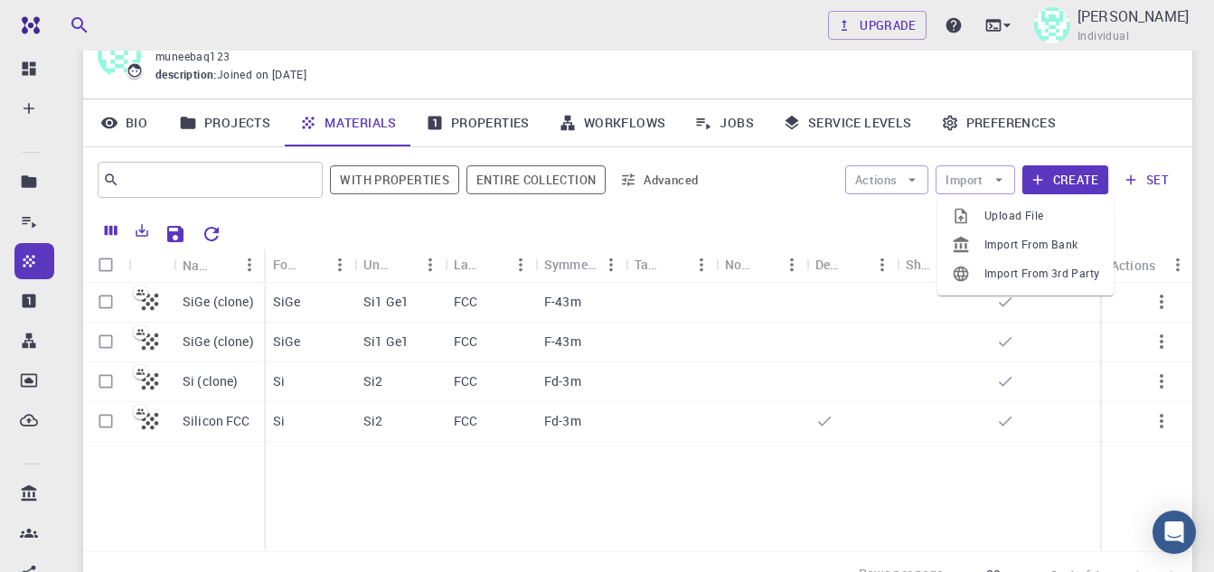
click at [1002, 241] on span "Import From Bank" at bounding box center [1041, 245] width 115 height 18
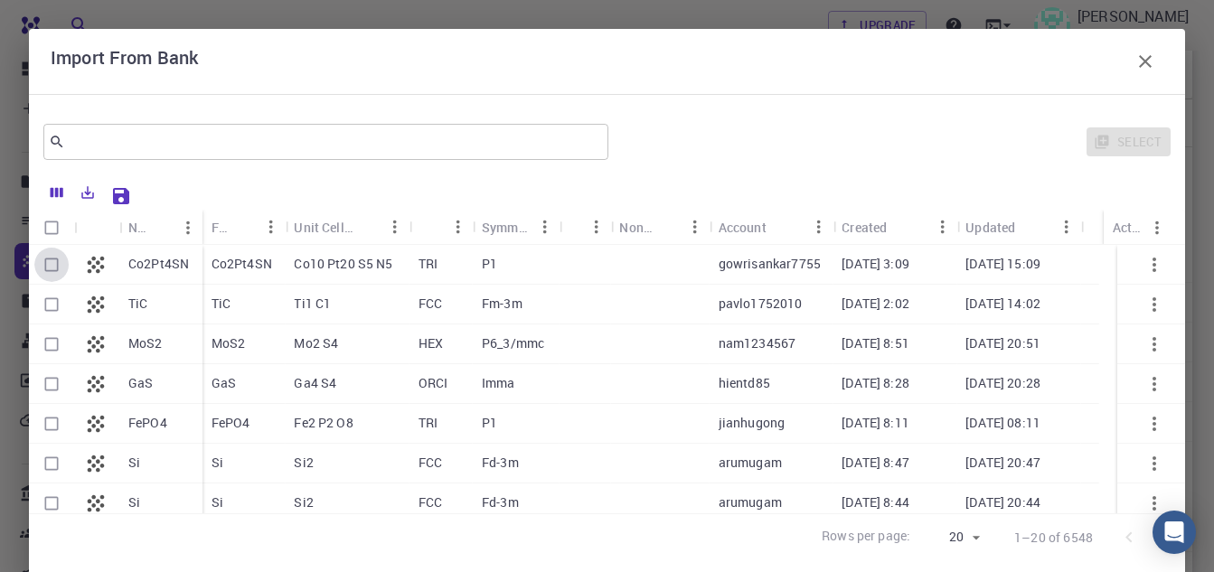
click at [46, 262] on input "Select row" at bounding box center [51, 265] width 34 height 34
checkbox input "true"
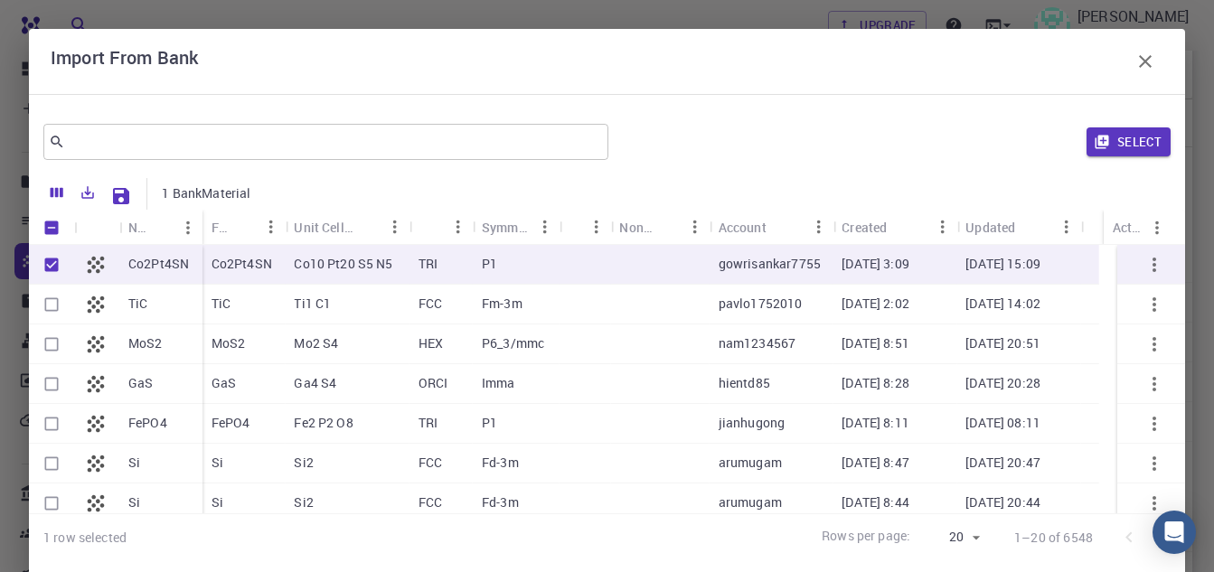
click at [44, 425] on input "Select row" at bounding box center [51, 424] width 34 height 34
checkbox input "true"
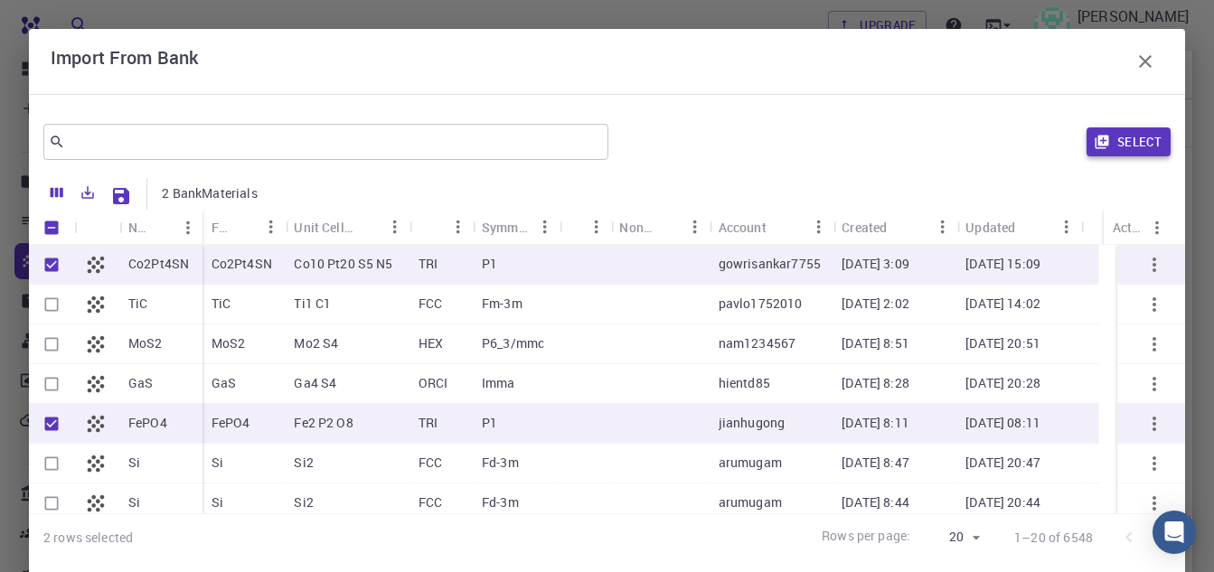
click at [1117, 135] on button "Select" at bounding box center [1129, 141] width 84 height 29
click at [1117, 135] on div "Select" at bounding box center [893, 141] width 555 height 43
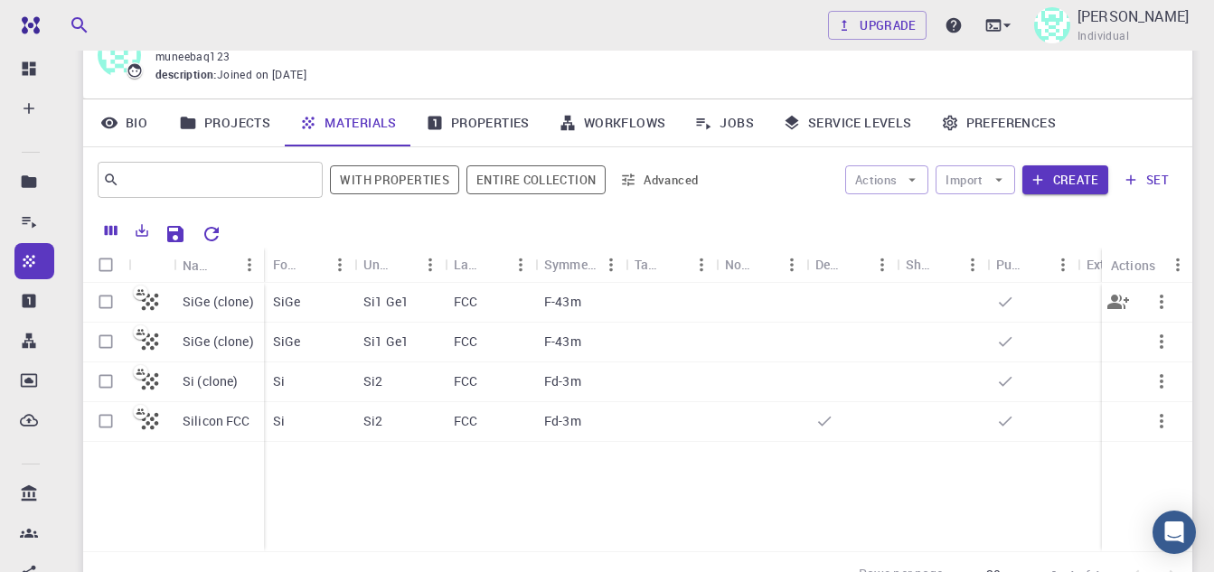
click at [1167, 306] on icon "button" at bounding box center [1162, 302] width 22 height 22
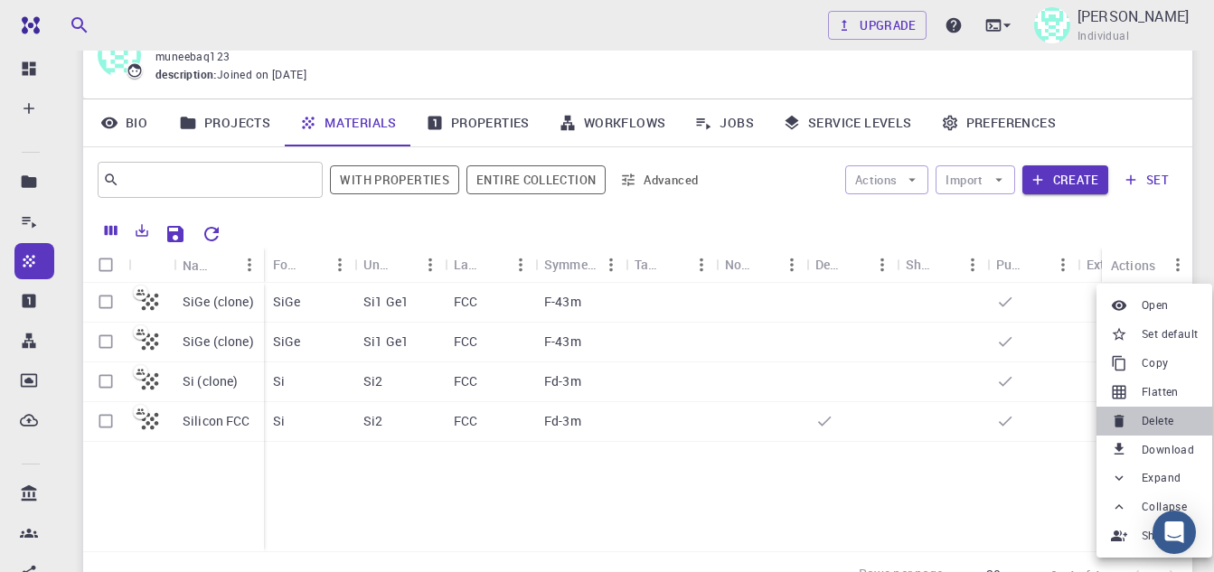
click at [1150, 414] on span "Delete" at bounding box center [1158, 421] width 32 height 18
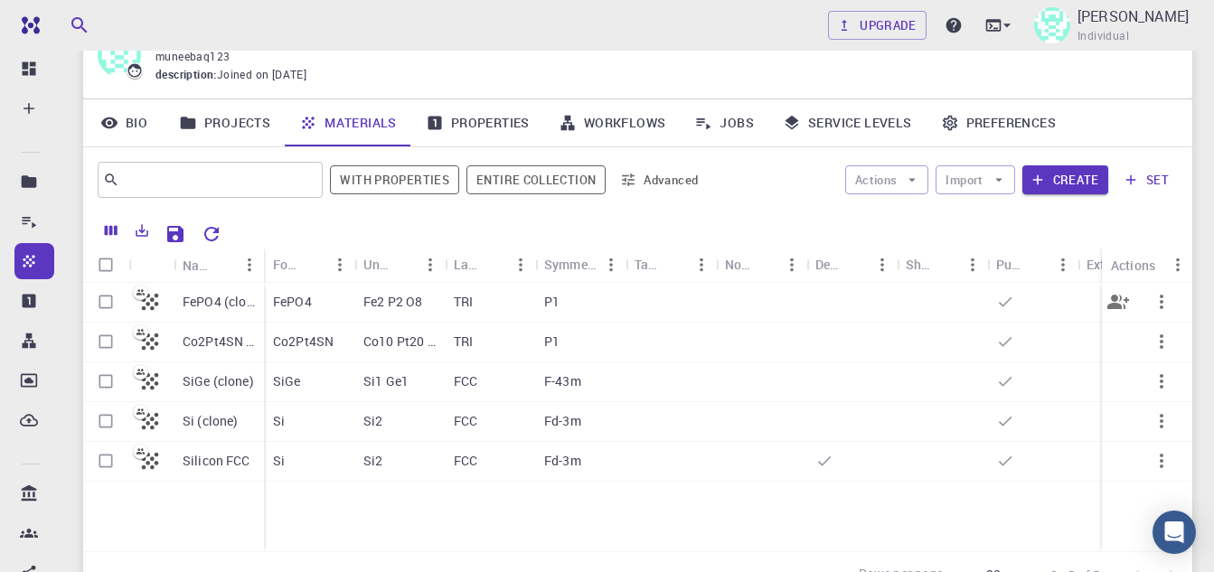
click at [99, 310] on input "Select row" at bounding box center [106, 302] width 34 height 34
checkbox input "true"
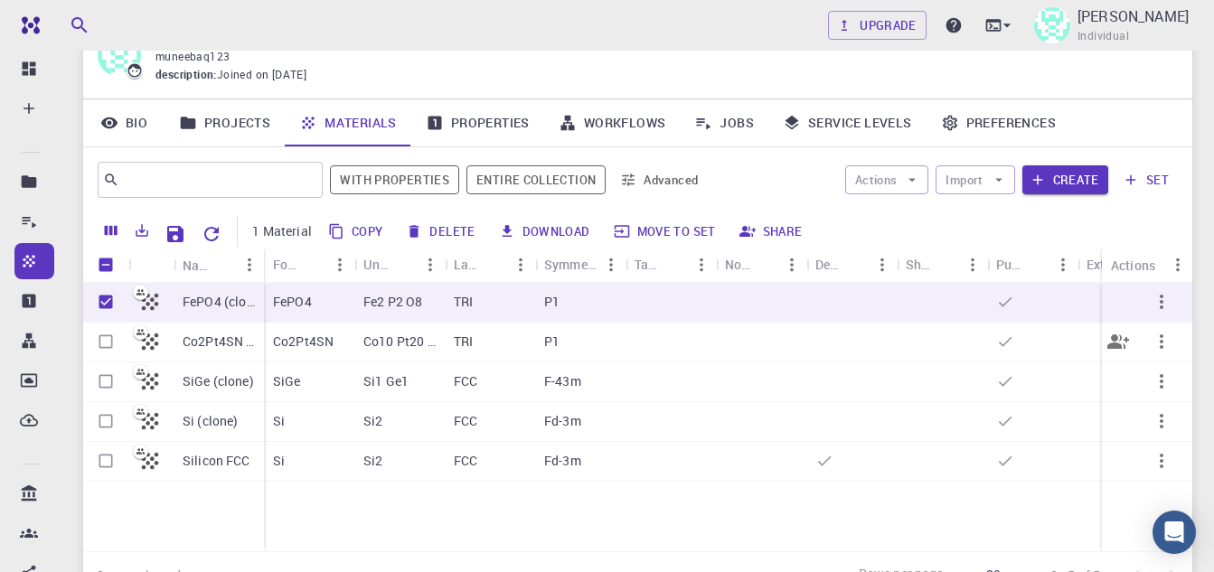
checkbox input "true"
click at [101, 337] on input "Select row" at bounding box center [106, 342] width 34 height 34
checkbox input "true"
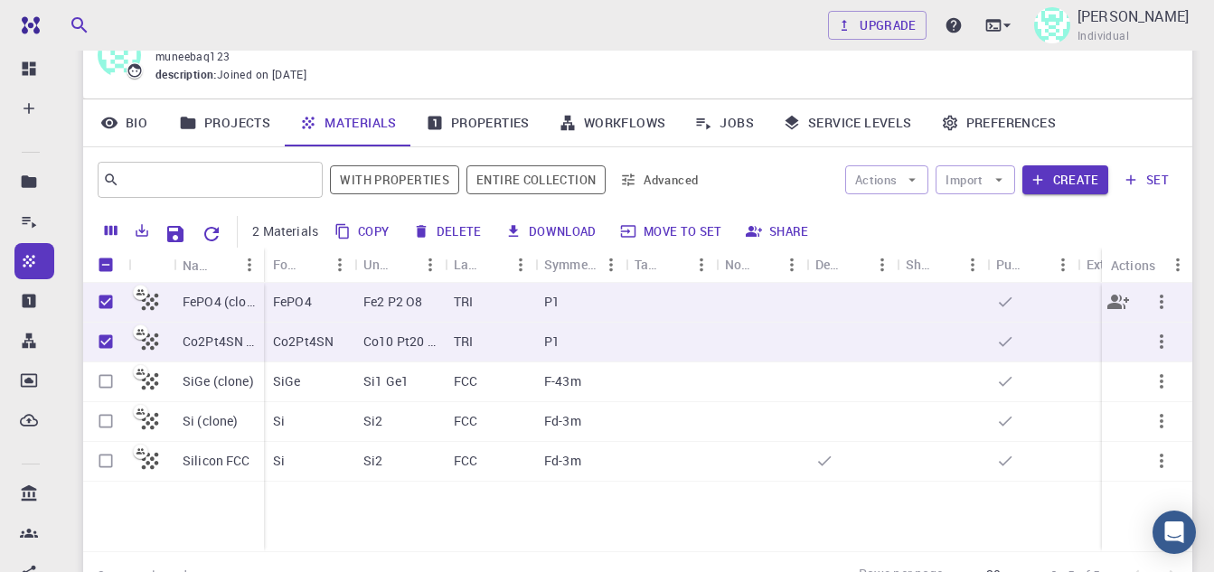
click at [1162, 303] on icon "button" at bounding box center [1162, 302] width 4 height 14
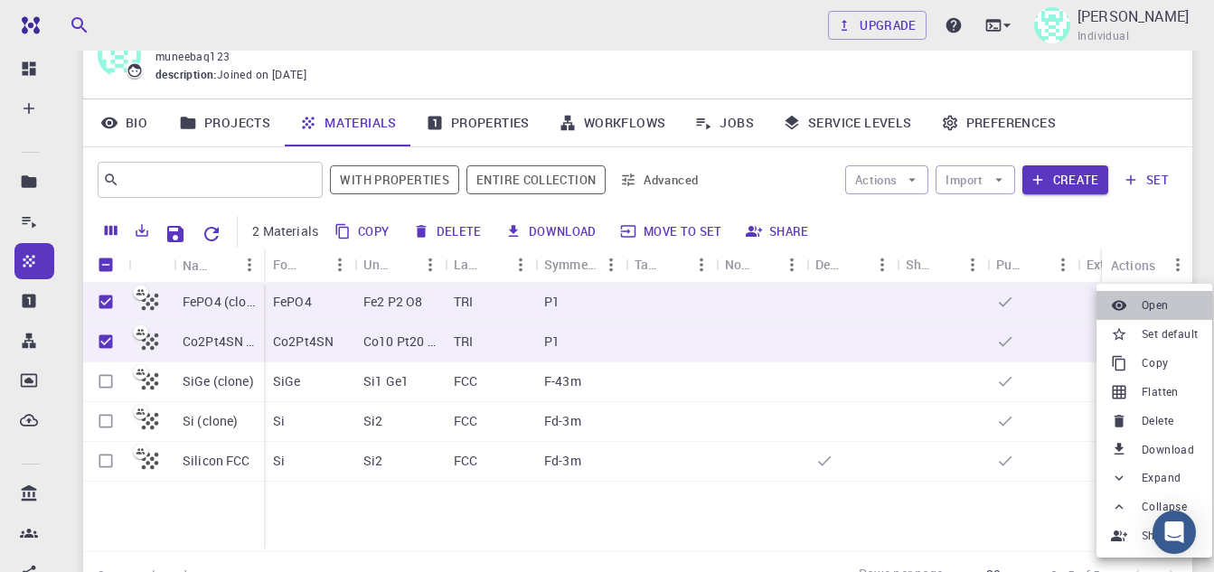
click at [1157, 314] on span "Open" at bounding box center [1155, 305] width 27 height 18
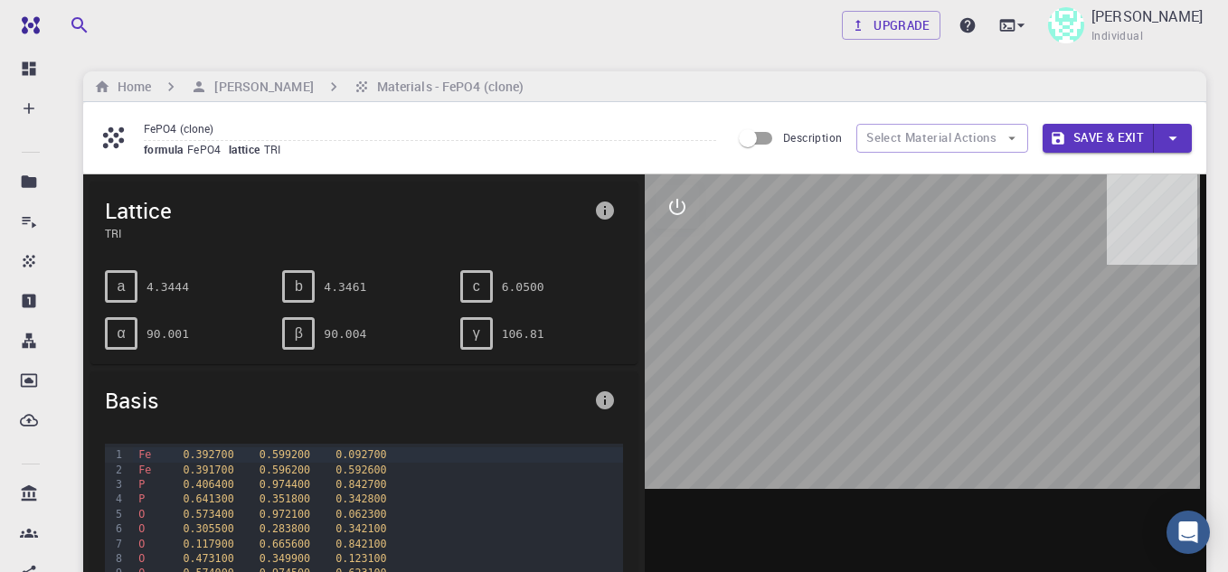
click at [1054, 388] on div at bounding box center [925, 455] width 561 height 562
click at [939, 373] on div at bounding box center [925, 455] width 561 height 562
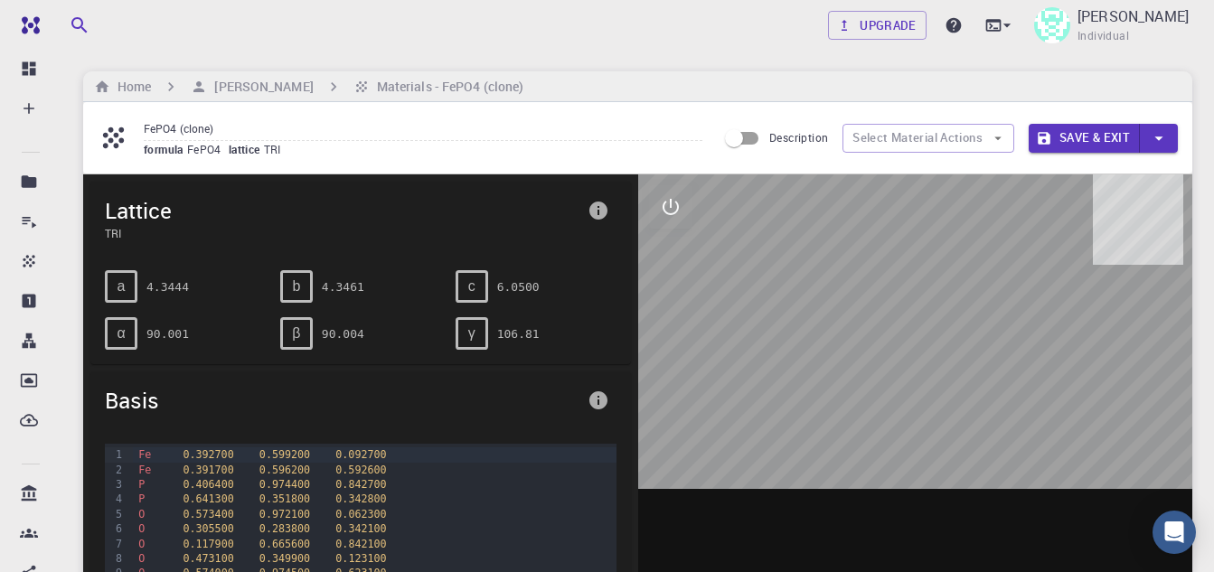
drag, startPoint x: 948, startPoint y: 329, endPoint x: 905, endPoint y: 278, distance: 67.4
click at [905, 278] on div at bounding box center [915, 455] width 555 height 562
click at [672, 217] on icon "interactive" at bounding box center [671, 207] width 22 height 22
click at [671, 244] on icon "view" at bounding box center [671, 251] width 20 height 14
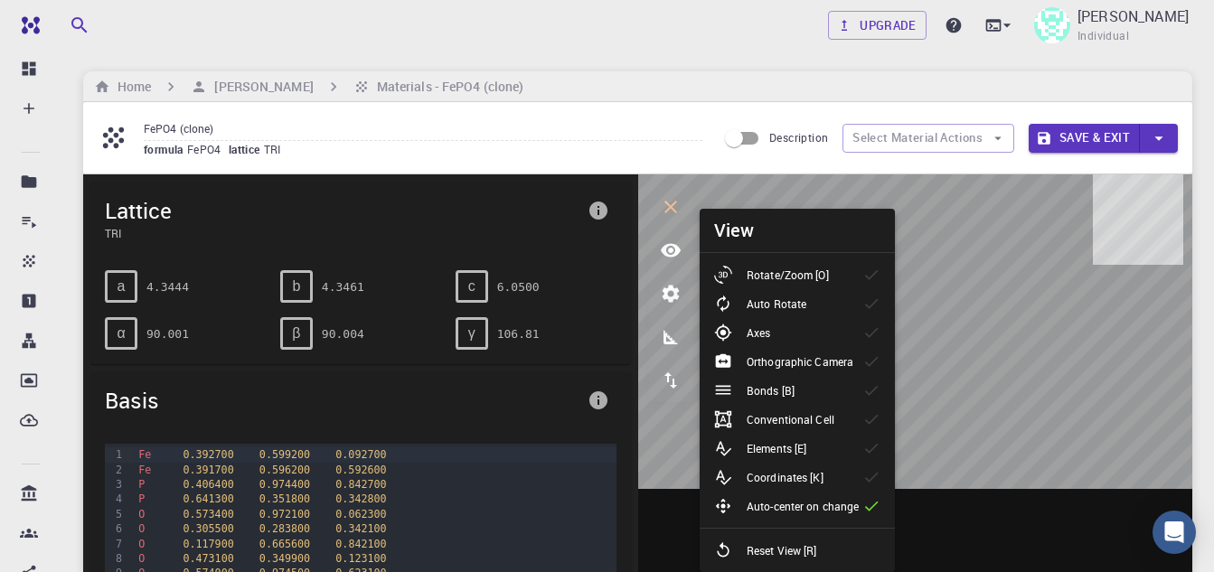
click at [777, 277] on p "Rotate/Zoom [O]" at bounding box center [788, 275] width 82 height 16
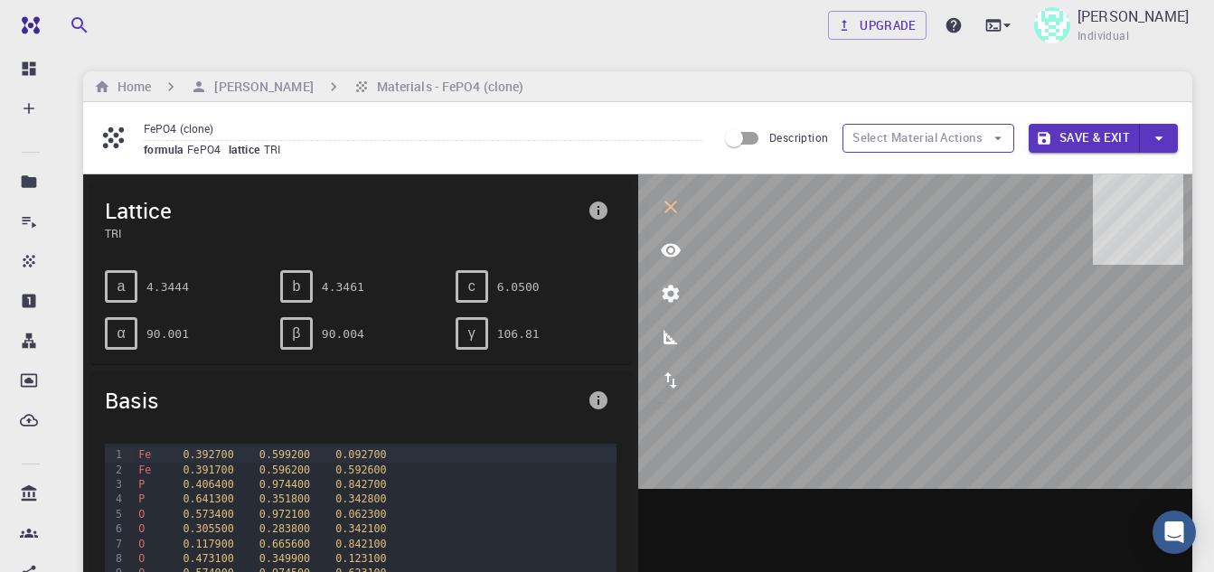
click at [962, 140] on button "Select Material Actions" at bounding box center [928, 138] width 172 height 29
click at [962, 142] on button "Select Material Actions" at bounding box center [928, 138] width 172 height 29
click at [685, 339] on button "measurements" at bounding box center [670, 336] width 43 height 43
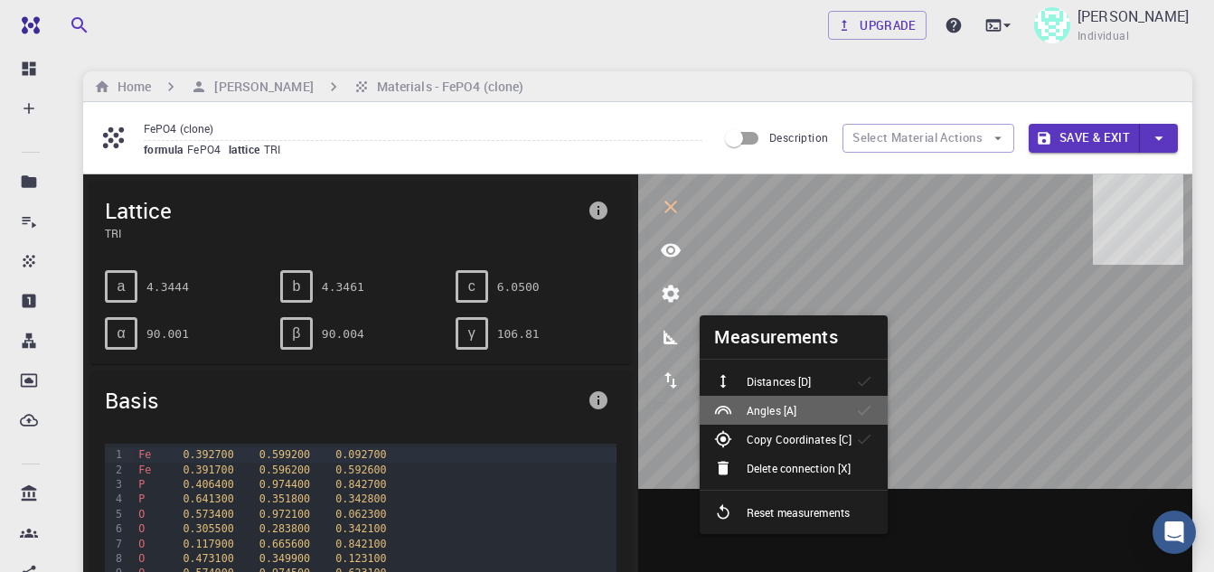
click at [848, 416] on li "Angles [A]" at bounding box center [794, 410] width 188 height 29
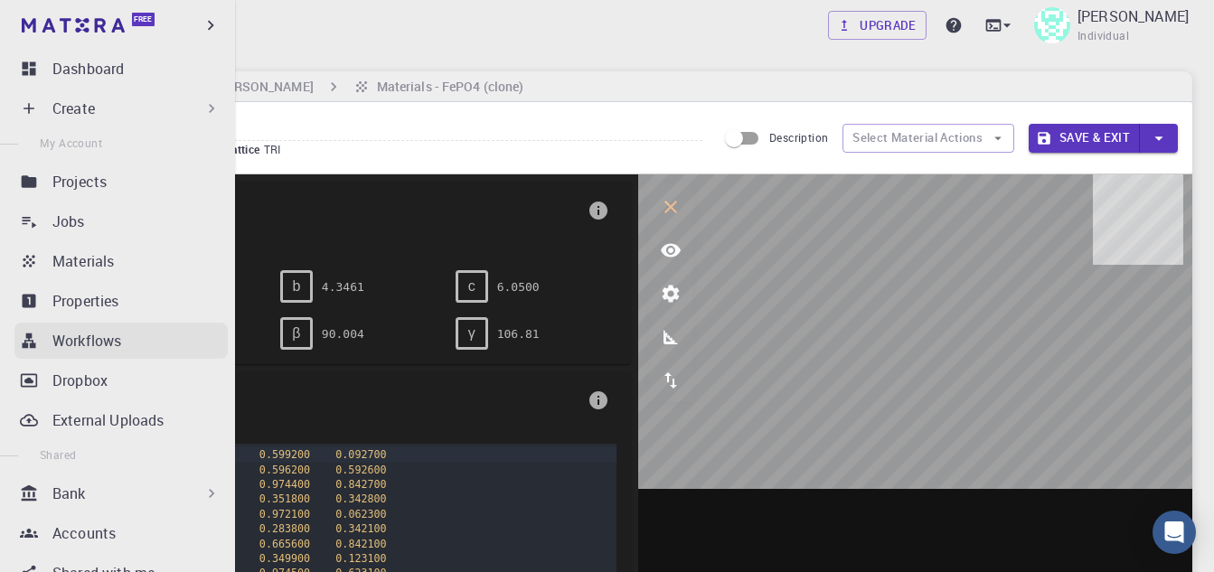
click at [24, 341] on icon at bounding box center [29, 341] width 18 height 18
click at [76, 347] on p "Workflows" at bounding box center [86, 341] width 69 height 22
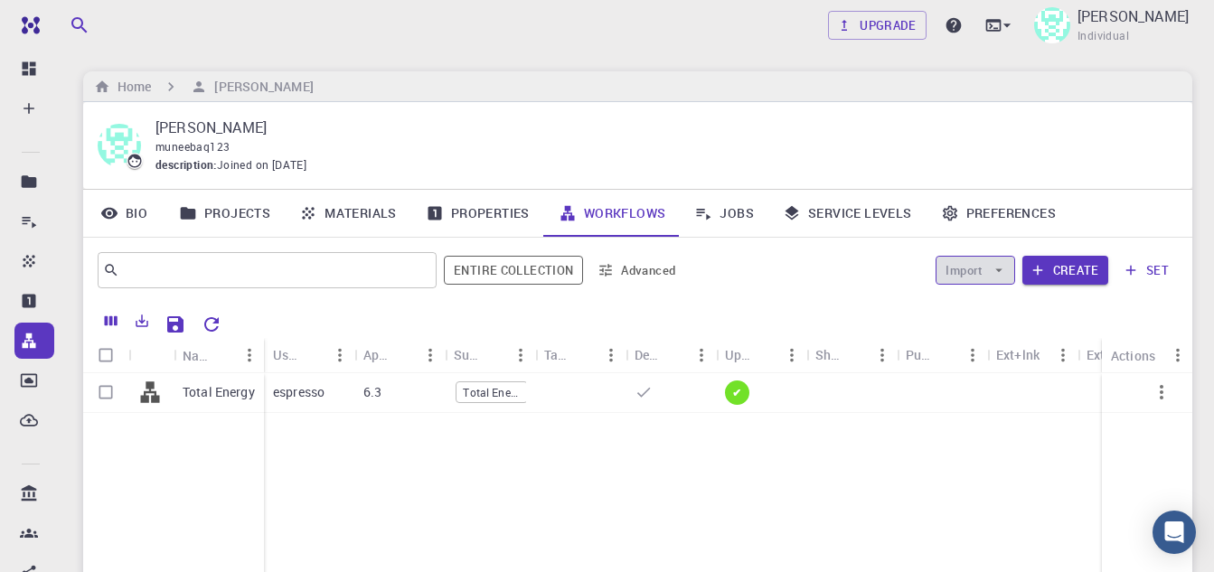
click at [996, 270] on icon "button" at bounding box center [999, 270] width 16 height 16
click at [996, 308] on span "Import From Bank" at bounding box center [1030, 306] width 93 height 18
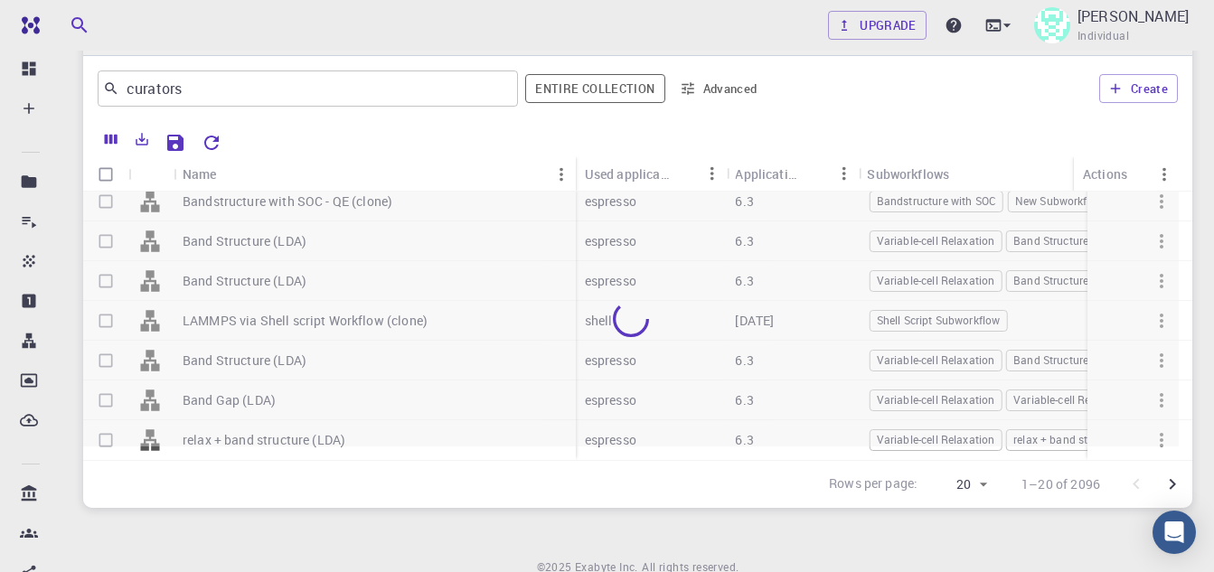
scroll to position [90, 0]
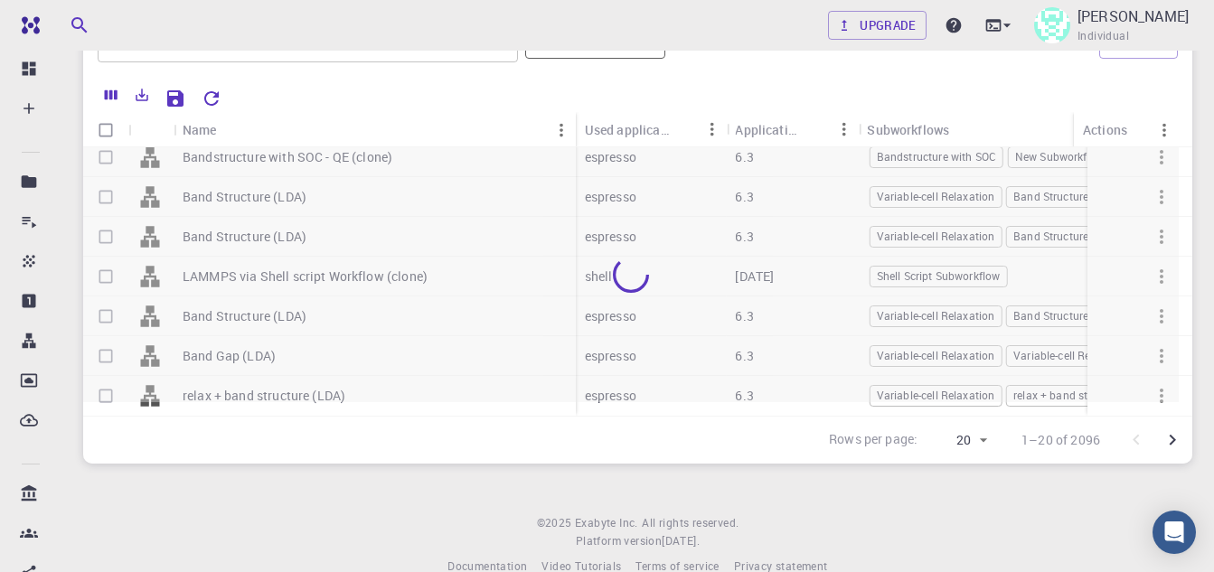
click at [1172, 439] on icon "Go to next page" at bounding box center [1173, 440] width 22 height 22
click at [1172, 439] on div at bounding box center [1154, 440] width 72 height 36
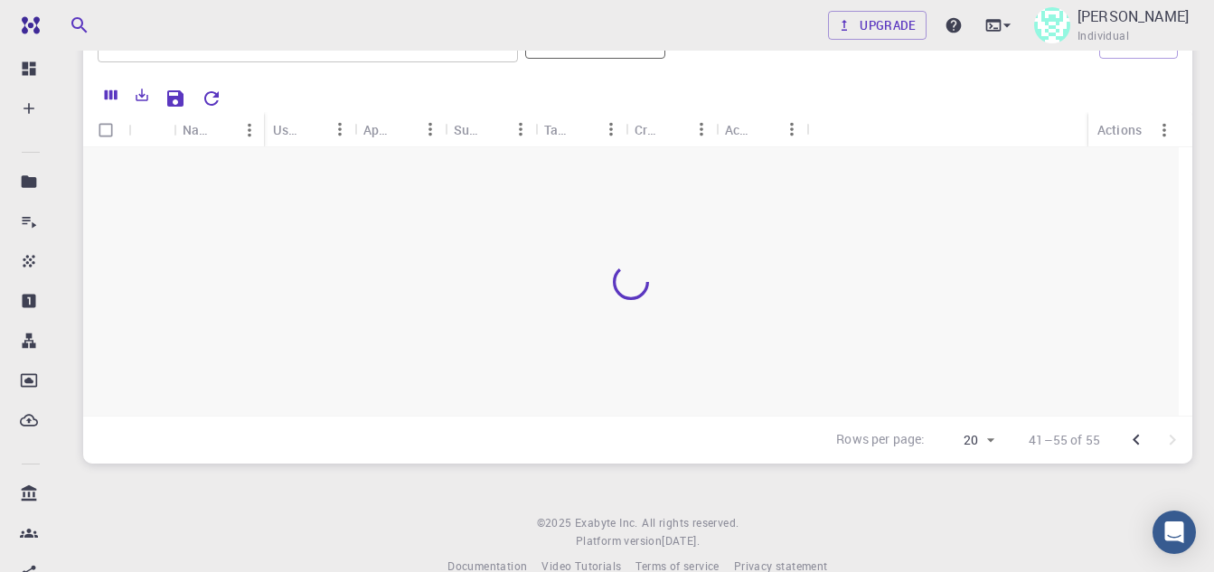
click at [1172, 439] on div at bounding box center [1154, 440] width 72 height 36
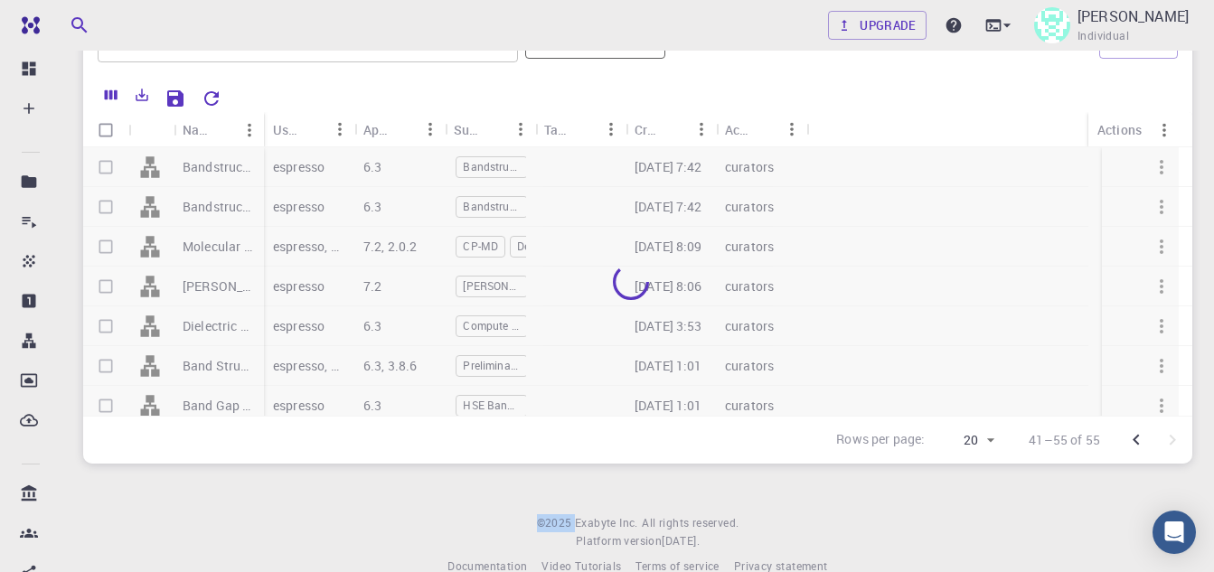
scroll to position [0, 0]
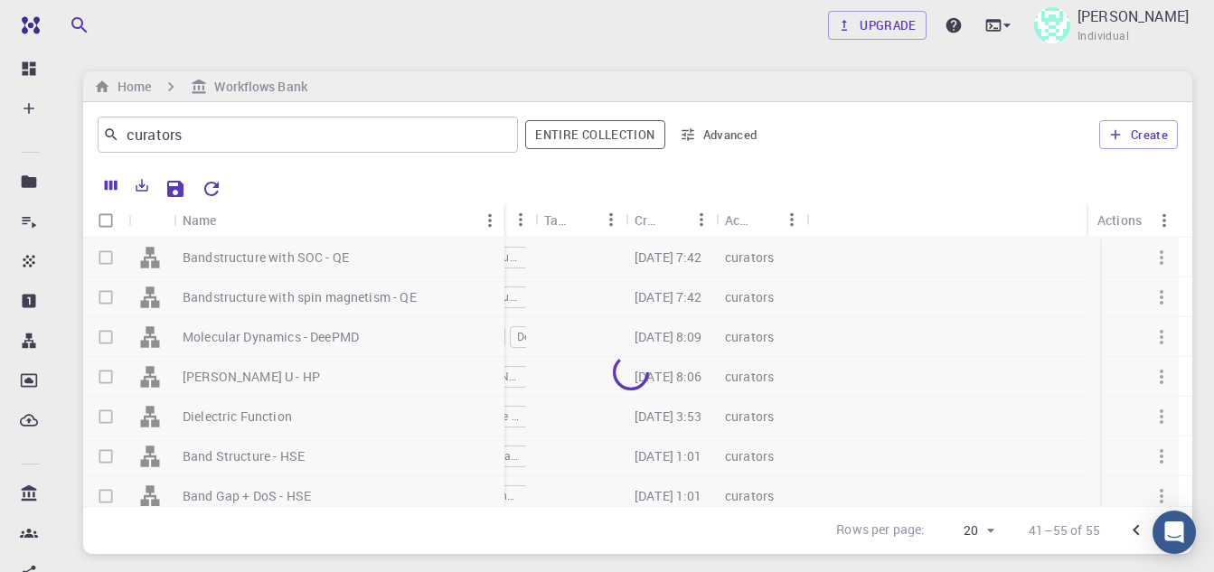
drag, startPoint x: 260, startPoint y: 203, endPoint x: 579, endPoint y: 201, distance: 318.2
click at [506, 197] on div "Name Used application Application Version Subworkflows Tags Created Account Act…" at bounding box center [637, 360] width 1109 height 387
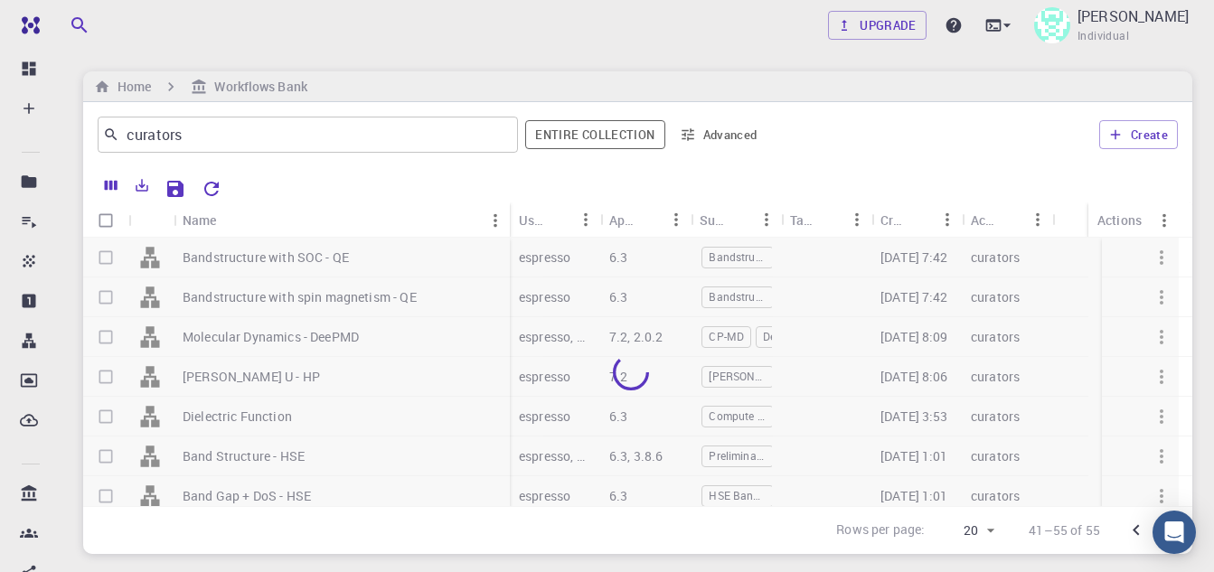
click at [579, 201] on div at bounding box center [704, 187] width 949 height 32
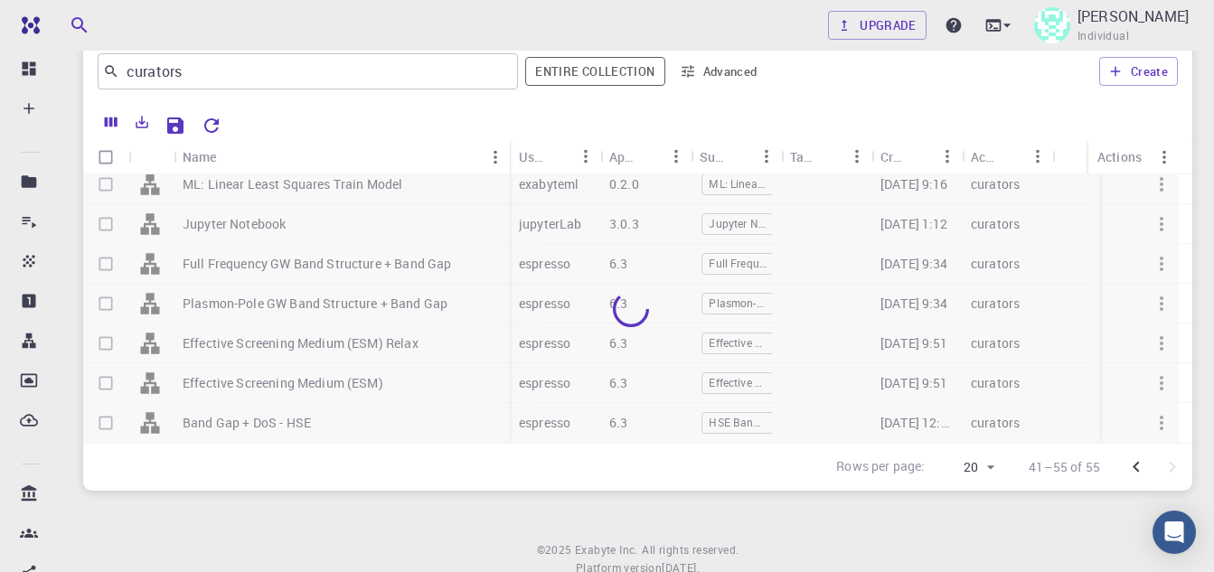
scroll to position [123, 0]
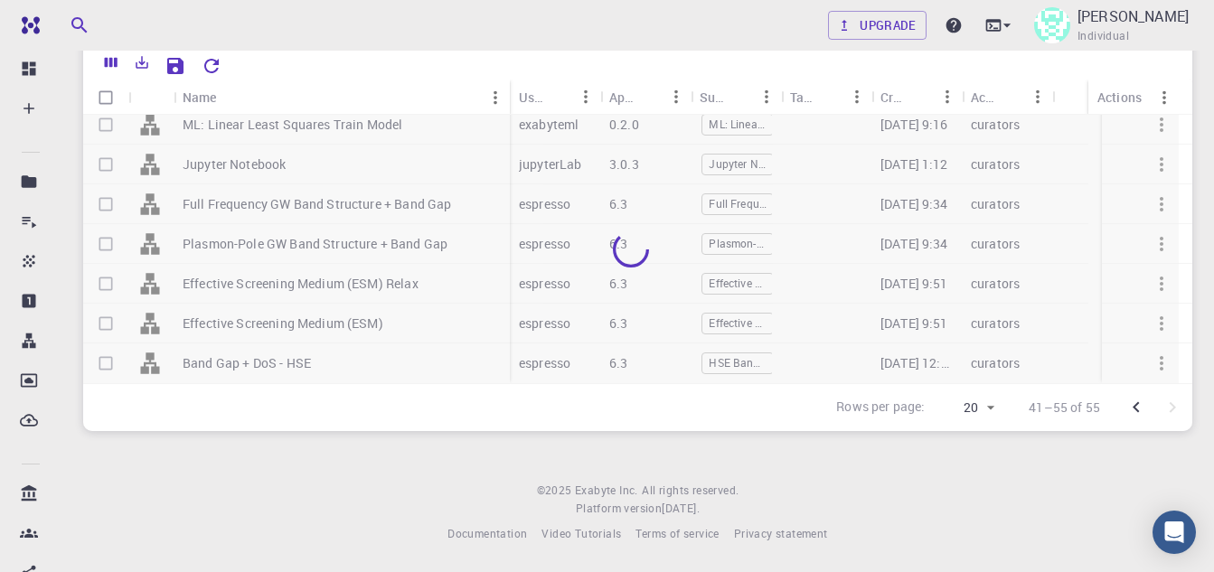
click at [1138, 408] on icon "Go to previous page" at bounding box center [1136, 408] width 22 height 22
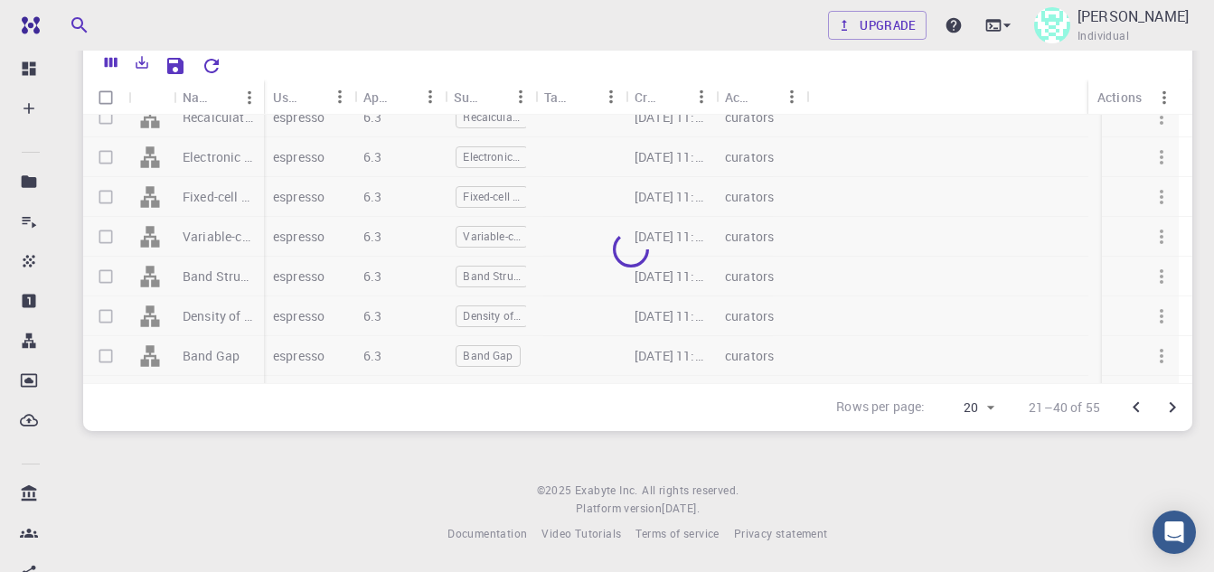
scroll to position [0, 0]
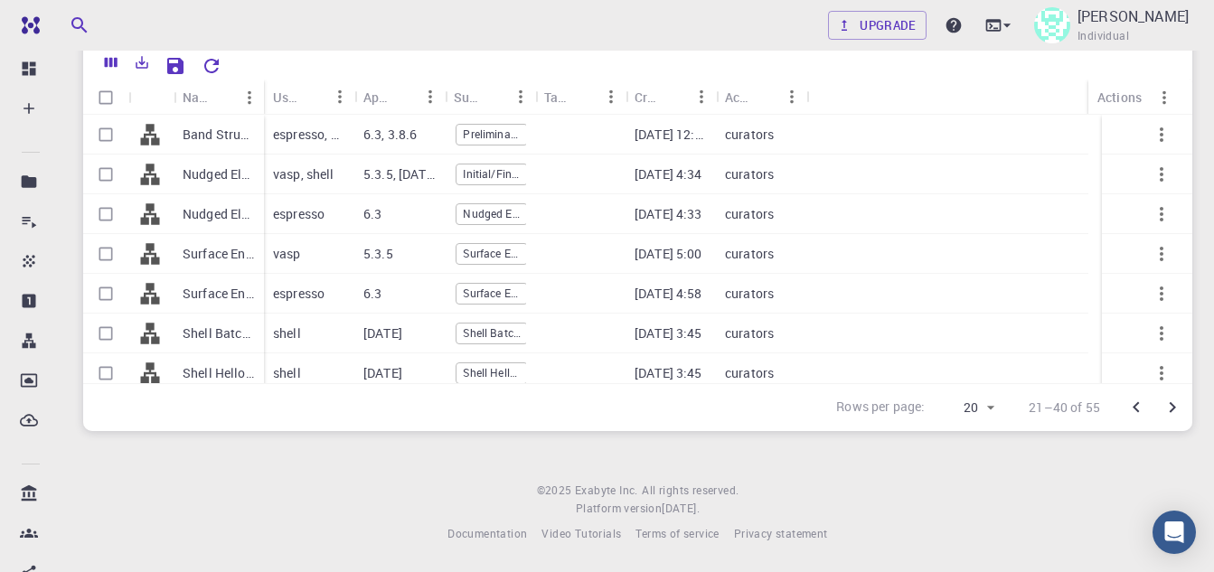
drag, startPoint x: 262, startPoint y: 89, endPoint x: 564, endPoint y: 96, distance: 302.0
click at [275, 89] on div "Name" at bounding box center [266, 97] width 18 height 35
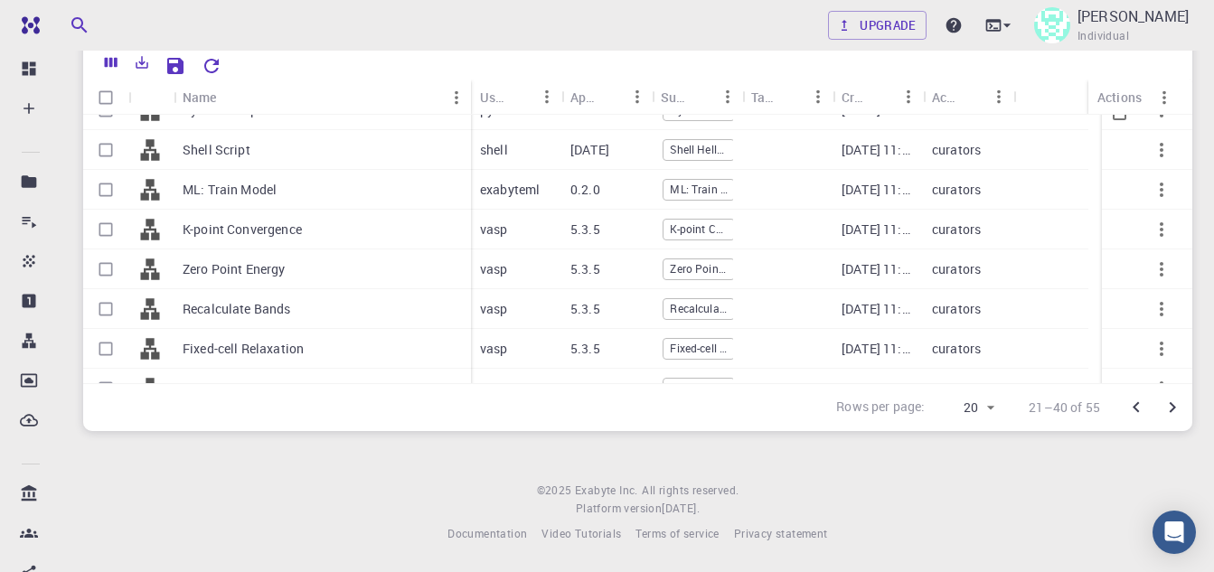
scroll to position [527, 0]
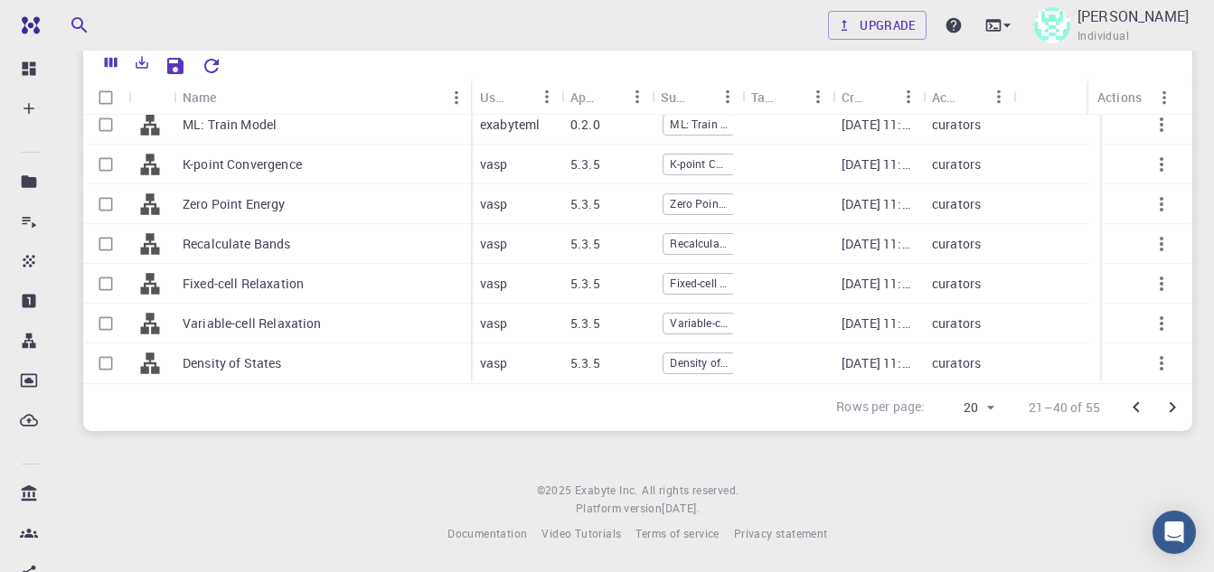
click at [1143, 413] on icon "Go to previous page" at bounding box center [1136, 408] width 22 height 22
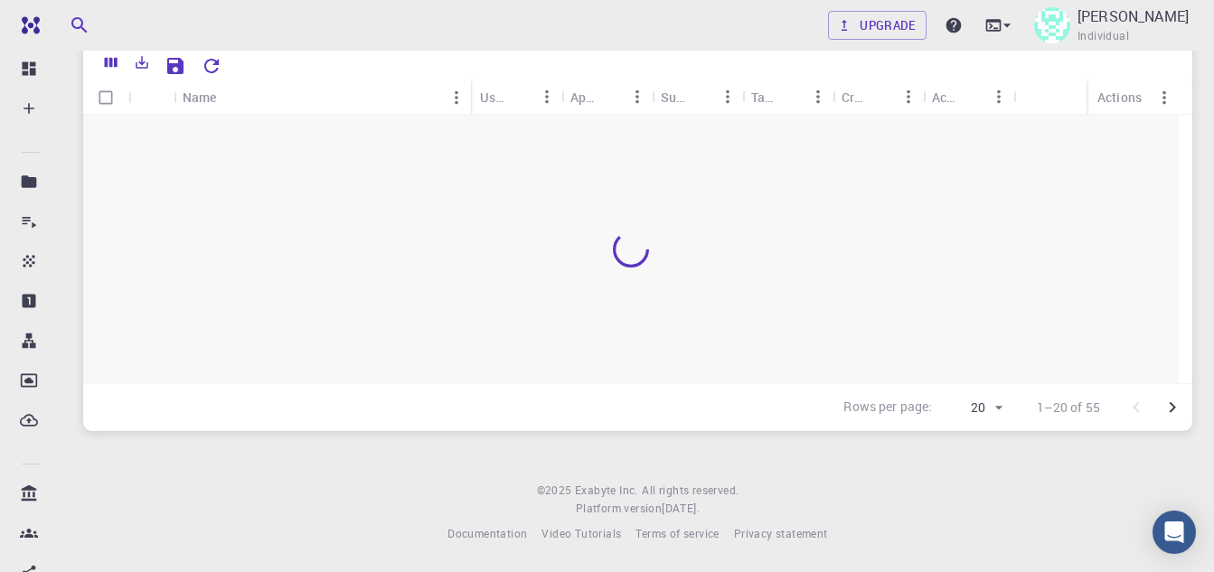
scroll to position [0, 0]
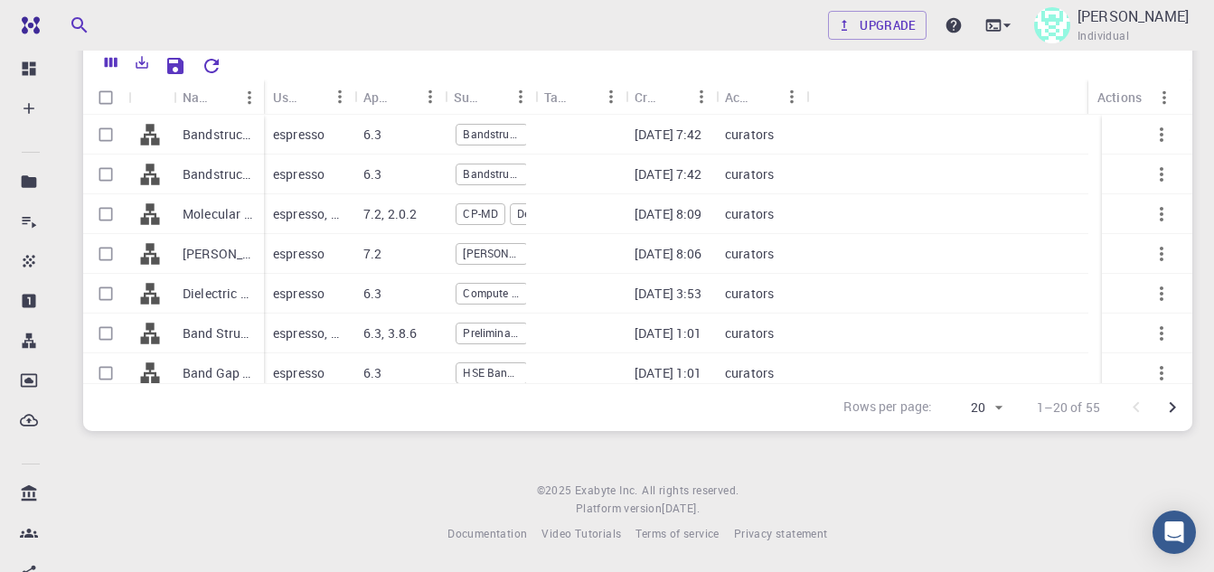
drag, startPoint x: 262, startPoint y: 94, endPoint x: 573, endPoint y: 99, distance: 311.0
click at [275, 94] on div "Name" at bounding box center [266, 97] width 18 height 35
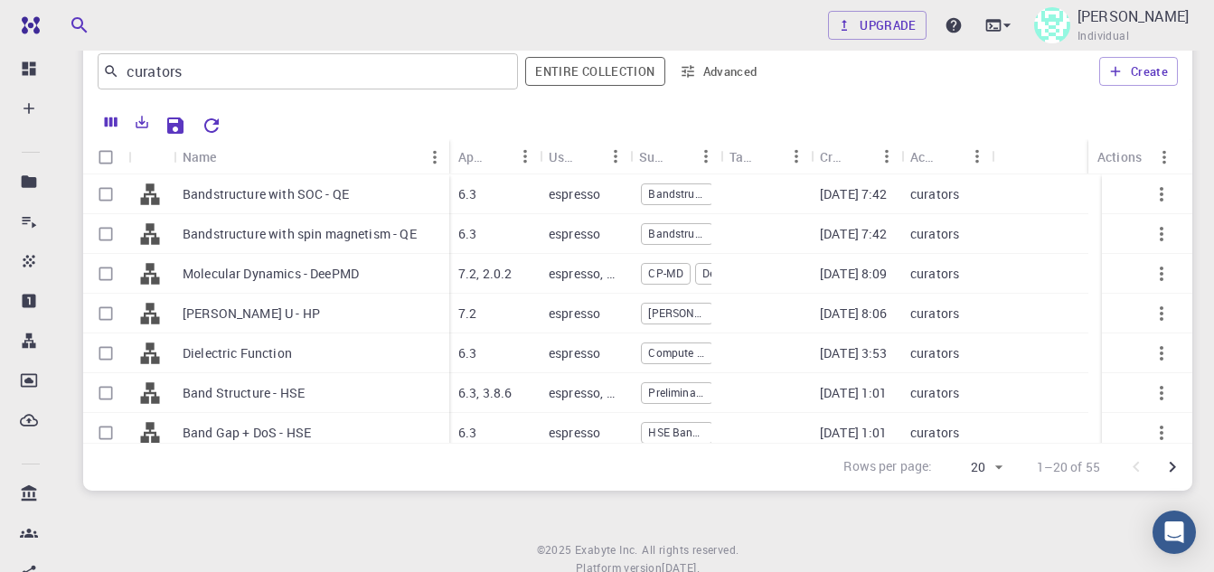
scroll to position [90, 0]
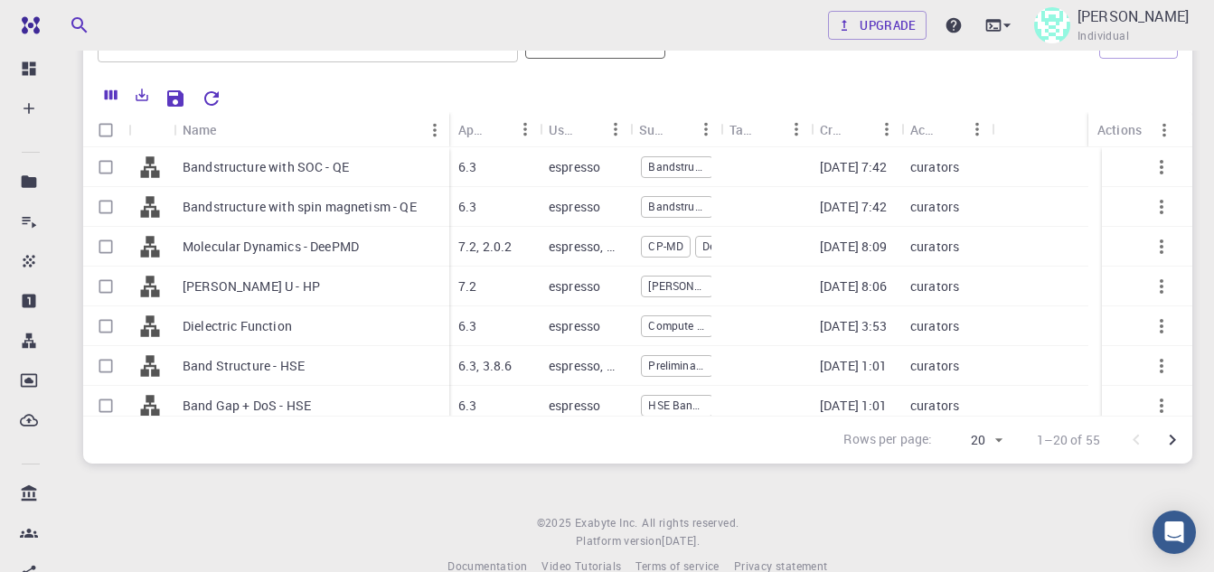
click at [995, 441] on body "Free Dashboard Create New Job New Material Create Material Upload File Import f…" at bounding box center [607, 257] width 1214 height 695
click at [975, 457] on li "50" at bounding box center [974, 469] width 68 height 33
type input "50"
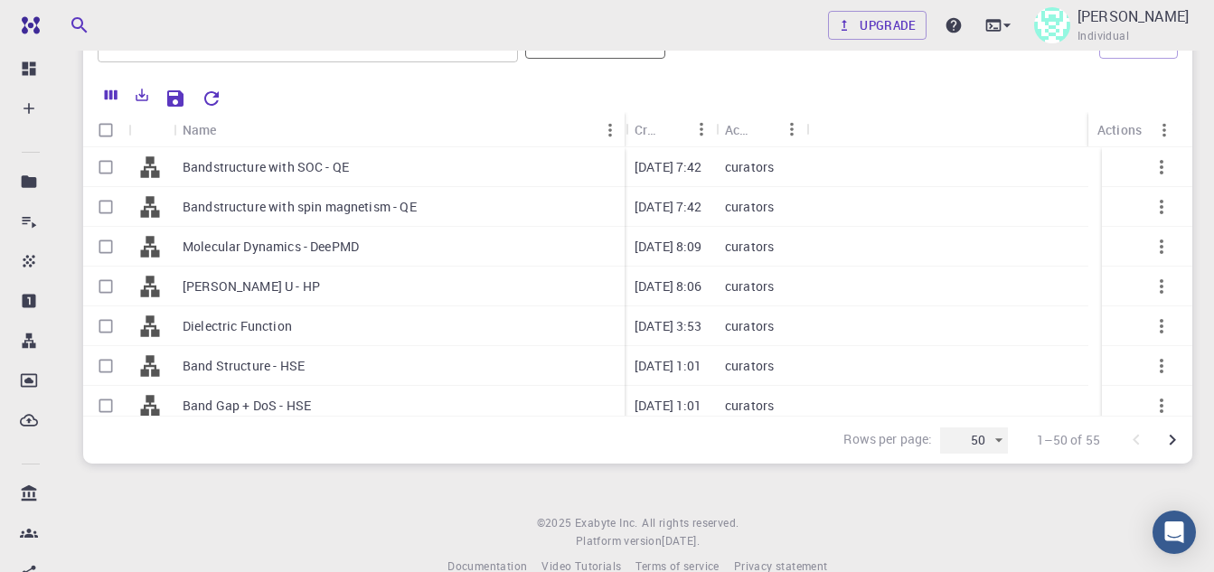
drag, startPoint x: 263, startPoint y: 118, endPoint x: 624, endPoint y: 120, distance: 360.7
click at [624, 120] on div "Name" at bounding box center [626, 129] width 18 height 35
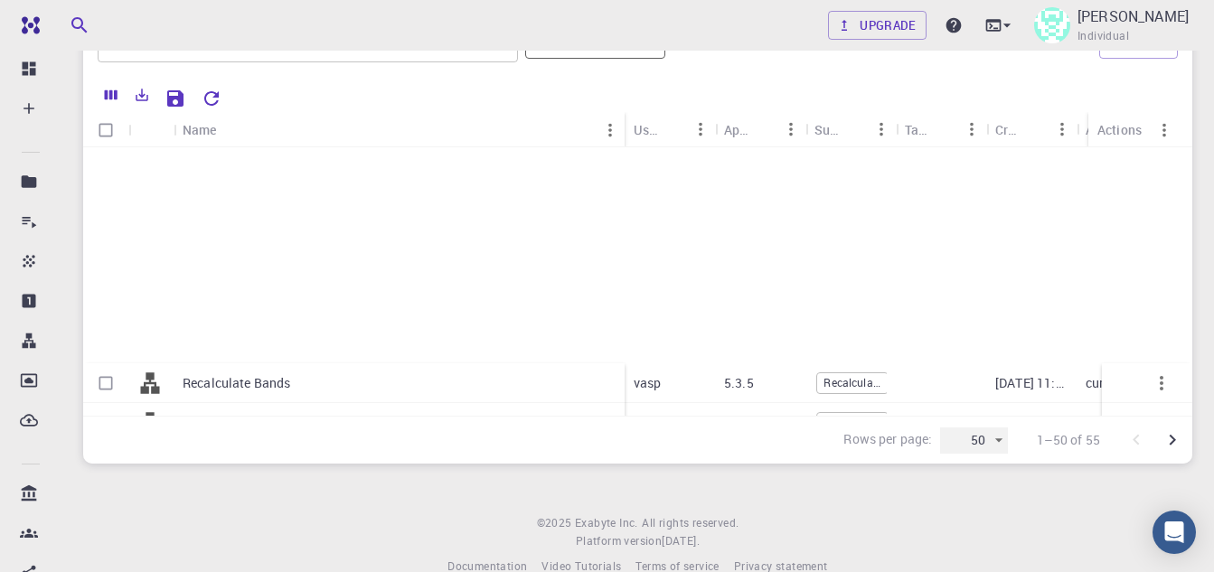
scroll to position [1537, 0]
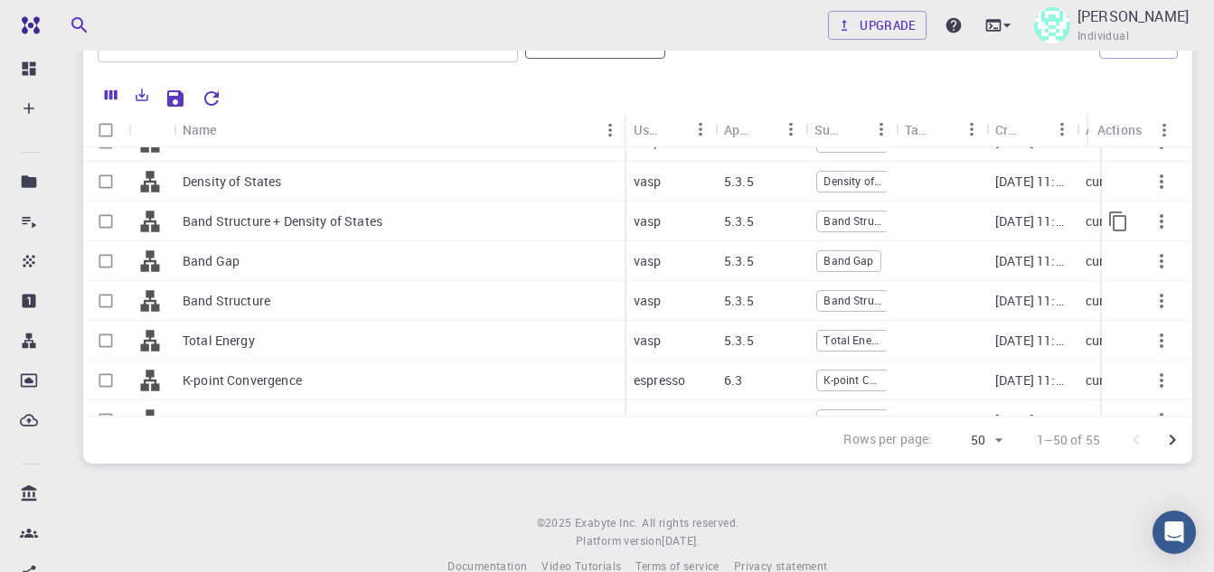
click at [532, 214] on div "Band Structure + Density of States" at bounding box center [399, 222] width 451 height 40
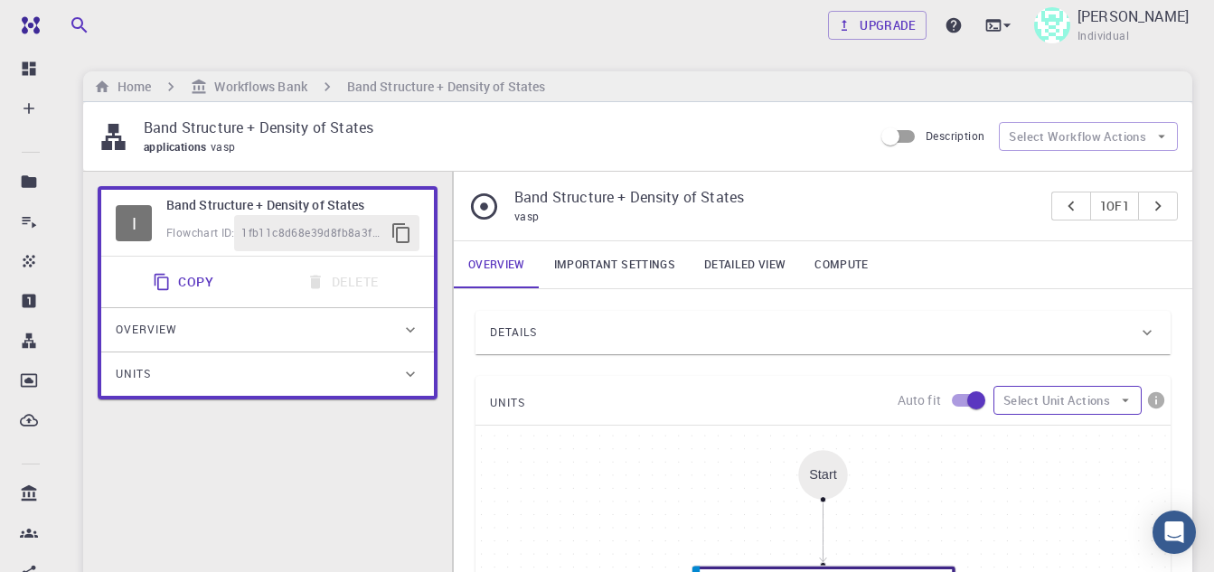
click at [1121, 400] on icon "button" at bounding box center [1125, 400] width 16 height 16
click at [942, 159] on div "Band Structure + Density of States applications vasp Description Select Workflo…" at bounding box center [637, 136] width 1109 height 69
click at [575, 260] on link "Important settings" at bounding box center [615, 264] width 150 height 47
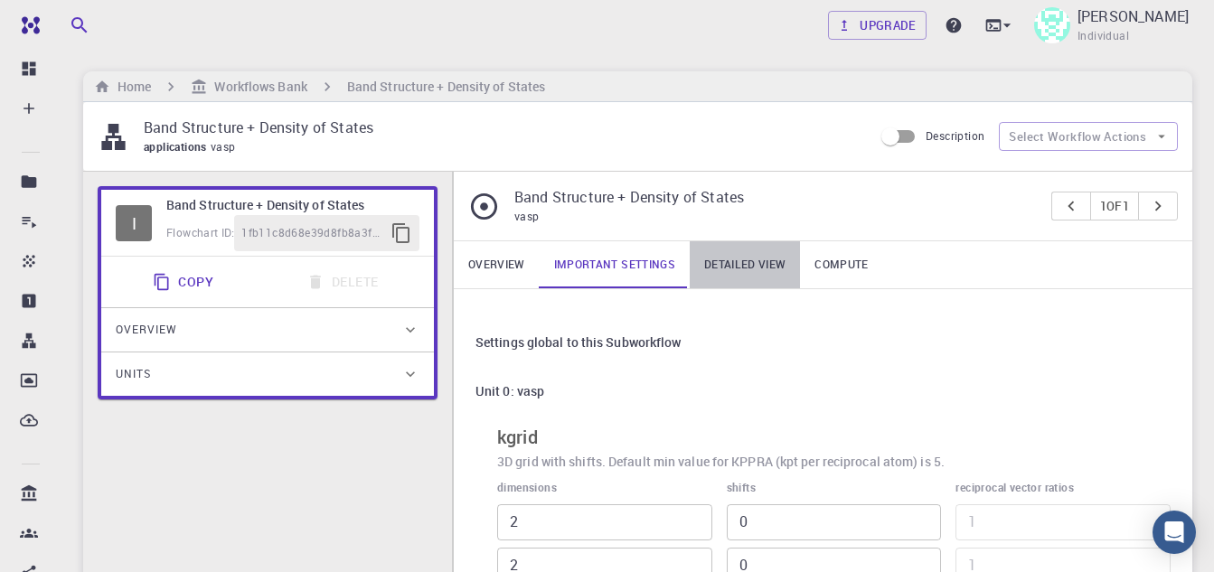
click at [763, 259] on link "Detailed view" at bounding box center [745, 264] width 110 height 47
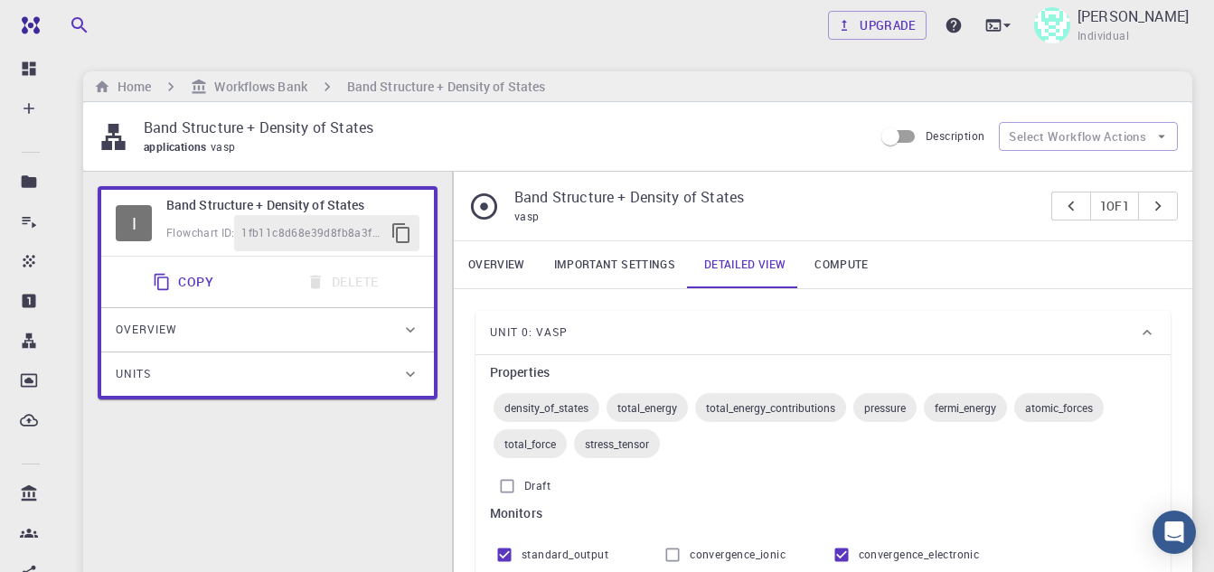
click at [852, 257] on link "Compute" at bounding box center [841, 264] width 82 height 47
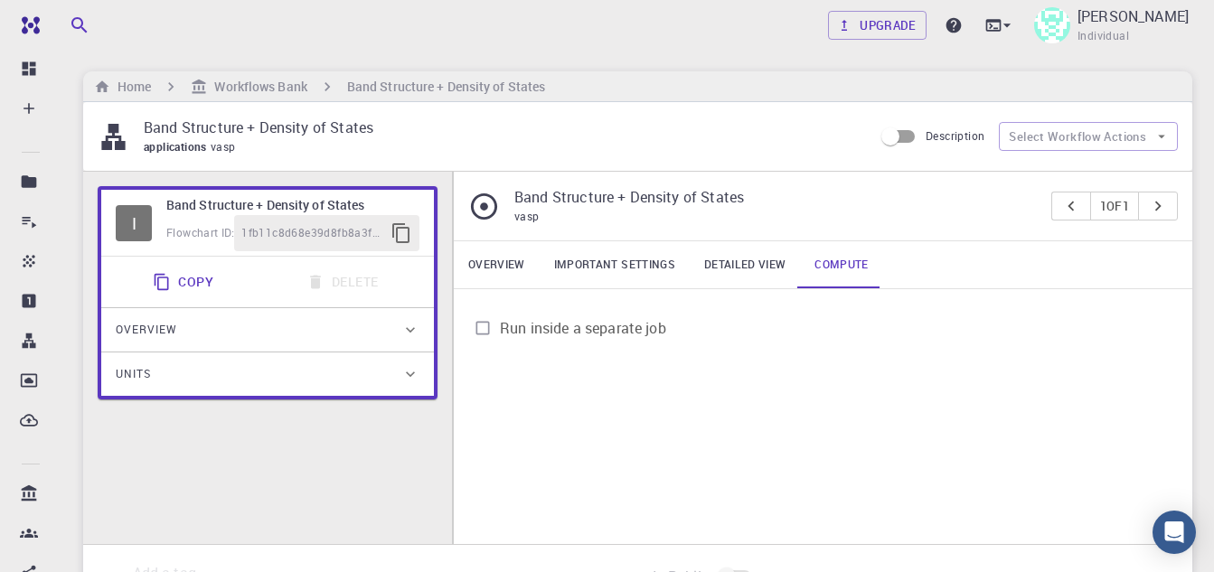
click at [506, 263] on link "Overview" at bounding box center [497, 264] width 86 height 47
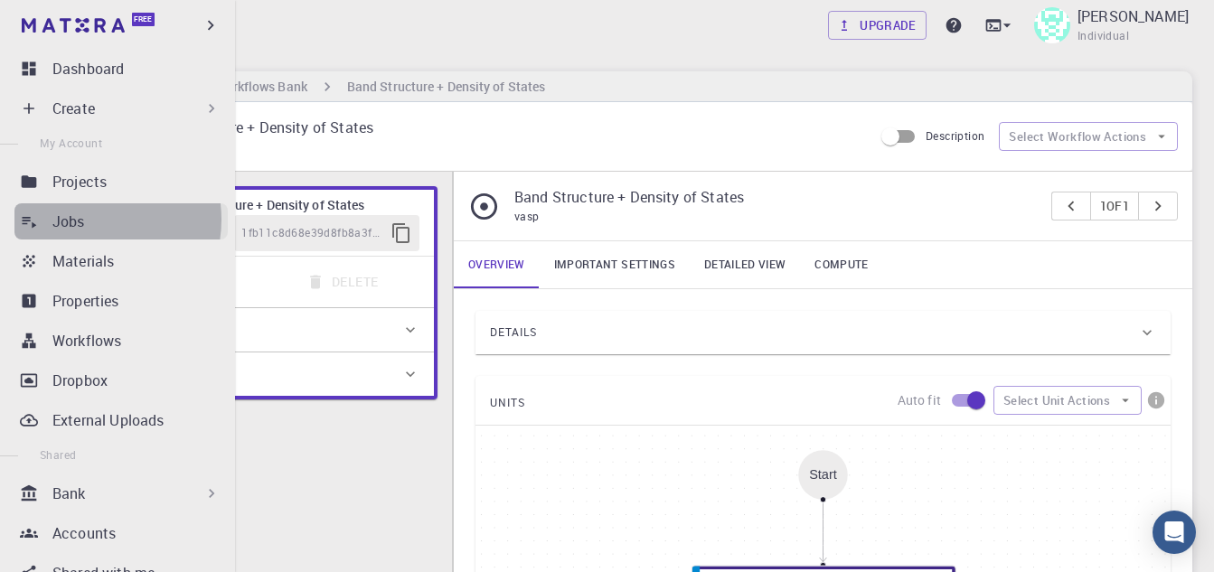
click at [89, 220] on div "Jobs" at bounding box center [139, 222] width 175 height 22
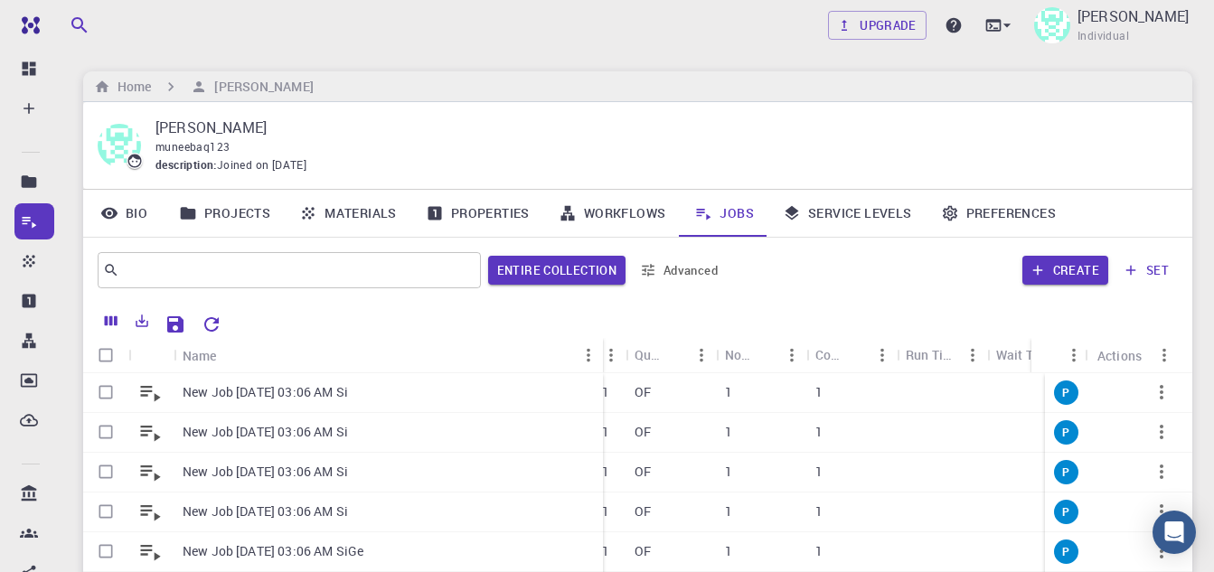
drag, startPoint x: 261, startPoint y: 346, endPoint x: 600, endPoint y: 349, distance: 339.0
click at [600, 349] on div "Name" at bounding box center [605, 355] width 18 height 35
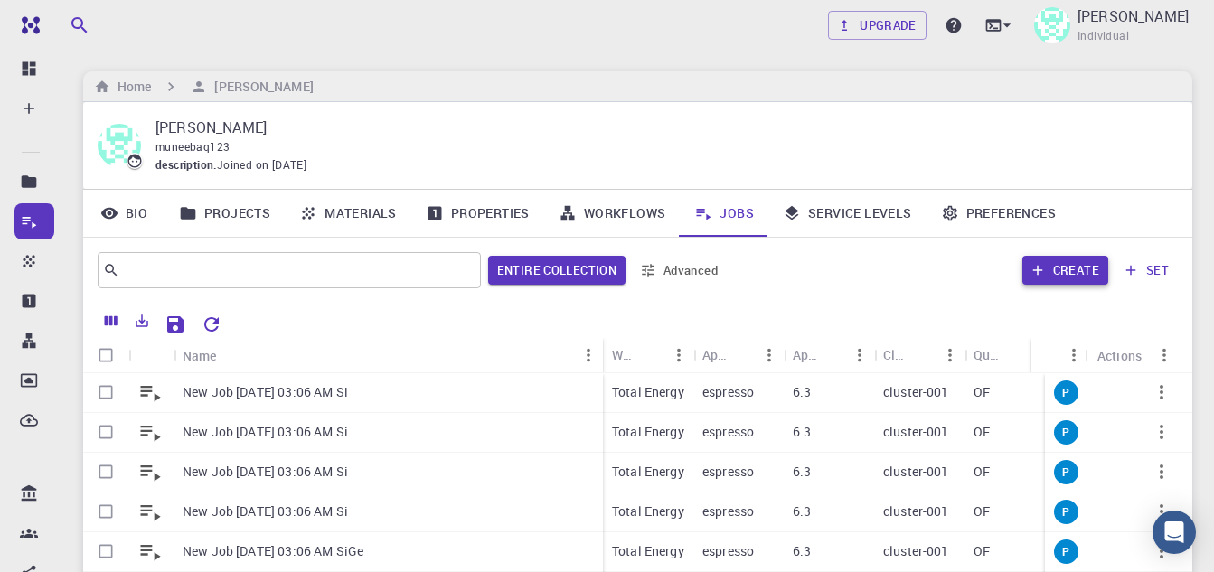
click at [1040, 257] on button "Create" at bounding box center [1065, 270] width 86 height 29
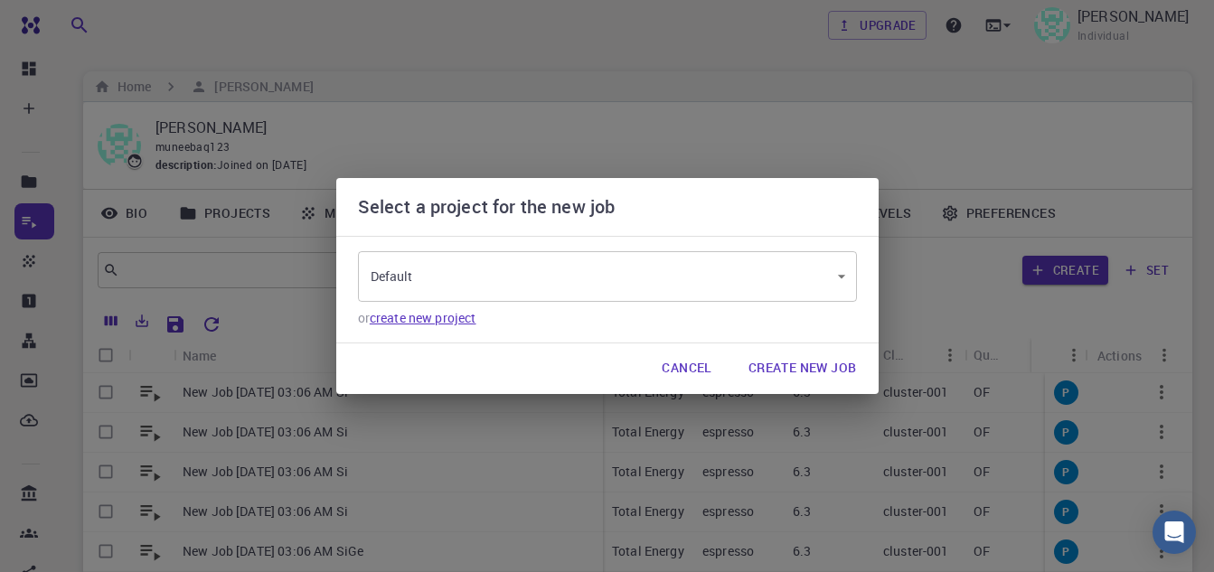
click at [447, 315] on link "create new project" at bounding box center [423, 317] width 107 height 17
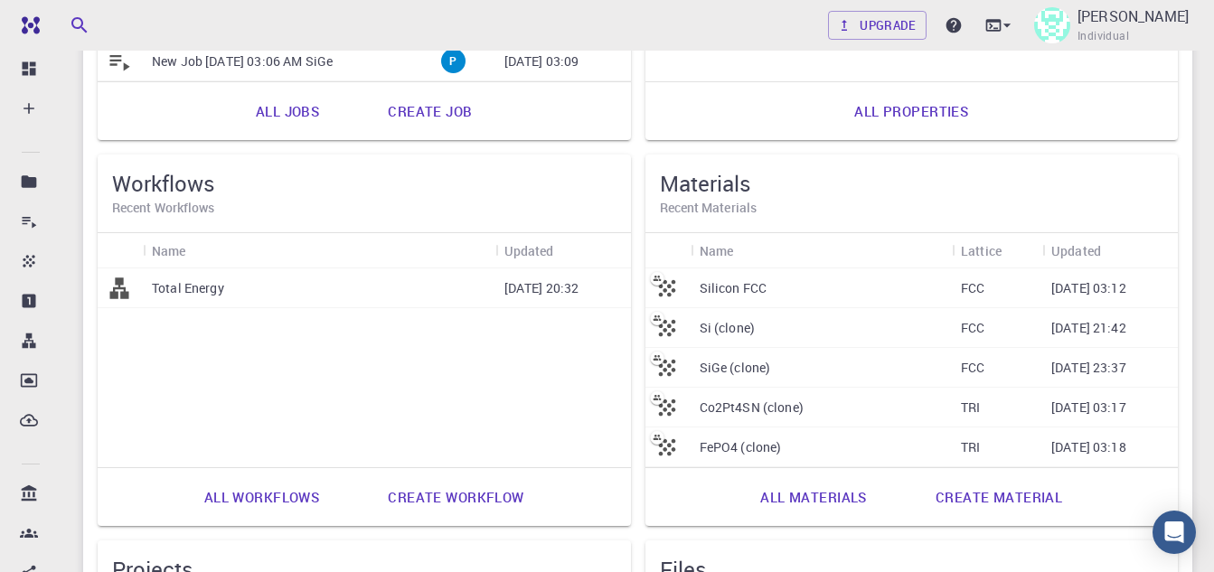
scroll to position [452, 0]
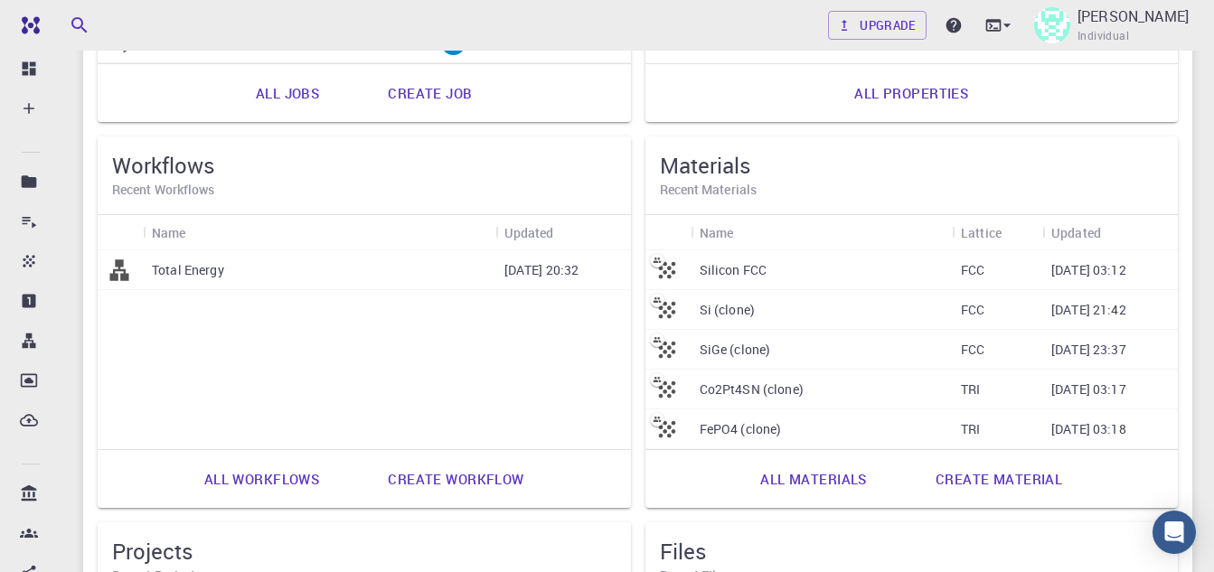
click at [485, 486] on link "Create workflow" at bounding box center [455, 478] width 175 height 43
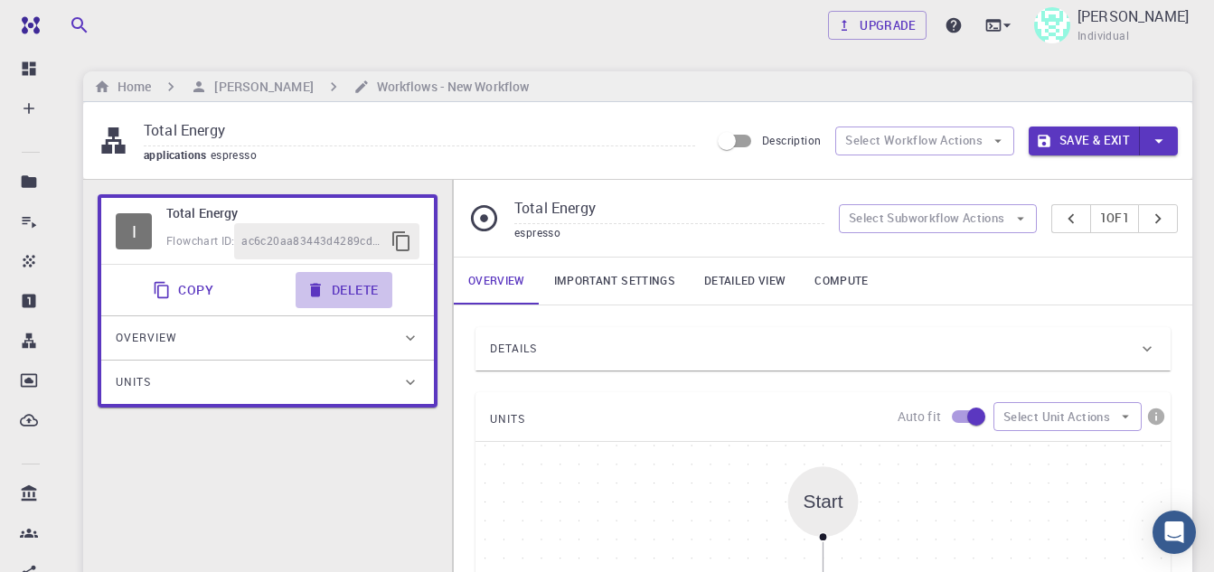
click at [348, 288] on button "Delete" at bounding box center [344, 290] width 97 height 36
click at [342, 277] on button "Delete" at bounding box center [344, 290] width 97 height 36
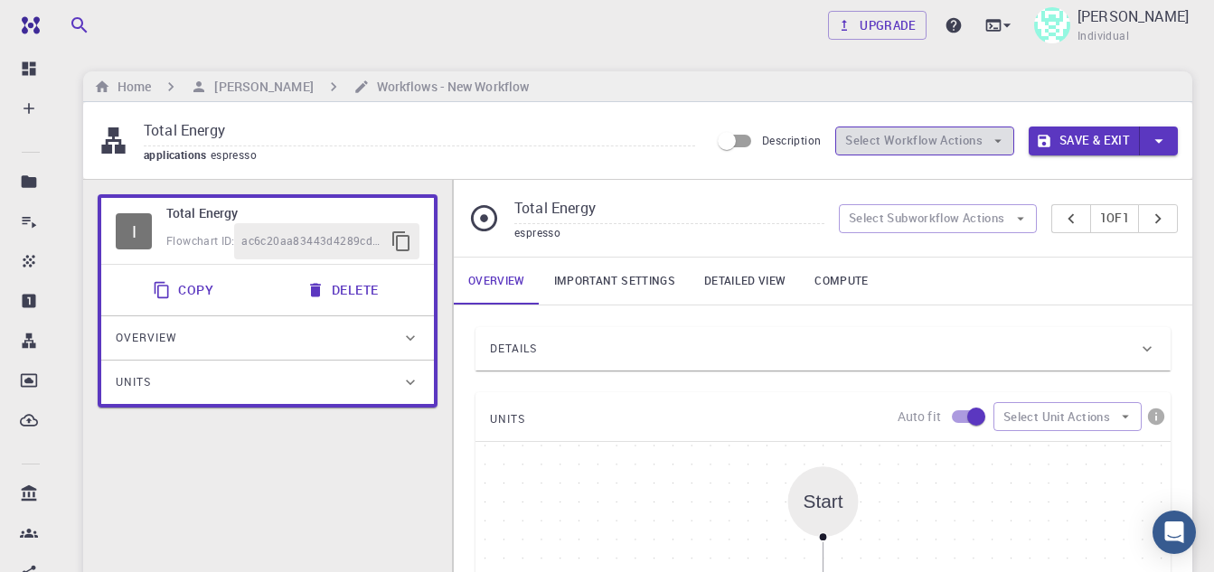
click at [991, 138] on icon "button" at bounding box center [998, 141] width 16 height 16
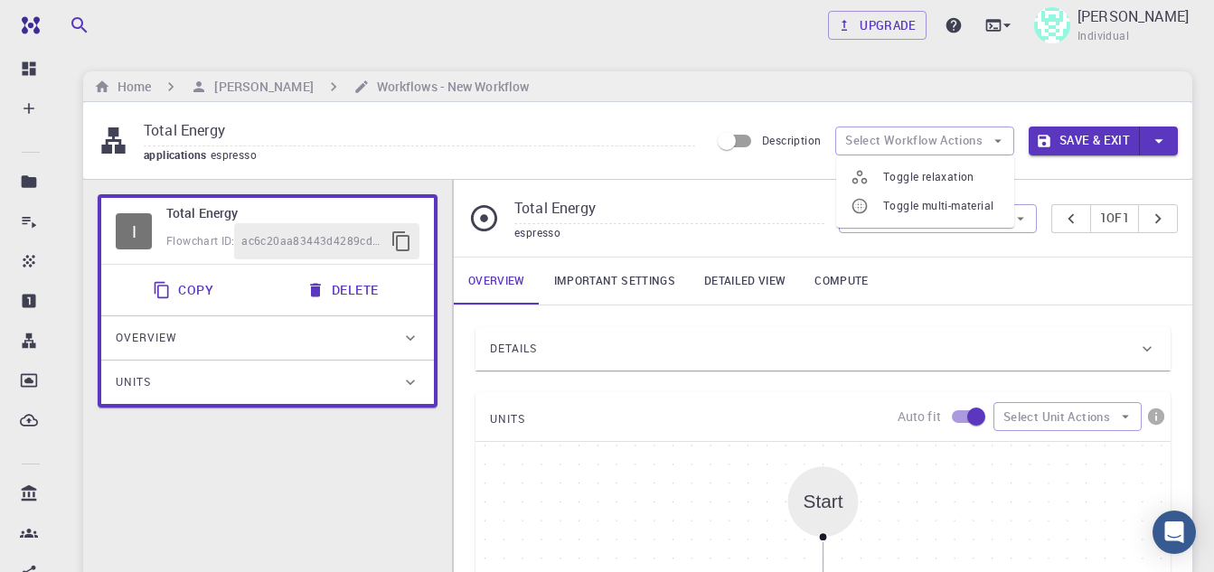
click at [648, 139] on input "Total Energy" at bounding box center [419, 132] width 551 height 30
click at [971, 215] on button "Select Subworkflow Actions" at bounding box center [938, 218] width 198 height 29
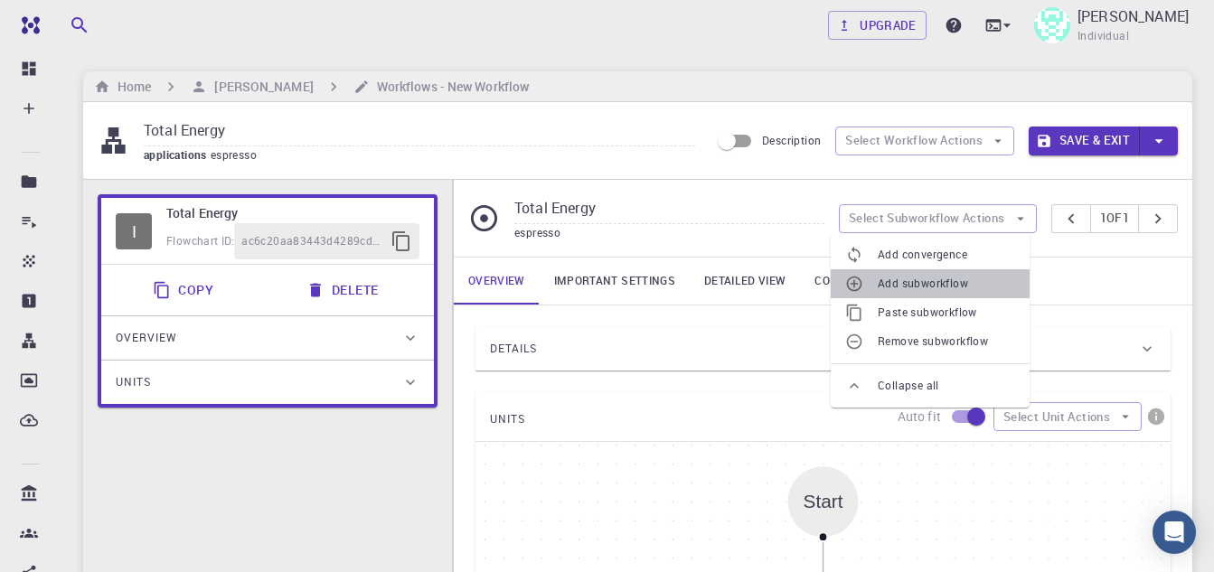
click at [954, 283] on span "Add subworkflow" at bounding box center [946, 284] width 137 height 18
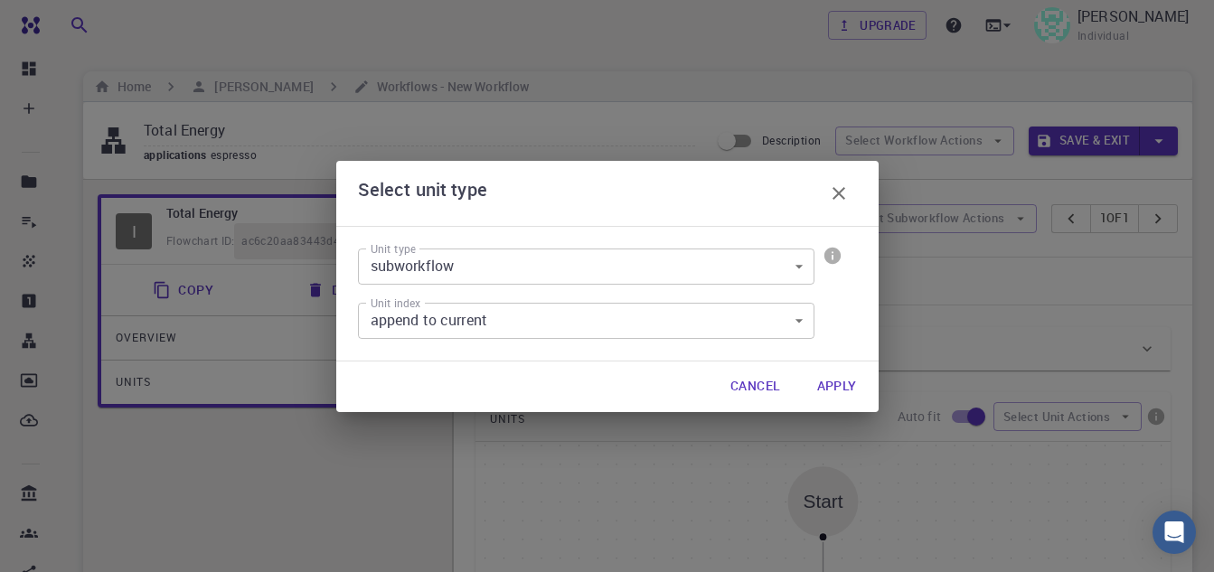
click at [840, 193] on icon "button" at bounding box center [839, 193] width 13 height 13
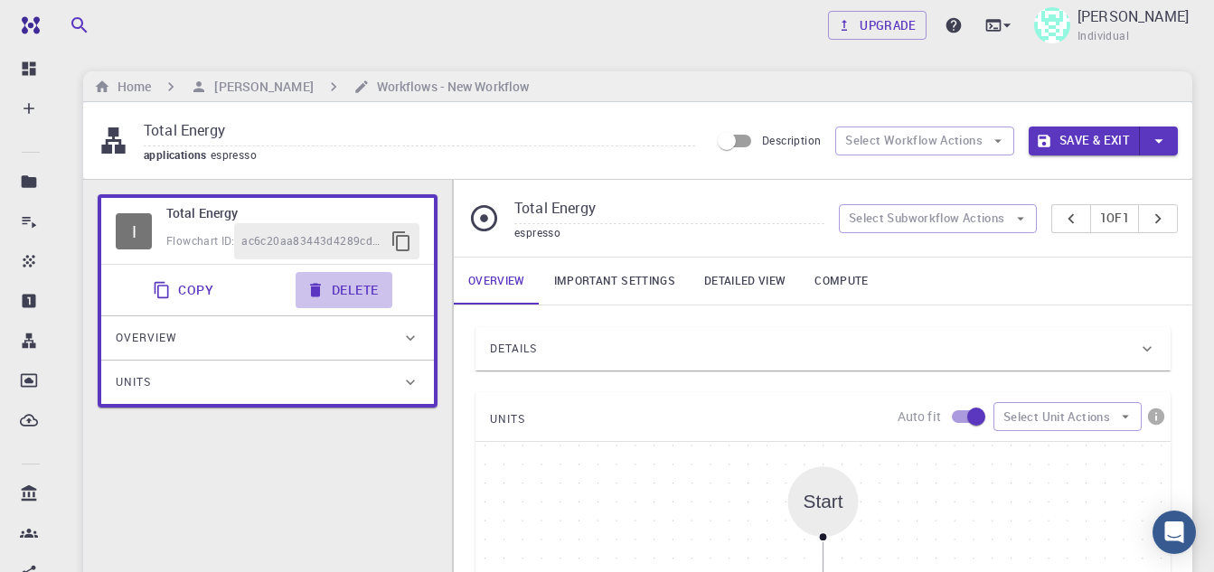
click at [306, 292] on icon "button" at bounding box center [315, 290] width 18 height 18
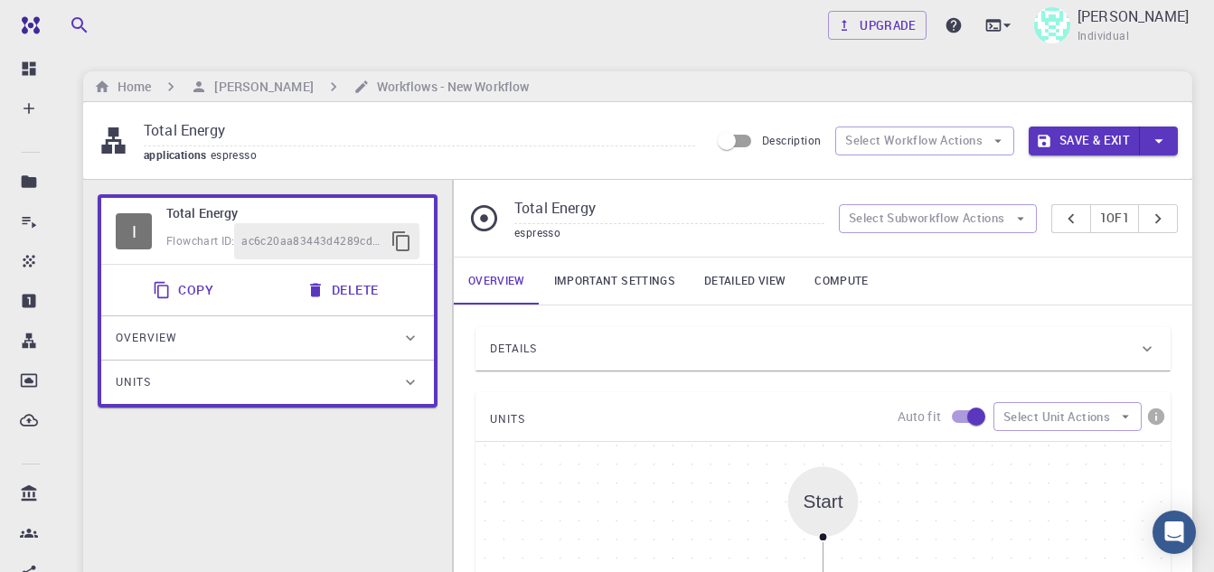
click at [607, 272] on link "Important settings" at bounding box center [615, 281] width 150 height 47
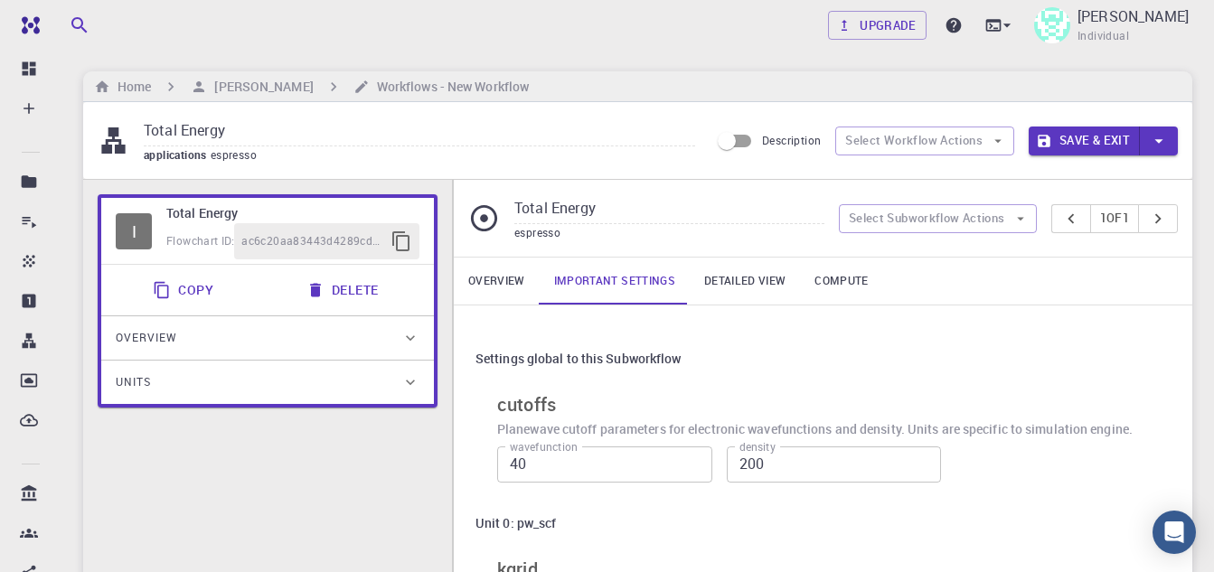
click at [739, 276] on link "Detailed view" at bounding box center [745, 281] width 110 height 47
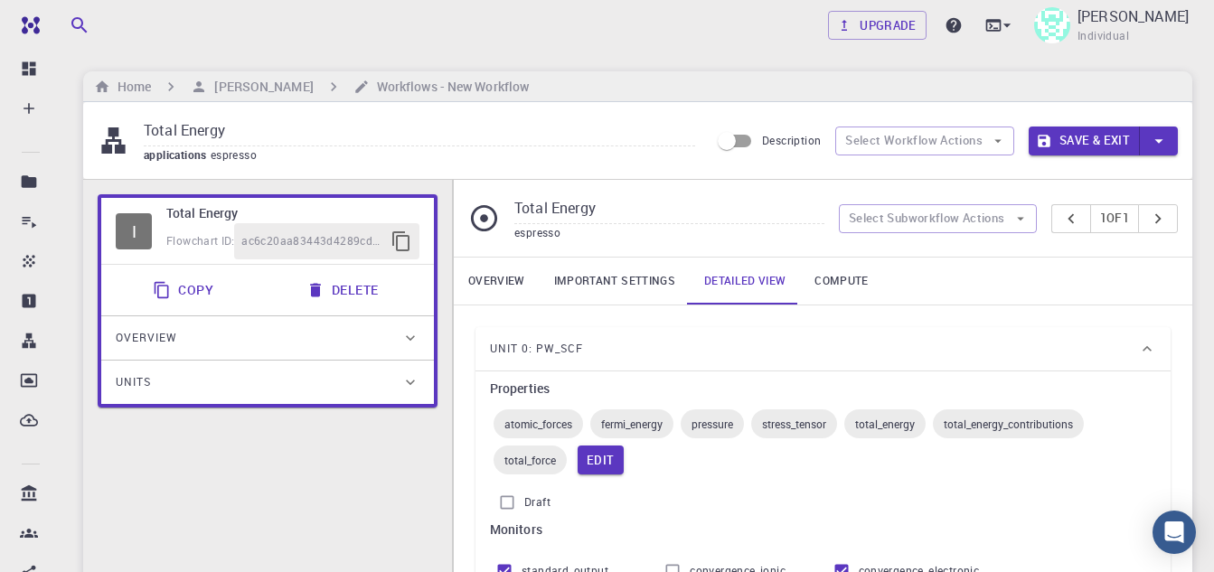
click at [485, 279] on link "Overview" at bounding box center [497, 281] width 86 height 47
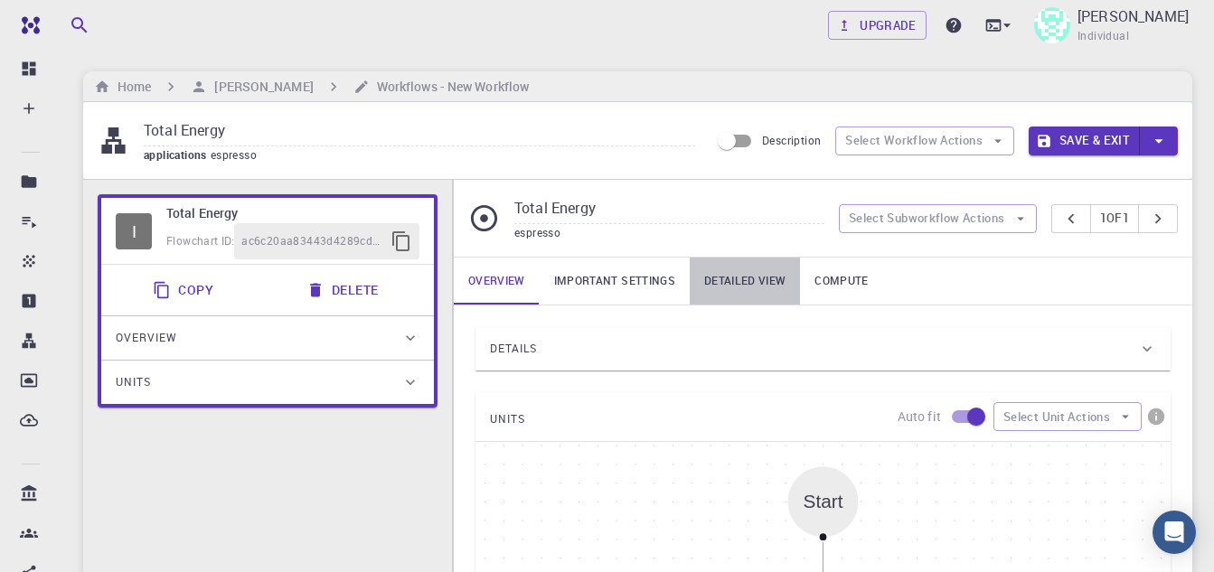
click at [730, 273] on link "Detailed view" at bounding box center [745, 281] width 110 height 47
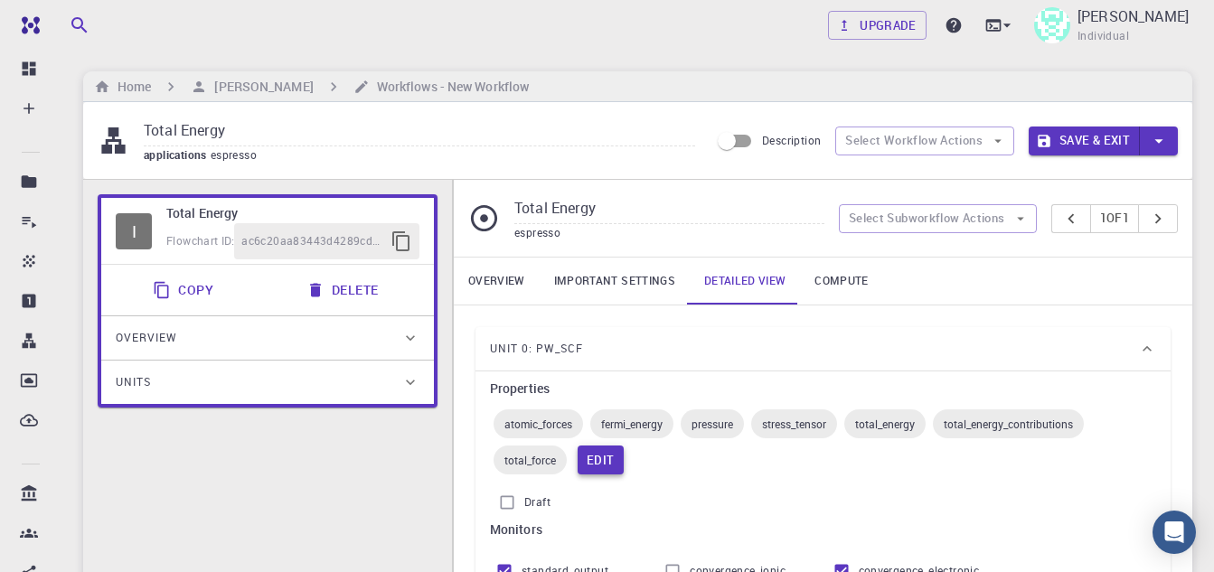
click at [605, 465] on button "Edit" at bounding box center [601, 460] width 46 height 29
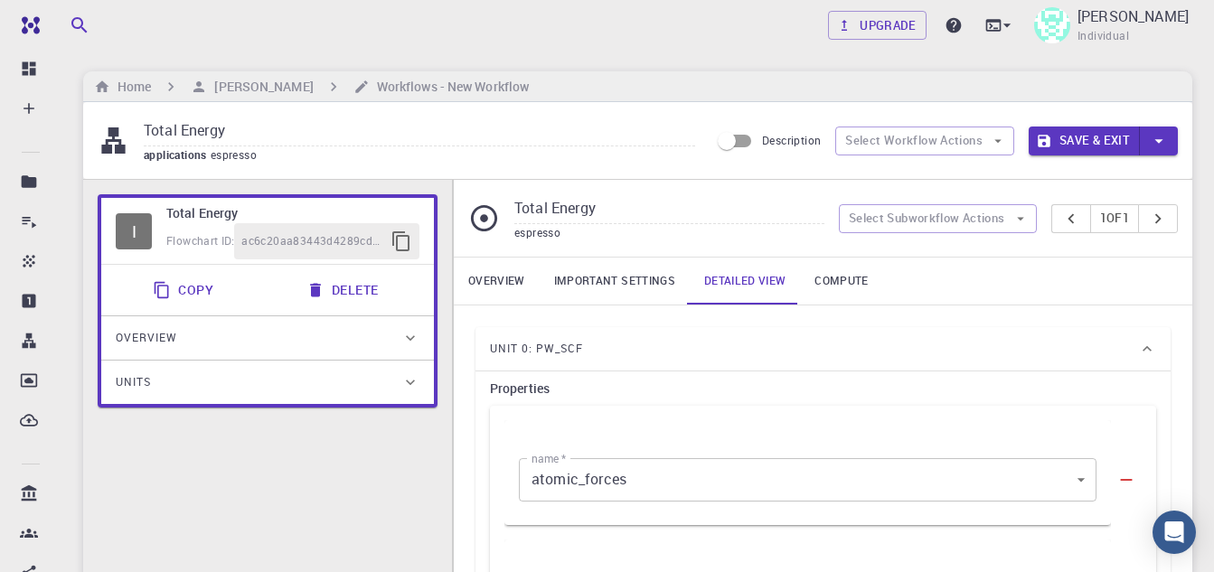
click at [1155, 138] on icon "button" at bounding box center [1159, 141] width 20 height 20
click at [1059, 209] on li "Save" at bounding box center [1080, 211] width 103 height 33
click at [1110, 139] on button "Save" at bounding box center [1104, 141] width 71 height 29
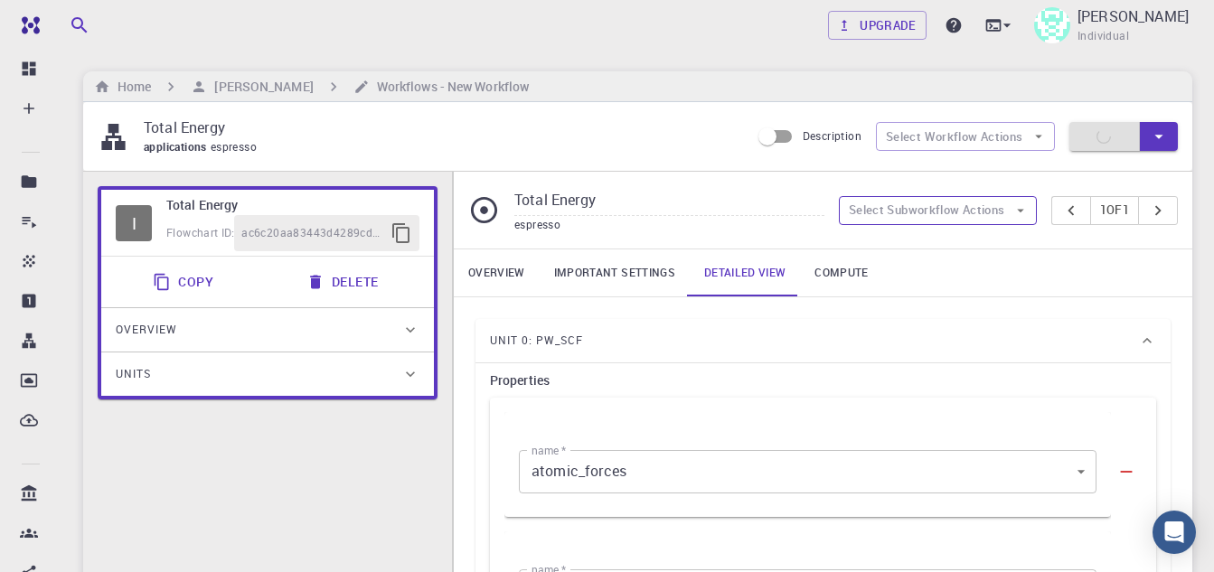
click at [1012, 206] on icon "button" at bounding box center [1020, 210] width 16 height 16
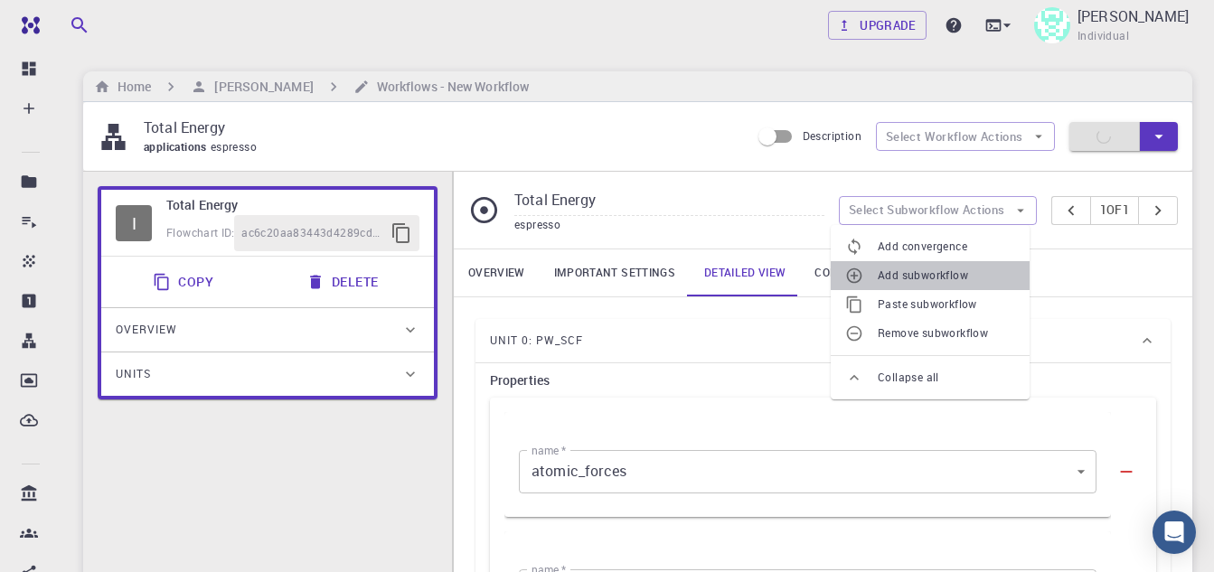
click at [971, 272] on span "Add subworkflow" at bounding box center [946, 276] width 137 height 18
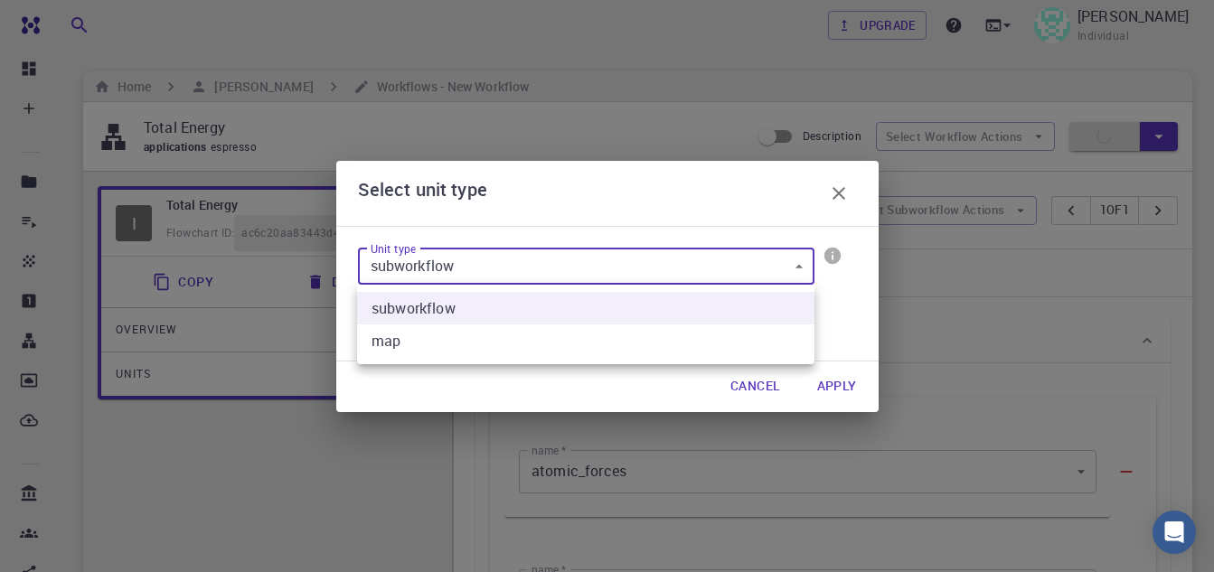
click at [762, 271] on div at bounding box center [607, 286] width 1214 height 572
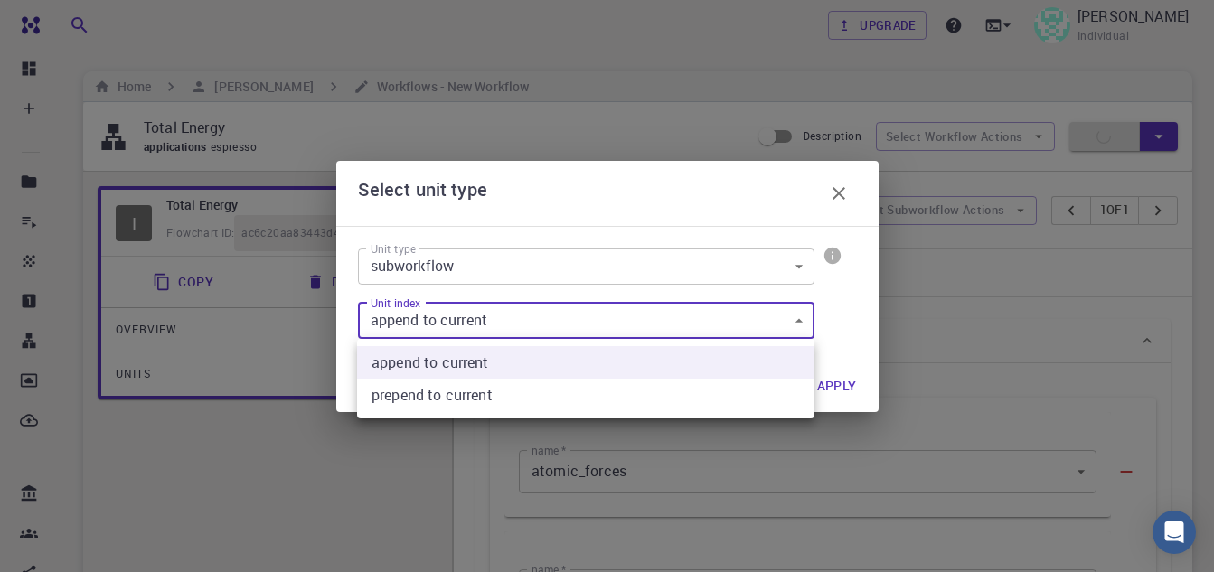
click at [683, 326] on div at bounding box center [607, 286] width 1214 height 572
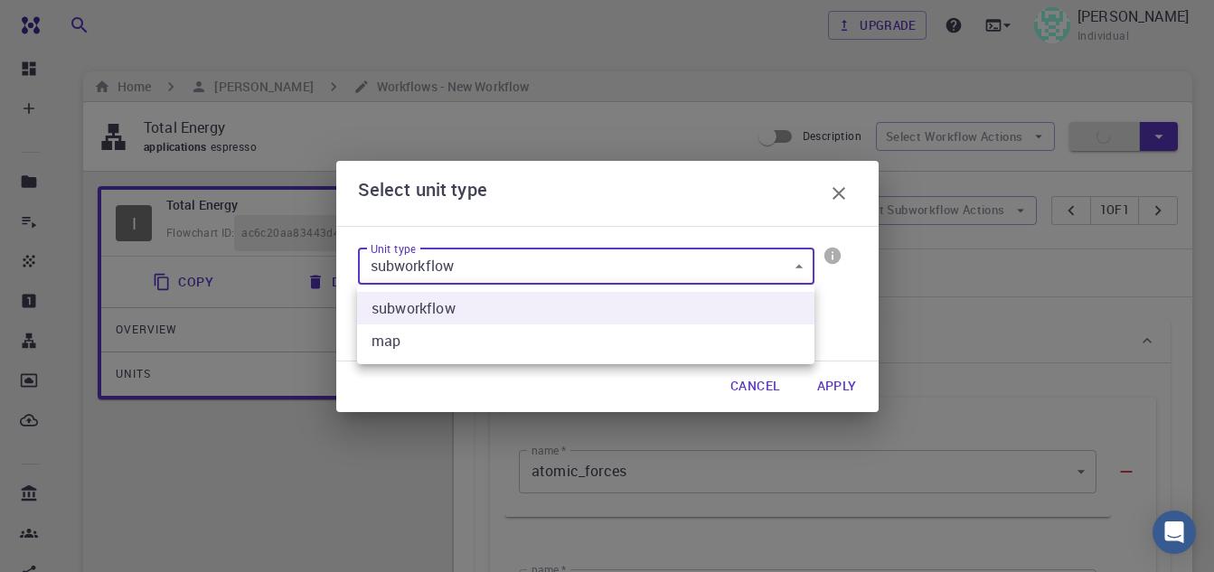
click at [574, 345] on li "map" at bounding box center [585, 341] width 457 height 33
type input "map"
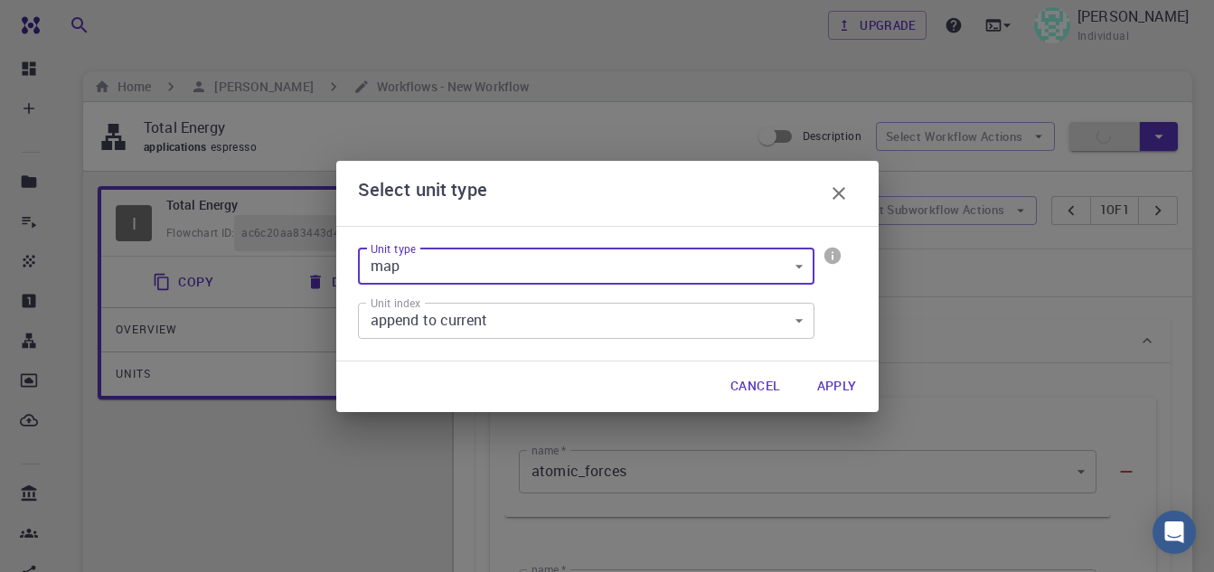
click at [837, 384] on button "Apply" at bounding box center [837, 387] width 69 height 36
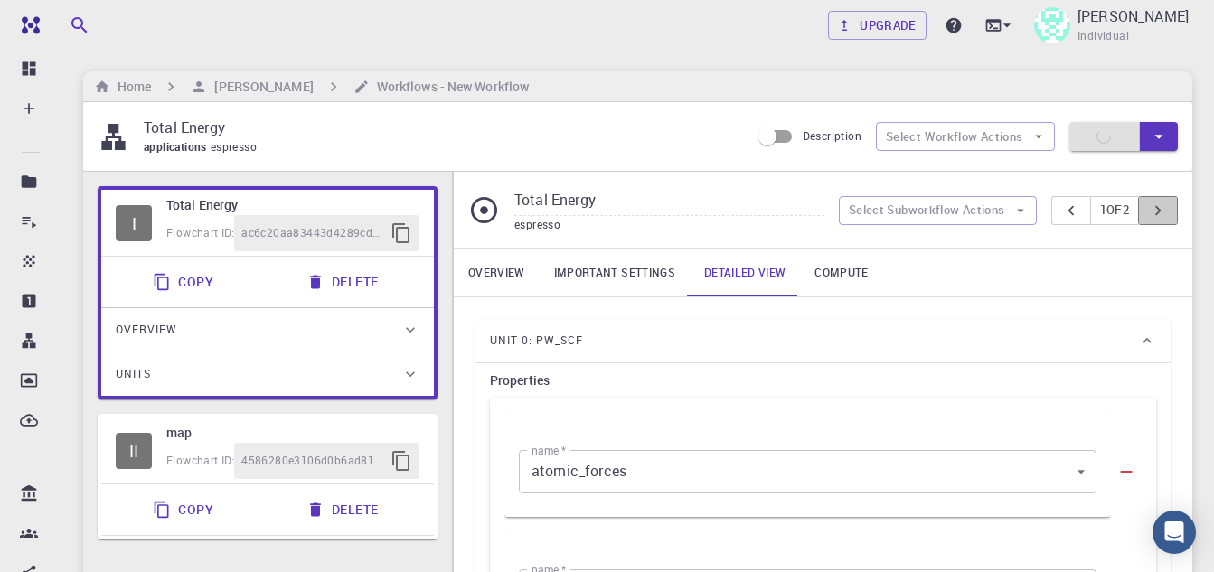
click at [1162, 203] on icon "pager" at bounding box center [1158, 211] width 20 height 20
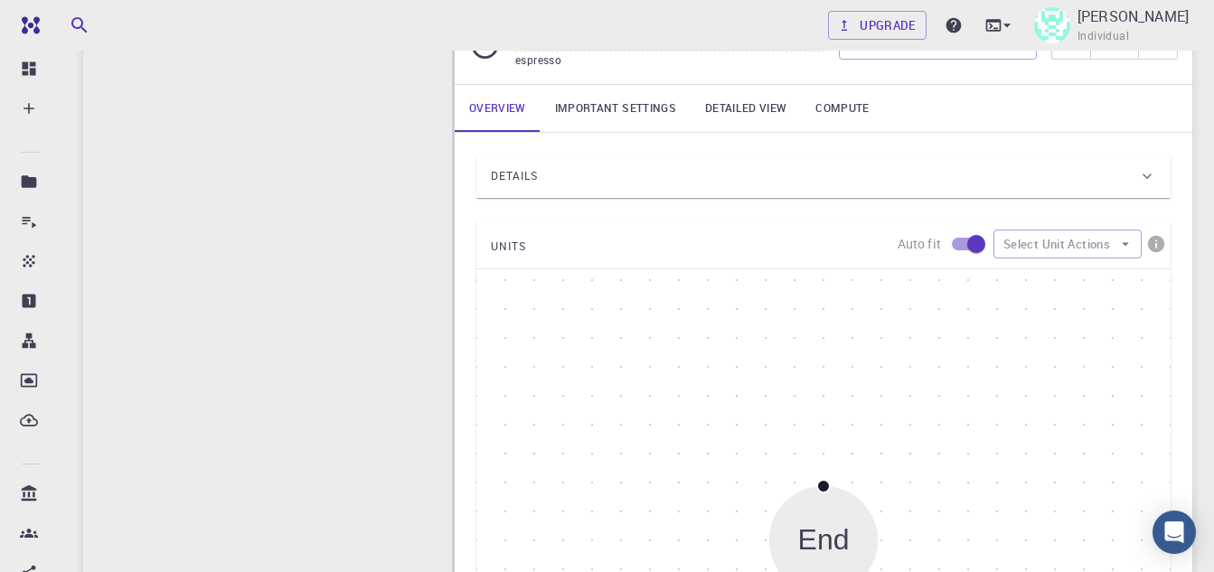
scroll to position [271, 0]
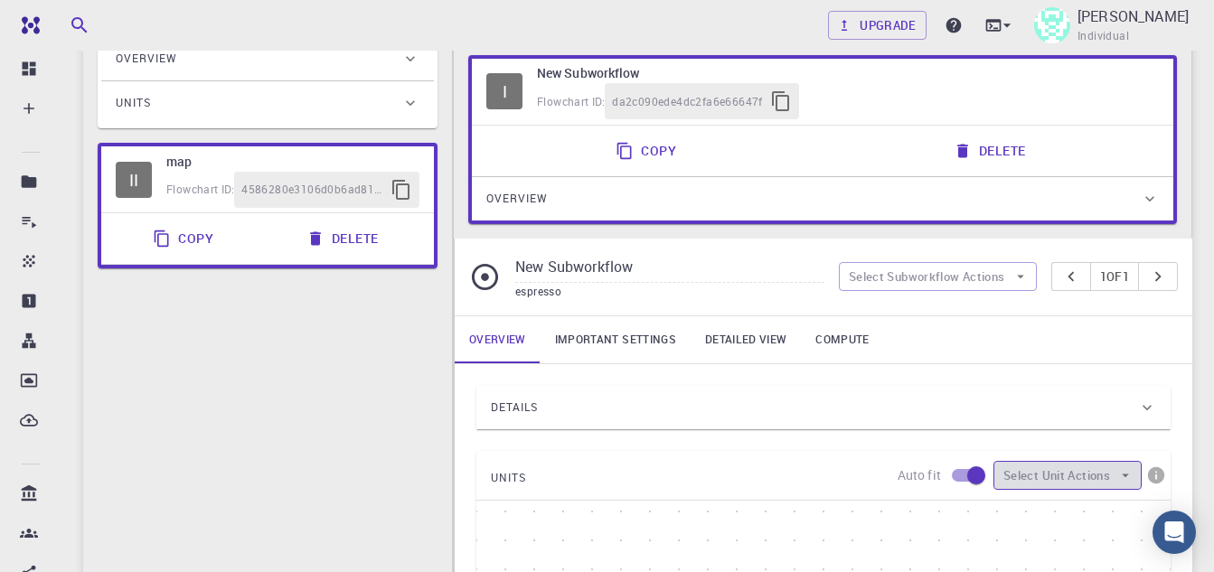
click at [1105, 475] on button "Select Unit Actions" at bounding box center [1067, 475] width 148 height 29
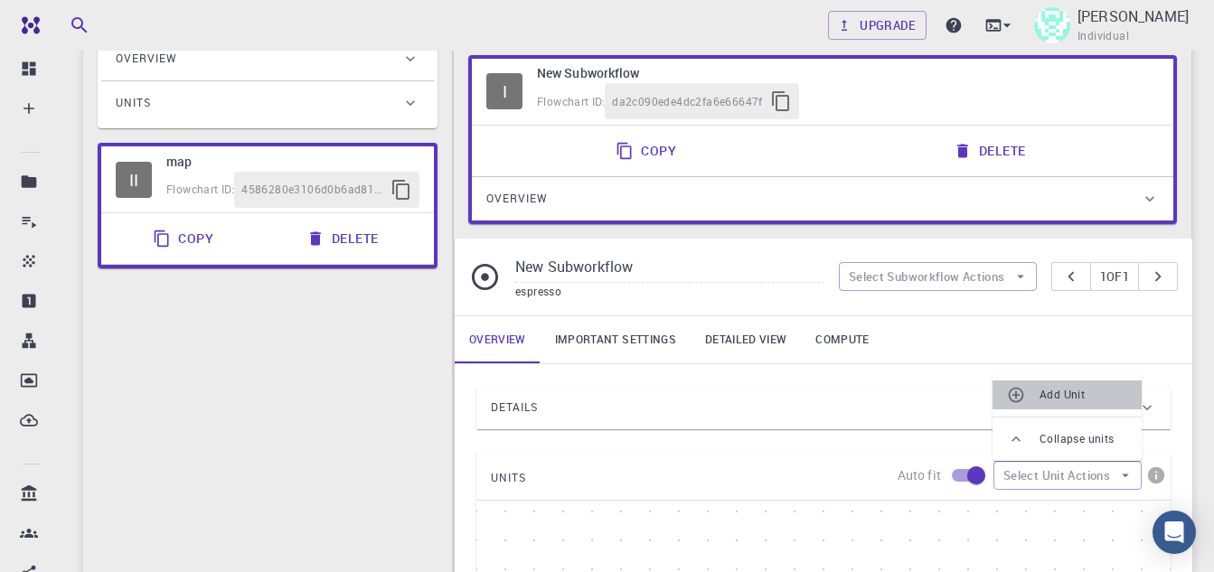
click at [1078, 386] on span "Add Unit" at bounding box center [1084, 395] width 88 height 18
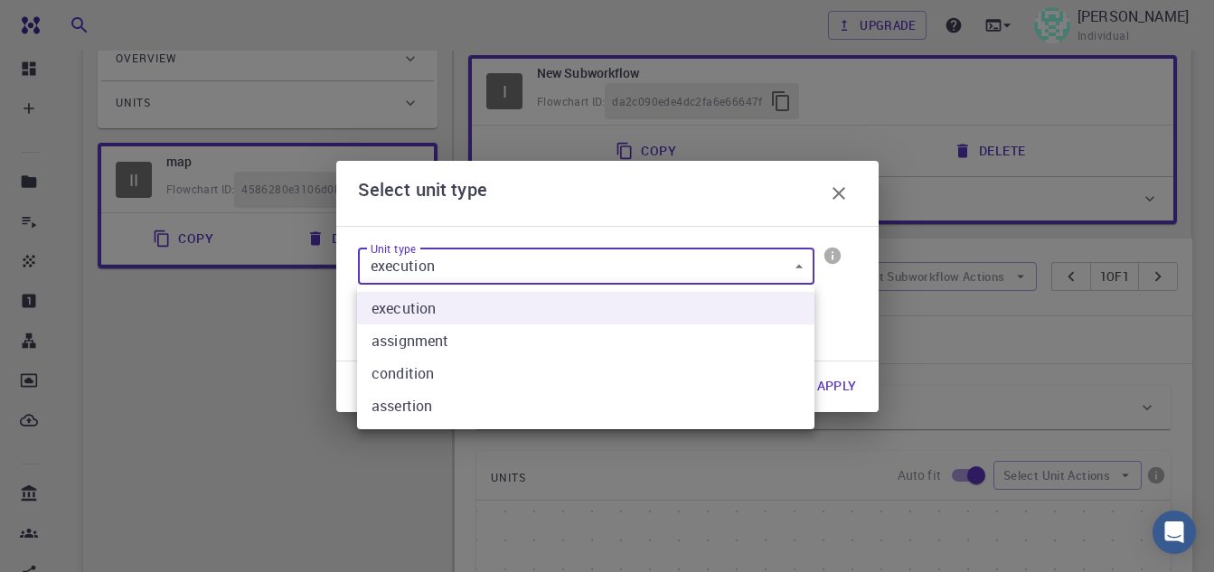
click at [588, 269] on body "Free Dashboard Create New Job New Material Create Material Upload File Import f…" at bounding box center [607, 526] width 1214 height 1594
click at [588, 269] on div at bounding box center [607, 286] width 1214 height 572
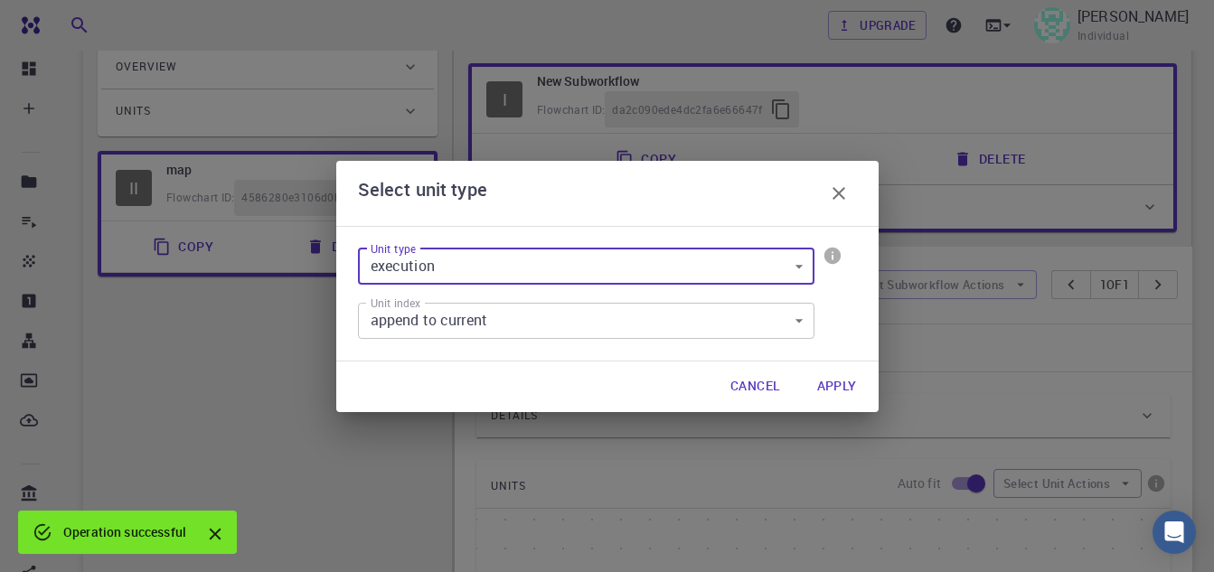
click at [840, 386] on button "Apply" at bounding box center [837, 387] width 69 height 36
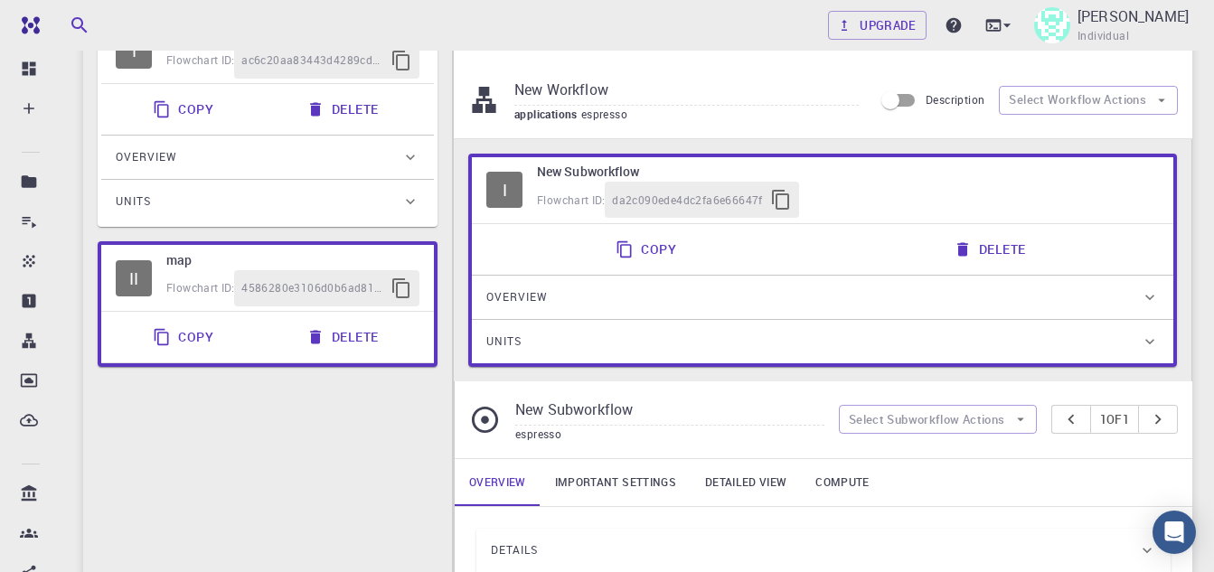
scroll to position [0, 0]
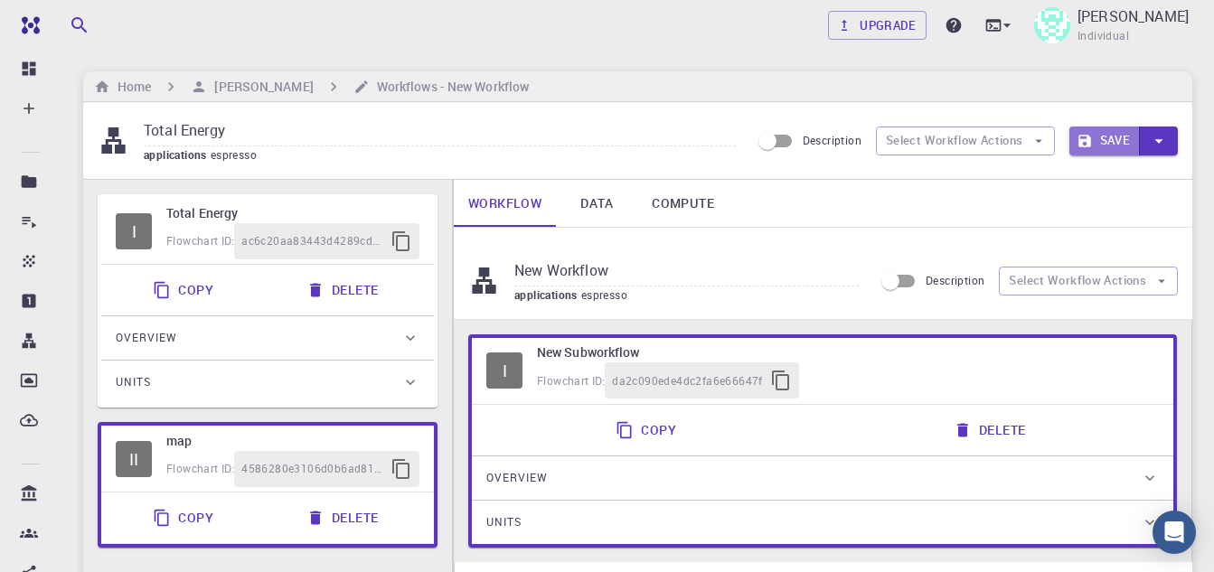
click at [1085, 139] on icon "button" at bounding box center [1084, 141] width 13 height 13
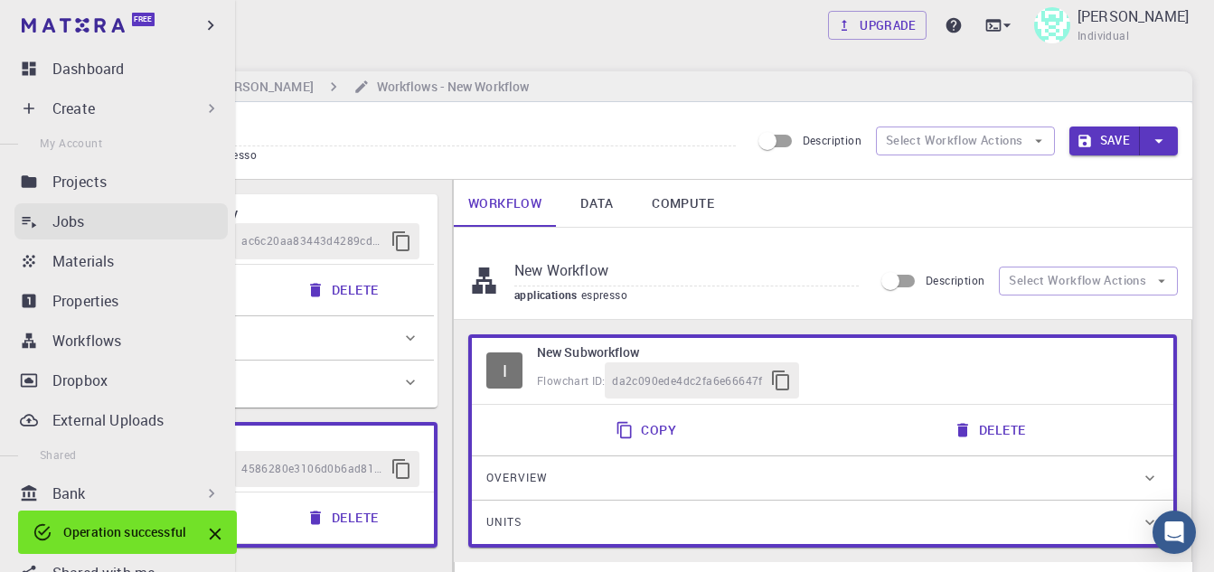
click at [67, 213] on p "Jobs" at bounding box center [68, 222] width 33 height 22
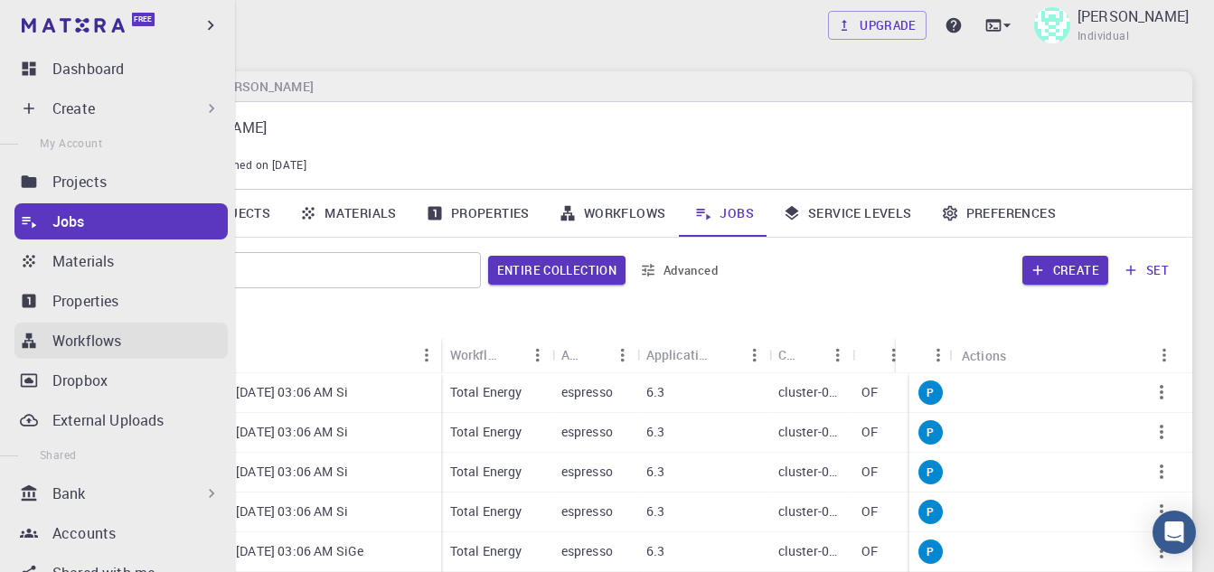
click at [33, 347] on icon at bounding box center [30, 341] width 14 height 15
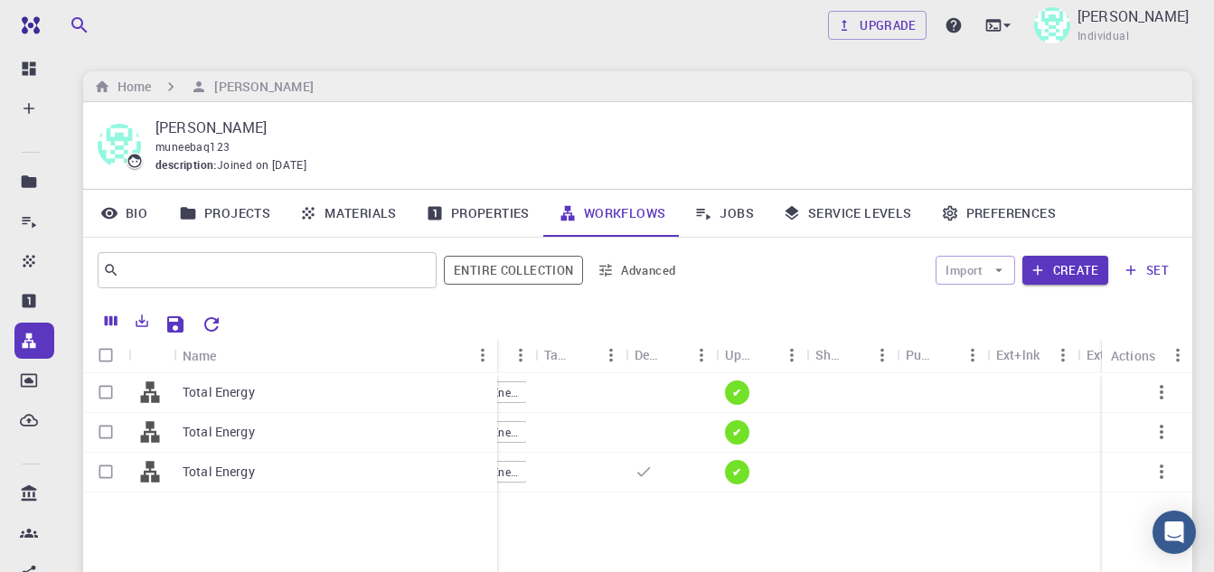
drag, startPoint x: 260, startPoint y: 355, endPoint x: 495, endPoint y: 343, distance: 235.4
click at [495, 343] on div "Name" at bounding box center [499, 355] width 18 height 35
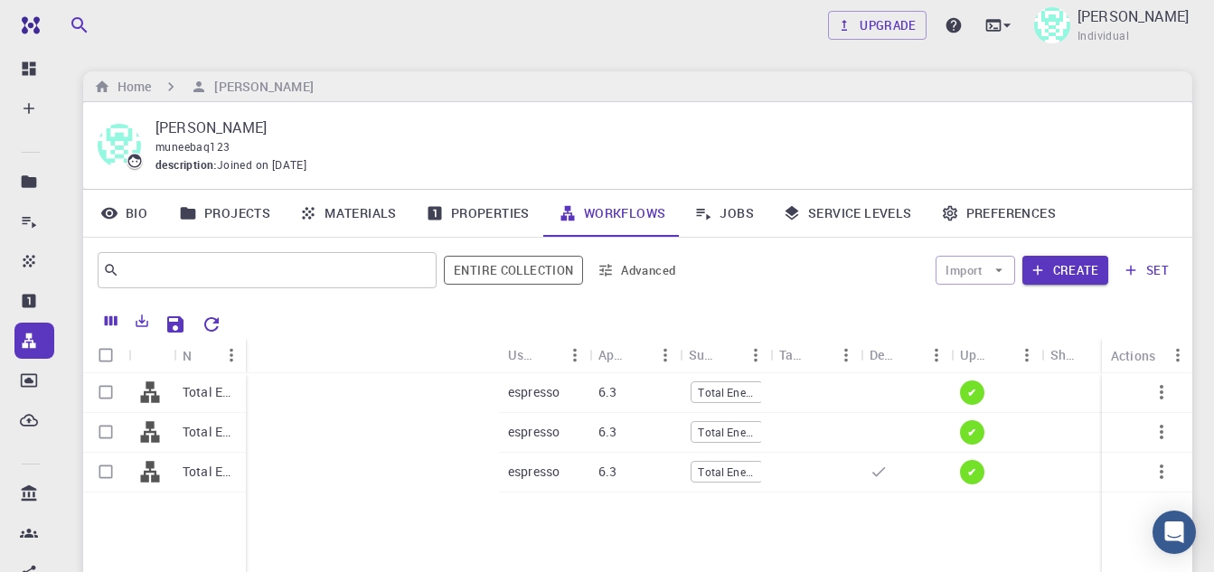
drag, startPoint x: 495, startPoint y: 342, endPoint x: 242, endPoint y: 358, distance: 253.6
click at [242, 358] on div "Name" at bounding box center [248, 355] width 18 height 35
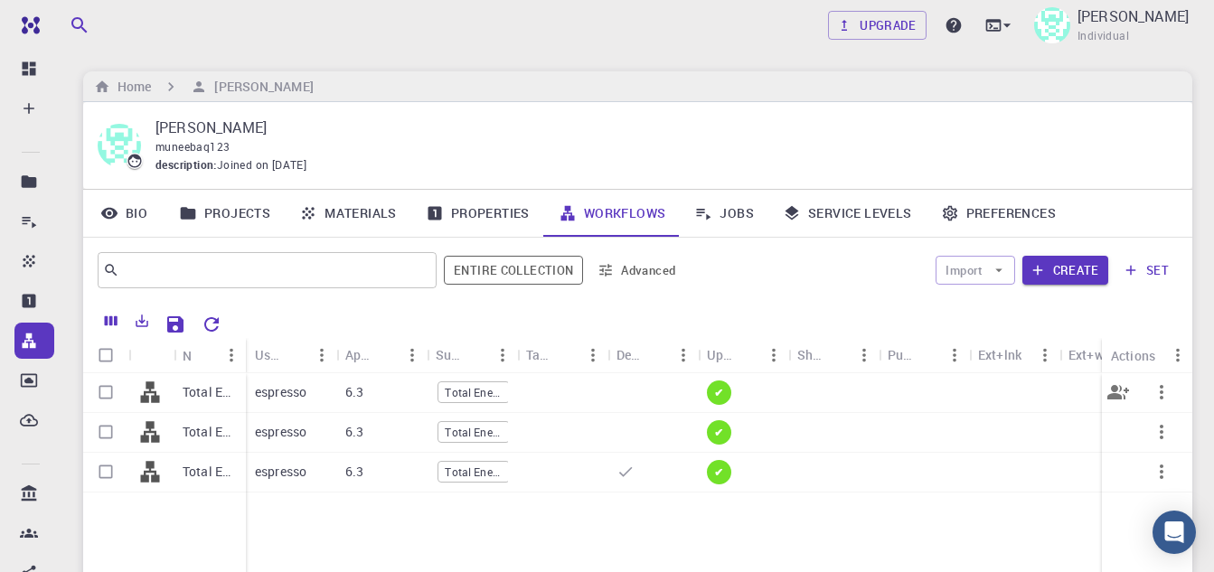
click at [330, 391] on div "espresso" at bounding box center [291, 393] width 90 height 40
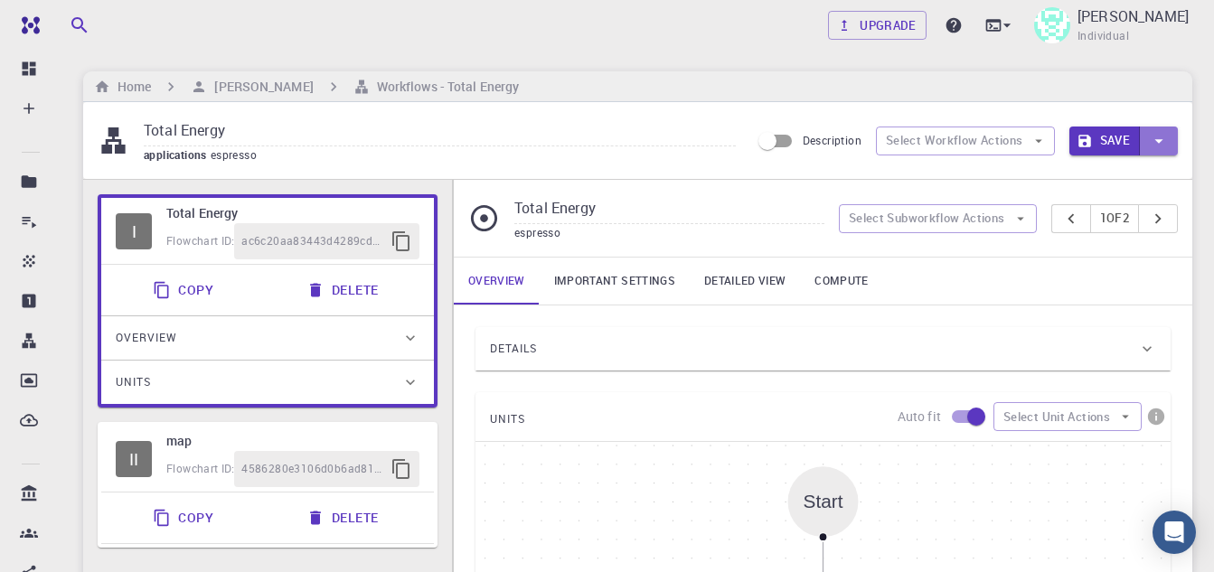
click at [1165, 146] on icon "button" at bounding box center [1159, 141] width 20 height 20
click at [1166, 146] on div at bounding box center [607, 286] width 1214 height 572
click at [1100, 137] on button "Save" at bounding box center [1104, 141] width 71 height 29
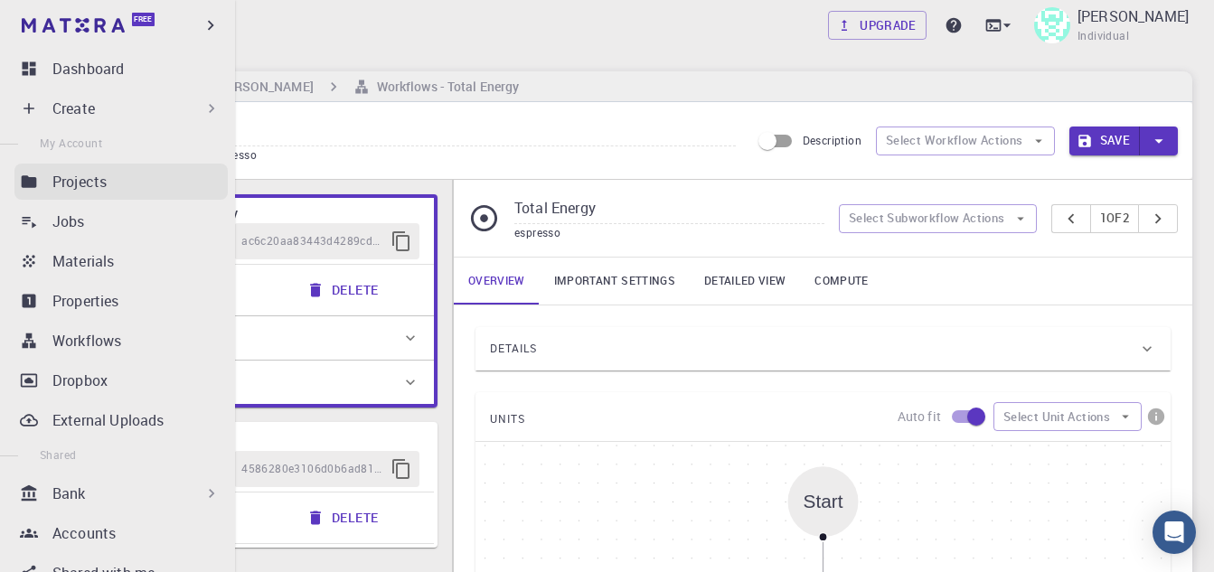
click at [35, 186] on icon at bounding box center [29, 181] width 15 height 12
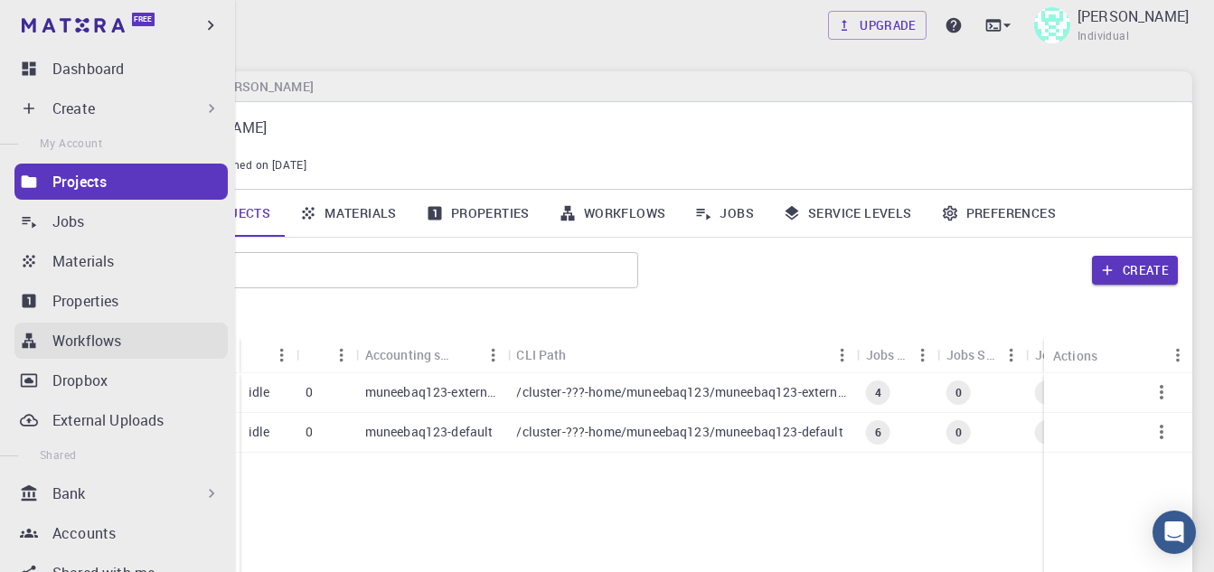
click at [24, 347] on icon at bounding box center [30, 341] width 14 height 15
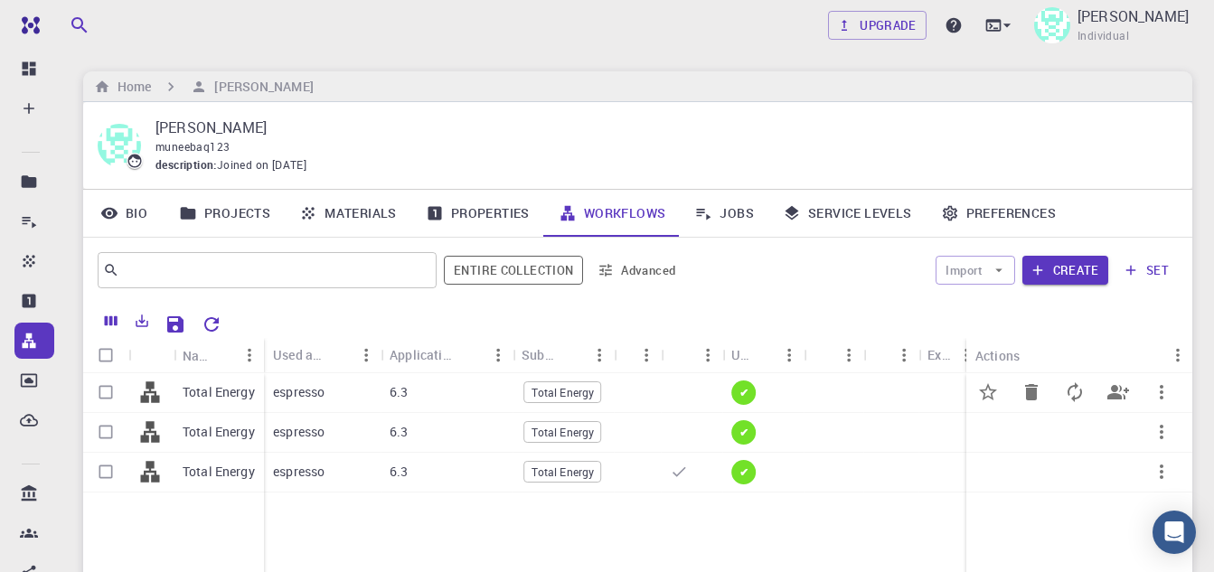
click at [1165, 382] on icon "button" at bounding box center [1162, 392] width 22 height 22
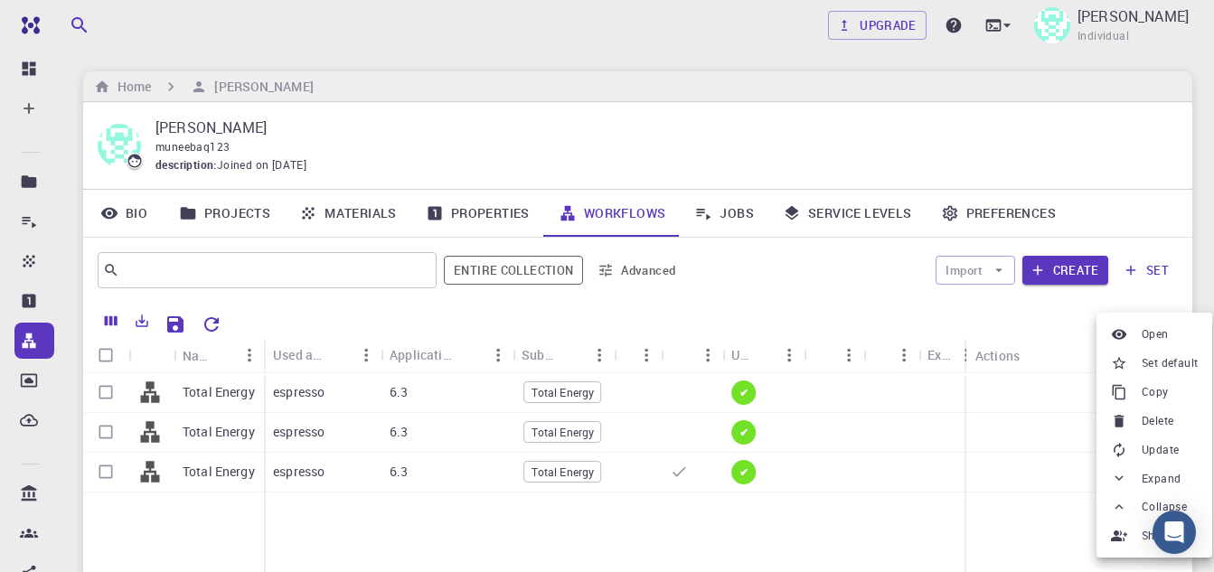
click at [1143, 338] on span "Open" at bounding box center [1155, 334] width 27 height 18
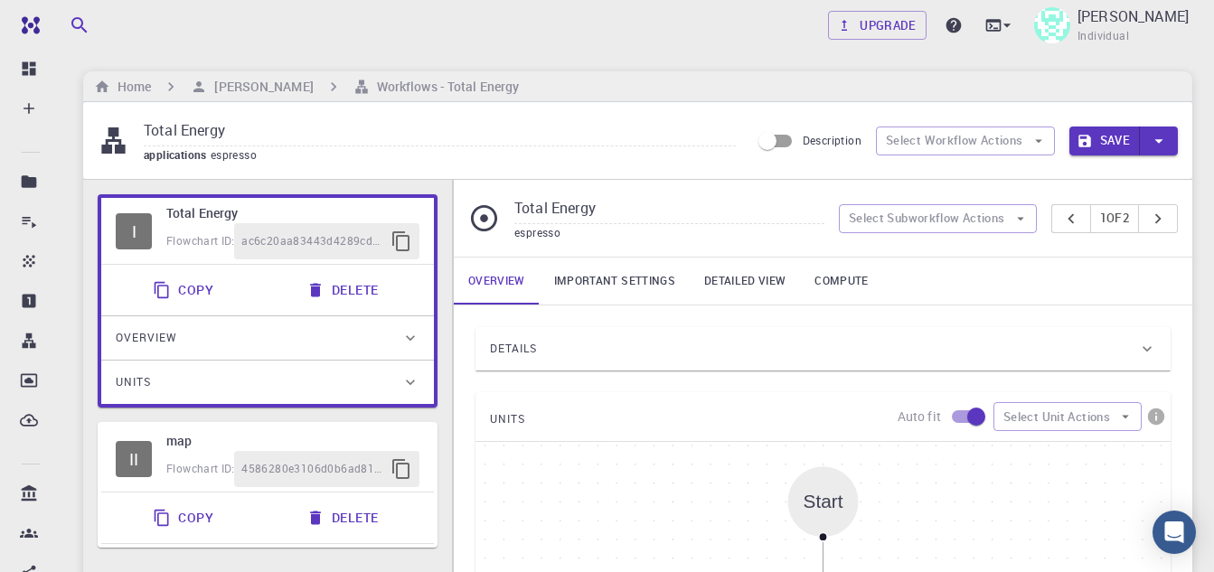
click at [844, 278] on link "Compute" at bounding box center [841, 281] width 82 height 47
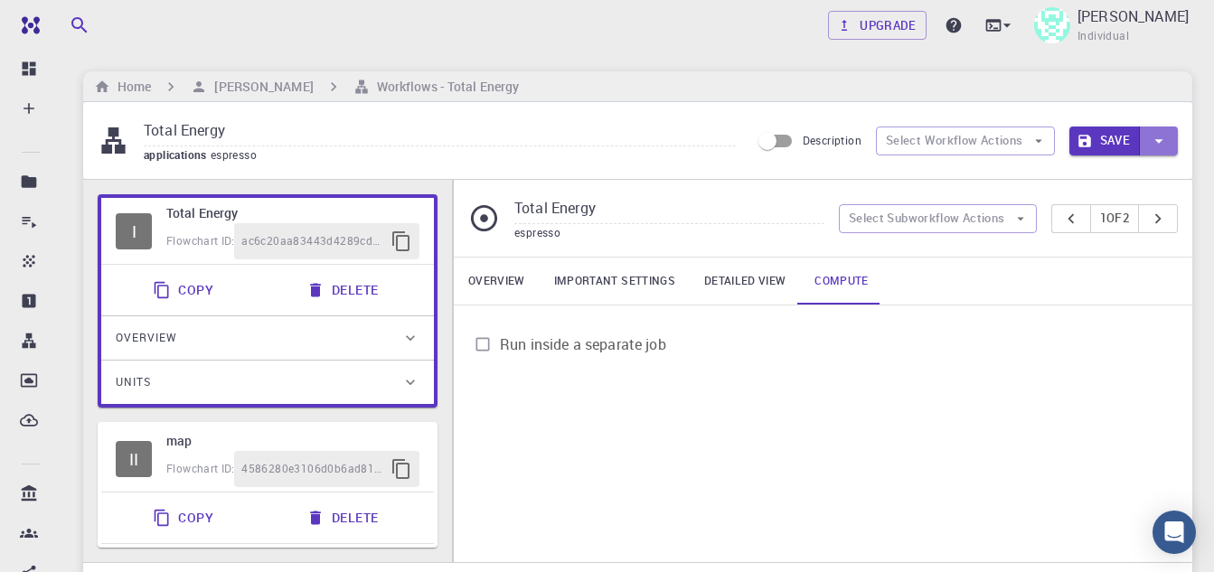
click at [1166, 129] on button "button" at bounding box center [1159, 141] width 38 height 29
click at [1130, 183] on li "Save & Exit" at bounding box center [1119, 179] width 103 height 33
click at [1087, 132] on button "Save & Exit" at bounding box center [1084, 141] width 111 height 29
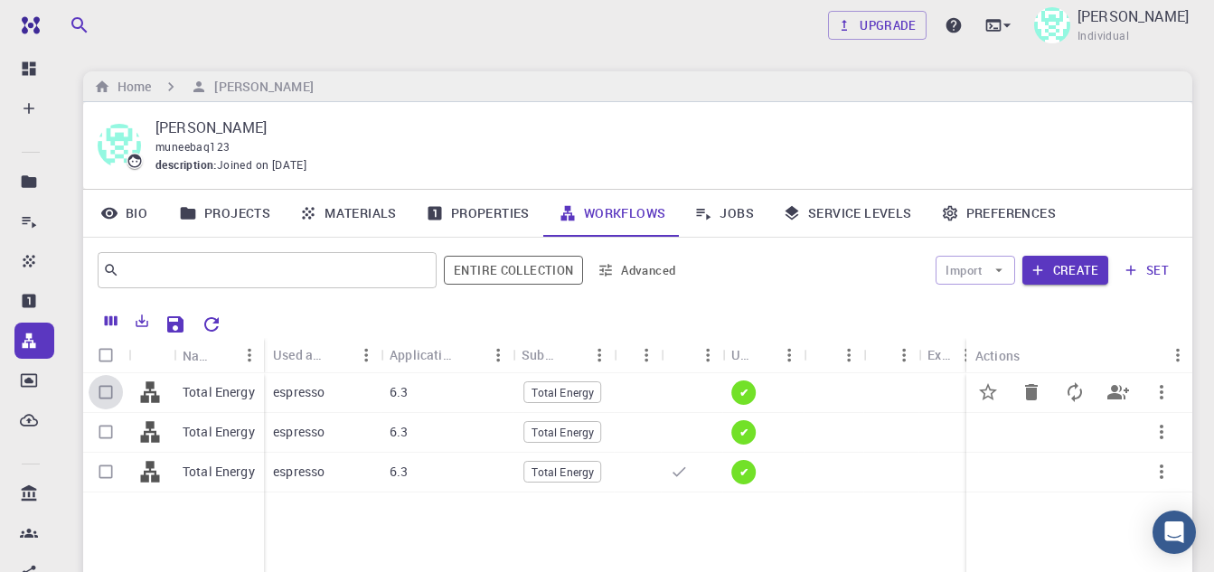
click at [107, 392] on input "Select row" at bounding box center [106, 392] width 34 height 34
checkbox input "true"
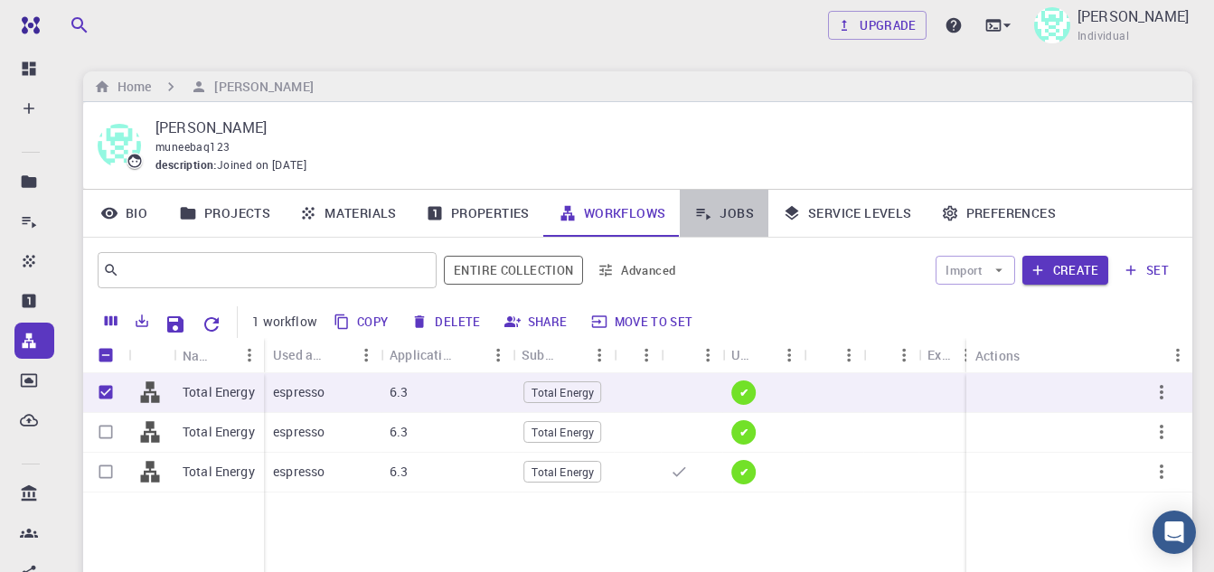
click at [720, 207] on link "Jobs" at bounding box center [724, 213] width 89 height 47
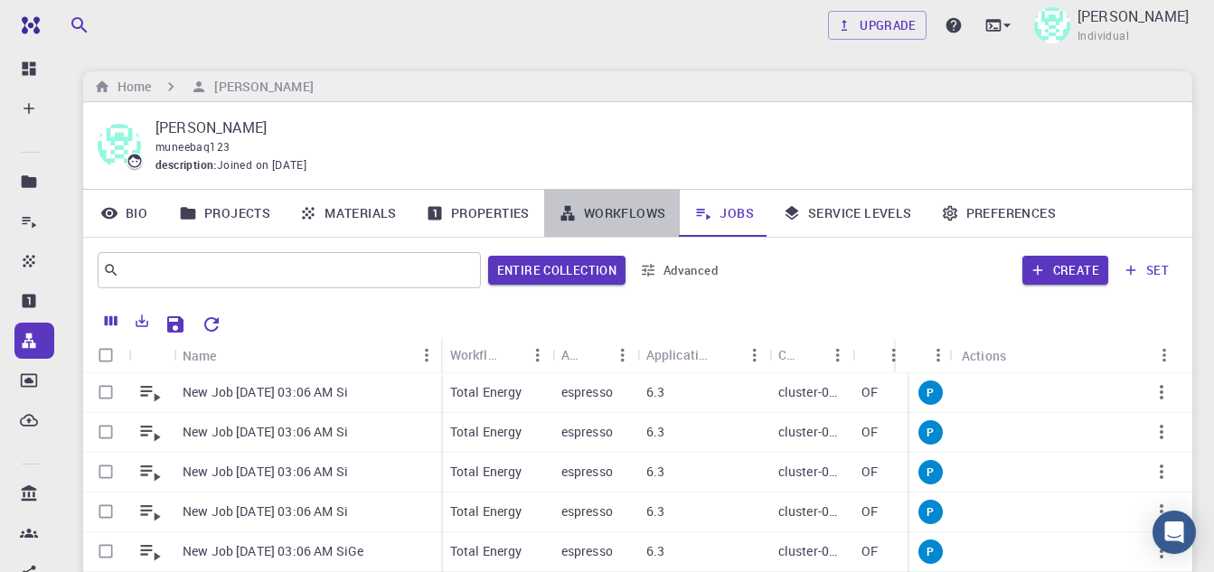
click at [632, 207] on link "Workflows" at bounding box center [612, 213] width 136 height 47
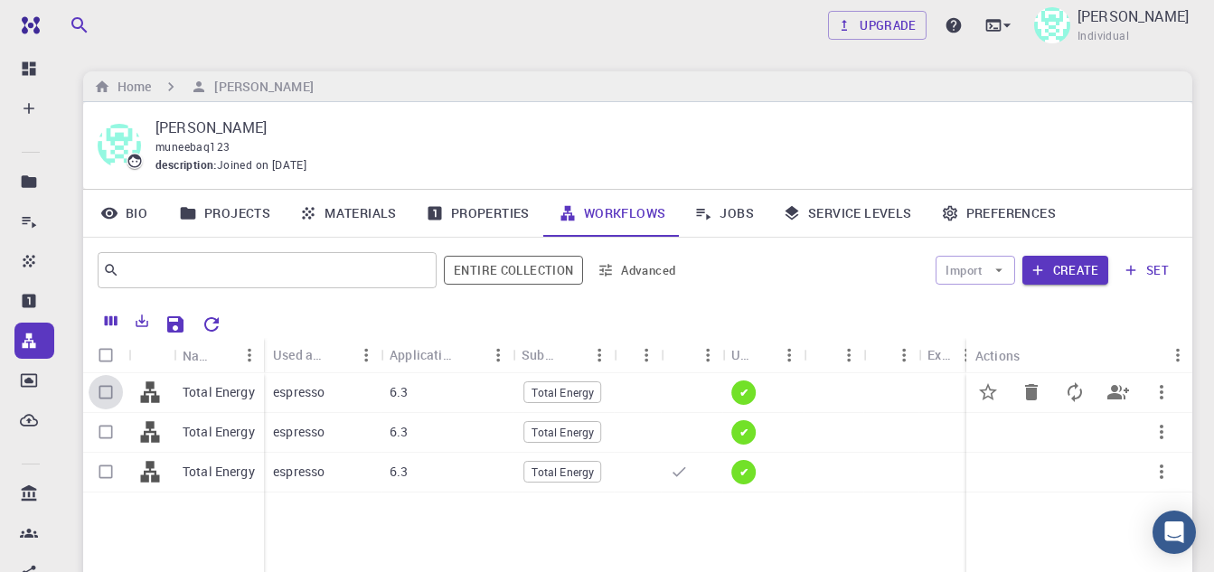
click at [105, 391] on input "Select row" at bounding box center [106, 392] width 34 height 34
checkbox input "true"
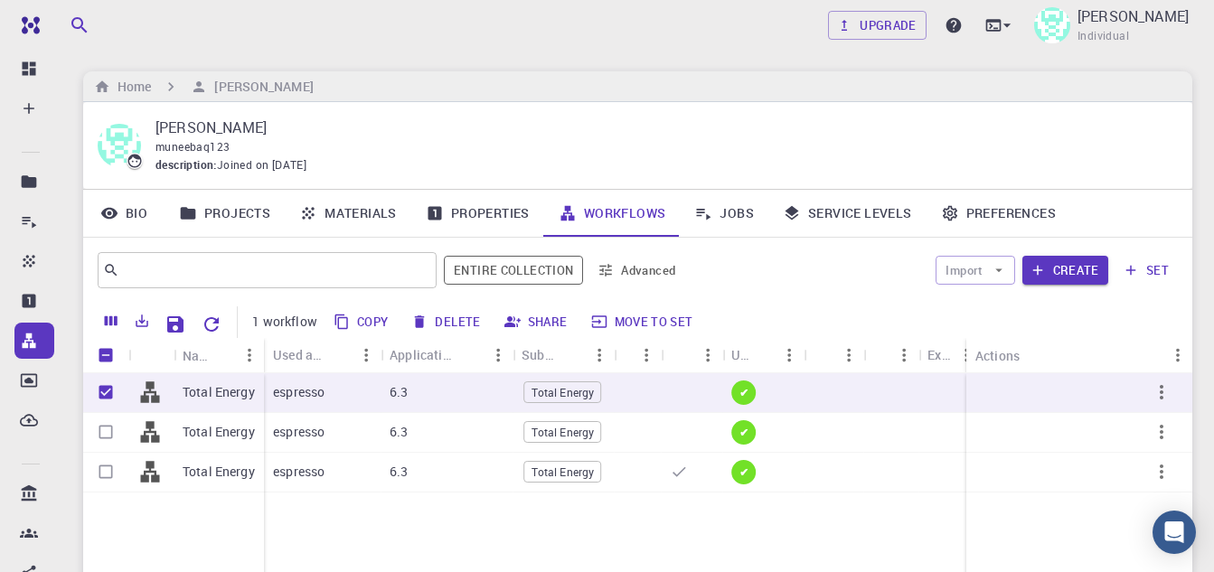
click at [1186, 267] on div "​ Entire collection Advanced Import Create set" at bounding box center [637, 270] width 1109 height 65
click at [1151, 273] on button "set" at bounding box center [1146, 270] width 62 height 29
click at [1004, 279] on button "Import" at bounding box center [975, 270] width 79 height 29
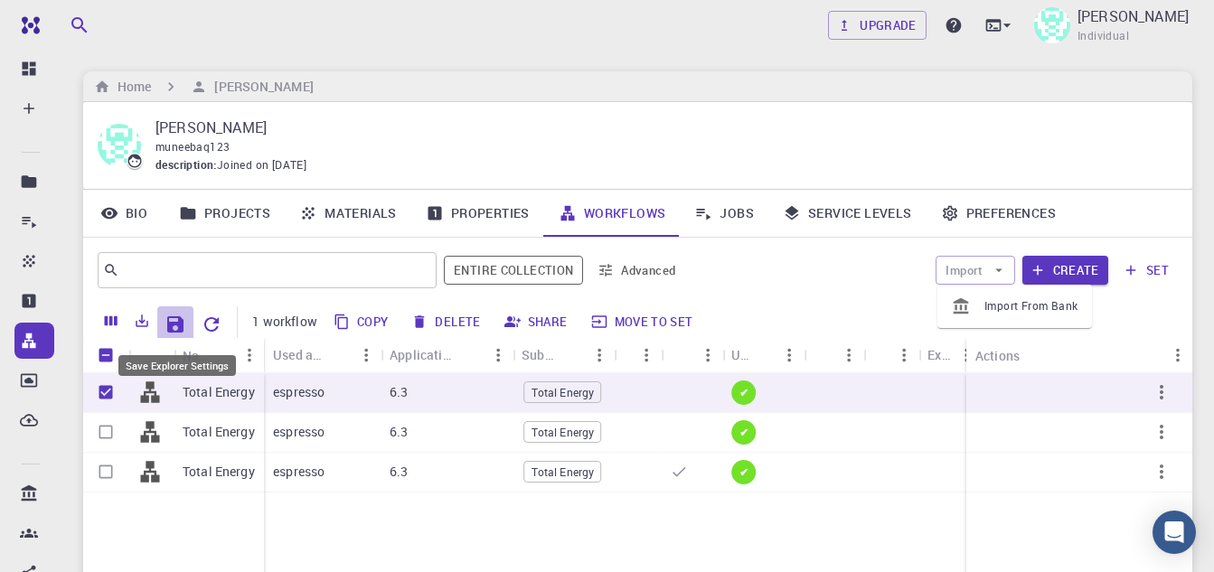
click at [178, 325] on icon "Save Explorer Settings" at bounding box center [175, 324] width 16 height 16
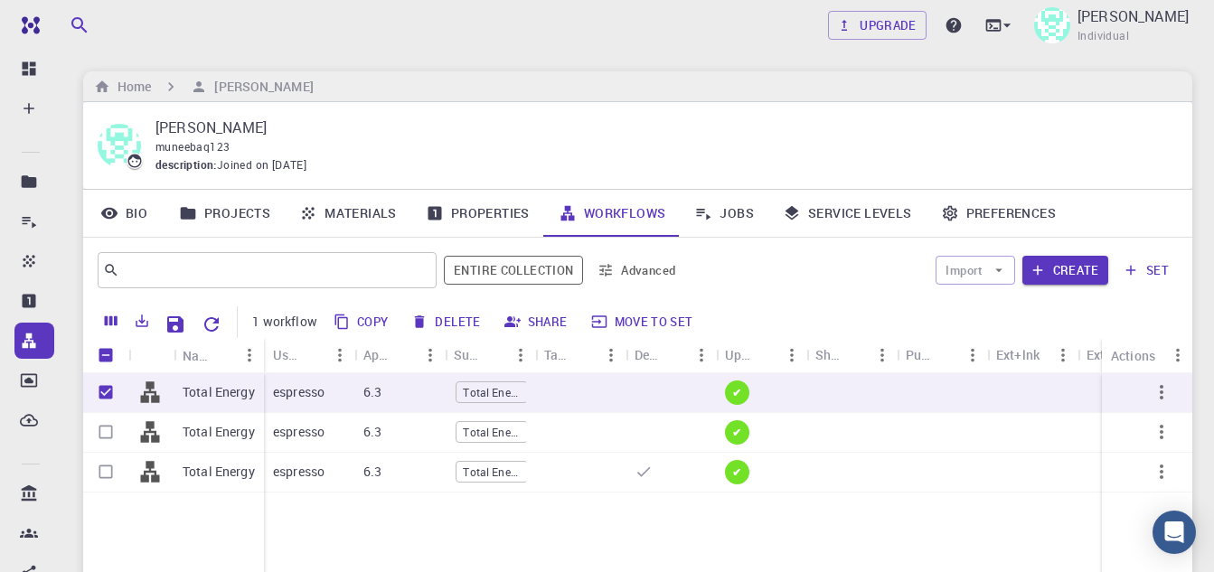
click at [736, 213] on link "Jobs" at bounding box center [724, 213] width 89 height 47
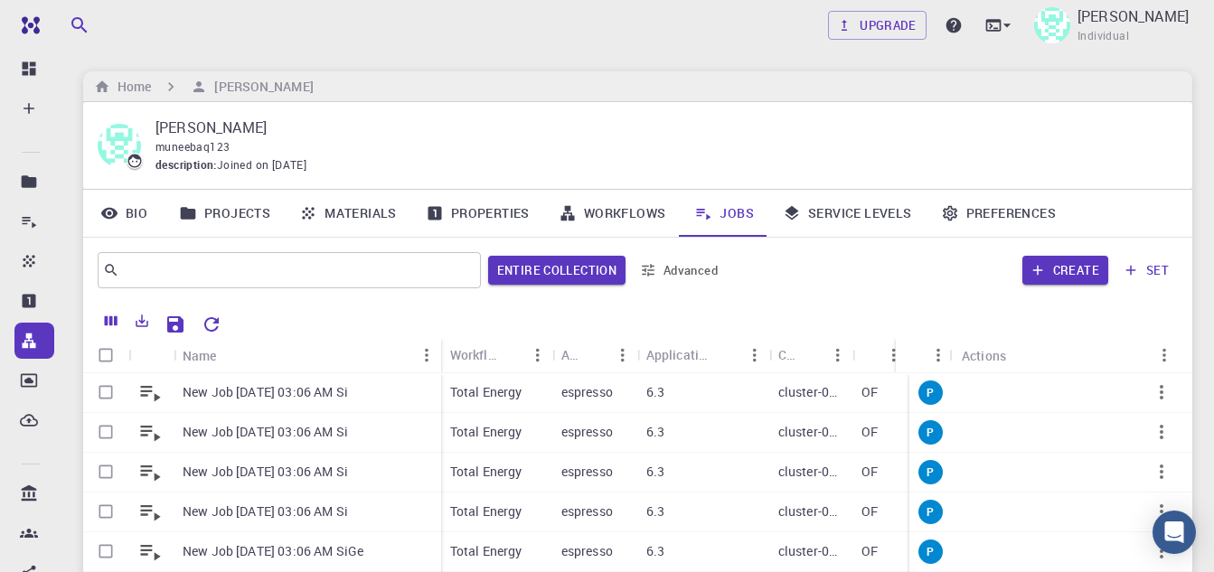
click at [631, 206] on link "Workflows" at bounding box center [612, 213] width 136 height 47
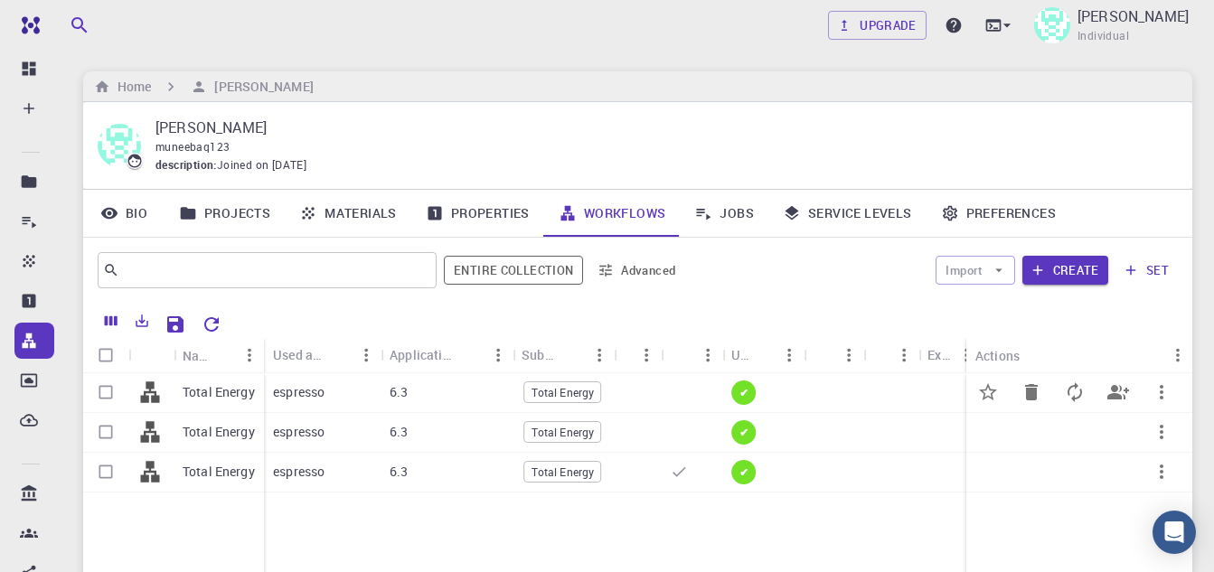
click at [103, 393] on input "Select row" at bounding box center [106, 392] width 34 height 34
checkbox input "true"
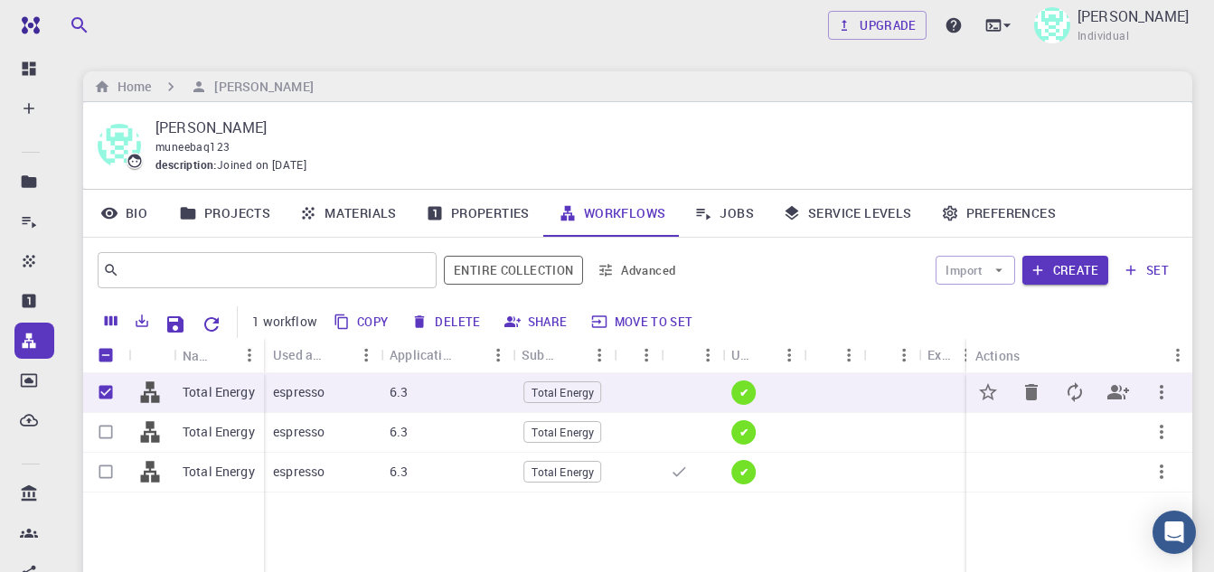
click at [1162, 389] on icon "button" at bounding box center [1162, 392] width 4 height 14
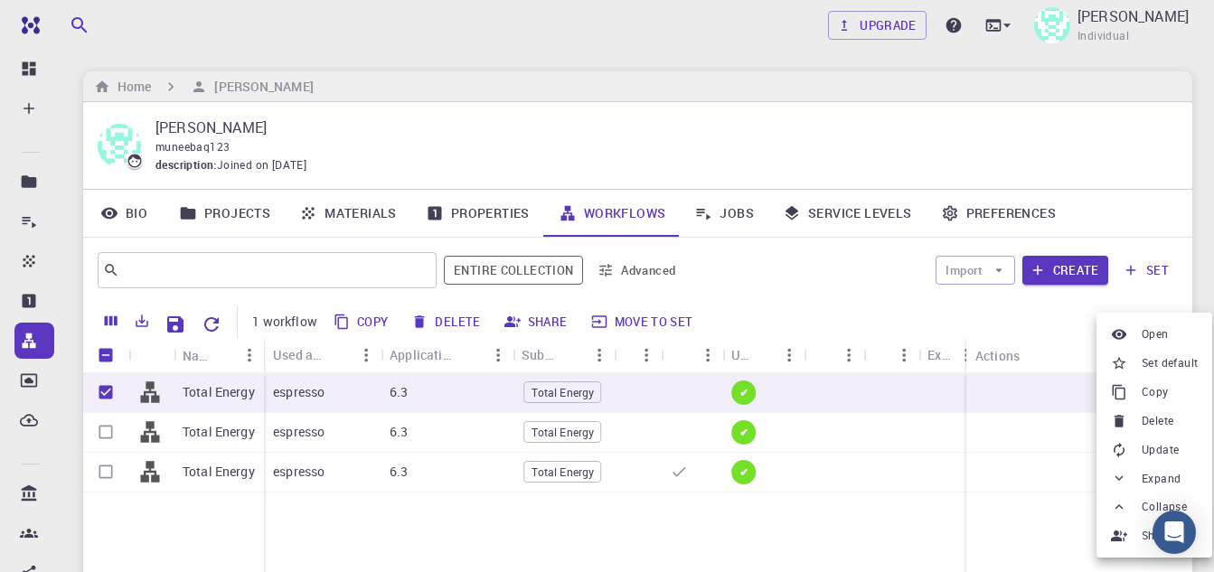
click at [1141, 364] on li "Set default" at bounding box center [1154, 363] width 116 height 29
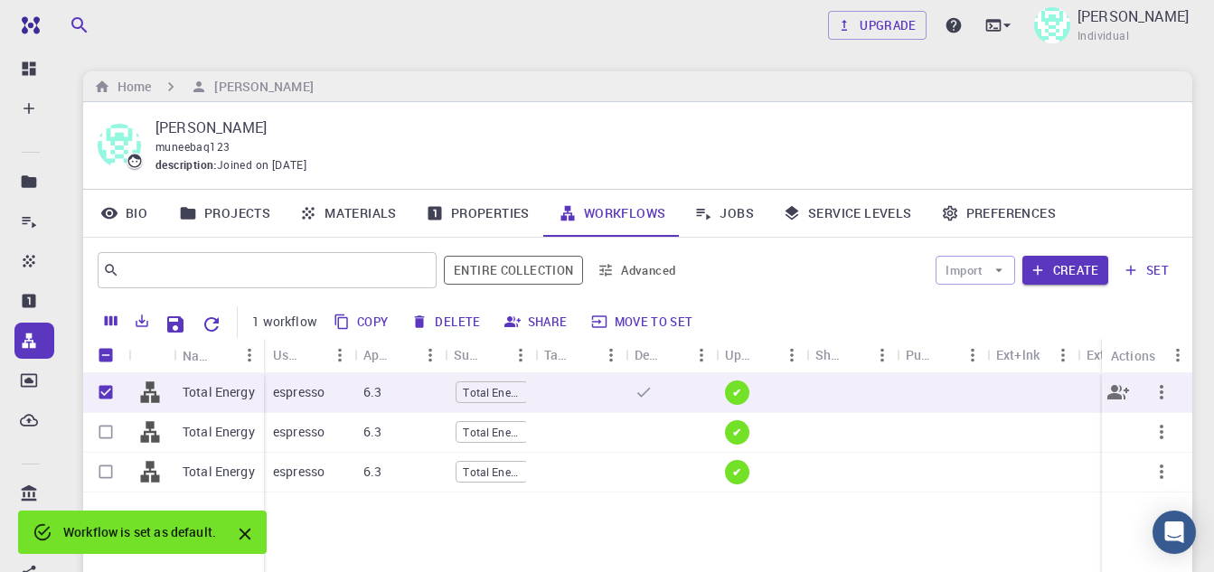
click at [574, 393] on div at bounding box center [580, 393] width 90 height 40
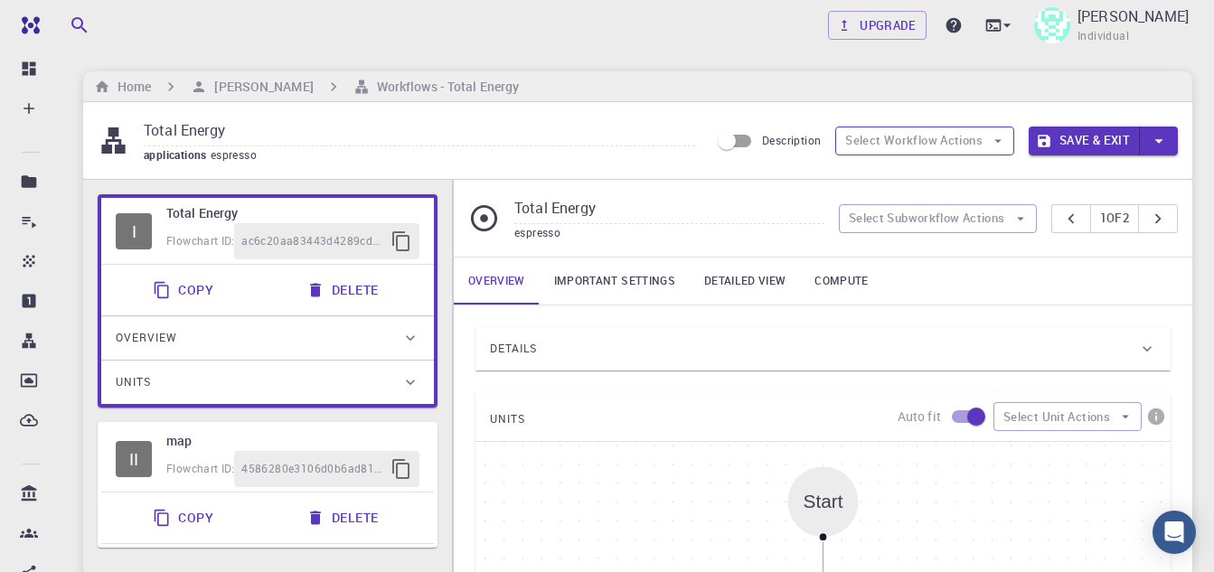
click at [992, 147] on icon "button" at bounding box center [998, 141] width 16 height 16
click at [989, 212] on button "Select Subworkflow Actions" at bounding box center [938, 218] width 198 height 29
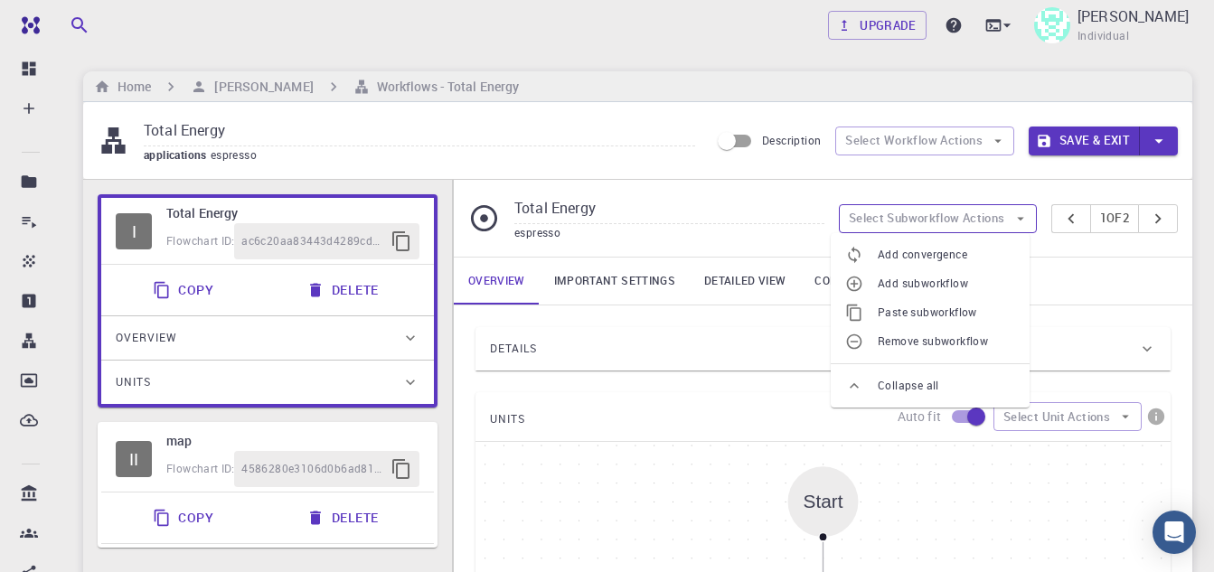
click at [989, 212] on button "Select Subworkflow Actions" at bounding box center [938, 218] width 198 height 29
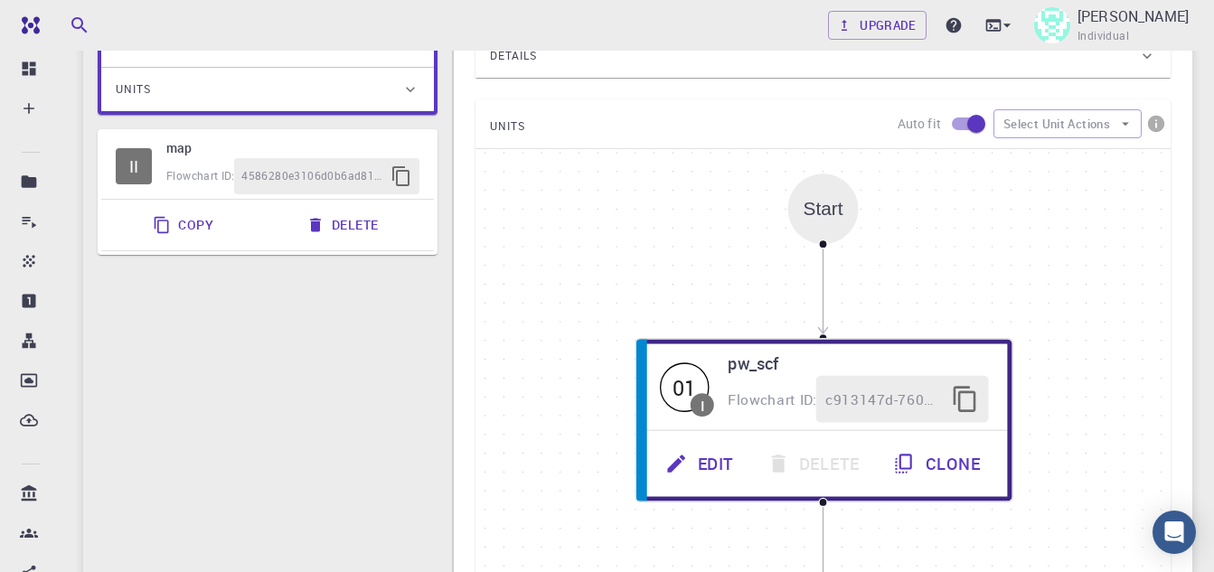
scroll to position [181, 0]
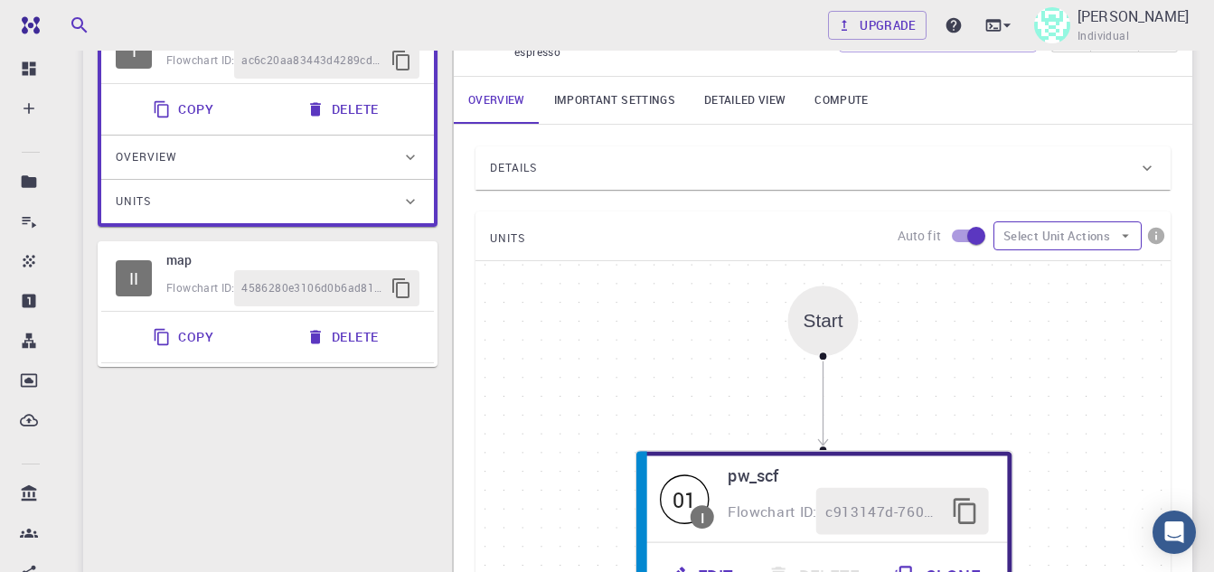
click at [1058, 238] on button "Select Unit Actions" at bounding box center [1067, 235] width 148 height 29
click at [1057, 277] on span "Add Unit" at bounding box center [1084, 272] width 88 height 18
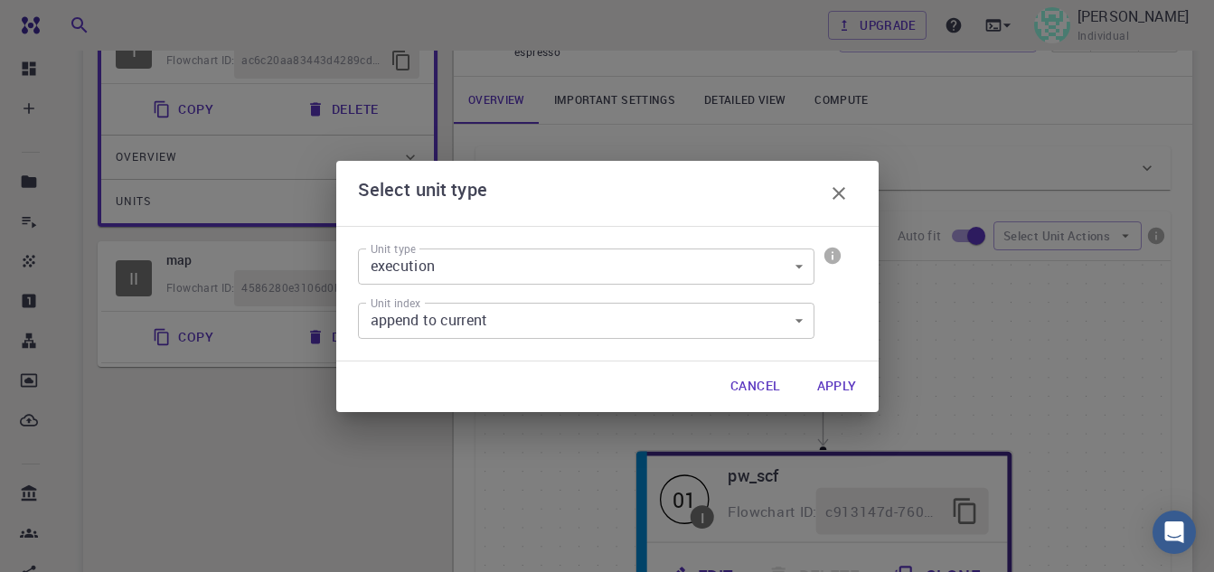
click at [827, 384] on button "Apply" at bounding box center [837, 387] width 69 height 36
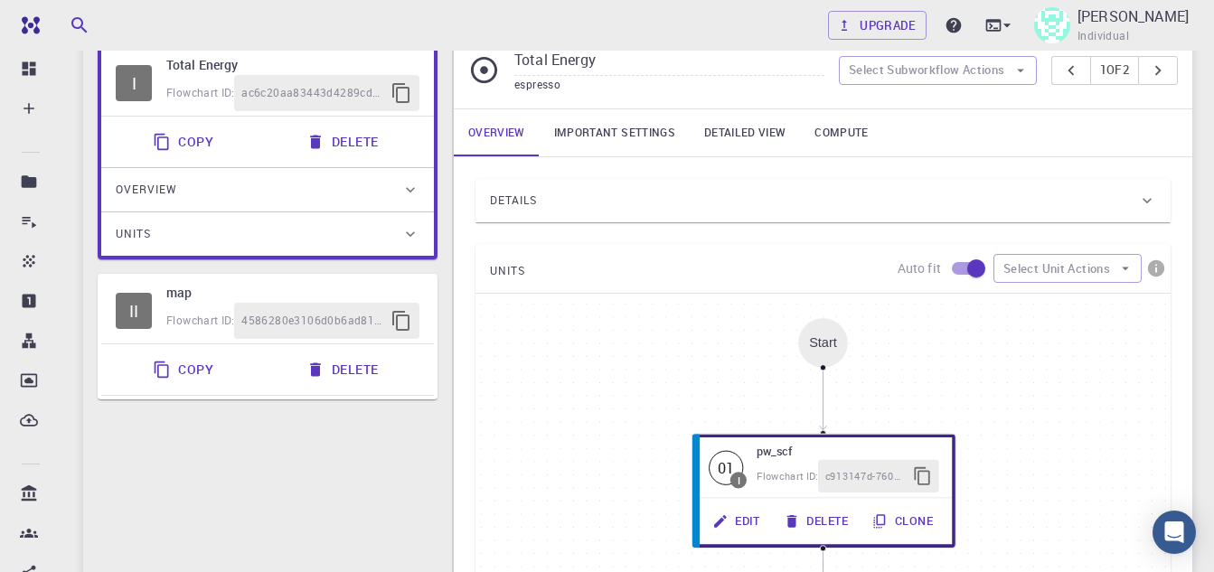
scroll to position [0, 0]
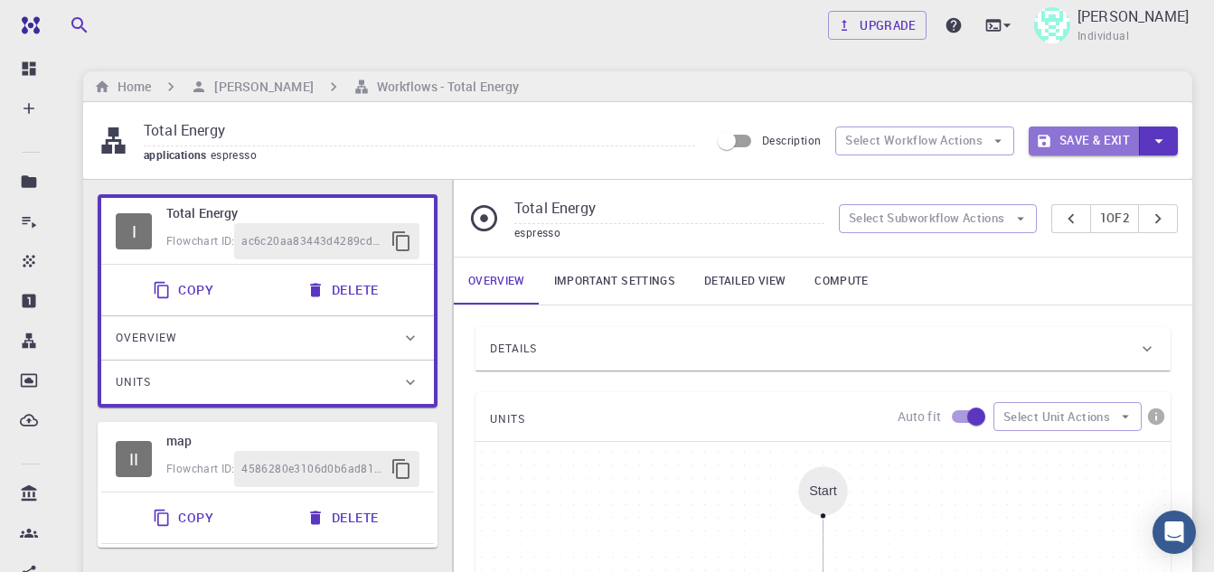
click at [1127, 139] on button "Save & Exit" at bounding box center [1084, 141] width 111 height 29
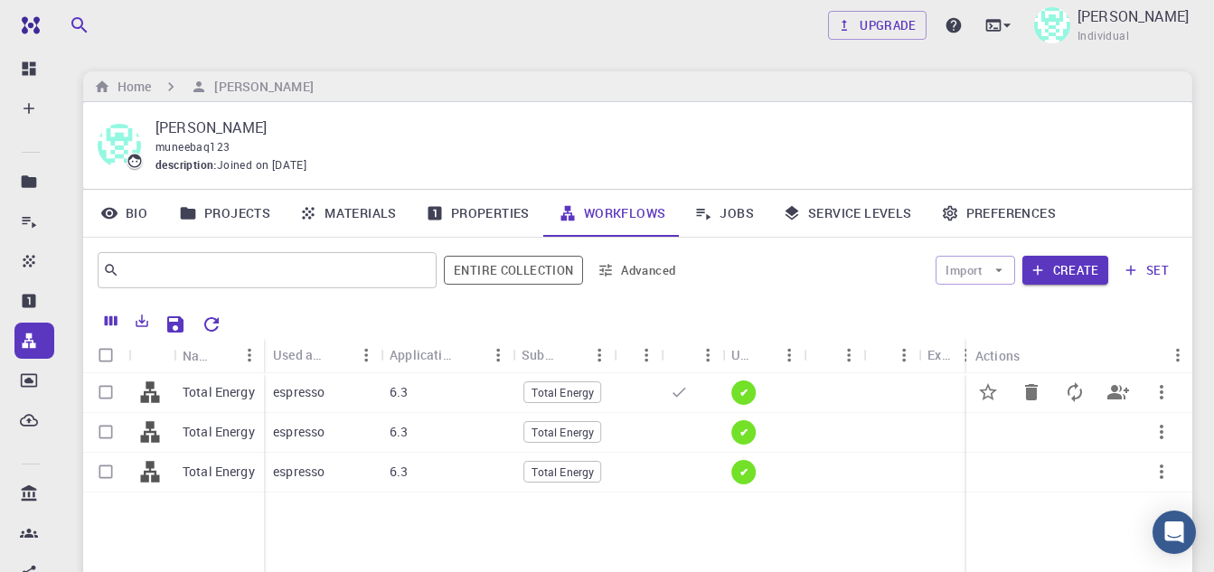
click at [1156, 394] on icon "button" at bounding box center [1162, 392] width 22 height 22
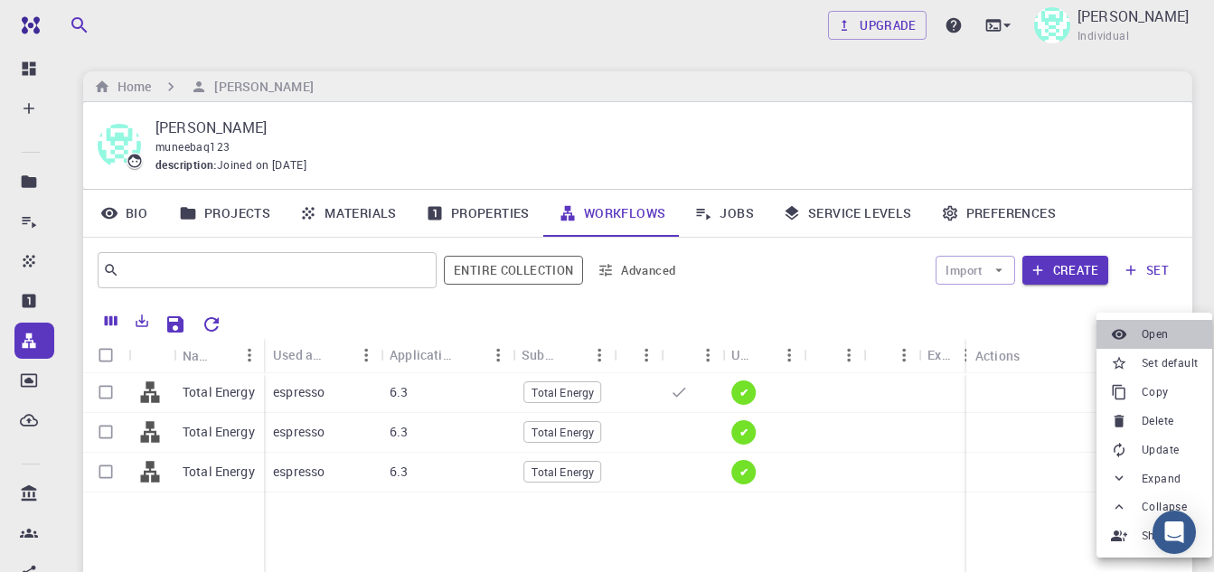
click at [1142, 325] on li "Open" at bounding box center [1154, 334] width 116 height 29
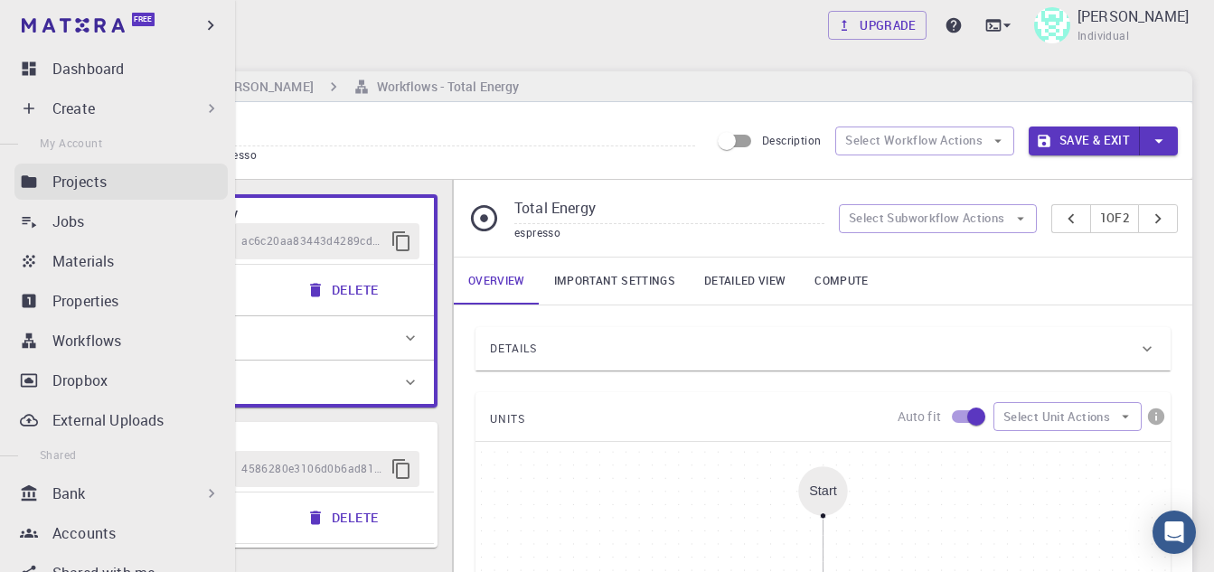
click at [52, 184] on link "Projects" at bounding box center [120, 182] width 213 height 36
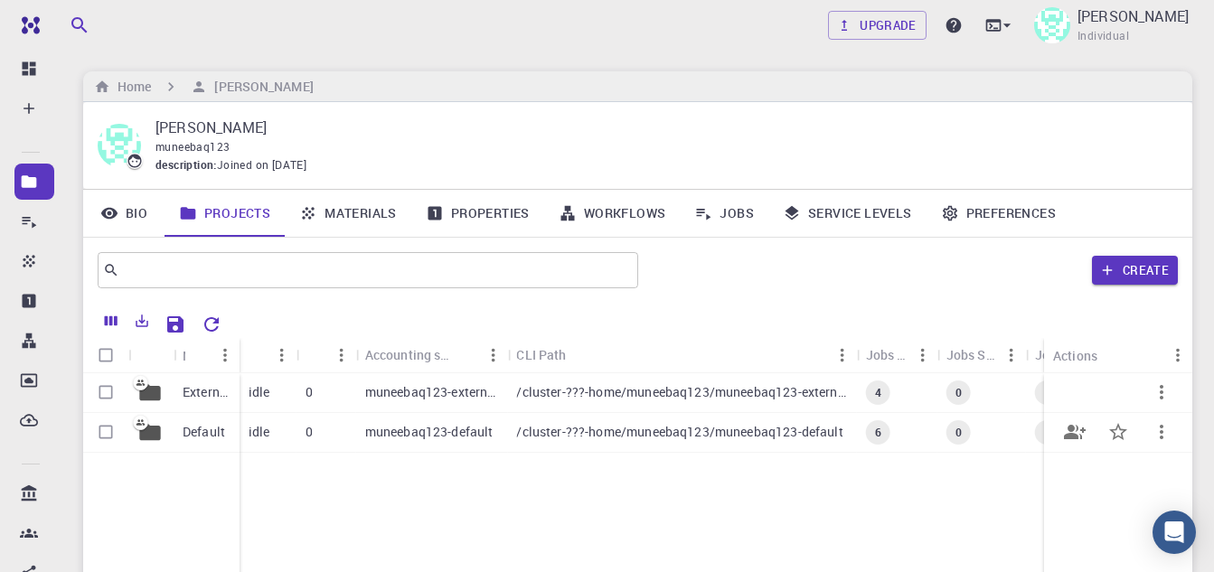
click at [546, 430] on p "/cluster-???-home/muneebaq123/muneebaq123-default" at bounding box center [679, 432] width 326 height 18
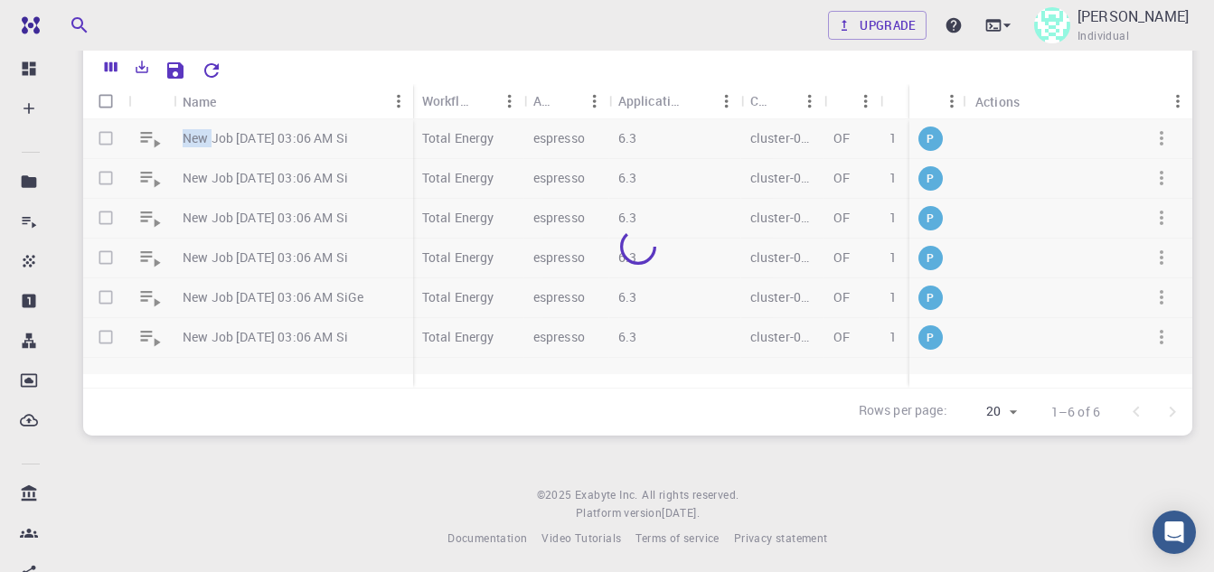
scroll to position [259, 0]
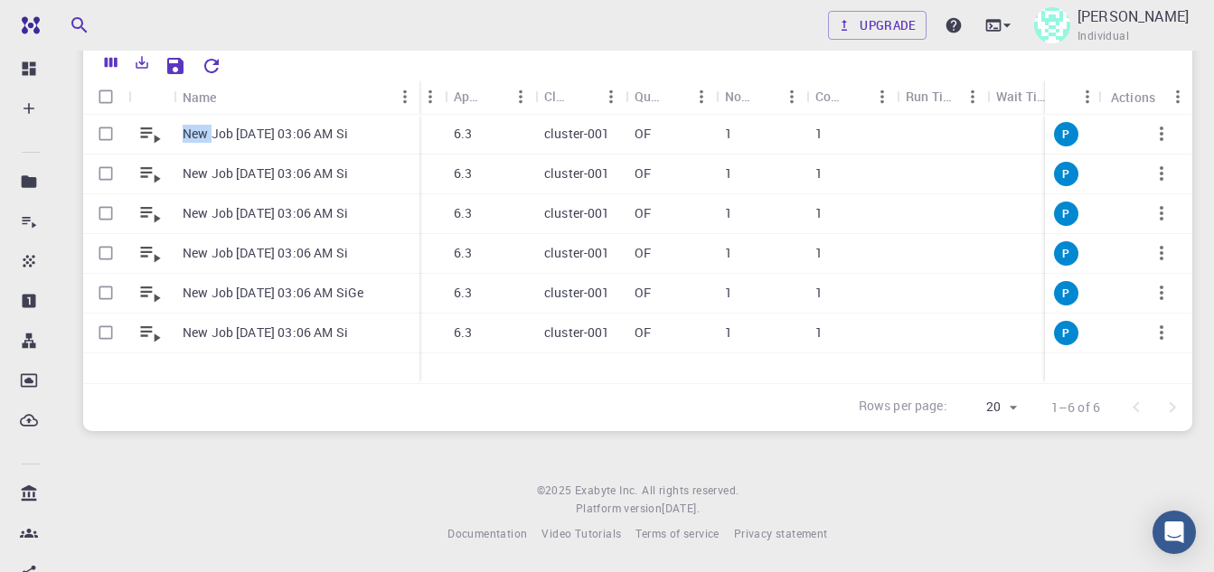
drag, startPoint x: 259, startPoint y: 86, endPoint x: 414, endPoint y: 92, distance: 155.6
click at [414, 92] on div "Name" at bounding box center [421, 97] width 18 height 35
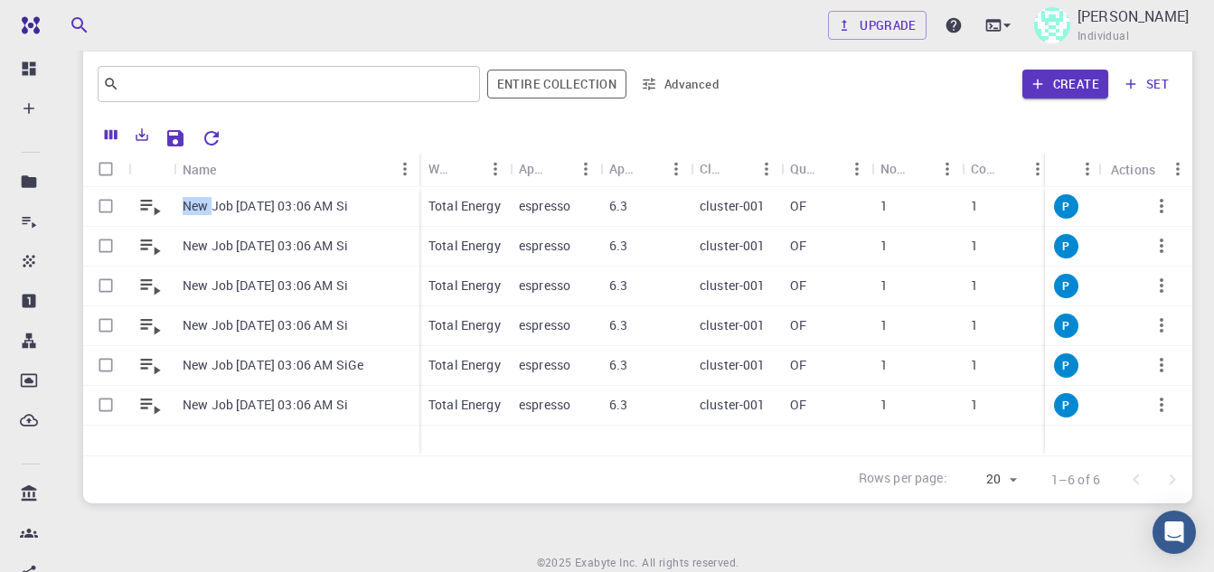
scroll to position [78, 0]
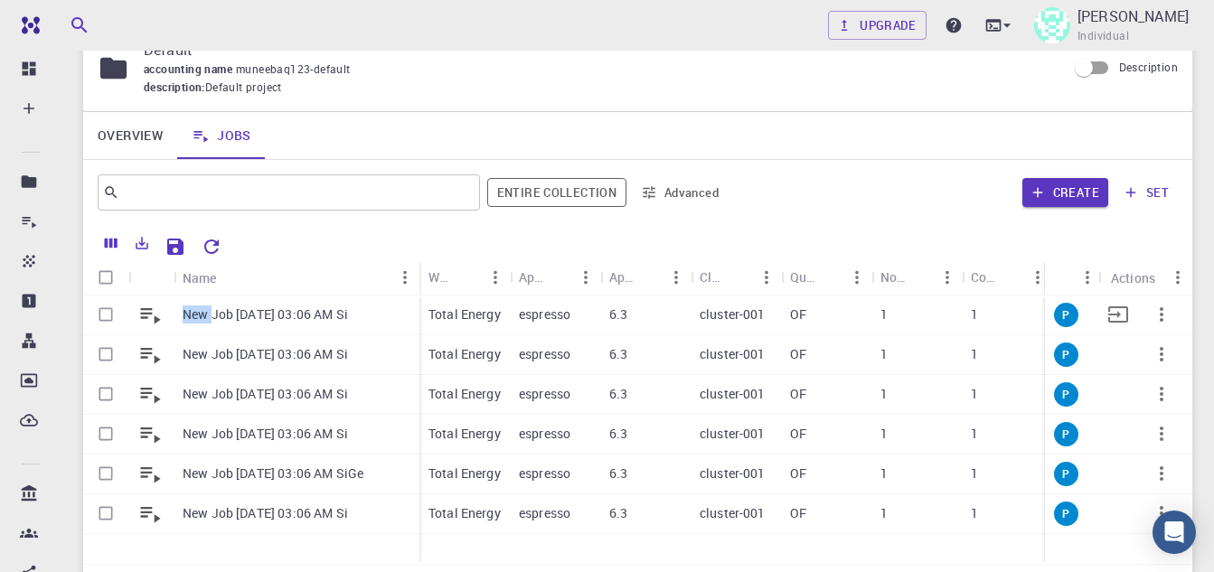
click at [1162, 322] on icon "button" at bounding box center [1162, 314] width 4 height 14
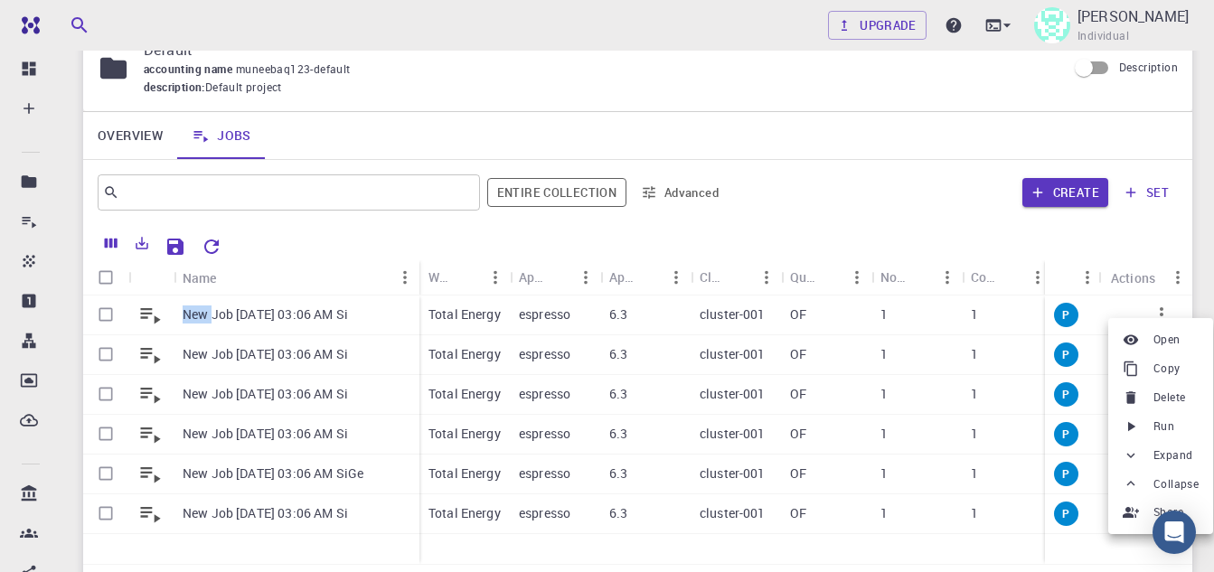
click at [1162, 426] on span "Run" at bounding box center [1163, 427] width 21 height 18
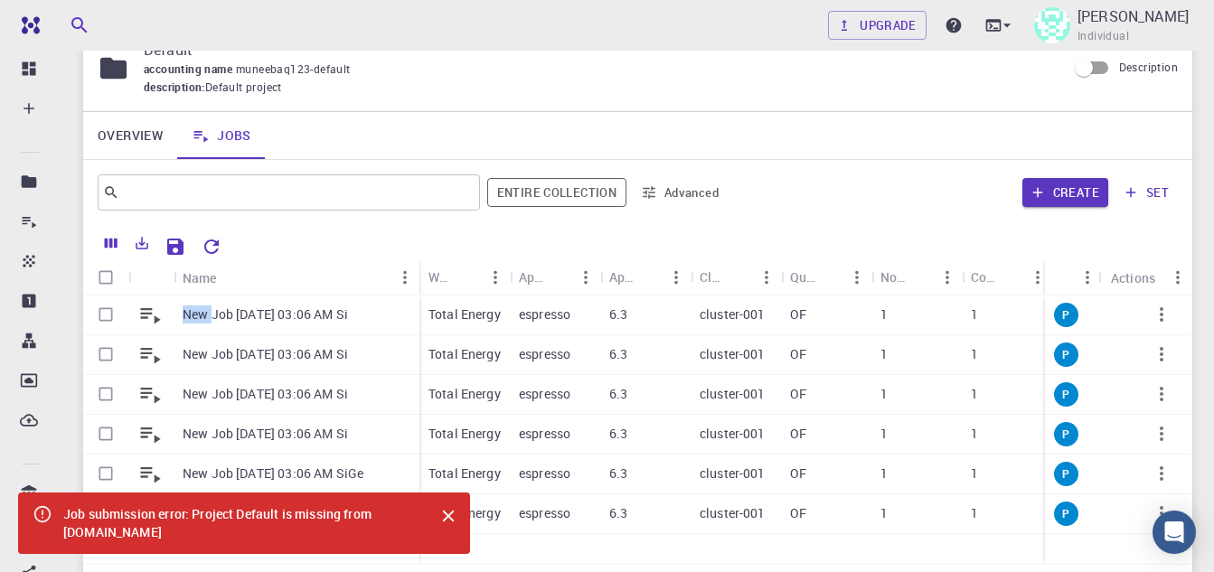
click at [139, 135] on link "Overview" at bounding box center [130, 135] width 94 height 47
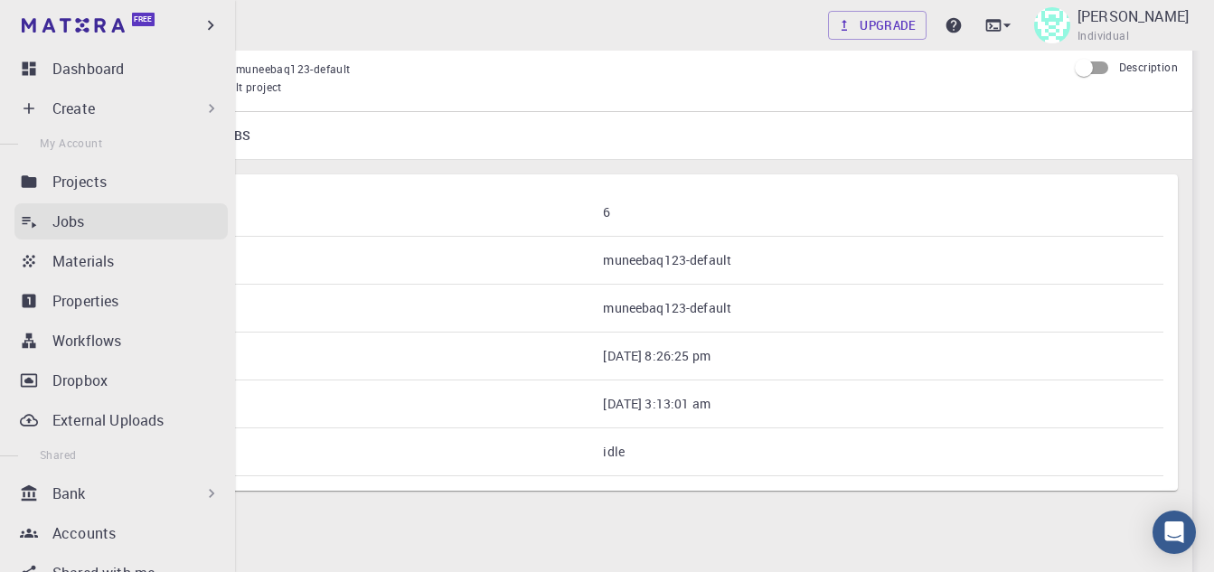
click at [44, 227] on link "Jobs" at bounding box center [120, 221] width 213 height 36
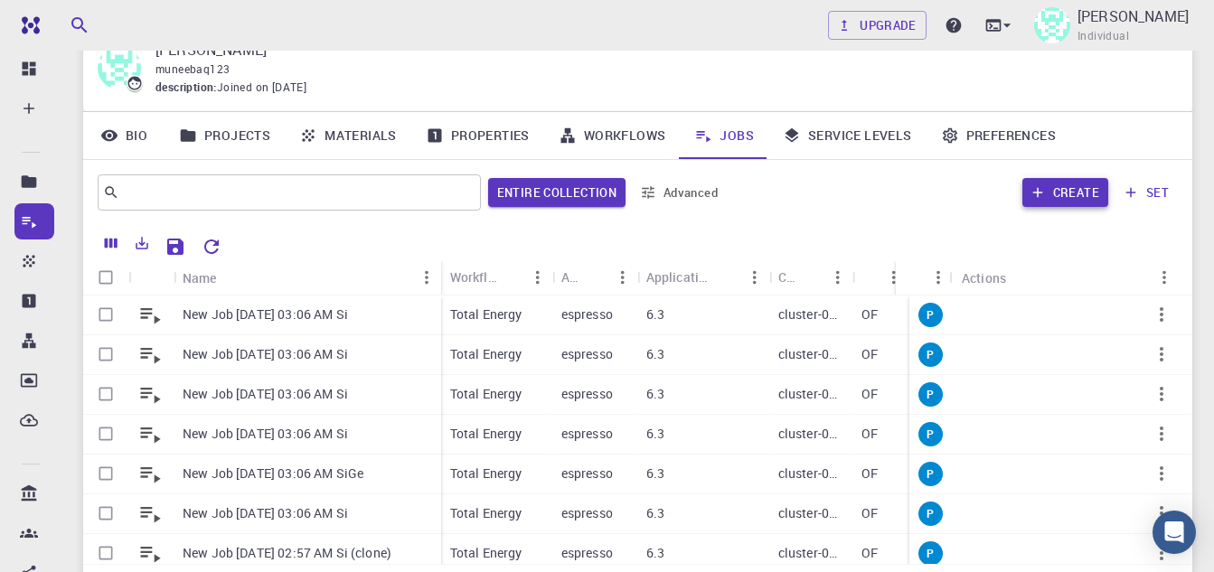
click at [1067, 197] on button "Create" at bounding box center [1065, 192] width 86 height 29
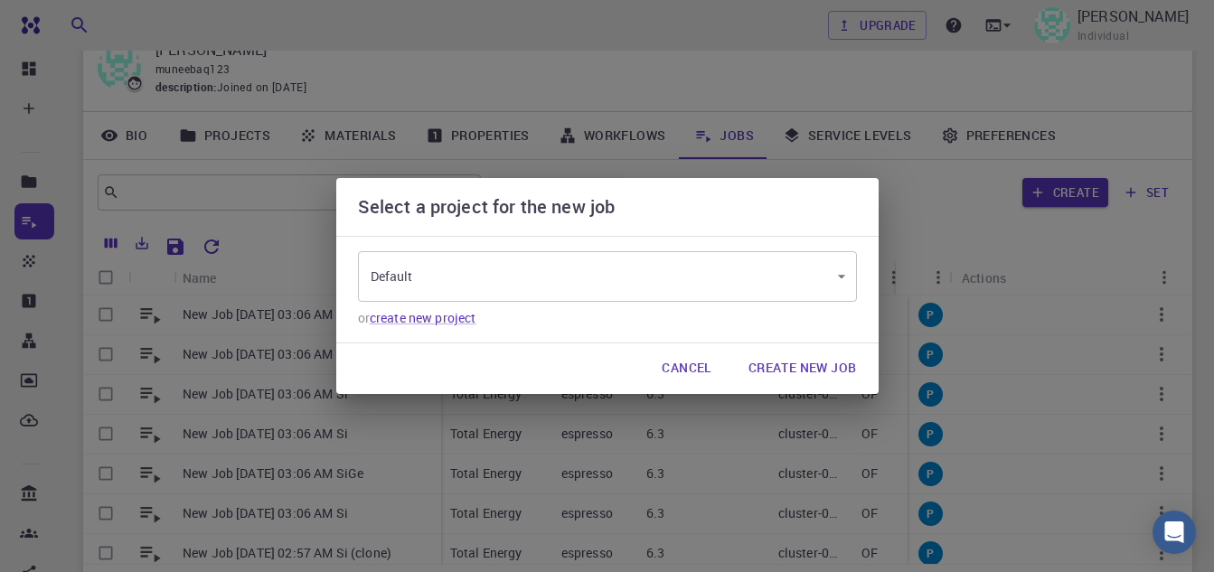
click at [780, 362] on button "Create New Job" at bounding box center [802, 369] width 137 height 36
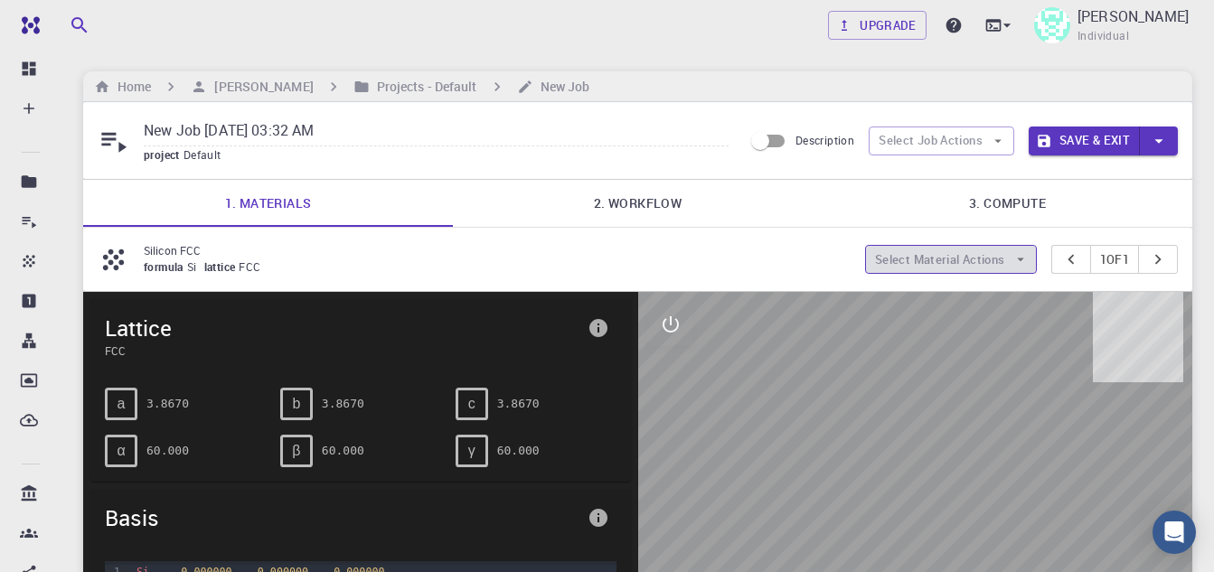
click at [970, 258] on button "Select Material Actions" at bounding box center [951, 259] width 172 height 29
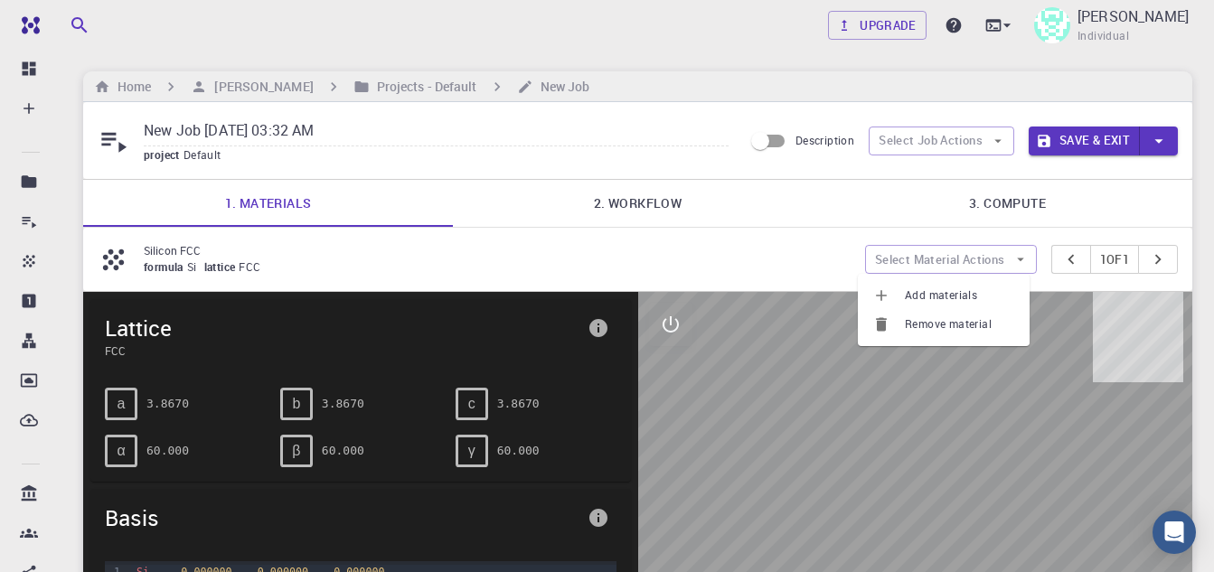
click at [954, 291] on span "Add materials" at bounding box center [960, 296] width 110 height 18
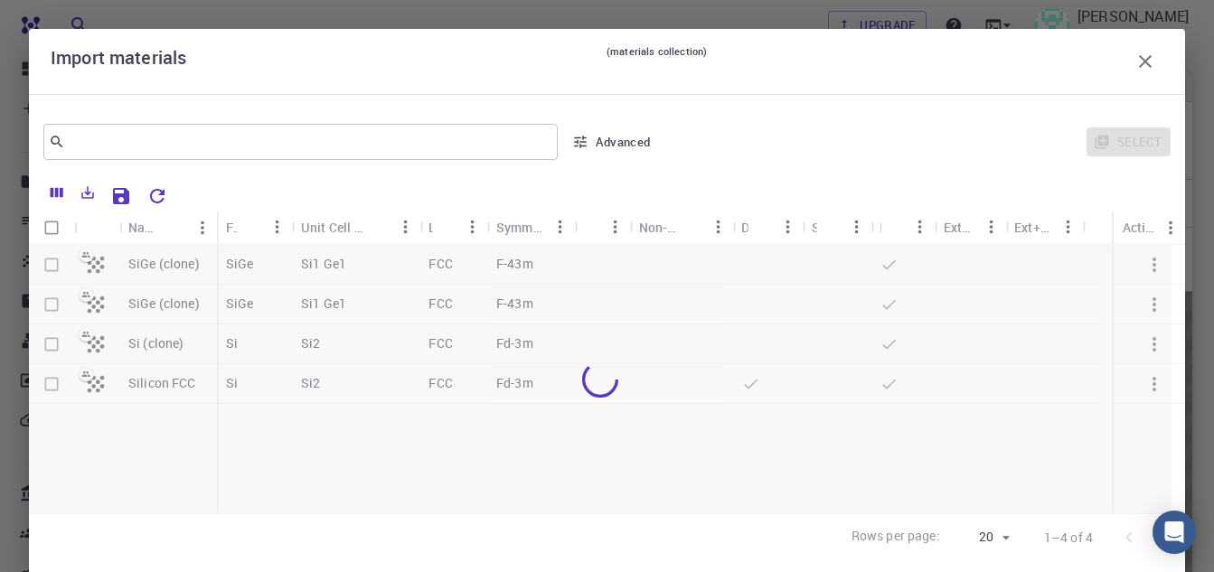
click at [49, 232] on input "Select all rows" at bounding box center [51, 228] width 34 height 34
checkbox input "true"
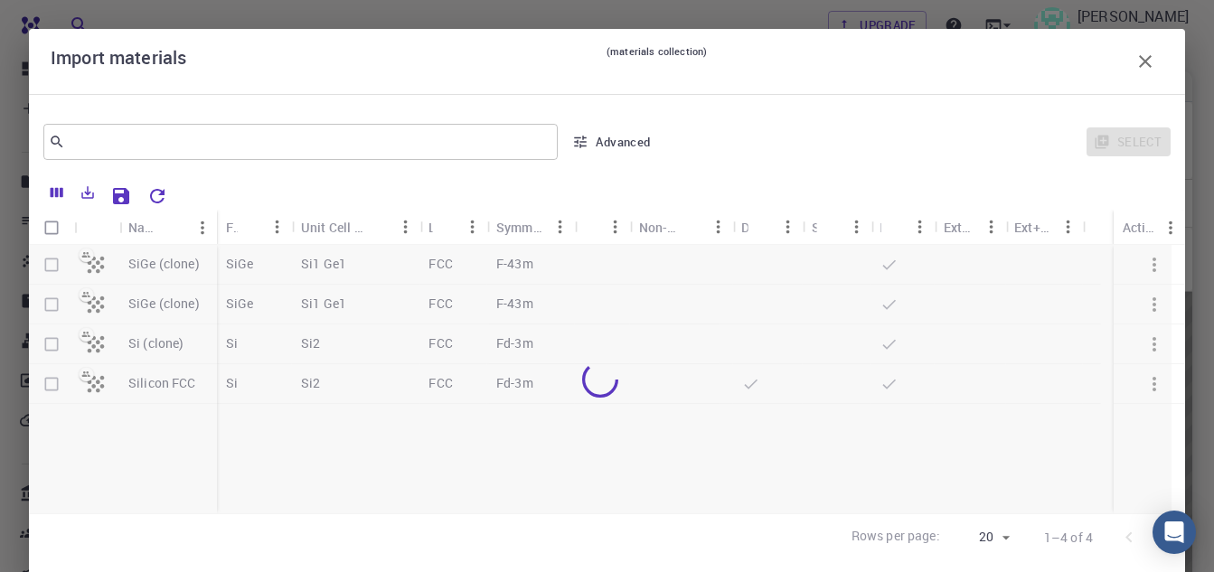
checkbox input "true"
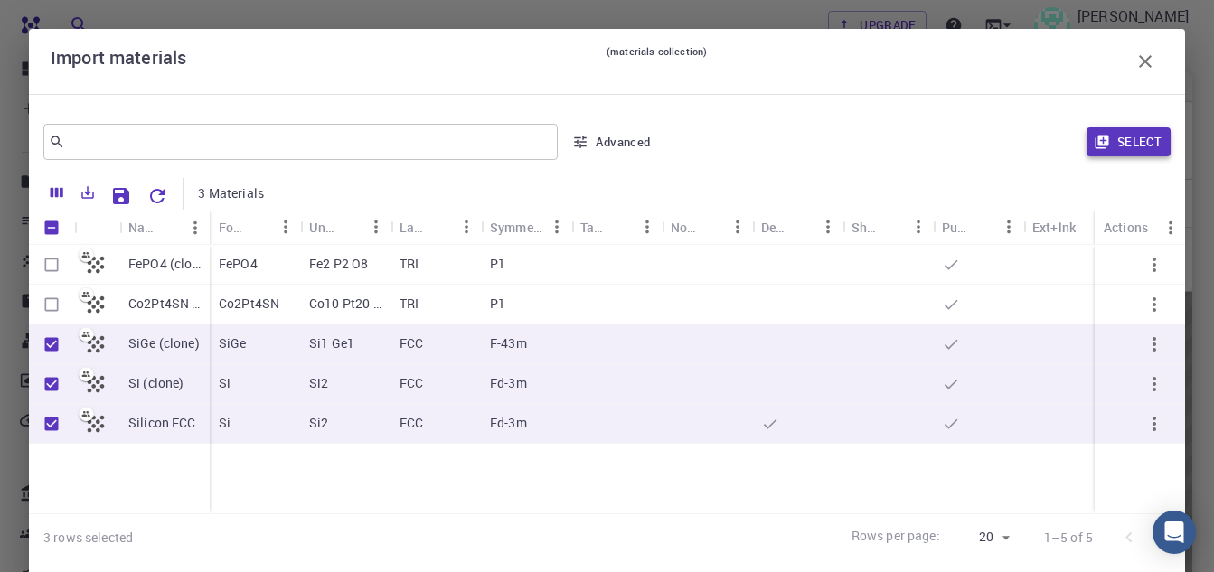
click at [1125, 153] on button "Select" at bounding box center [1129, 141] width 84 height 29
type input "New Job [DATE] 03:32 AM {{ material.formula }}"
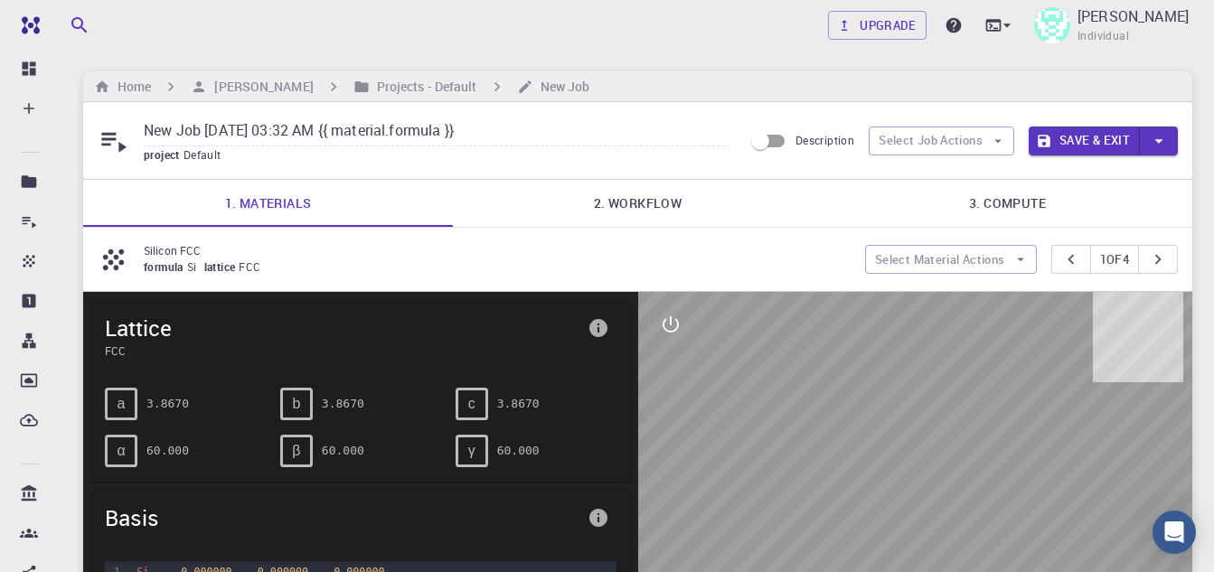
click at [1158, 135] on icon "button" at bounding box center [1159, 141] width 20 height 20
click at [1088, 219] on li "Save" at bounding box center [1080, 211] width 103 height 33
click at [1107, 137] on button "Save" at bounding box center [1104, 141] width 71 height 29
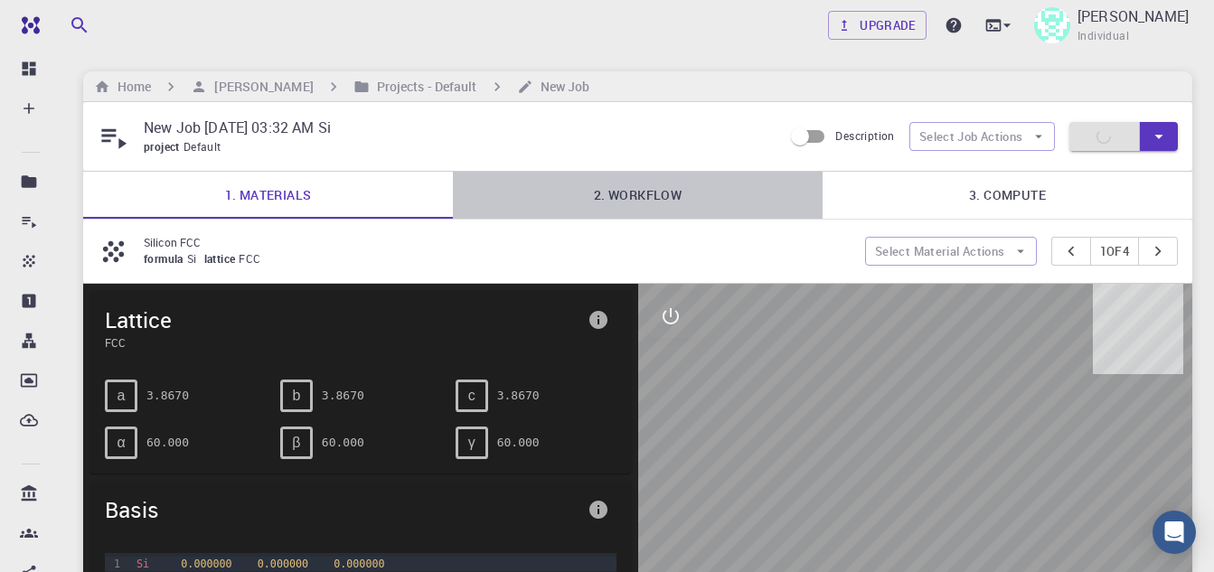
click at [622, 193] on link "2. Workflow" at bounding box center [638, 195] width 370 height 47
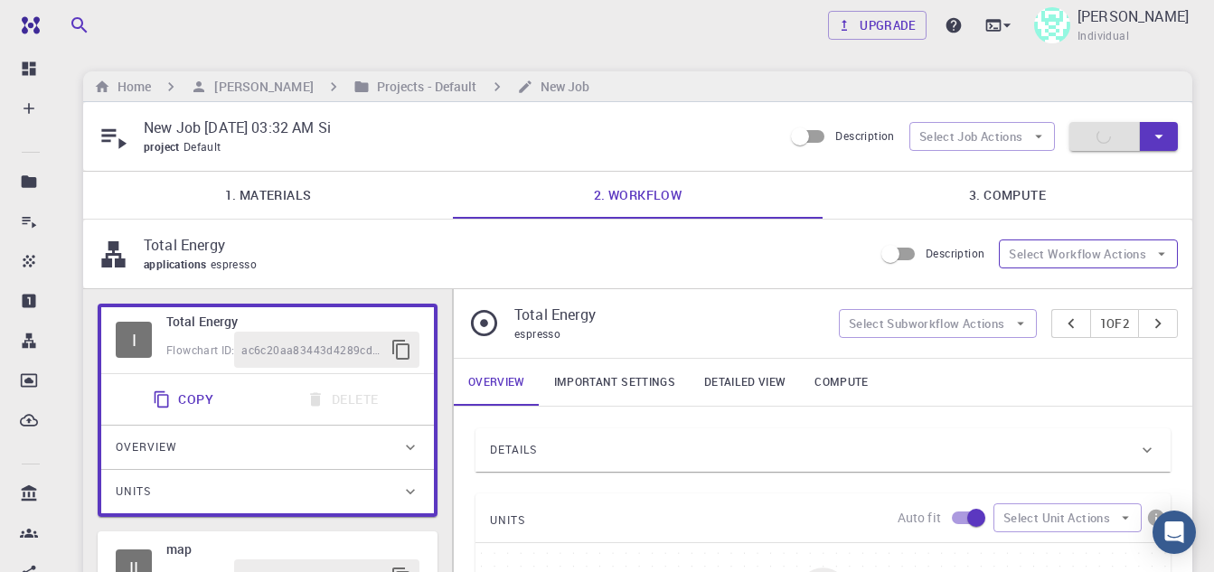
click at [1141, 242] on button "Select Workflow Actions" at bounding box center [1088, 254] width 179 height 29
click at [932, 318] on button "Select Subworkflow Actions" at bounding box center [938, 323] width 198 height 29
click at [733, 250] on p "Total Energy" at bounding box center [501, 245] width 715 height 22
click at [758, 376] on link "Detailed view" at bounding box center [745, 382] width 110 height 47
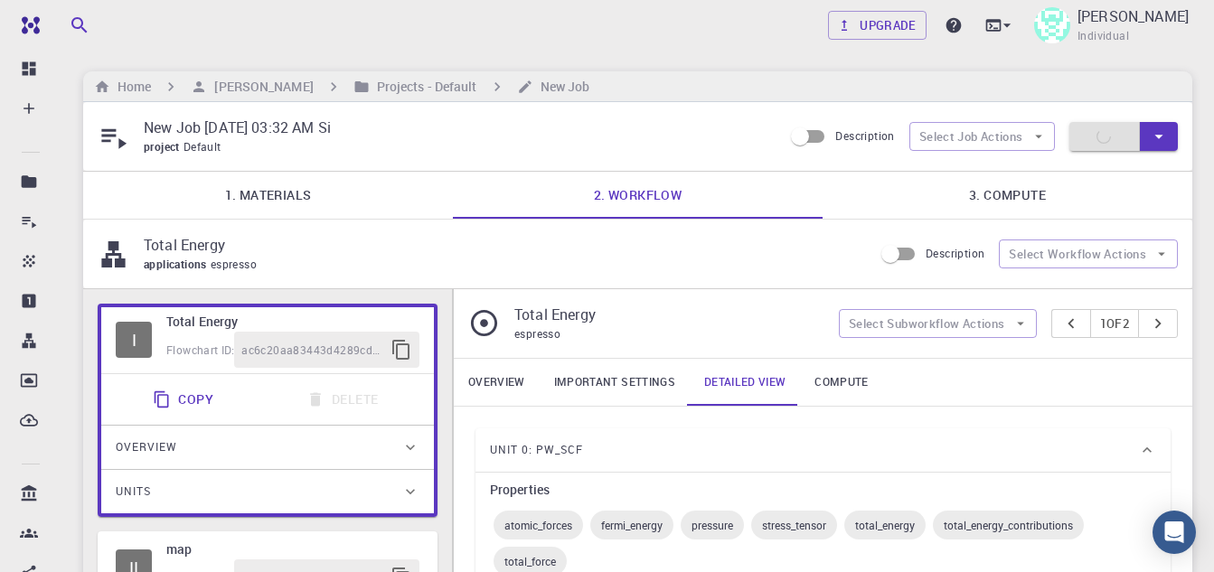
click at [595, 376] on link "Important settings" at bounding box center [615, 382] width 150 height 47
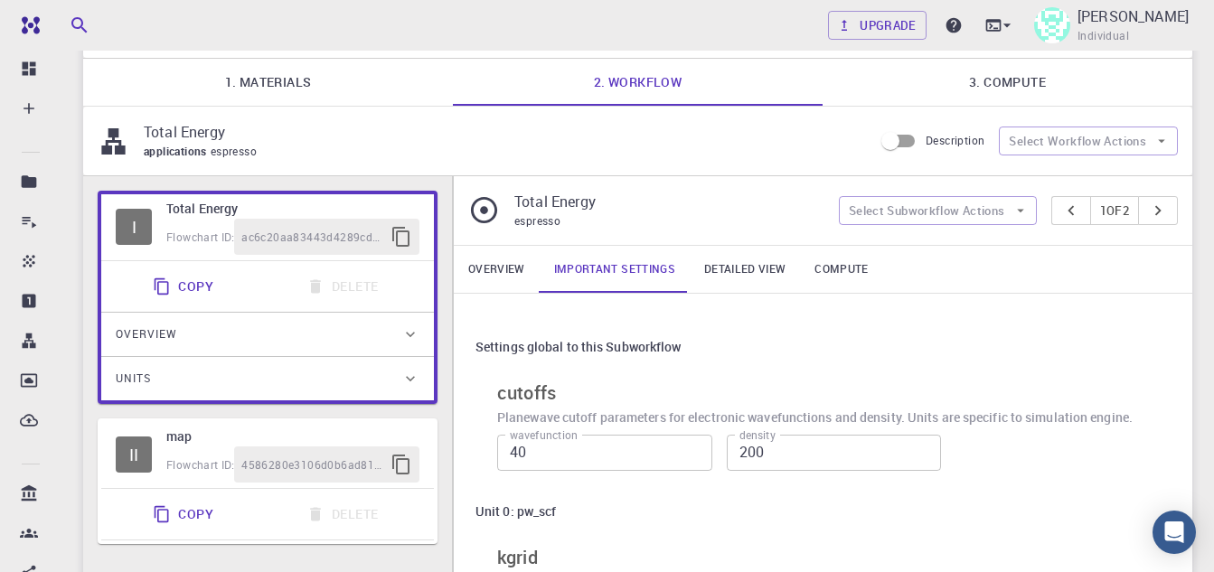
scroll to position [181, 0]
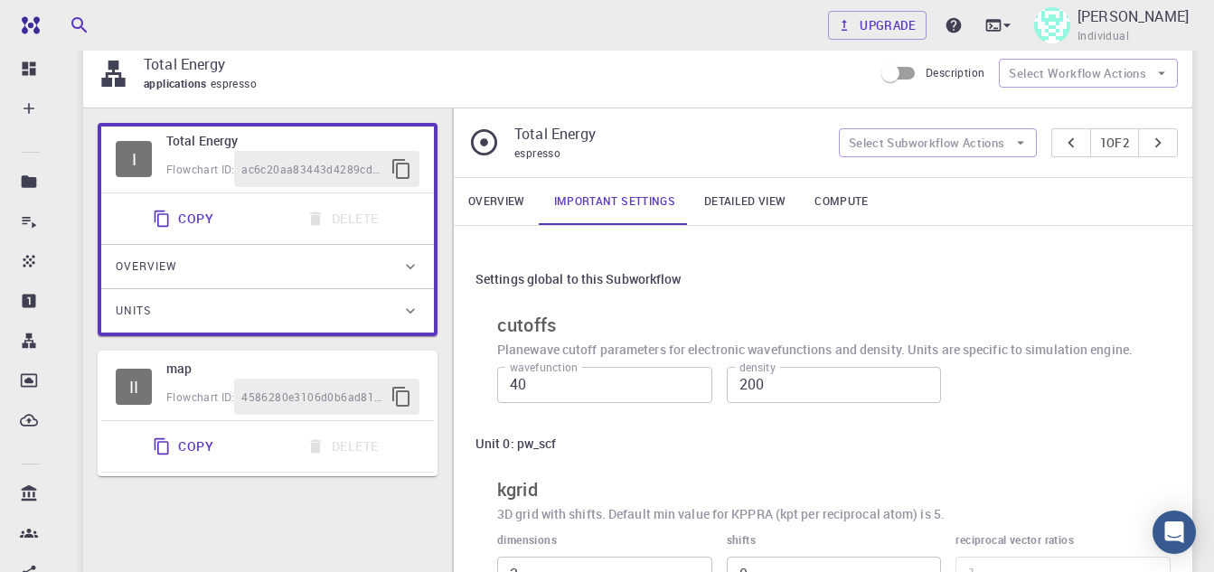
click at [842, 203] on link "Compute" at bounding box center [841, 201] width 82 height 47
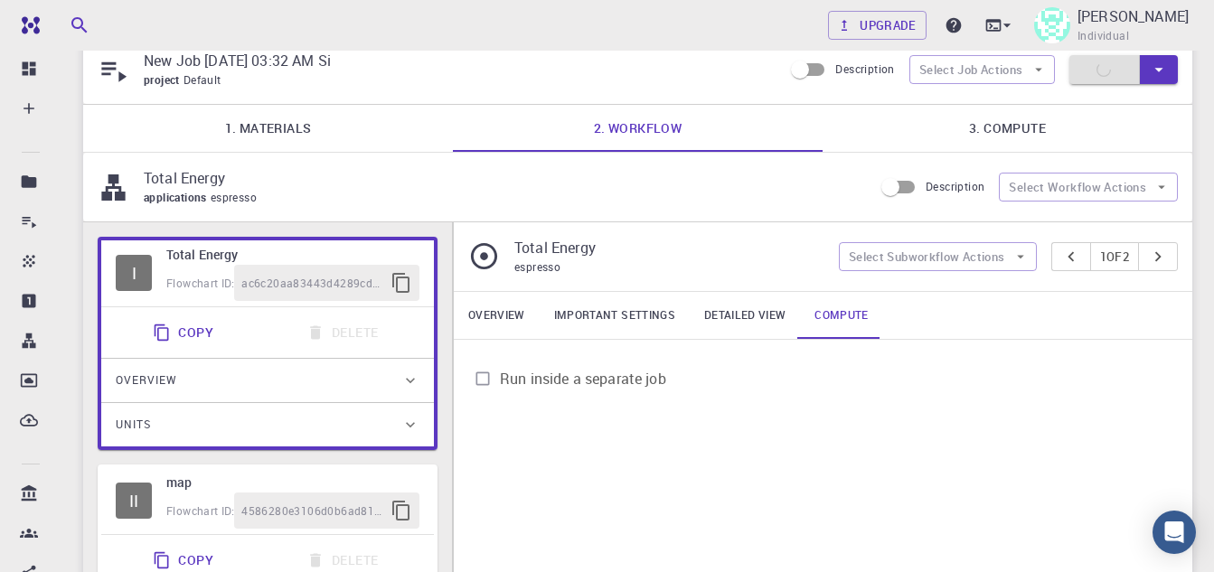
scroll to position [0, 0]
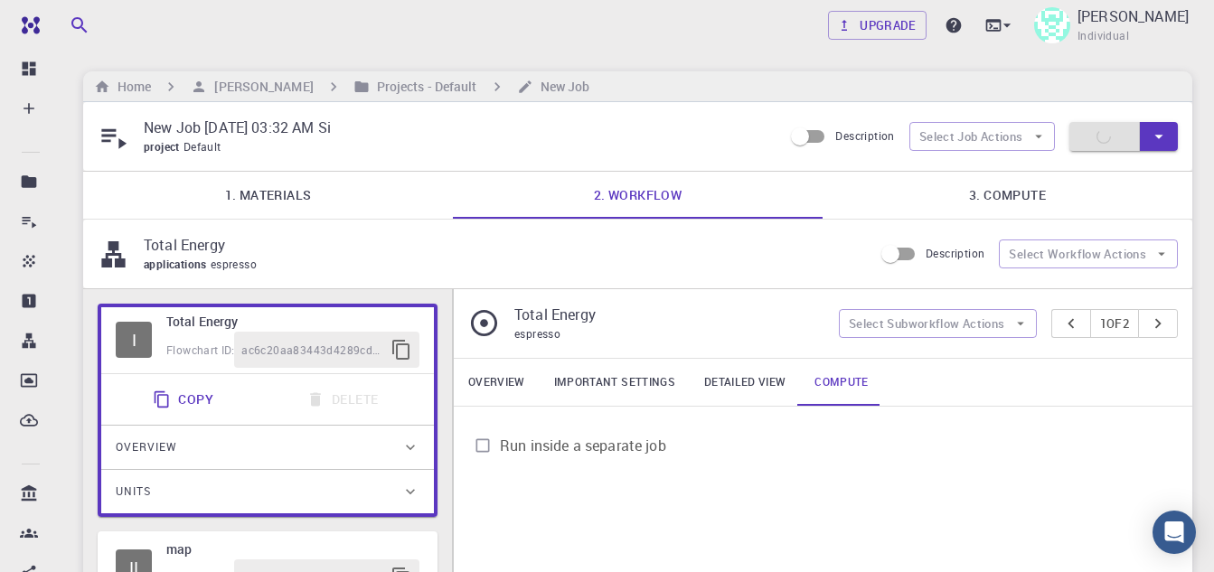
click at [993, 186] on link "3. Compute" at bounding box center [1008, 195] width 370 height 47
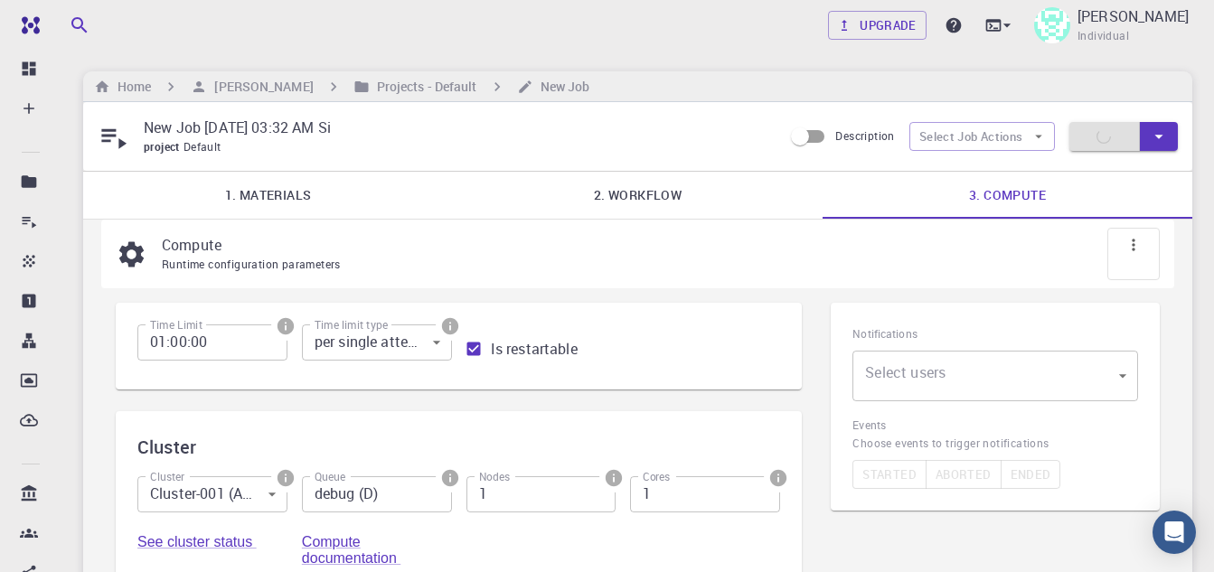
click at [373, 495] on input "debug (D)" at bounding box center [377, 494] width 150 height 36
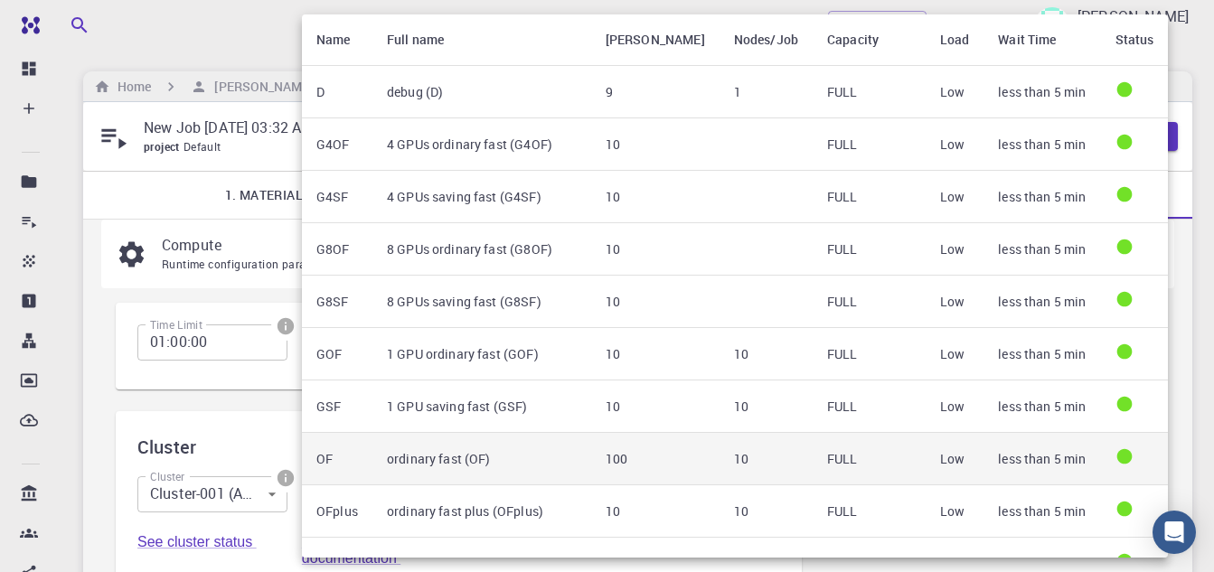
click at [397, 458] on td "ordinary fast (OF)" at bounding box center [481, 459] width 219 height 52
type input "ordinary fast (OF)"
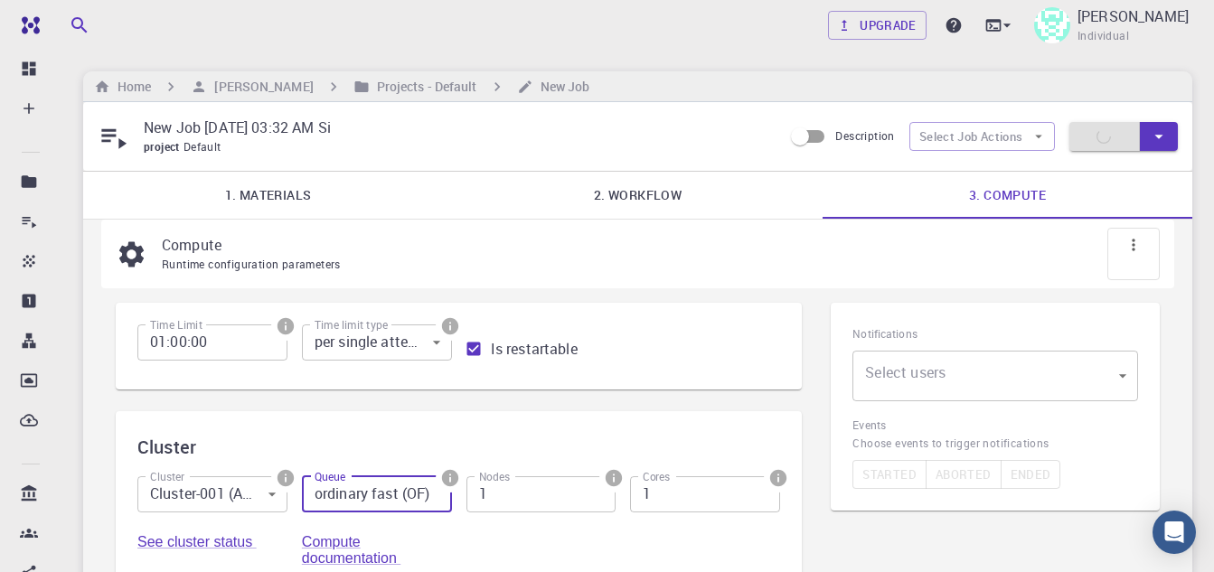
click at [1146, 244] on div at bounding box center [1133, 254] width 52 height 52
click at [1158, 136] on icon "button" at bounding box center [1158, 137] width 8 height 5
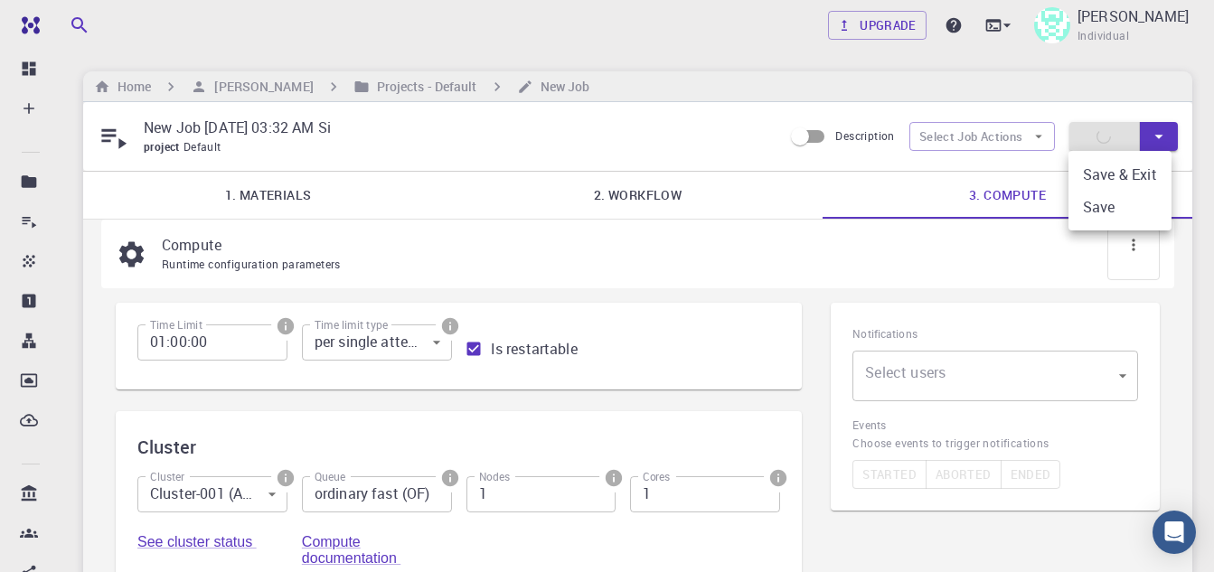
click at [1127, 173] on li "Save & Exit" at bounding box center [1119, 174] width 103 height 33
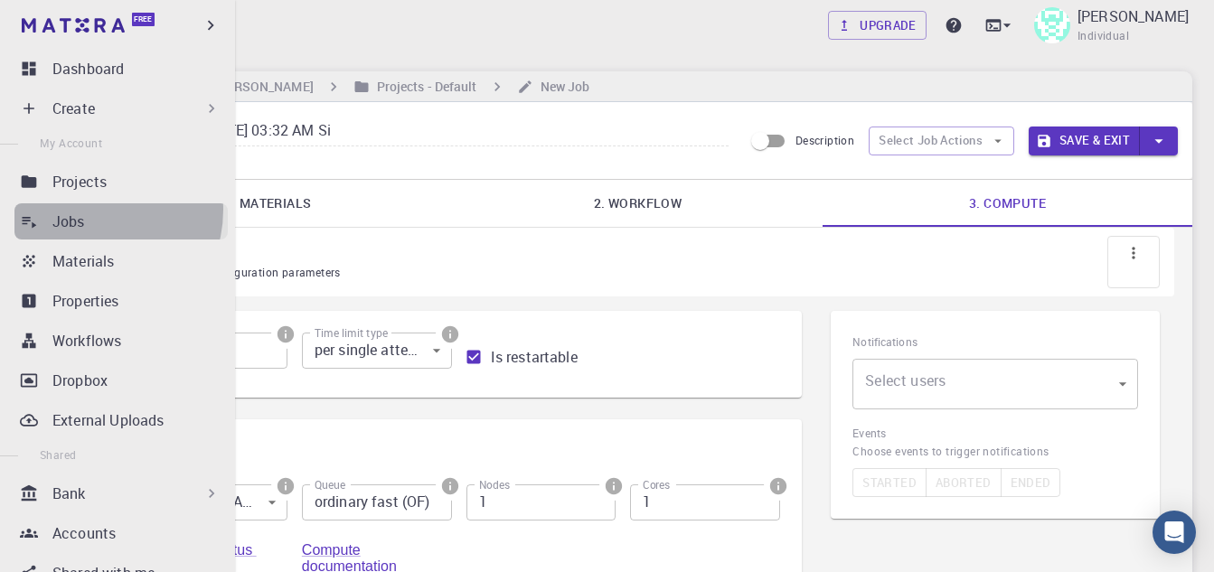
click at [89, 210] on link "Jobs" at bounding box center [120, 221] width 213 height 36
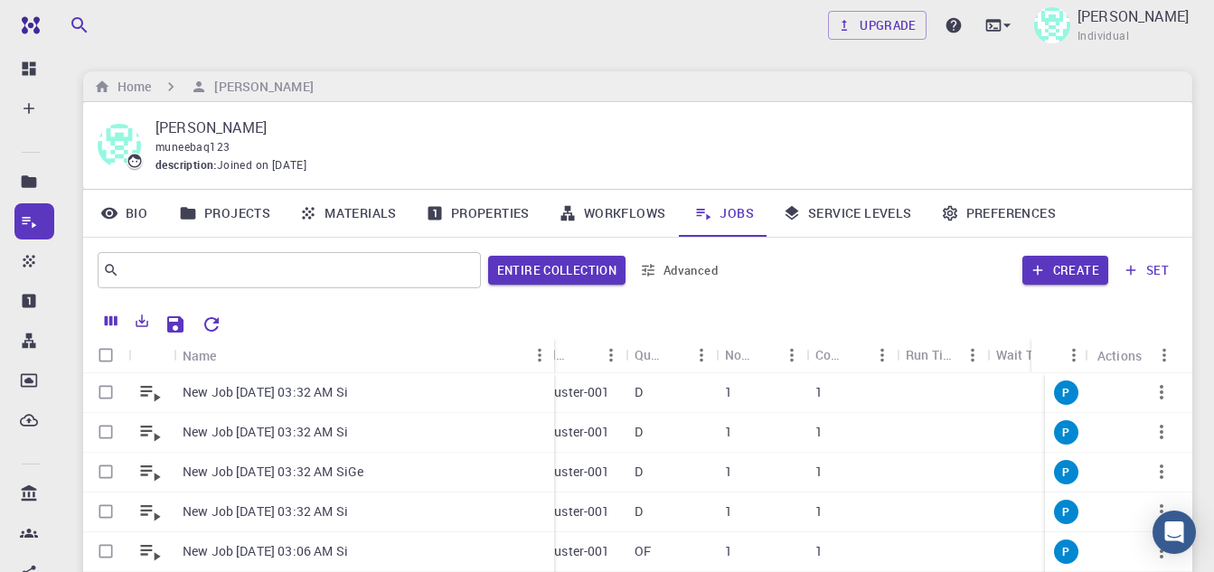
drag, startPoint x: 262, startPoint y: 344, endPoint x: 552, endPoint y: 340, distance: 290.2
click at [552, 340] on div "Name" at bounding box center [556, 355] width 18 height 35
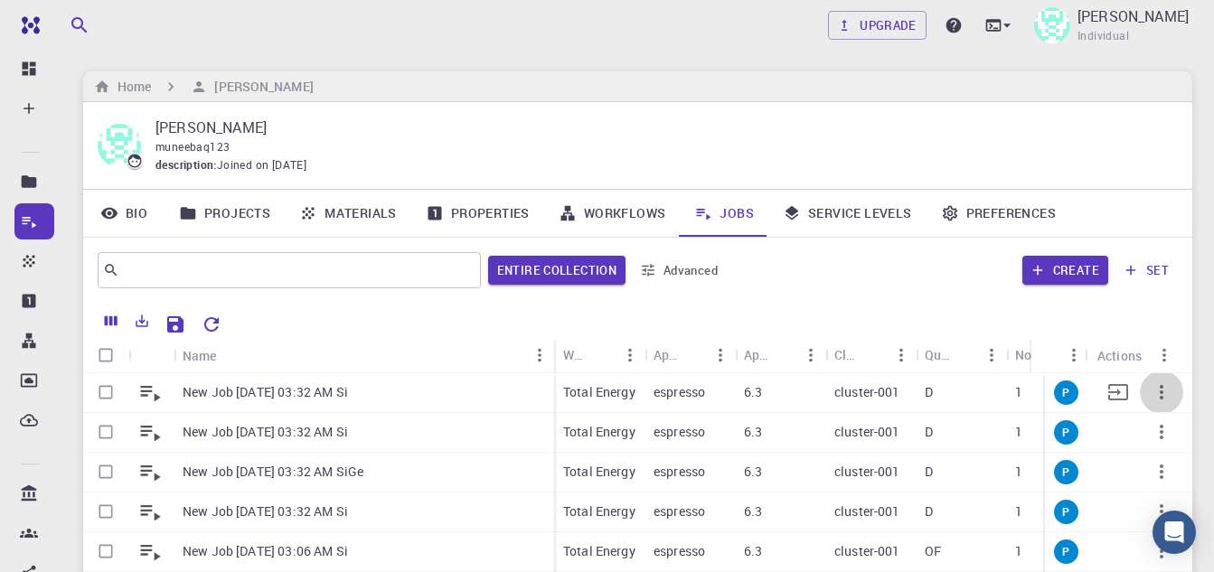
click at [1157, 390] on icon "button" at bounding box center [1162, 392] width 22 height 22
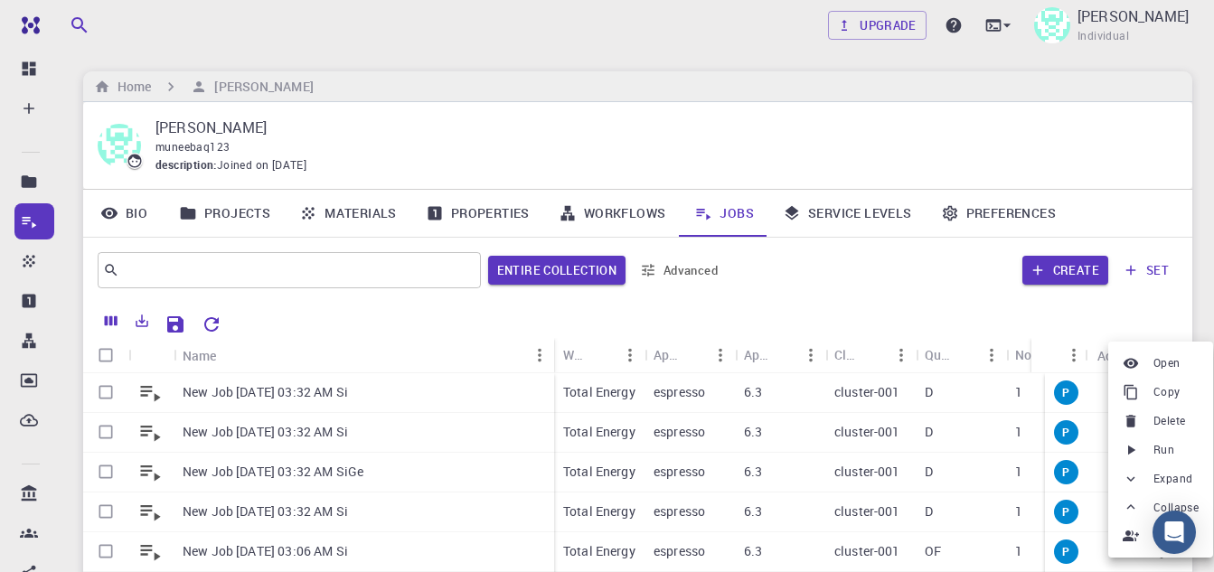
click at [1157, 442] on span "Run" at bounding box center [1163, 450] width 21 height 18
